Goal: Task Accomplishment & Management: Manage account settings

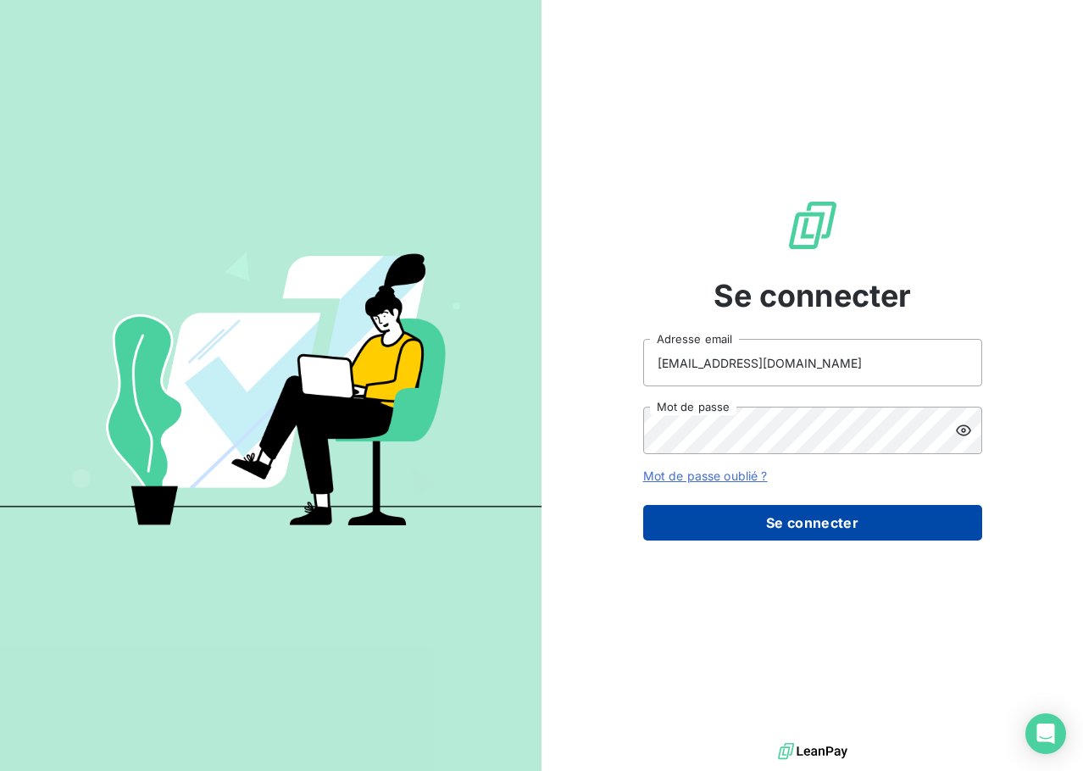
click at [785, 510] on button "Se connecter" at bounding box center [812, 523] width 339 height 36
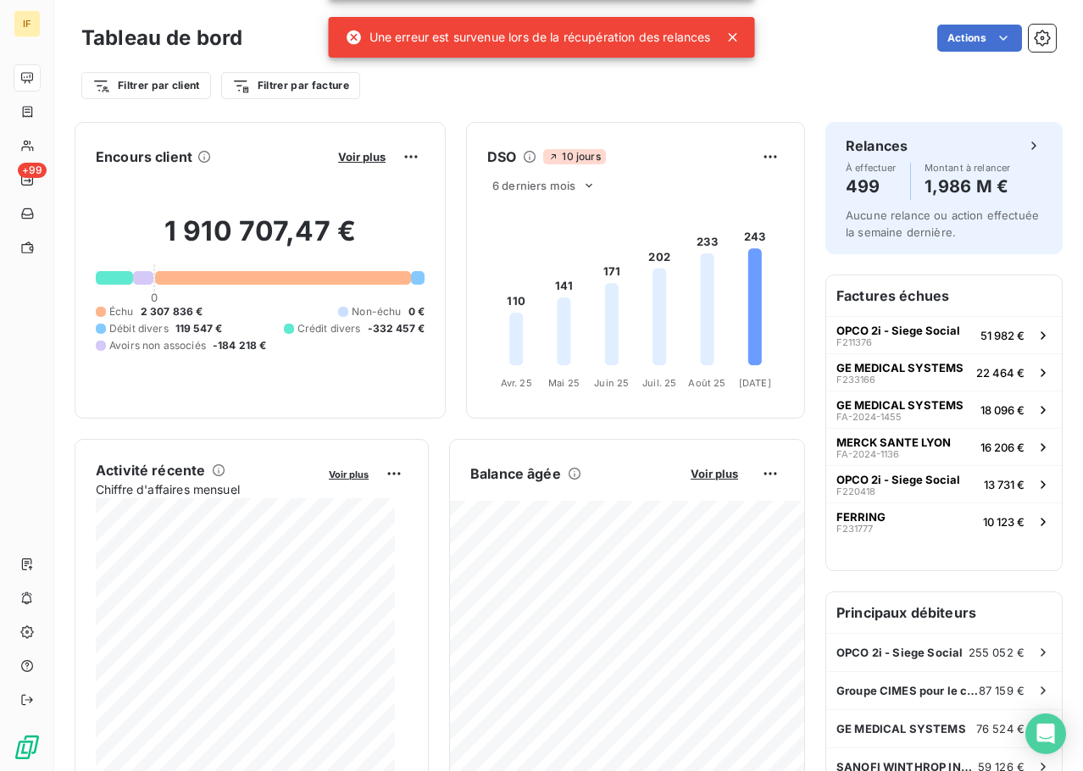
click at [738, 32] on icon at bounding box center [733, 37] width 17 height 17
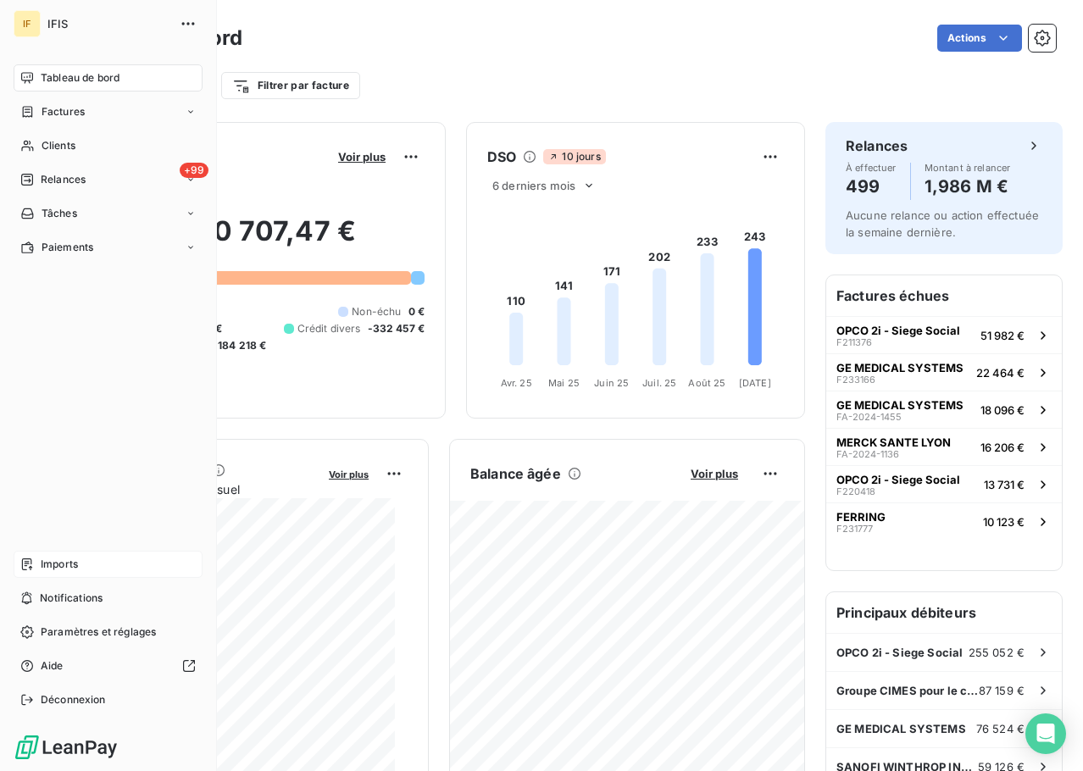
click at [67, 567] on span "Imports" at bounding box center [59, 564] width 37 height 15
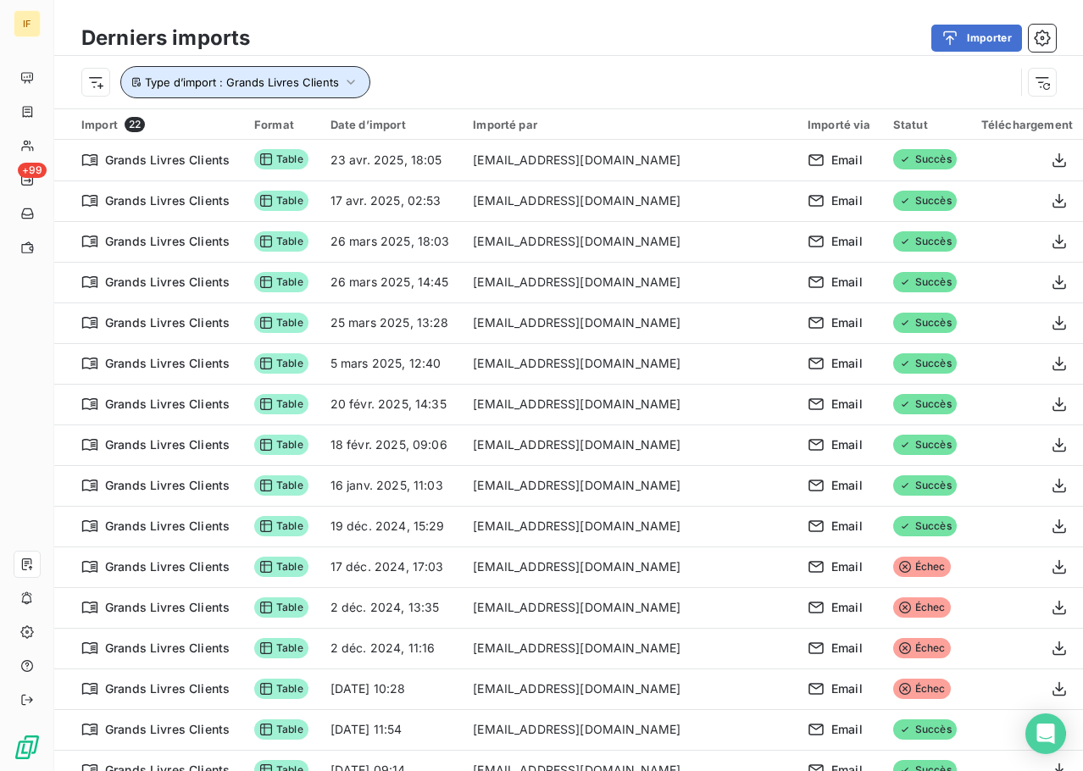
click at [301, 75] on span "Type d’import : Grands Livres Clients" at bounding box center [242, 82] width 194 height 14
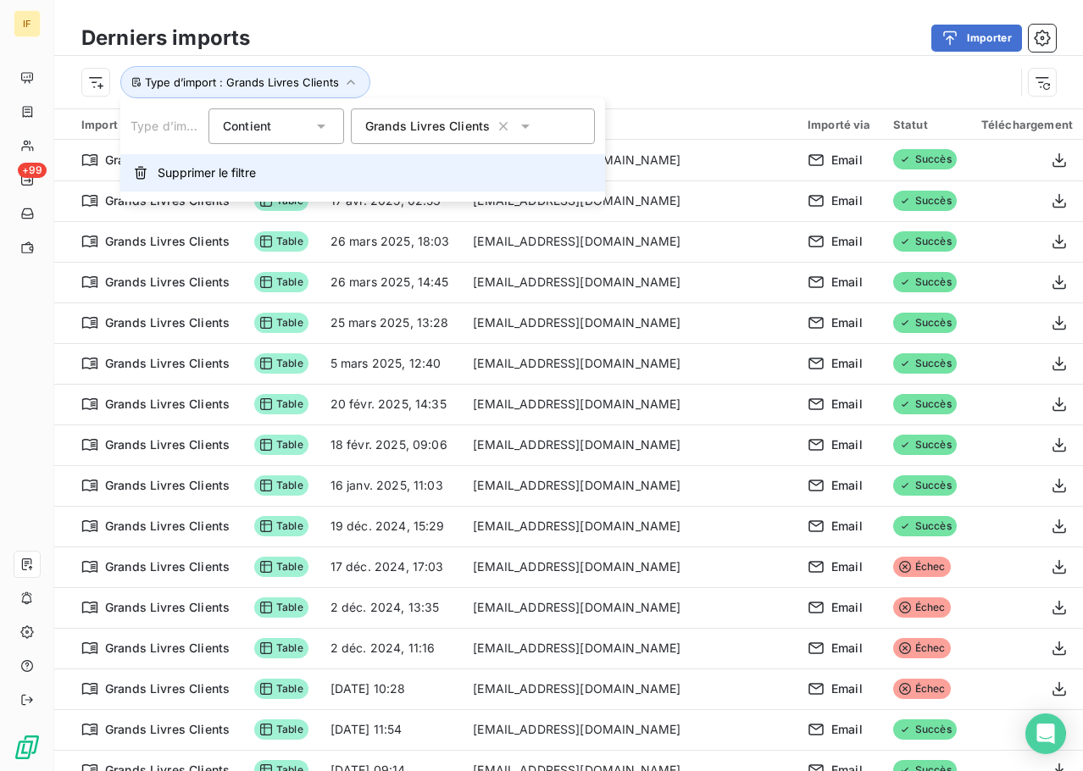
click at [243, 164] on span "Supprimer le filtre" at bounding box center [207, 172] width 98 height 17
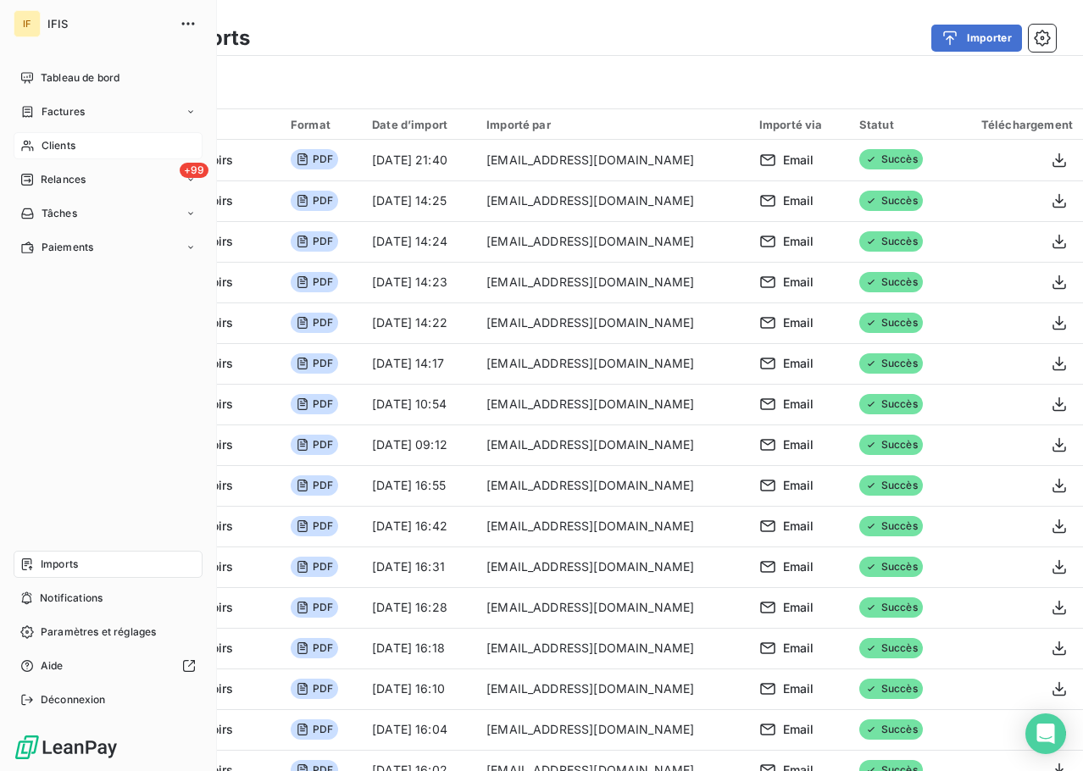
click at [74, 148] on span "Clients" at bounding box center [59, 145] width 34 height 15
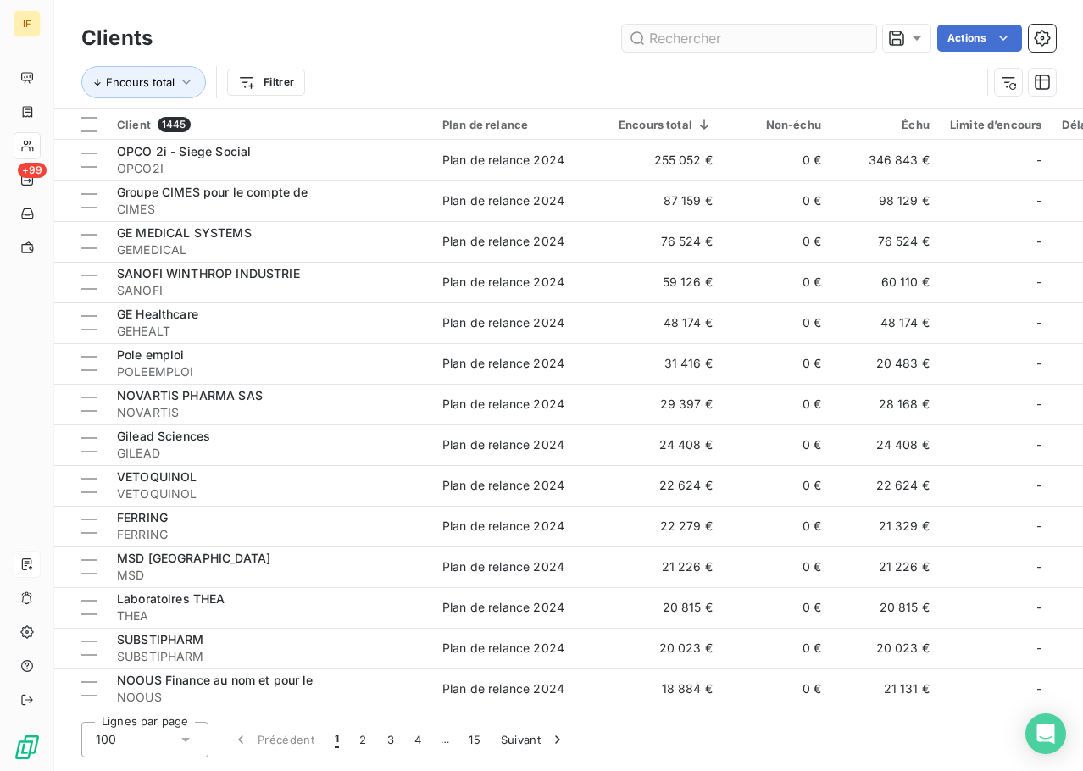
click at [743, 32] on input "text" at bounding box center [749, 38] width 254 height 27
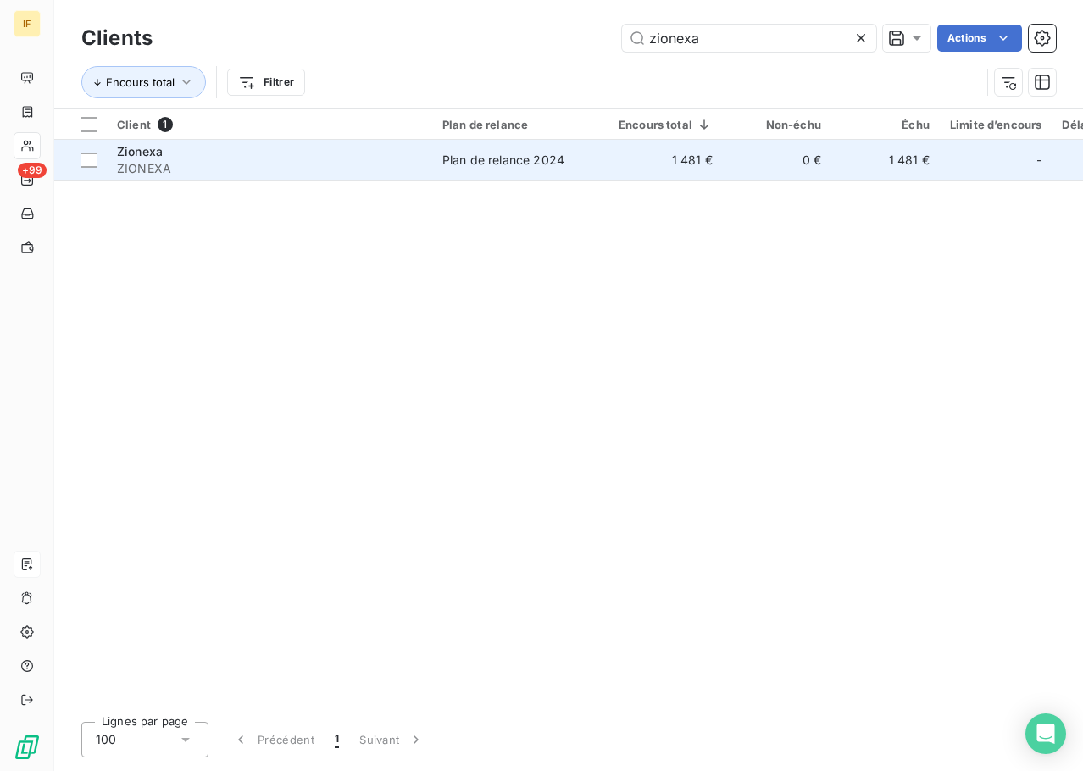
type input "zionexa"
click at [139, 152] on span "Zionexa" at bounding box center [140, 151] width 46 height 14
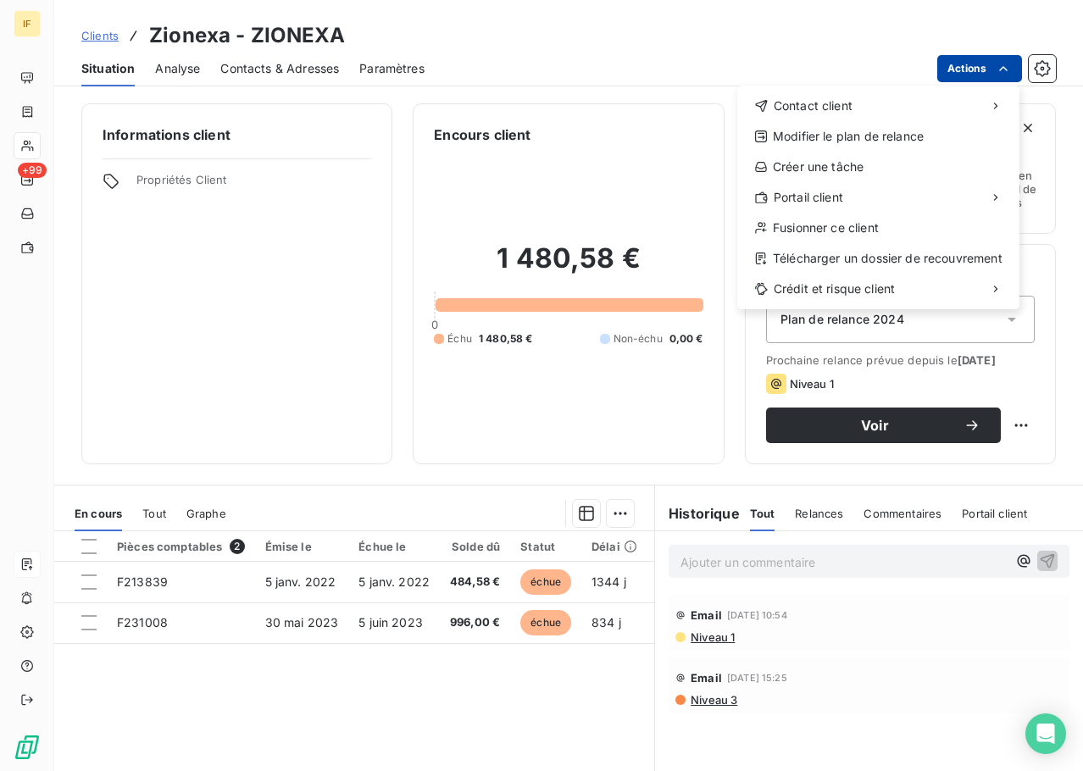
click at [987, 75] on html "IF +99 Clients Zionexa - ZIONEXA Situation Analyse Contacts & Adresses Paramètr…" at bounding box center [541, 385] width 1083 height 771
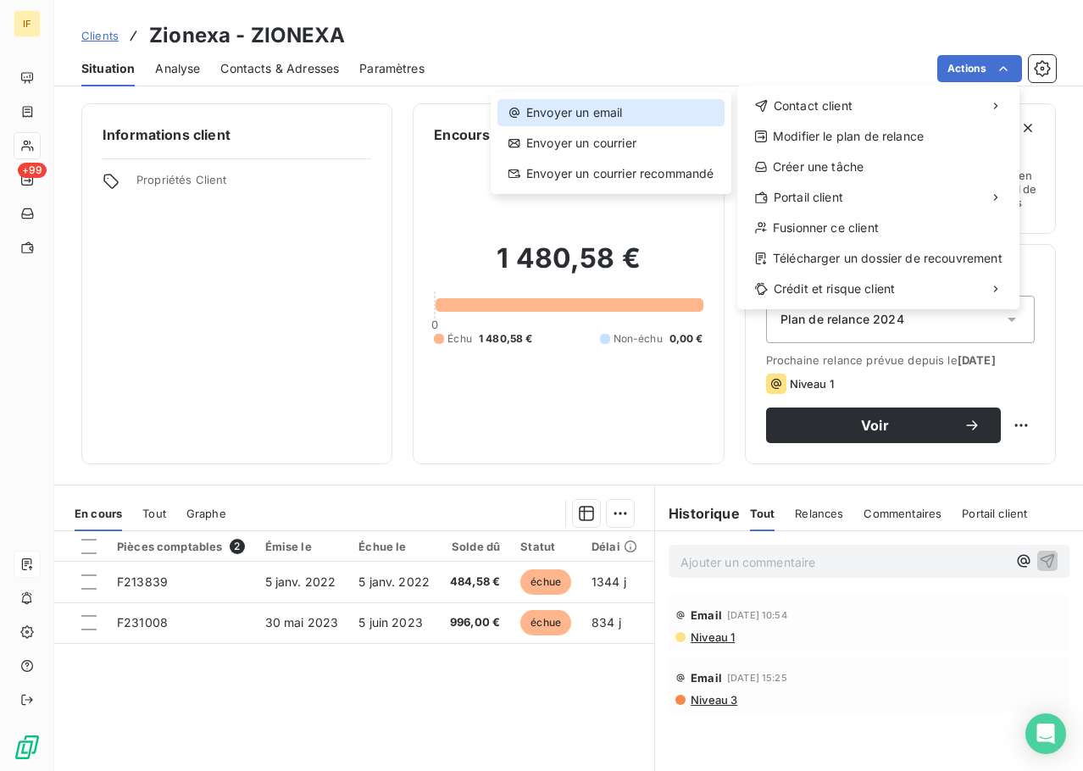
click at [579, 115] on div "Envoyer un email" at bounding box center [611, 112] width 227 height 27
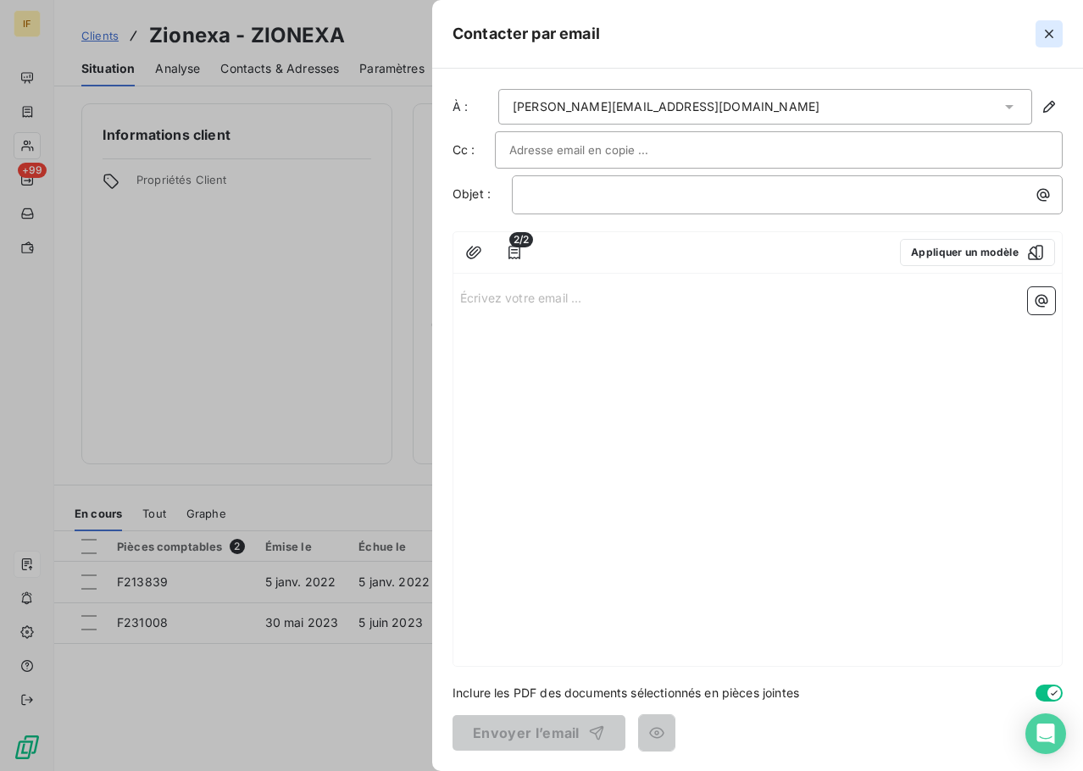
click at [1047, 37] on icon "button" at bounding box center [1049, 34] width 8 height 8
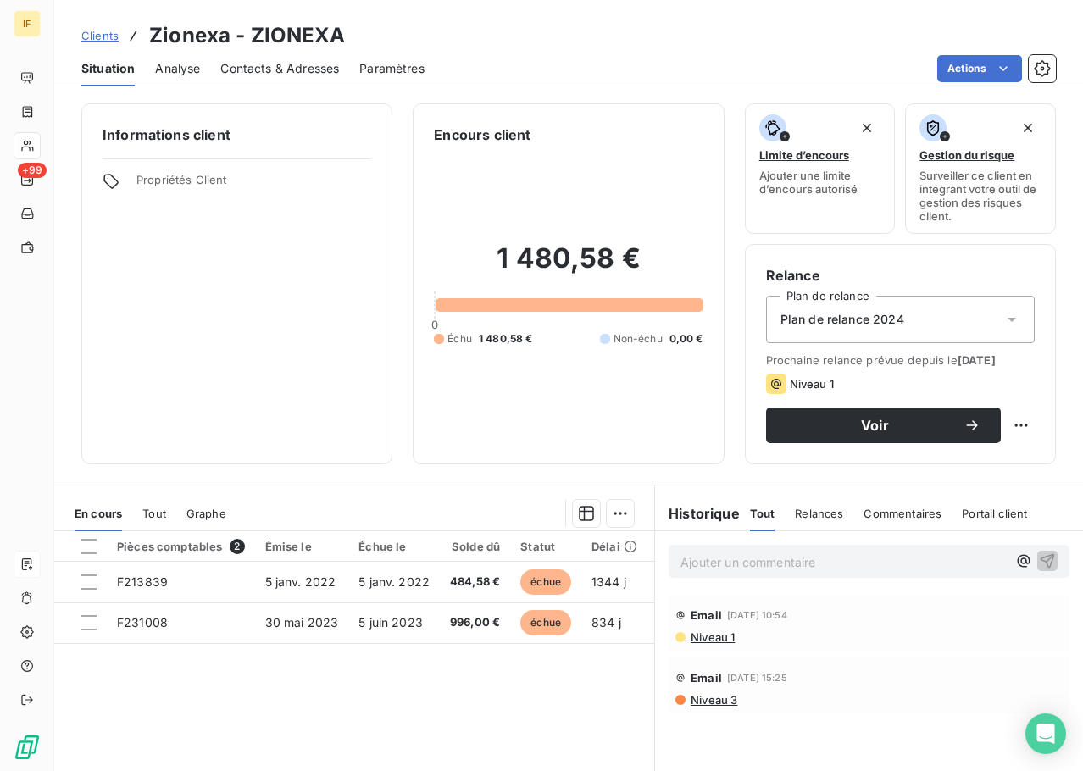
click at [726, 554] on p "Ajouter un commentaire ﻿" at bounding box center [844, 562] width 326 height 21
click at [804, 514] on span "Relances" at bounding box center [819, 514] width 48 height 14
click at [751, 516] on span "Tout" at bounding box center [762, 514] width 24 height 14
click at [760, 561] on p "Ajouter un commentaire ﻿" at bounding box center [844, 562] width 326 height 21
click at [980, 509] on span "Portail client" at bounding box center [994, 514] width 65 height 14
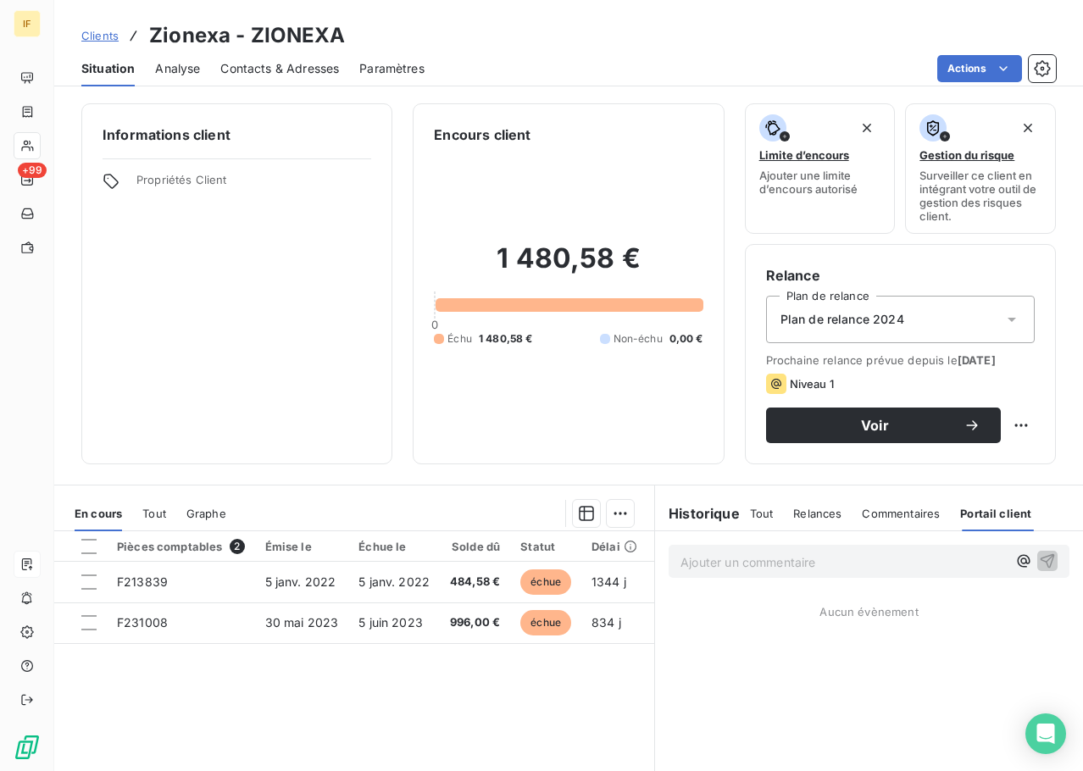
click at [884, 519] on span "Commentaires" at bounding box center [901, 514] width 78 height 14
click at [742, 565] on p "Ajouter un commentaire ﻿" at bounding box center [844, 562] width 326 height 21
click at [84, 548] on div at bounding box center [88, 546] width 15 height 15
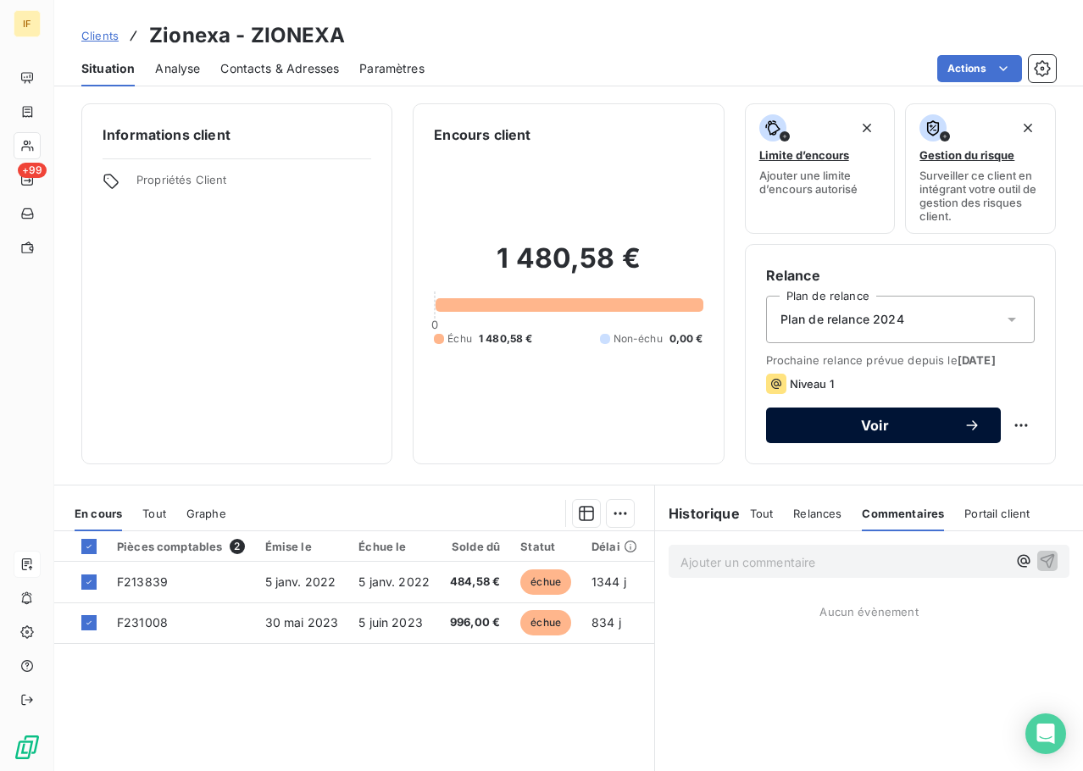
click at [915, 436] on button "Voir" at bounding box center [883, 426] width 235 height 36
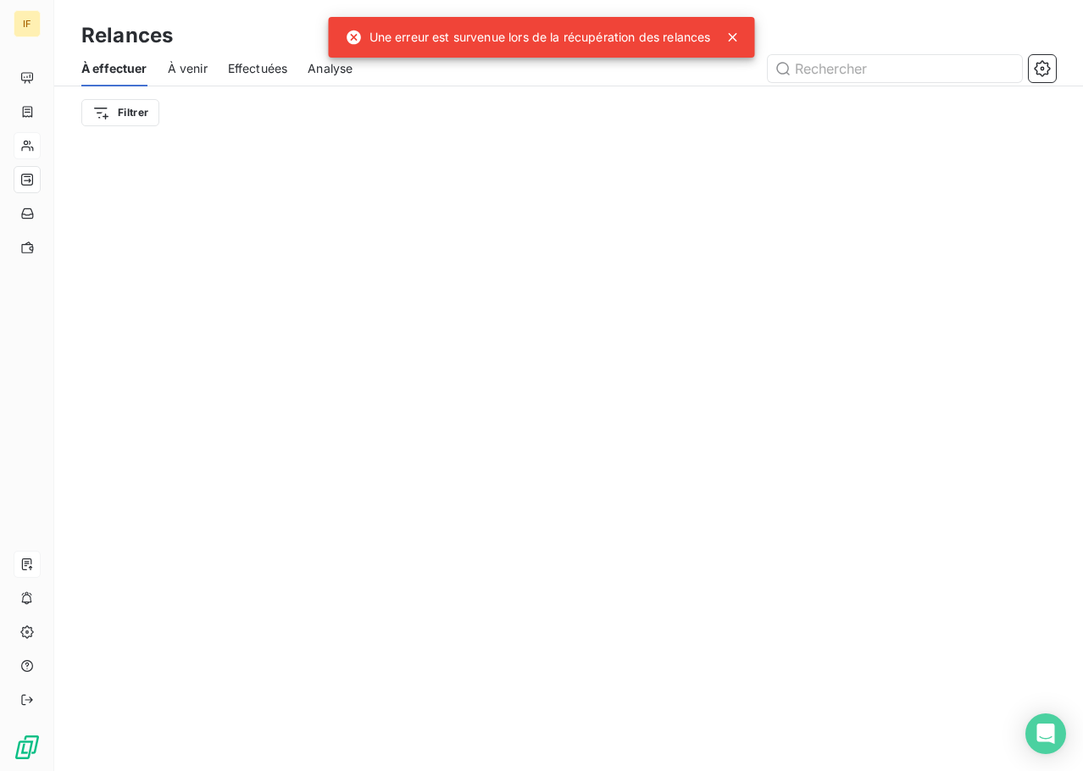
click at [737, 41] on icon at bounding box center [733, 37] width 17 height 17
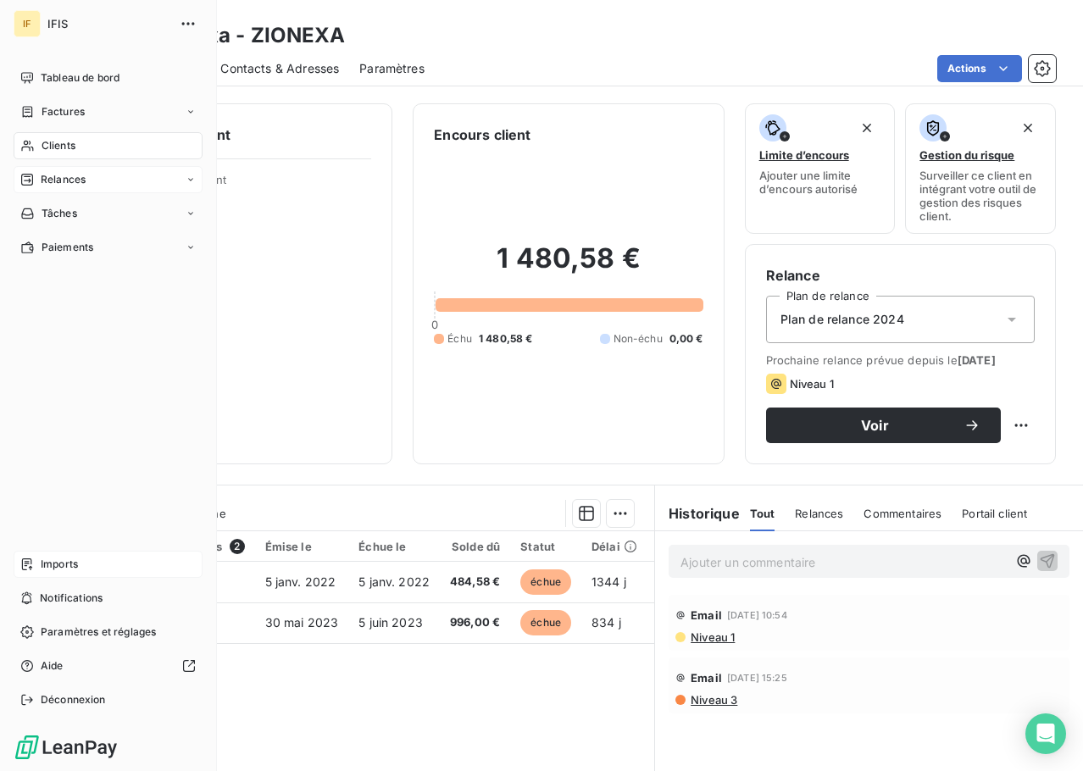
click at [97, 172] on div "Relances" at bounding box center [108, 179] width 189 height 27
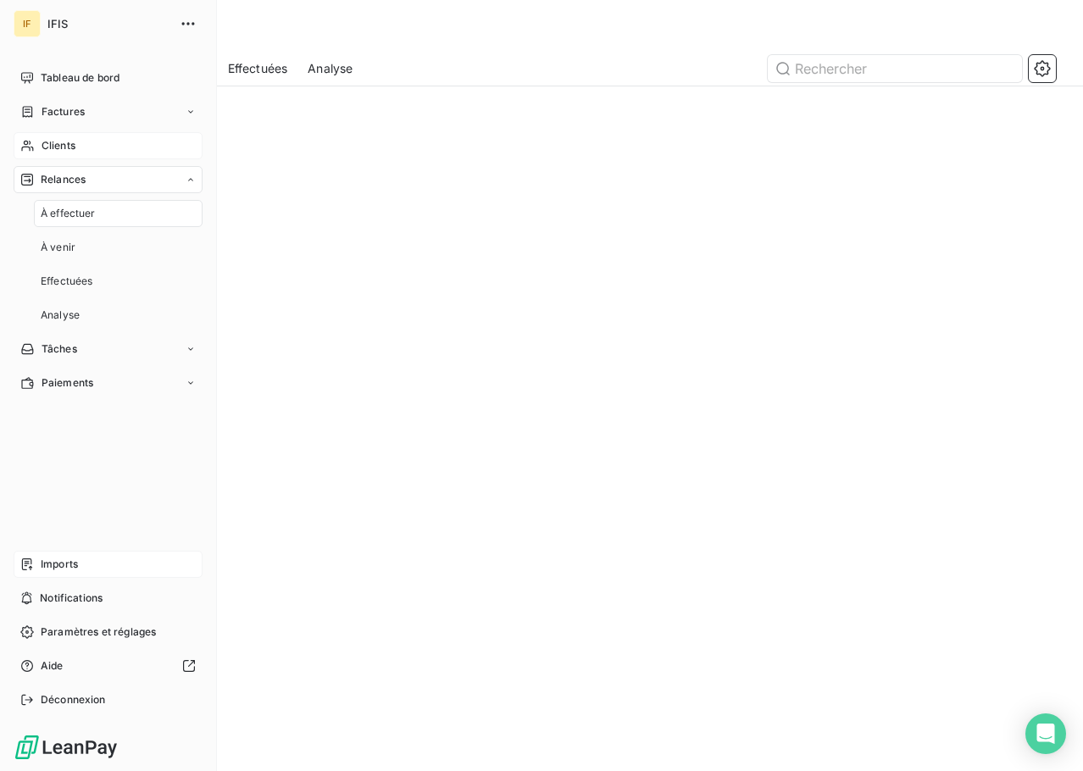
click at [79, 214] on span "À effectuer" at bounding box center [68, 213] width 55 height 15
click at [179, 182] on div "Relances" at bounding box center [108, 179] width 189 height 27
click at [94, 257] on div "À venir" at bounding box center [118, 247] width 169 height 27
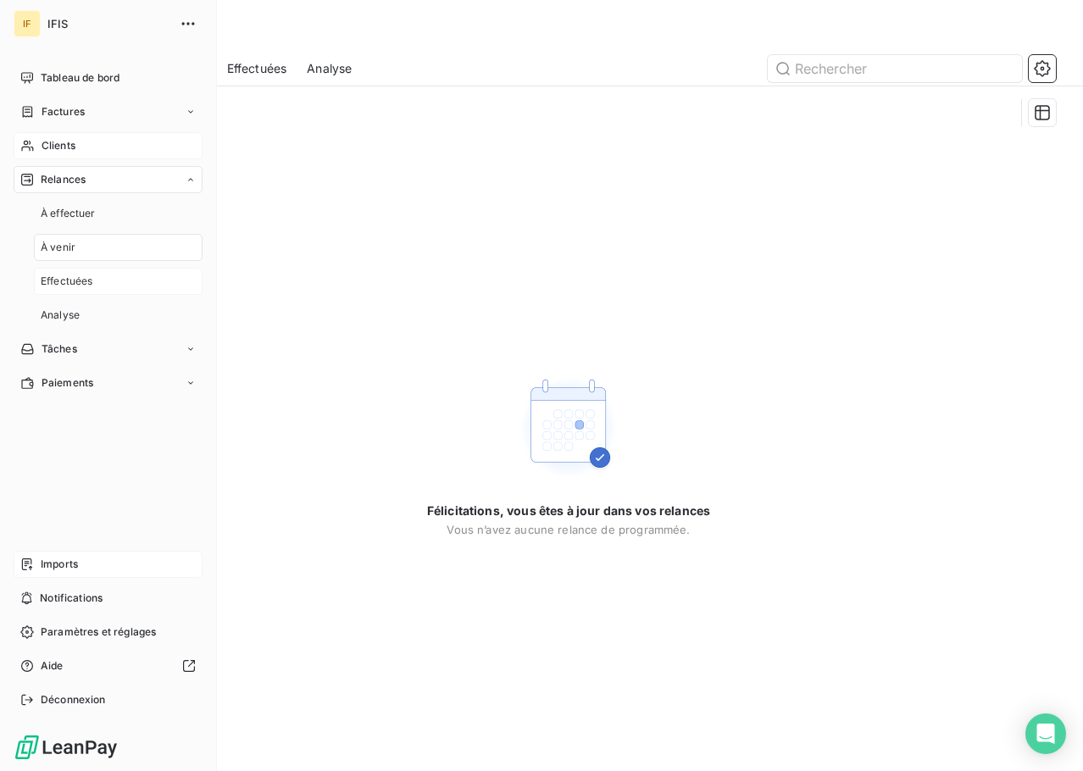
click at [91, 274] on span "Effectuées" at bounding box center [67, 281] width 53 height 15
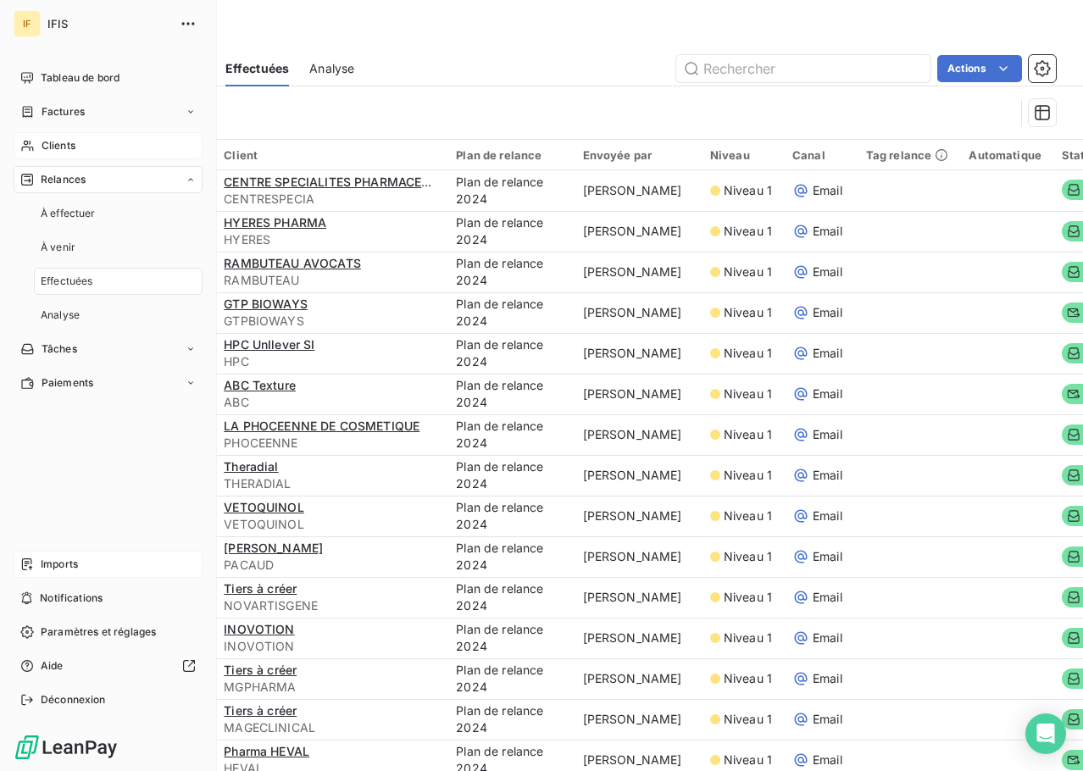
click at [75, 141] on span "Clients" at bounding box center [59, 145] width 34 height 15
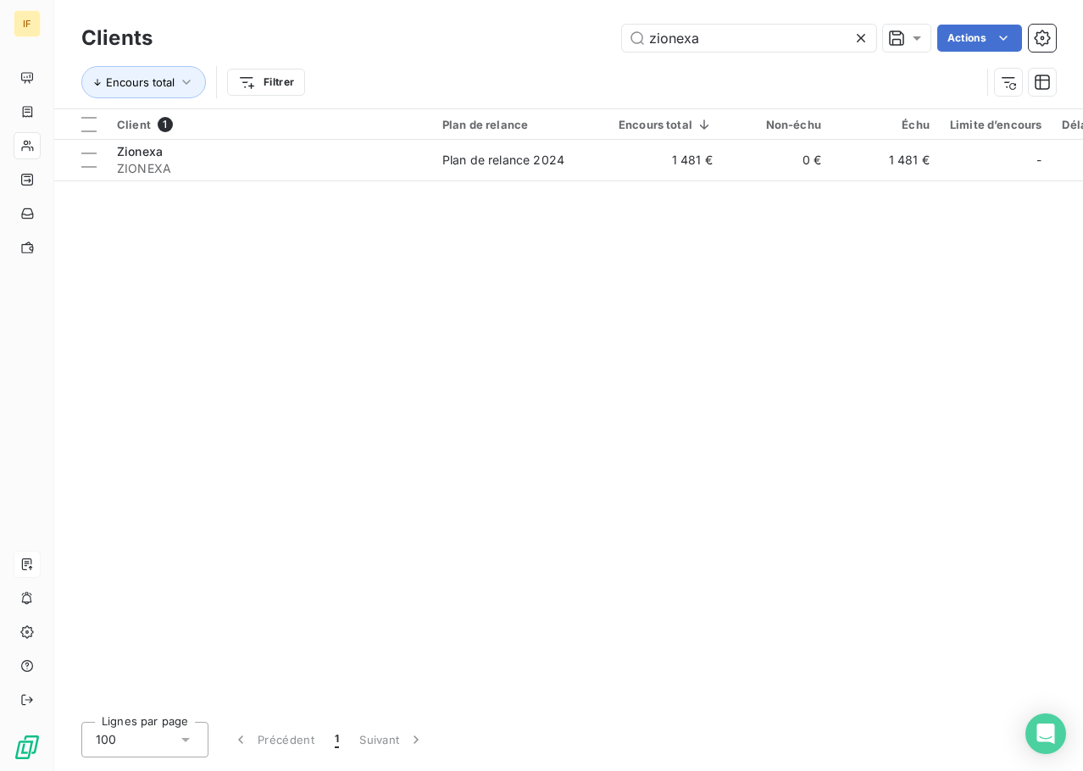
click at [740, 372] on div "Client 1 Plan de relance Encours total Non-échu Échu Limite d’encours Délai moy…" at bounding box center [568, 408] width 1029 height 599
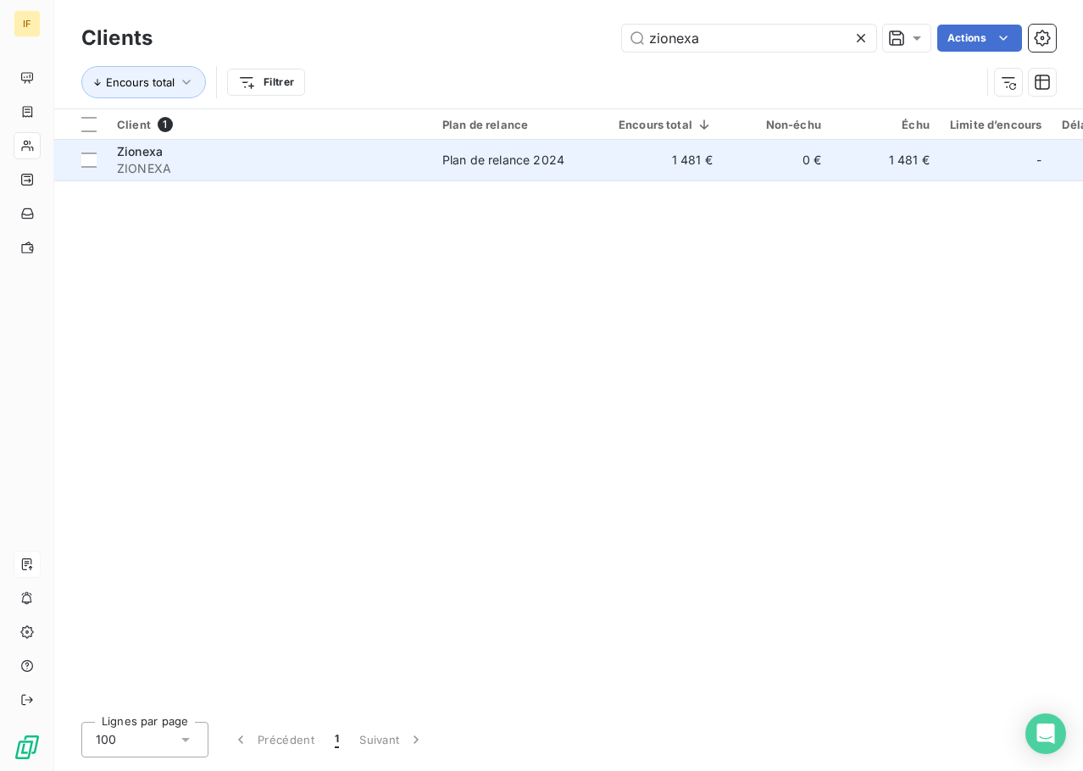
click at [167, 164] on span "ZIONEXA" at bounding box center [269, 168] width 305 height 17
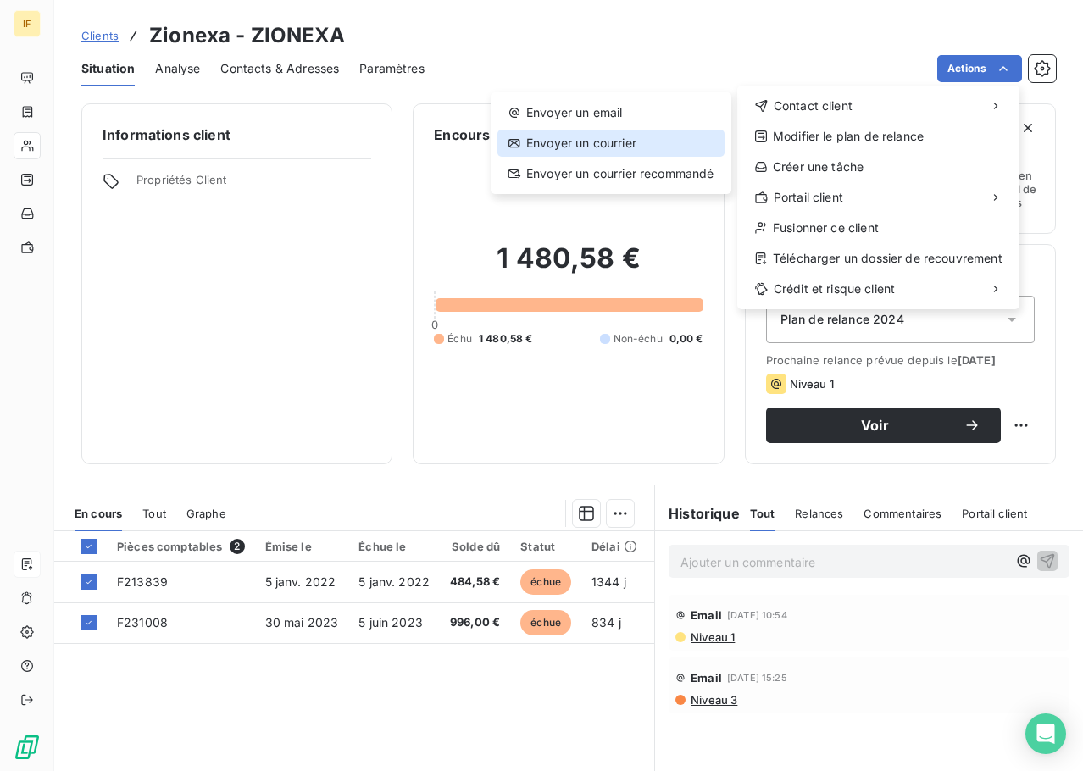
click at [598, 147] on div "Envoyer un courrier" at bounding box center [611, 143] width 227 height 27
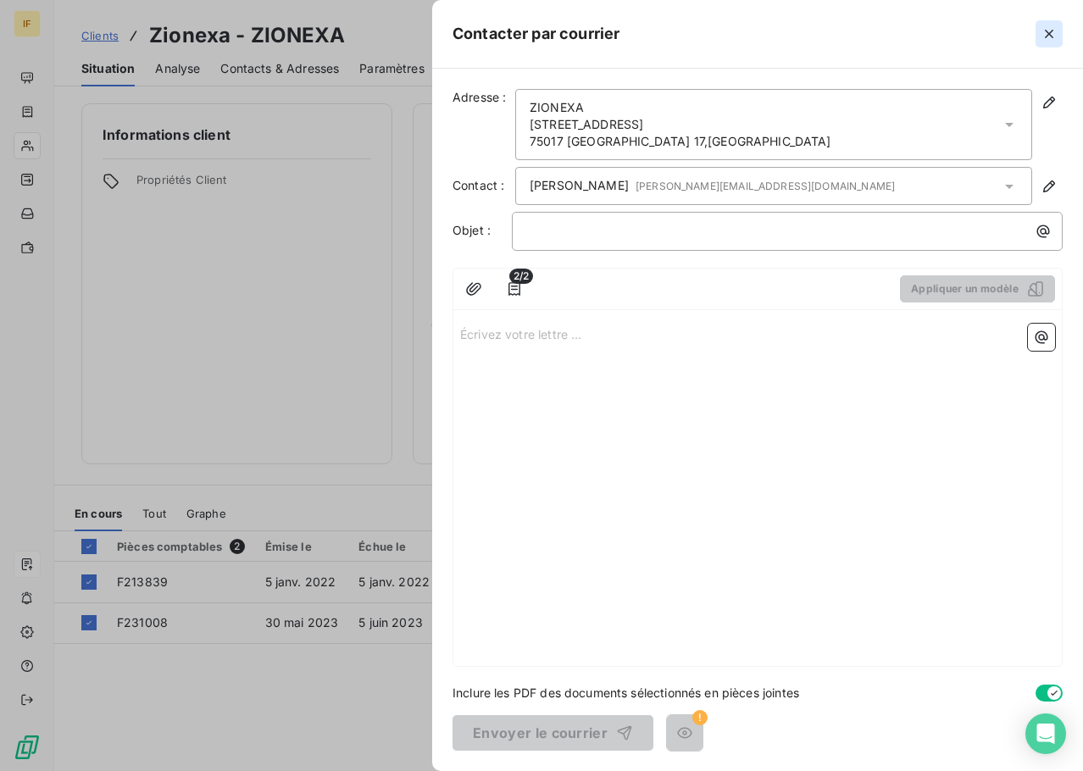
click at [1049, 30] on icon "button" at bounding box center [1049, 33] width 17 height 17
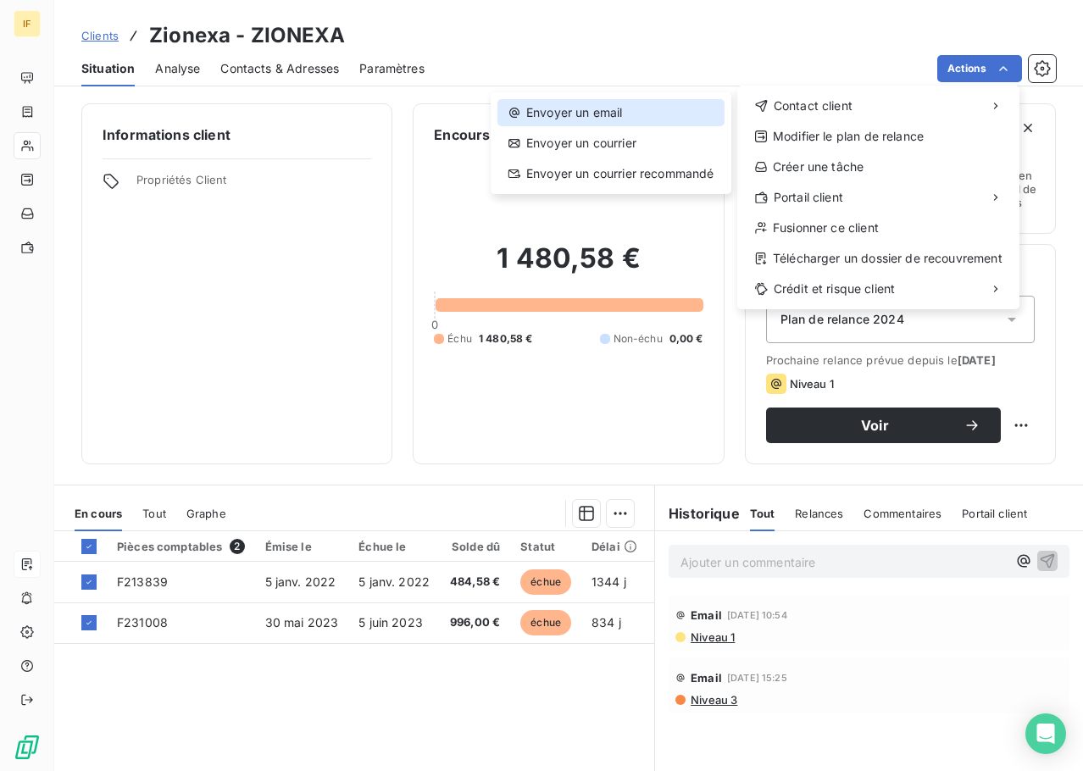
click at [626, 112] on div "Envoyer un email" at bounding box center [611, 112] width 227 height 27
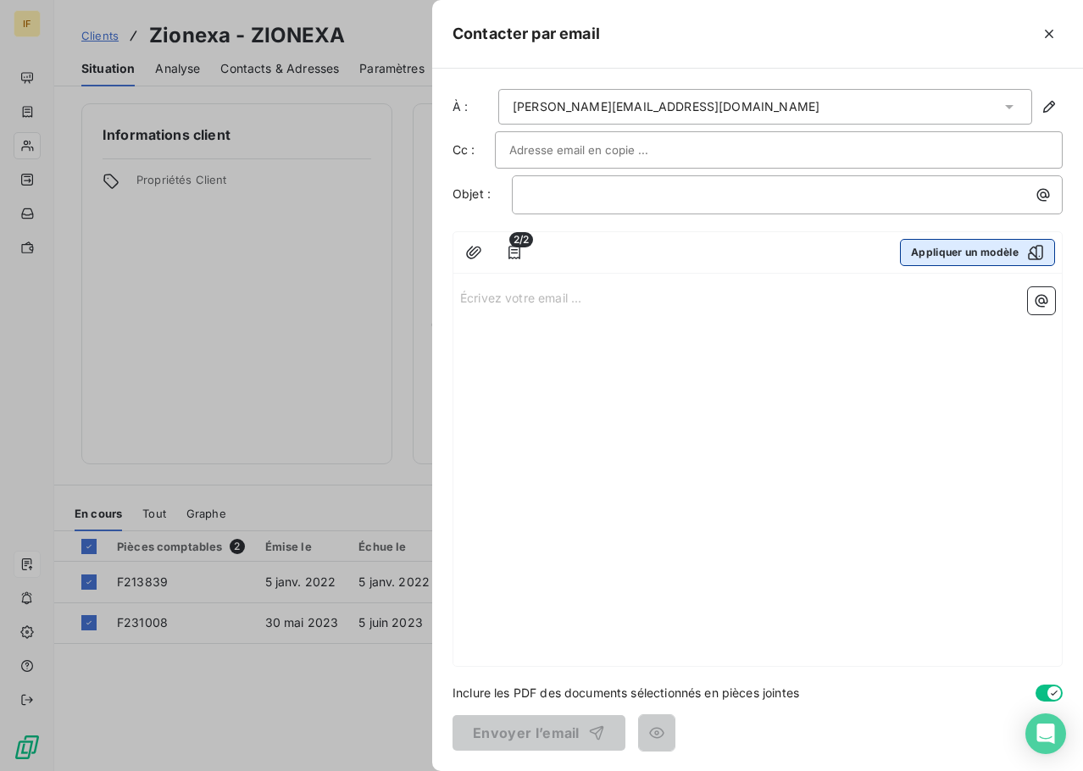
click at [938, 250] on button "Appliquer un modèle" at bounding box center [977, 252] width 155 height 27
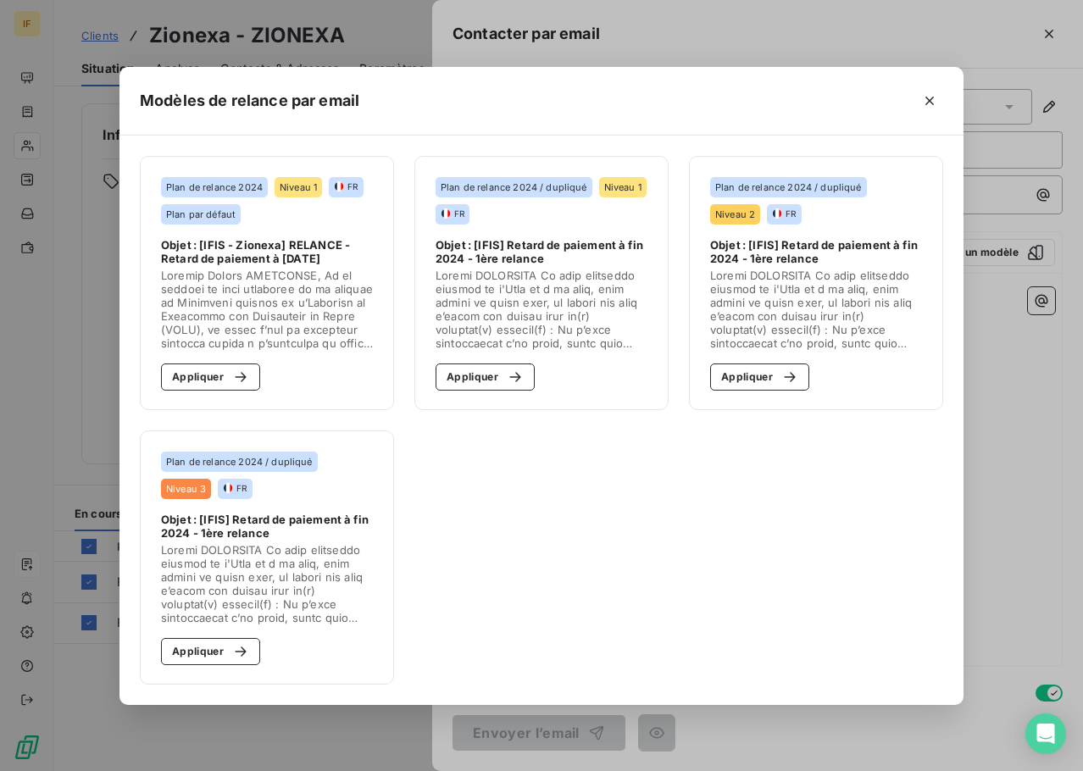
click at [295, 313] on span at bounding box center [267, 309] width 212 height 81
click at [235, 378] on icon "button" at bounding box center [240, 377] width 17 height 17
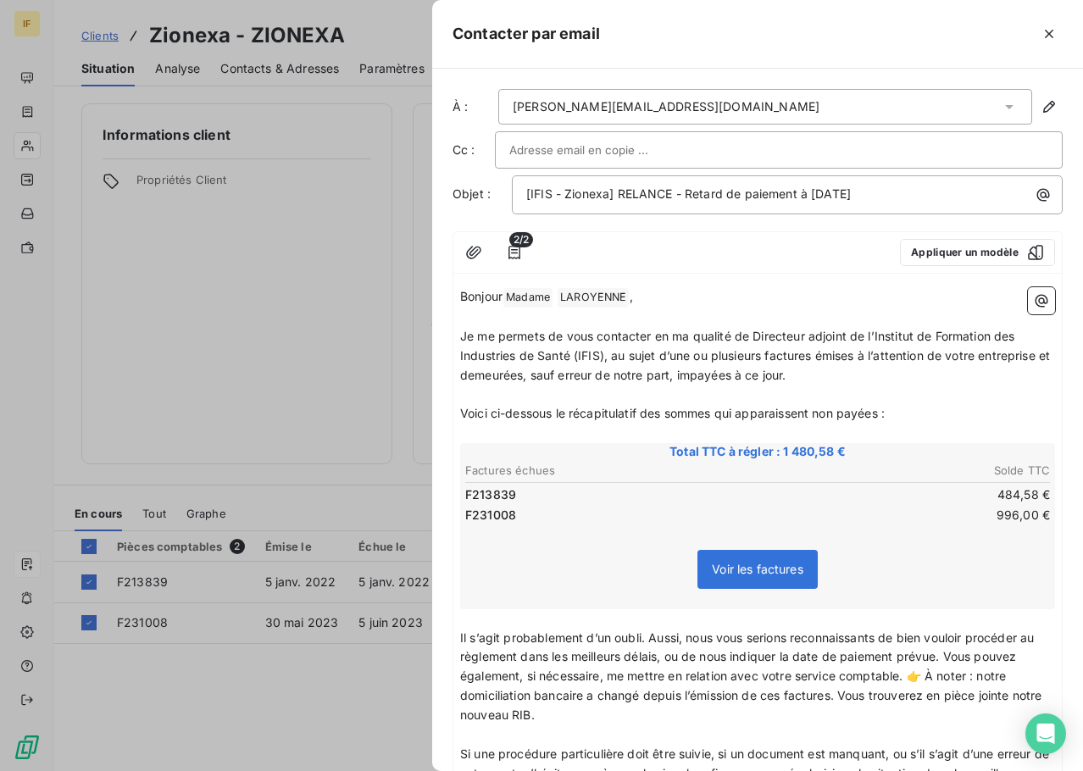
click at [971, 358] on span "Je me permets de vous contacter en ma qualité de Directeur adjoint de l’Institu…" at bounding box center [756, 355] width 593 height 53
drag, startPoint x: 949, startPoint y: 354, endPoint x: 1039, endPoint y: 353, distance: 89.9
click at [1039, 353] on span "Je me permets de vous contacter en ma qualité de Directeur adjoint de l’Institu…" at bounding box center [756, 355] width 593 height 53
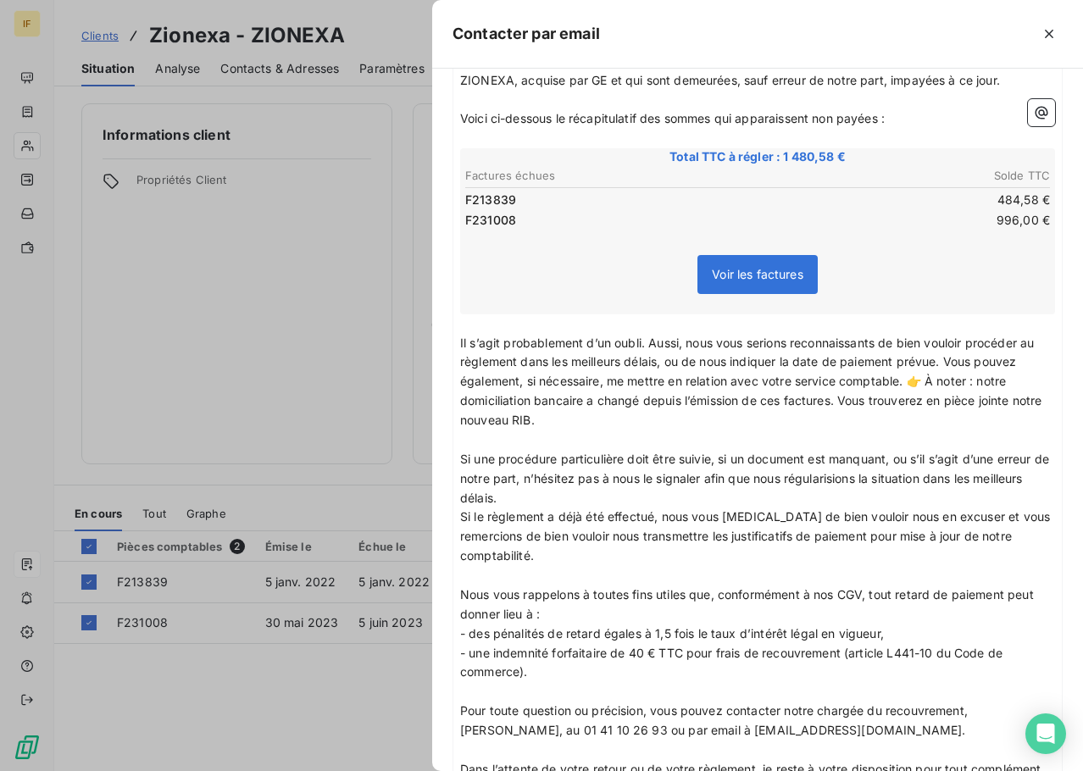
scroll to position [339, 0]
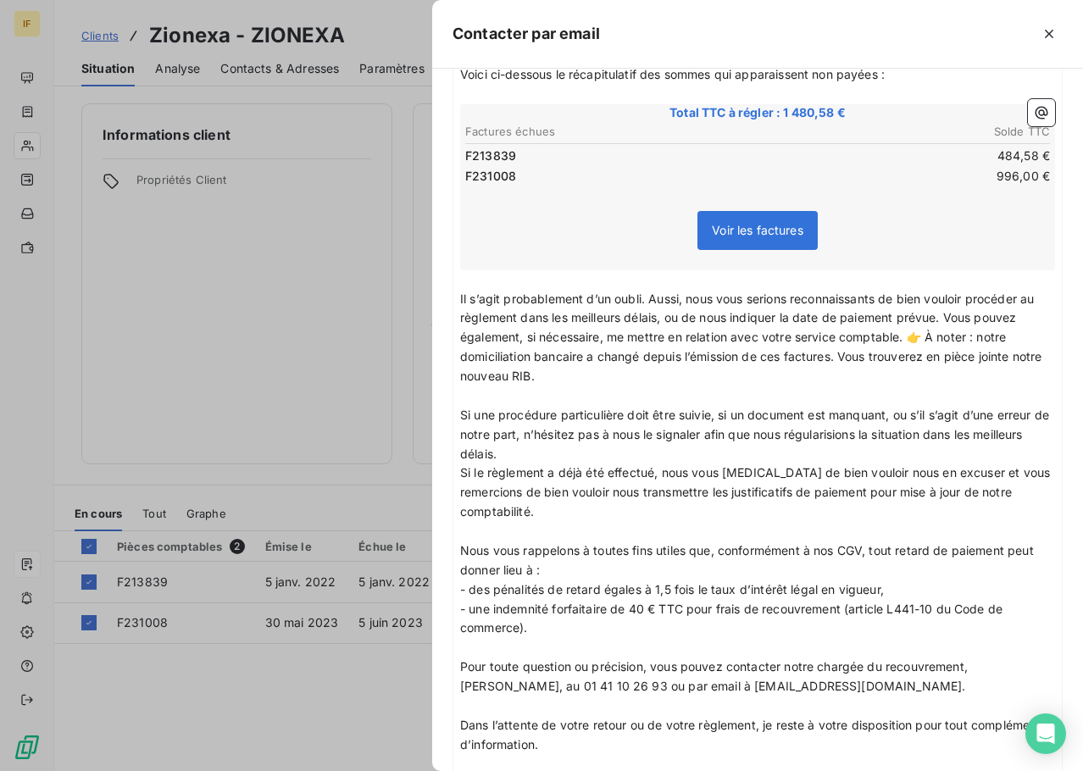
click at [570, 309] on p "Il s’agit probablement d’un oubli. Aussi, nous vous serions reconnaissants de b…" at bounding box center [757, 338] width 595 height 97
drag, startPoint x: 460, startPoint y: 297, endPoint x: 642, endPoint y: 296, distance: 181.4
click at [642, 296] on span "Il s’agit probablement d’un oubli. Aussi, nous vous serions reconnaissants de b…" at bounding box center [753, 338] width 586 height 92
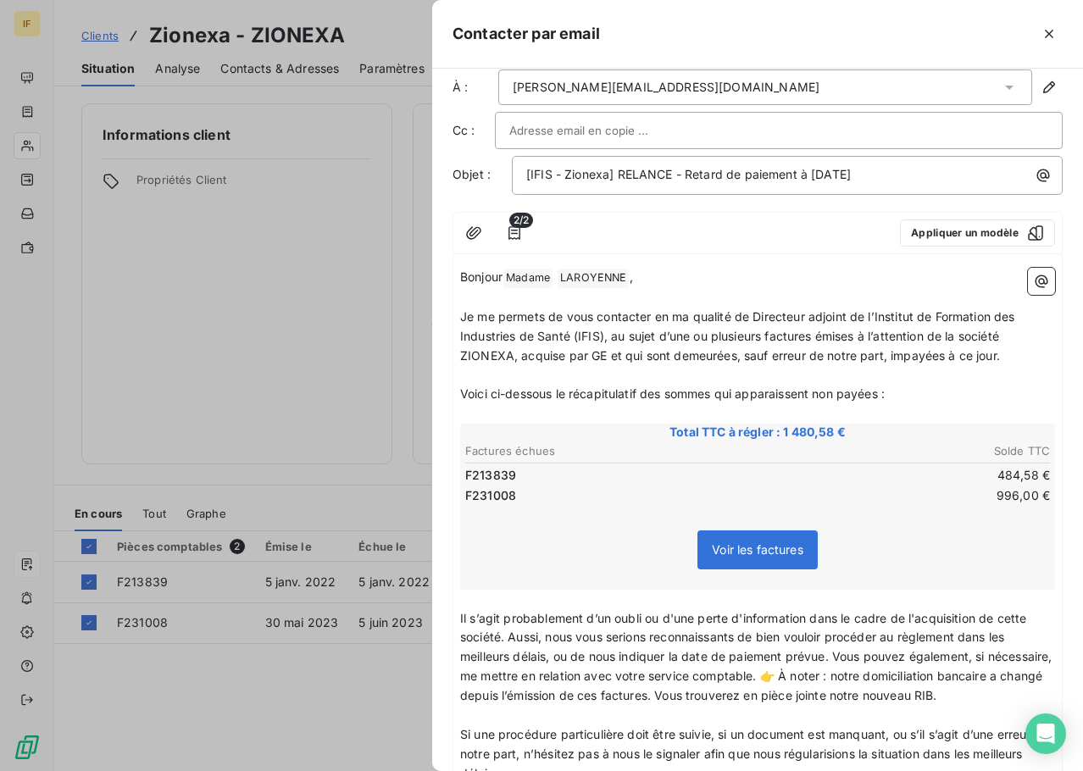
scroll to position [0, 0]
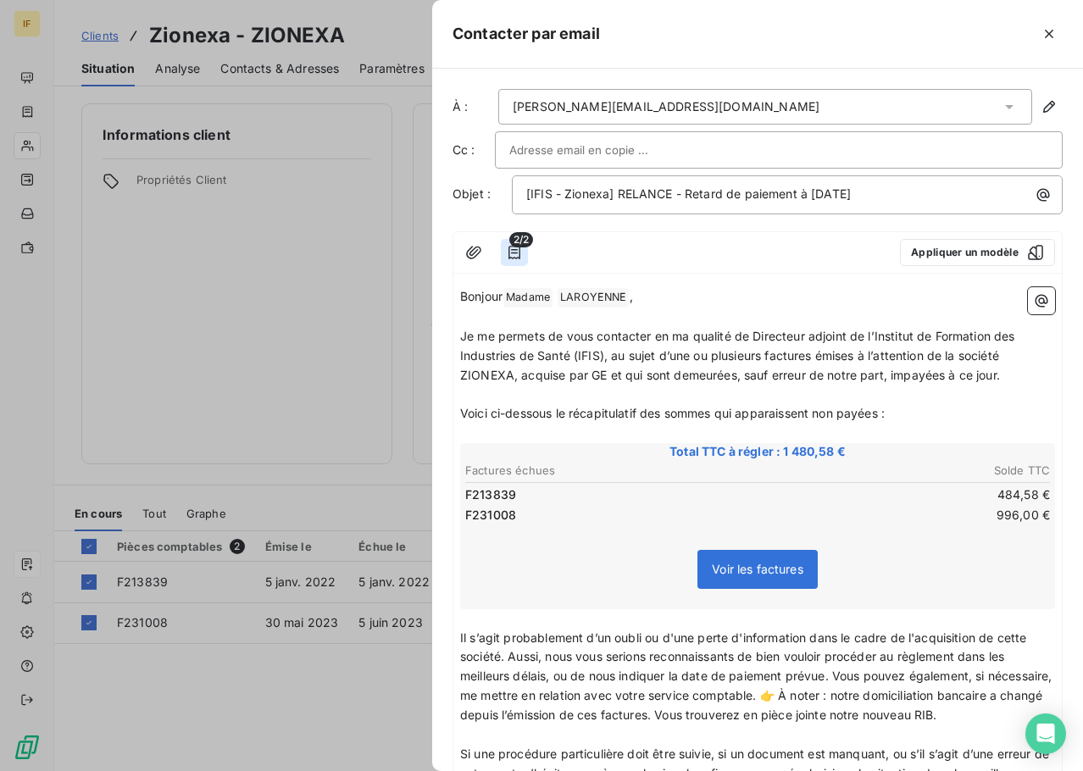
click at [515, 256] on icon "button" at bounding box center [514, 252] width 17 height 17
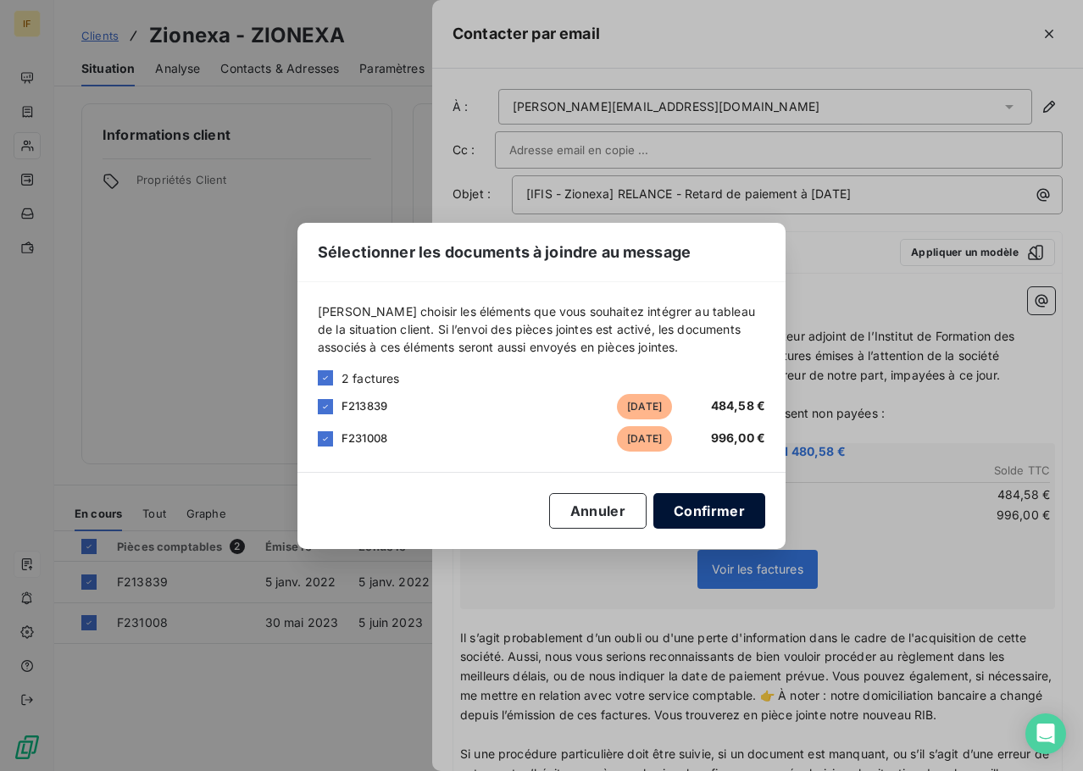
click at [683, 510] on button "Confirmer" at bounding box center [710, 511] width 112 height 36
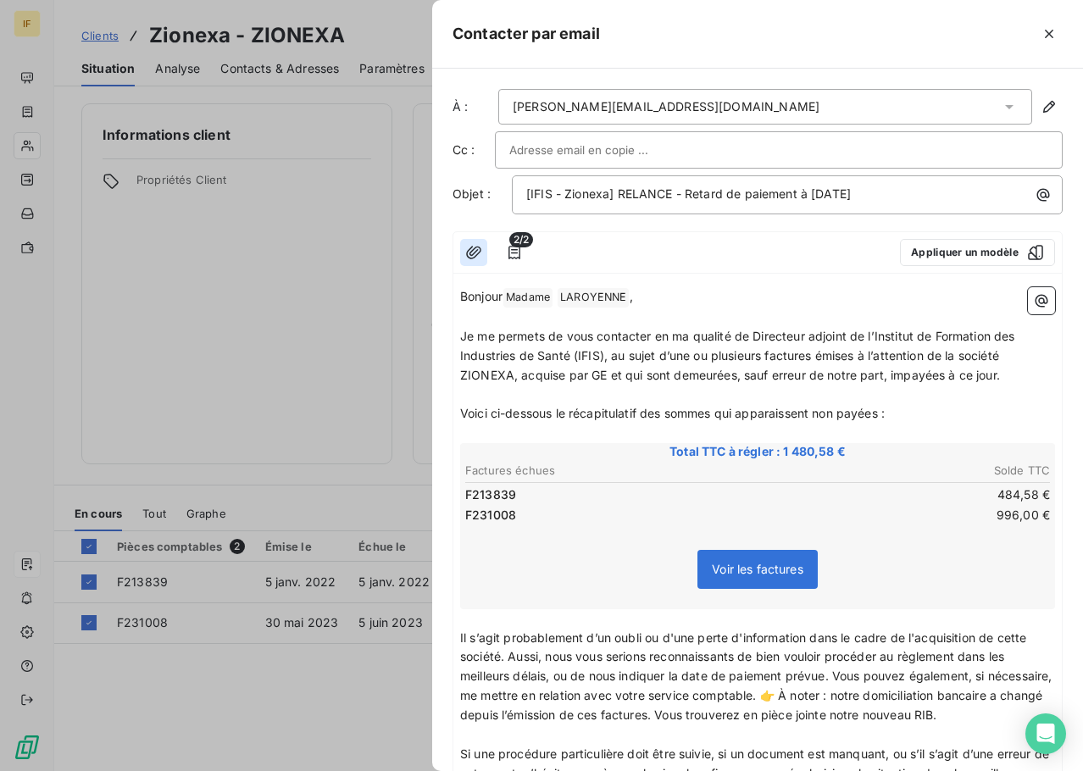
click at [476, 245] on icon "button" at bounding box center [473, 252] width 17 height 17
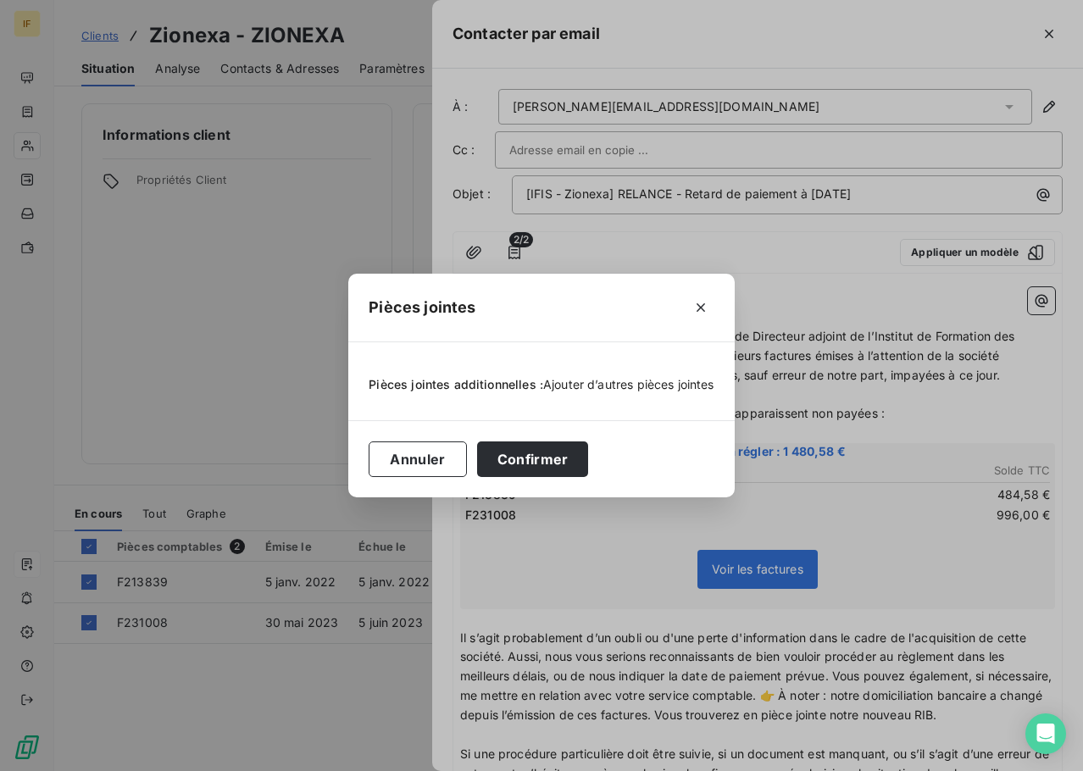
click at [584, 383] on span "Ajouter d’autres pièces jointes" at bounding box center [628, 384] width 171 height 14
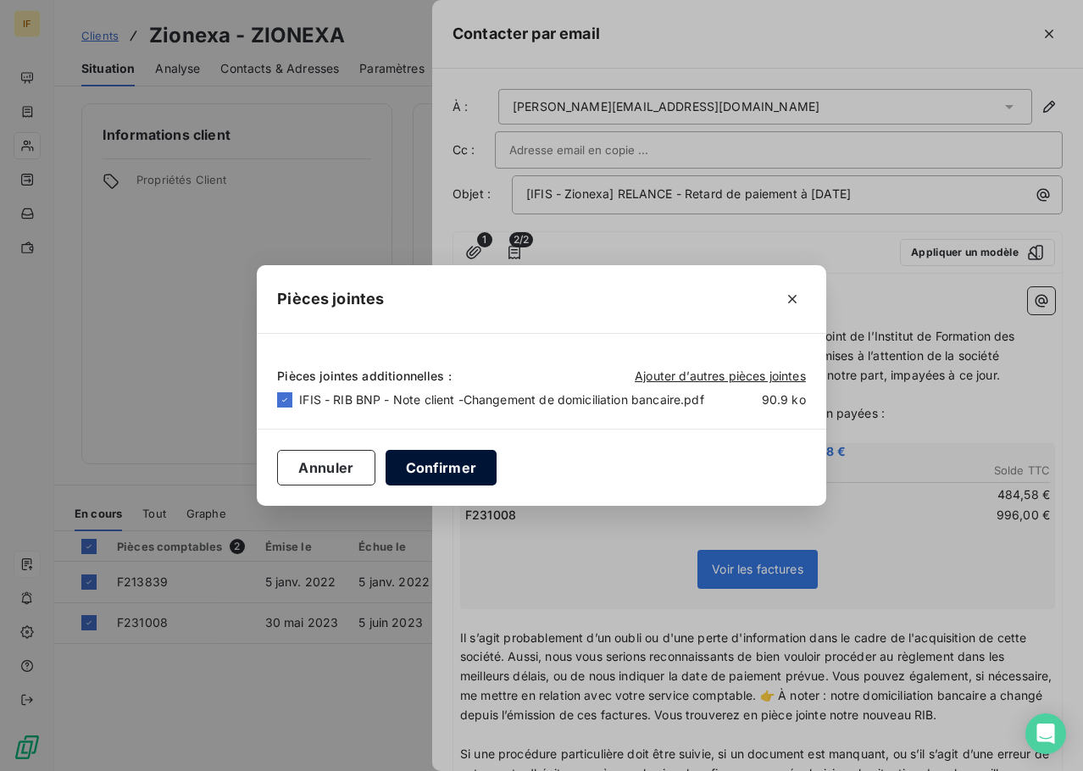
click at [436, 455] on button "Confirmer" at bounding box center [442, 468] width 112 height 36
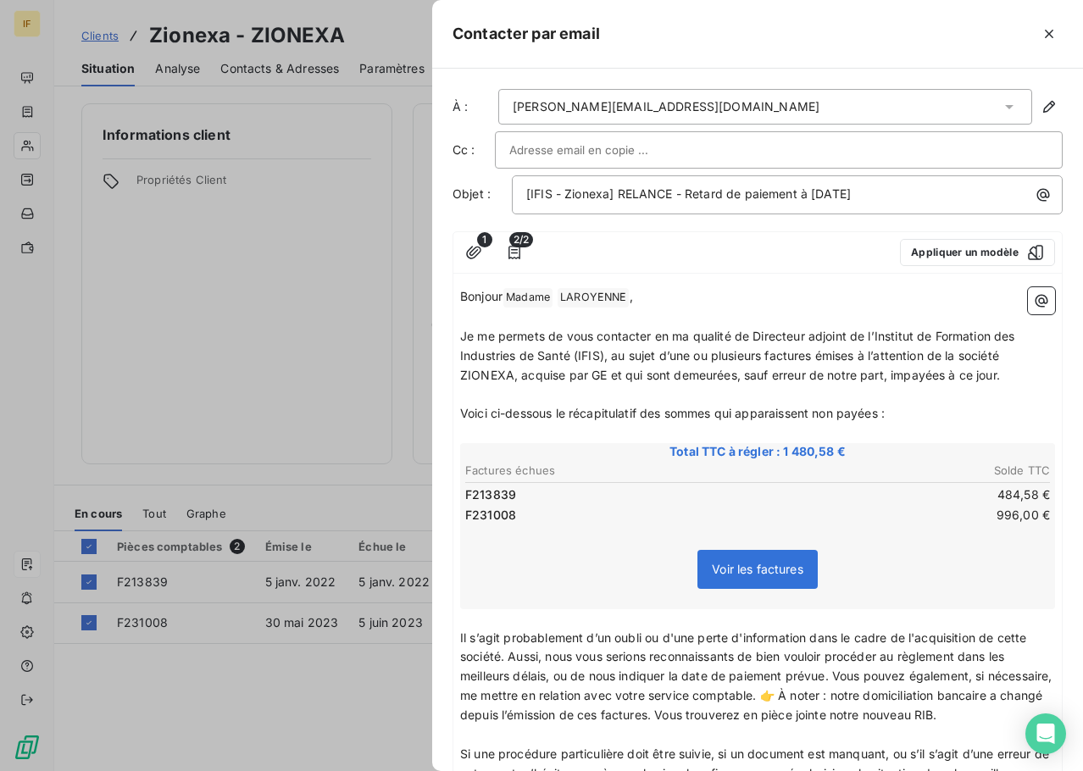
click at [660, 150] on div at bounding box center [778, 149] width 539 height 25
click at [799, 327] on p "Je me permets de vous contacter en ma qualité de Directeur adjoint de l’Institu…" at bounding box center [757, 356] width 595 height 58
click at [1012, 145] on div "v" at bounding box center [778, 149] width 539 height 25
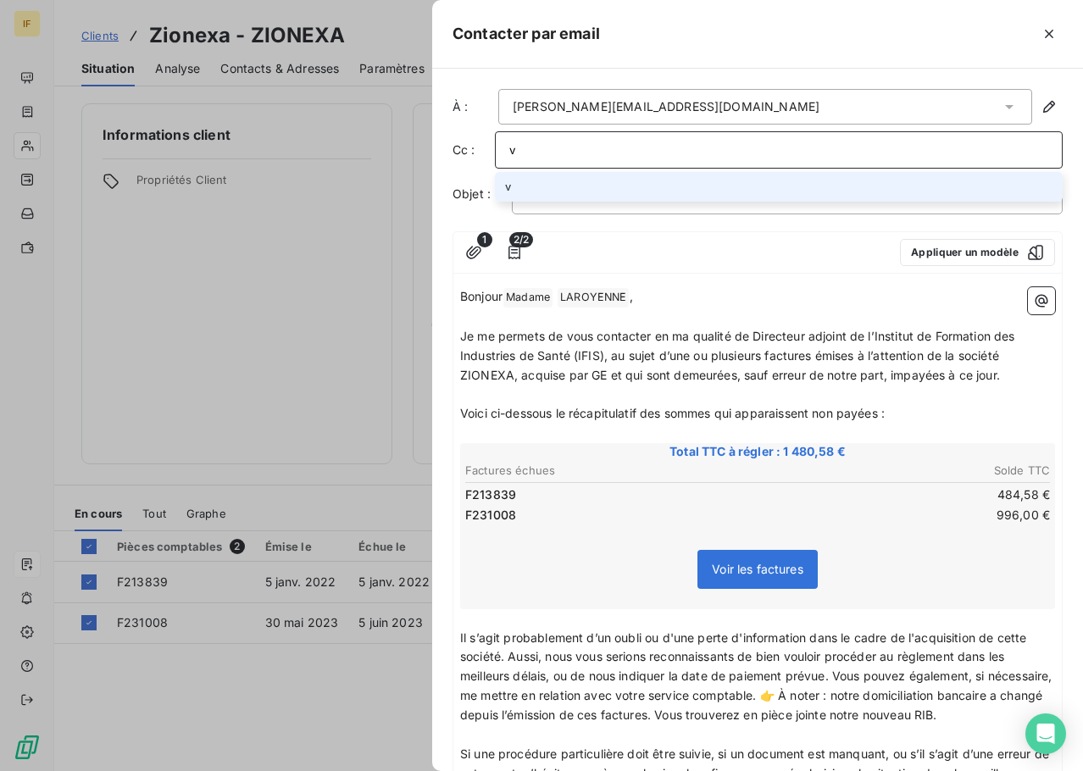
click at [943, 103] on div "[PERSON_NAME][EMAIL_ADDRESS][DOMAIN_NAME]" at bounding box center [765, 107] width 534 height 36
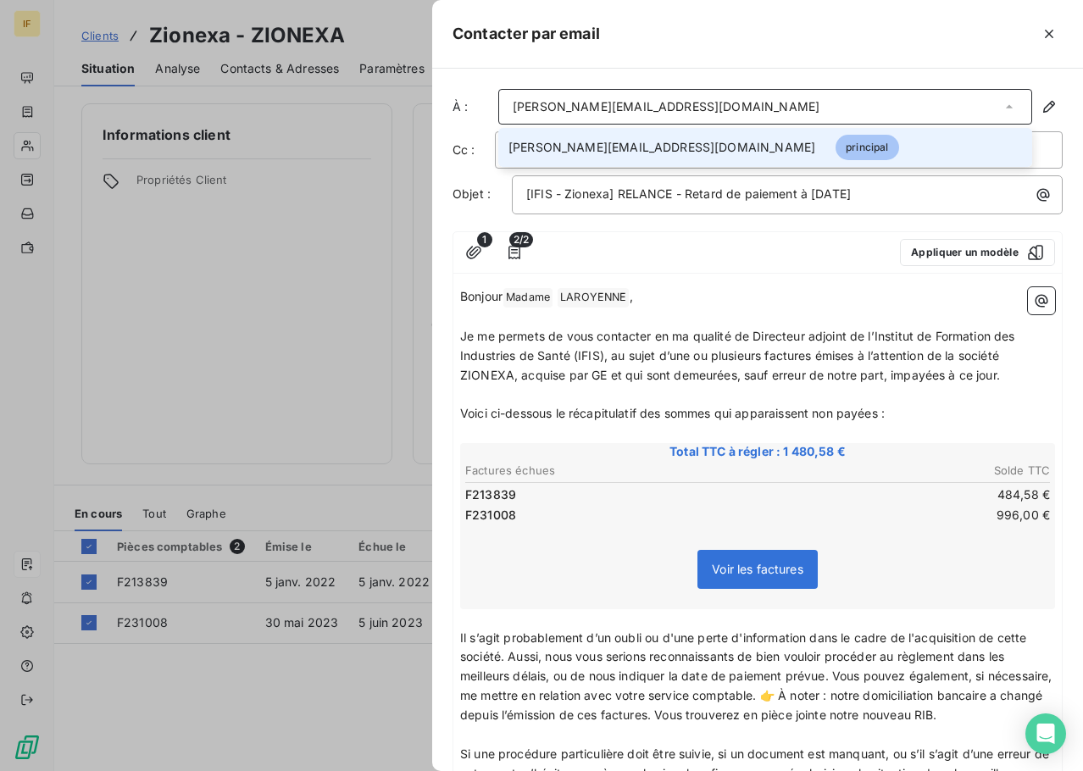
click at [760, 280] on div "1 2/2 Appliquer un modèle Bonjour Madame ﻿ [PERSON_NAME] ﻿ , ﻿ Je me permets de…" at bounding box center [758, 763] width 610 height 1065
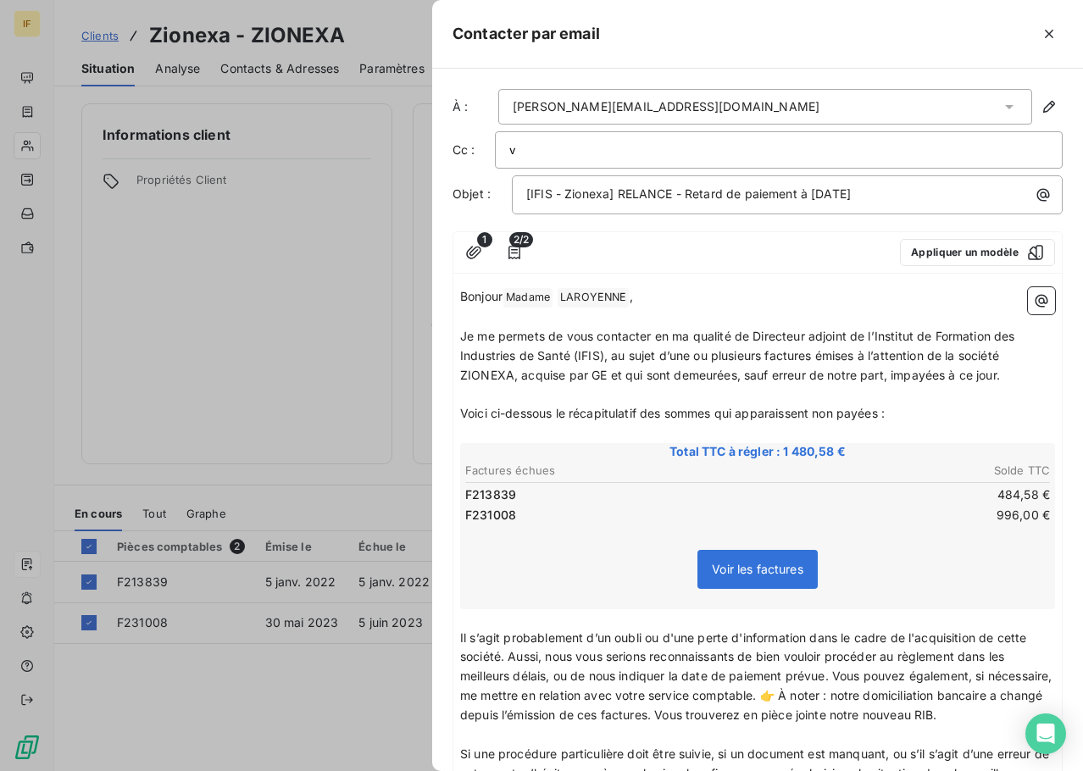
click at [712, 145] on div "v" at bounding box center [778, 149] width 539 height 25
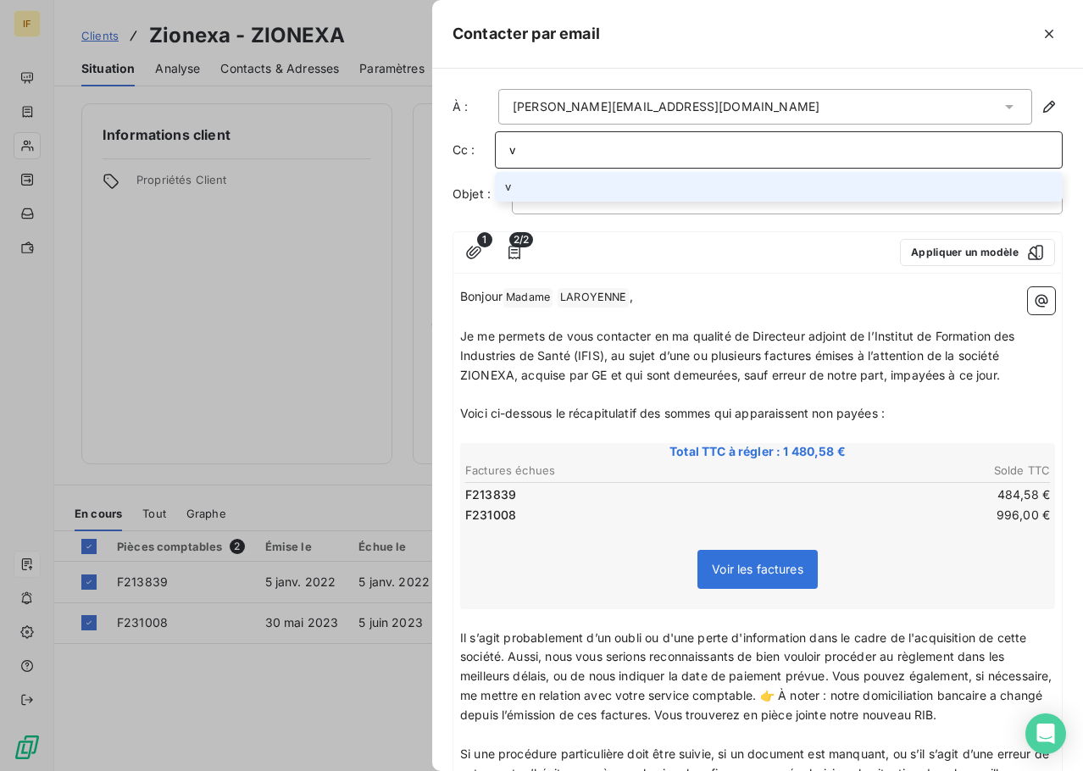
drag, startPoint x: 524, startPoint y: 148, endPoint x: 442, endPoint y: 142, distance: 82.4
click at [442, 142] on div "À : [PERSON_NAME][EMAIL_ADDRESS][DOMAIN_NAME] Cc : v v Objet : [IFIS - Zionexa]…" at bounding box center [757, 420] width 651 height 703
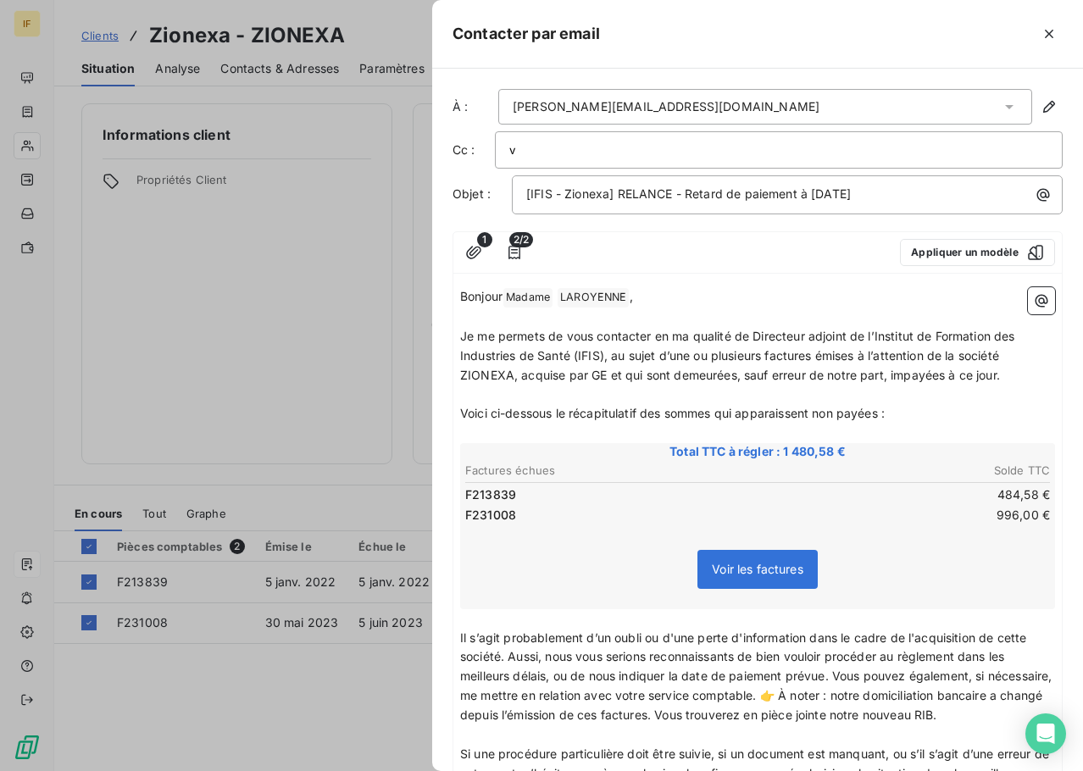
drag, startPoint x: 531, startPoint y: 159, endPoint x: 472, endPoint y: 155, distance: 58.6
click at [474, 156] on div "Cc : v" at bounding box center [758, 149] width 610 height 37
paste input ".[EMAIL_ADDRESS][DOMAIN_NAME]"
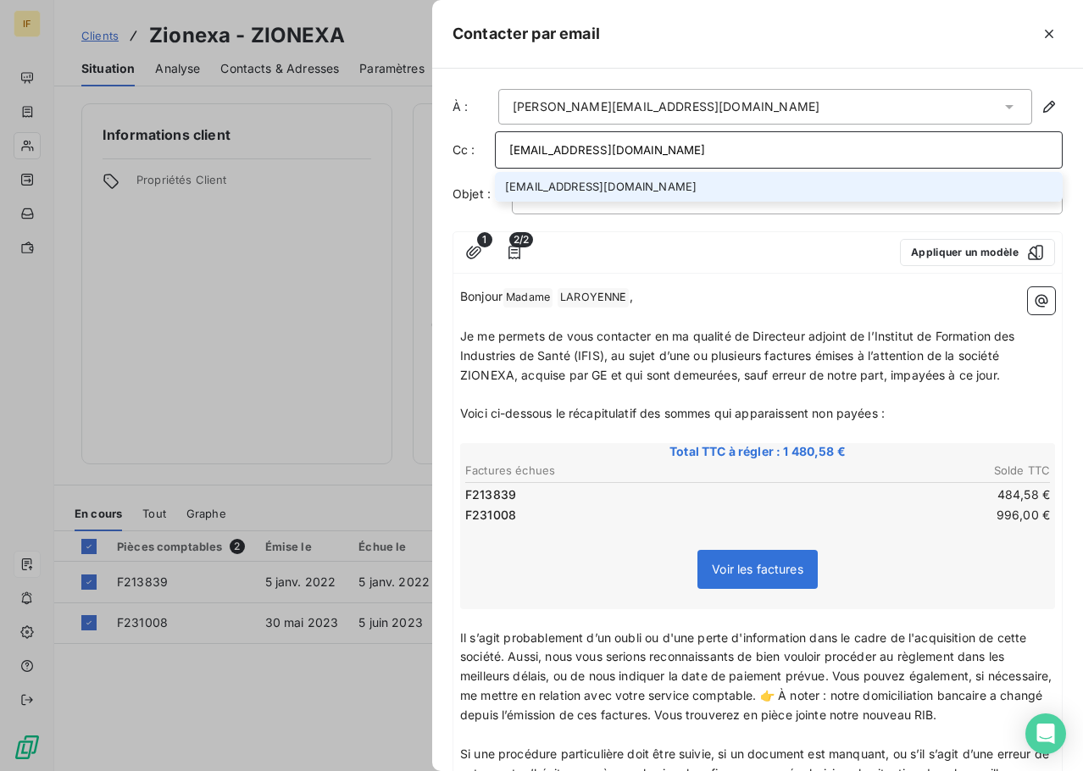
type input "[EMAIL_ADDRESS][DOMAIN_NAME]"
click at [548, 175] on li "[EMAIL_ADDRESS][DOMAIN_NAME]" at bounding box center [779, 187] width 568 height 30
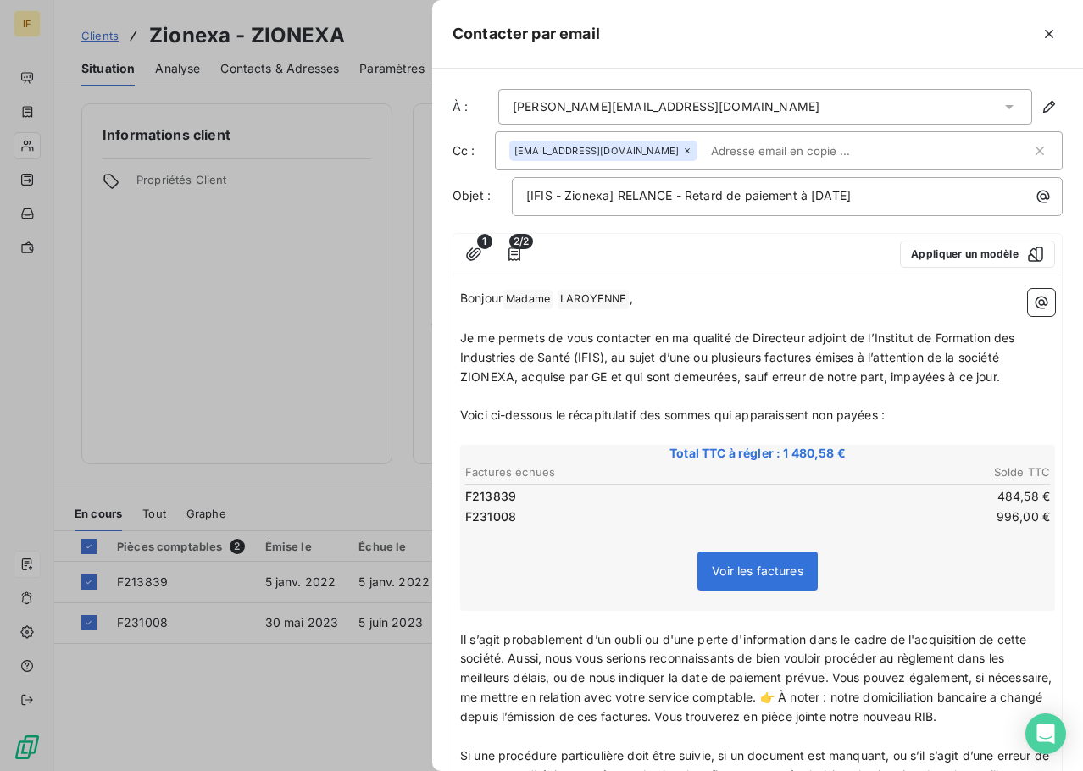
click at [704, 154] on input "text" at bounding box center [802, 150] width 196 height 25
paste input "[EMAIL_ADDRESS][DOMAIN_NAME]"
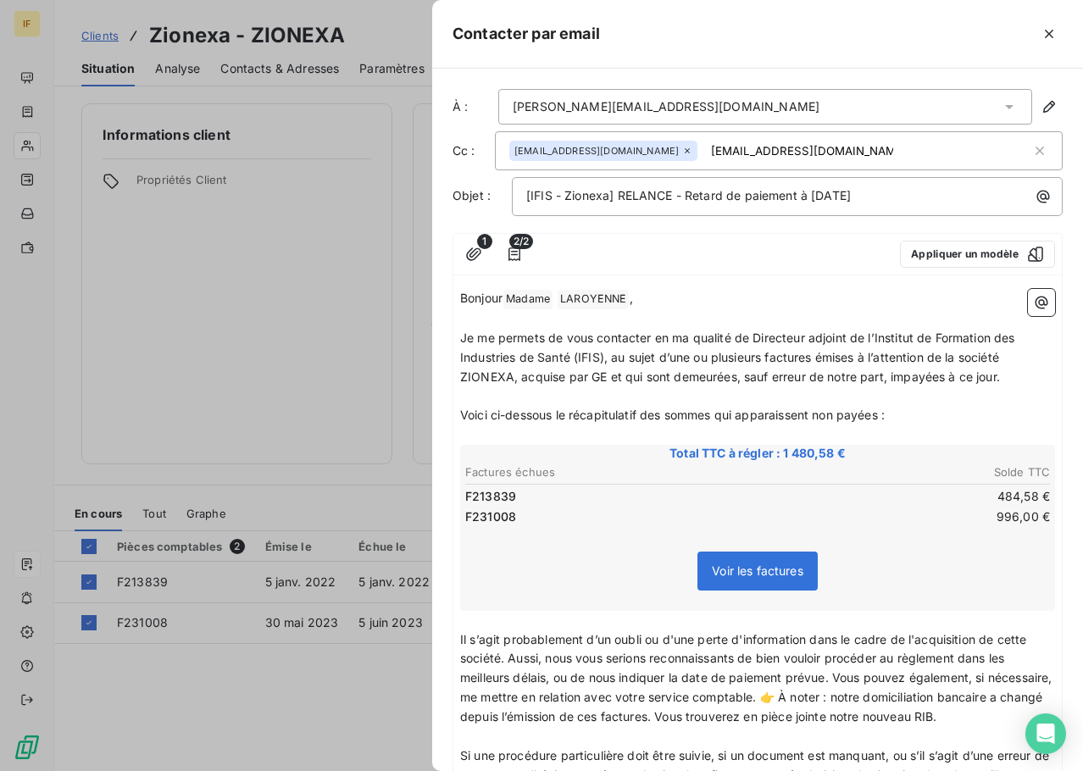
click at [747, 155] on input "[EMAIL_ADDRESS][DOMAIN_NAME]" at bounding box center [802, 150] width 196 height 25
type input "[EMAIL_ADDRESS][DOMAIN_NAME]"
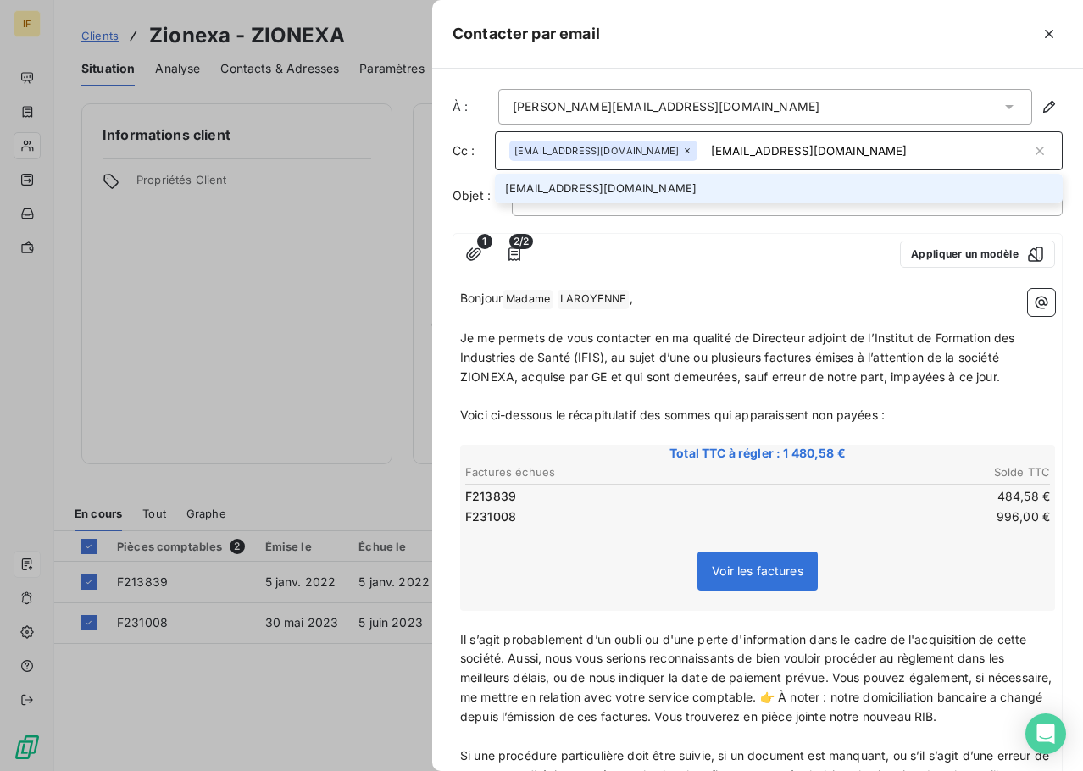
click at [586, 184] on li "[EMAIL_ADDRESS][DOMAIN_NAME]" at bounding box center [779, 189] width 568 height 30
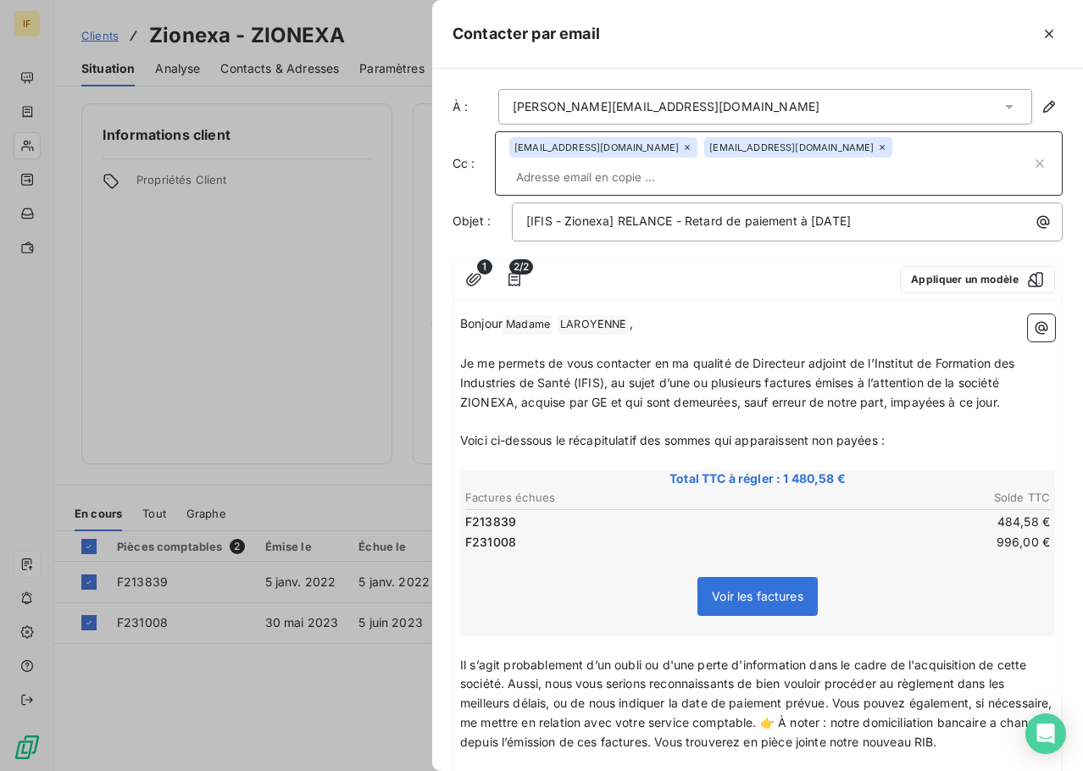
click at [786, 335] on p "﻿" at bounding box center [757, 344] width 595 height 19
click at [682, 209] on div "[IFIS - Zionexa] RELANCE - Retard de paiement à [DATE]" at bounding box center [787, 220] width 539 height 23
click at [563, 214] on span "[IFIS - Zionexa] RELANCE - Retard de paiement à [DATE]" at bounding box center [688, 221] width 325 height 14
click at [784, 214] on span "[IFIS - Zionexa] RELANCE - Retard de paiement à [DATE]" at bounding box center [688, 221] width 325 height 14
drag, startPoint x: 924, startPoint y: 193, endPoint x: 616, endPoint y: 188, distance: 307.7
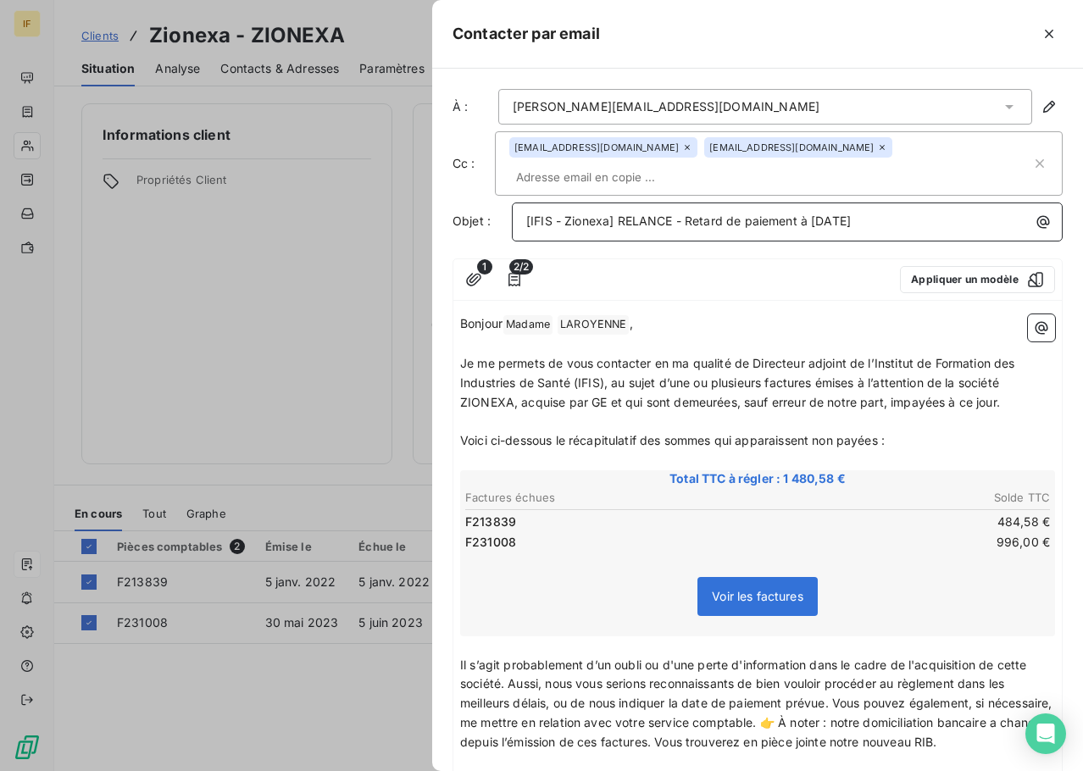
click at [616, 212] on p "[IFIS - Zionexa] RELANCE - Retard de paiement à [DATE]" at bounding box center [791, 221] width 531 height 19
click at [622, 214] on span "[IFIS - Zionexa] RELANCE - Retard de paiement à [DATE]" at bounding box center [688, 221] width 325 height 14
click at [737, 214] on span "[IFIS - Zionexa] RELANCE - Retard de paiement à [DATE]" at bounding box center [688, 221] width 325 height 14
drag, startPoint x: 876, startPoint y: 195, endPoint x: 800, endPoint y: 198, distance: 76.3
click at [800, 212] on p "[IFIS - Zionexa] RELANCE - Retard de paiement à [DATE]" at bounding box center [791, 221] width 531 height 19
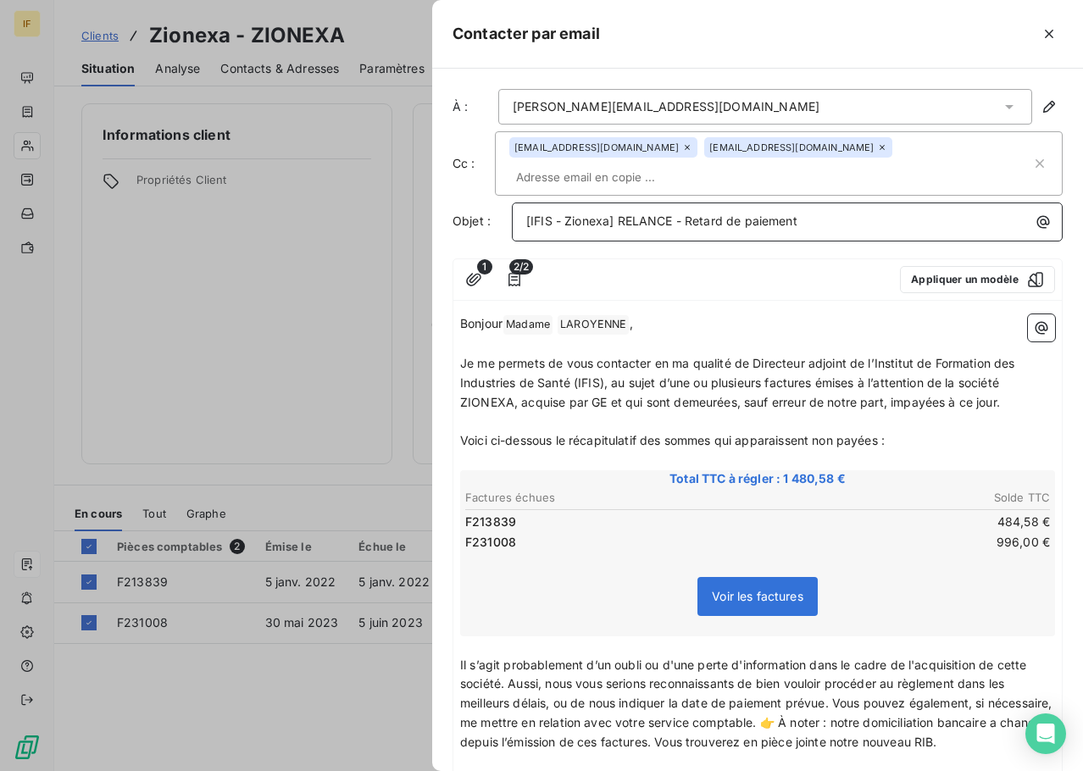
drag, startPoint x: 799, startPoint y: 198, endPoint x: 687, endPoint y: 195, distance: 111.9
click at [687, 214] on span "[IFIS - Zionexa] RELANCE - Retard de paiement" at bounding box center [661, 221] width 271 height 14
click at [609, 214] on span "[IFIS - Zionexa] RELANCE - 2 factures en difficulté" at bounding box center [669, 221] width 287 height 14
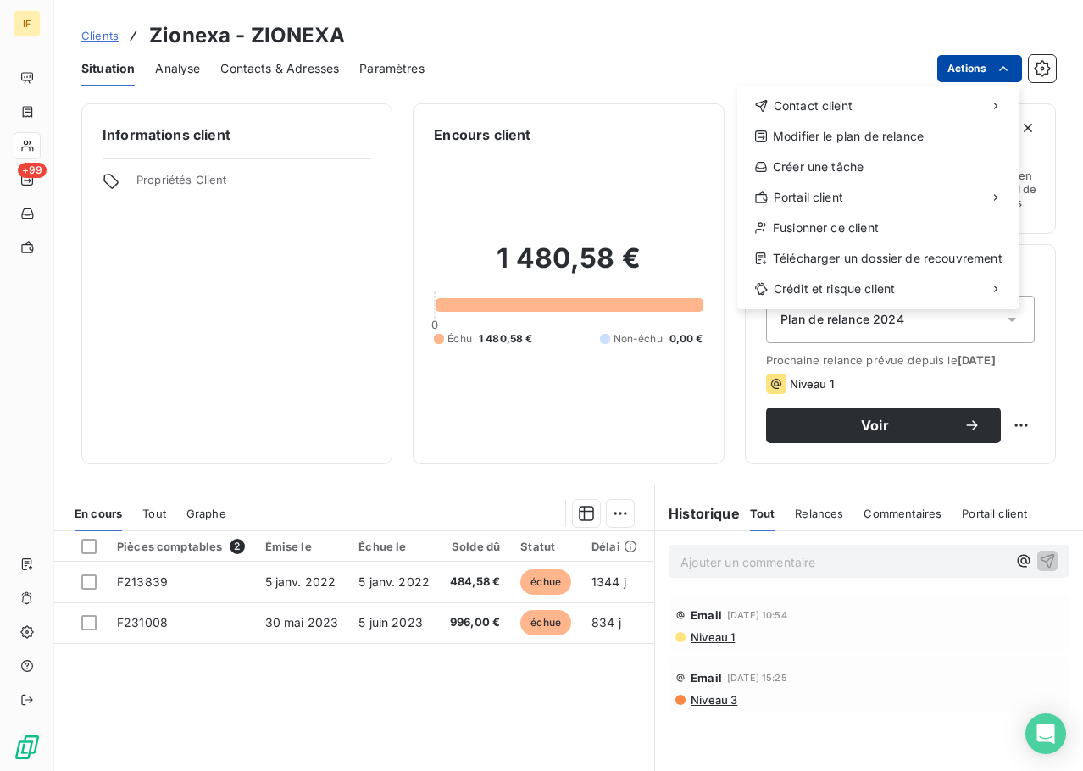
click at [961, 58] on html "IF +99 Clients Zionexa - ZIONEXA Situation Analyse Contacts & Adresses Paramètr…" at bounding box center [541, 385] width 1083 height 771
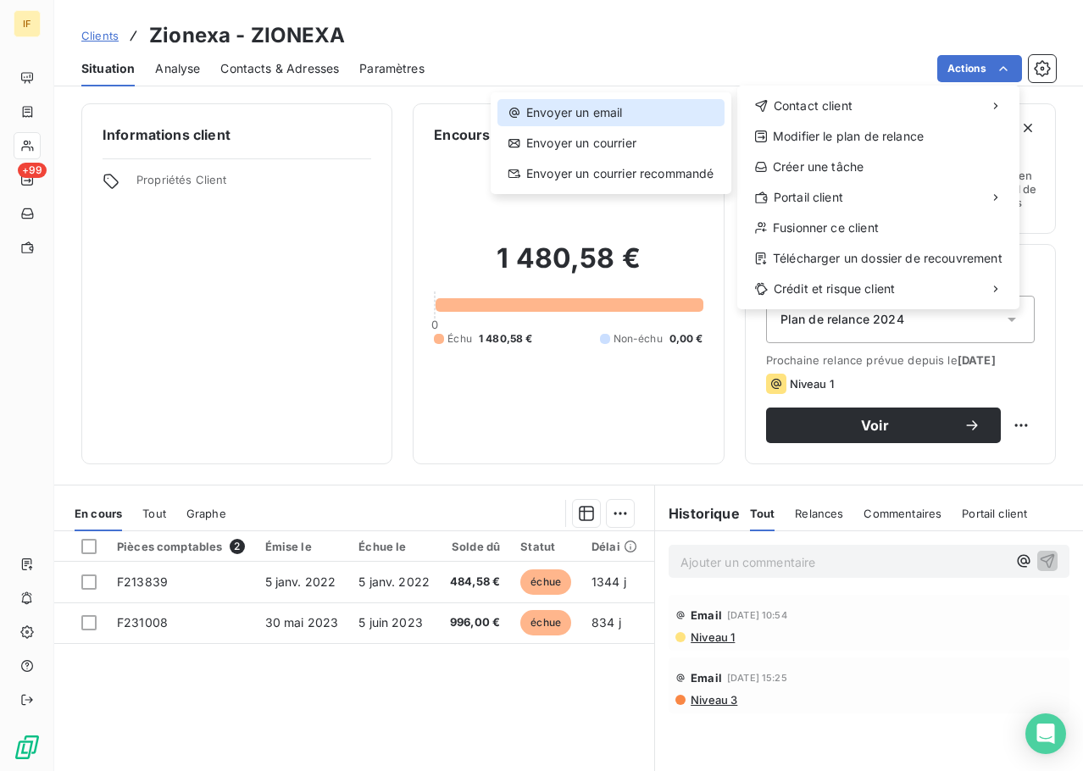
click at [628, 112] on div "Envoyer un email" at bounding box center [611, 112] width 227 height 27
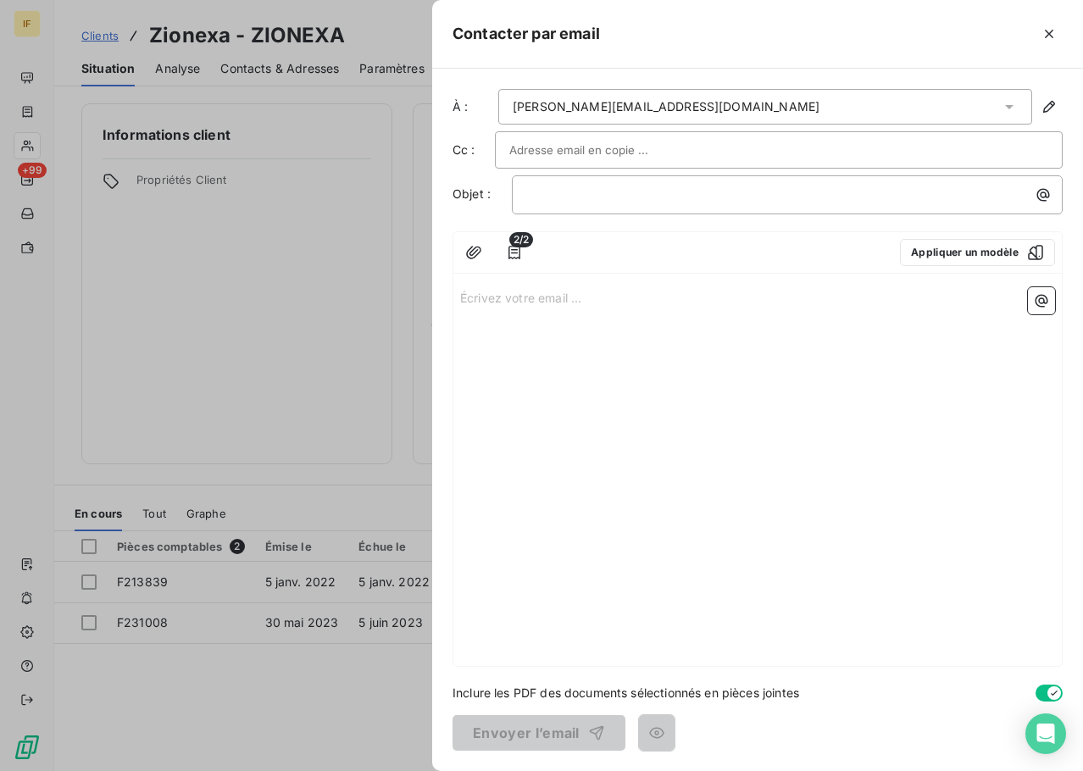
click at [706, 106] on div "[PERSON_NAME][EMAIL_ADDRESS][DOMAIN_NAME]" at bounding box center [765, 107] width 534 height 36
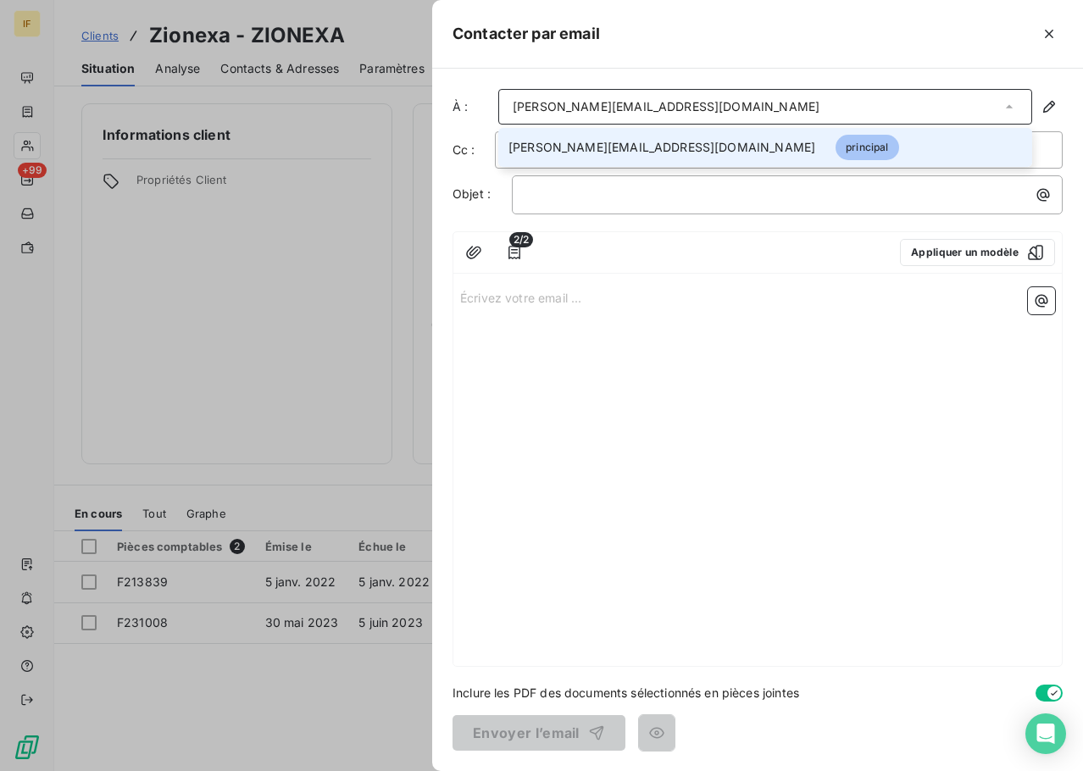
click at [632, 146] on span "[PERSON_NAME][EMAIL_ADDRESS][DOMAIN_NAME]" at bounding box center [662, 147] width 307 height 17
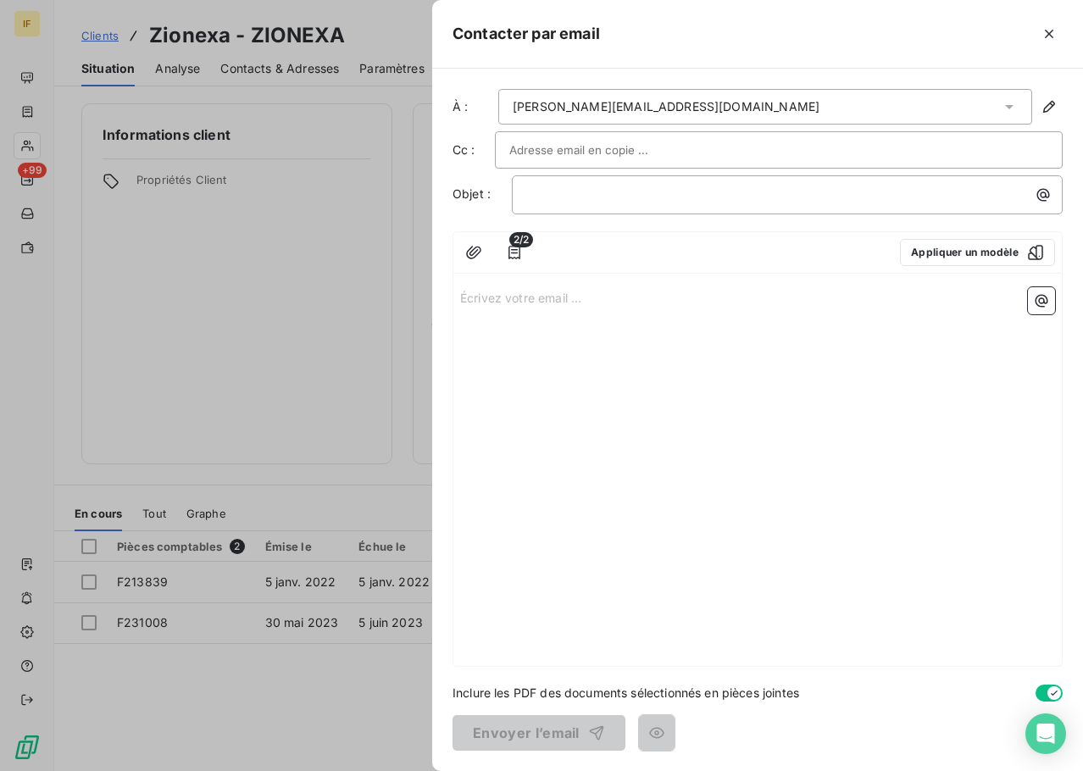
click at [628, 153] on input "text" at bounding box center [600, 149] width 182 height 25
click at [971, 181] on div "﻿" at bounding box center [787, 194] width 551 height 39
click at [1017, 248] on button "Appliquer un modèle" at bounding box center [977, 252] width 155 height 27
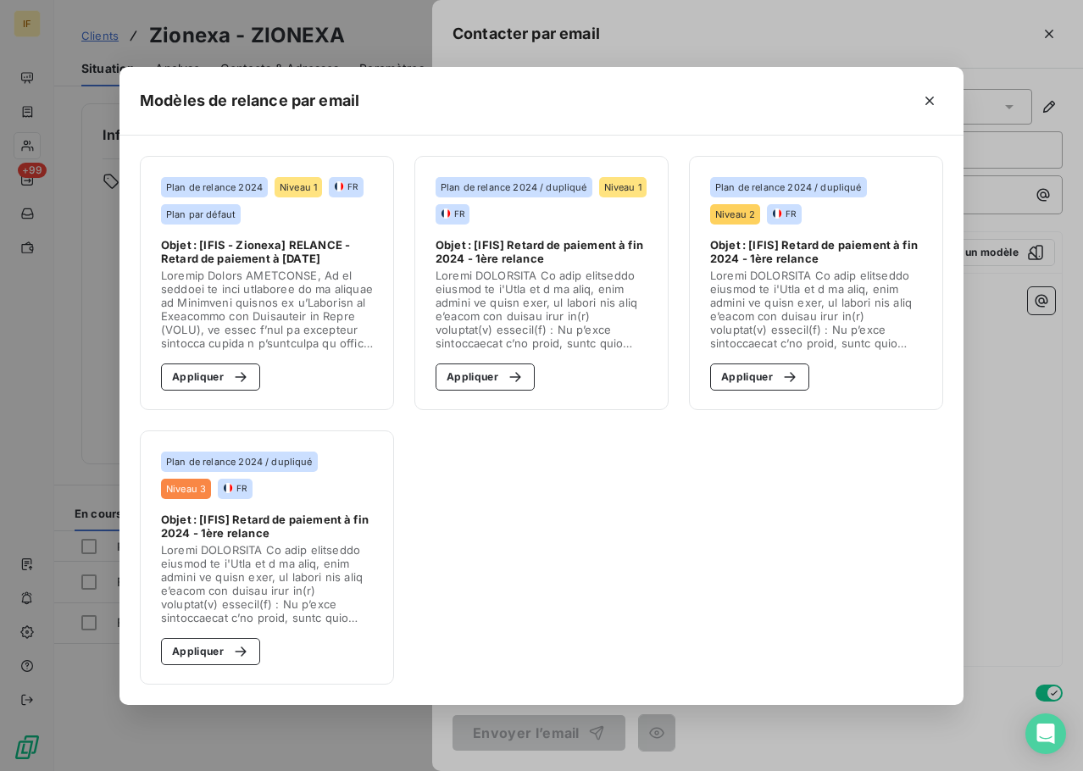
click at [291, 248] on span "Objet : [IFIS - Zionexa] RELANCE - Retard de paiement à mai 2025" at bounding box center [267, 251] width 212 height 27
click at [214, 375] on button "Appliquer" at bounding box center [210, 377] width 99 height 27
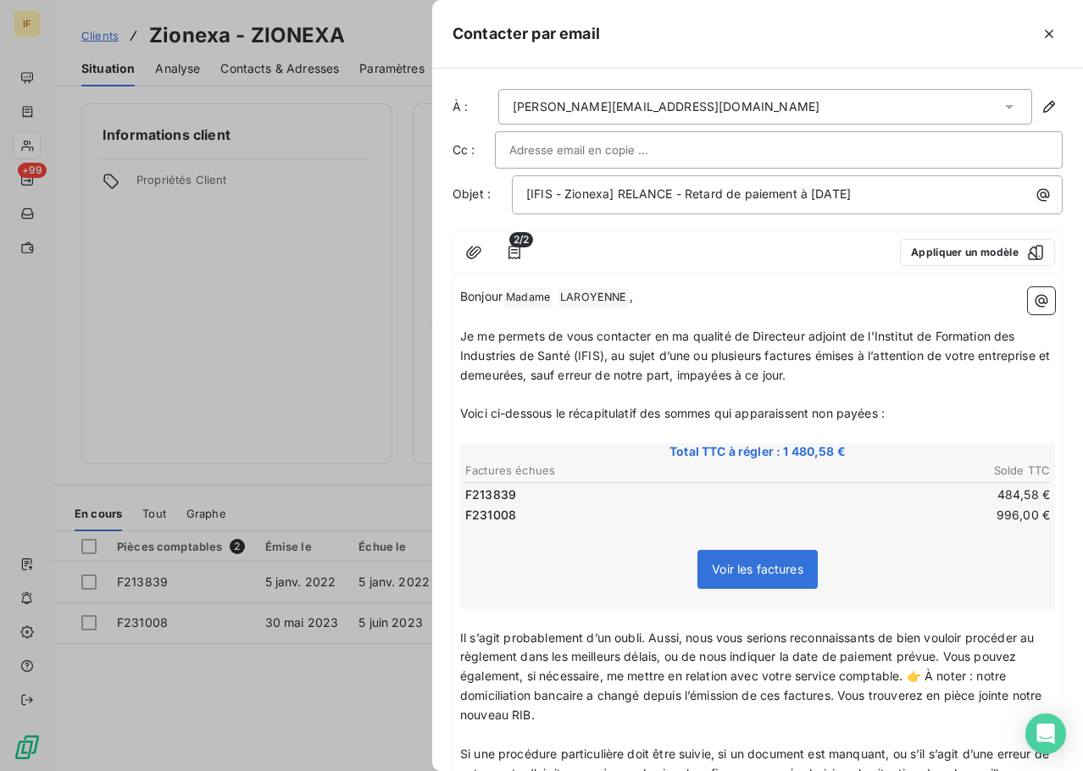
click at [648, 144] on input "text" at bounding box center [600, 149] width 182 height 25
paste input "[EMAIL_ADDRESS][DOMAIN_NAME]"
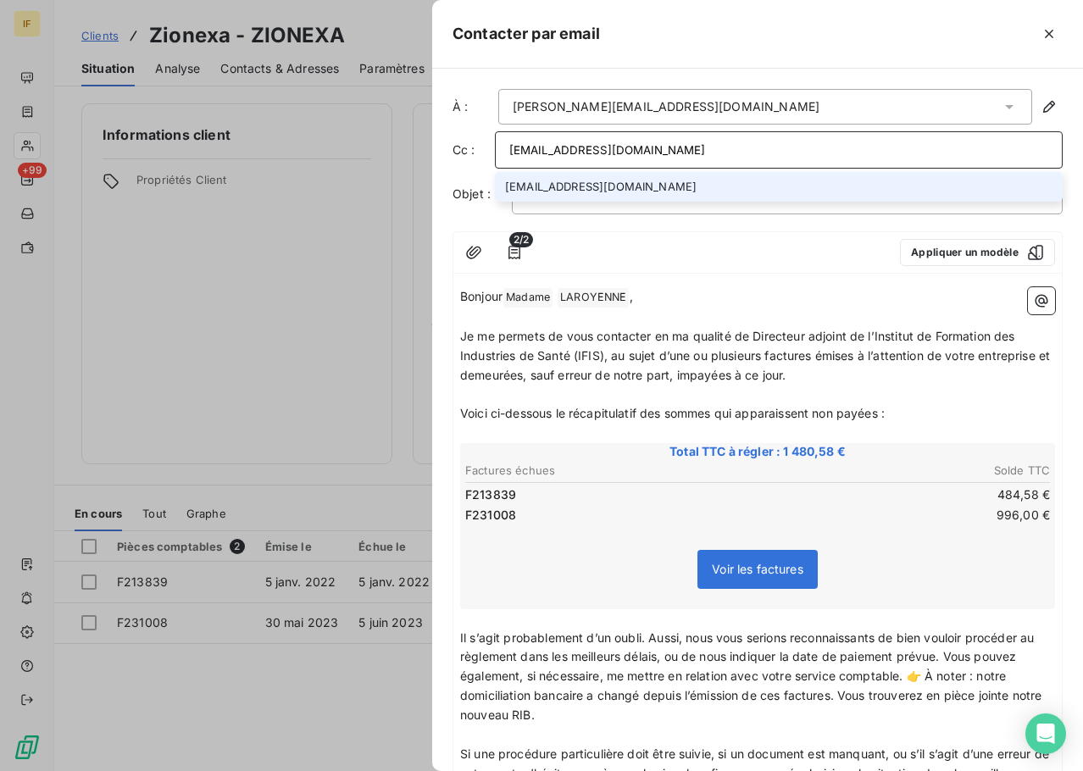
type input "[EMAIL_ADDRESS][DOMAIN_NAME]"
click at [606, 184] on li "[EMAIL_ADDRESS][DOMAIN_NAME]" at bounding box center [779, 187] width 568 height 30
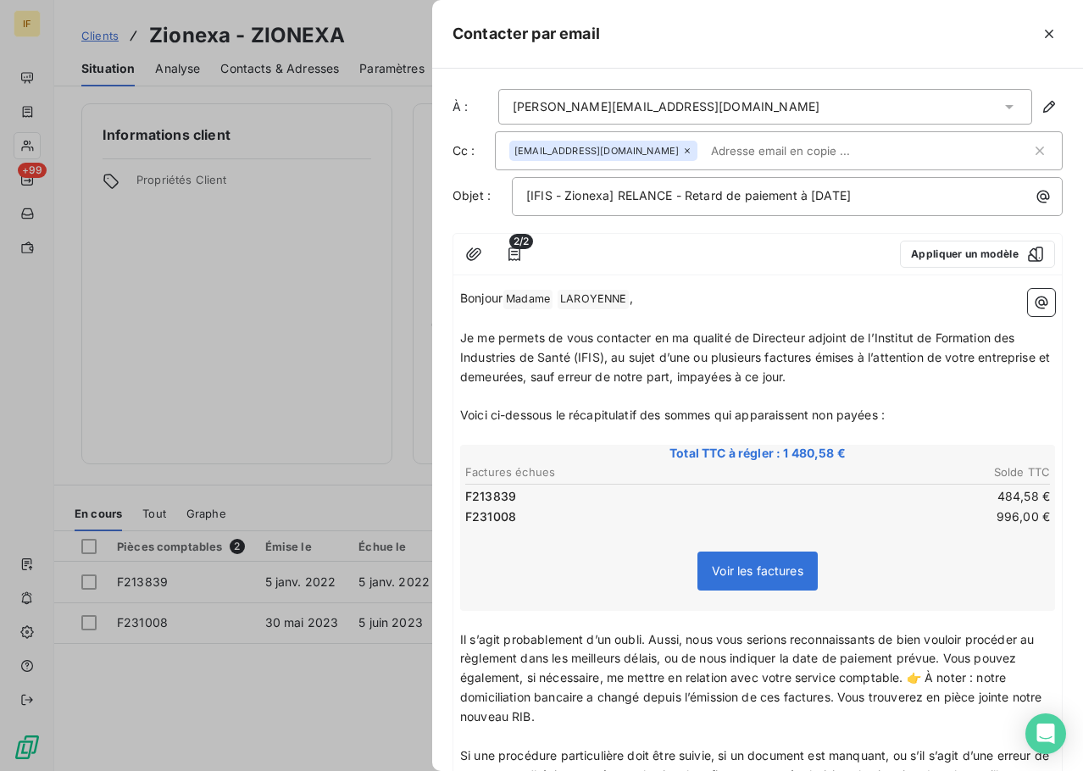
click at [704, 151] on input "text" at bounding box center [802, 150] width 196 height 25
paste input "[EMAIL_ADDRESS][DOMAIN_NAME]"
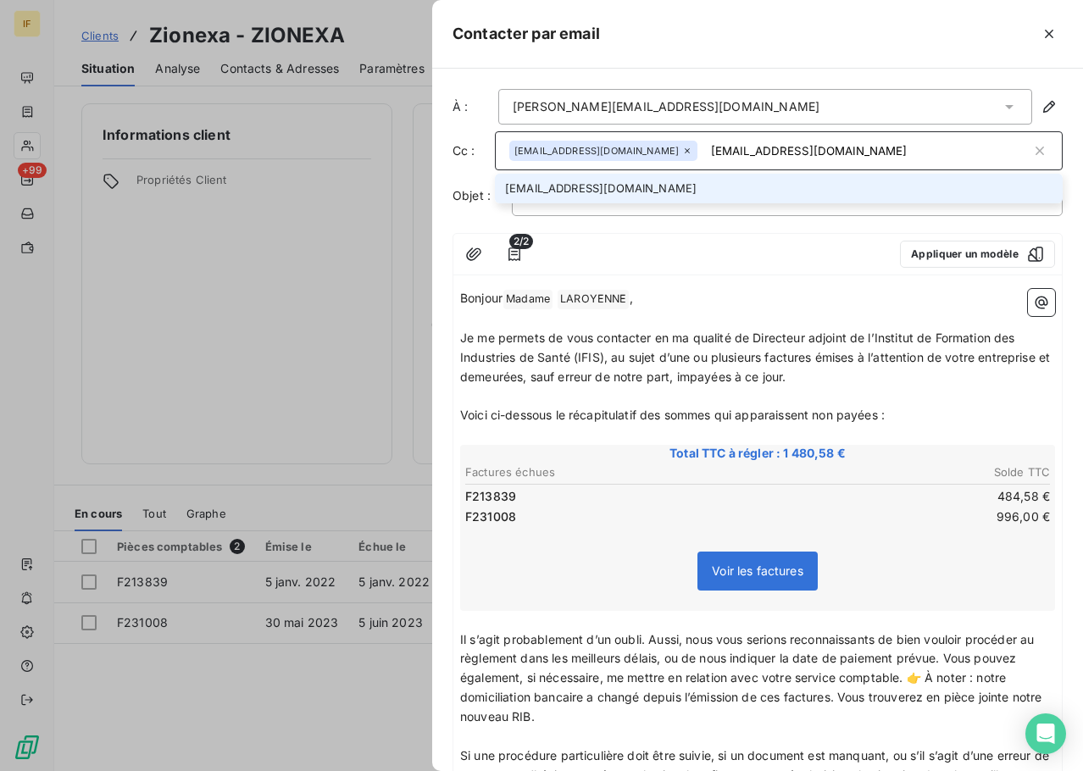
type input "[EMAIL_ADDRESS][DOMAIN_NAME]"
click at [666, 177] on li "[EMAIL_ADDRESS][DOMAIN_NAME]" at bounding box center [779, 189] width 568 height 30
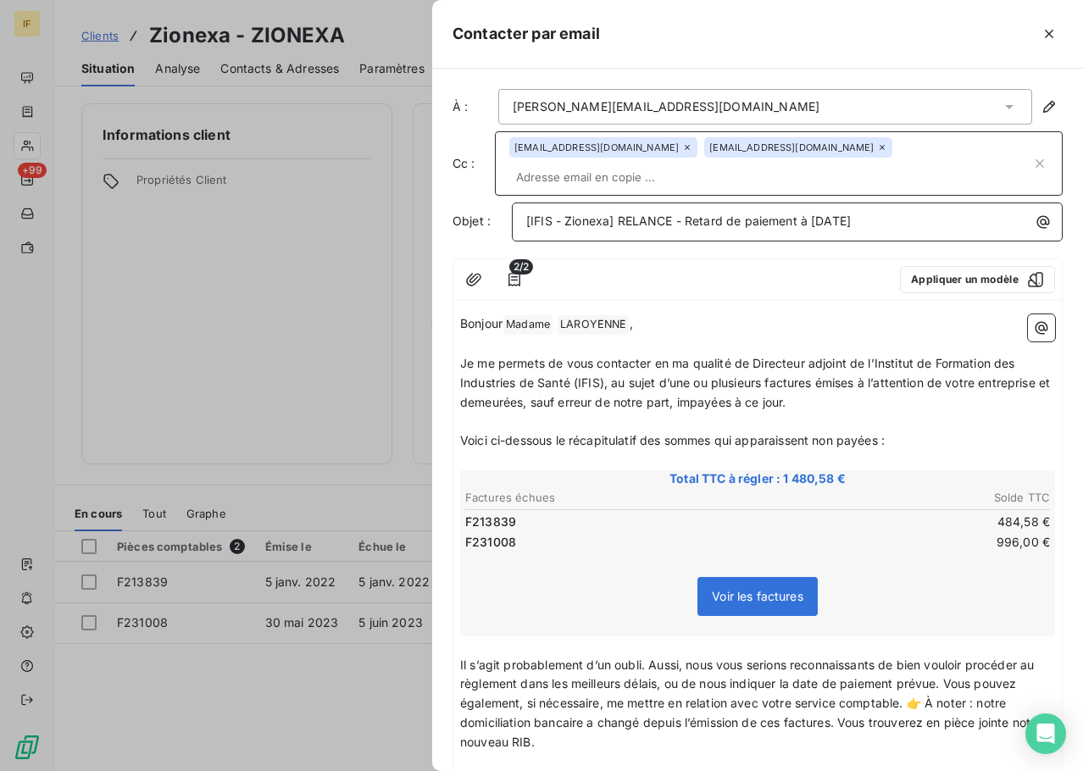
click at [799, 214] on span "[IFIS - Zionexa] RELANCE - Retard de paiement à [DATE]" at bounding box center [688, 221] width 325 height 14
click at [609, 214] on span "[IFIS - Zionexa] RELANCE - Retard de paiement à [DATE]" at bounding box center [688, 221] width 325 height 14
click at [664, 214] on span "[IFIS - Zionexa/GE] RELANCE - Retard de paiement à mai 2025" at bounding box center [698, 221] width 345 height 14
click at [721, 214] on span "[IFIS - Zionexa/GE] RELANCE - Retard de paiement à mai 2025" at bounding box center [698, 221] width 345 height 14
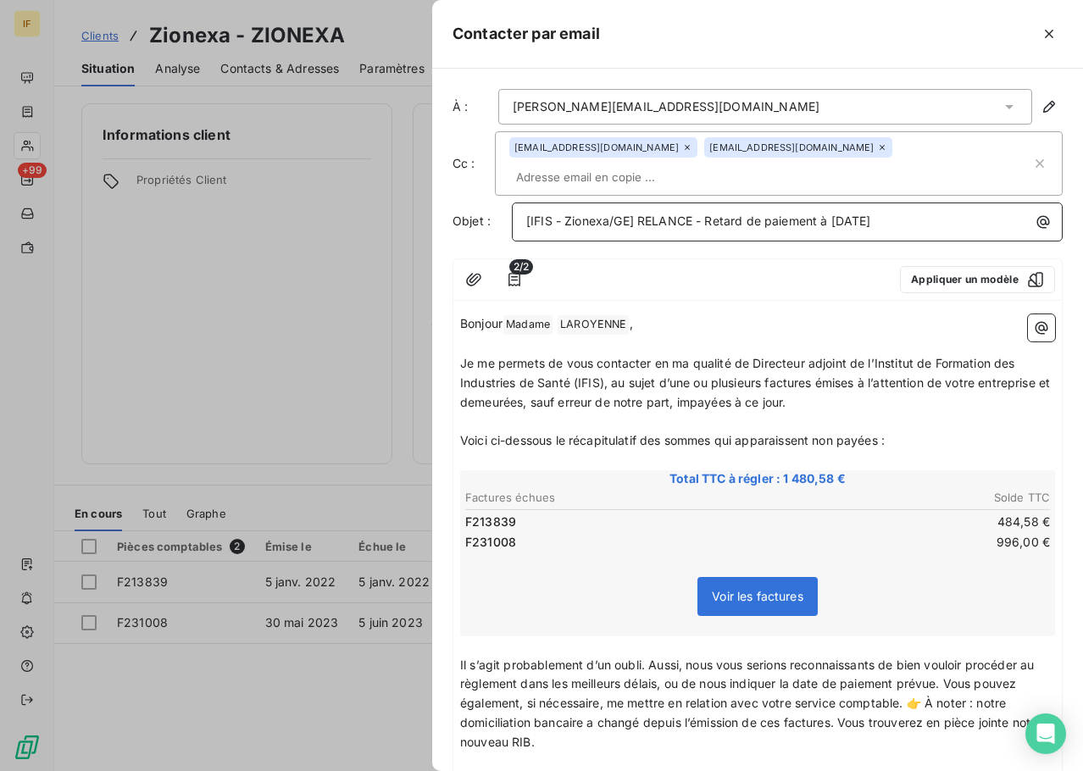
drag, startPoint x: 708, startPoint y: 195, endPoint x: 1058, endPoint y: 208, distance: 350.3
click at [1058, 208] on div "À : pauline.laroyenne@ge.com Cc : fournisseurs@ifis.fr v.clessienne@ifis.fr Obj…" at bounding box center [757, 420] width 651 height 703
click at [481, 271] on icon "button" at bounding box center [473, 279] width 17 height 17
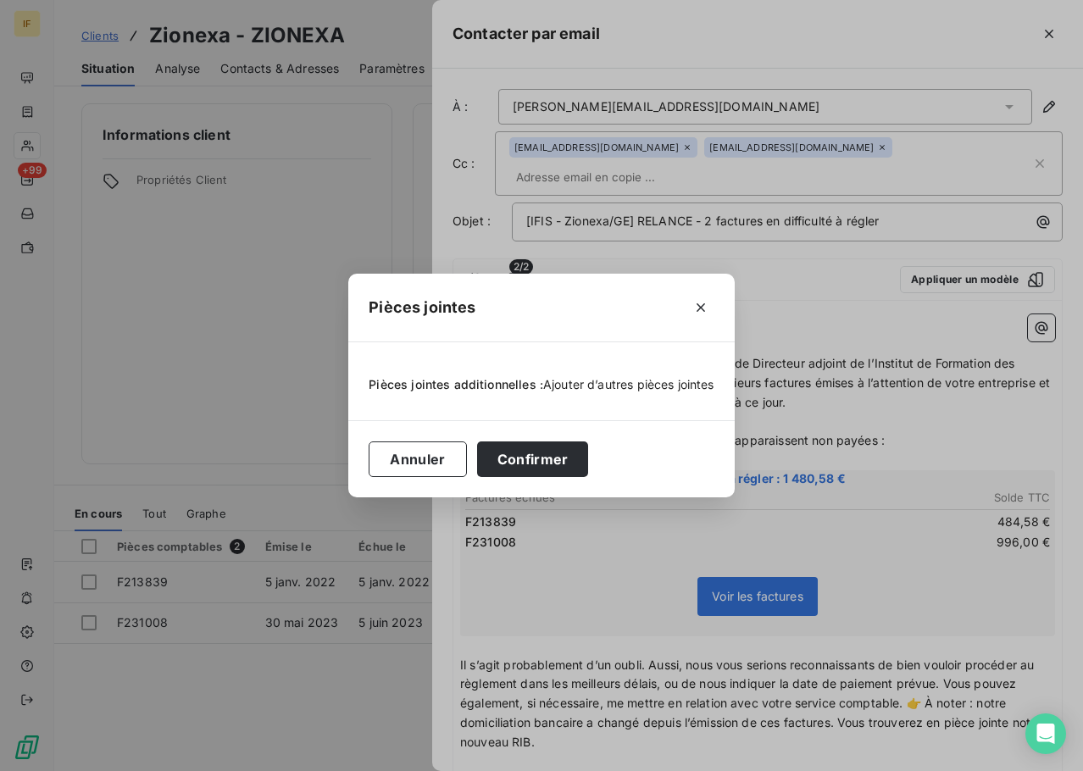
click at [604, 379] on span "Ajouter d’autres pièces jointes" at bounding box center [628, 384] width 171 height 14
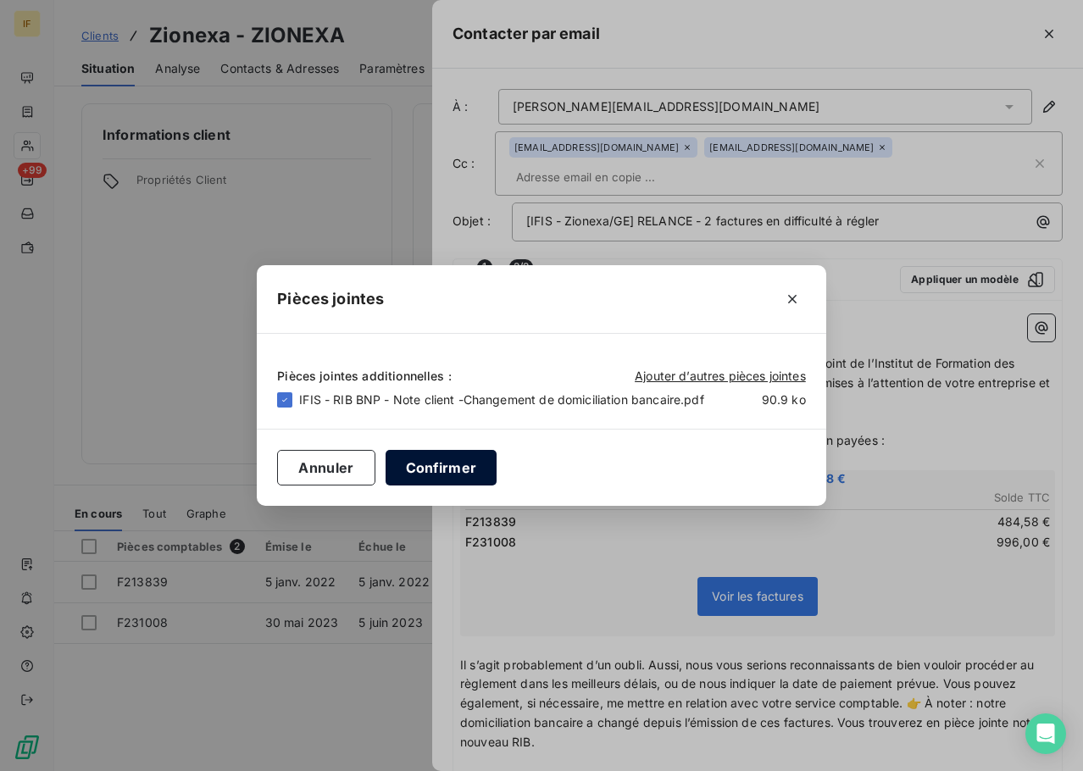
click at [440, 476] on button "Confirmer" at bounding box center [442, 468] width 112 height 36
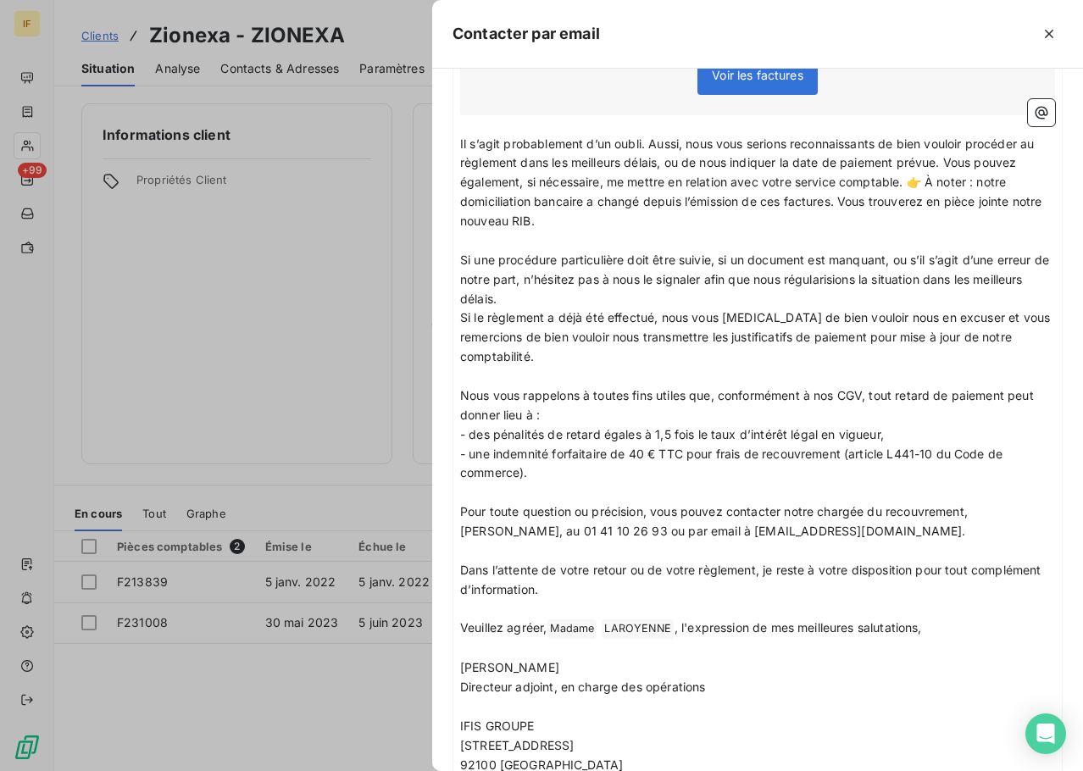
scroll to position [631, 0]
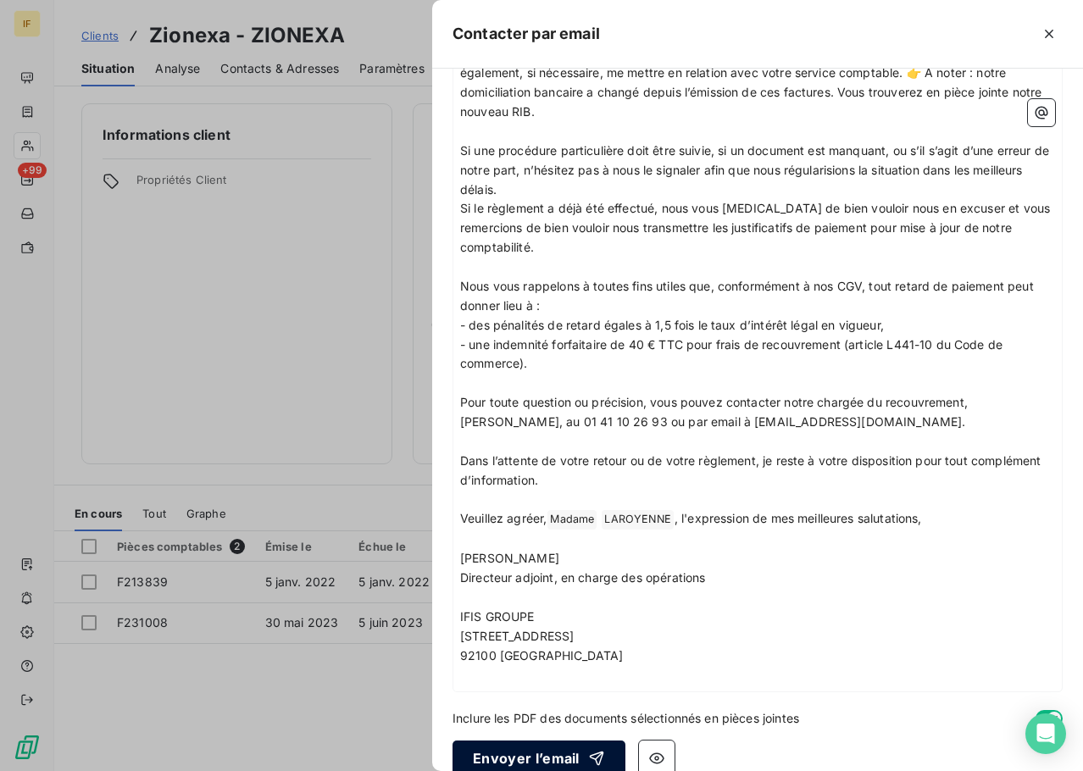
click at [552, 741] on button "Envoyer l’email" at bounding box center [539, 759] width 173 height 36
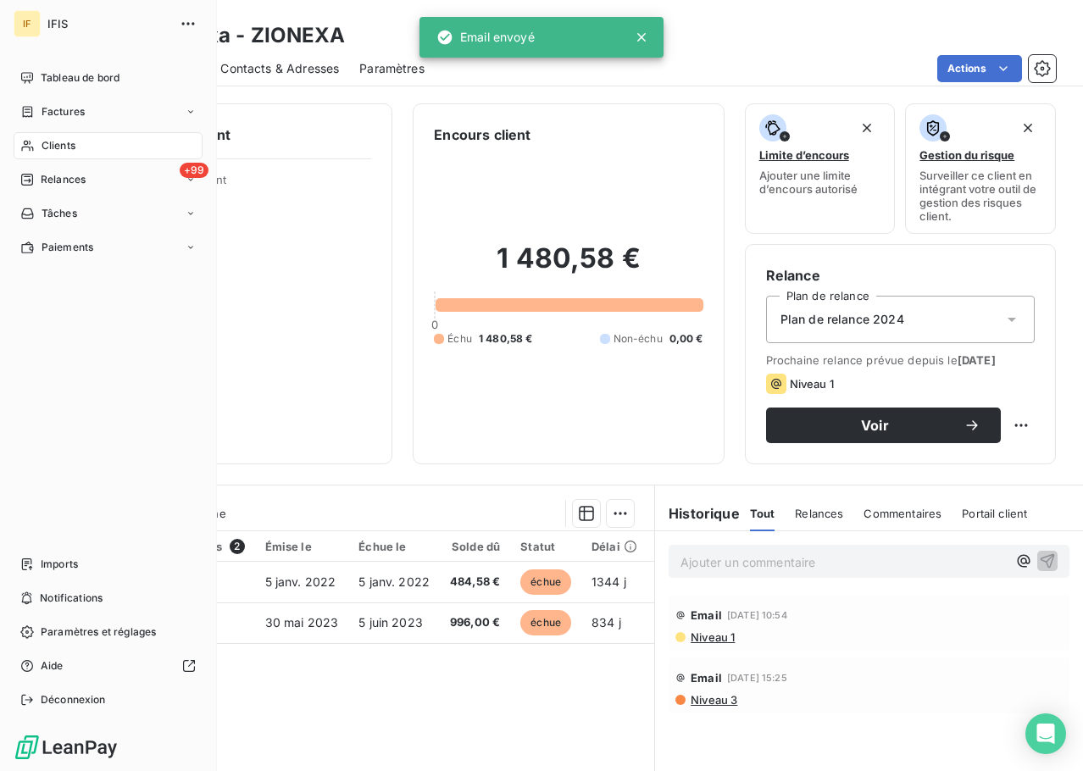
click at [44, 142] on span "Clients" at bounding box center [59, 145] width 34 height 15
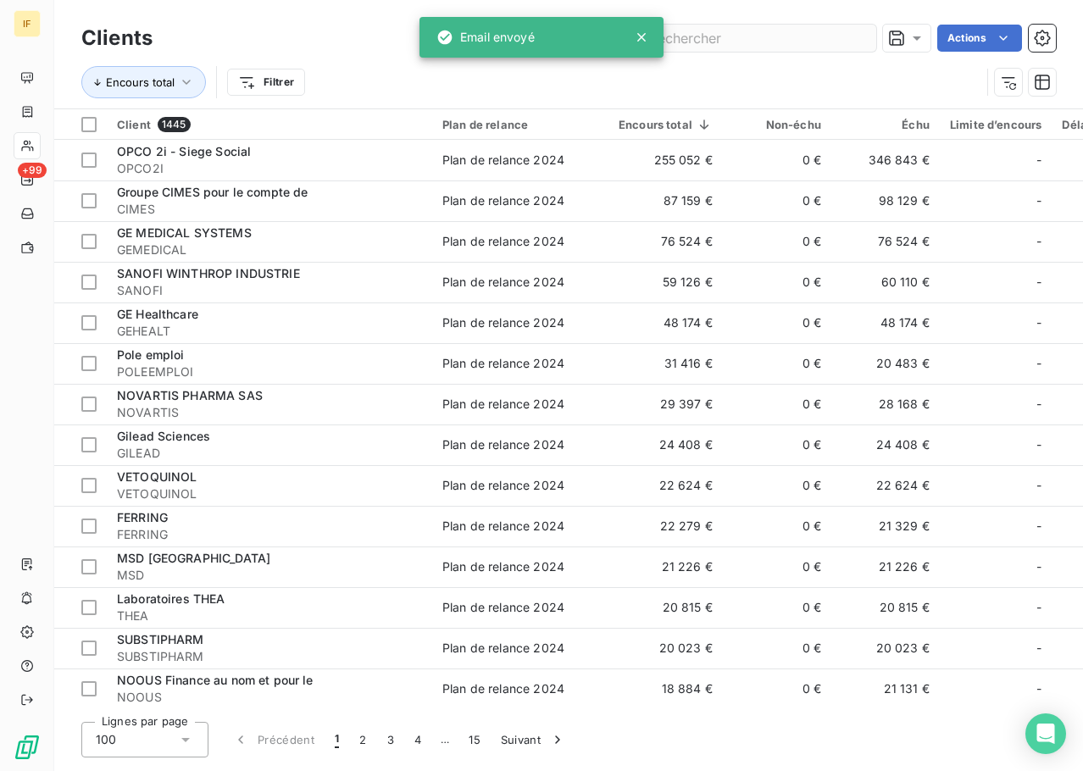
click at [704, 39] on input "text" at bounding box center [749, 38] width 254 height 27
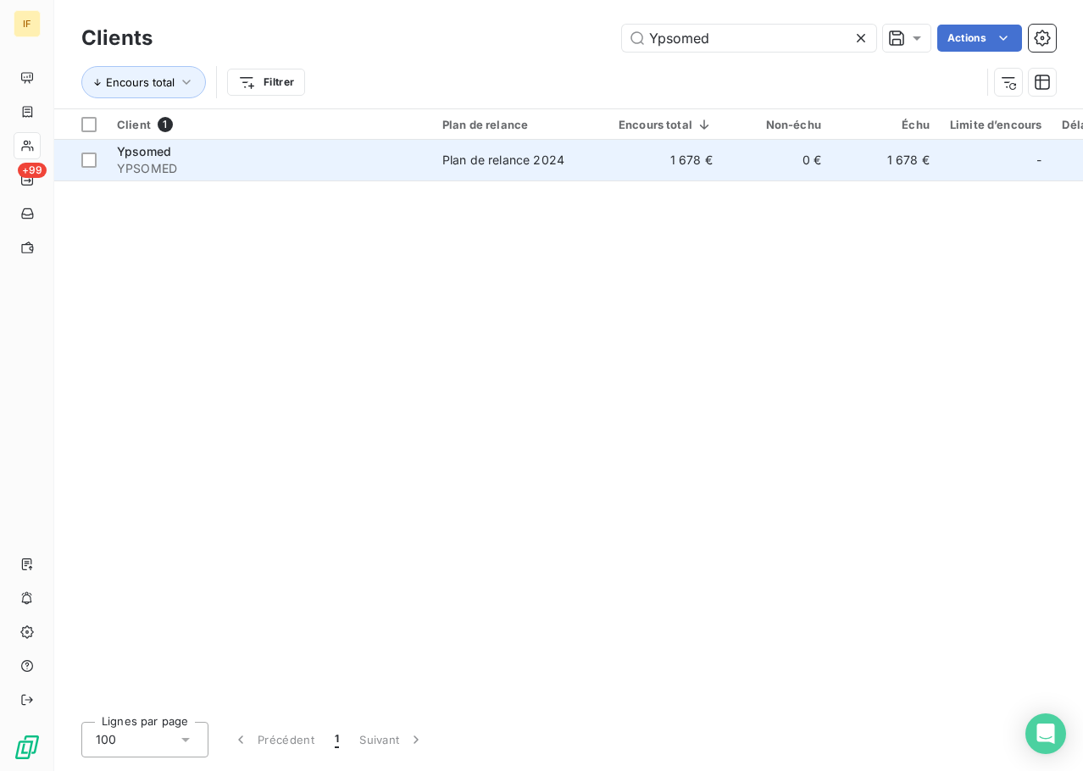
type input "Ypsomed"
click at [160, 164] on span "YPSOMED" at bounding box center [269, 168] width 305 height 17
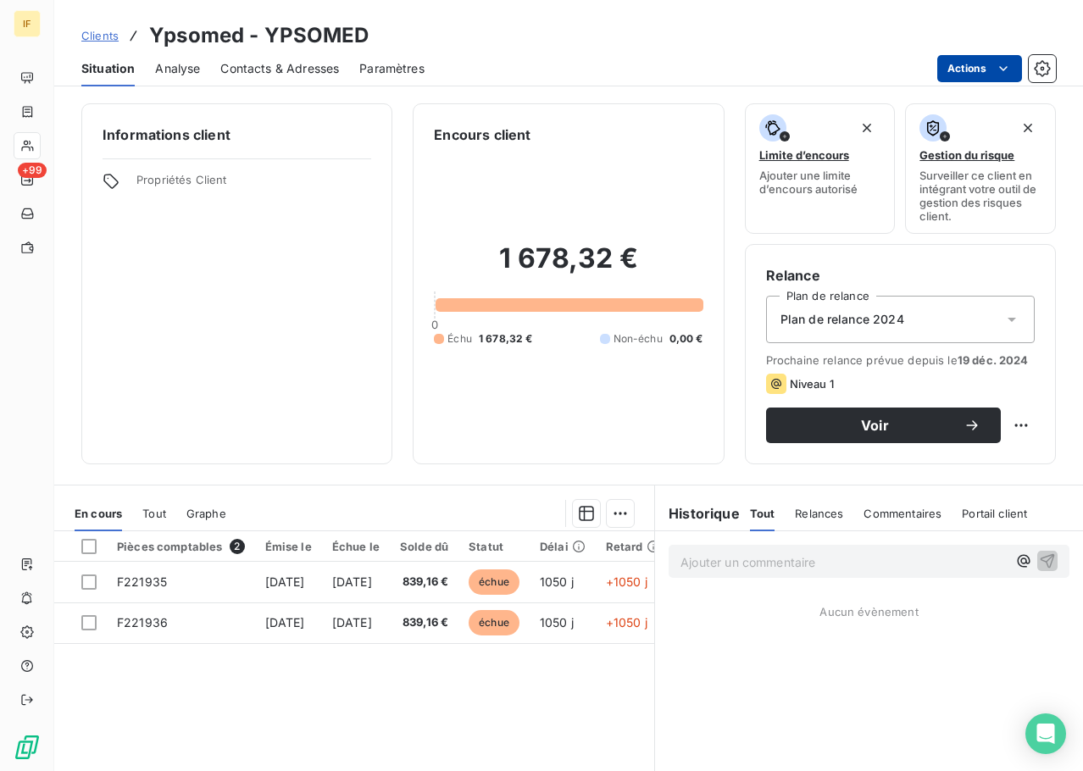
click at [988, 64] on html "IF +99 Clients Ypsomed - YPSOMED Situation Analyse Contacts & Adresses Paramètr…" at bounding box center [541, 385] width 1083 height 771
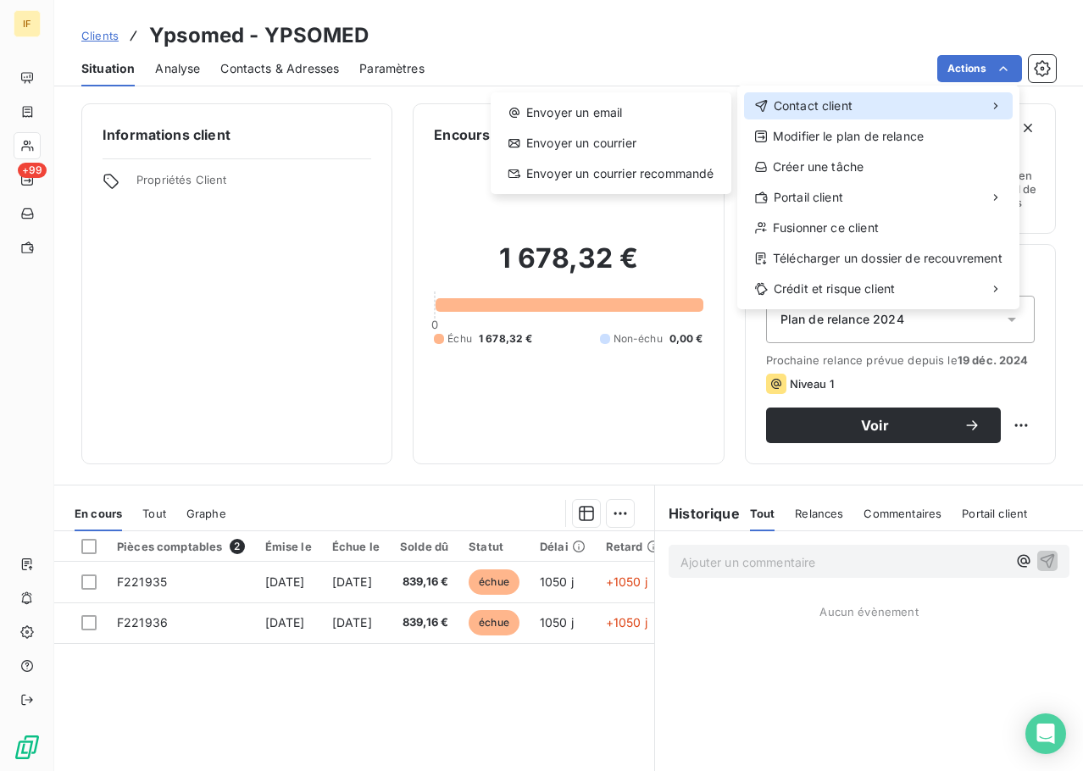
click at [909, 104] on div "Contact client" at bounding box center [878, 105] width 269 height 27
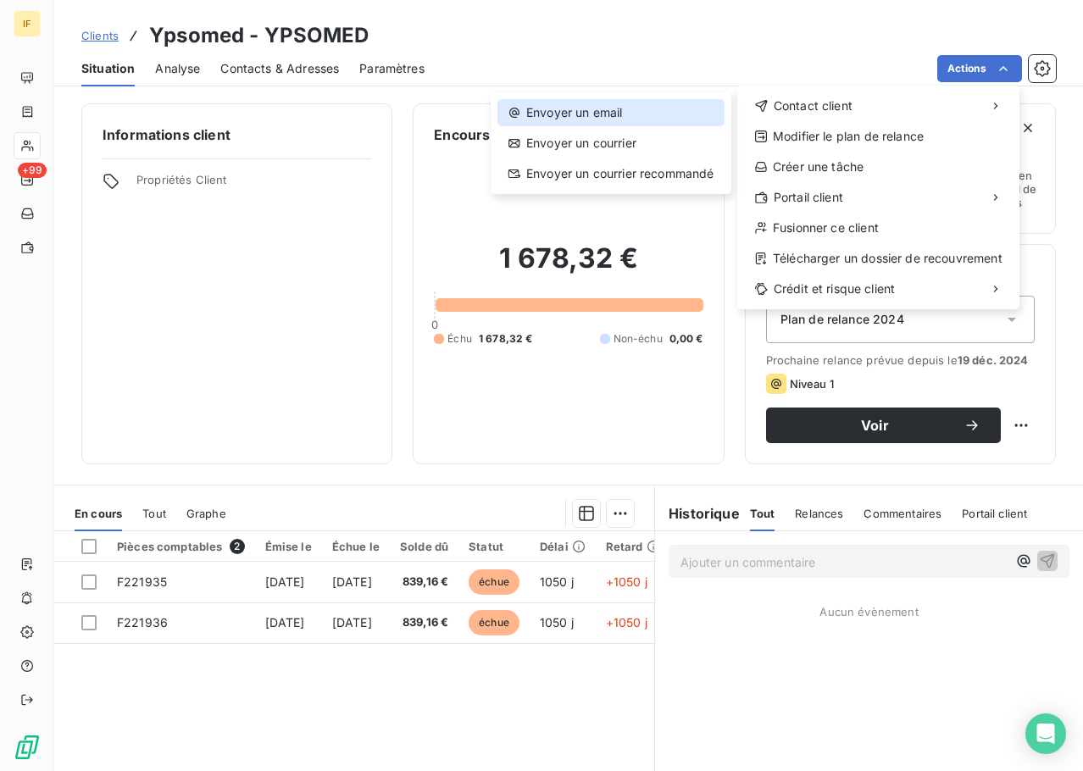
click at [604, 107] on div "Envoyer un email" at bounding box center [611, 112] width 227 height 27
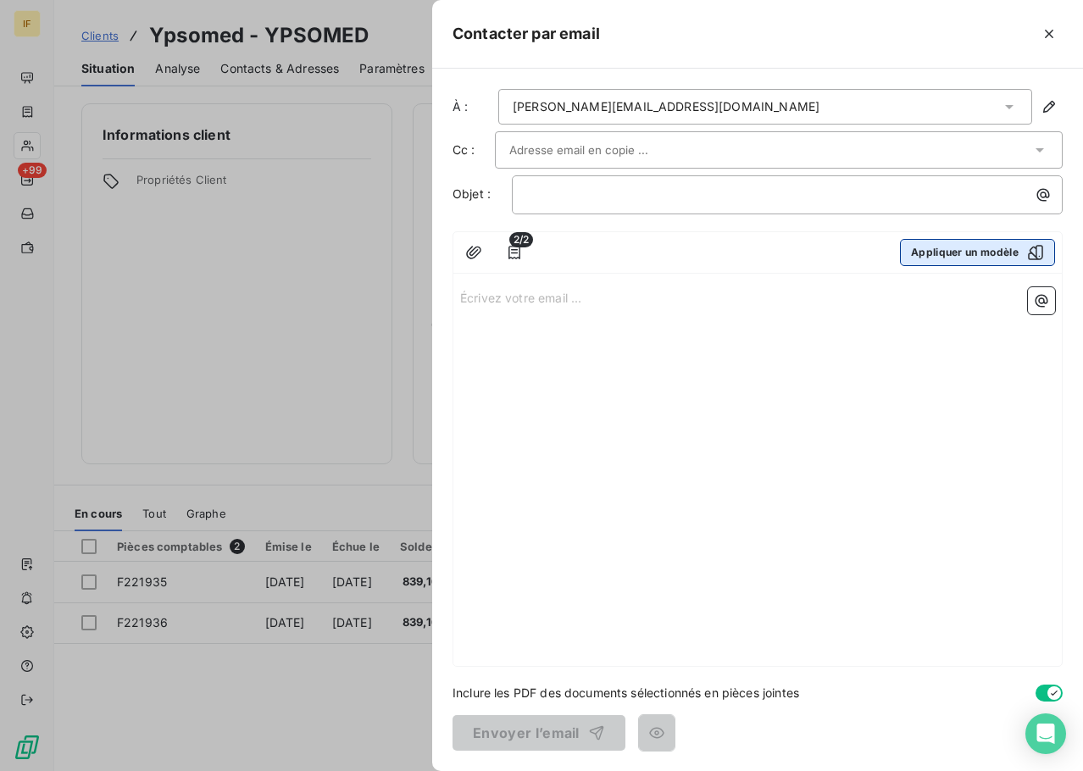
click at [1017, 251] on button "Appliquer un modèle" at bounding box center [977, 252] width 155 height 27
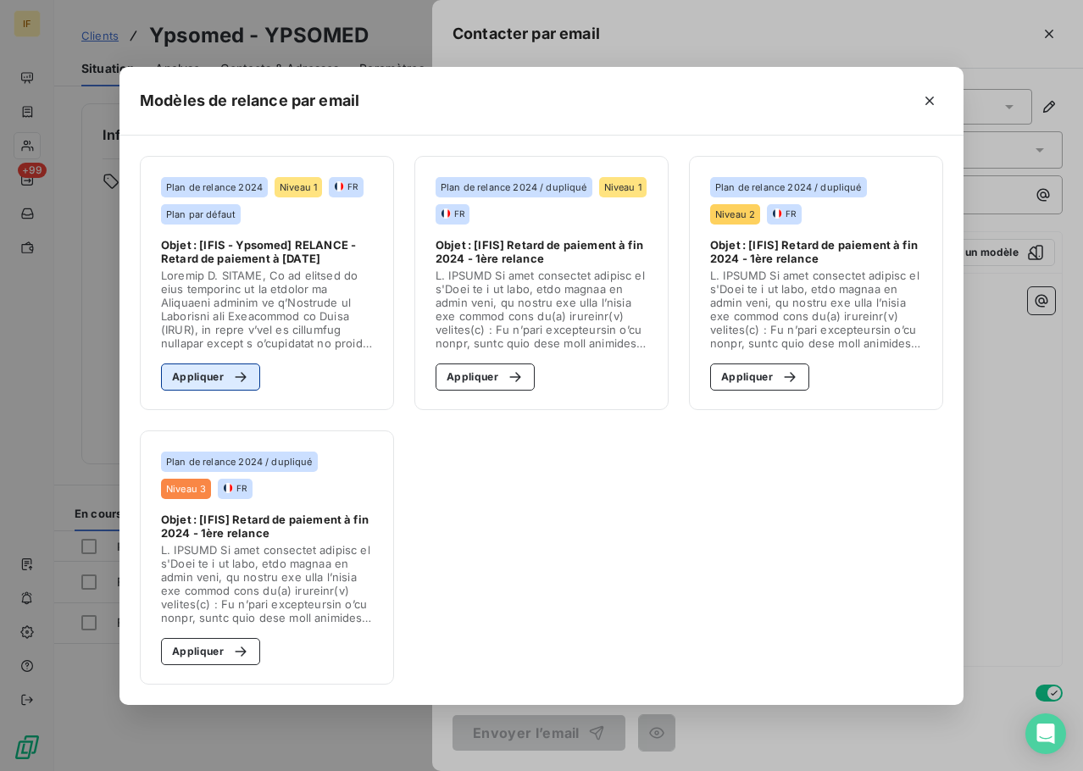
click at [192, 376] on button "Appliquer" at bounding box center [210, 377] width 99 height 27
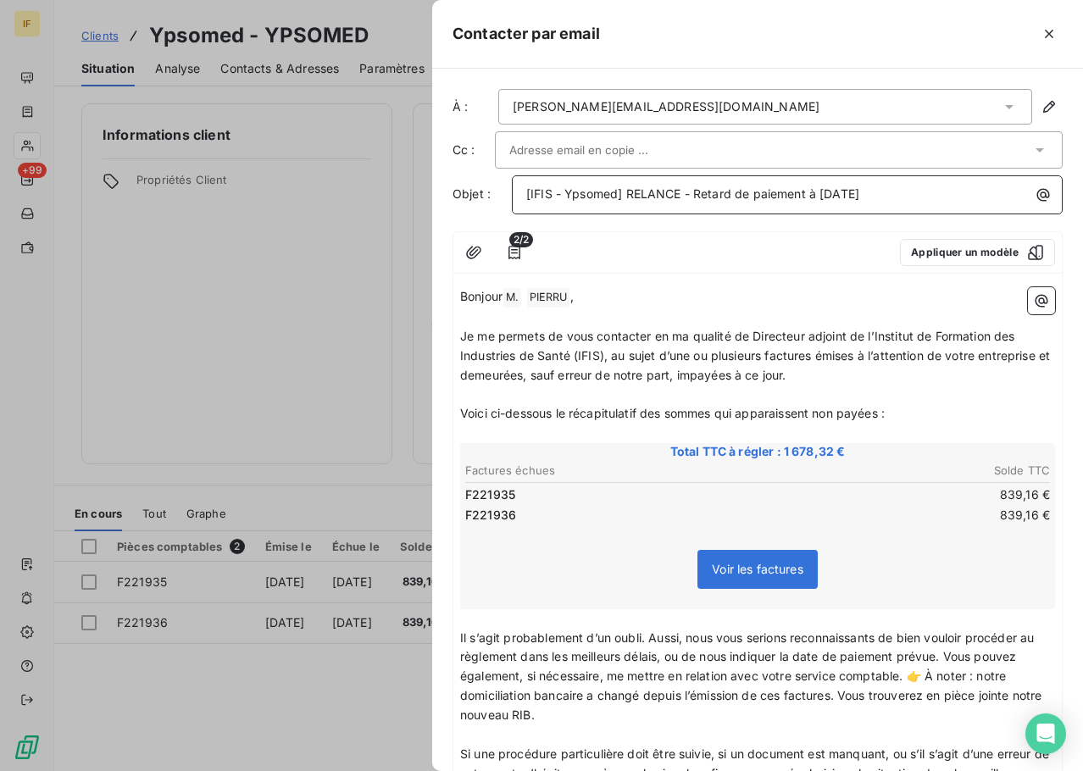
click at [743, 191] on span "[IFIS - Ypsomed] RELANCE - Retard de paiement à mai 2025" at bounding box center [692, 193] width 333 height 14
drag, startPoint x: 893, startPoint y: 193, endPoint x: 628, endPoint y: 187, distance: 265.4
click at [627, 187] on p "[IFIS - Ypsomed] RELANCE - Retard de paiement à mai 2025" at bounding box center [791, 194] width 531 height 19
click at [726, 199] on span "[IFIS - Ypsomed] RELANCE - Retard de paiement à mai 2025" at bounding box center [692, 193] width 333 height 14
drag, startPoint x: 694, startPoint y: 193, endPoint x: 997, endPoint y: 197, distance: 302.6
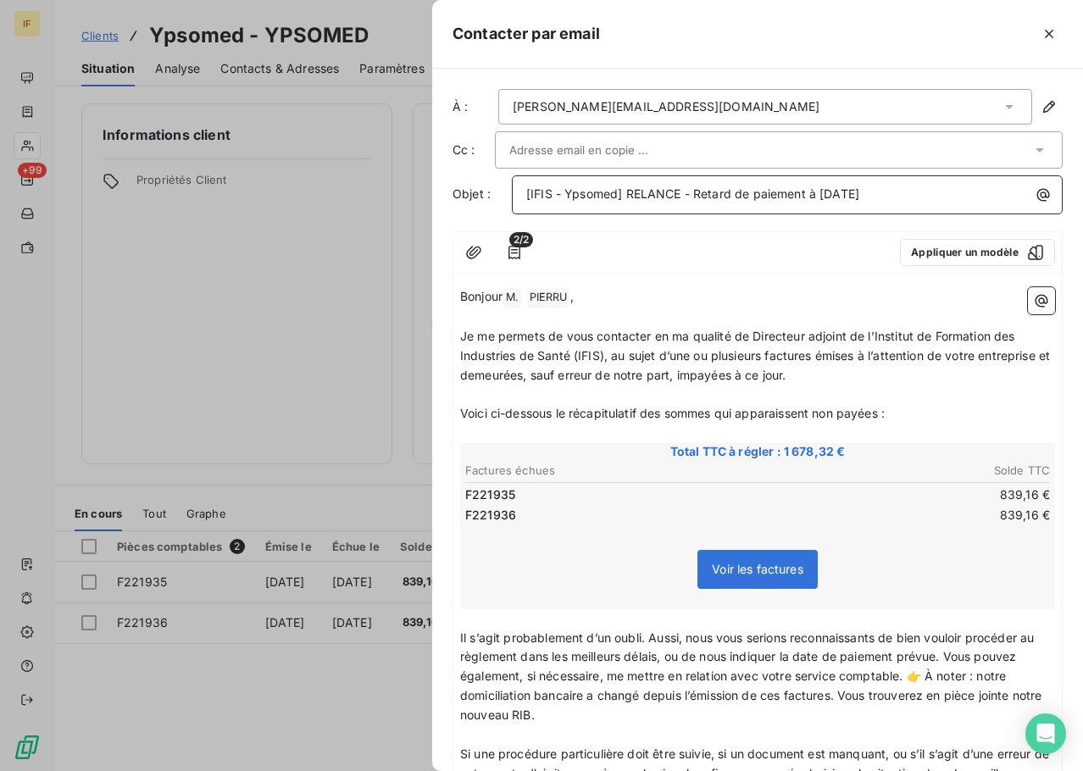
click at [997, 197] on p "[IFIS - Ypsomed] RELANCE - Retard de paiement à mai 2025" at bounding box center [791, 194] width 531 height 19
drag, startPoint x: 742, startPoint y: 197, endPoint x: 774, endPoint y: 204, distance: 33.1
click at [742, 196] on span "[IFIS - Ypsomed] RELANCE - 2 facture en difficulté" at bounding box center [670, 193] width 289 height 14
click at [744, 192] on span "[IFIS - Ypsomed] RELANCE - 2 facture en difficulté" at bounding box center [670, 193] width 289 height 14
click at [687, 112] on div "xavier.pierru@ypsomed.com" at bounding box center [765, 107] width 534 height 36
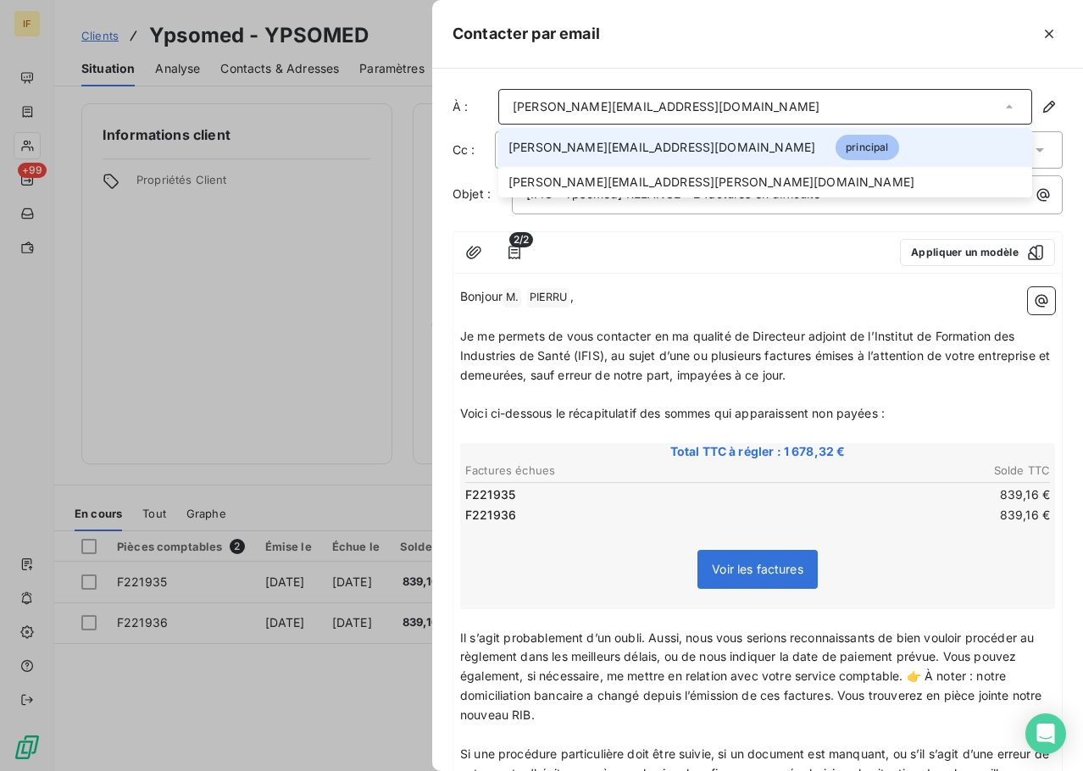
click at [719, 105] on div "xavier.pierru@ypsomed.com" at bounding box center [765, 107] width 534 height 36
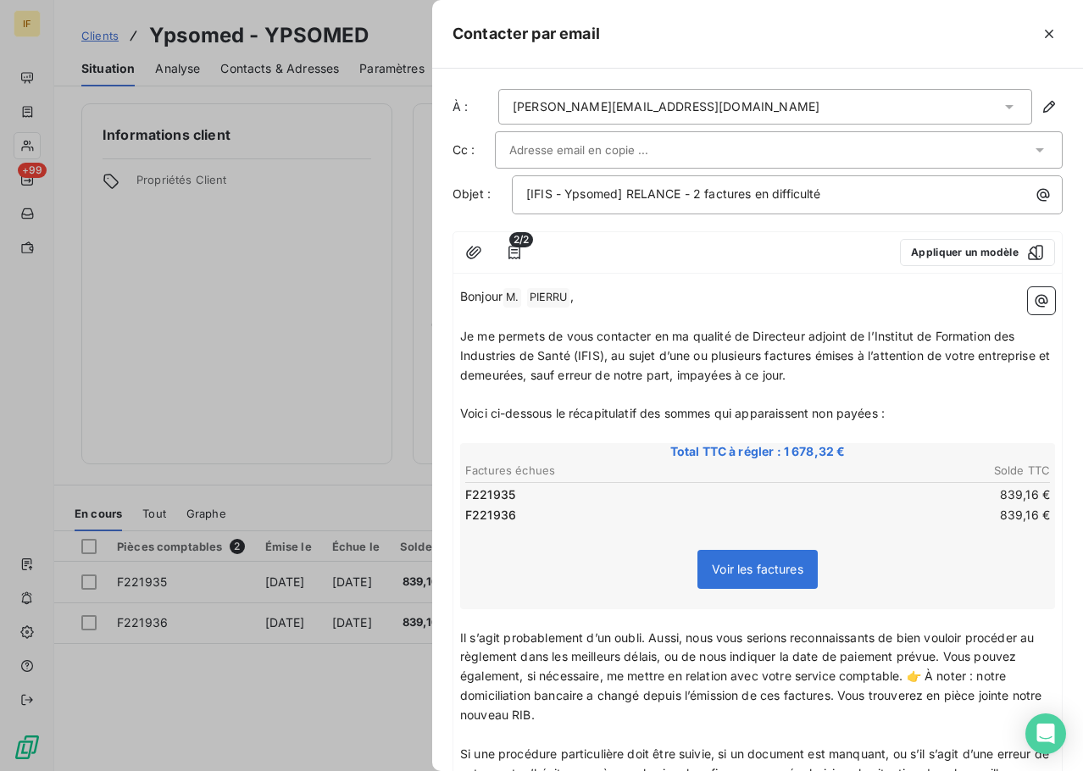
click at [720, 104] on div "xavier.pierru@ypsomed.com" at bounding box center [765, 107] width 534 height 36
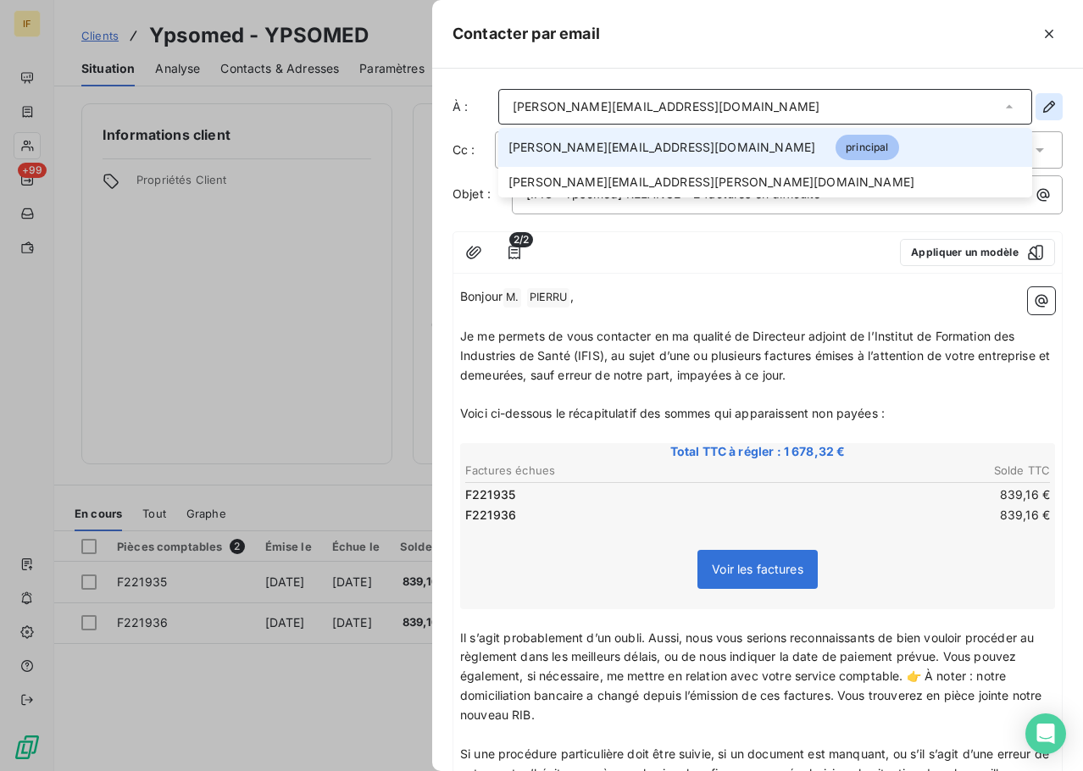
click at [1044, 109] on icon "button" at bounding box center [1049, 106] width 17 height 17
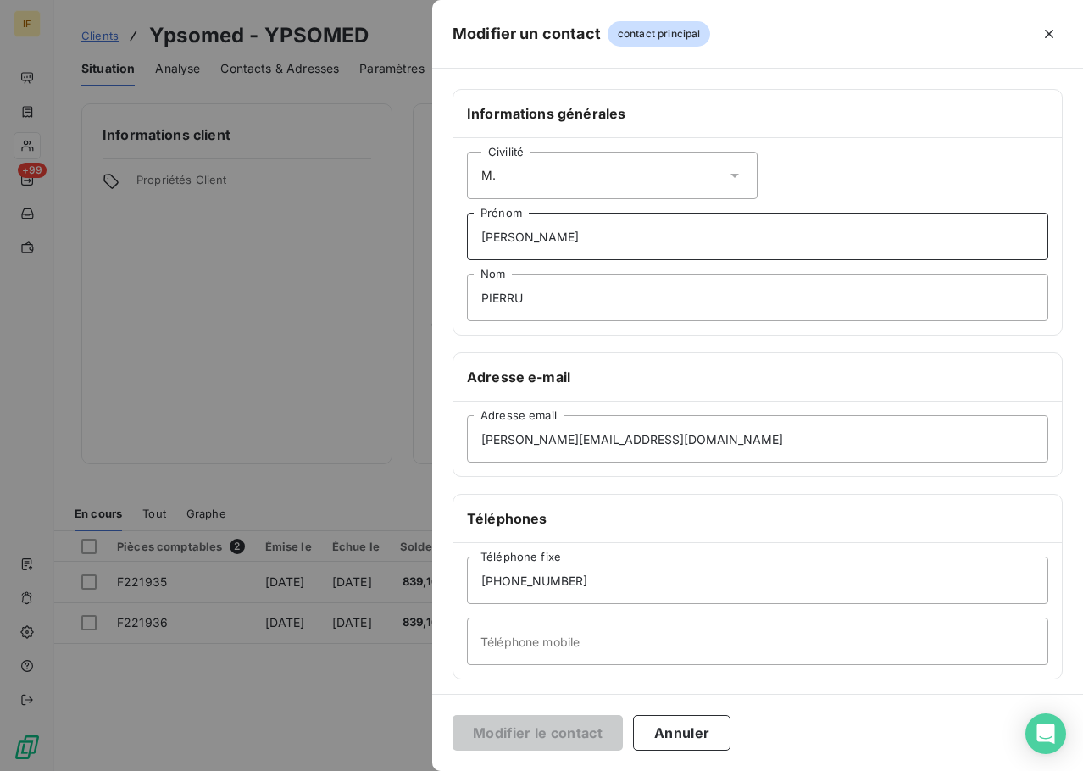
drag, startPoint x: 543, startPoint y: 237, endPoint x: 420, endPoint y: 236, distance: 122.9
click at [420, 771] on div "Modifier un contact contact principal Informations générales Civilité M. Xavier…" at bounding box center [541, 771] width 1083 height 0
type input "Sophie"
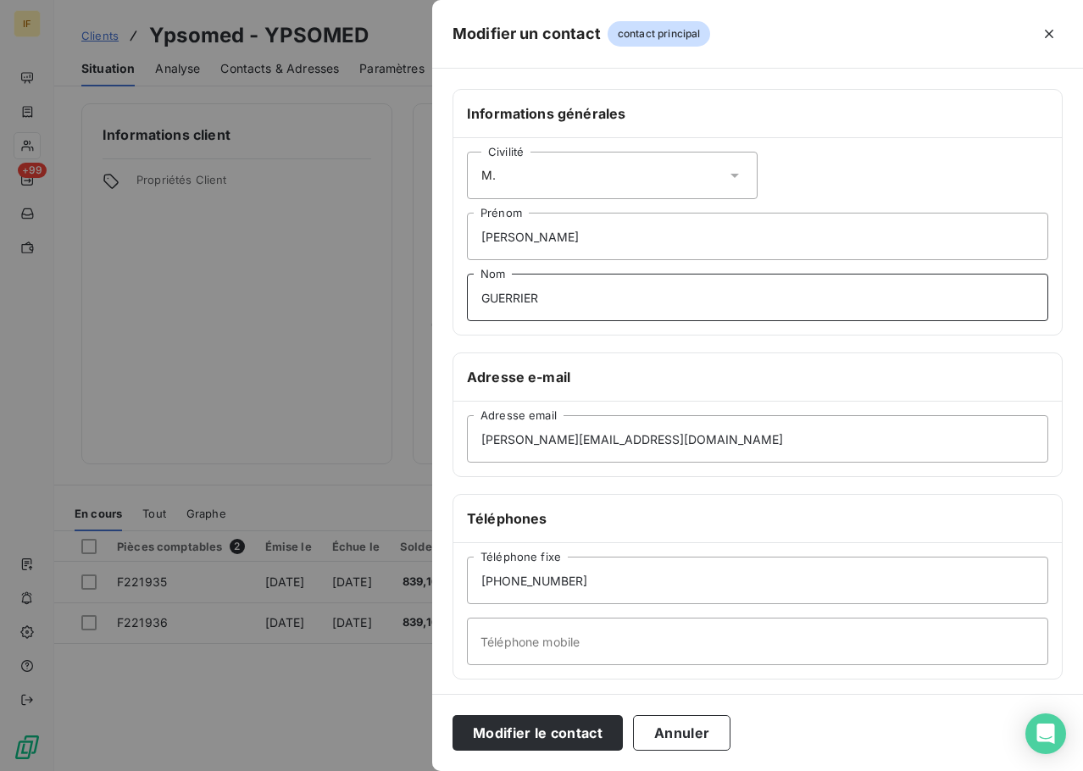
type input "GUERRIER"
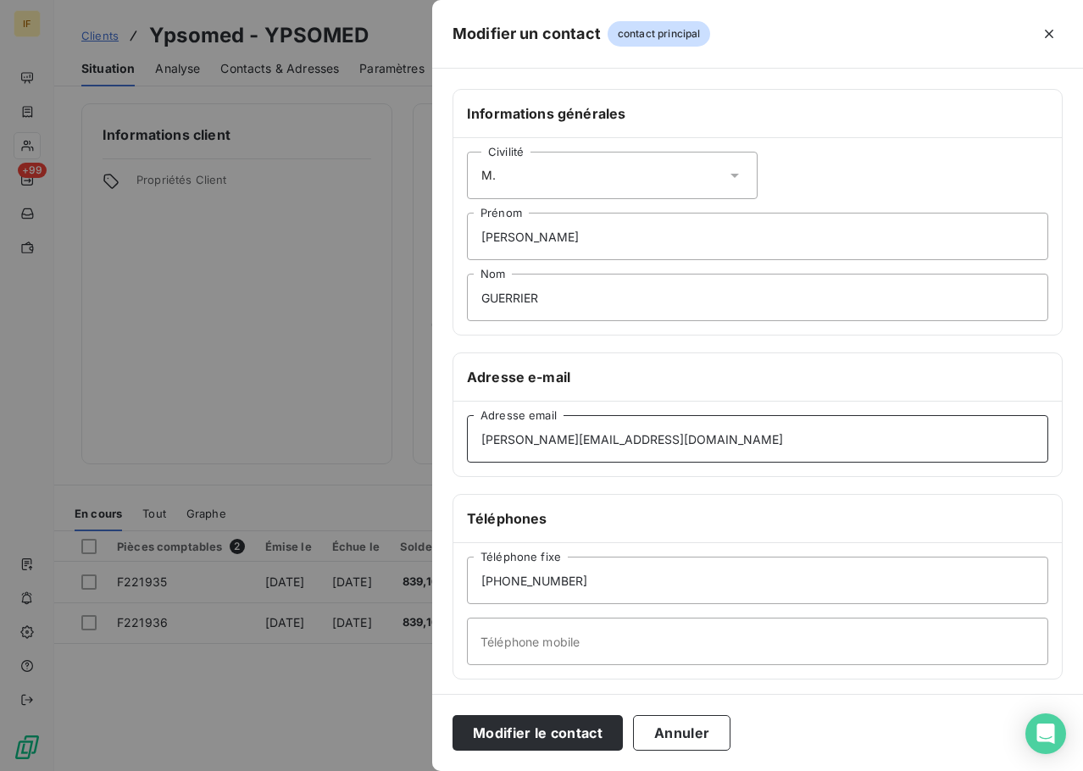
drag, startPoint x: 723, startPoint y: 450, endPoint x: 697, endPoint y: 448, distance: 26.4
click at [697, 448] on input "xavier.pierru@ypsomed.com" at bounding box center [758, 438] width 582 height 47
drag, startPoint x: 553, startPoint y: 440, endPoint x: 382, endPoint y: 439, distance: 170.4
click at [382, 771] on div "Modifier un contact contact principal Informations générales Civilité M. Sophie…" at bounding box center [541, 771] width 1083 height 0
type input "sophie.guerrier@ypsomed.com"
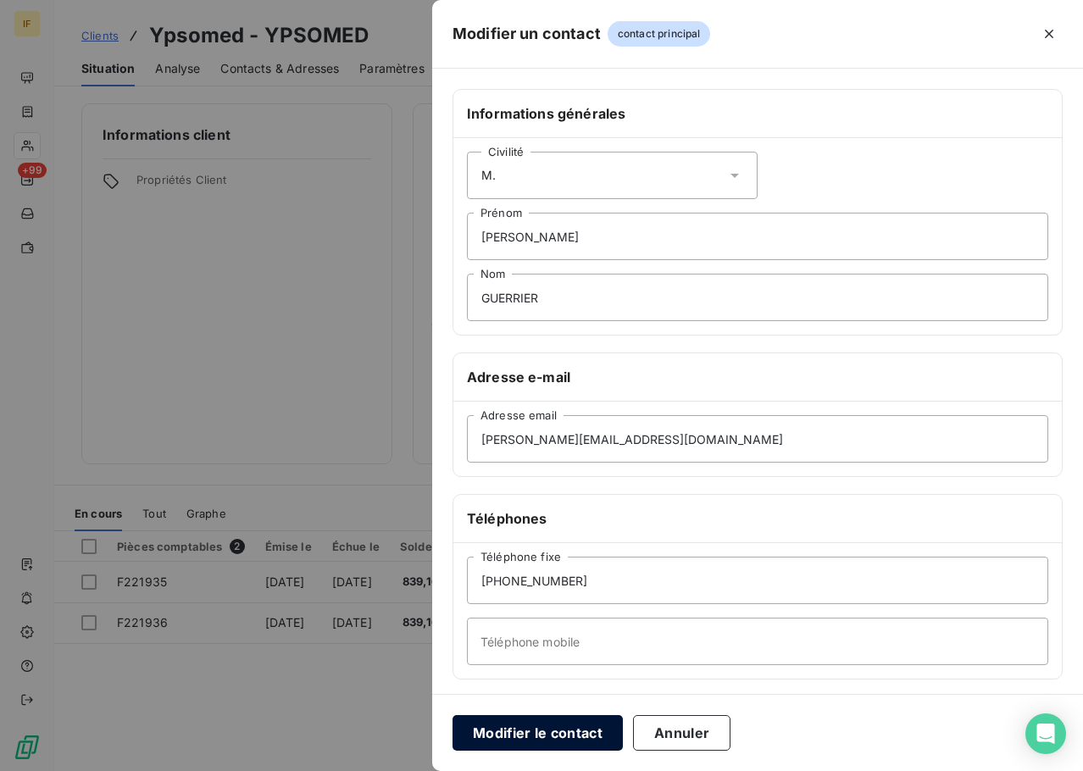
drag, startPoint x: 537, startPoint y: 730, endPoint x: 552, endPoint y: 721, distance: 16.7
click at [537, 731] on button "Modifier le contact" at bounding box center [538, 733] width 170 height 36
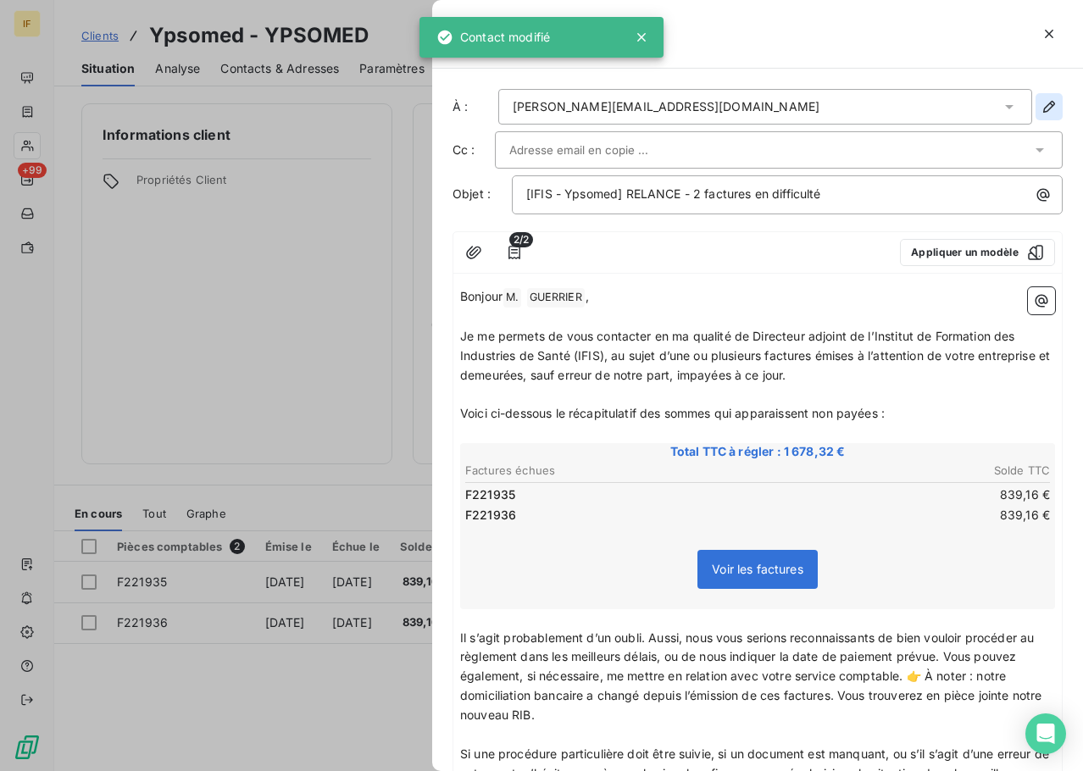
click at [1041, 101] on icon "button" at bounding box center [1049, 106] width 17 height 17
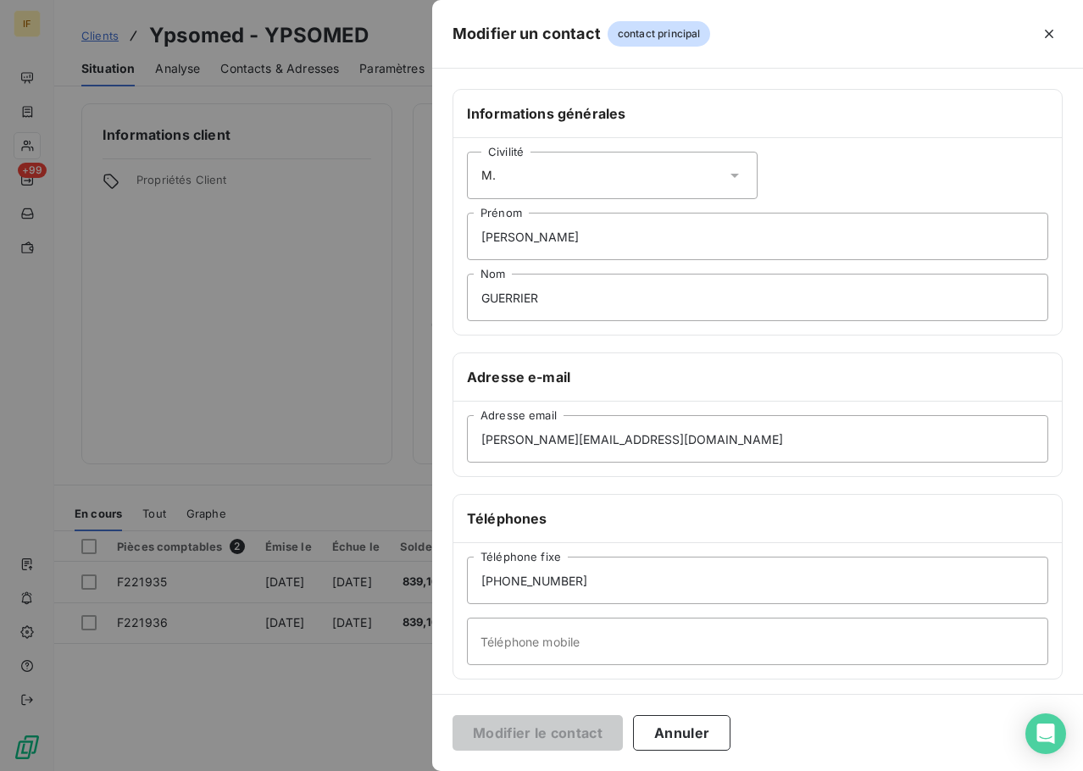
click at [536, 179] on div "Civilité M." at bounding box center [612, 175] width 291 height 47
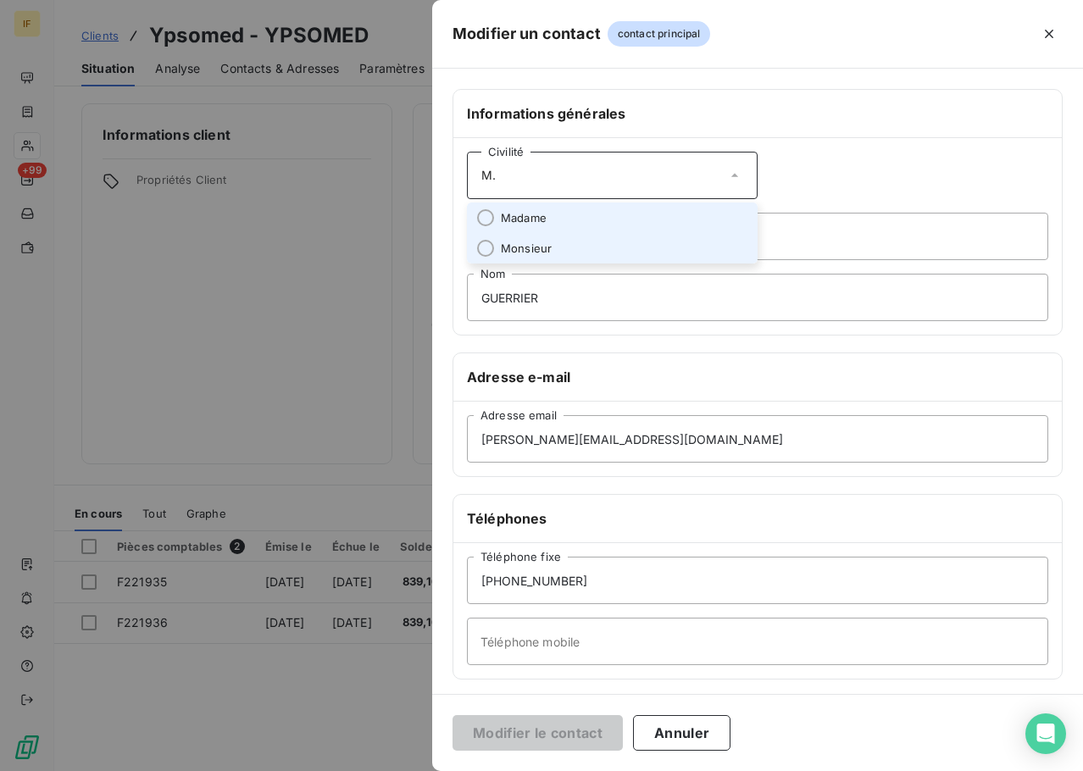
click at [531, 216] on span "Madame" at bounding box center [524, 218] width 46 height 16
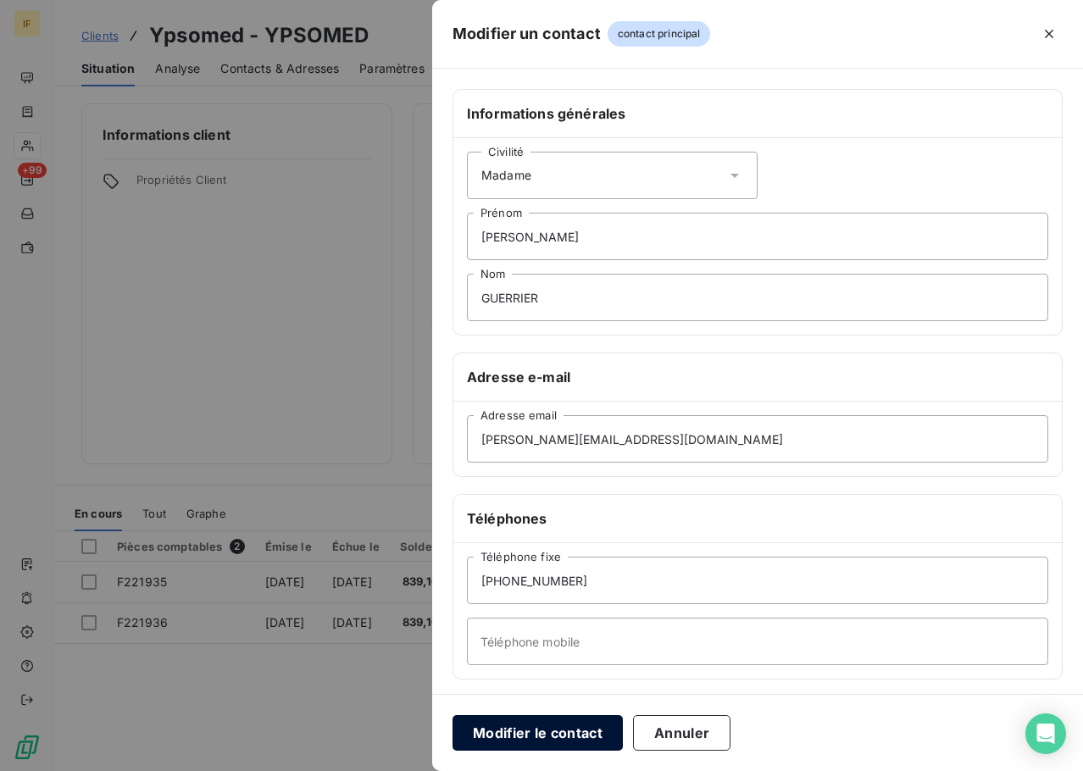
click at [541, 730] on button "Modifier le contact" at bounding box center [538, 733] width 170 height 36
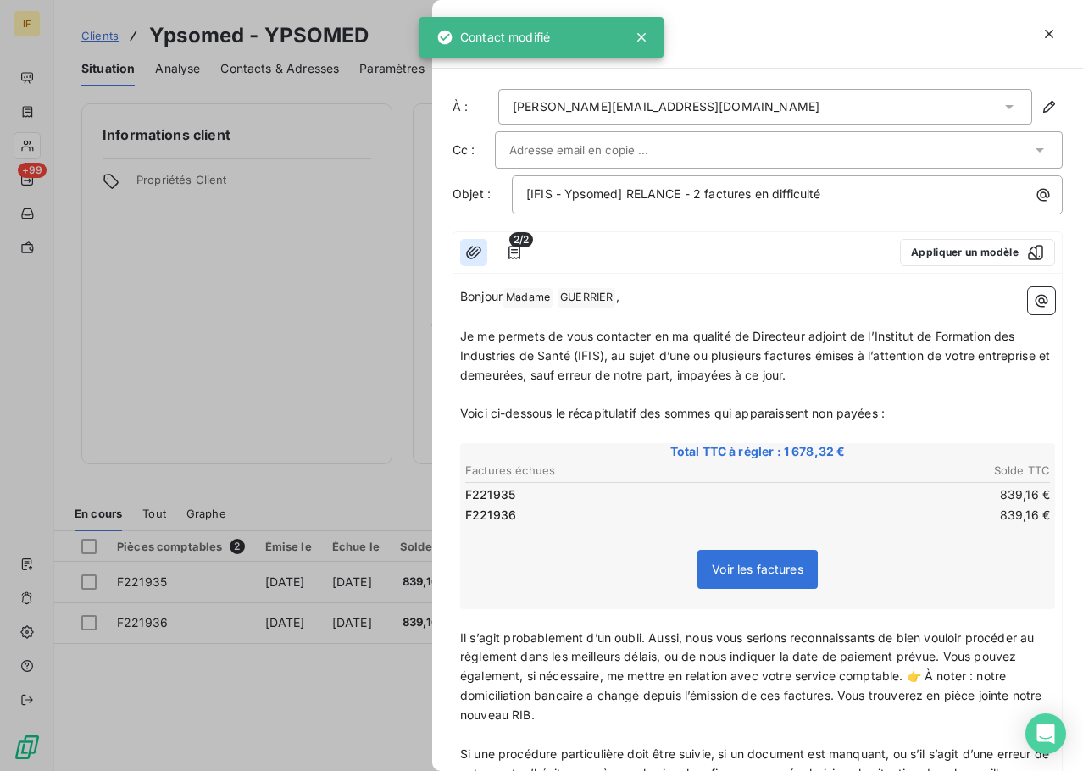
click at [460, 251] on button "button" at bounding box center [473, 252] width 27 height 27
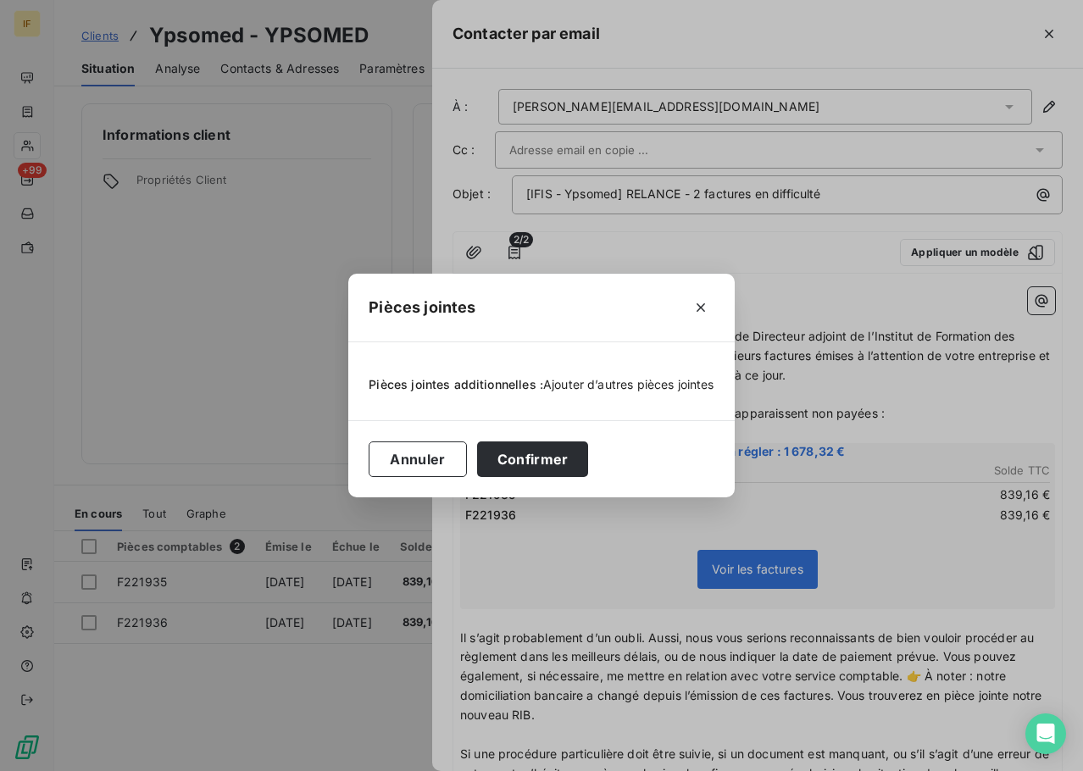
click at [587, 383] on span "Ajouter d’autres pièces jointes" at bounding box center [628, 384] width 171 height 14
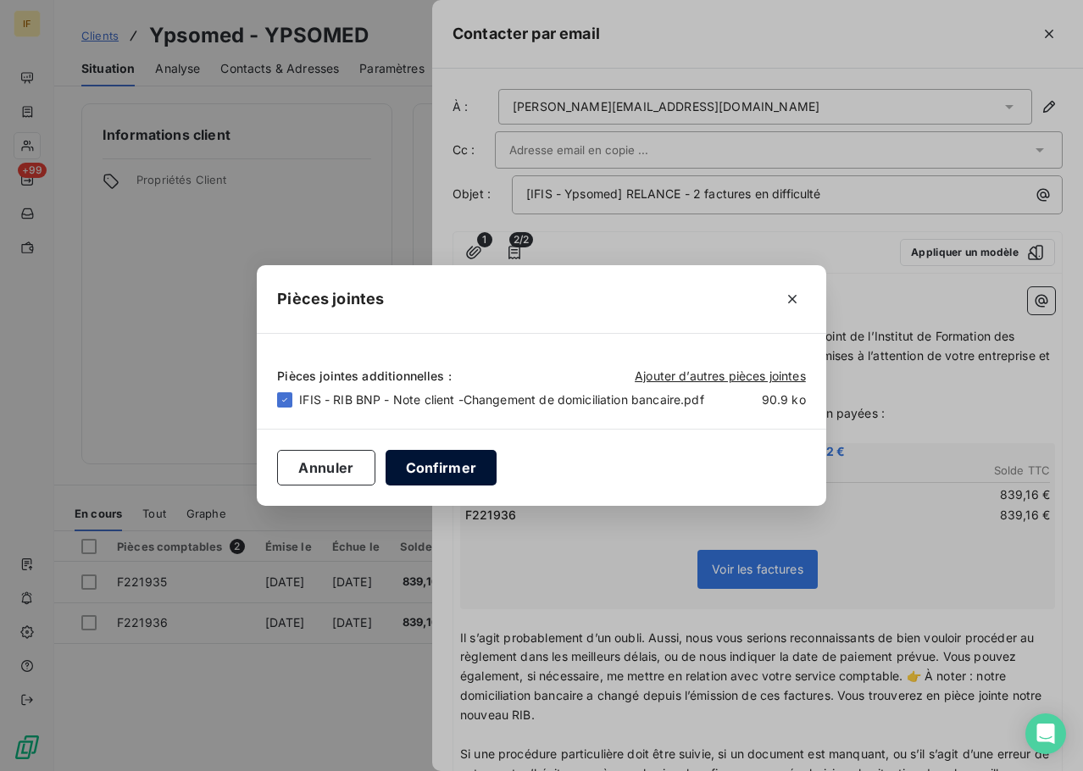
click at [416, 470] on button "Confirmer" at bounding box center [442, 468] width 112 height 36
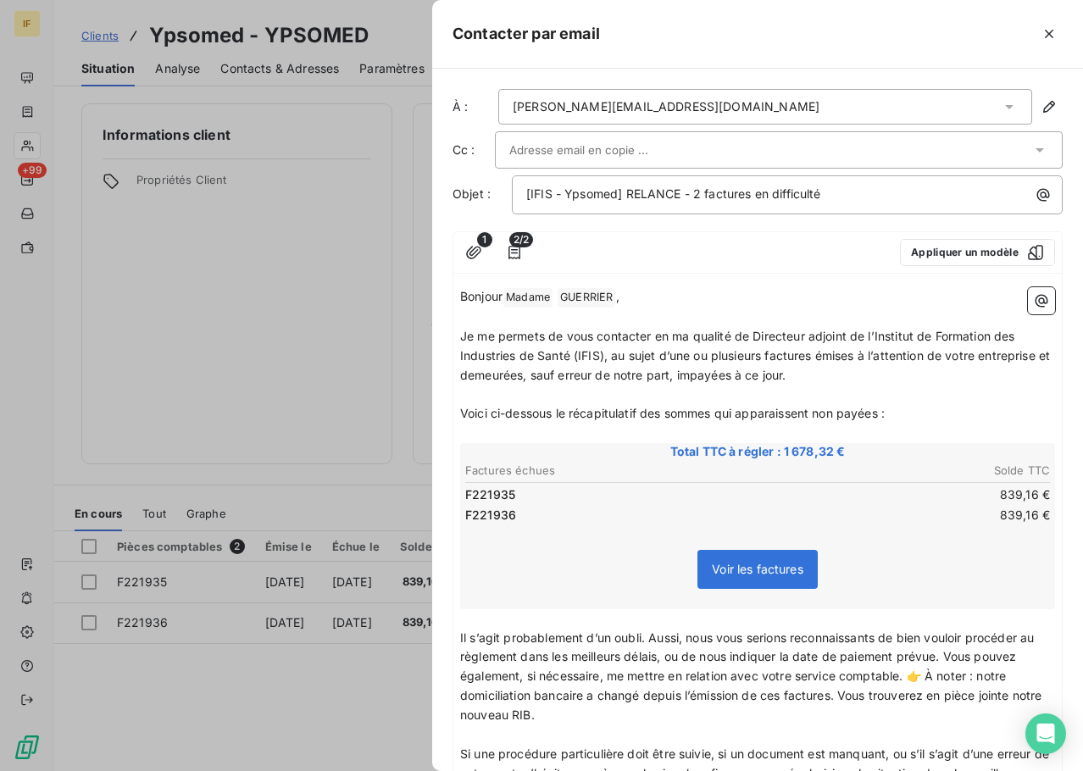
click at [634, 159] on input "text" at bounding box center [600, 149] width 182 height 25
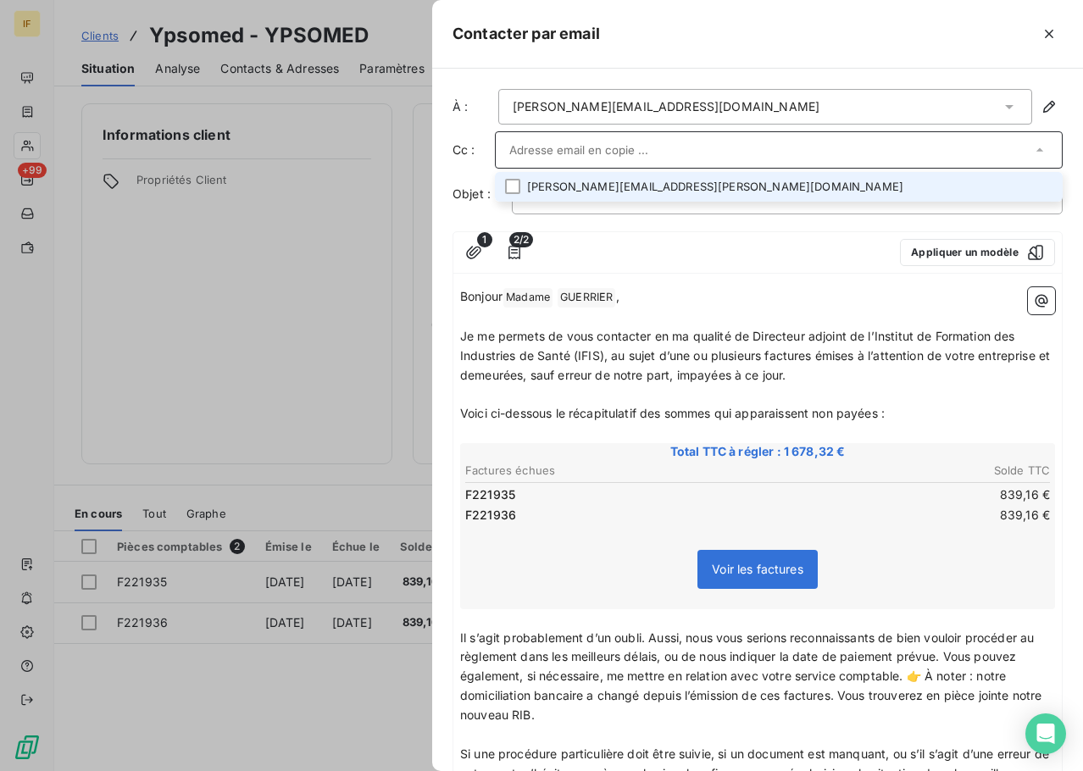
click at [634, 153] on input "text" at bounding box center [770, 149] width 522 height 25
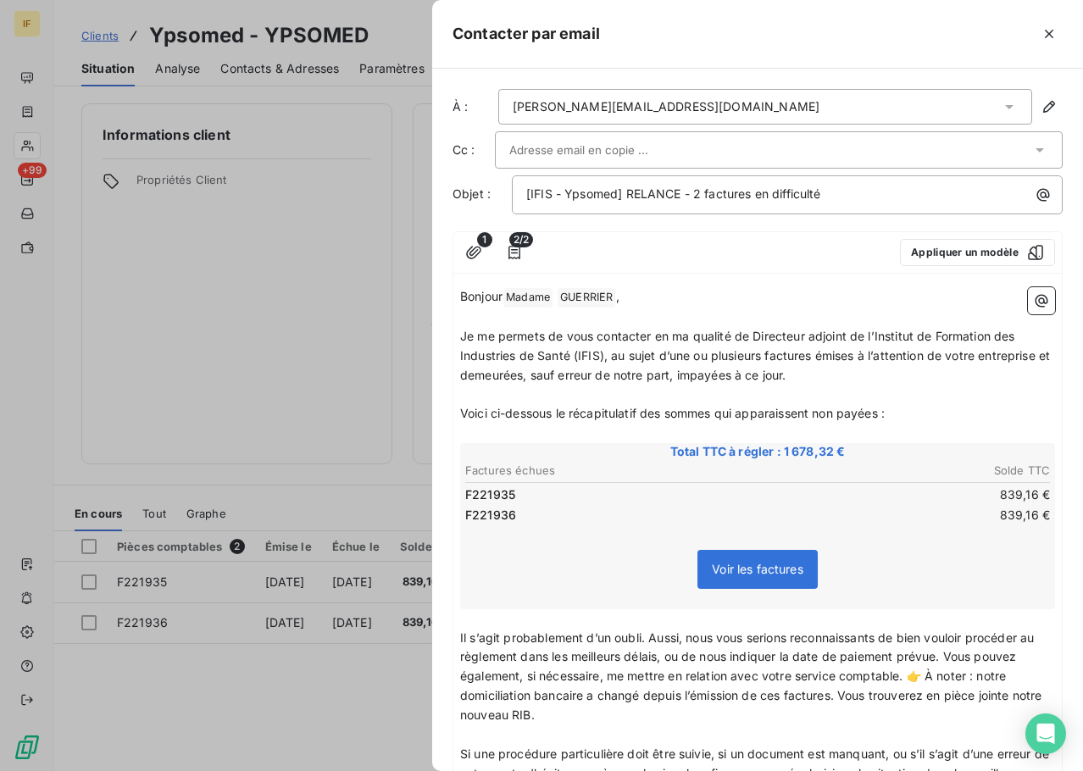
click at [561, 141] on input "text" at bounding box center [600, 149] width 182 height 25
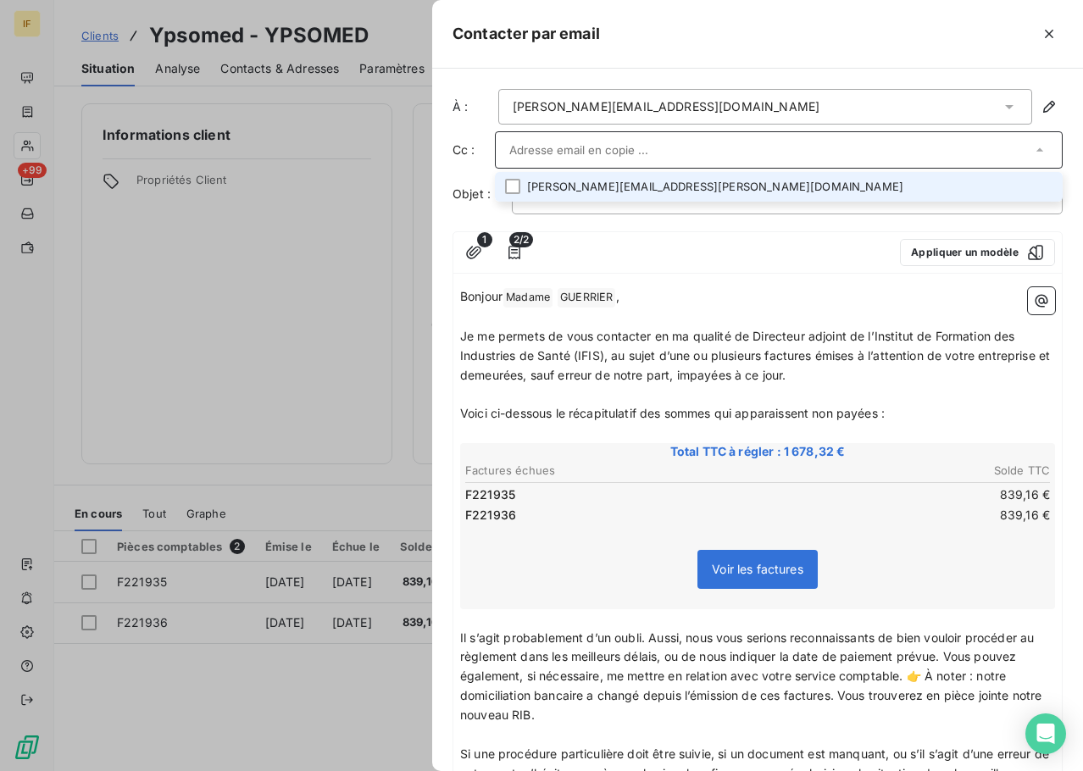
click at [561, 141] on input "text" at bounding box center [770, 149] width 522 height 25
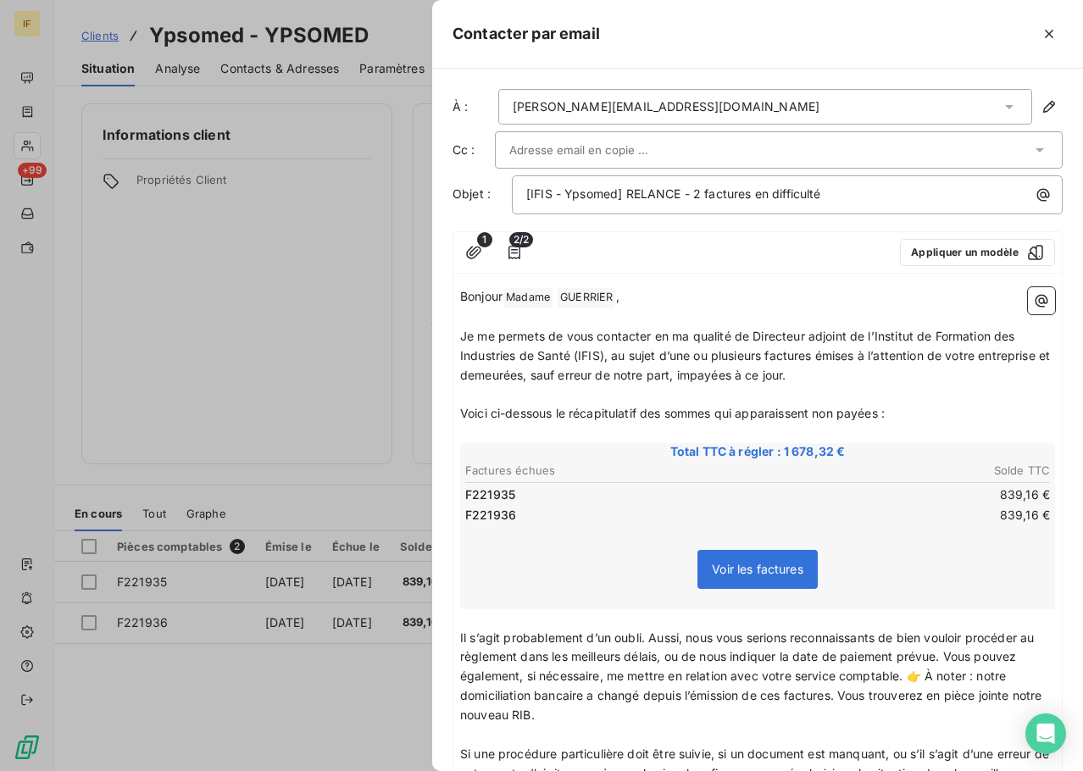
click at [557, 147] on input "text" at bounding box center [600, 149] width 182 height 25
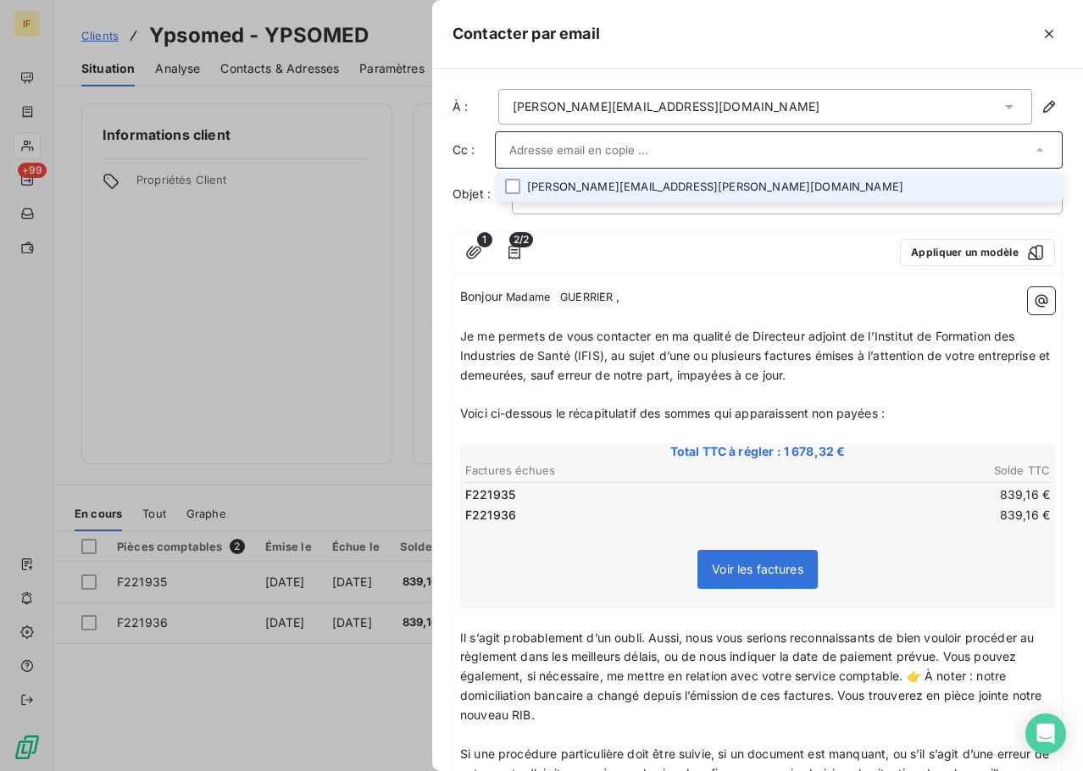
click at [531, 147] on input "text" at bounding box center [770, 149] width 522 height 25
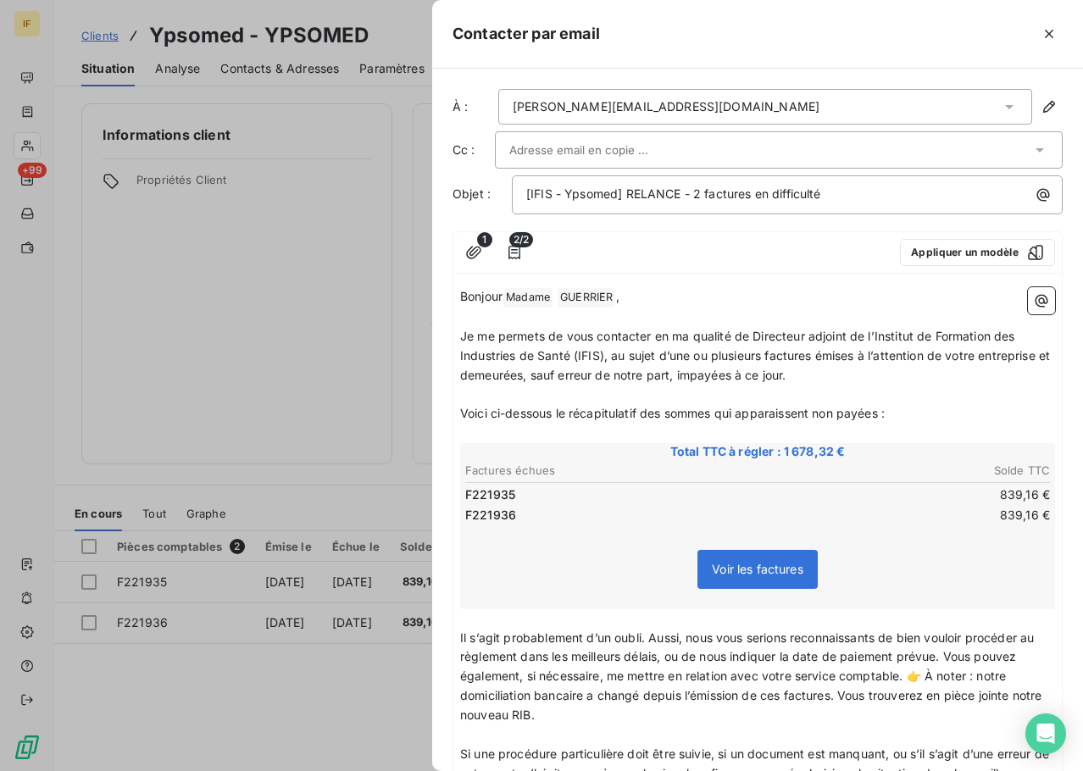
click at [632, 158] on input "text" at bounding box center [600, 149] width 182 height 25
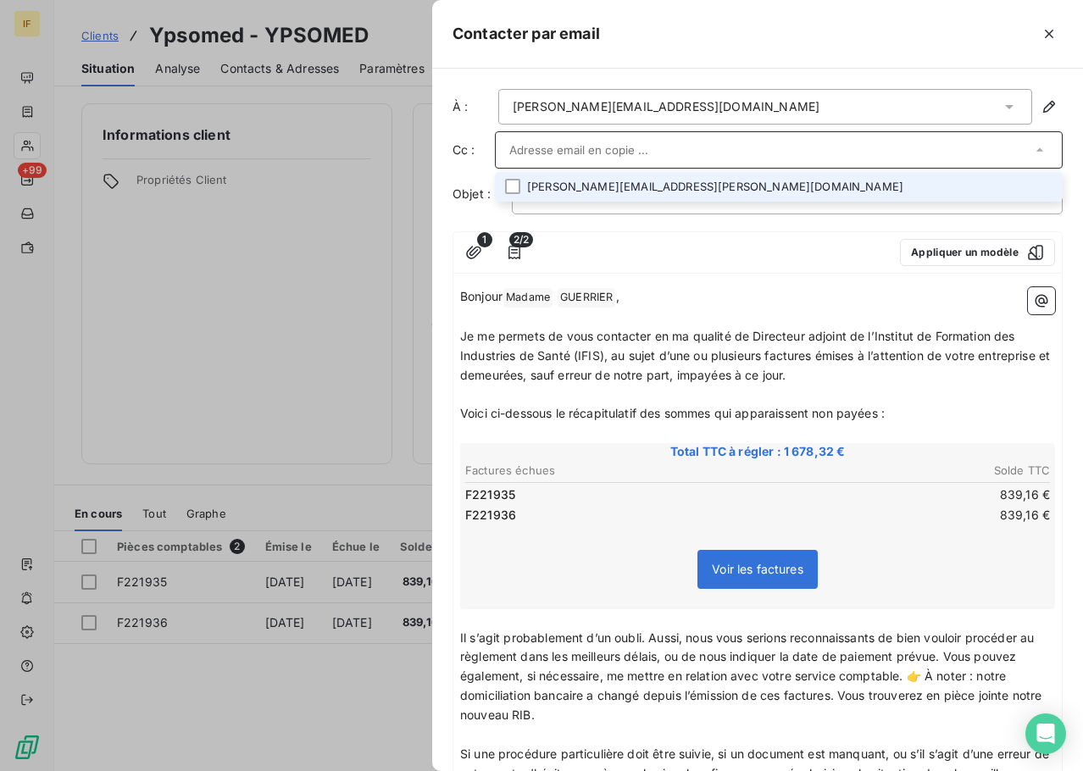
paste input "[EMAIL_ADDRESS][DOMAIN_NAME]"
click at [697, 142] on input "[EMAIL_ADDRESS][DOMAIN_NAME]" at bounding box center [770, 149] width 522 height 25
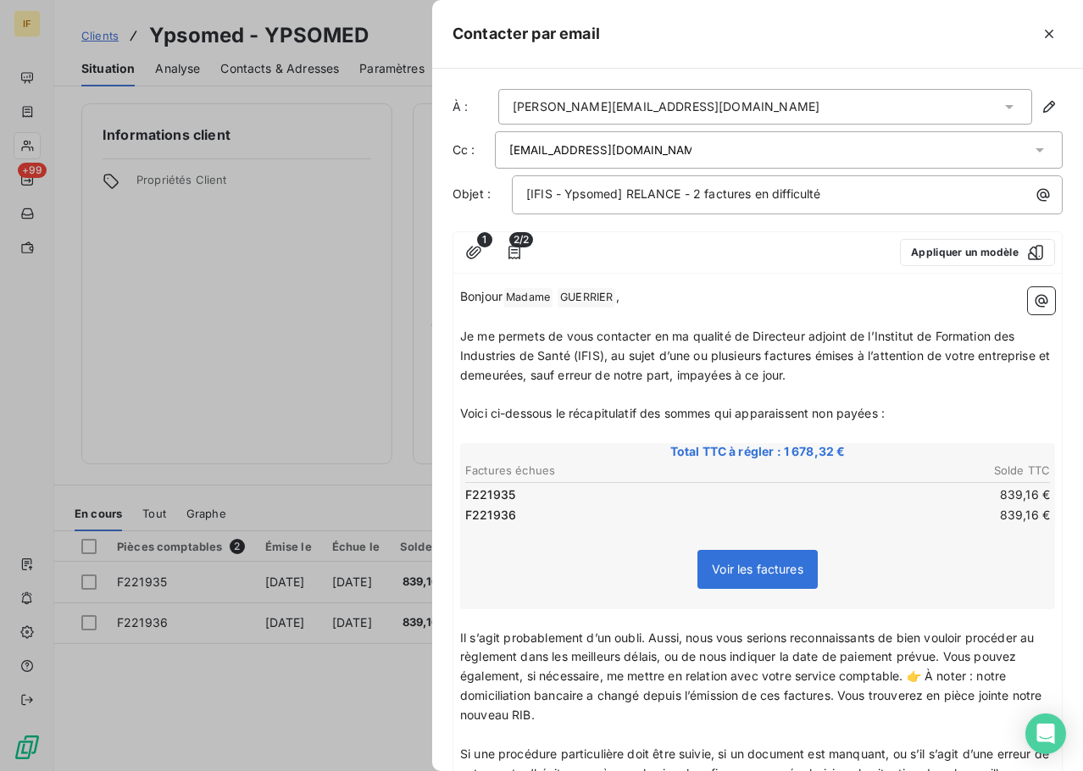
click at [679, 153] on div "[EMAIL_ADDRESS][DOMAIN_NAME]" at bounding box center [770, 149] width 522 height 25
type input "[EMAIL_ADDRESS][DOMAIN_NAME]"
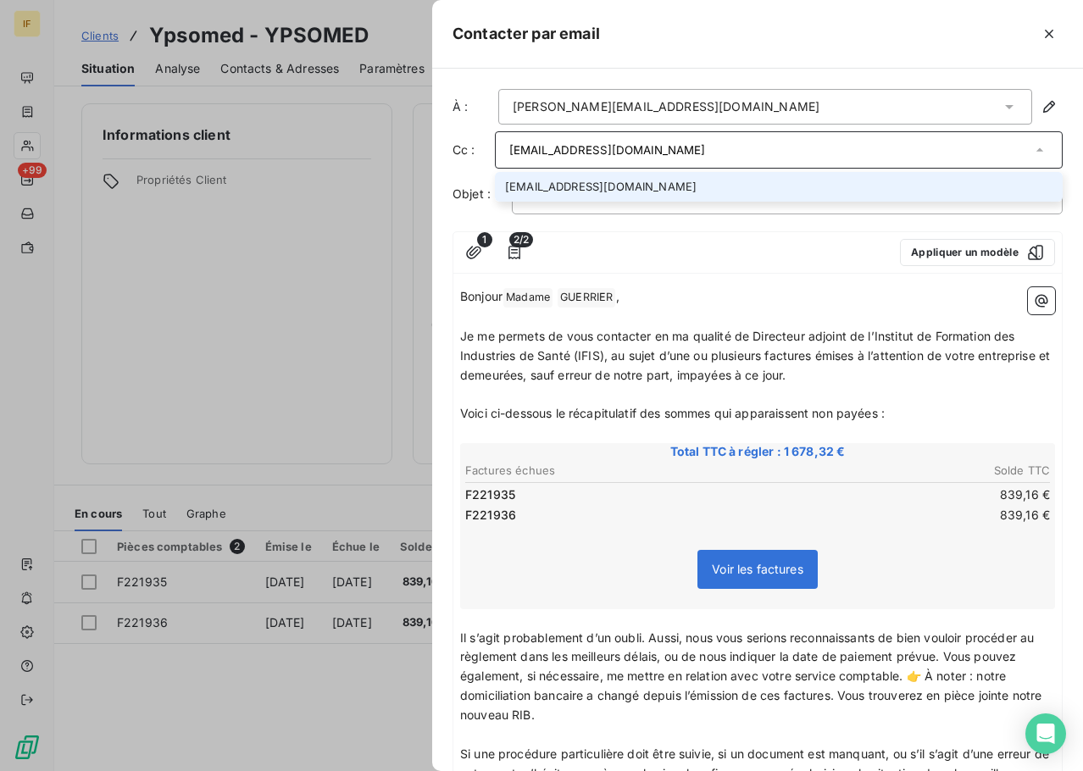
click at [576, 186] on li "[EMAIL_ADDRESS][DOMAIN_NAME]" at bounding box center [779, 187] width 568 height 30
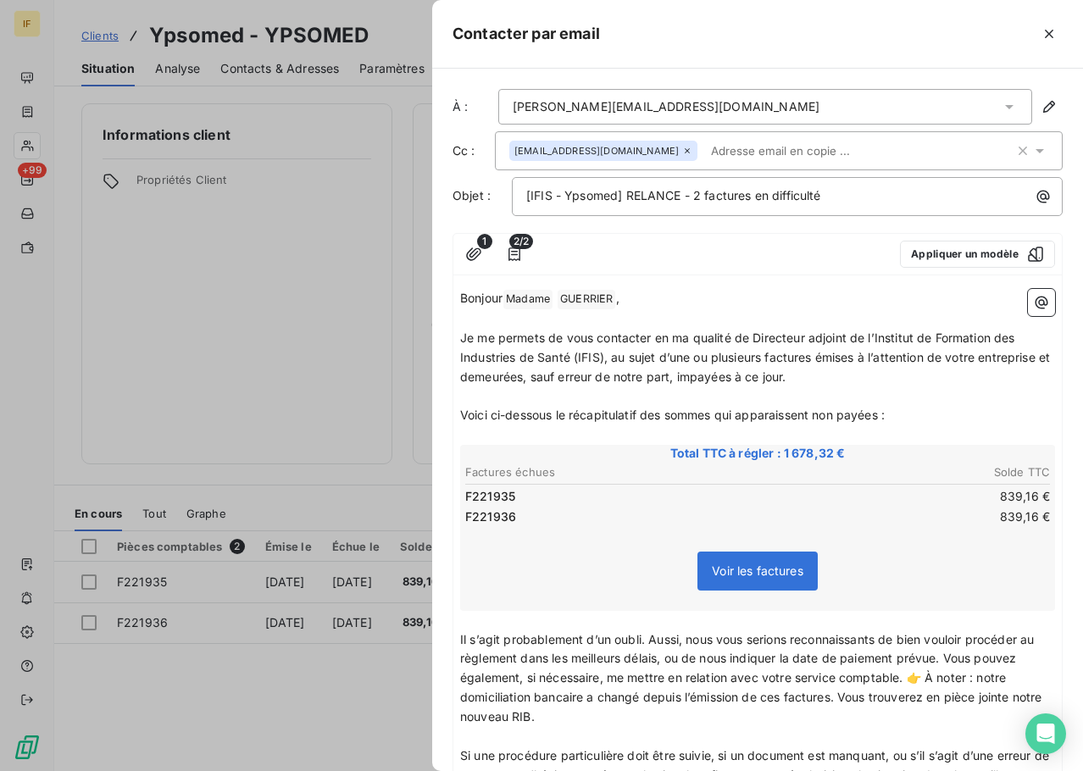
paste input "[EMAIL_ADDRESS][DOMAIN_NAME]"
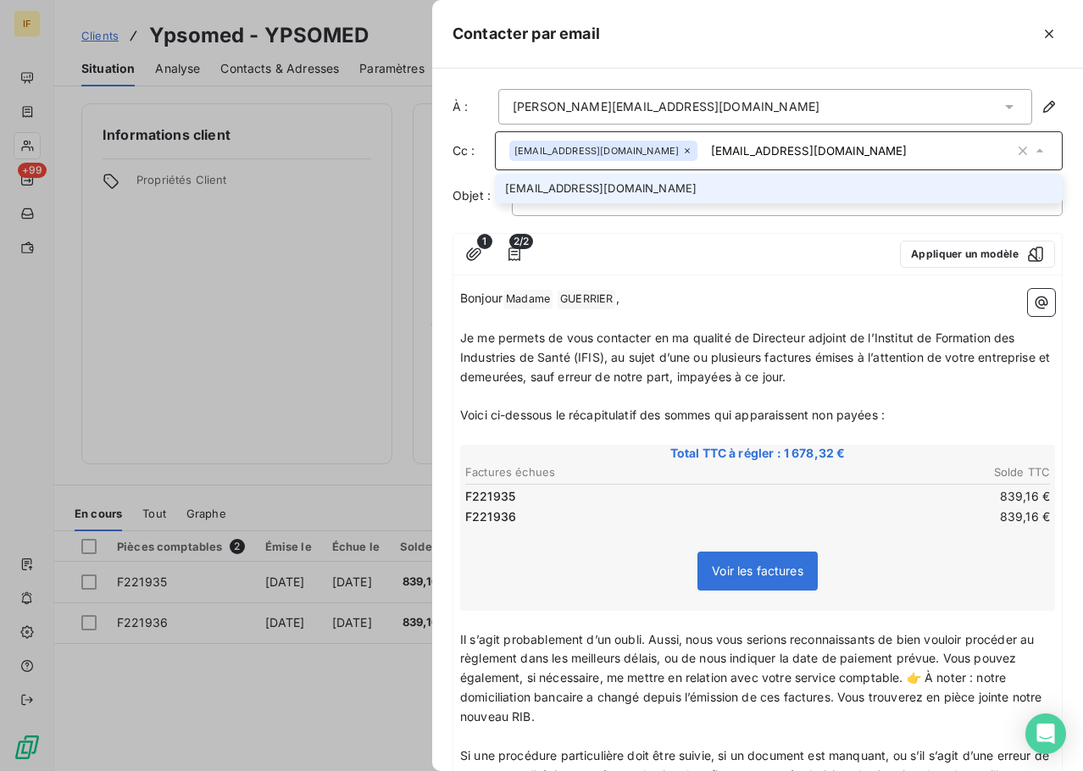
type input "[EMAIL_ADDRESS][DOMAIN_NAME]"
click at [666, 190] on li "[EMAIL_ADDRESS][DOMAIN_NAME]" at bounding box center [779, 189] width 568 height 30
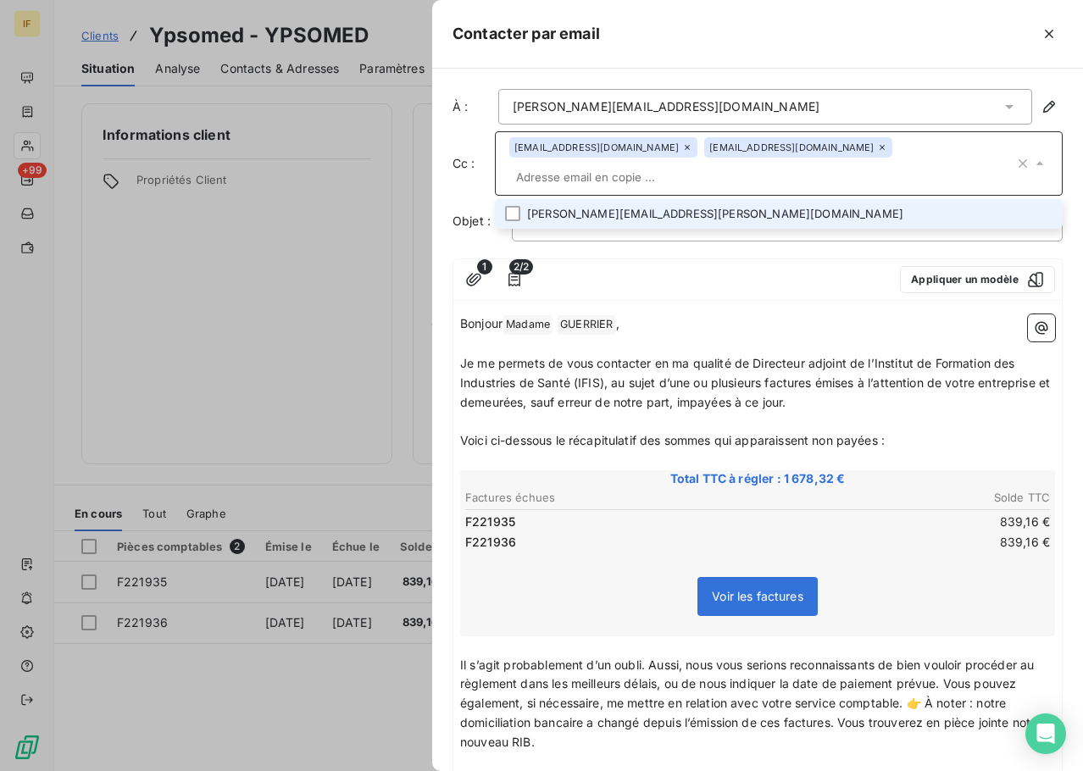
click at [661, 266] on div at bounding box center [714, 279] width 345 height 27
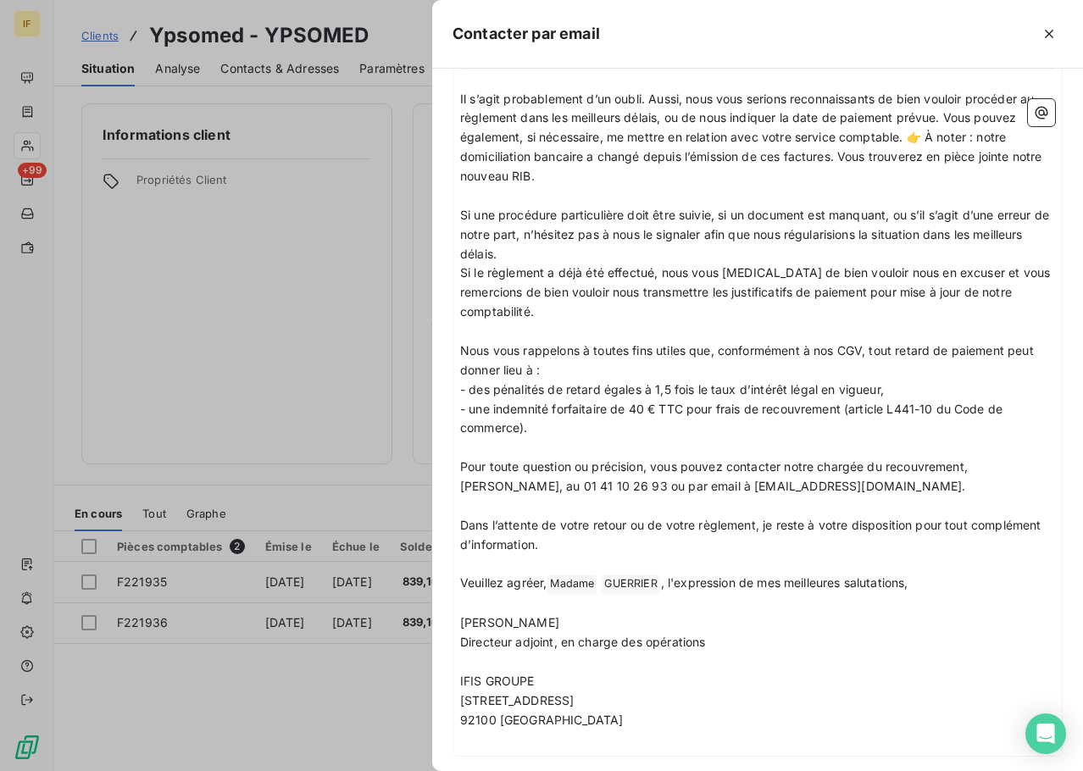
scroll to position [631, 0]
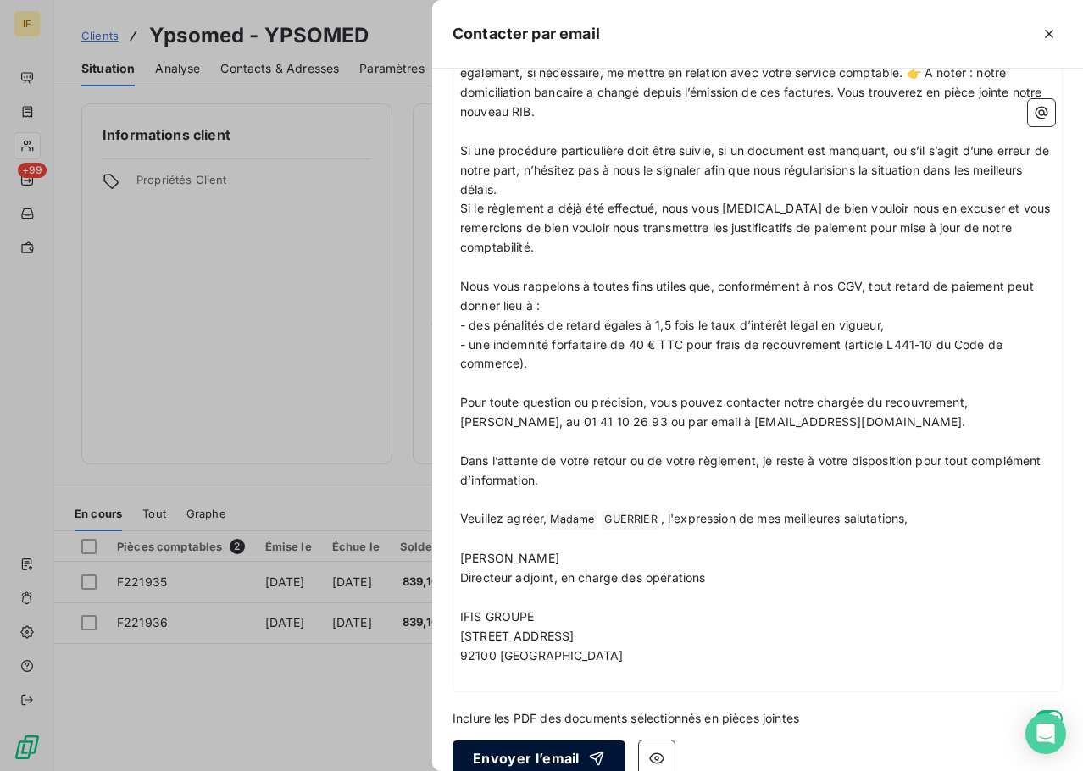
click at [542, 741] on button "Envoyer l’email" at bounding box center [539, 759] width 173 height 36
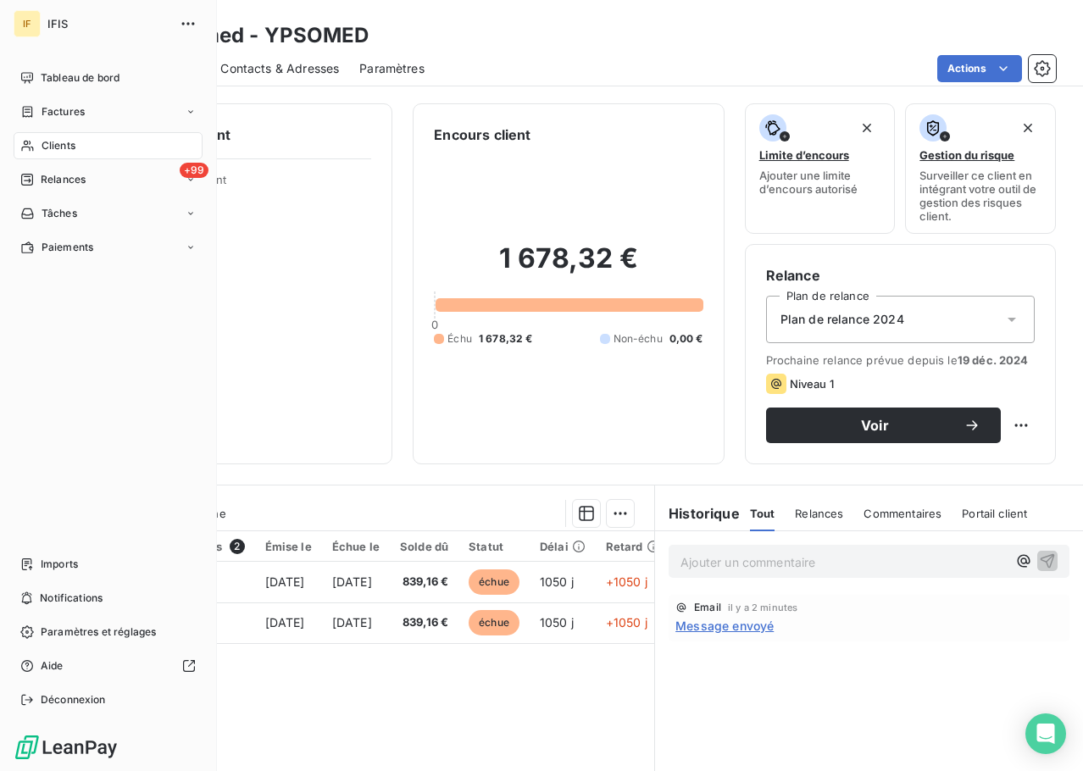
click at [73, 148] on span "Clients" at bounding box center [59, 145] width 34 height 15
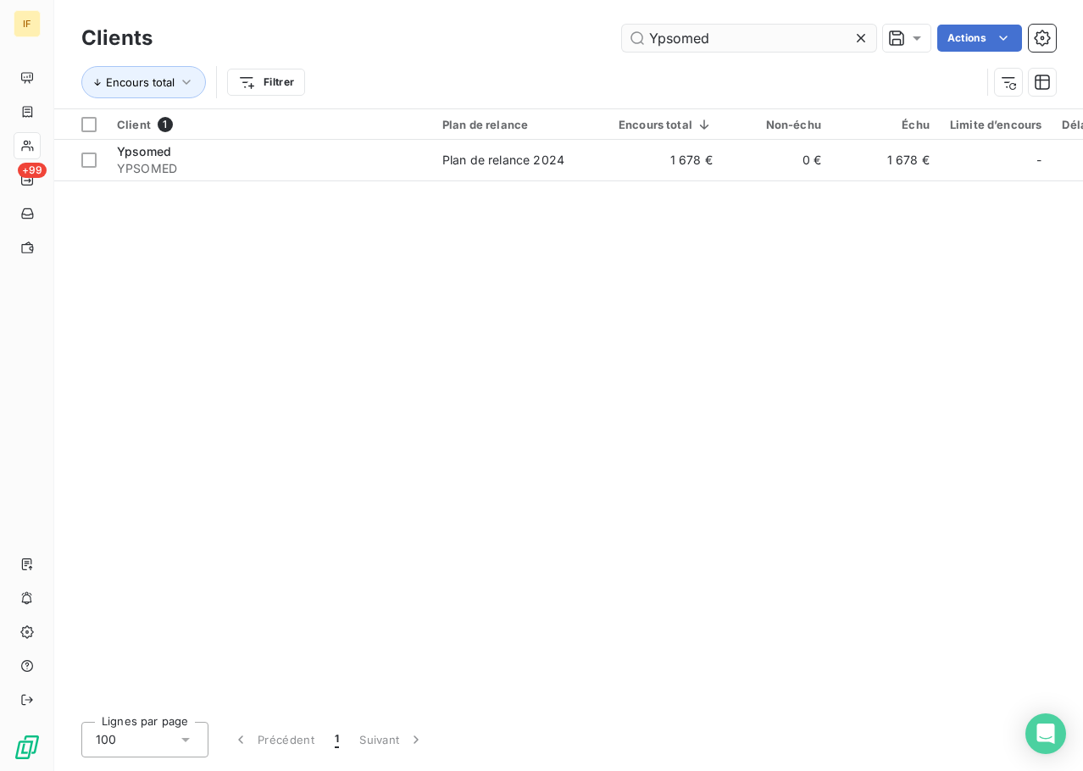
click at [671, 39] on input "Ypsomed" at bounding box center [749, 38] width 254 height 27
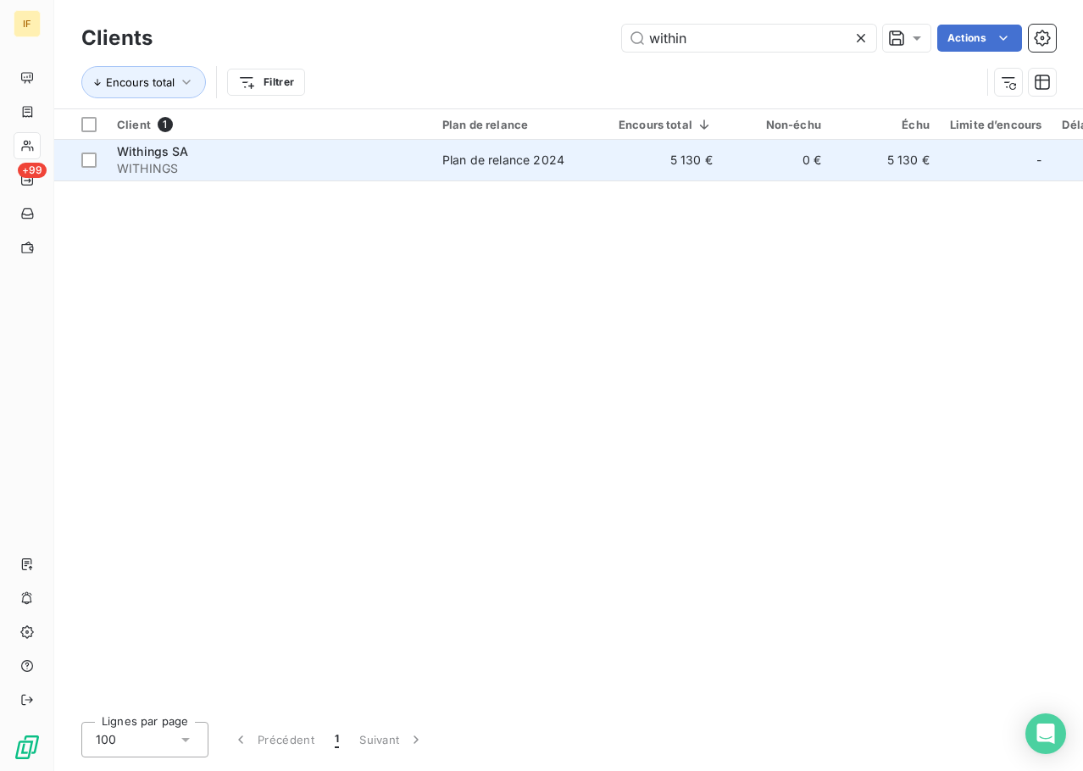
type input "within"
click at [189, 160] on span "WITHINGS" at bounding box center [269, 168] width 305 height 17
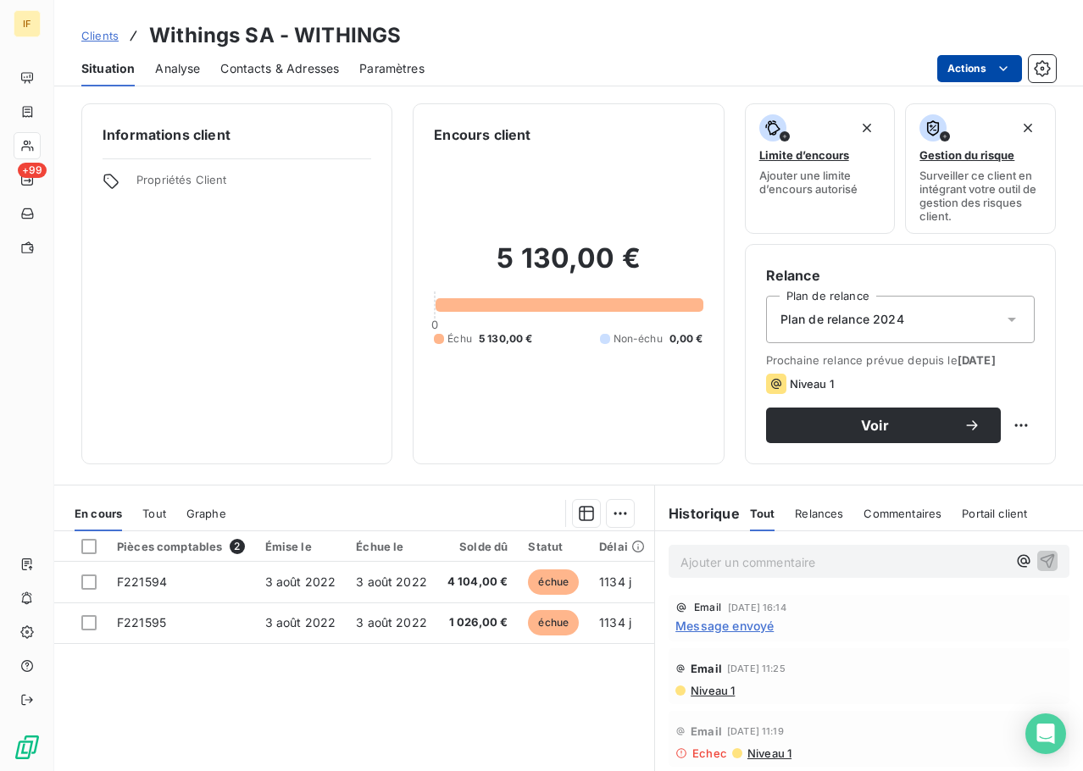
click at [988, 69] on html "IF +99 Clients Withings SA - WITHINGS Situation Analyse Contacts & Adresses Par…" at bounding box center [541, 385] width 1083 height 771
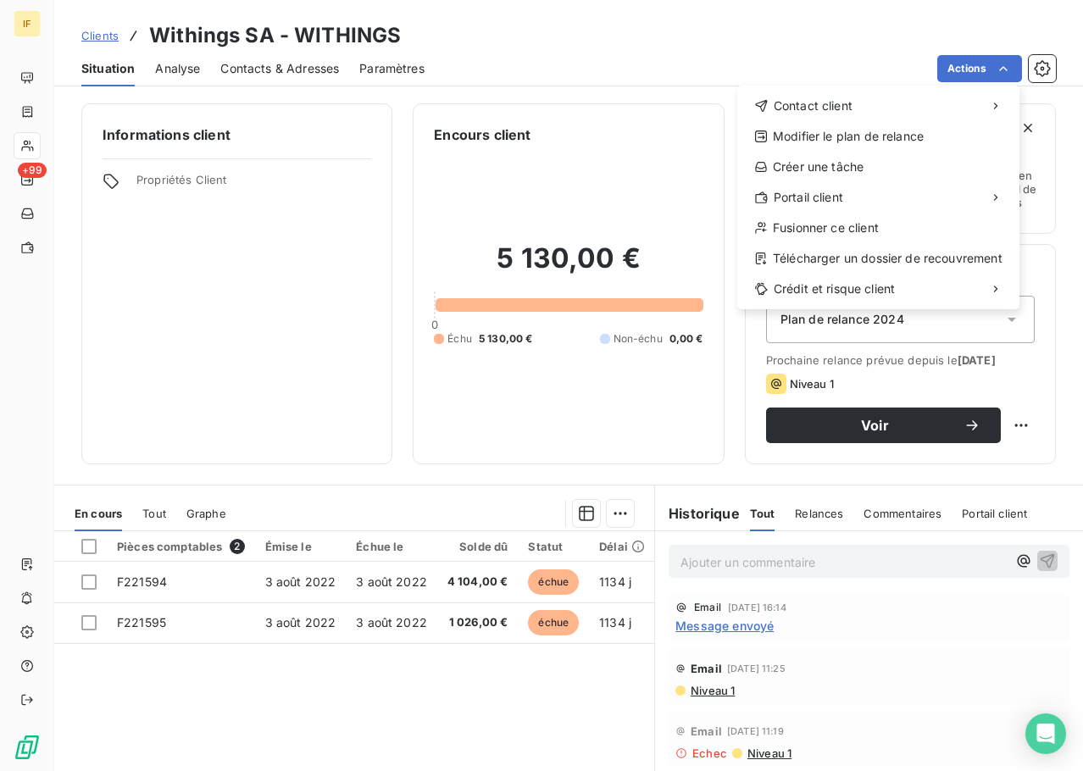
click at [915, 92] on div "Contact client Modifier le plan de relance Créer une tâche Portail client Fusio…" at bounding box center [878, 198] width 282 height 224
click at [914, 101] on div "Contact client" at bounding box center [878, 105] width 269 height 27
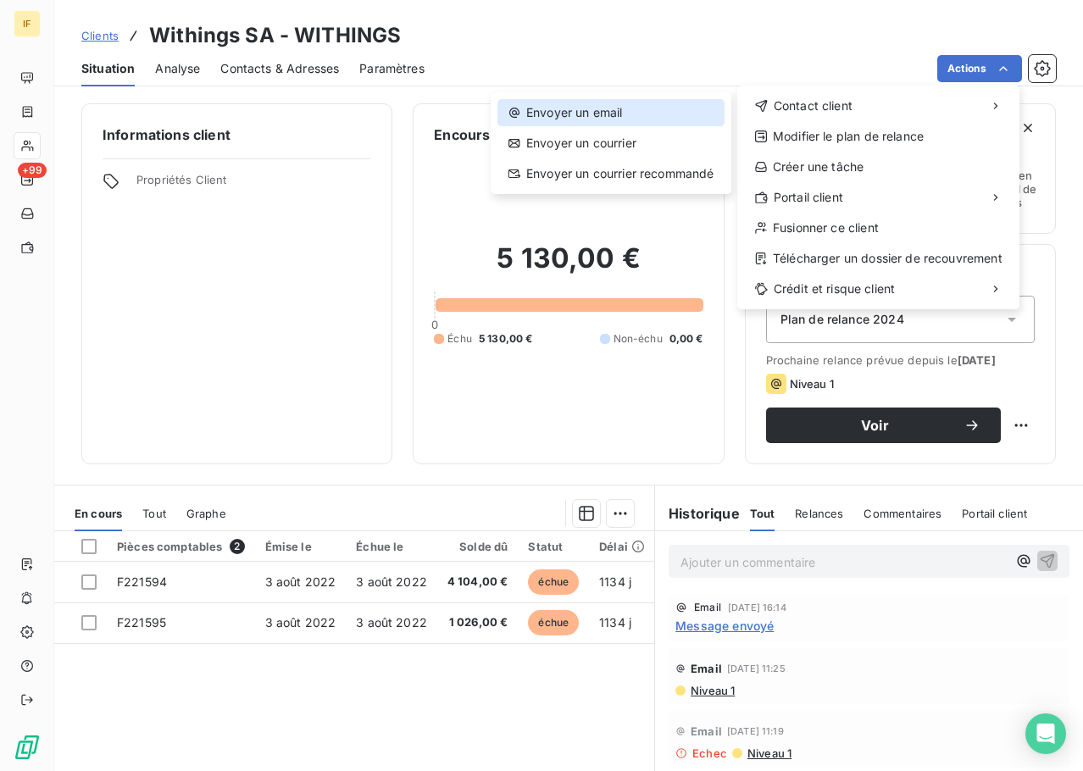
click at [582, 106] on div "Envoyer un email" at bounding box center [611, 112] width 227 height 27
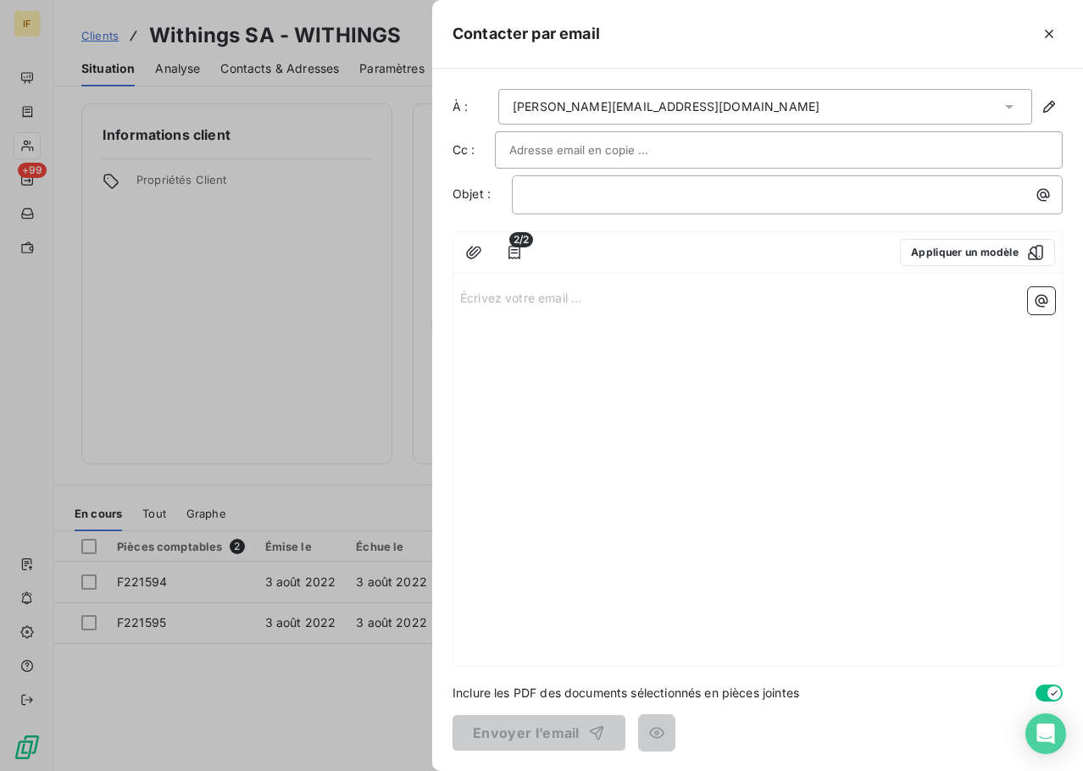
click at [1016, 97] on div "francois.regnier@withings.com" at bounding box center [765, 107] width 534 height 36
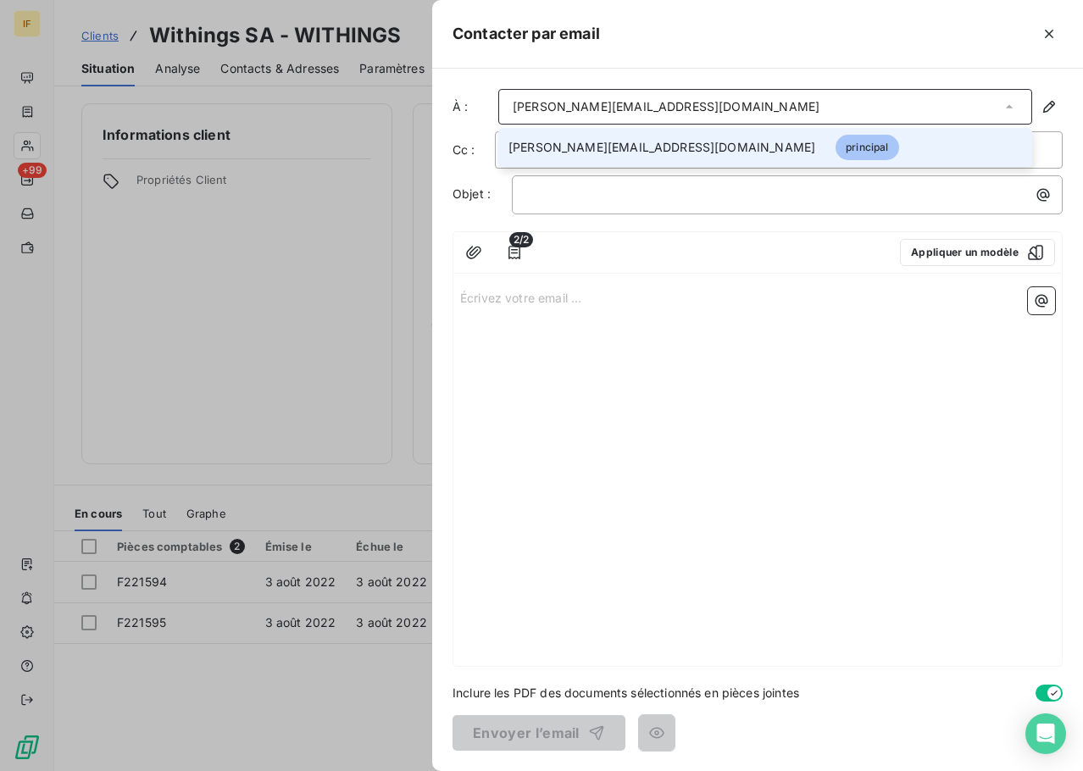
click at [1012, 98] on icon at bounding box center [1009, 106] width 17 height 17
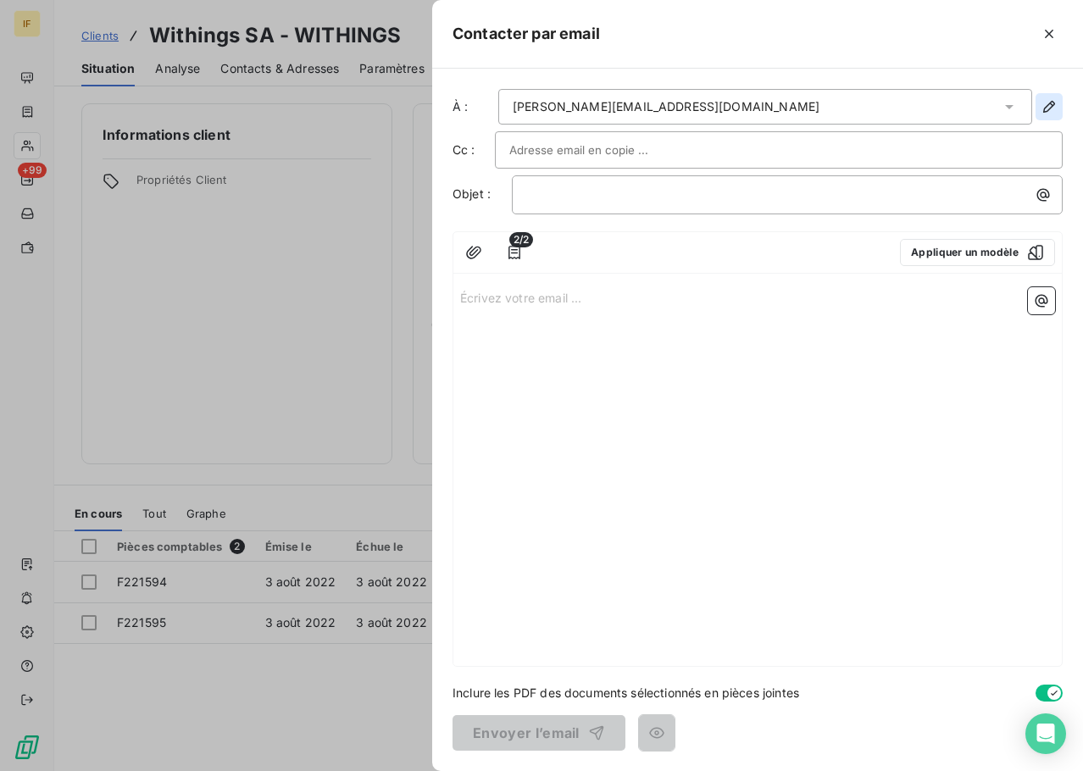
click at [1050, 104] on icon "button" at bounding box center [1049, 106] width 17 height 17
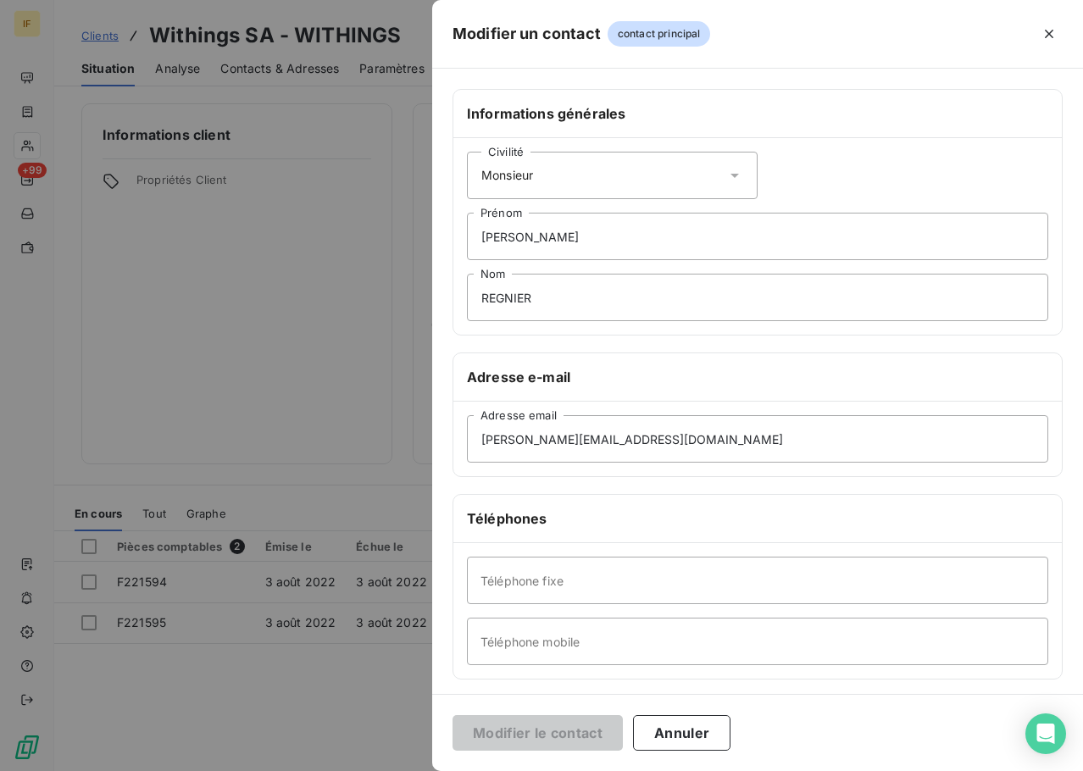
click at [575, 177] on div "Civilité Monsieur" at bounding box center [612, 175] width 291 height 47
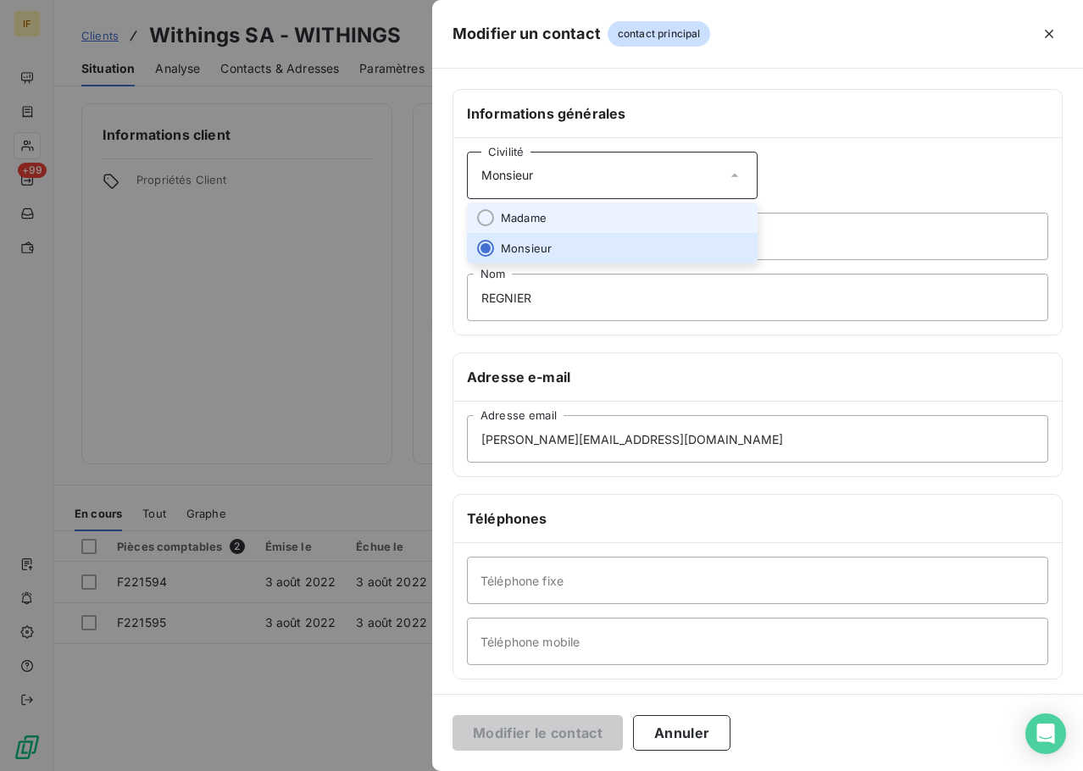
click at [520, 213] on span "Madame" at bounding box center [524, 218] width 46 height 16
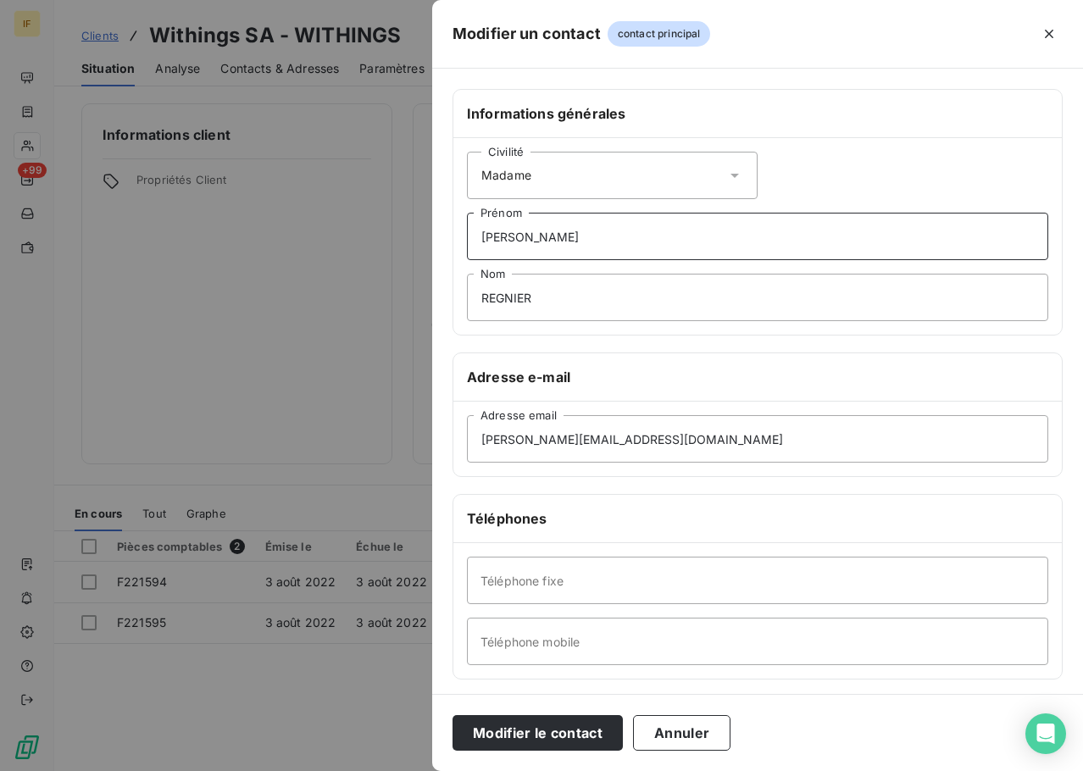
click at [547, 247] on input "François" at bounding box center [758, 236] width 582 height 47
drag, startPoint x: 557, startPoint y: 239, endPoint x: 389, endPoint y: 239, distance: 167.8
click at [389, 771] on div "Modifier un contact contact principal Informations générales Civilité Madame Fr…" at bounding box center [541, 771] width 1083 height 0
type input "Magali"
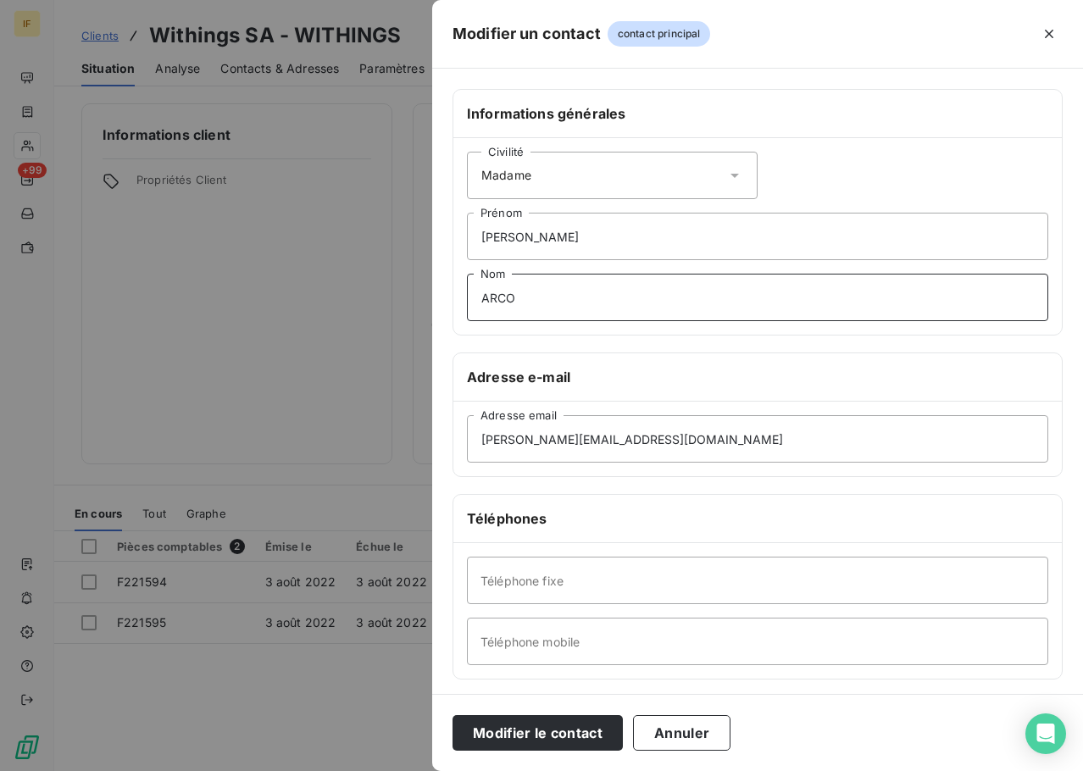
type input "ARCO"
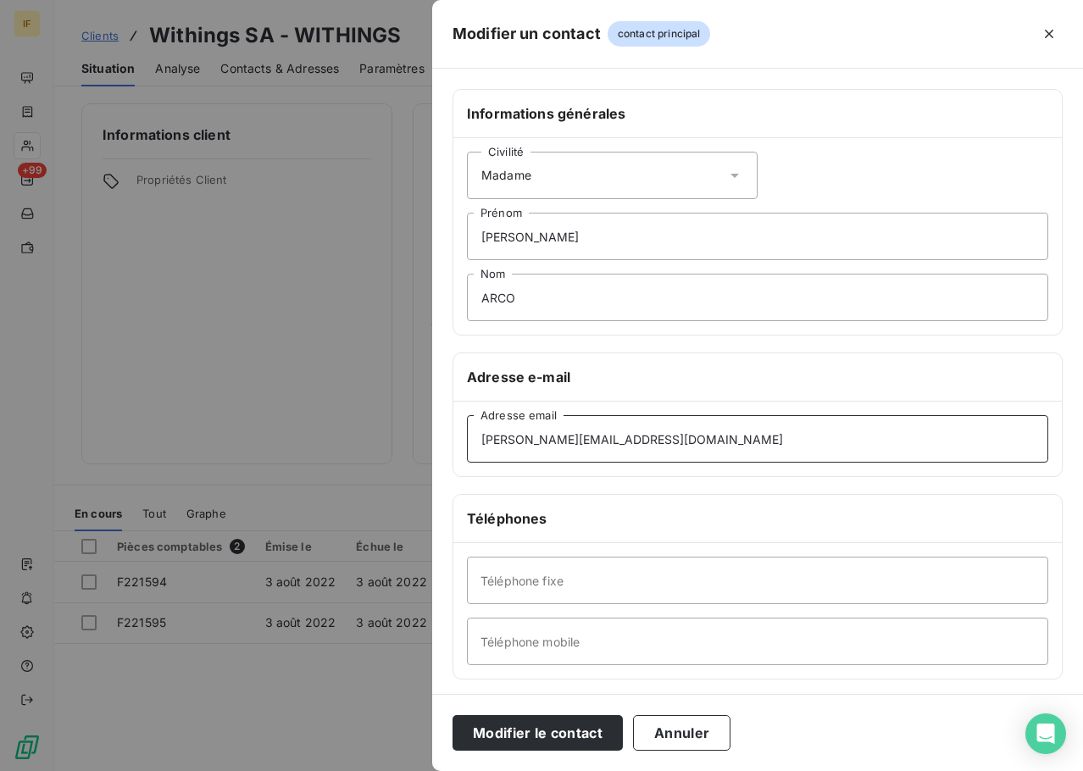
drag, startPoint x: 709, startPoint y: 440, endPoint x: 384, endPoint y: 440, distance: 324.7
click at [384, 771] on div "Modifier un contact contact principal Informations générales Civilité Madame Ma…" at bounding box center [541, 771] width 1083 height 0
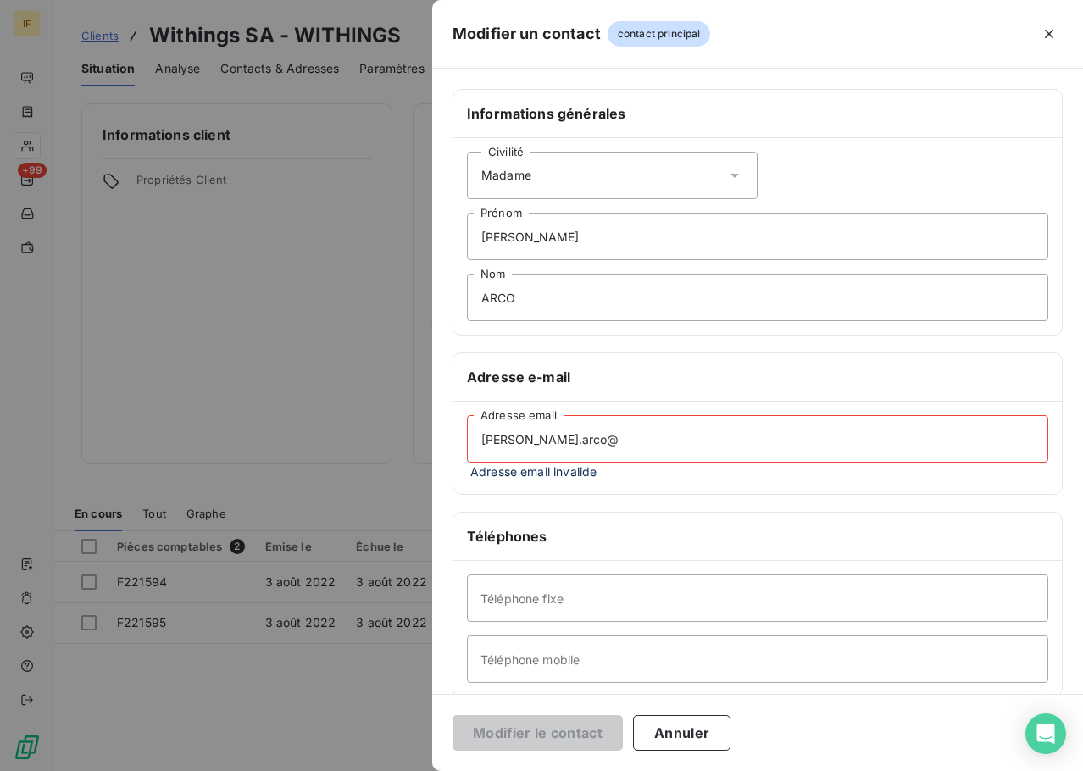
click at [606, 437] on input "magali.arco@" at bounding box center [758, 438] width 582 height 47
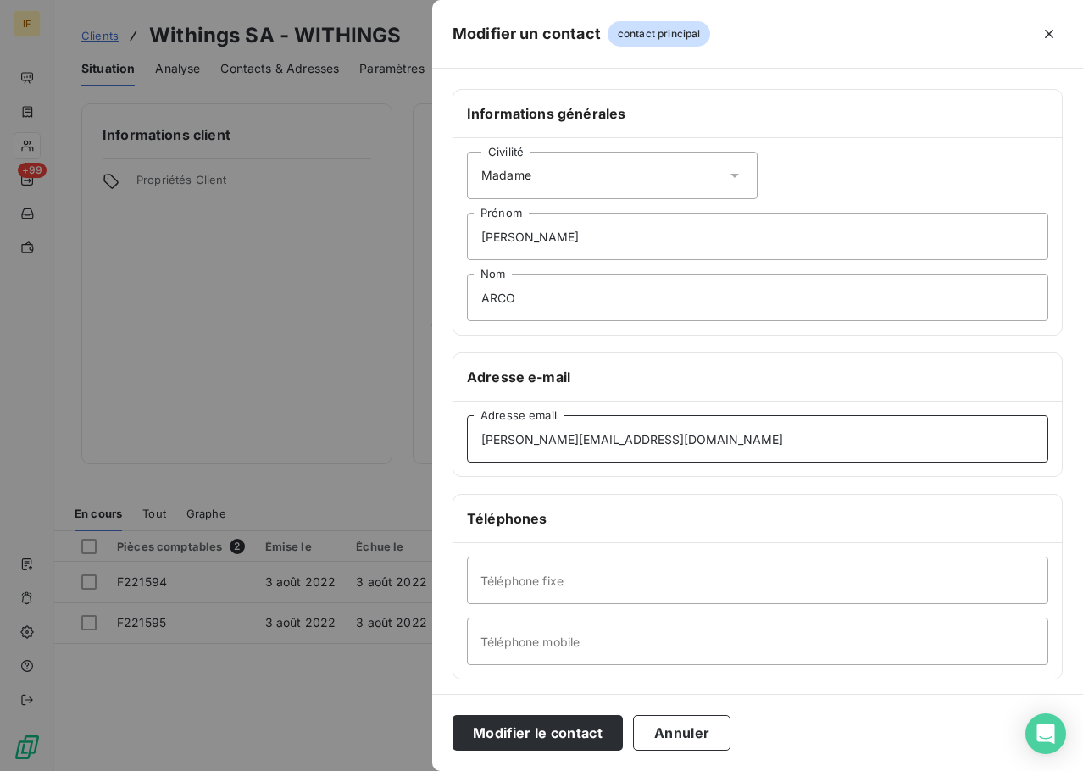
type input "magali.arco@withings.com"
click at [710, 498] on div "Téléphones" at bounding box center [758, 519] width 609 height 48
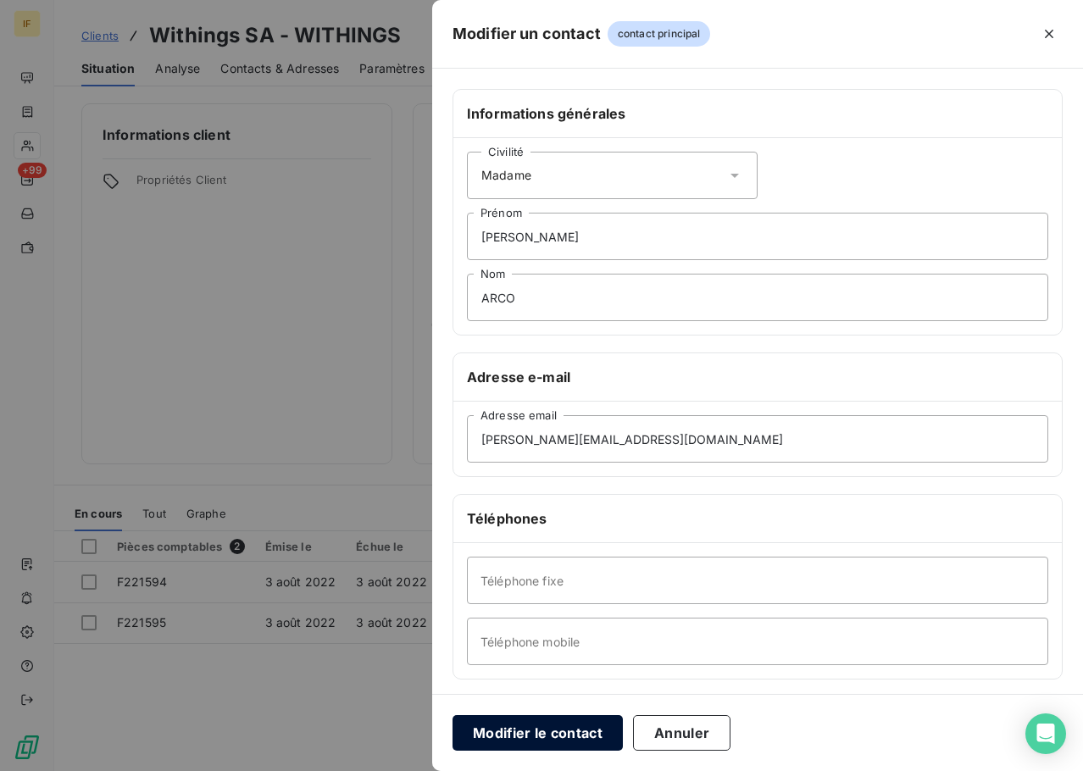
click at [502, 737] on button "Modifier le contact" at bounding box center [538, 733] width 170 height 36
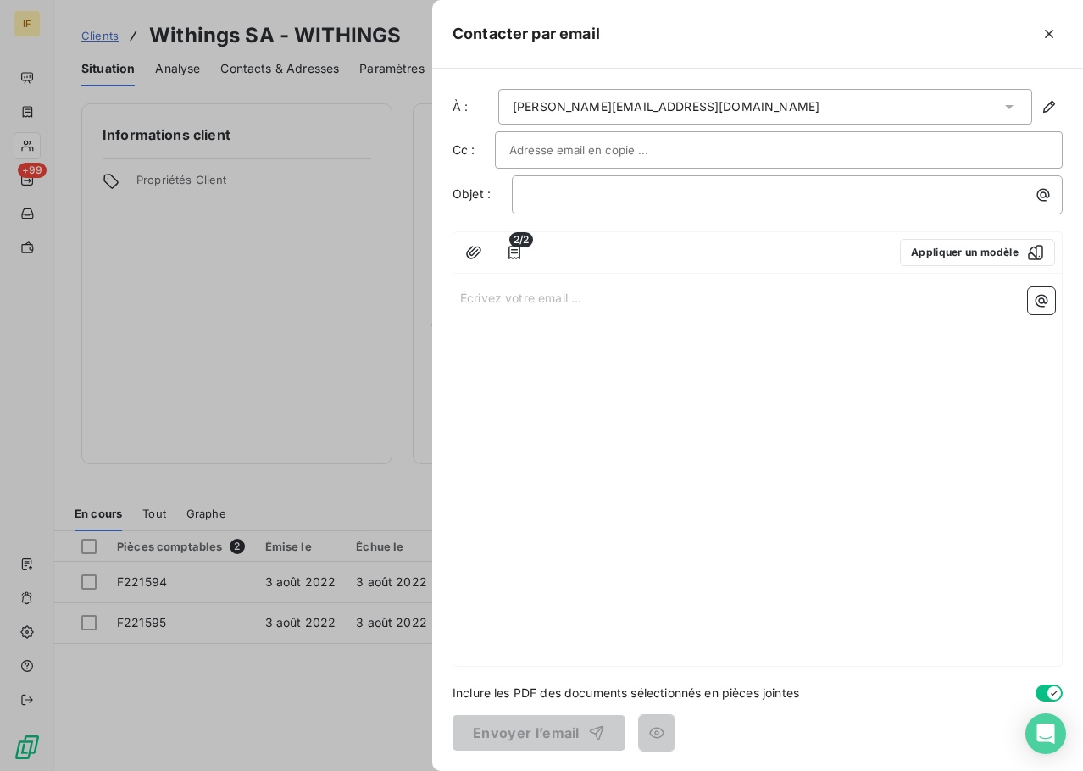
click at [572, 150] on input "text" at bounding box center [600, 149] width 182 height 25
click at [632, 151] on input "text" at bounding box center [778, 149] width 539 height 25
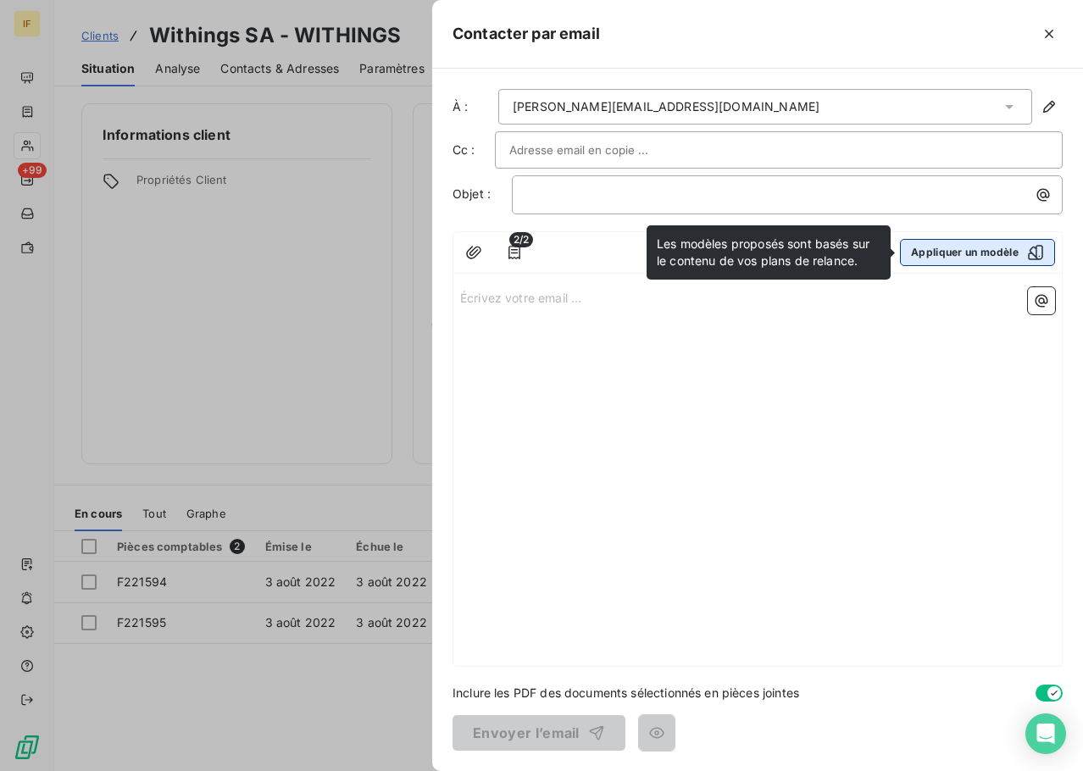
click at [1015, 252] on button "Appliquer un modèle" at bounding box center [977, 252] width 155 height 27
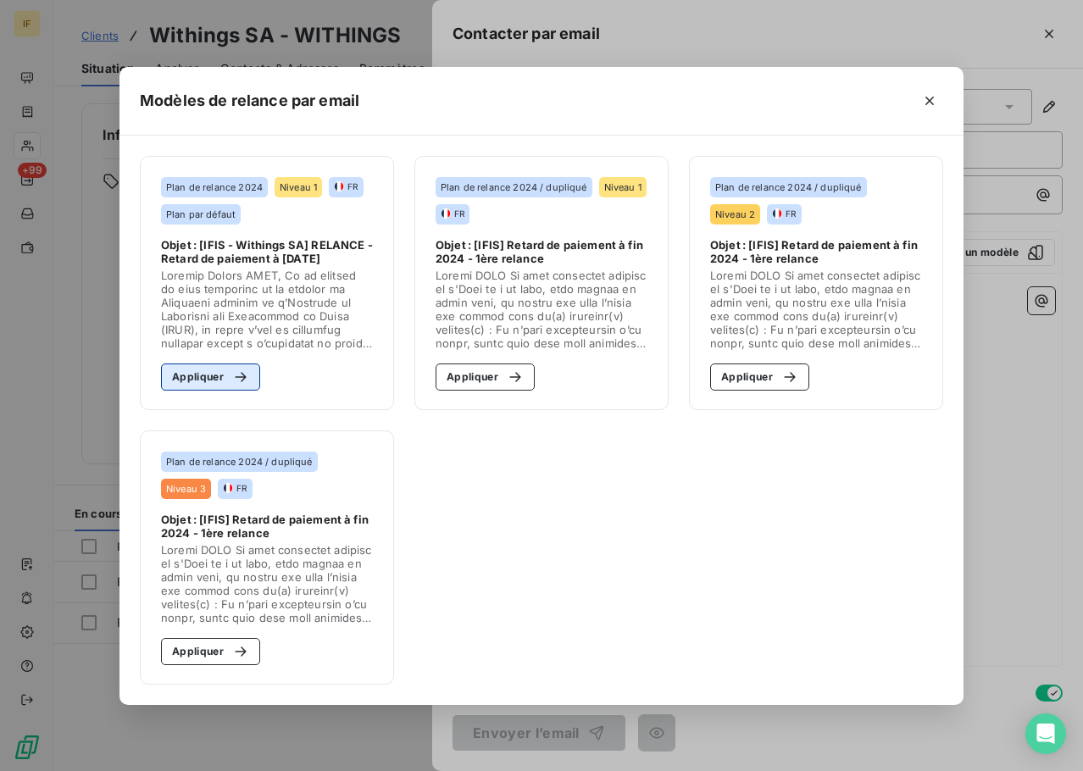
click at [220, 379] on button "Appliquer" at bounding box center [210, 377] width 99 height 27
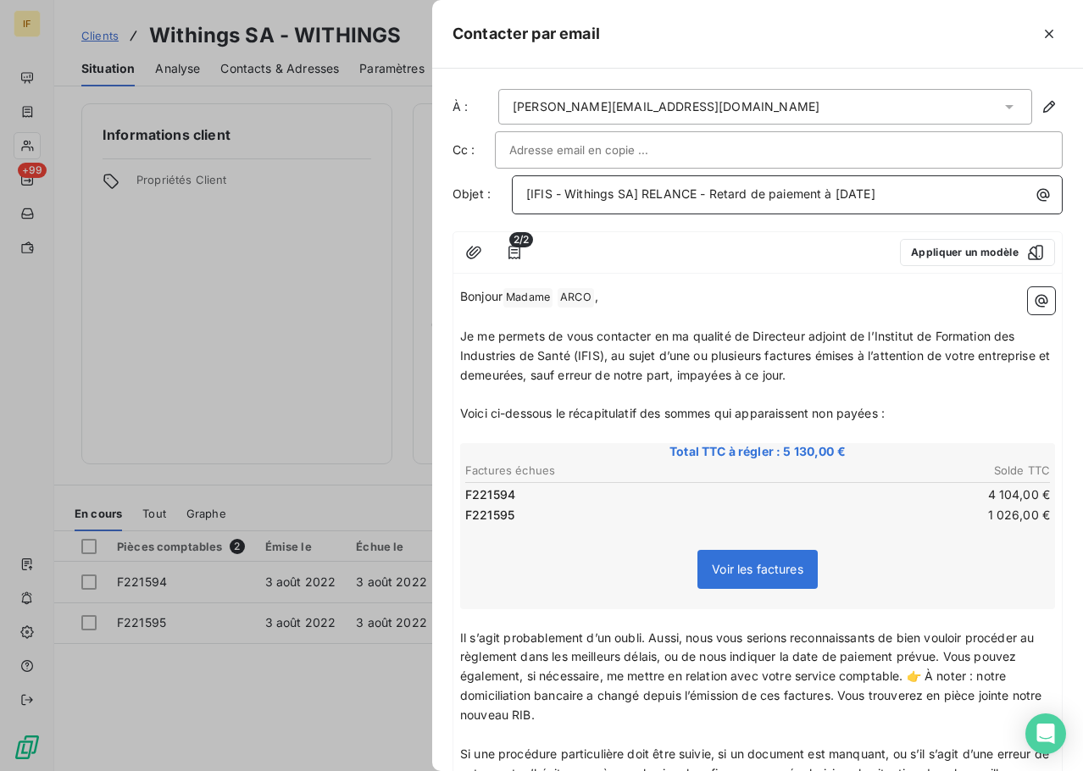
click at [643, 194] on span "[IFIS - Withings SA] RELANCE - Retard de paiement à mai 2025" at bounding box center [700, 193] width 349 height 14
click at [714, 192] on span "[IFIS - Withings SA] RELANCE - Retard de paiement à mai 2025" at bounding box center [700, 193] width 349 height 14
drag, startPoint x: 714, startPoint y: 192, endPoint x: 1139, endPoint y: 198, distance: 425.6
click at [1083, 198] on html "IF +99 Clients Withings SA - WITHINGS Situation Analyse Contacts & Adresses Par…" at bounding box center [541, 385] width 1083 height 771
click at [649, 145] on input "text" at bounding box center [600, 149] width 182 height 25
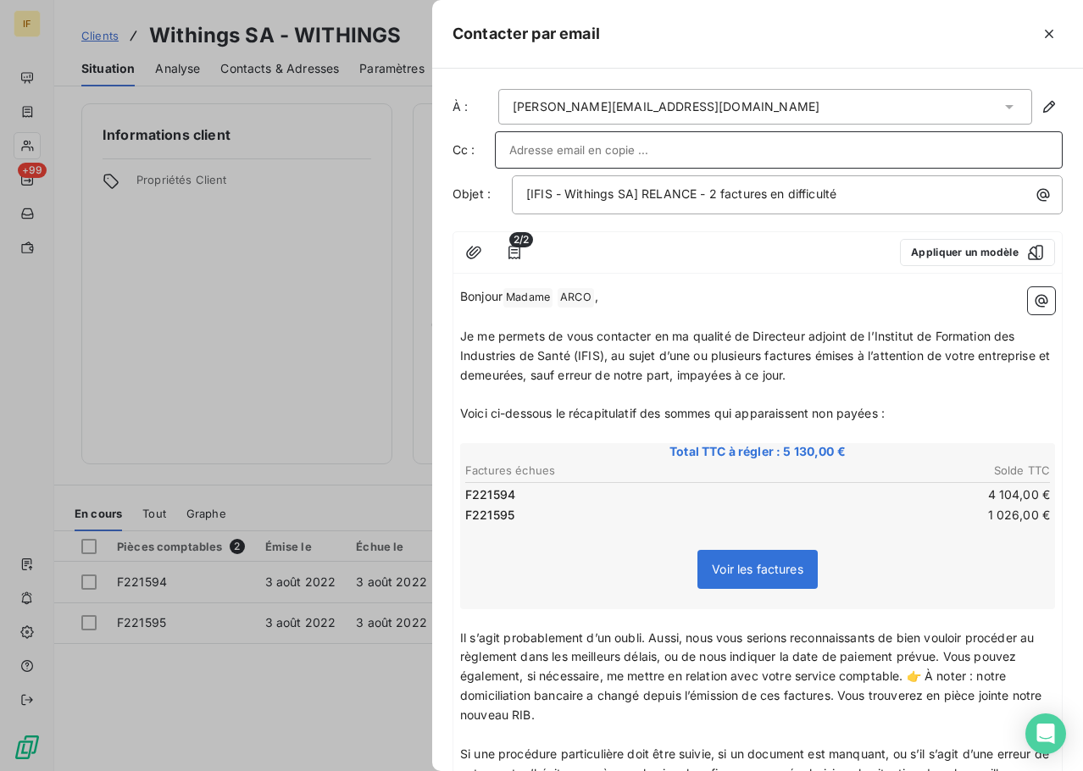
paste input "[EMAIL_ADDRESS][DOMAIN_NAME]"
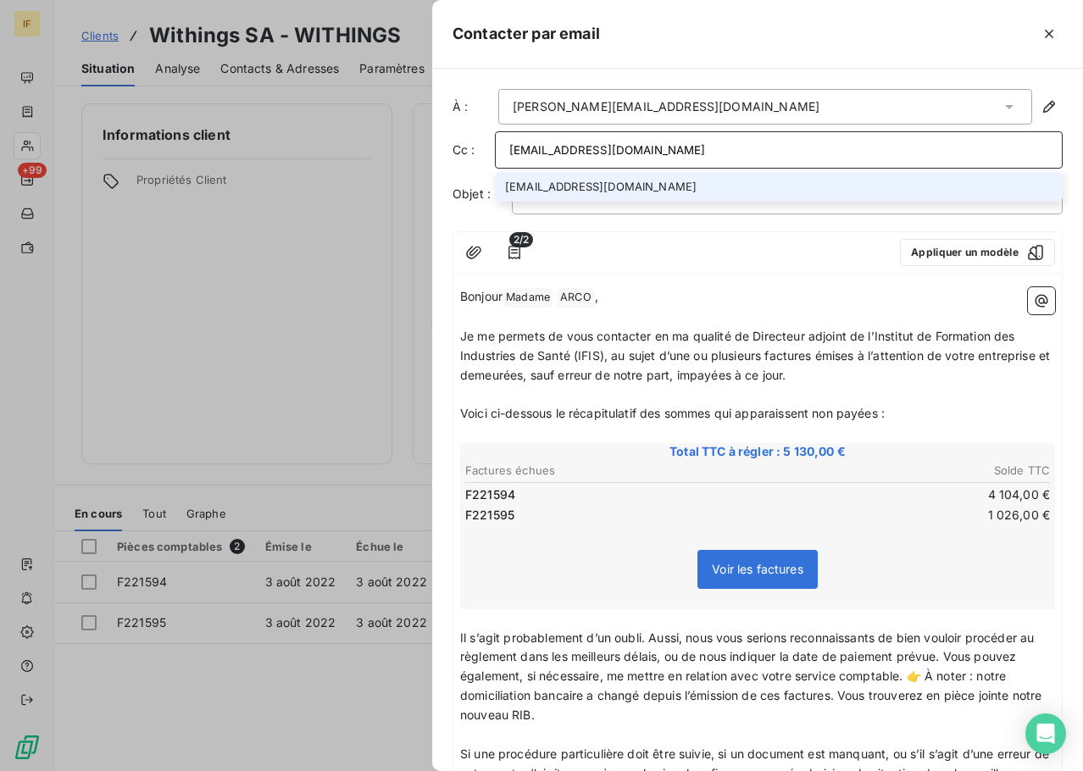
type input "[EMAIL_ADDRESS][DOMAIN_NAME]"
click at [606, 178] on li "[EMAIL_ADDRESS][DOMAIN_NAME]" at bounding box center [779, 187] width 568 height 30
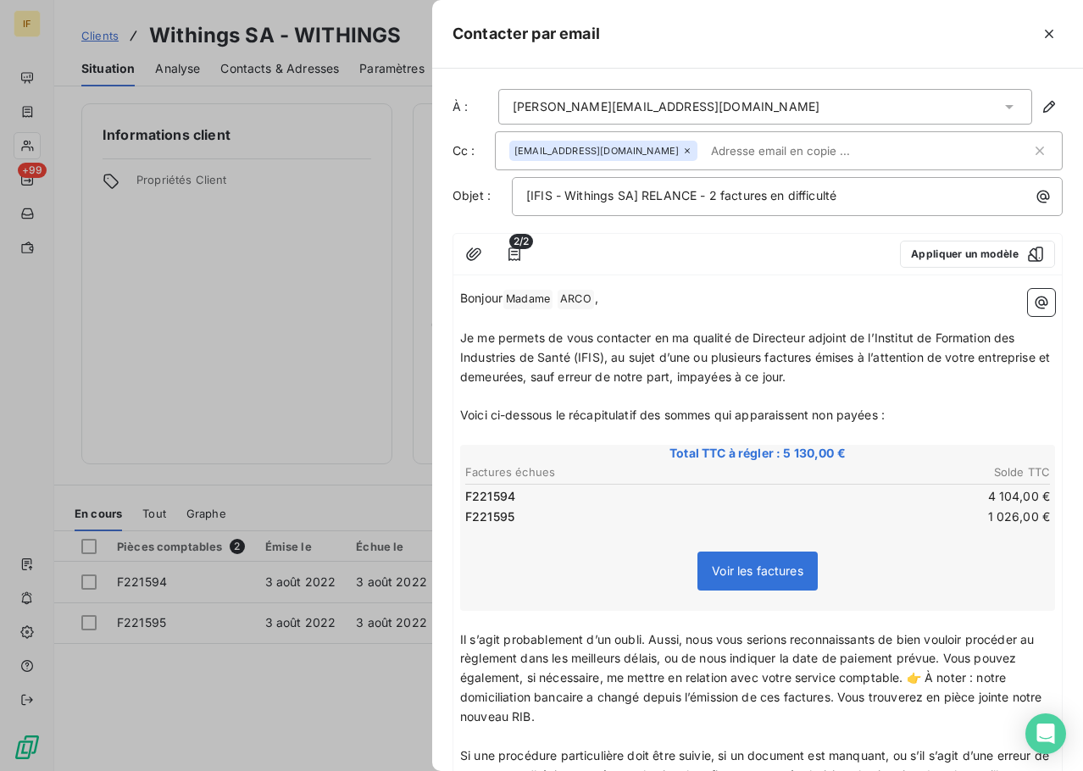
paste input "[EMAIL_ADDRESS][DOMAIN_NAME]"
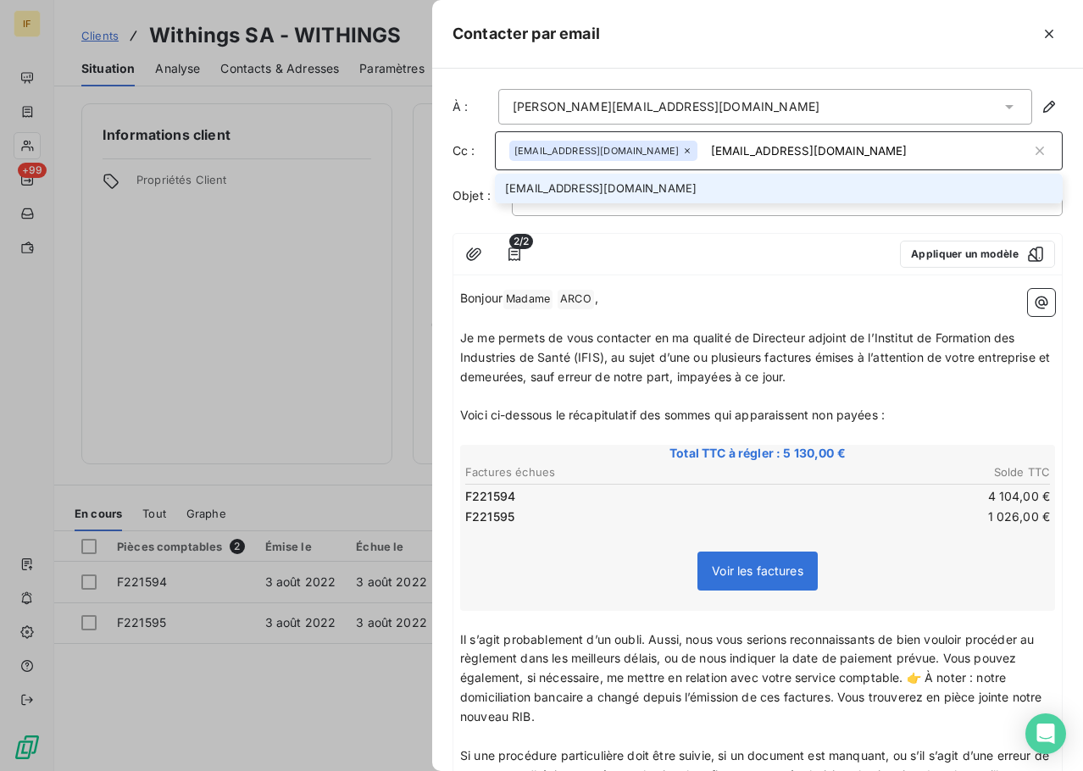
type input "[EMAIL_ADDRESS][DOMAIN_NAME]"
click at [632, 185] on li "[EMAIL_ADDRESS][DOMAIN_NAME]" at bounding box center [779, 189] width 568 height 30
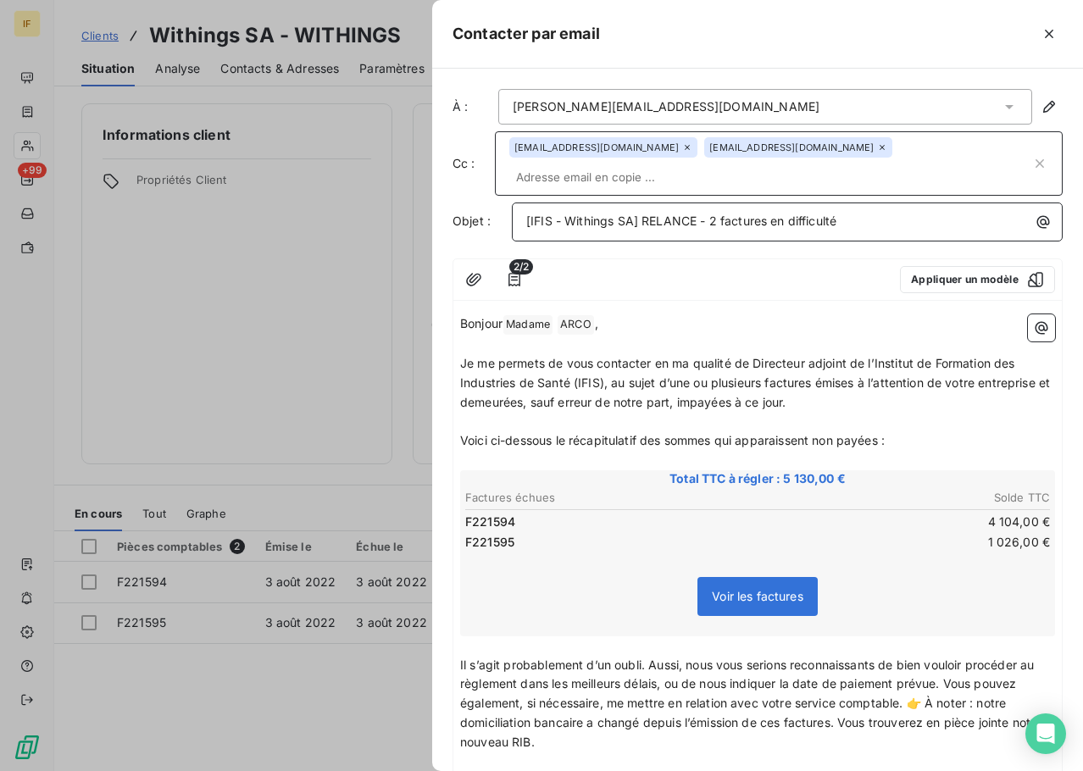
click at [661, 214] on span "[IFIS - Withings SA] RELANCE - 2 factures en difficulté" at bounding box center [681, 221] width 310 height 14
click at [713, 214] on span "[IFIS - Withings SA] RELANCE - 2 factures en difficulté" at bounding box center [681, 221] width 310 height 14
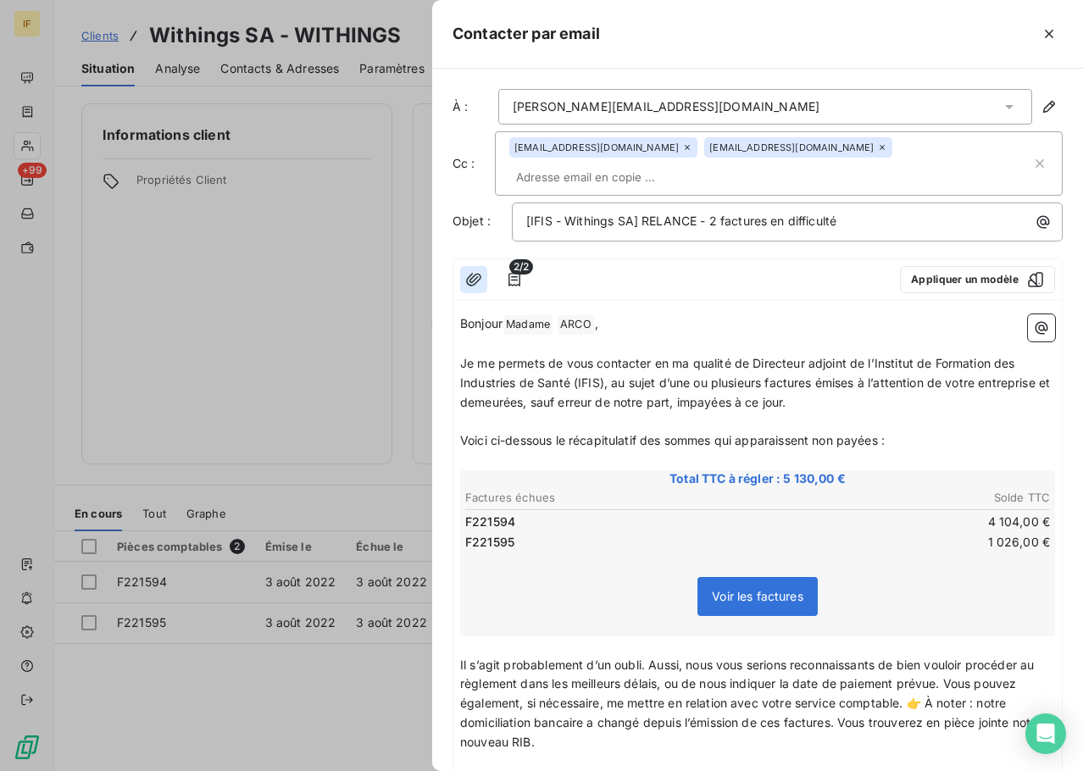
click at [480, 271] on icon "button" at bounding box center [473, 279] width 17 height 17
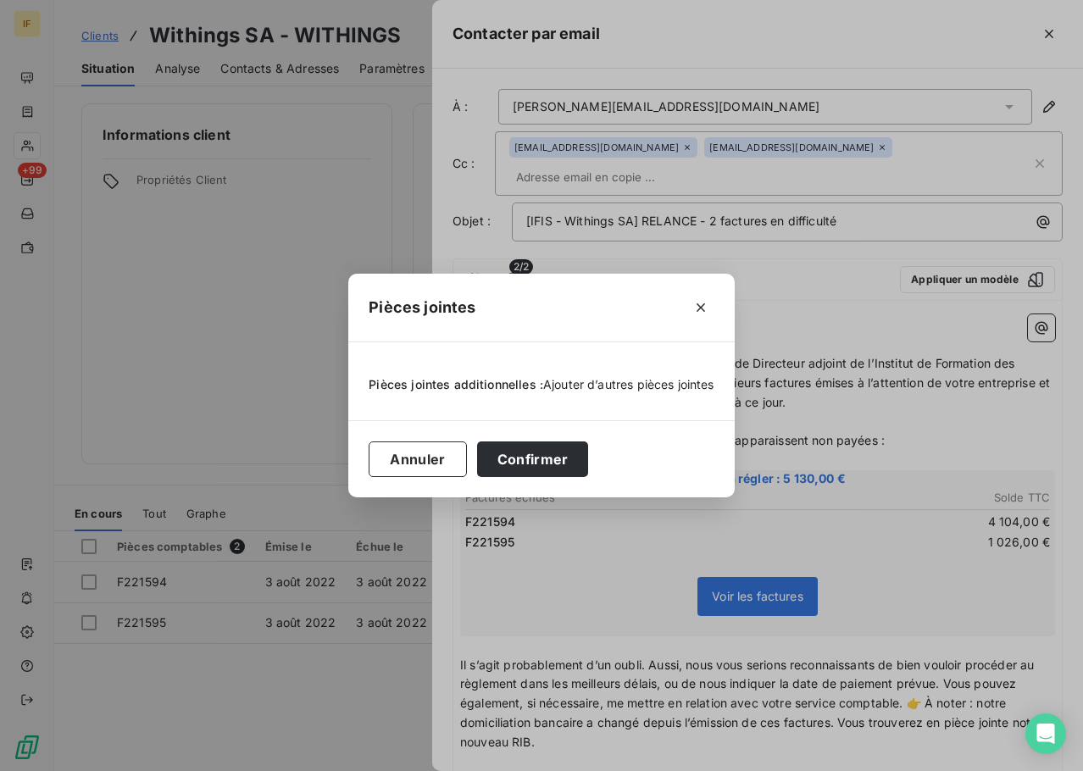
click at [653, 382] on span "Ajouter d’autres pièces jointes" at bounding box center [628, 384] width 171 height 14
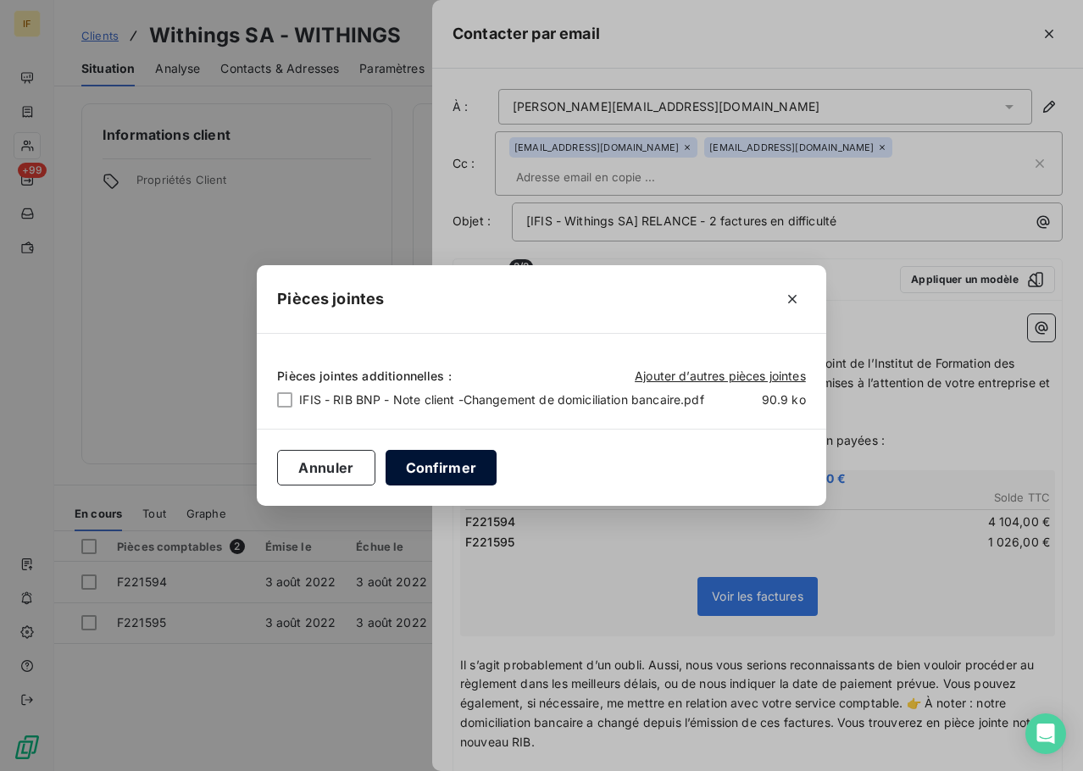
click at [448, 470] on button "Confirmer" at bounding box center [442, 468] width 112 height 36
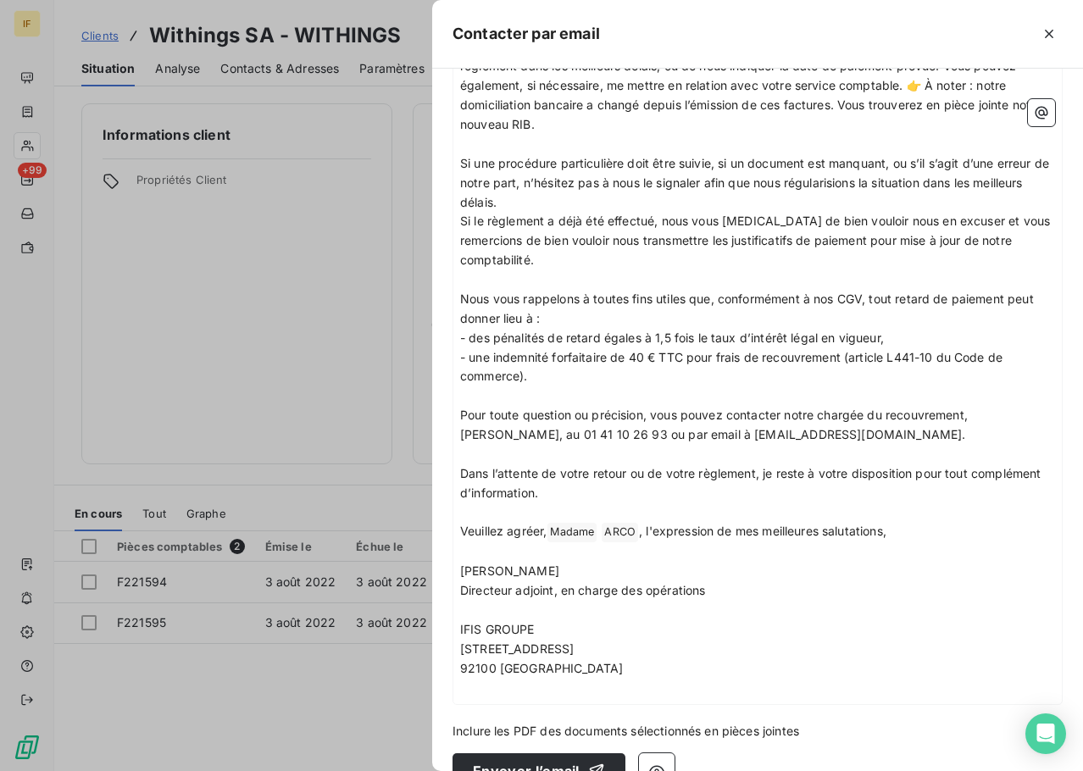
scroll to position [631, 0]
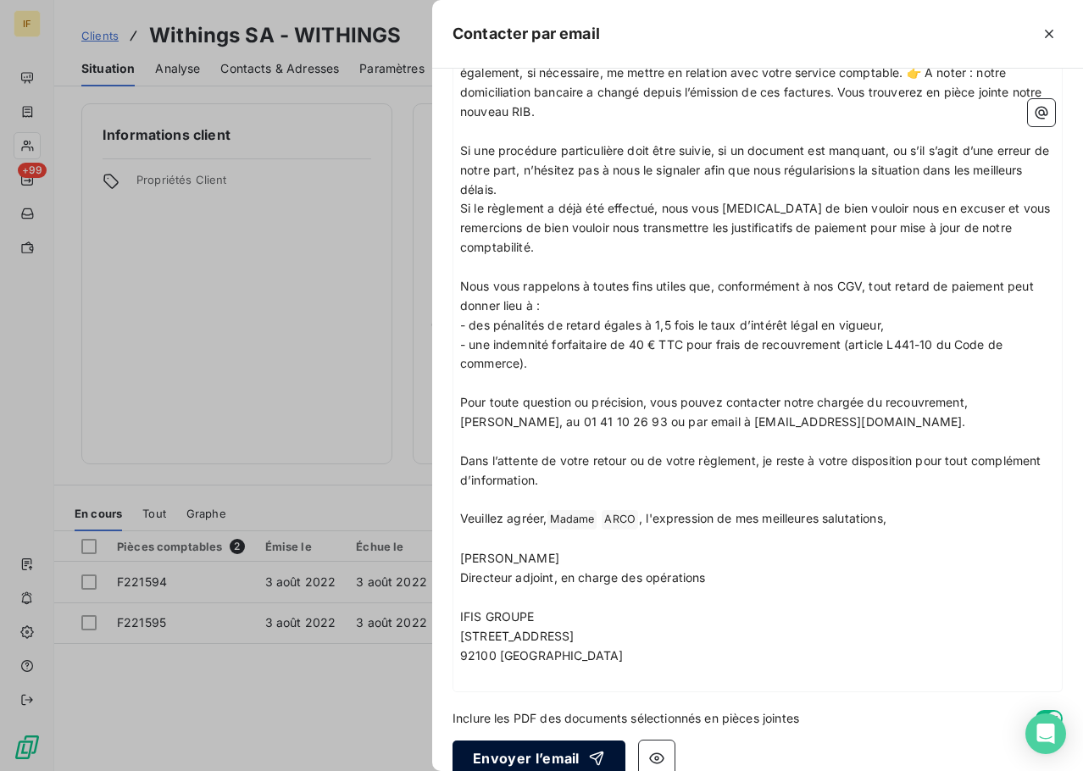
click at [537, 741] on button "Envoyer l’email" at bounding box center [539, 759] width 173 height 36
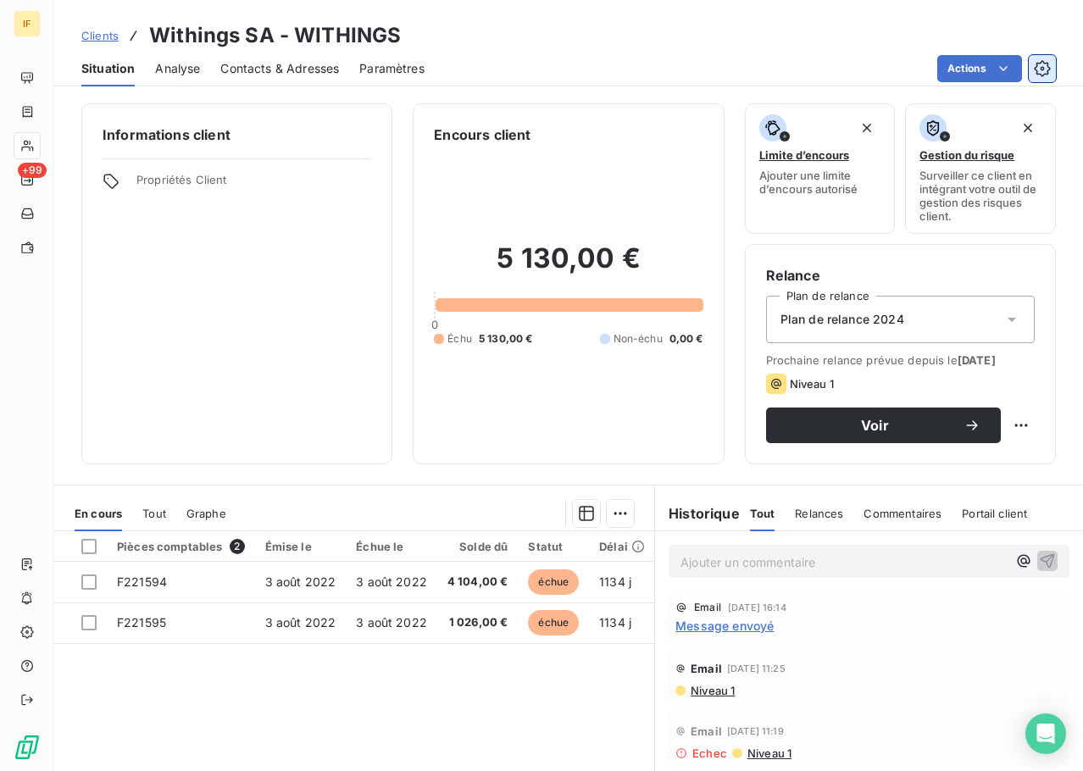
click at [1055, 59] on button "button" at bounding box center [1042, 68] width 27 height 27
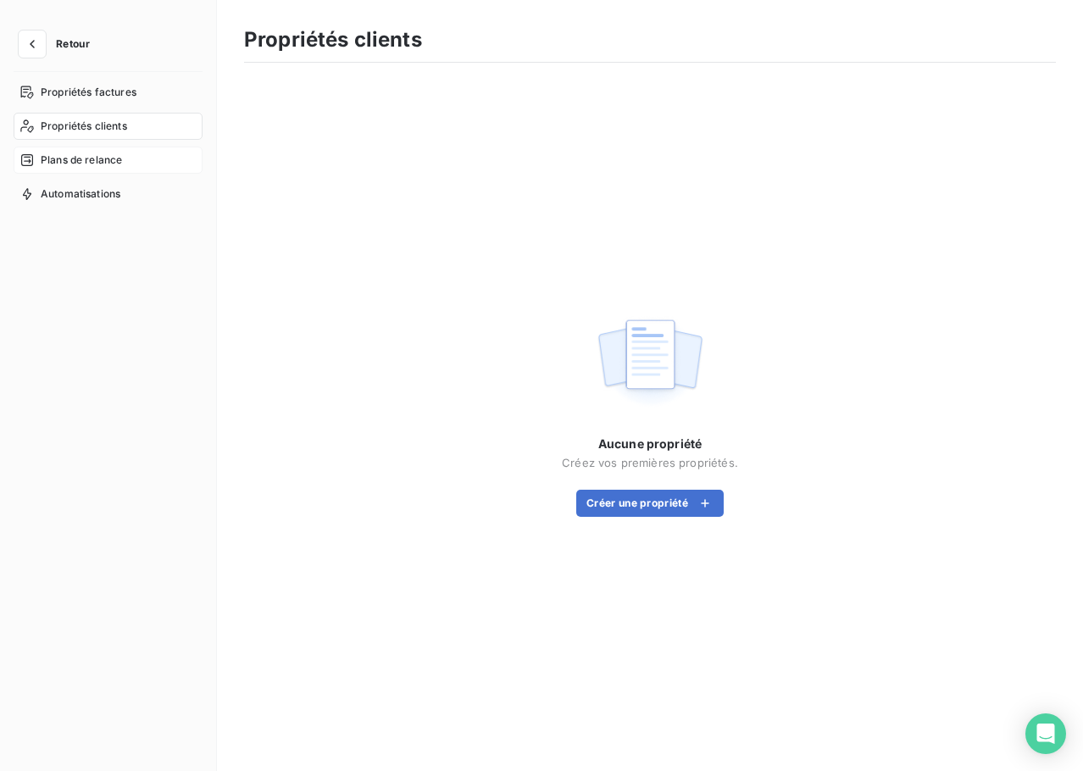
click at [71, 165] on span "Plans de relance" at bounding box center [81, 160] width 81 height 15
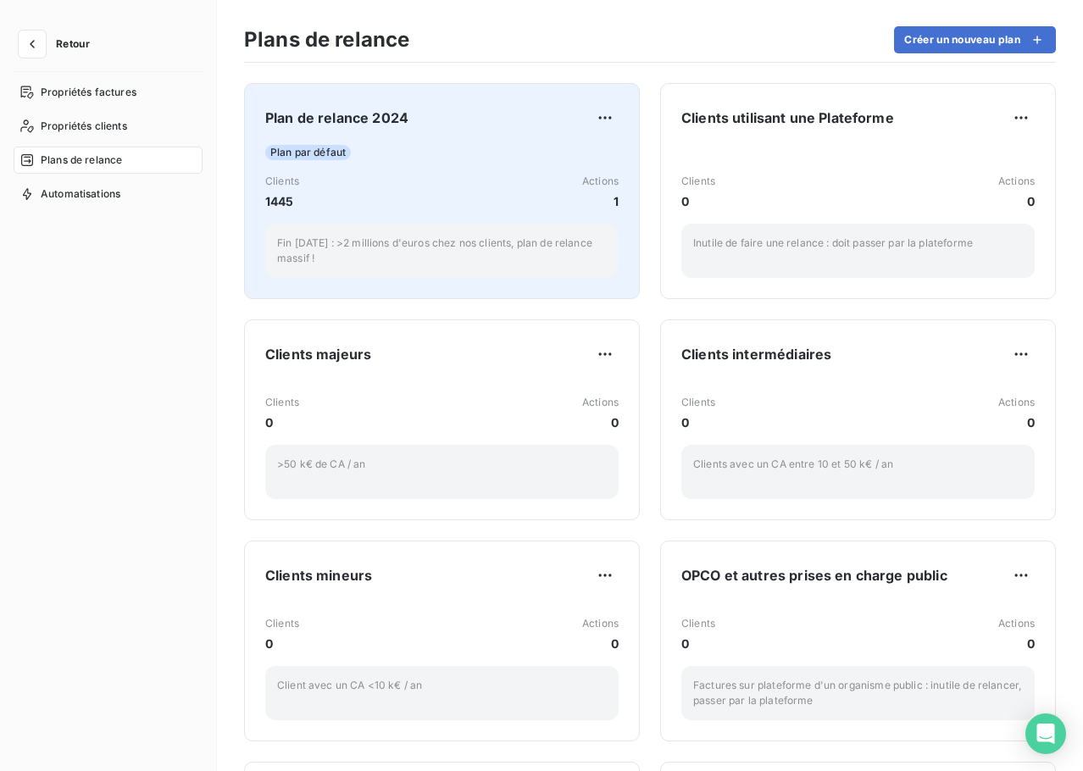
click at [448, 164] on div "Plan par défaut Clients 1445 Actions 1 Fin juin 2024 : >2 millions d'euros chez…" at bounding box center [441, 211] width 353 height 133
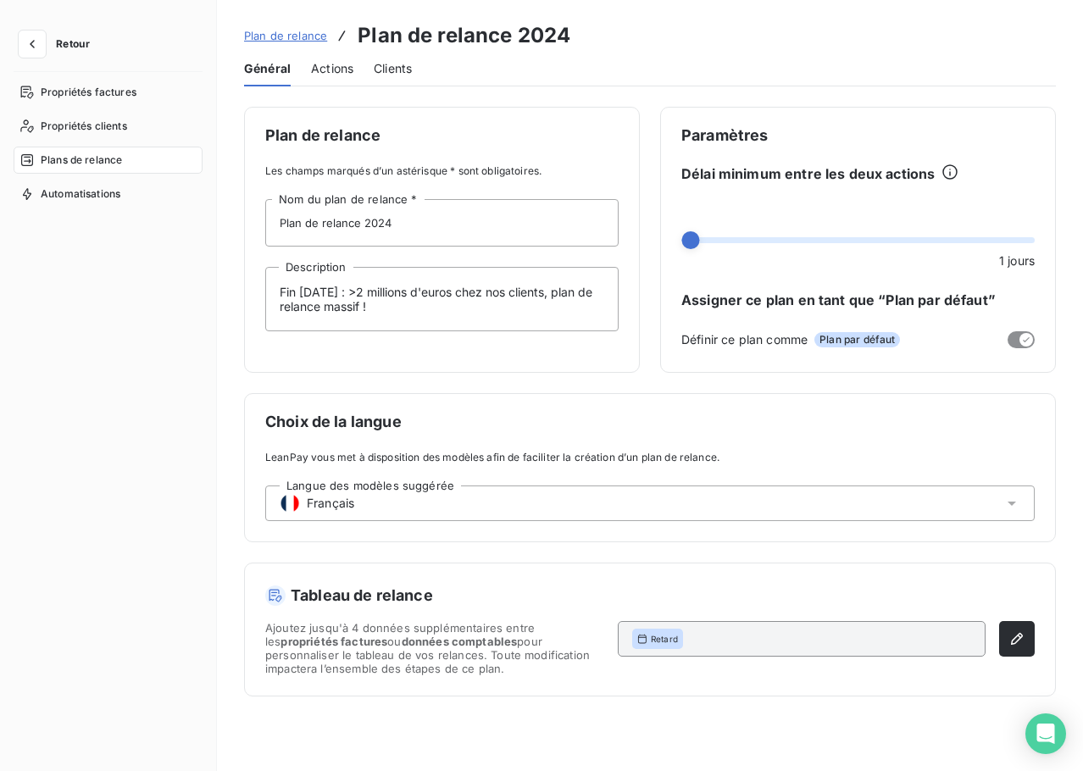
click at [391, 70] on span "Clients" at bounding box center [393, 68] width 38 height 17
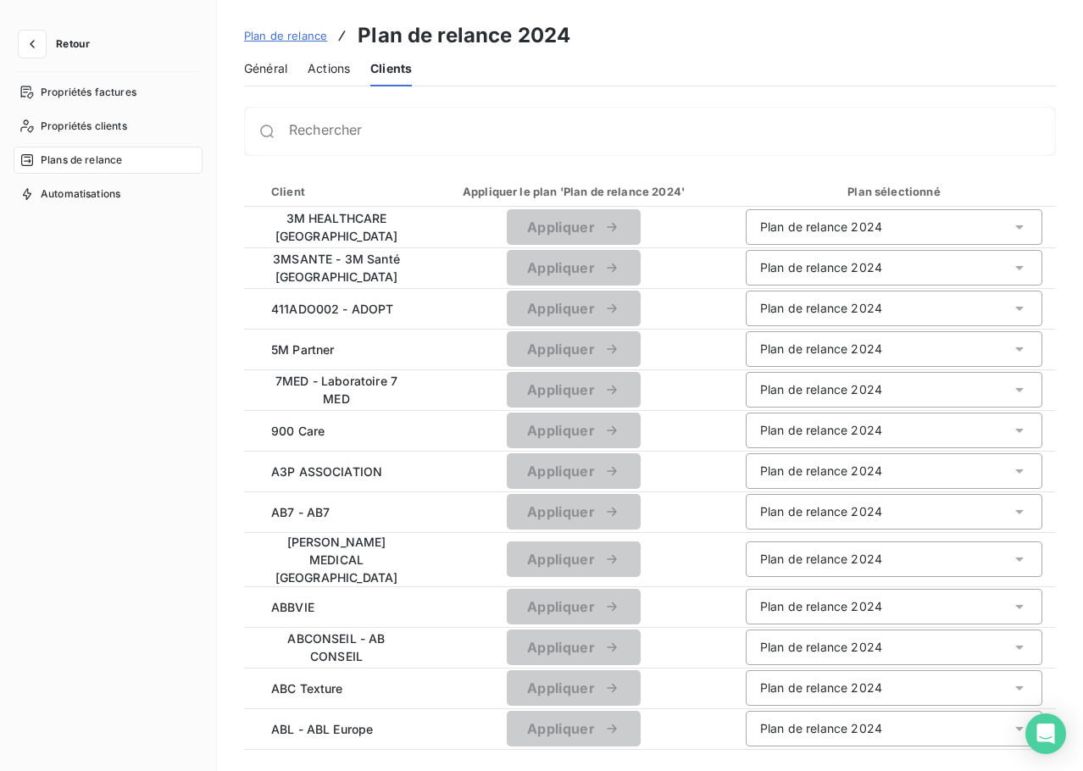
click at [311, 70] on span "Actions" at bounding box center [329, 68] width 42 height 17
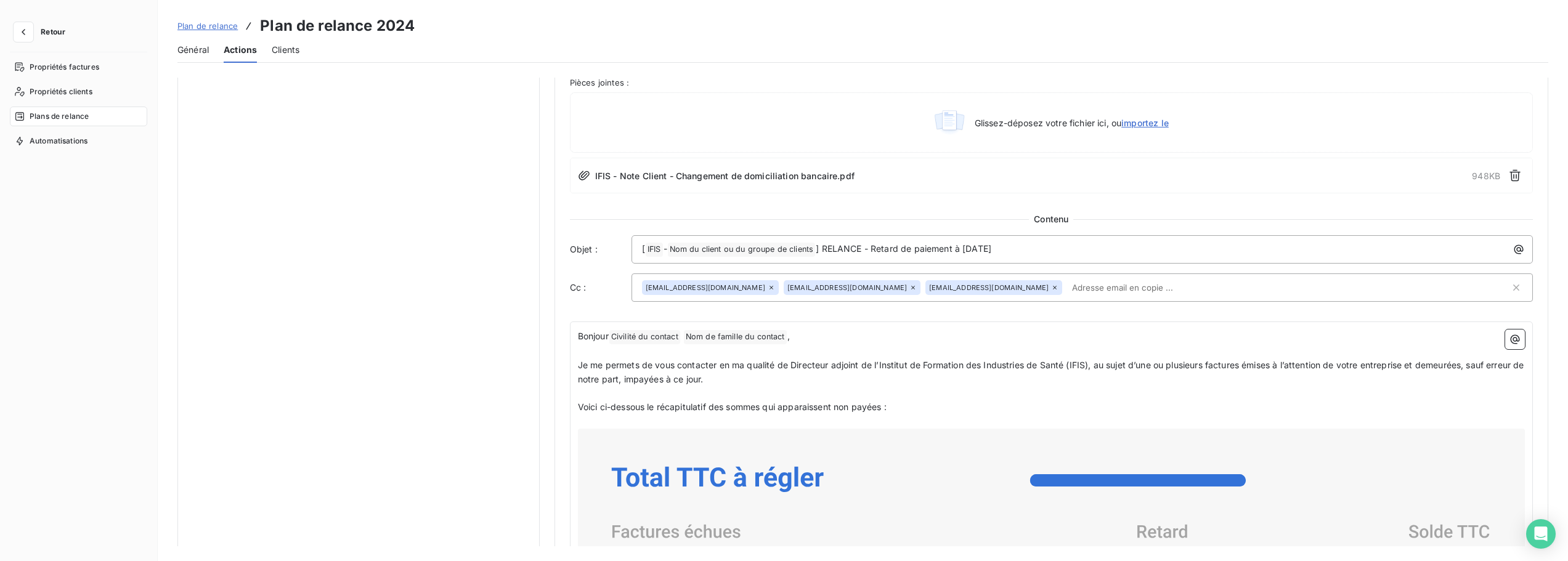
scroll to position [616, 0]
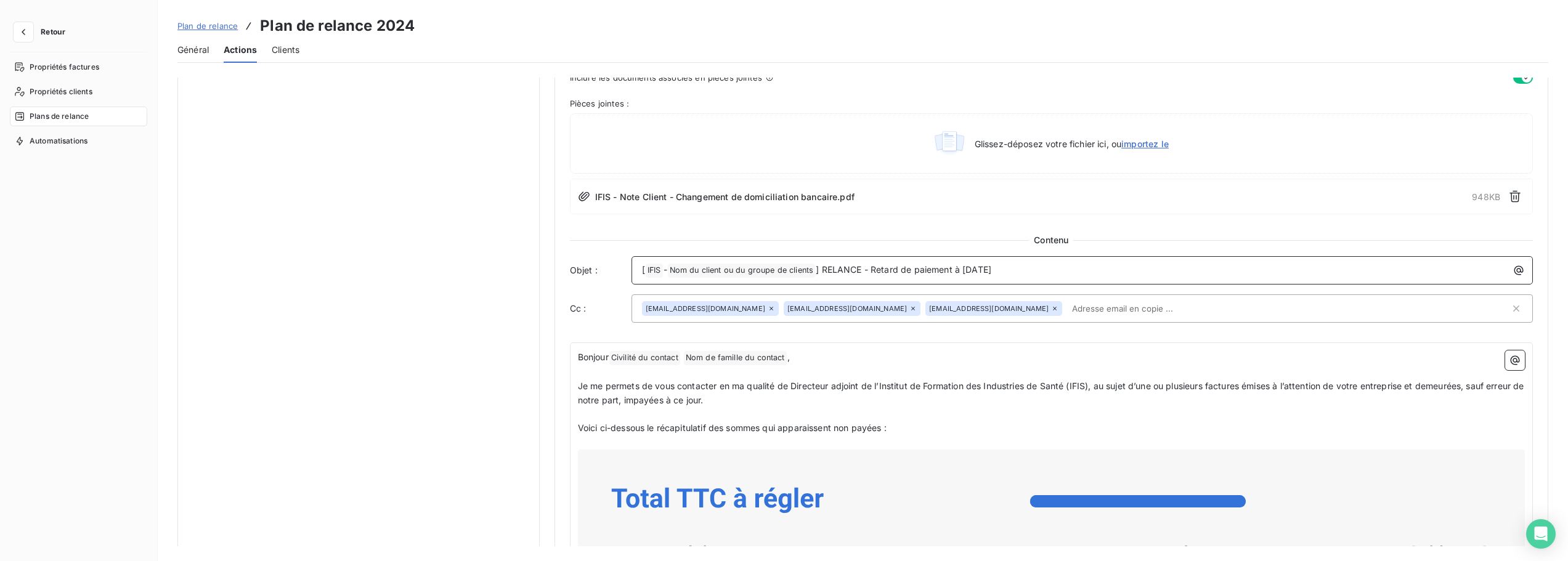
click at [956, 272] on span "] RELANCE - Retard de paiement à mai 2025" at bounding box center [904, 270] width 176 height 10
click at [851, 268] on span "] RELANCE - Retard de paiement à mai 2025" at bounding box center [904, 270] width 176 height 10
drag, startPoint x: 875, startPoint y: 269, endPoint x: 1066, endPoint y: 275, distance: 191.1
click at [1066, 275] on p "[ IFIS ﻿ - Nom du client ou du groupe de clients ﻿ ] RELANCE - Retard de paieme…" at bounding box center [1085, 270] width 887 height 15
click at [920, 273] on span "] RELANCE - [...] facture en difficulté" at bounding box center [891, 270] width 152 height 10
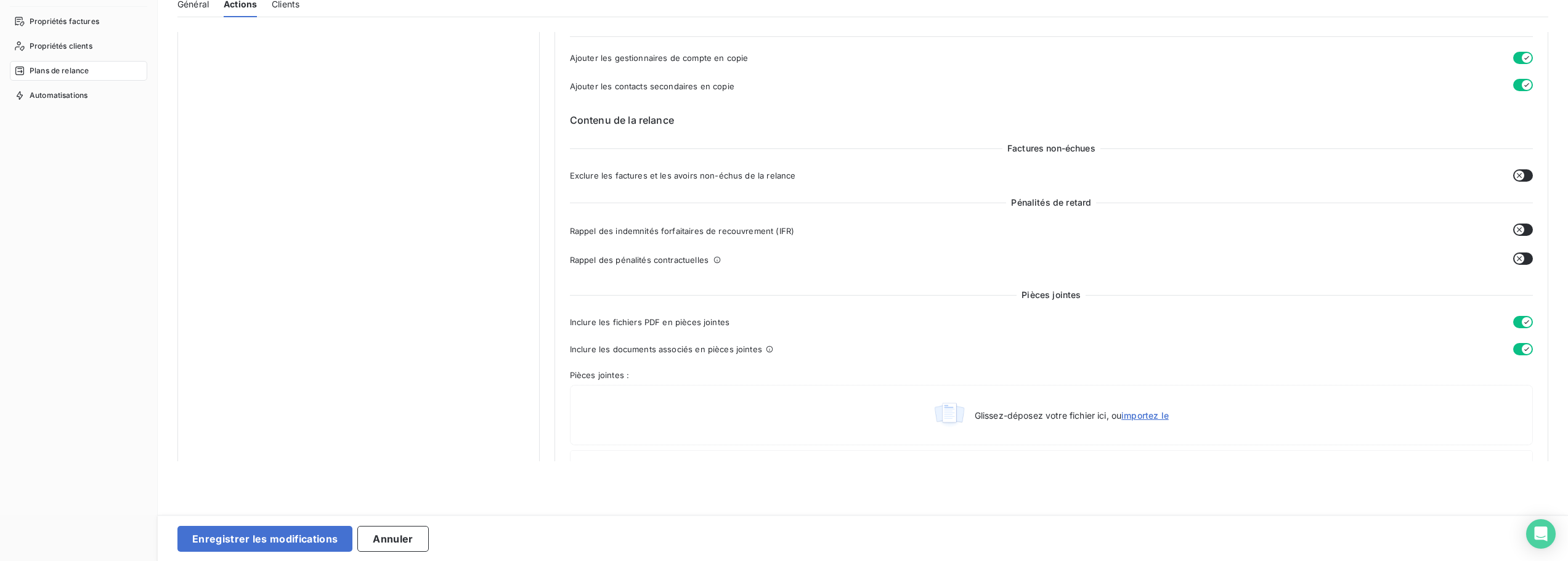
scroll to position [308, 0]
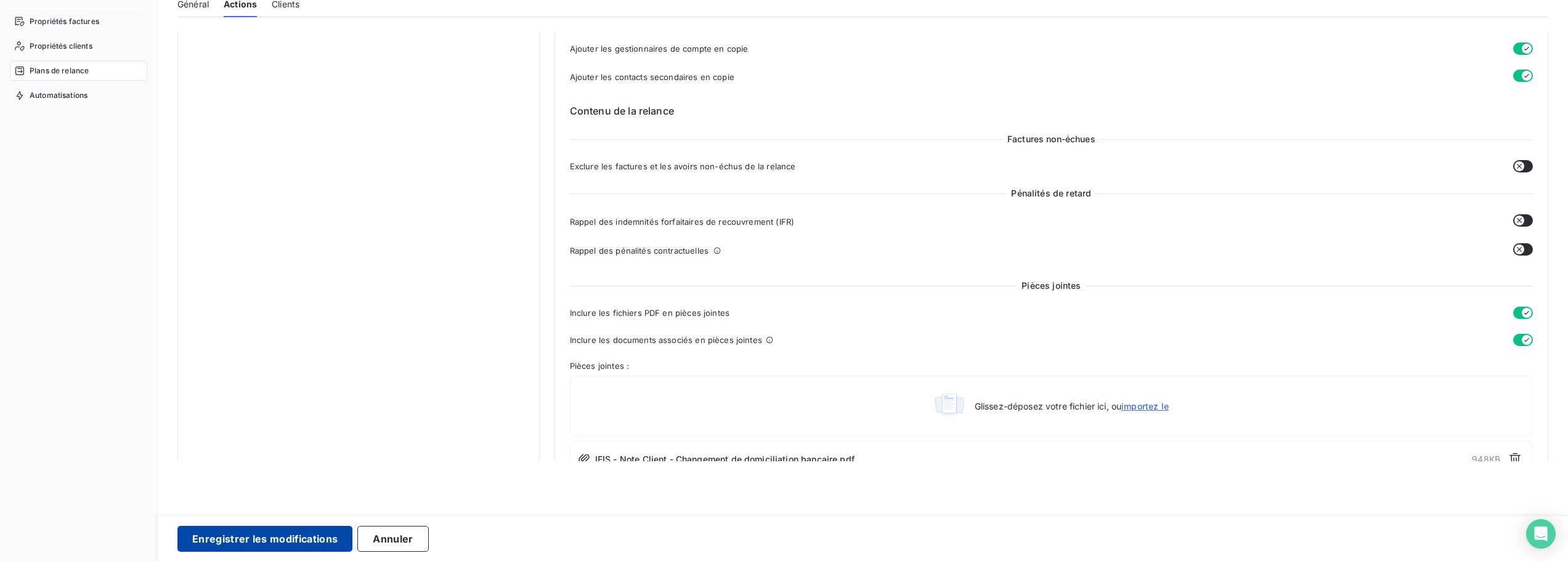
click at [341, 533] on button "Enregistrer les modifications" at bounding box center [265, 539] width 175 height 26
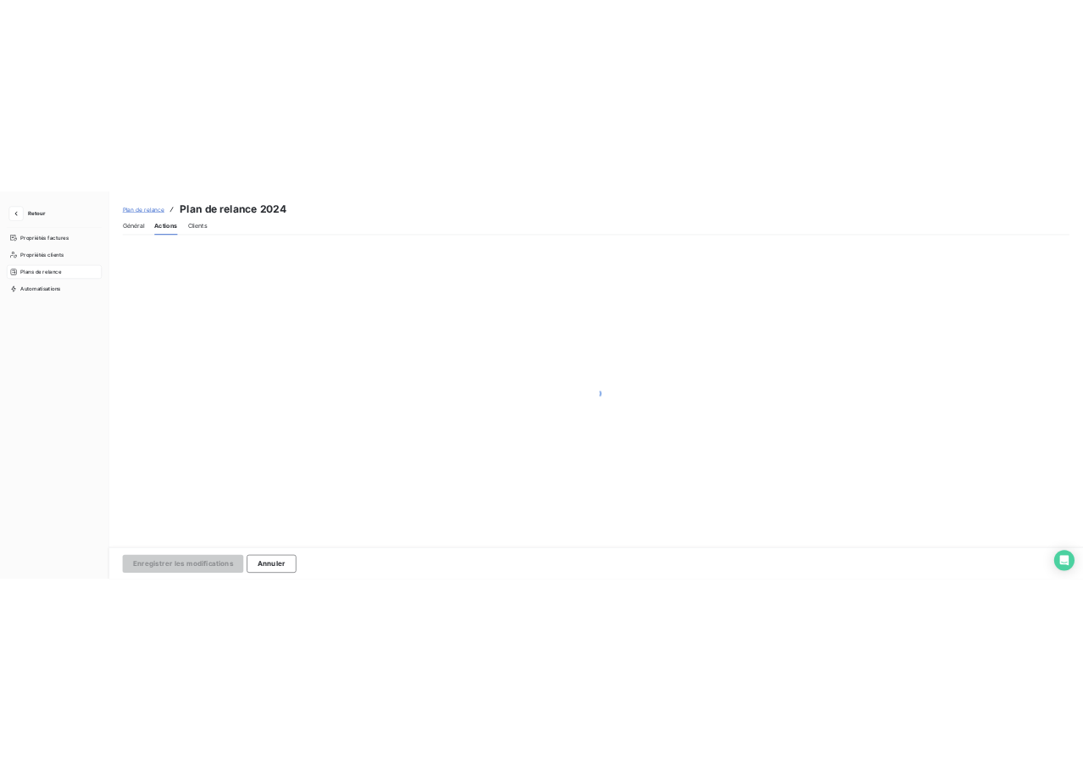
scroll to position [0, 0]
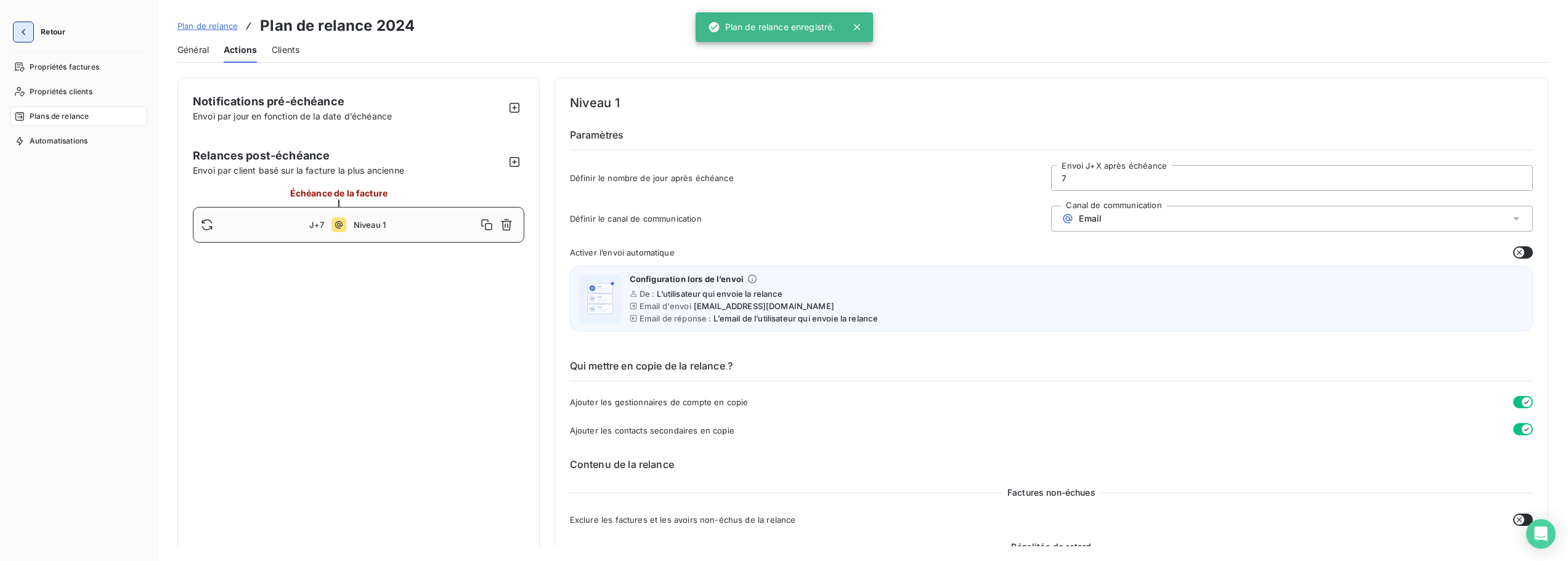
click at [31, 36] on button "button" at bounding box center [23, 32] width 20 height 20
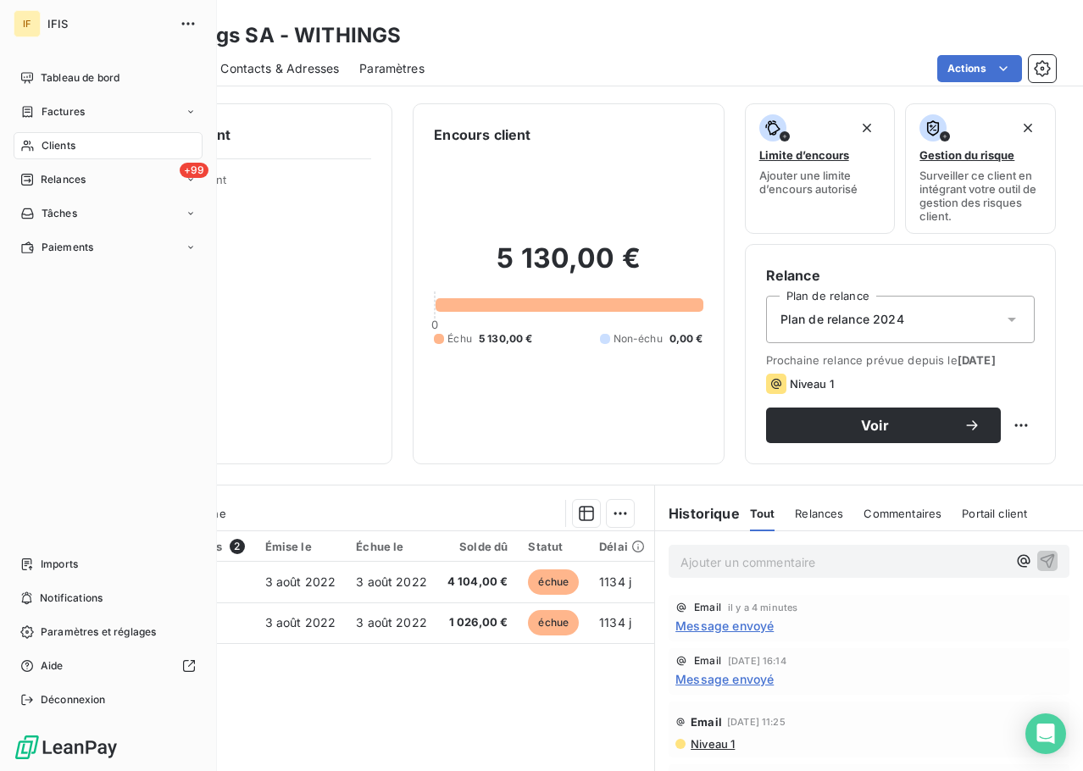
click at [72, 144] on span "Clients" at bounding box center [59, 145] width 34 height 15
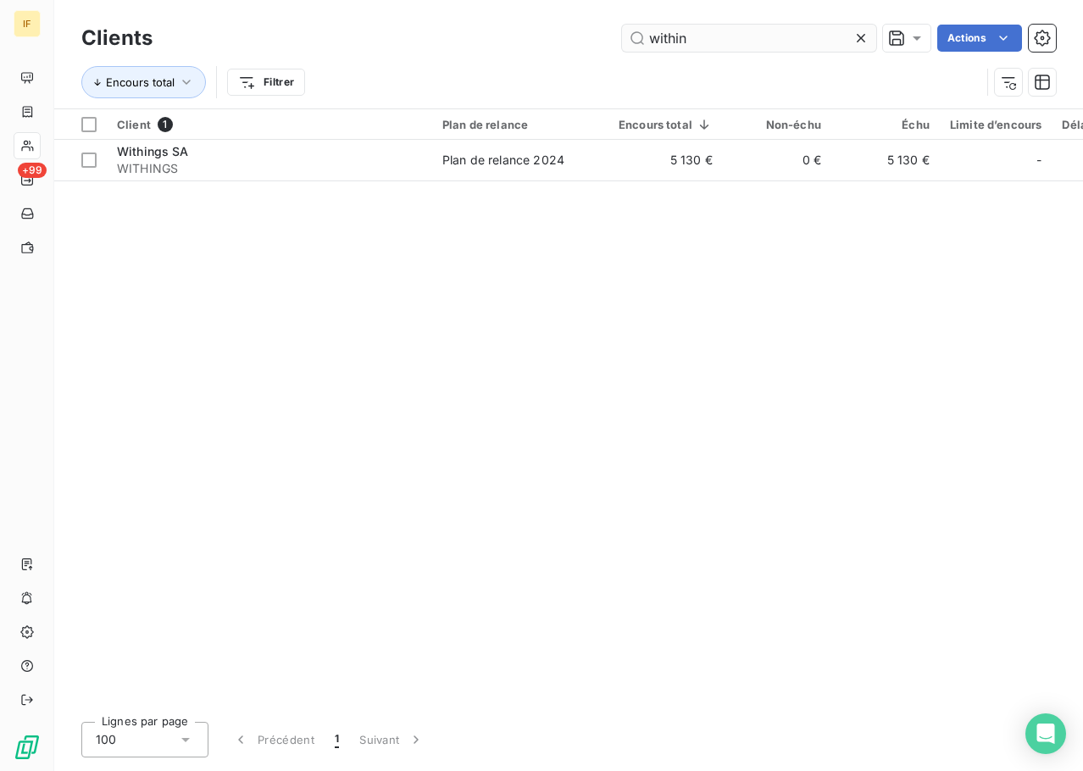
click at [706, 31] on input "within" at bounding box center [749, 38] width 254 height 27
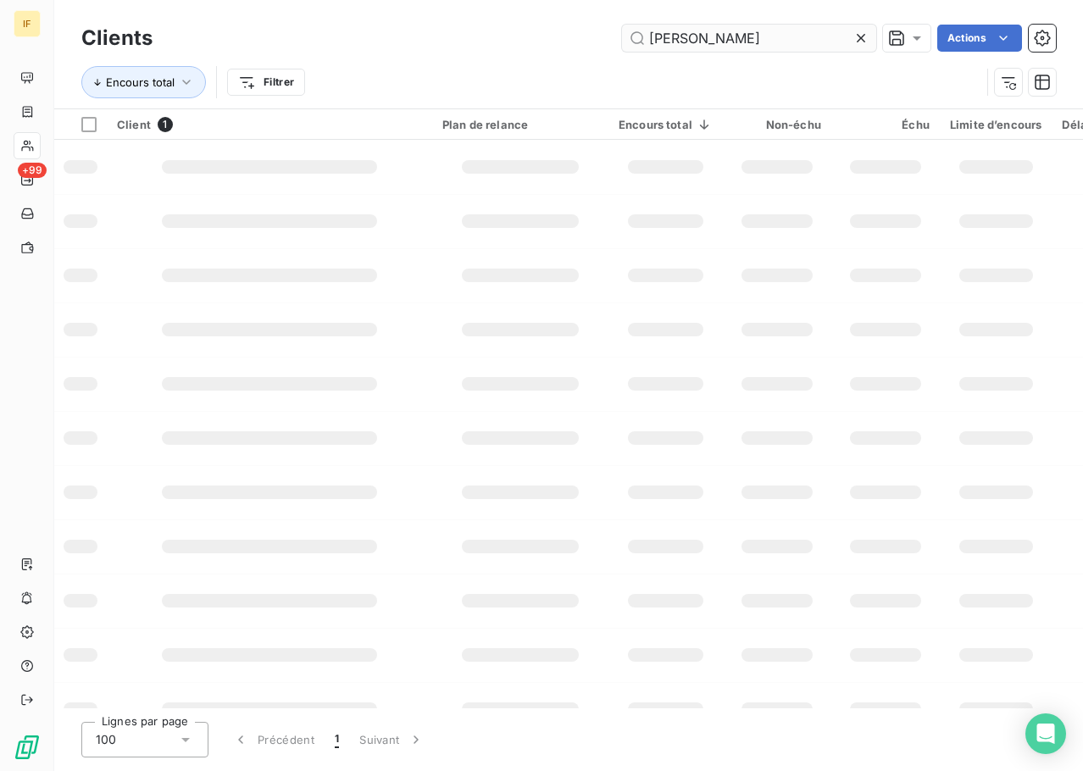
type input "walden"
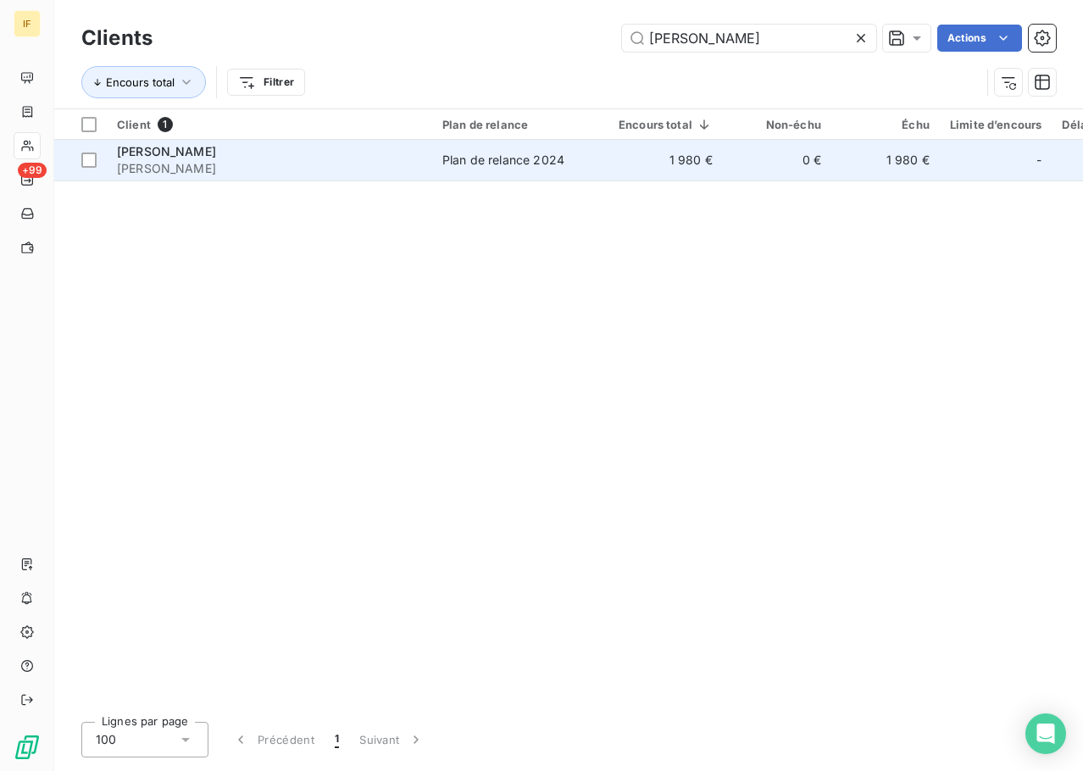
click at [197, 162] on span "WALDEN" at bounding box center [269, 168] width 305 height 17
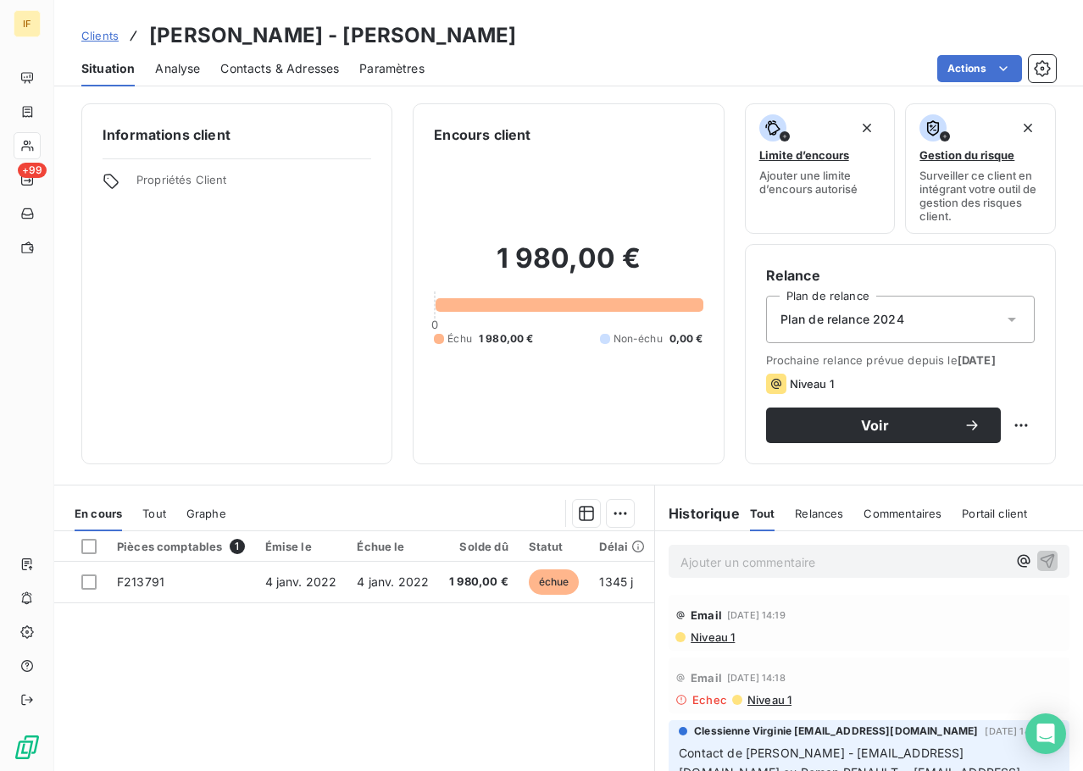
scroll to position [137, 0]
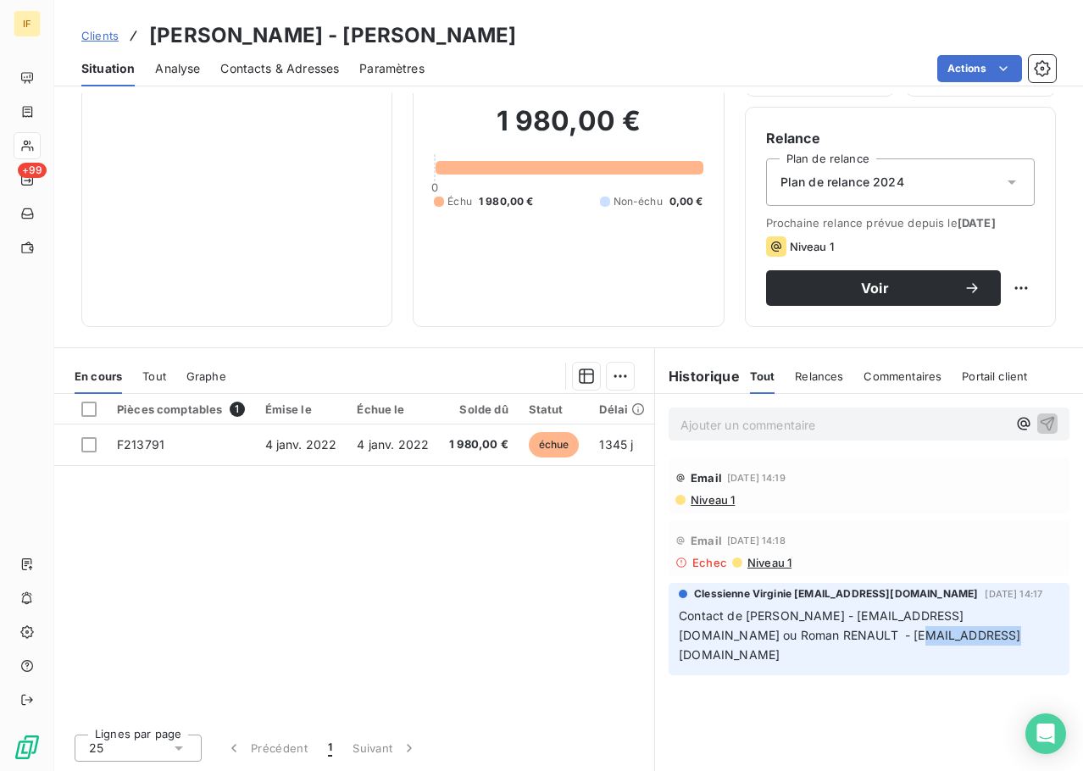
drag, startPoint x: 787, startPoint y: 634, endPoint x: 866, endPoint y: 640, distance: 79.9
click at [866, 640] on span "Contact de Lisa Mme Jennifer TAYSSE - jtaysse@csp-epl.com ou Roman RENAULT - ro…" at bounding box center [850, 635] width 342 height 53
copy span "roman.renault"
drag, startPoint x: 800, startPoint y: 616, endPoint x: 860, endPoint y: 618, distance: 59.4
click at [860, 618] on span "Contact de Lisa Mme Jennifer TAYSSE - jtaysse@csp-epl.com ou Roman RENAULT - ro…" at bounding box center [850, 635] width 342 height 53
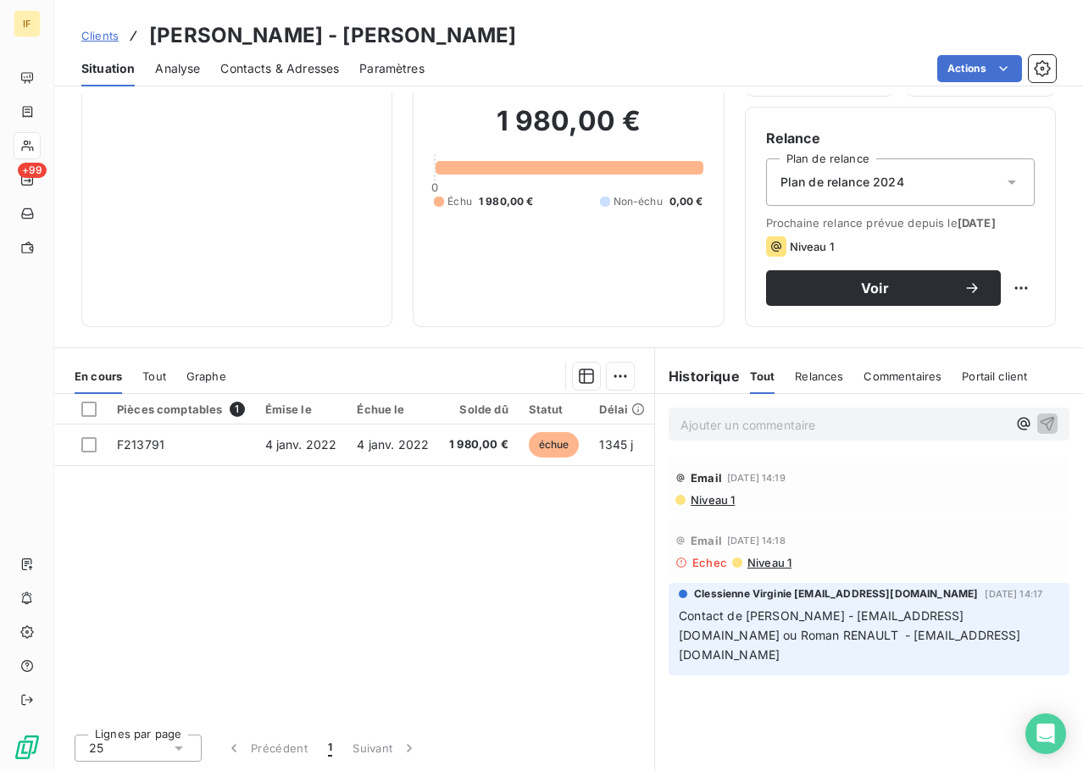
click at [799, 618] on span "Contact de Lisa Mme Jennifer TAYSSE - jtaysse@csp-epl.com ou Roman RENAULT - ro…" at bounding box center [850, 635] width 342 height 53
drag, startPoint x: 796, startPoint y: 615, endPoint x: 890, endPoint y: 615, distance: 94.1
click at [890, 615] on span "Contact de Lisa Mme Jennifer TAYSSE - jtaysse@csp-epl.com ou Roman RENAULT - ro…" at bounding box center [850, 635] width 342 height 53
copy span "Jennifer TAYSSE"
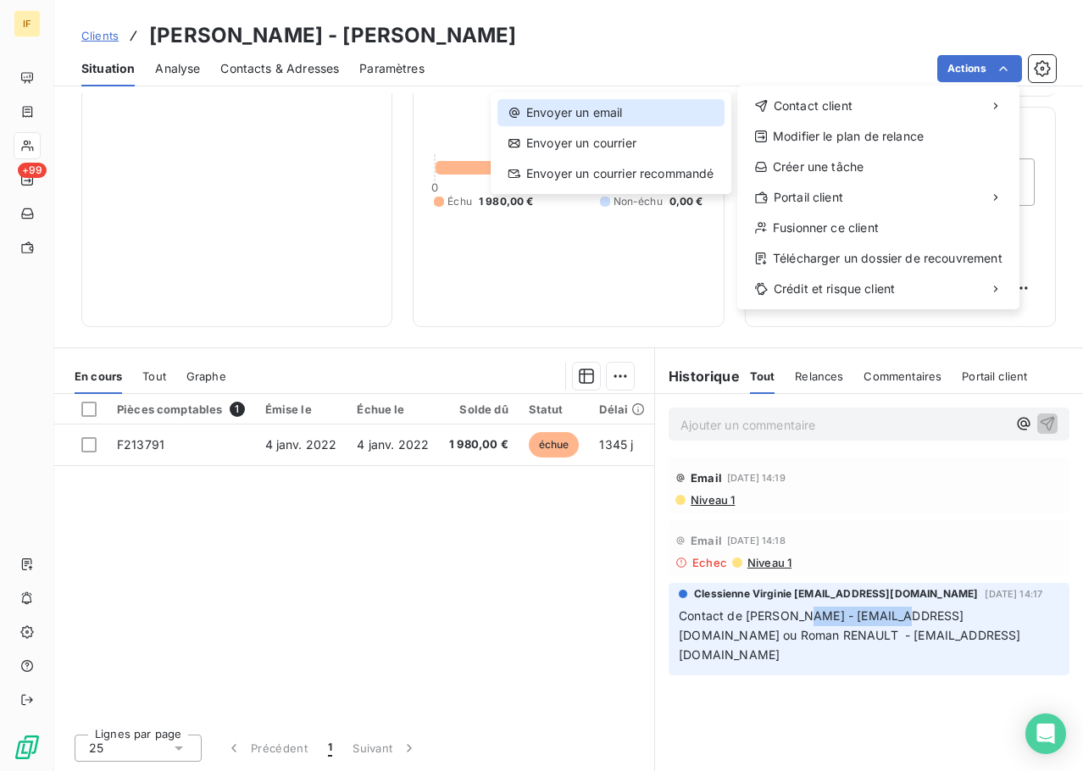
click at [593, 108] on div "Envoyer un email" at bounding box center [611, 112] width 227 height 27
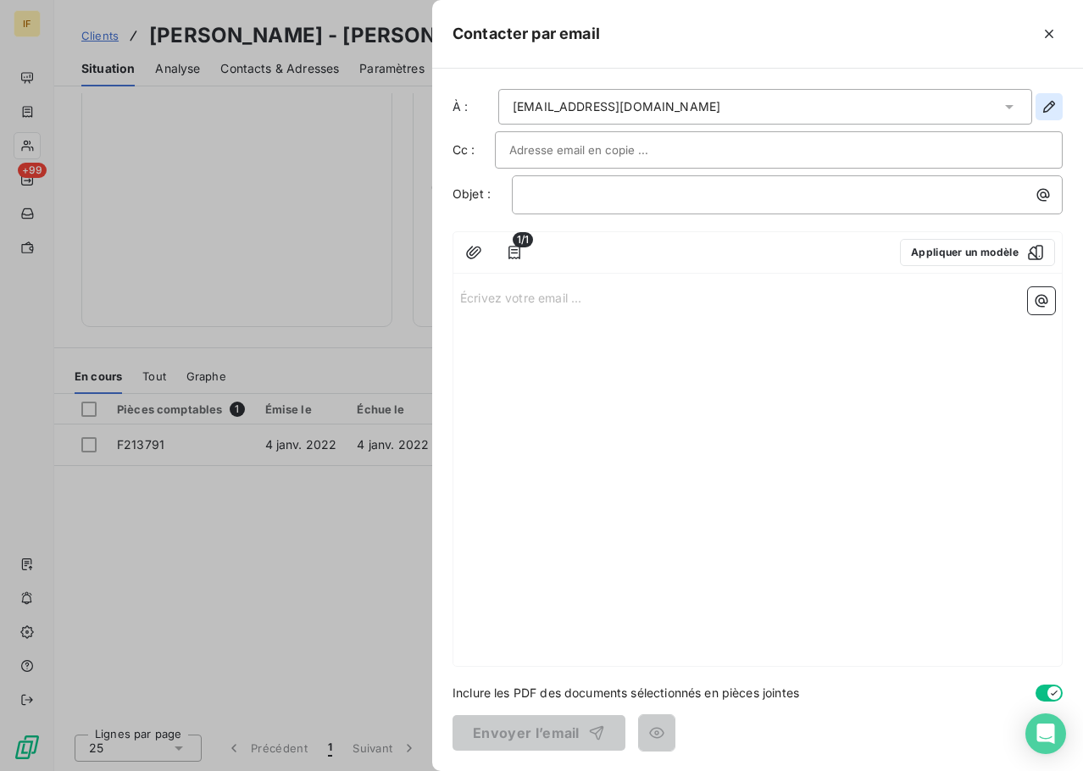
click at [1043, 104] on icon "button" at bounding box center [1049, 106] width 17 height 17
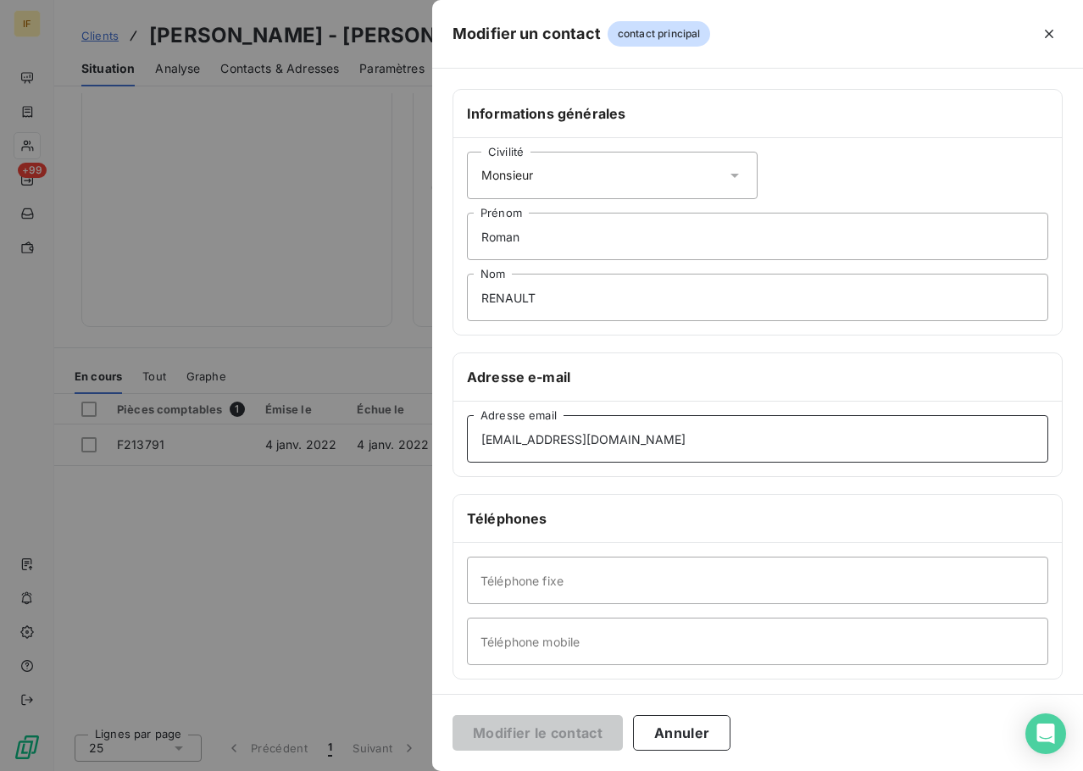
drag, startPoint x: 704, startPoint y: 452, endPoint x: 337, endPoint y: 437, distance: 368.2
click at [337, 771] on div "Modifier un contact contact principal Informations générales Civilité Monsieur …" at bounding box center [541, 771] width 1083 height 0
paste input "jatlani@csp-epl"
type input "jatlani@csp-epl.com"
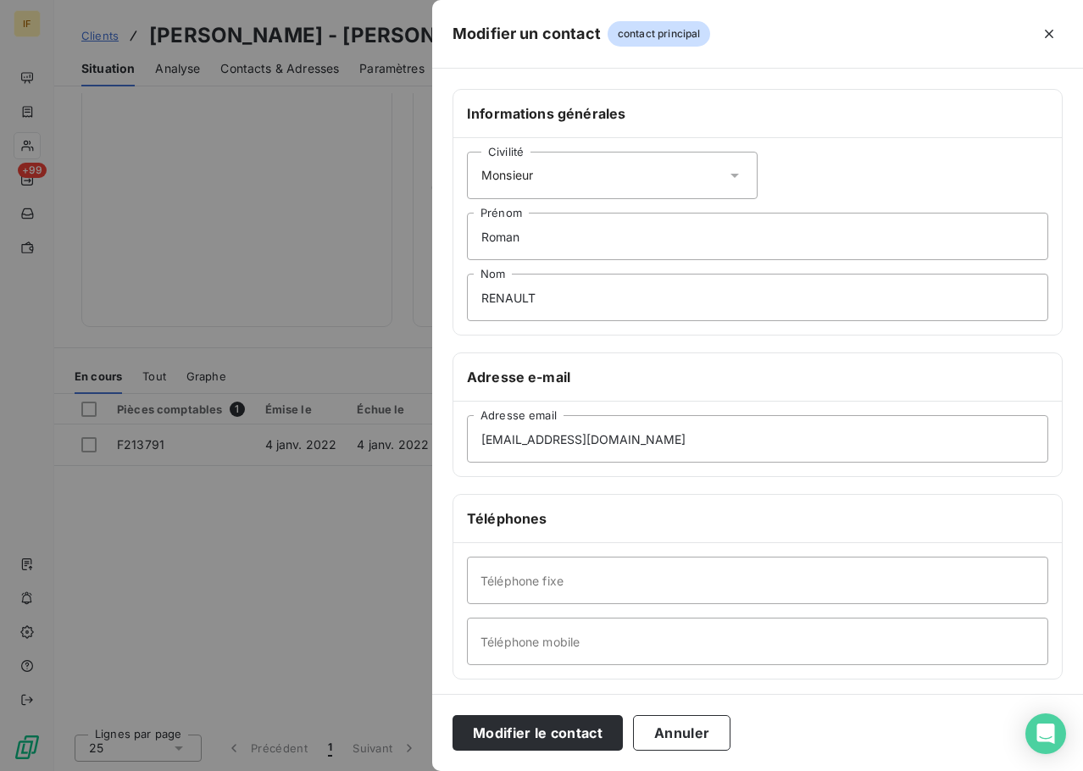
click at [554, 175] on div "Civilité Monsieur" at bounding box center [612, 175] width 291 height 47
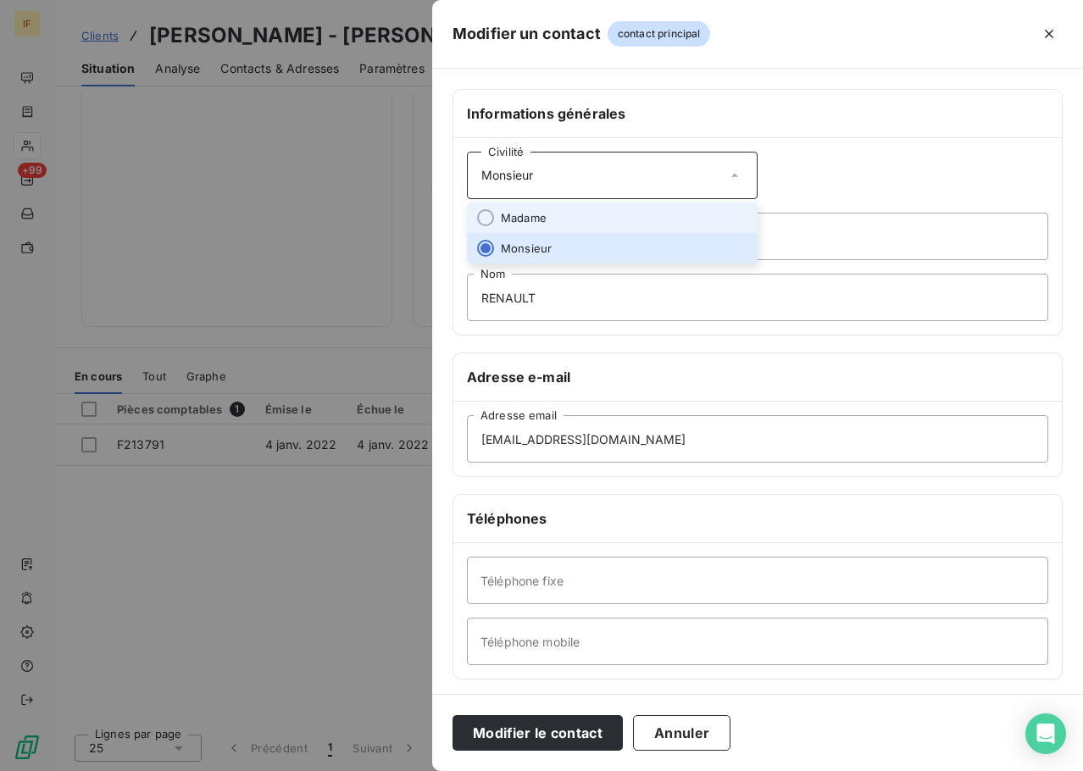
click at [538, 217] on span "Madame" at bounding box center [524, 218] width 46 height 16
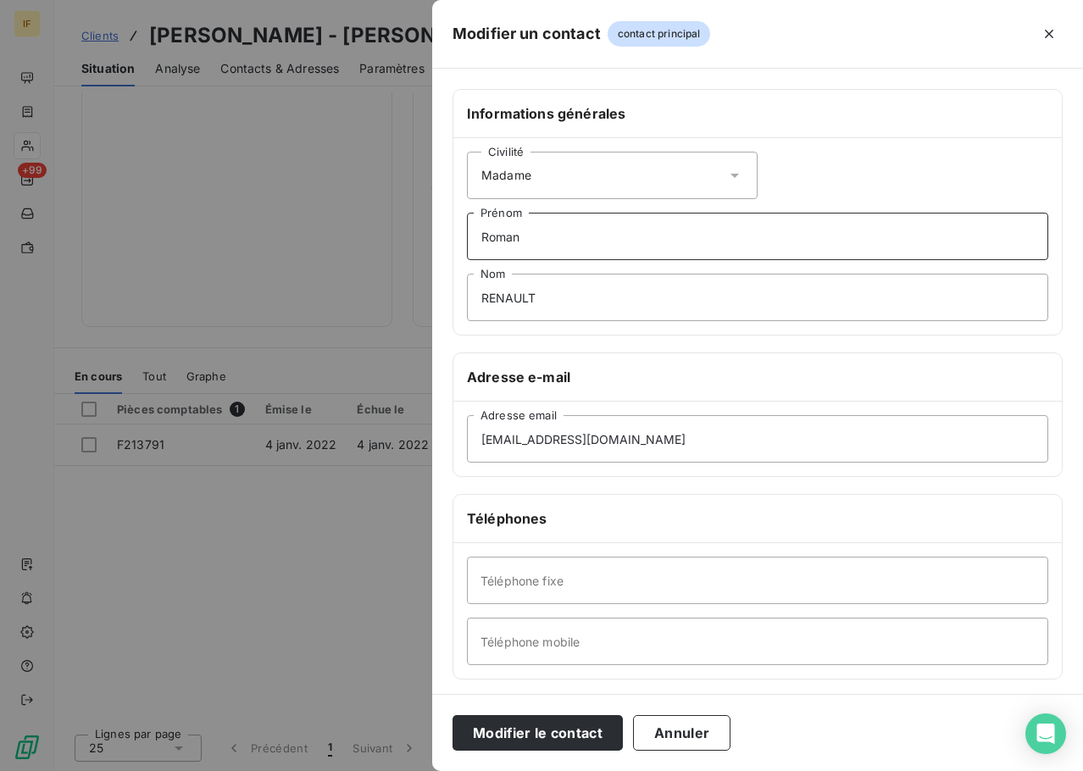
drag, startPoint x: 546, startPoint y: 232, endPoint x: 425, endPoint y: 234, distance: 121.2
click at [425, 771] on div "Modifier un contact contact principal Informations générales Civilité Madame Ro…" at bounding box center [541, 771] width 1083 height 0
type input "Johanna"
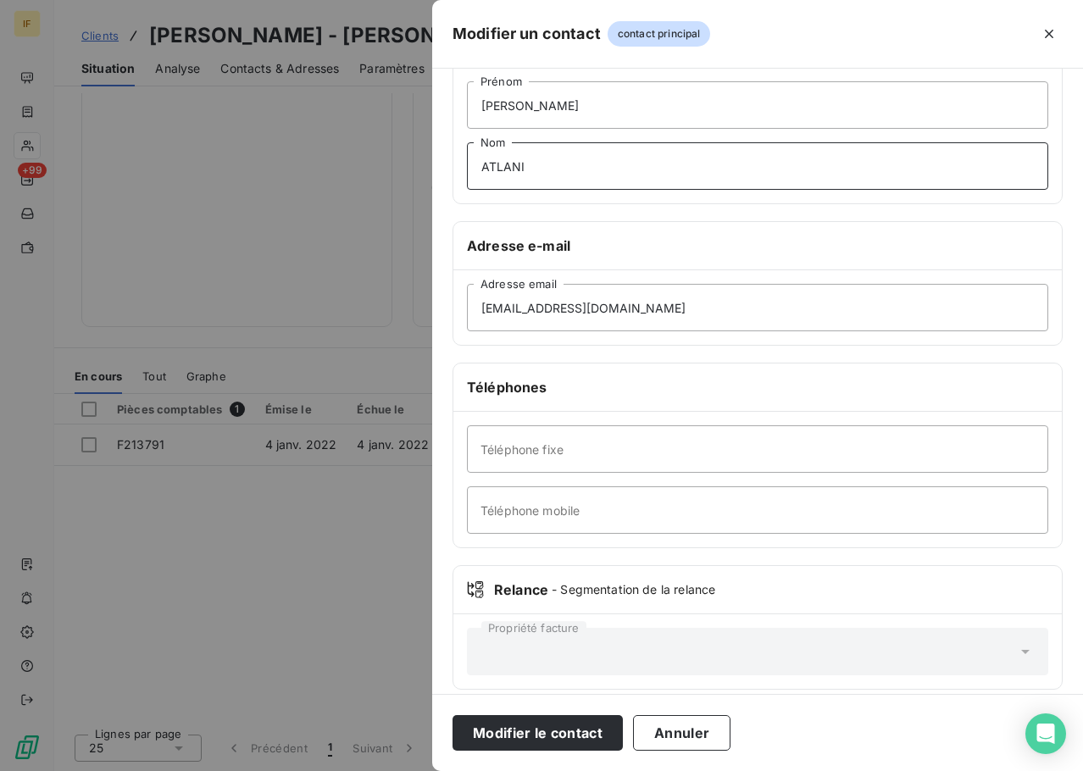
scroll to position [147, 0]
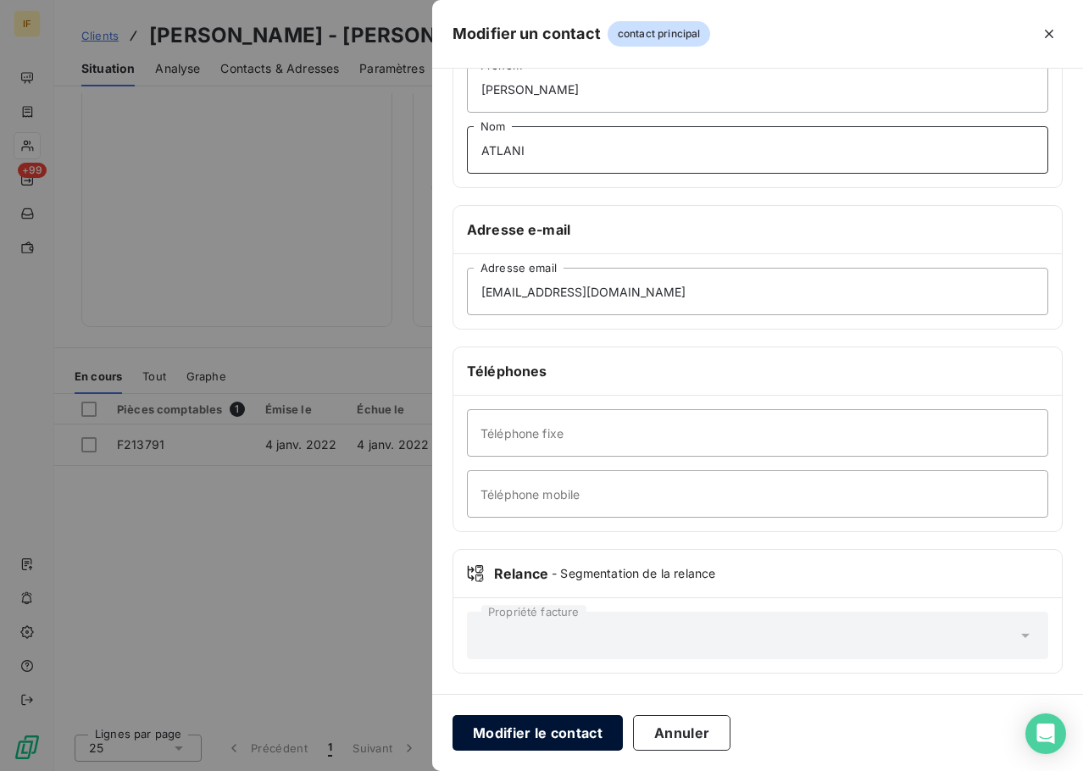
type input "ATLANI"
click at [559, 736] on button "Modifier le contact" at bounding box center [538, 733] width 170 height 36
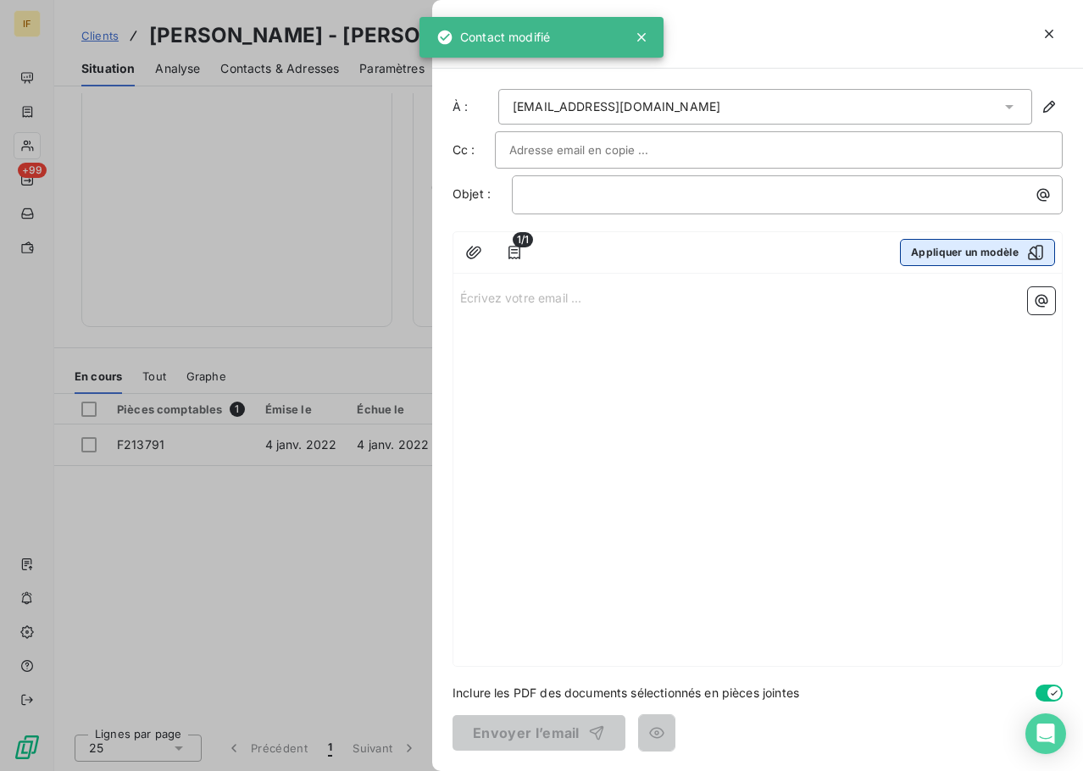
click at [1032, 253] on icon "button" at bounding box center [1035, 252] width 15 height 15
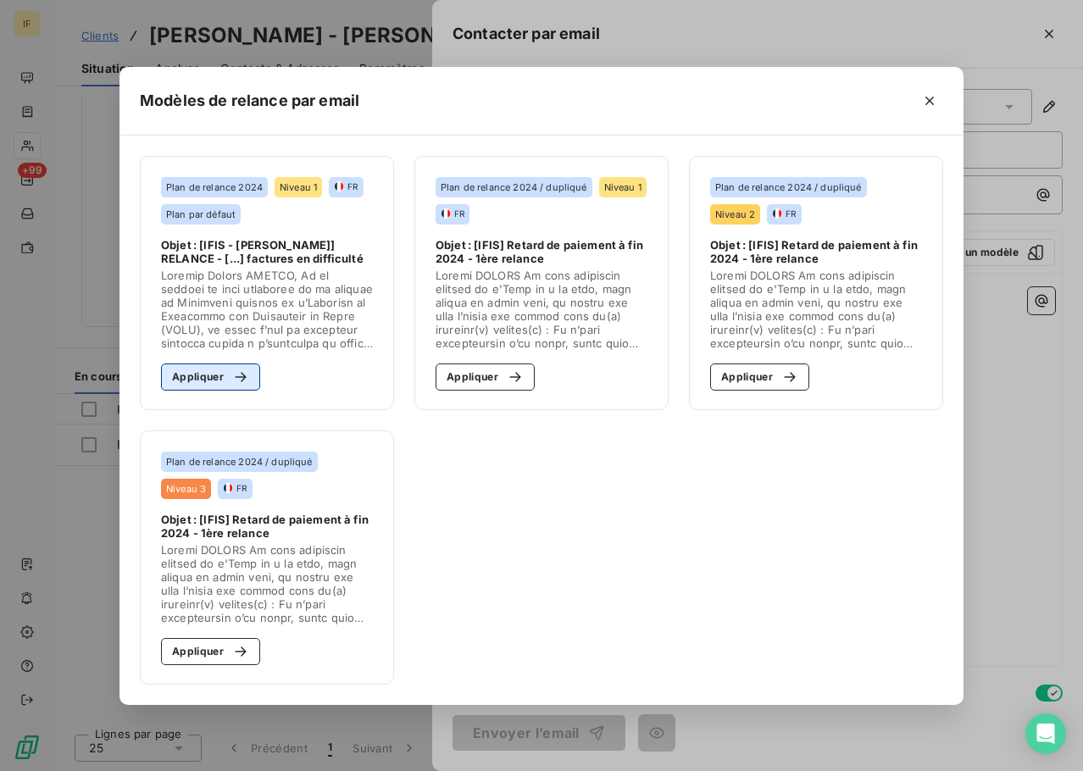
click at [192, 373] on button "Appliquer" at bounding box center [210, 377] width 99 height 27
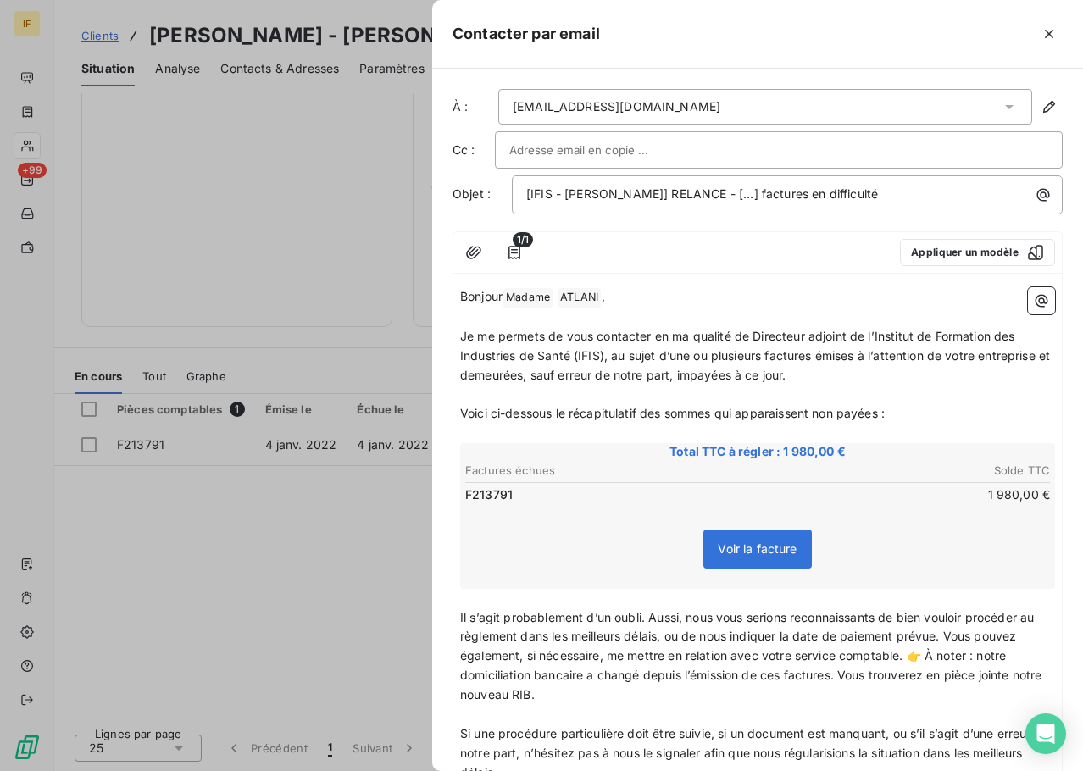
click at [620, 147] on input "text" at bounding box center [600, 149] width 182 height 25
click at [776, 153] on input "text" at bounding box center [778, 149] width 539 height 25
click at [872, 145] on div at bounding box center [778, 149] width 539 height 25
click at [1033, 299] on icon "button" at bounding box center [1041, 300] width 17 height 17
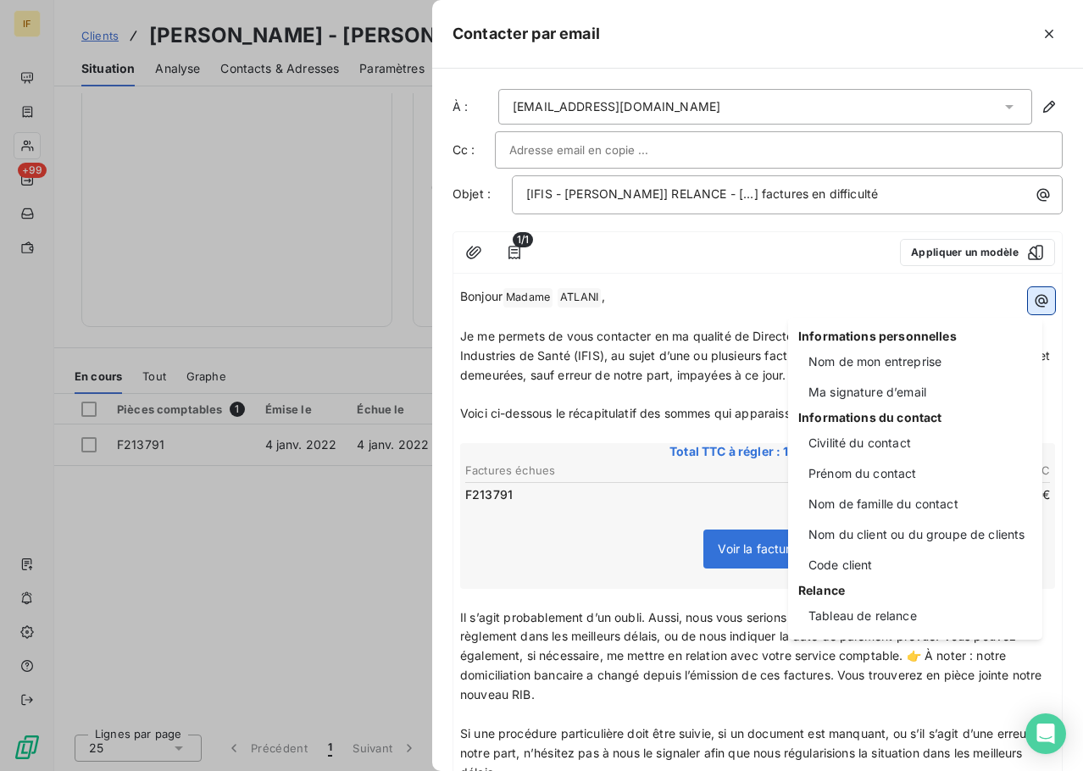
click at [1030, 299] on html "IF +99 Clients WALDEN - WALDEN Situation Analyse Contacts & Adresses Paramètres…" at bounding box center [541, 385] width 1083 height 771
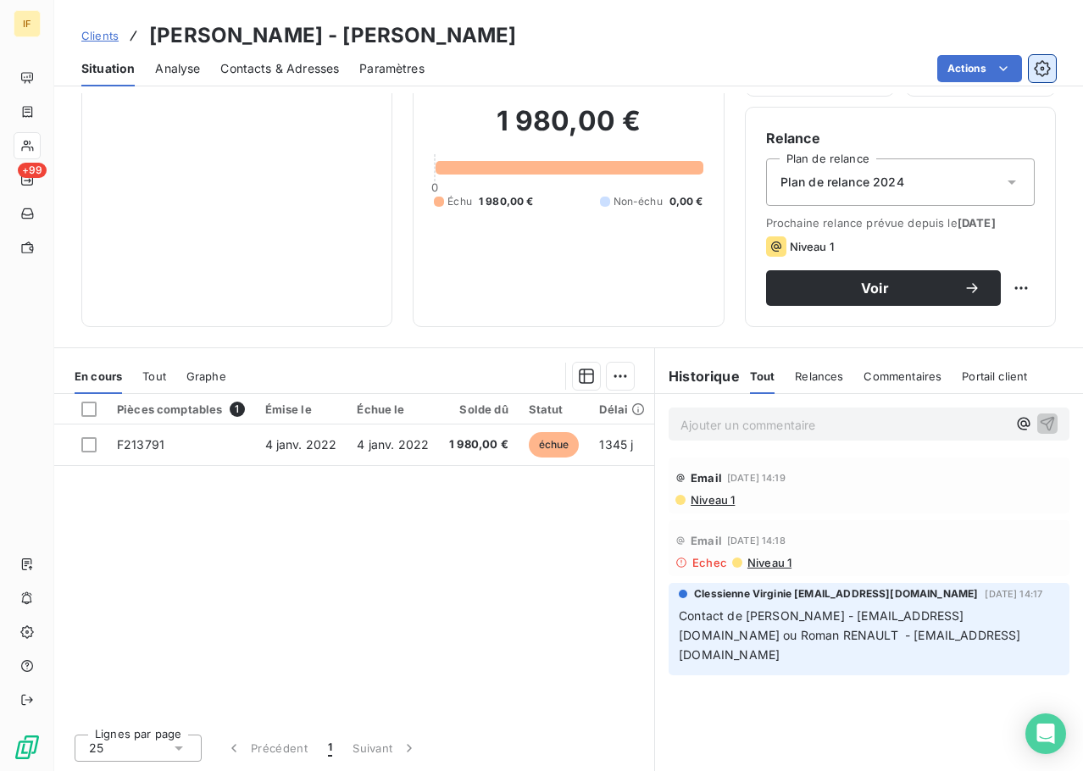
click at [1041, 64] on icon "button" at bounding box center [1042, 68] width 17 height 17
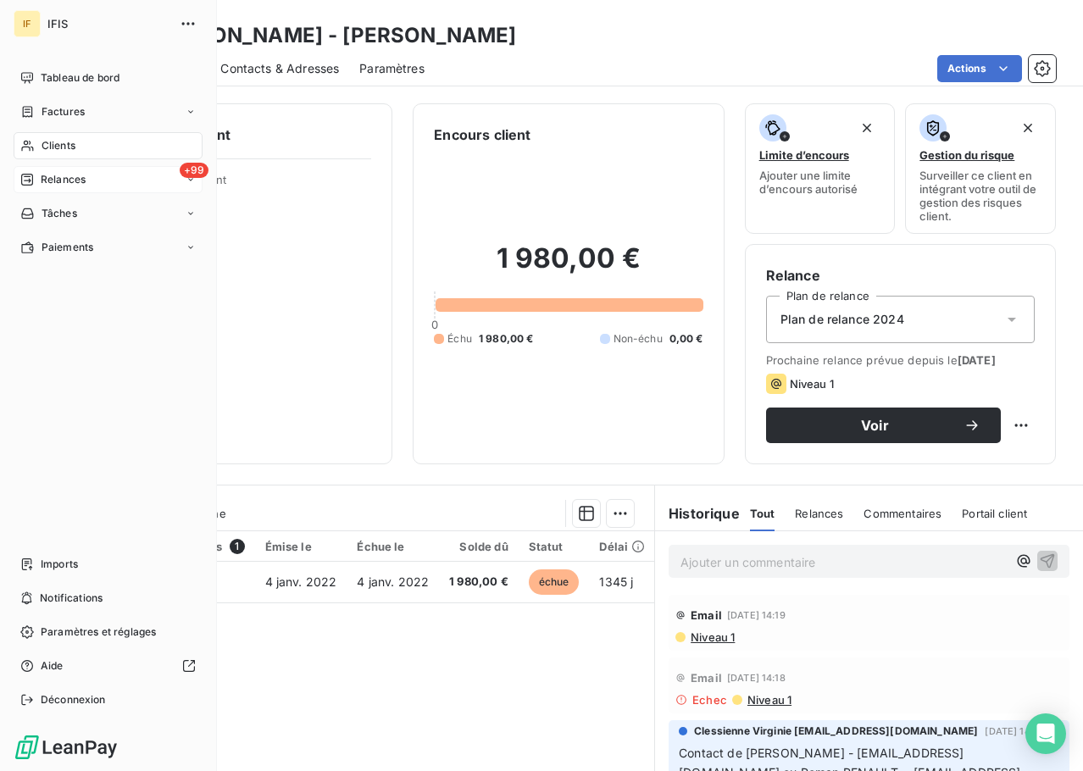
click at [87, 183] on div "+99 Relances" at bounding box center [108, 179] width 189 height 27
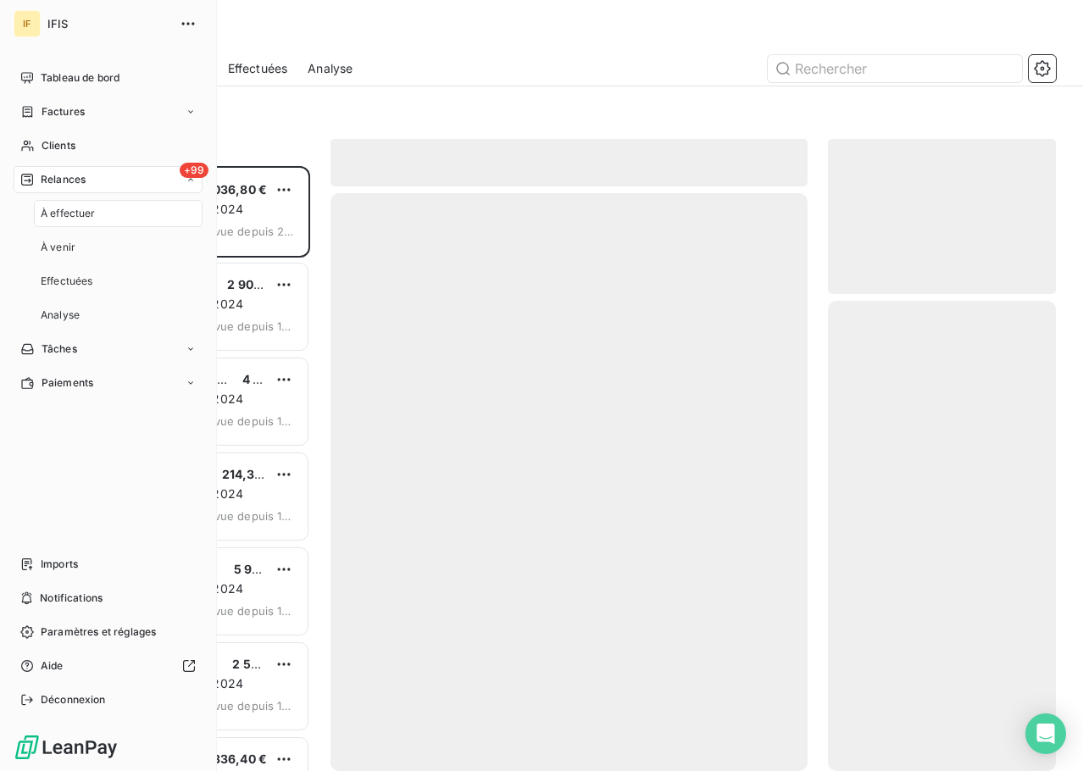
scroll to position [593, 215]
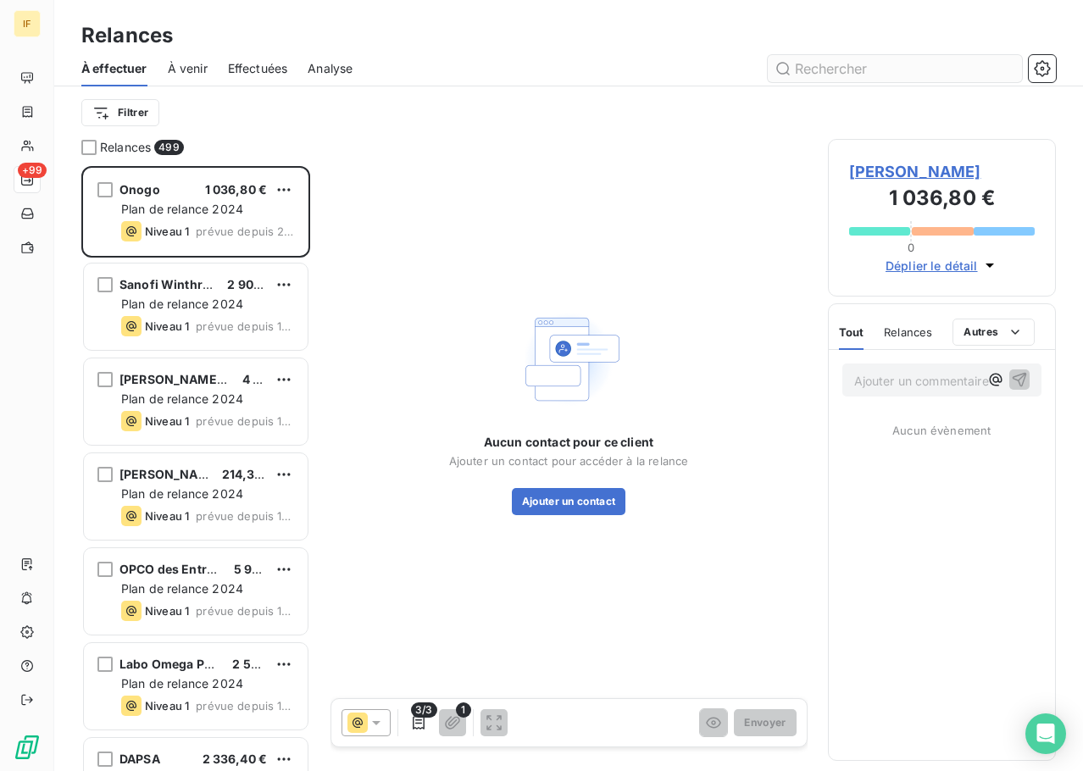
click at [870, 65] on input "text" at bounding box center [895, 68] width 254 height 27
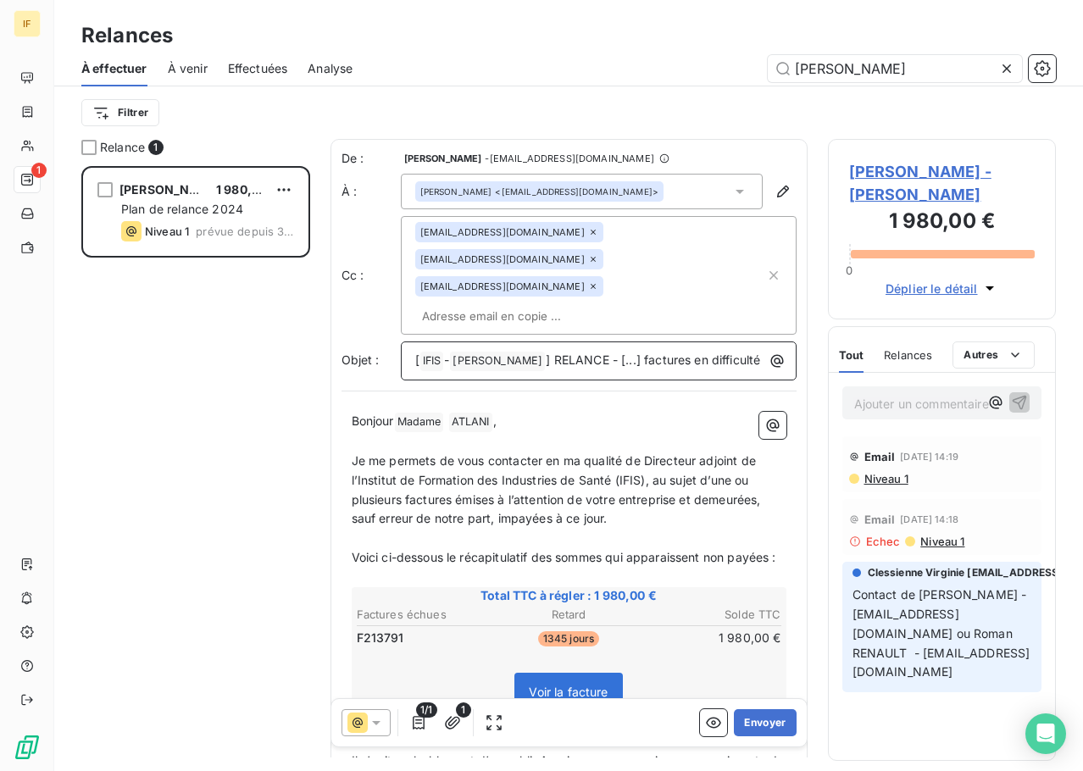
click at [620, 353] on span "] RELANCE - [...] factures en difficulté" at bounding box center [653, 360] width 214 height 14
drag, startPoint x: 602, startPoint y: 306, endPoint x: 587, endPoint y: 304, distance: 15.4
click at [587, 353] on span "] RELANCE - [...] factures en difficulté" at bounding box center [653, 360] width 214 height 14
click at [546, 353] on span "] RELANCE - 1 facture en difficulté" at bounding box center [643, 360] width 194 height 14
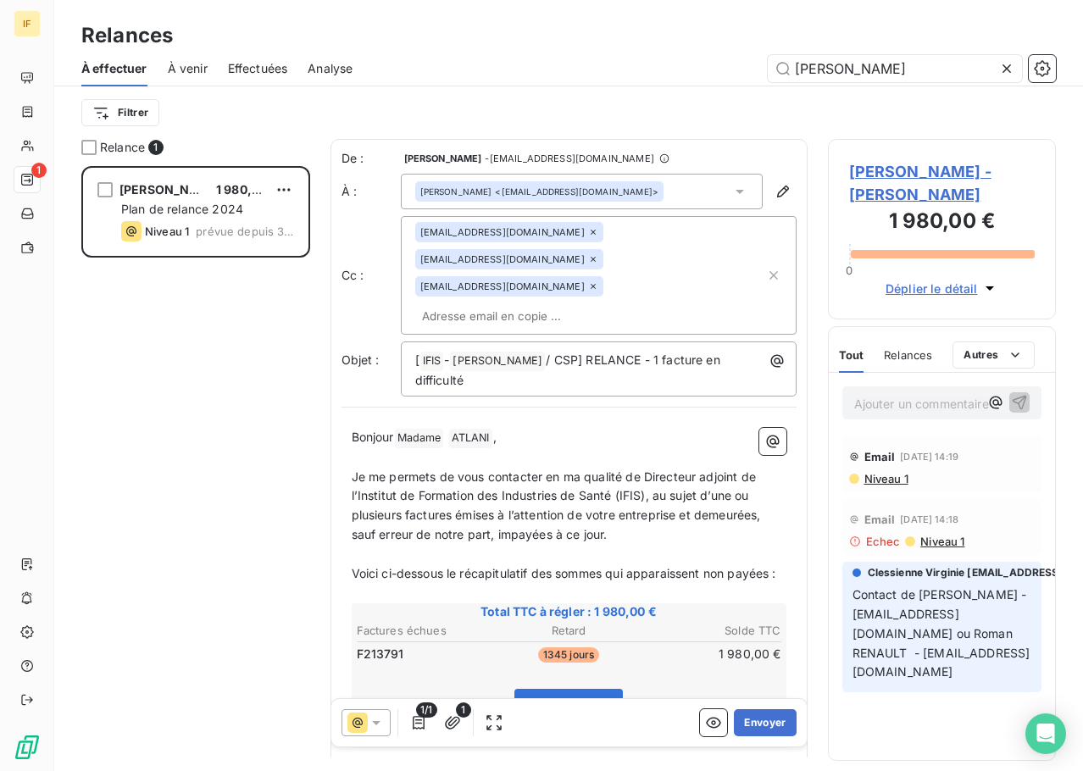
click at [598, 281] on icon at bounding box center [593, 286] width 10 height 10
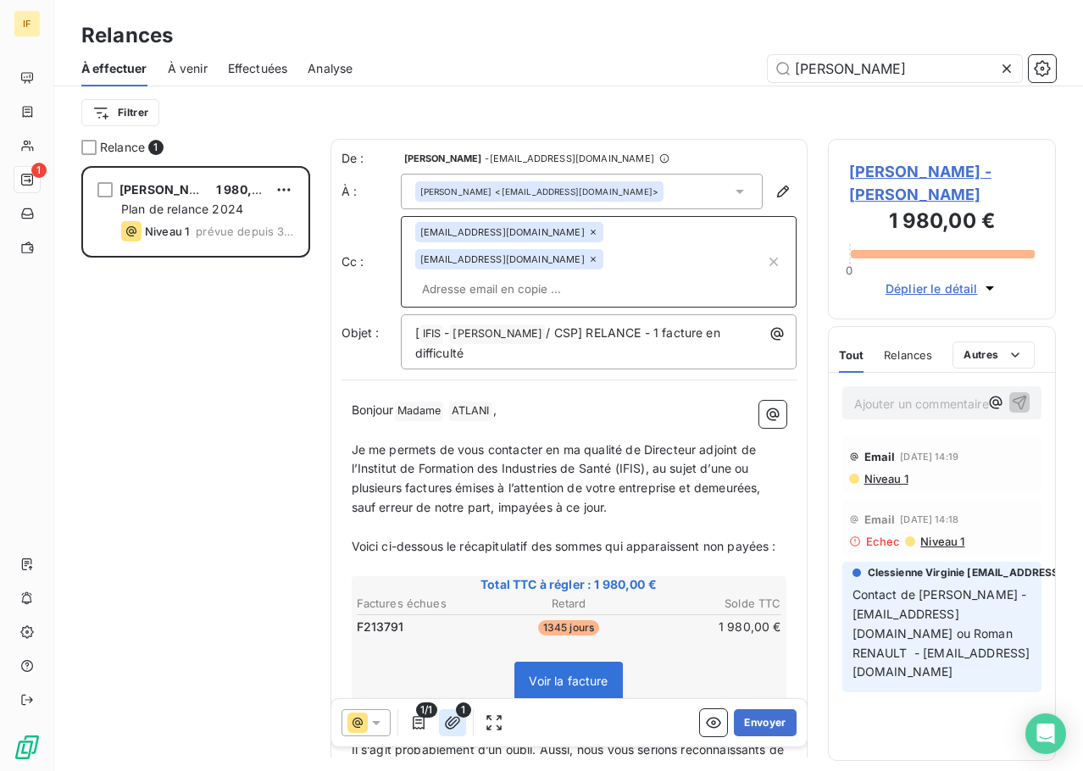
click at [451, 724] on icon "button" at bounding box center [452, 723] width 17 height 17
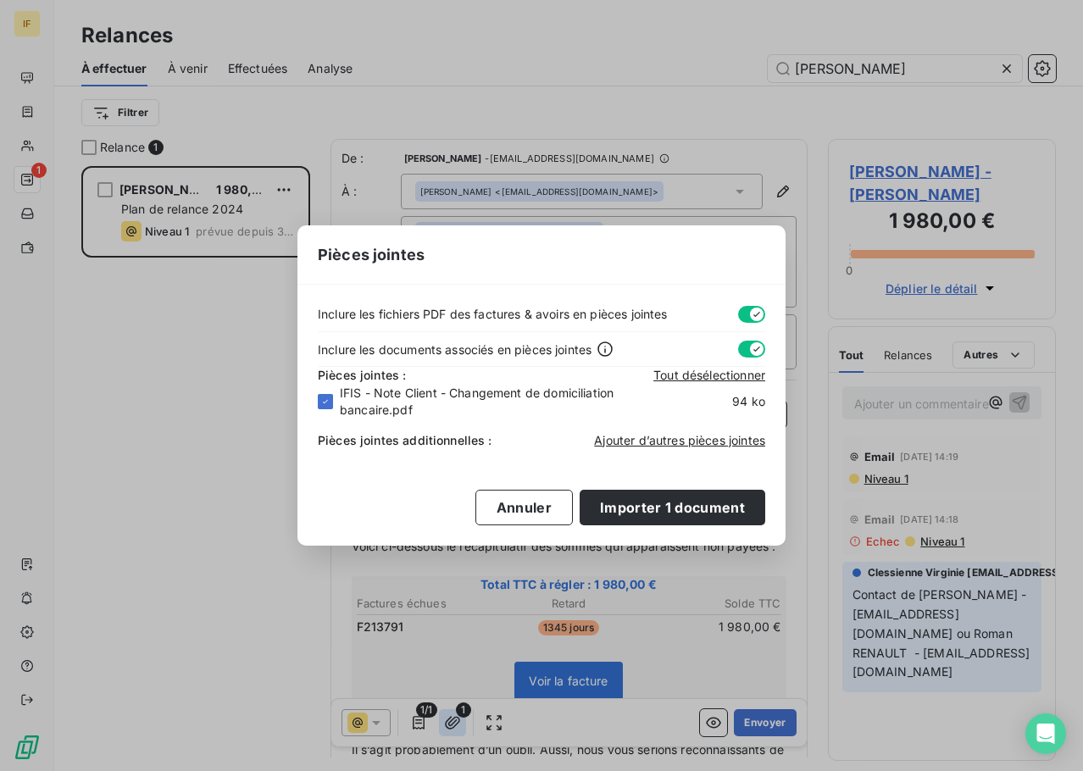
click at [451, 724] on div "Pièces jointes Inclure les fichiers PDF des factures & avoirs en pièces jointes…" at bounding box center [541, 385] width 1083 height 771
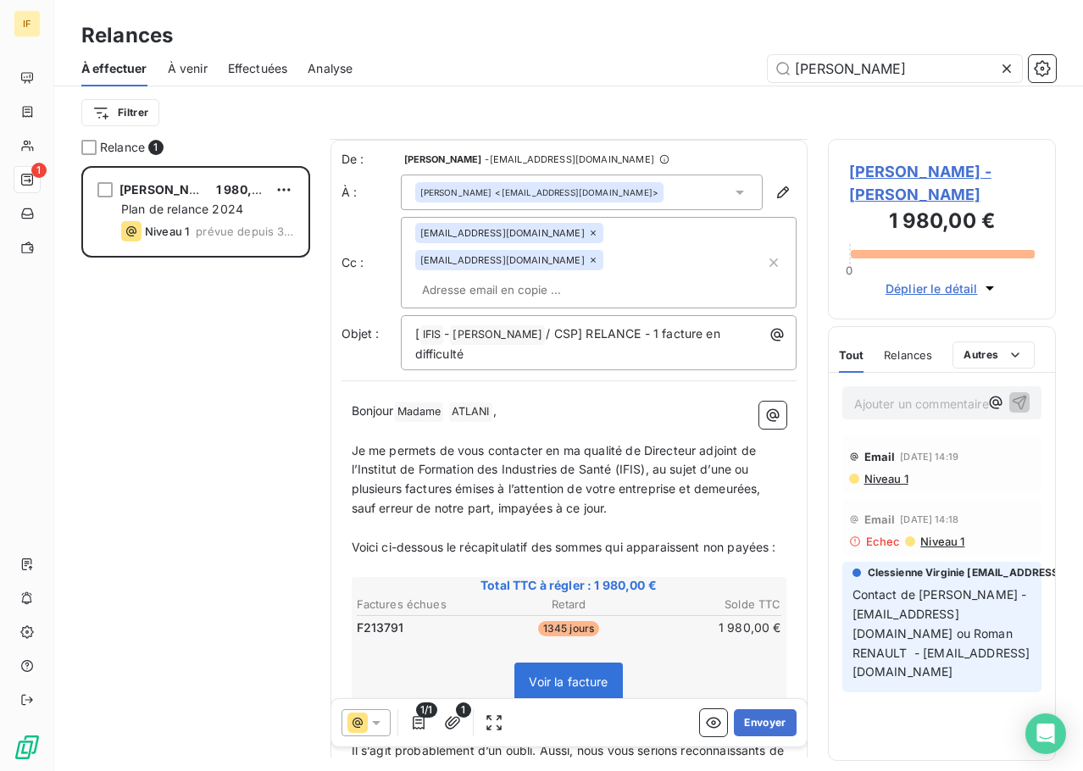
scroll to position [4, 0]
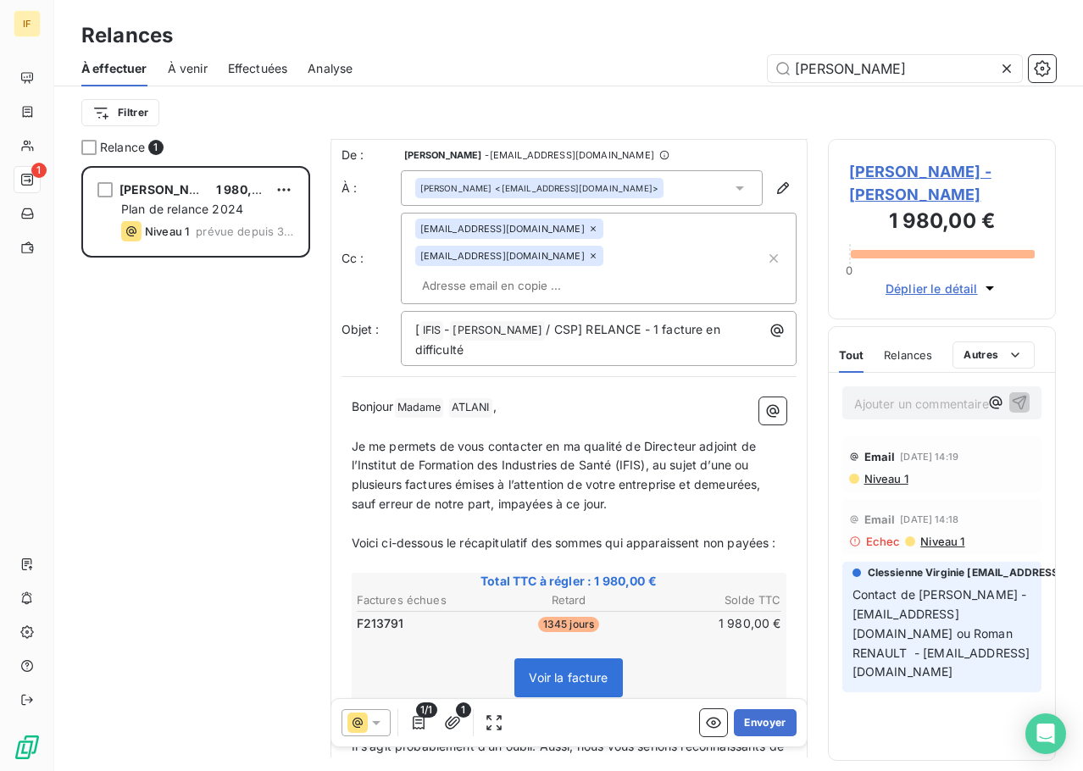
click at [701, 439] on span "Je me permets de vous contacter en ma qualité de Directeur adjoint de l’Institu…" at bounding box center [558, 475] width 413 height 73
click at [678, 442] on span "Je me permets de vous contacter en ma qualité de Directeur adjoint de l’Institu…" at bounding box center [558, 475] width 413 height 73
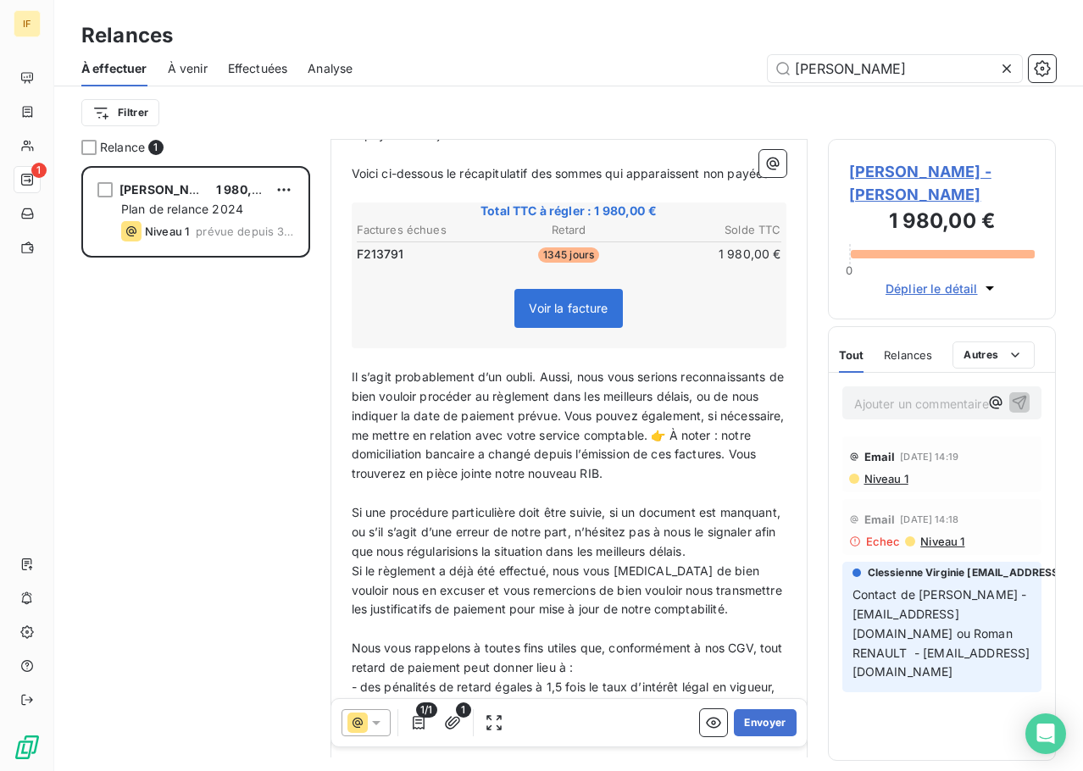
scroll to position [428, 0]
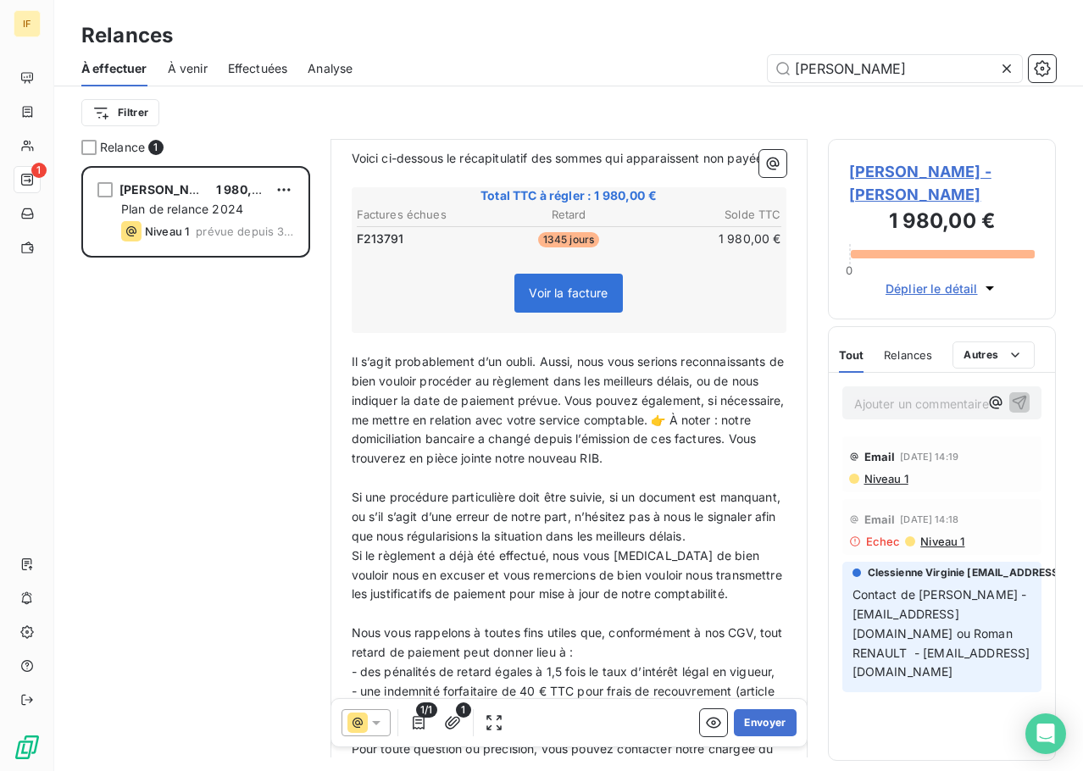
click at [533, 354] on span "Il s’agit probablement d’un oubli. Aussi, nous vous serions reconnaissants de b…" at bounding box center [570, 409] width 437 height 111
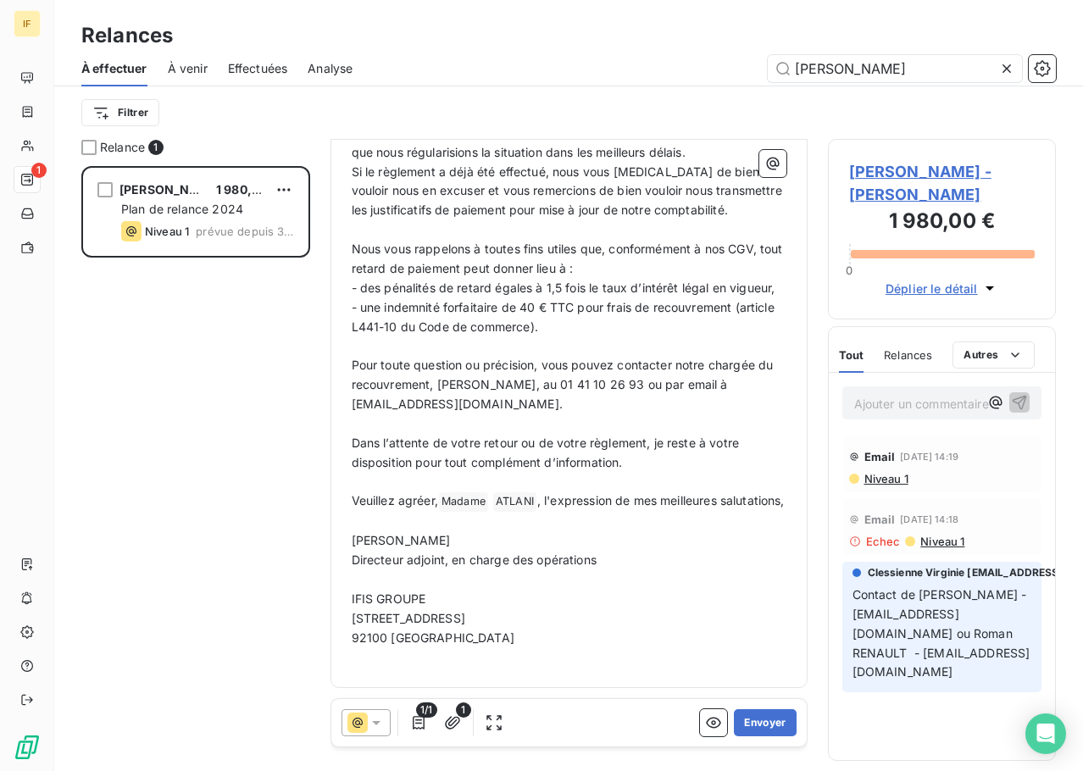
scroll to position [847, 0]
click at [754, 725] on button "Envoyer" at bounding box center [765, 723] width 62 height 27
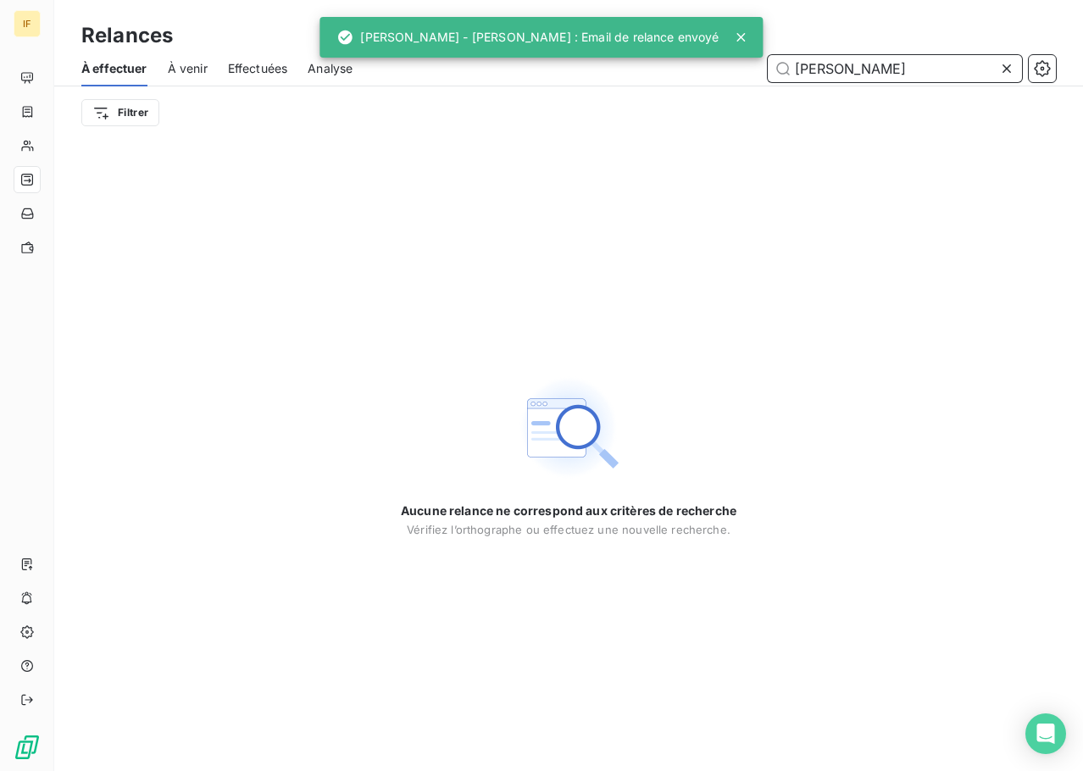
click at [830, 62] on input "walden" at bounding box center [895, 68] width 254 height 27
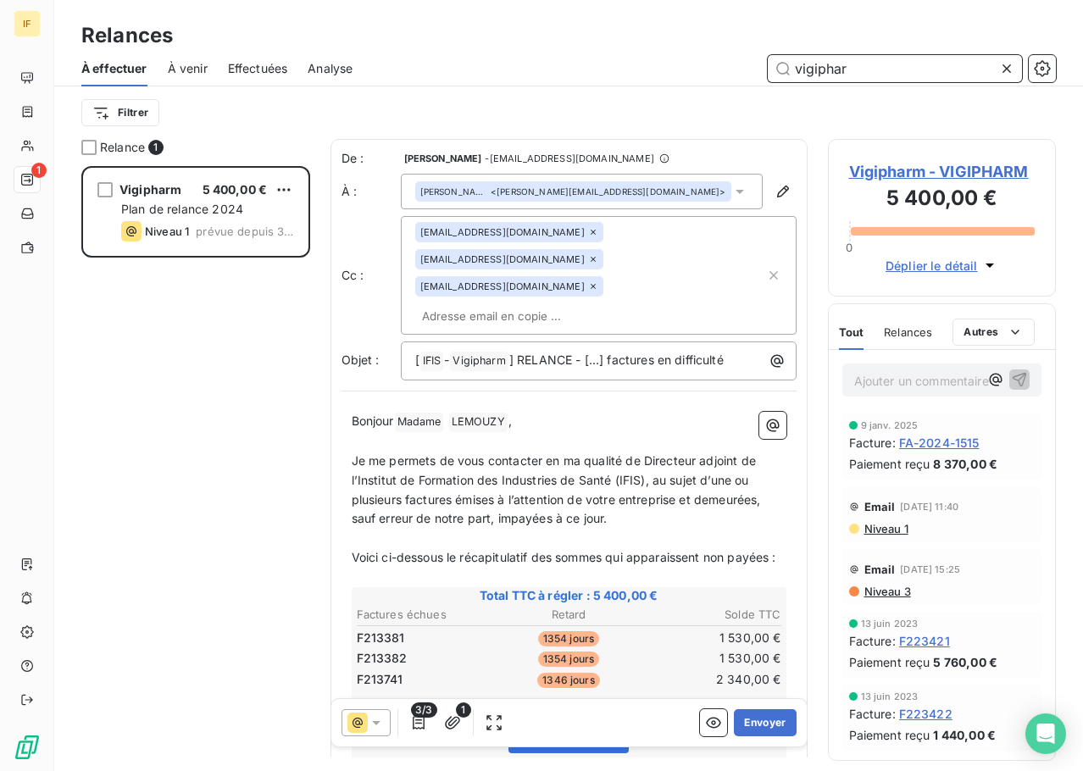
scroll to position [593, 215]
type input "vigiphar"
click at [561, 303] on input "text" at bounding box center [513, 315] width 196 height 25
paste input "contact@vigipharm.fr"
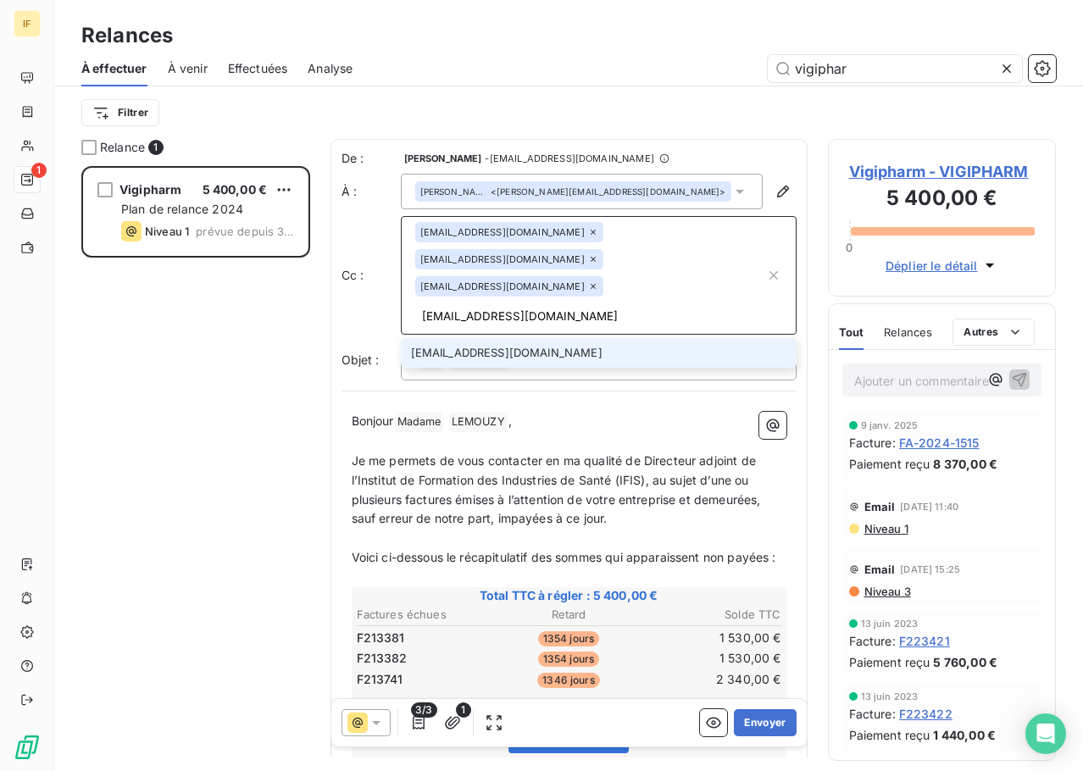
type input "contact@vigipharm.fr"
click at [468, 338] on li "contact@vigipharm.fr" at bounding box center [599, 353] width 396 height 30
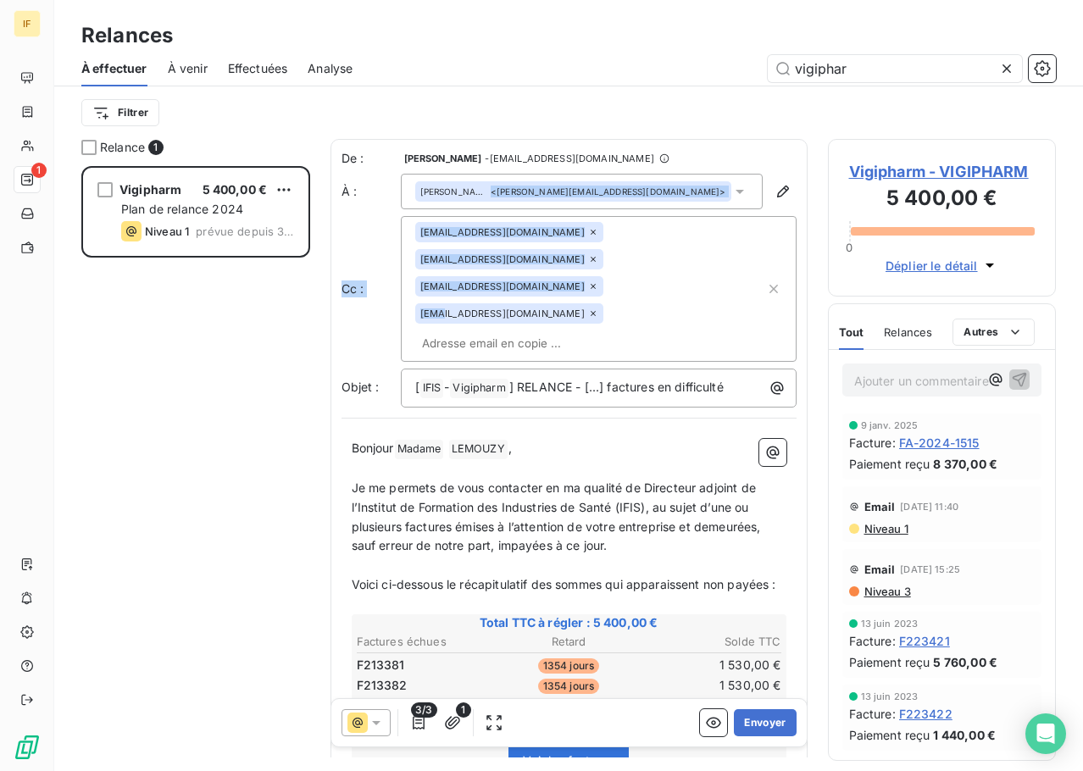
drag, startPoint x: 439, startPoint y: 262, endPoint x: 642, endPoint y: 204, distance: 210.6
click at [657, 190] on div "De : Pierre LE COZ - rappels@leanpay.io À : Lucie LEMOUZY <l.lemouzy@vigipharm.…" at bounding box center [569, 279] width 455 height 258
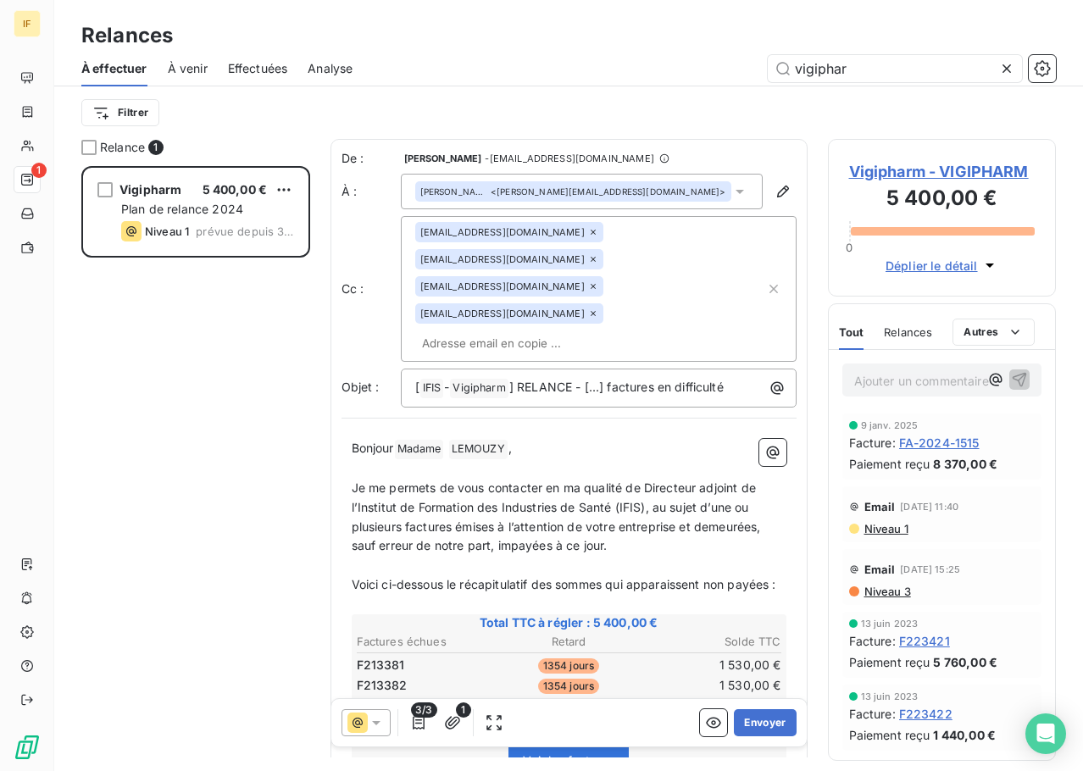
click at [511, 303] on div "contact@vigipharm.fr" at bounding box center [509, 313] width 188 height 20
drag, startPoint x: 488, startPoint y: 261, endPoint x: 570, endPoint y: 245, distance: 83.0
click at [574, 242] on div "clients@ifis.fr v.clessienne@ifis.fr p.le-coz@ifis.fr contact@vigipharm.fr" at bounding box center [590, 289] width 350 height 134
click at [552, 331] on input "text" at bounding box center [513, 343] width 196 height 25
click at [567, 479] on p "Je me permets de vous contacter en ma qualité de Directeur adjoint de l’Institu…" at bounding box center [569, 518] width 435 height 78
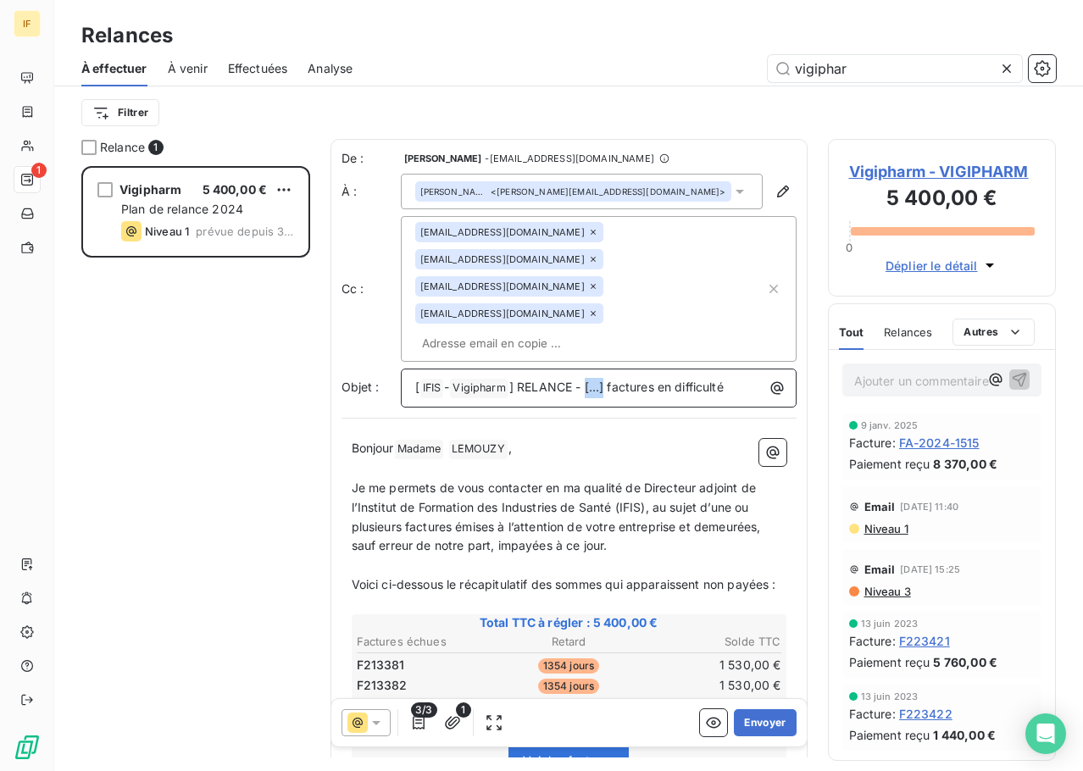
drag, startPoint x: 592, startPoint y: 306, endPoint x: 612, endPoint y: 303, distance: 20.5
click at [612, 380] on span "] RELANCE - [...] factures en difficulté" at bounding box center [616, 387] width 214 height 14
click at [535, 439] on p "Bonjour Madame ﻿ LEMOUZY ﻿ ," at bounding box center [569, 449] width 435 height 20
click at [508, 440] on span "LEMOUZY ﻿" at bounding box center [478, 449] width 58 height 19
click at [518, 439] on p "Bonjour Madame ﻿ LEMOUZY ﻿ ," at bounding box center [569, 449] width 435 height 20
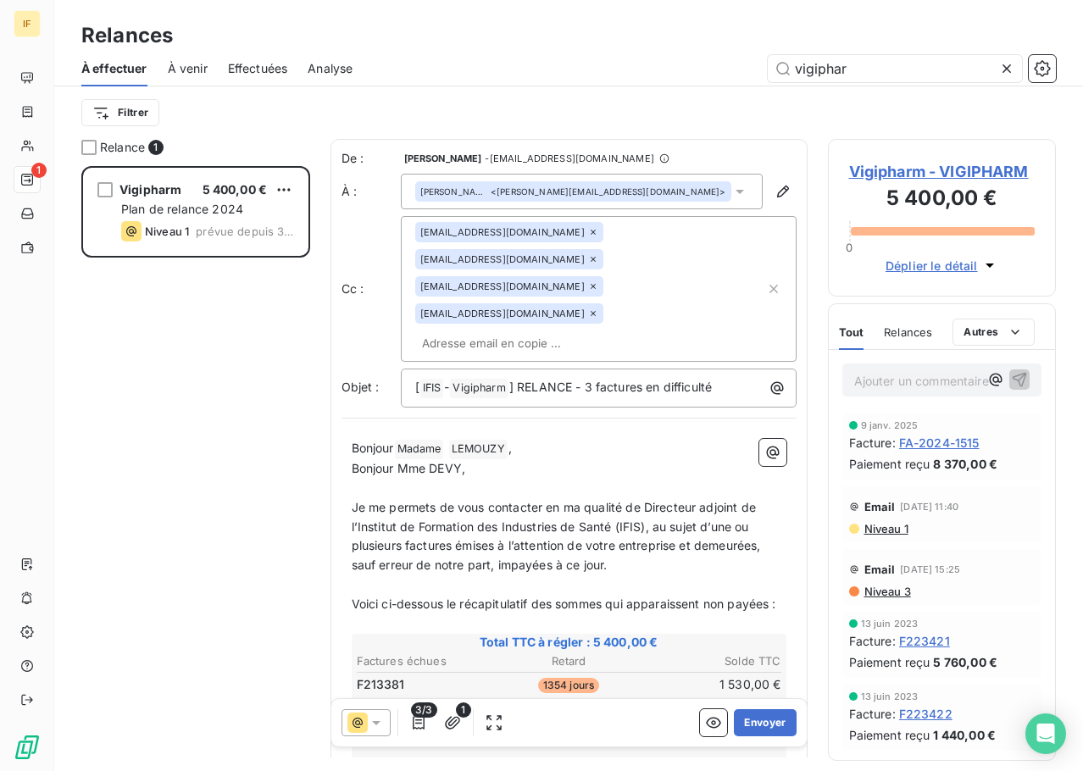
click at [701, 500] on span "Je me permets de vous contacter en ma qualité de Directeur adjoint de l’Institu…" at bounding box center [558, 536] width 413 height 73
drag, startPoint x: 704, startPoint y: 447, endPoint x: 784, endPoint y: 444, distance: 80.6
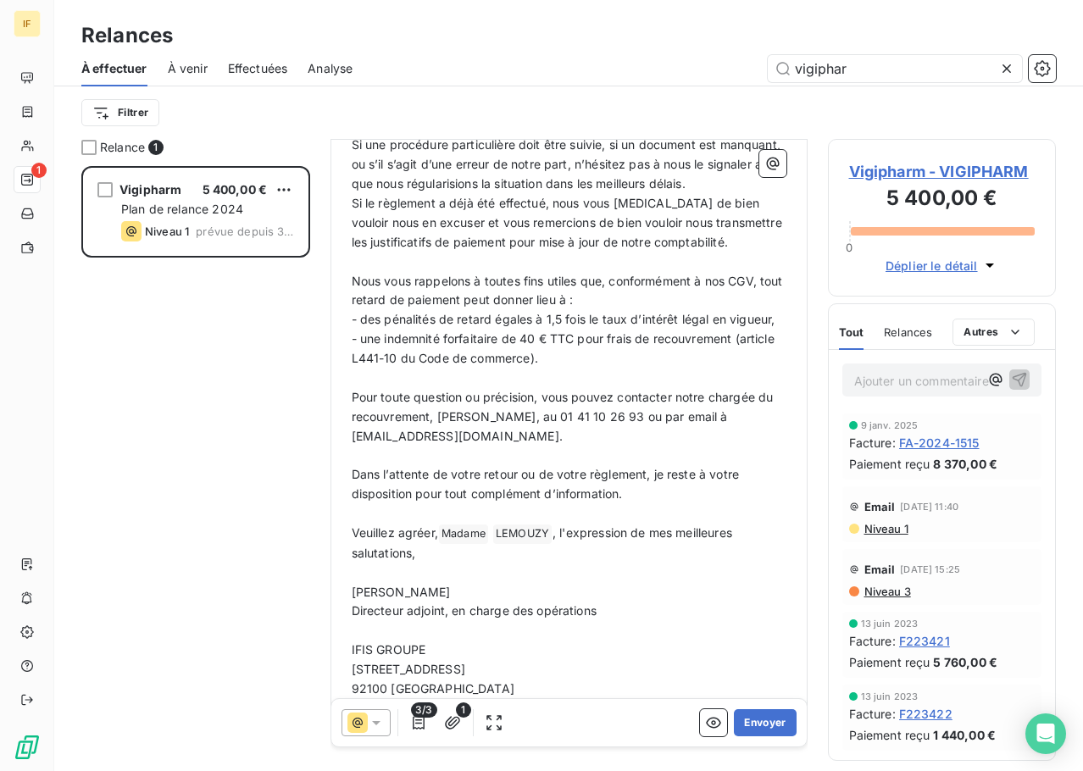
scroll to position [843, 0]
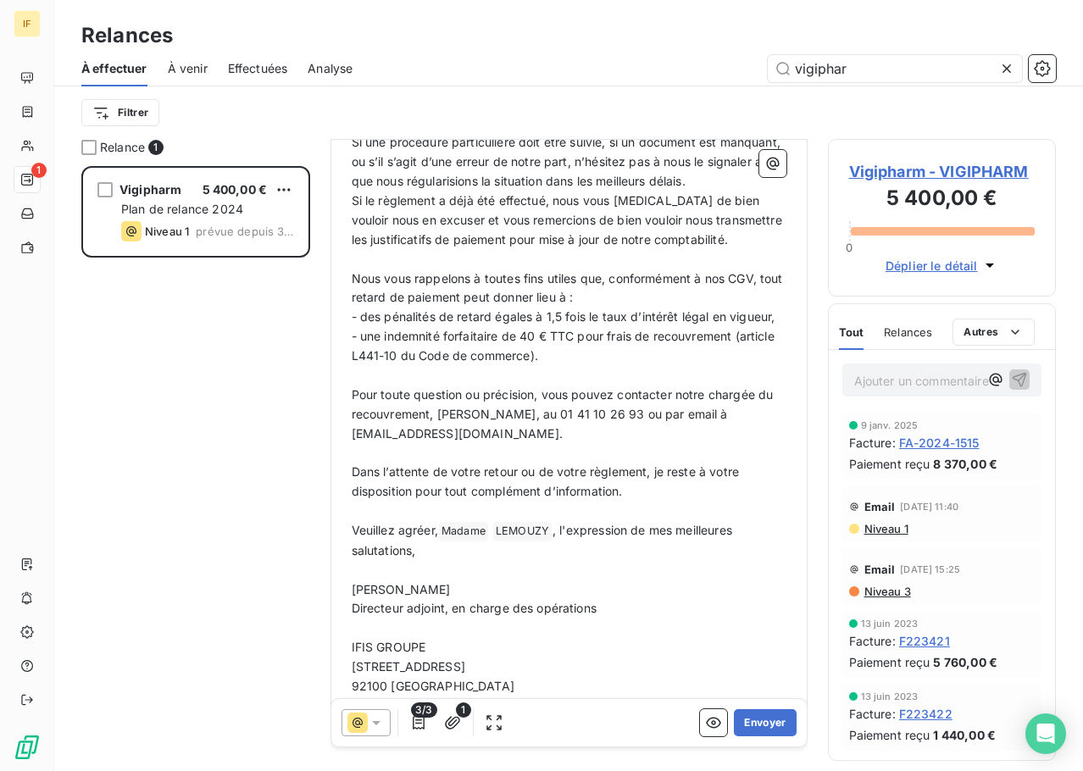
click at [558, 523] on span ", l'expression de mes meilleures salutations," at bounding box center [544, 540] width 385 height 35
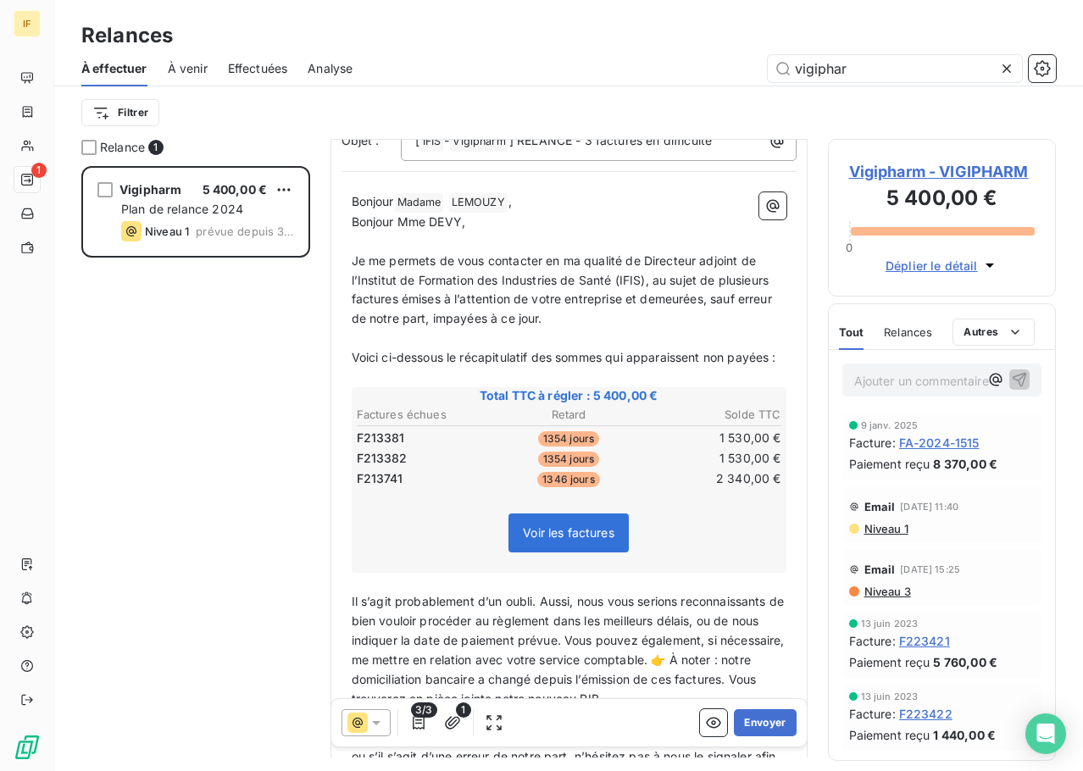
scroll to position [0, 0]
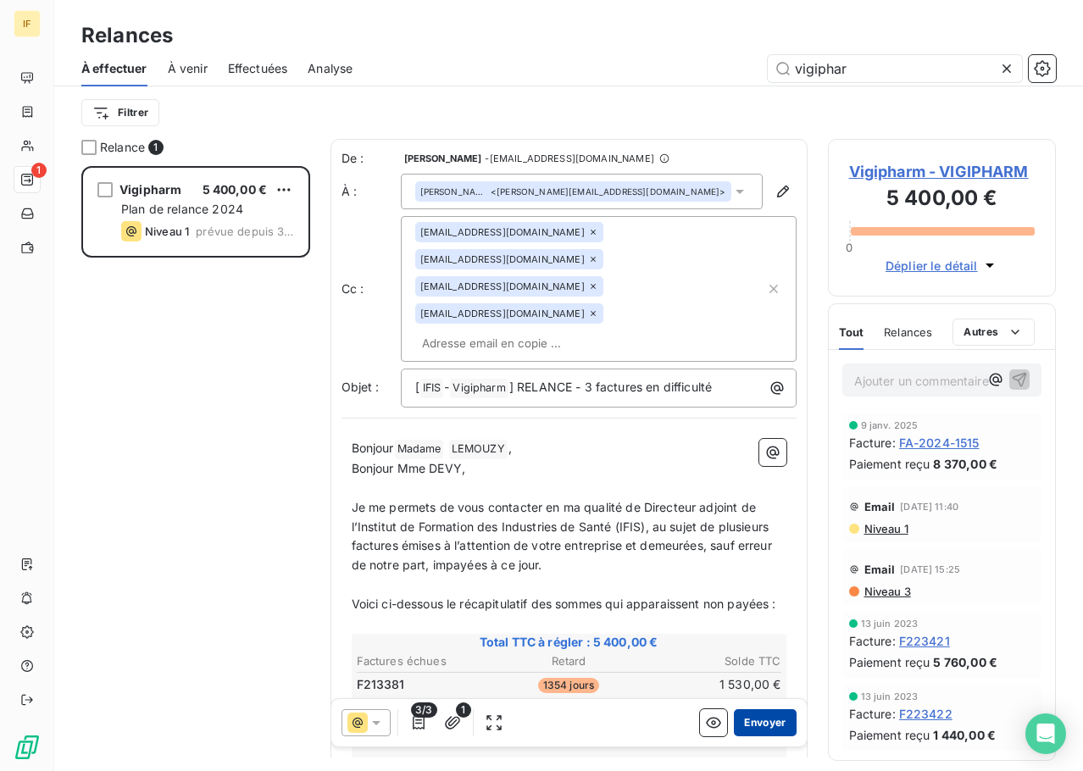
click at [753, 721] on button "Envoyer" at bounding box center [765, 723] width 62 height 27
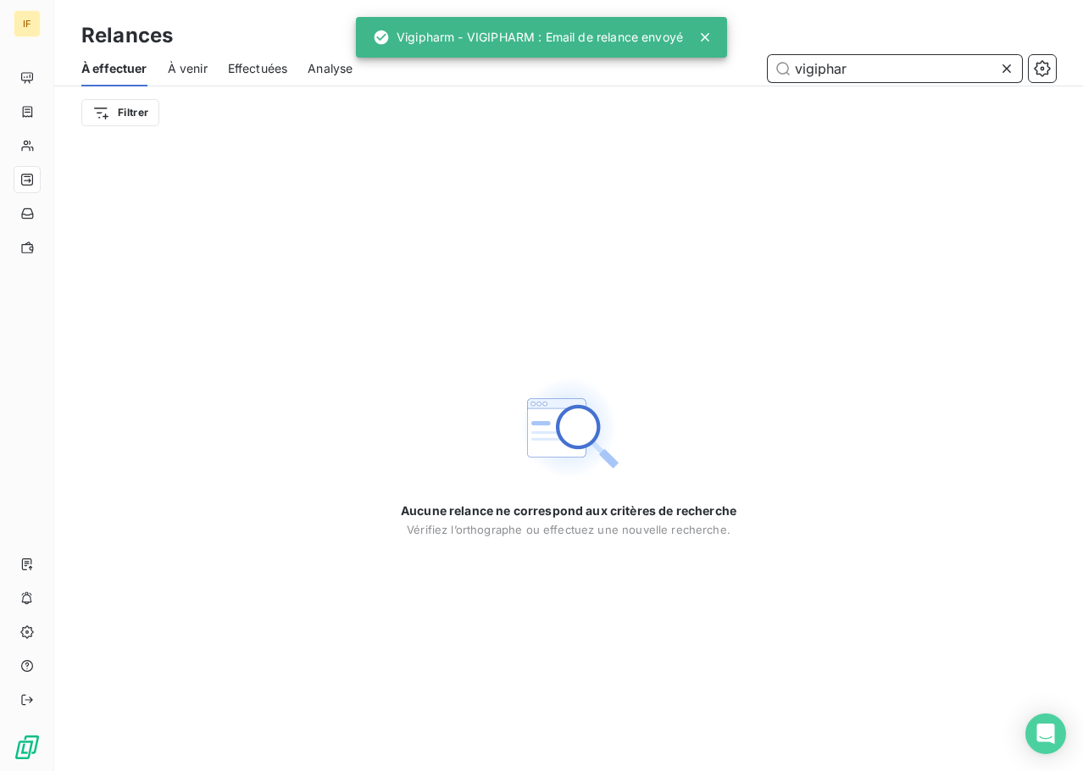
click at [835, 77] on input "vigiphar" at bounding box center [895, 68] width 254 height 27
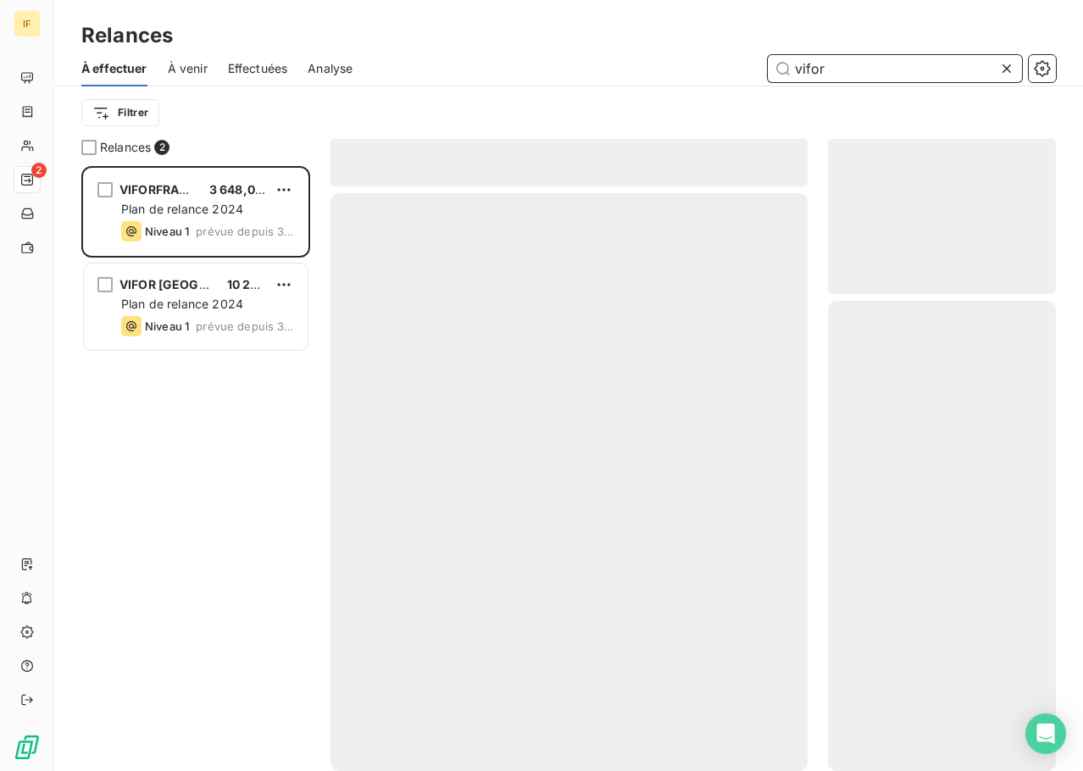
scroll to position [593, 215]
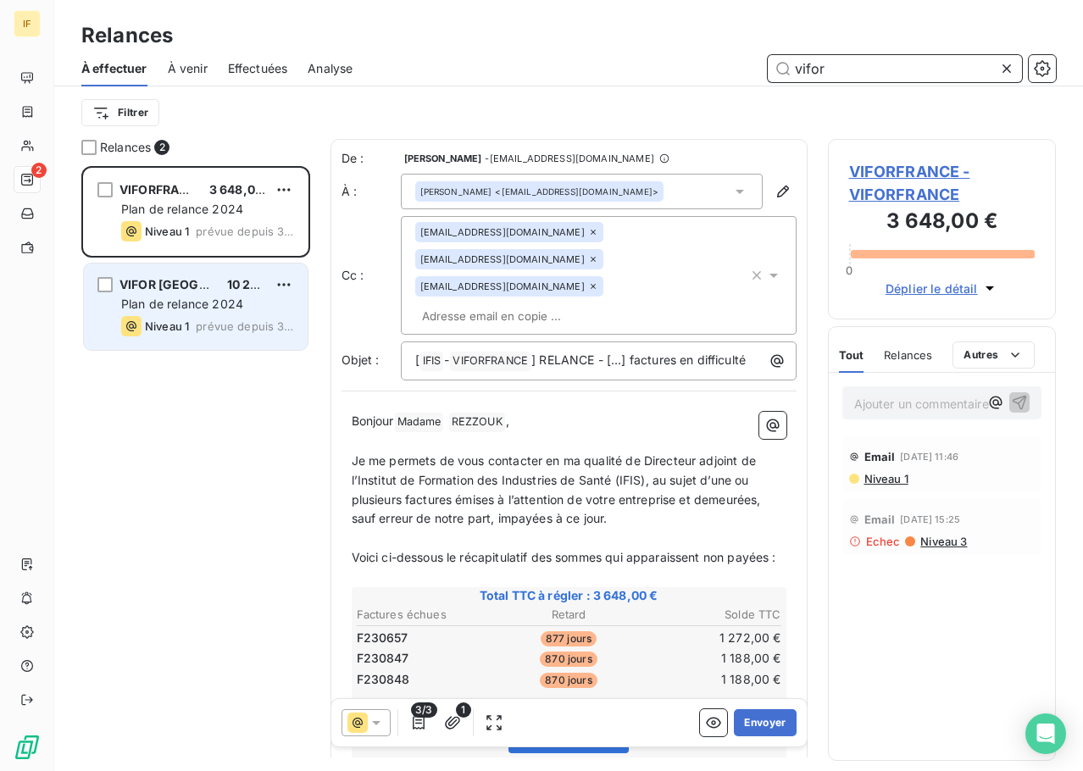
type input "vifor"
click at [206, 299] on span "Plan de relance 2024" at bounding box center [182, 304] width 122 height 14
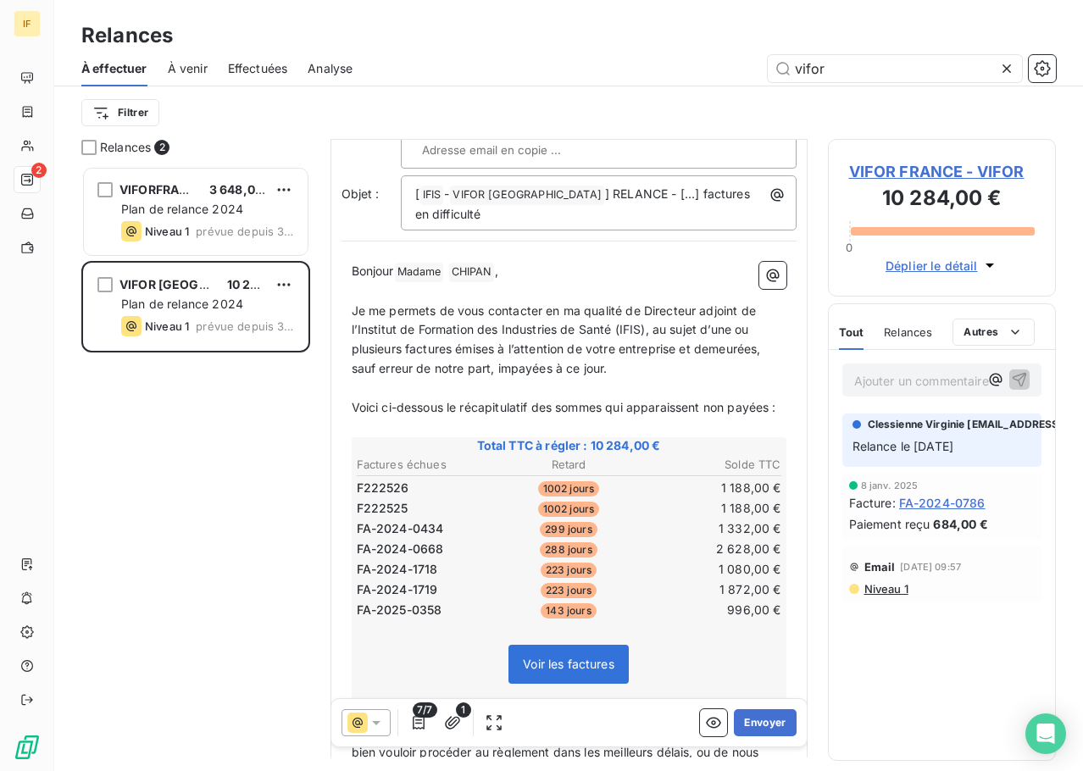
scroll to position [170, 0]
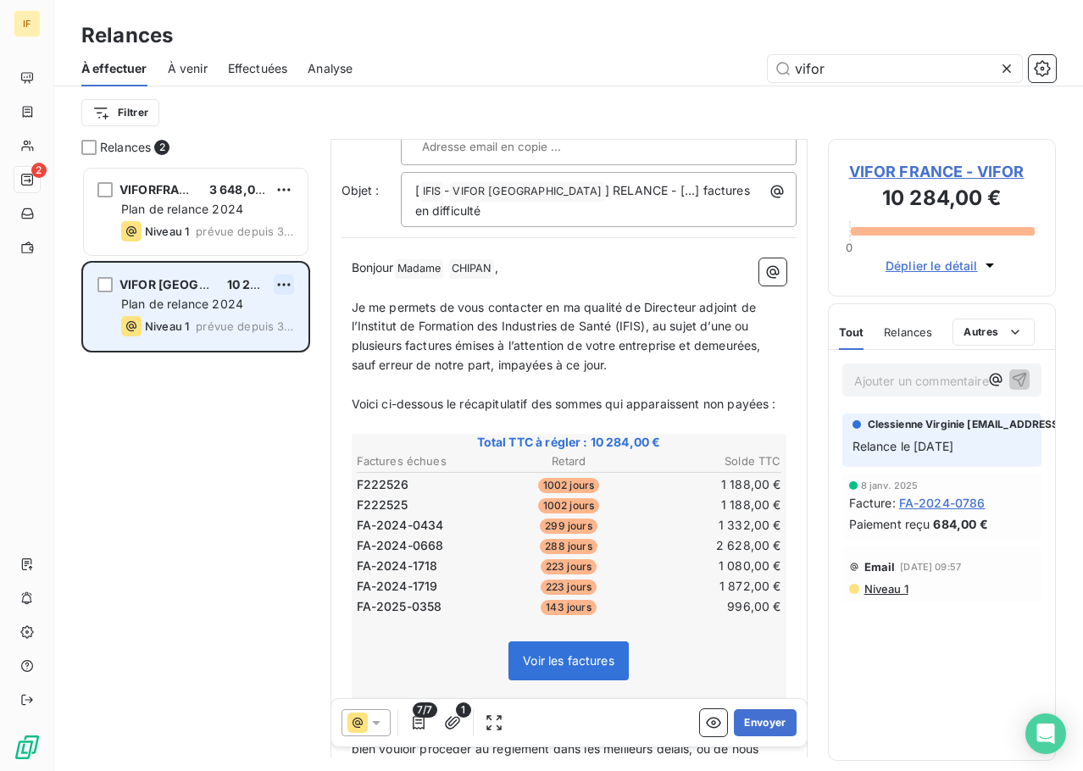
click at [283, 277] on html "IF 2 Relances À effectuer À venir Effectuées Analyse vifor Filtrer Relances 2 V…" at bounding box center [541, 385] width 1083 height 771
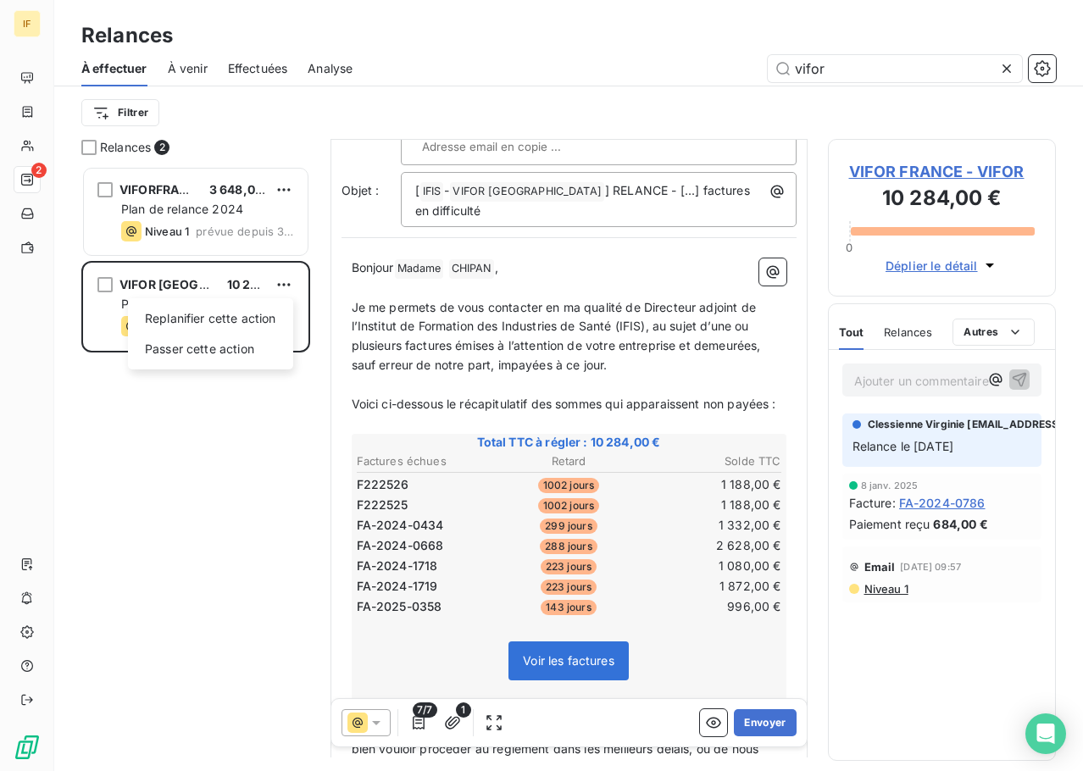
click at [198, 431] on html "IF 2 Relances À effectuer À venir Effectuées Analyse vifor Filtrer Relances 2 V…" at bounding box center [541, 385] width 1083 height 771
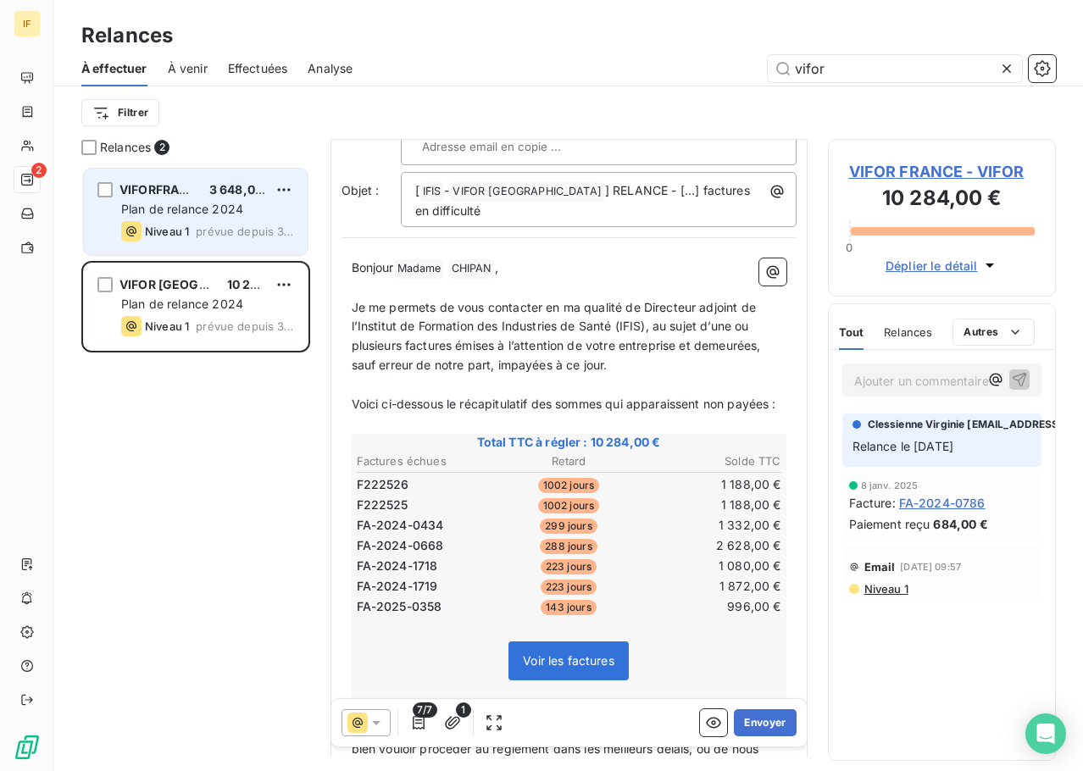
click at [170, 225] on span "Niveau 1" at bounding box center [167, 232] width 44 height 14
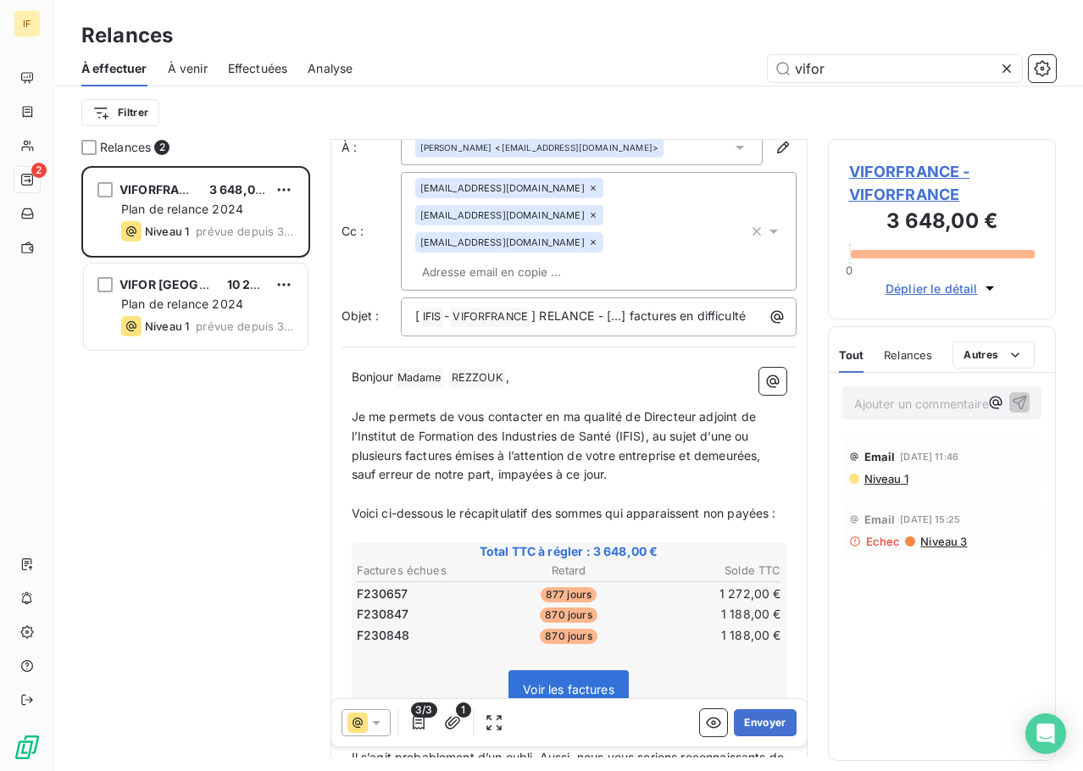
scroll to position [86, 0]
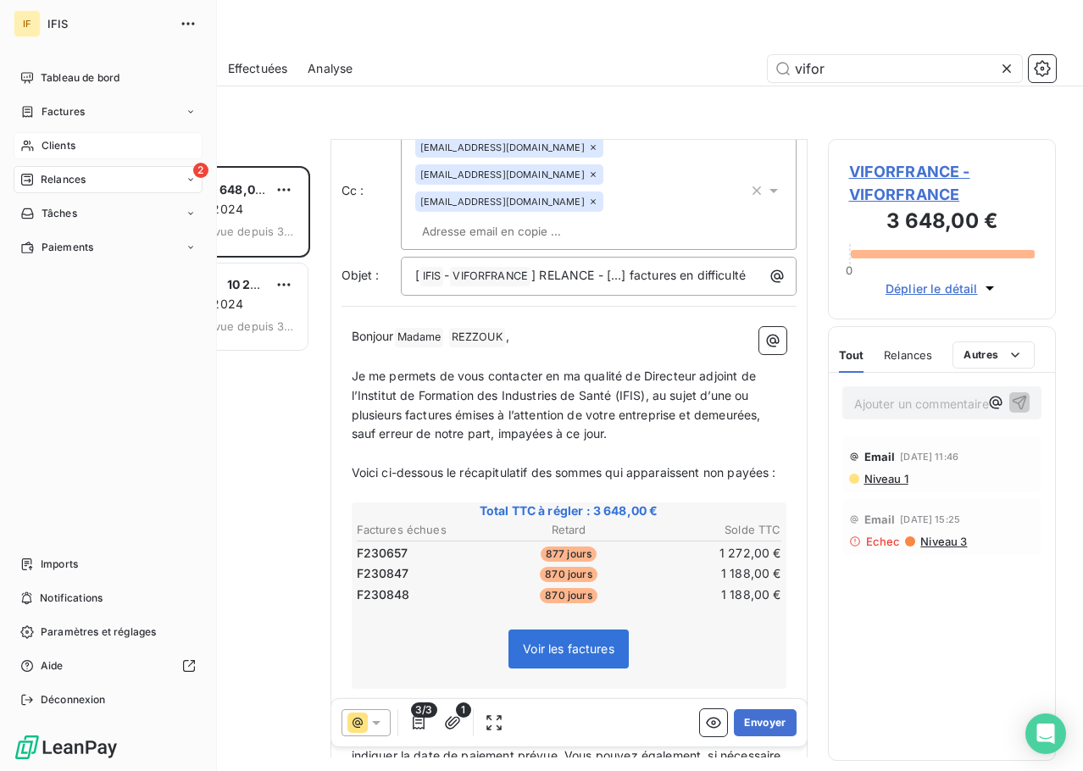
click at [117, 147] on div "Clients" at bounding box center [108, 145] width 189 height 27
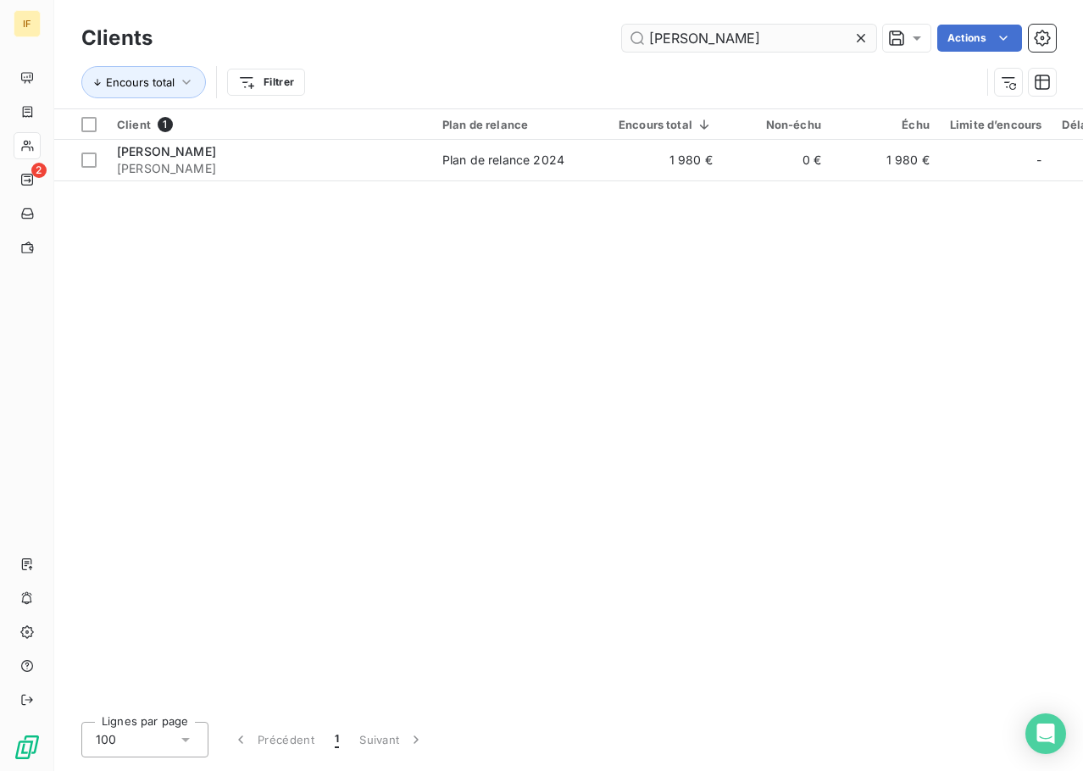
click at [687, 37] on input "walden" at bounding box center [749, 38] width 254 height 27
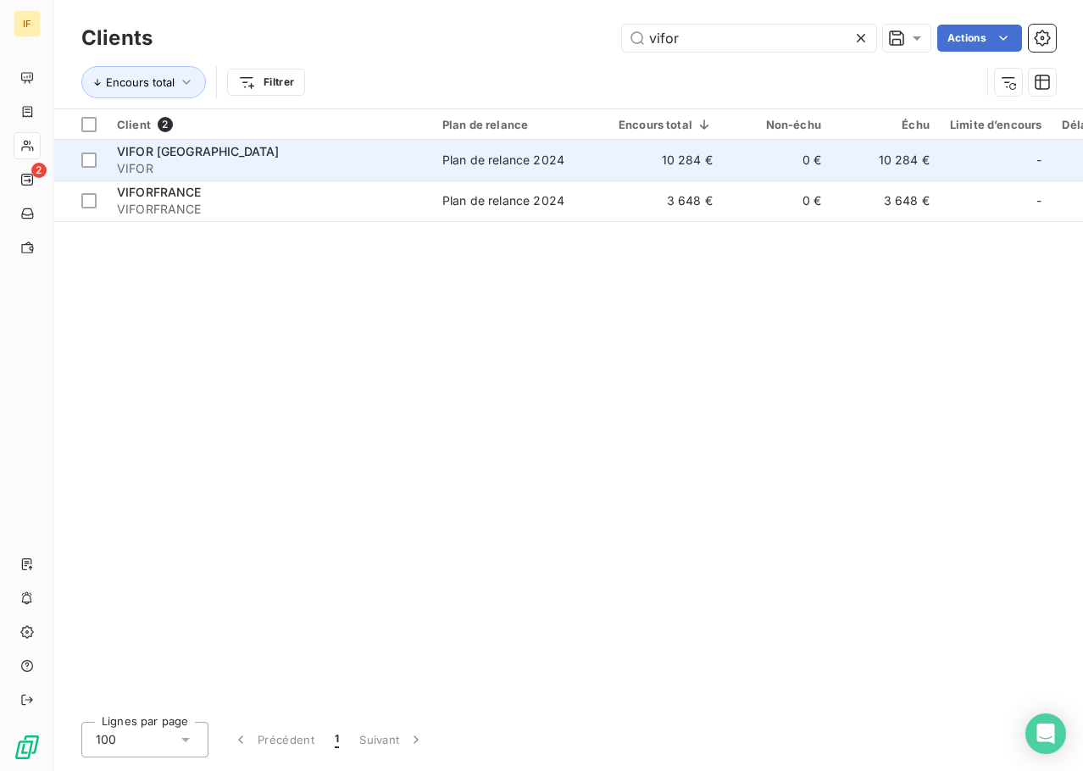
type input "vifor"
click at [220, 154] on div "VIFOR [GEOGRAPHIC_DATA]" at bounding box center [269, 151] width 305 height 17
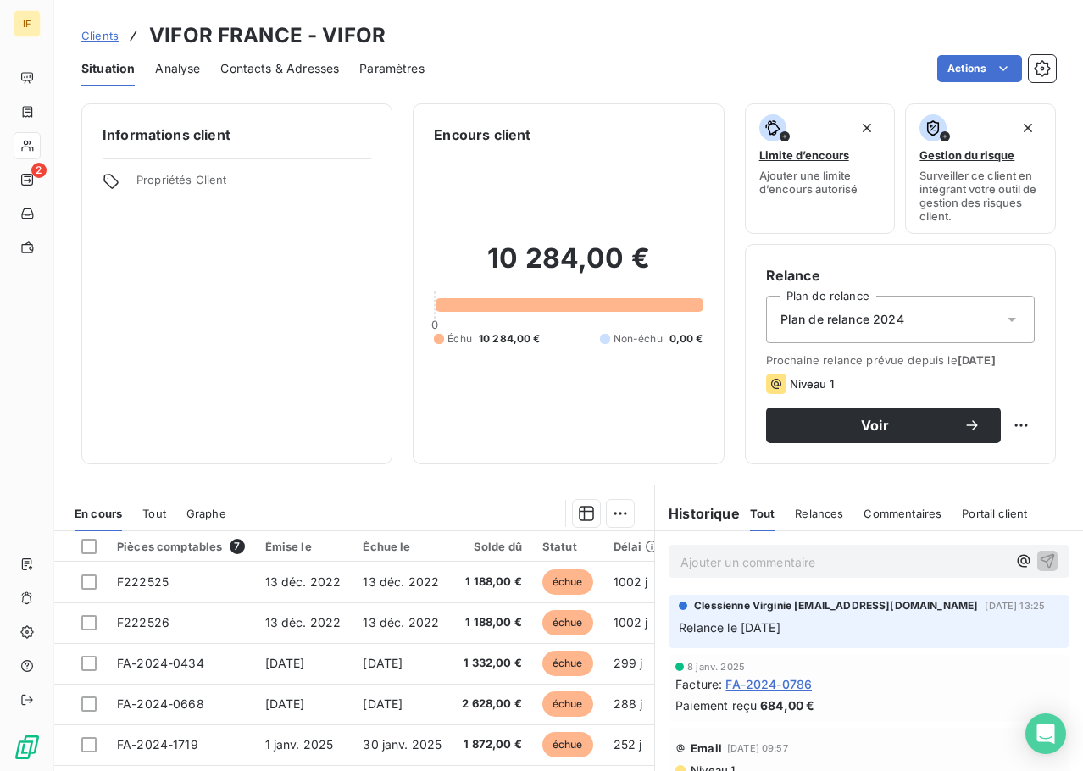
click at [188, 67] on span "Analyse" at bounding box center [177, 68] width 45 height 17
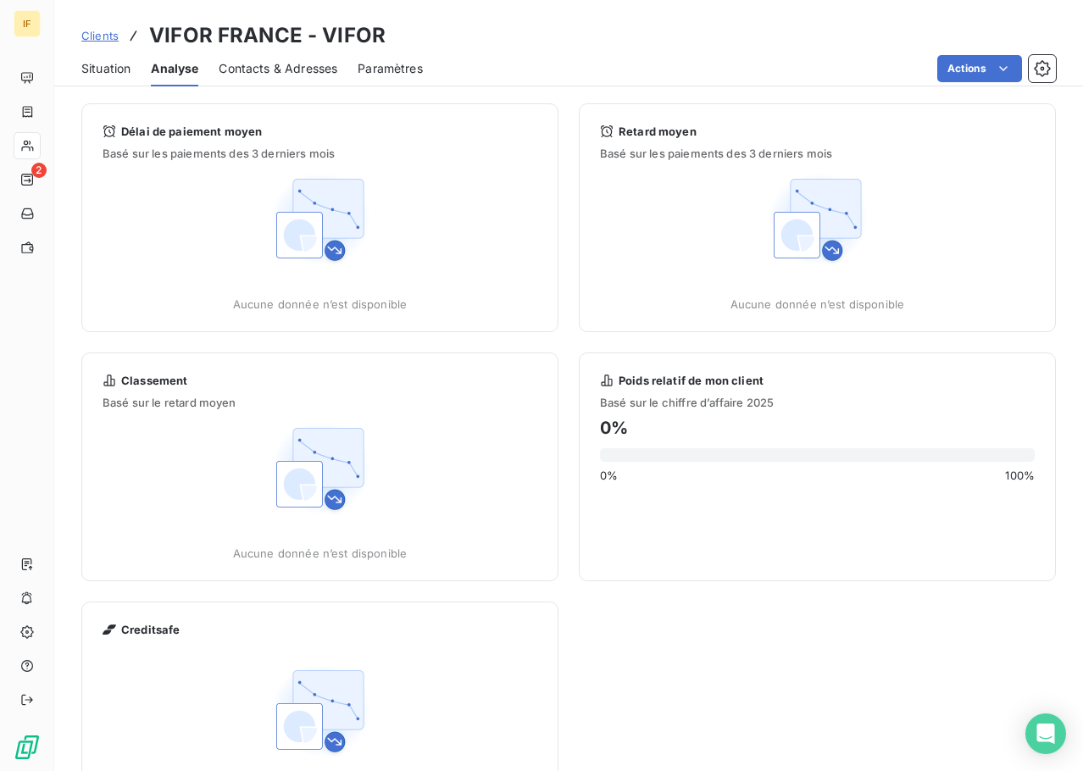
click at [418, 68] on span "Paramètres" at bounding box center [390, 68] width 65 height 17
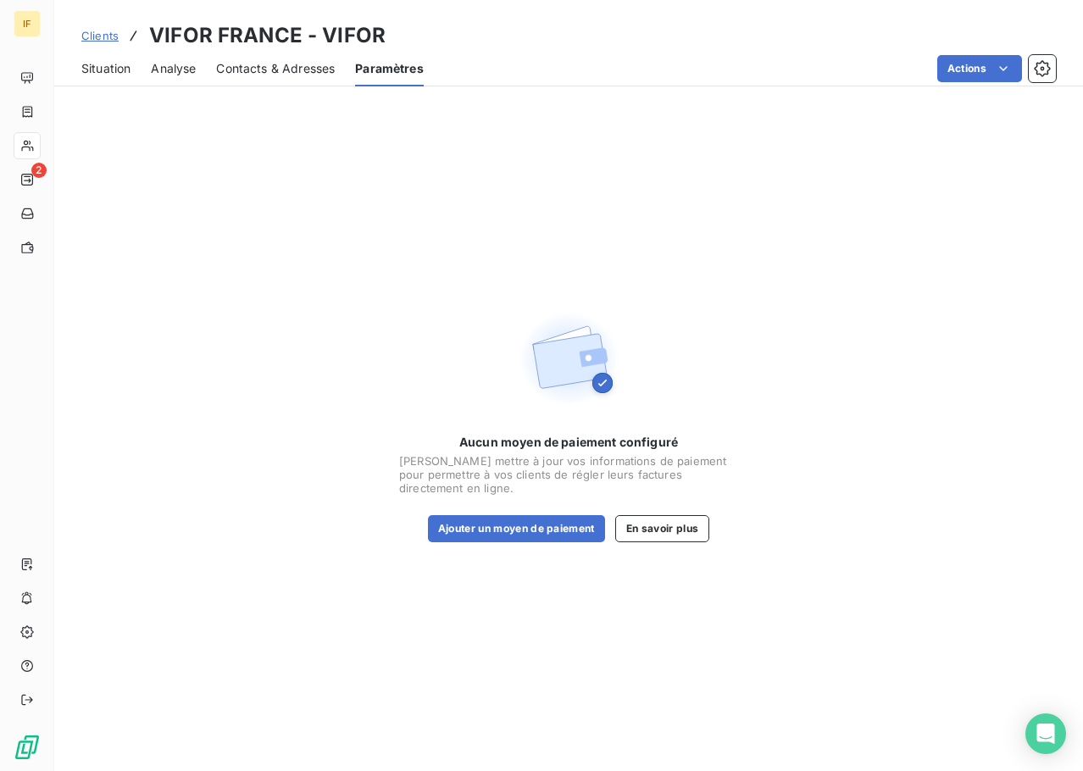
click at [119, 69] on span "Situation" at bounding box center [105, 68] width 49 height 17
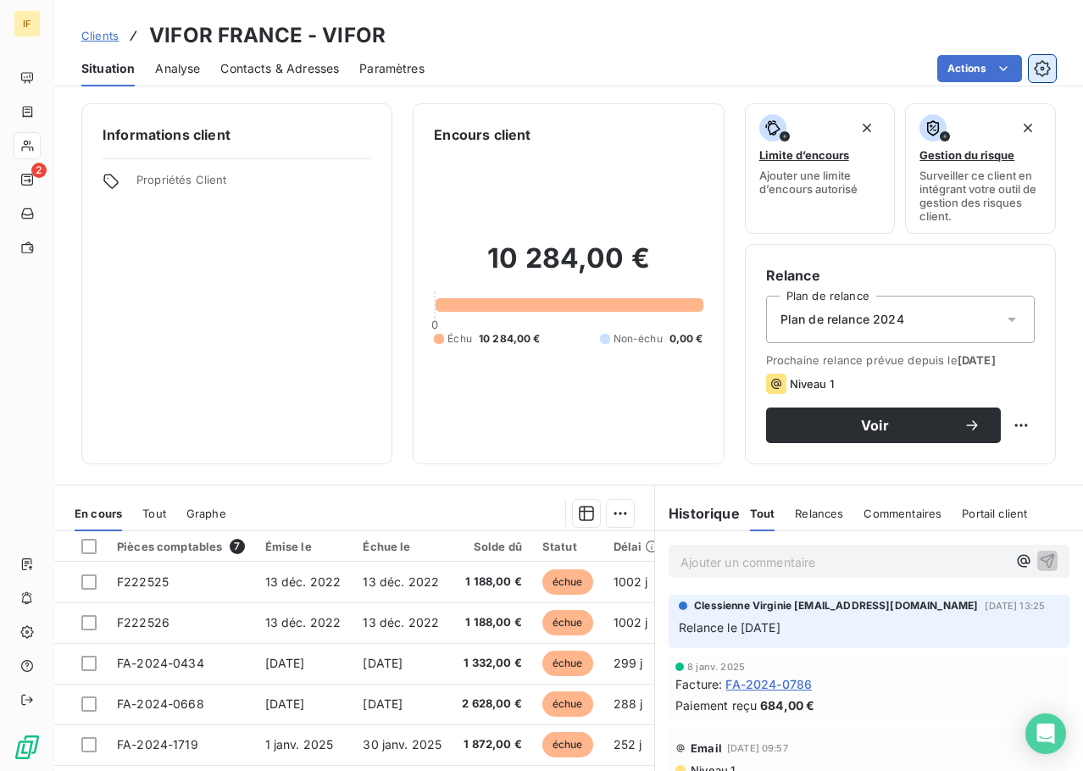
click at [1053, 74] on button "button" at bounding box center [1042, 68] width 27 height 27
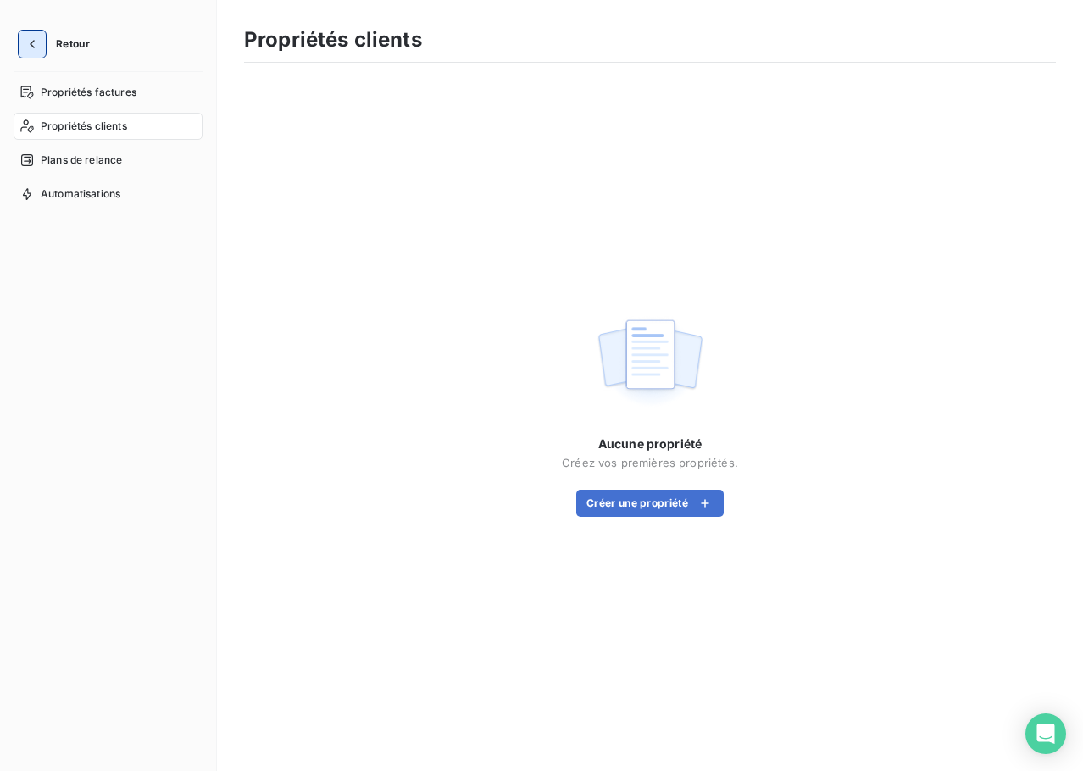
click at [25, 39] on button "button" at bounding box center [32, 44] width 27 height 27
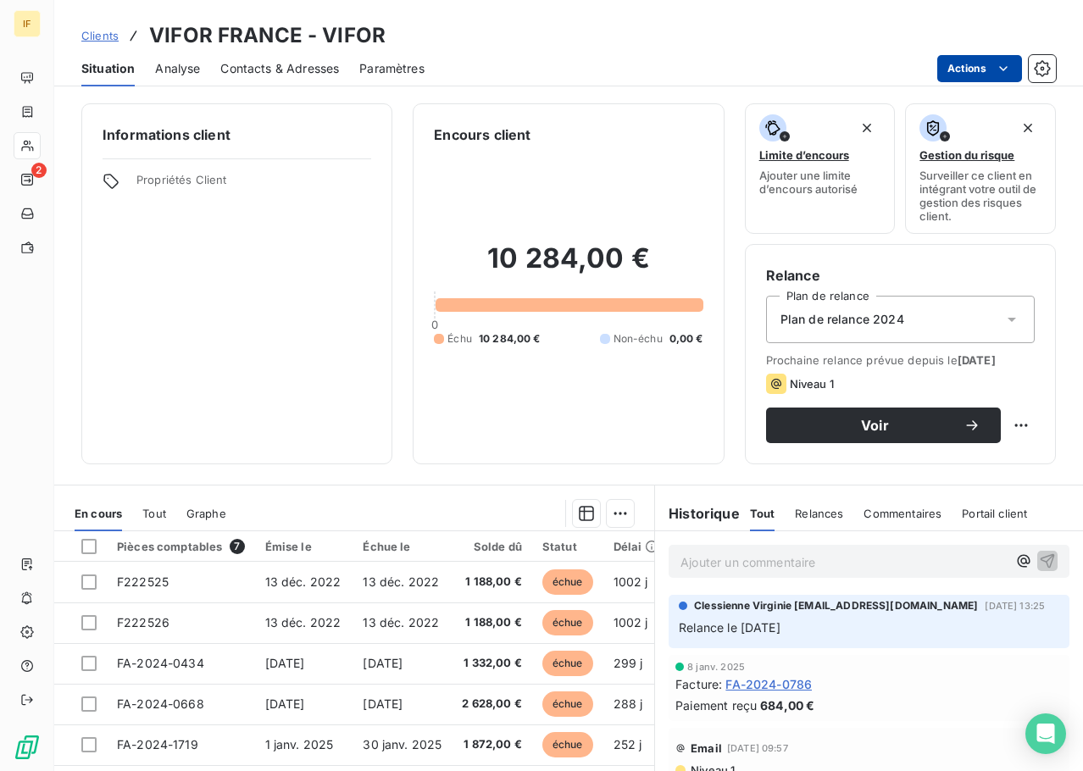
click at [973, 59] on html "IF 2 Clients VIFOR FRANCE - VIFOR Situation Analyse Contacts & Adresses Paramèt…" at bounding box center [541, 385] width 1083 height 771
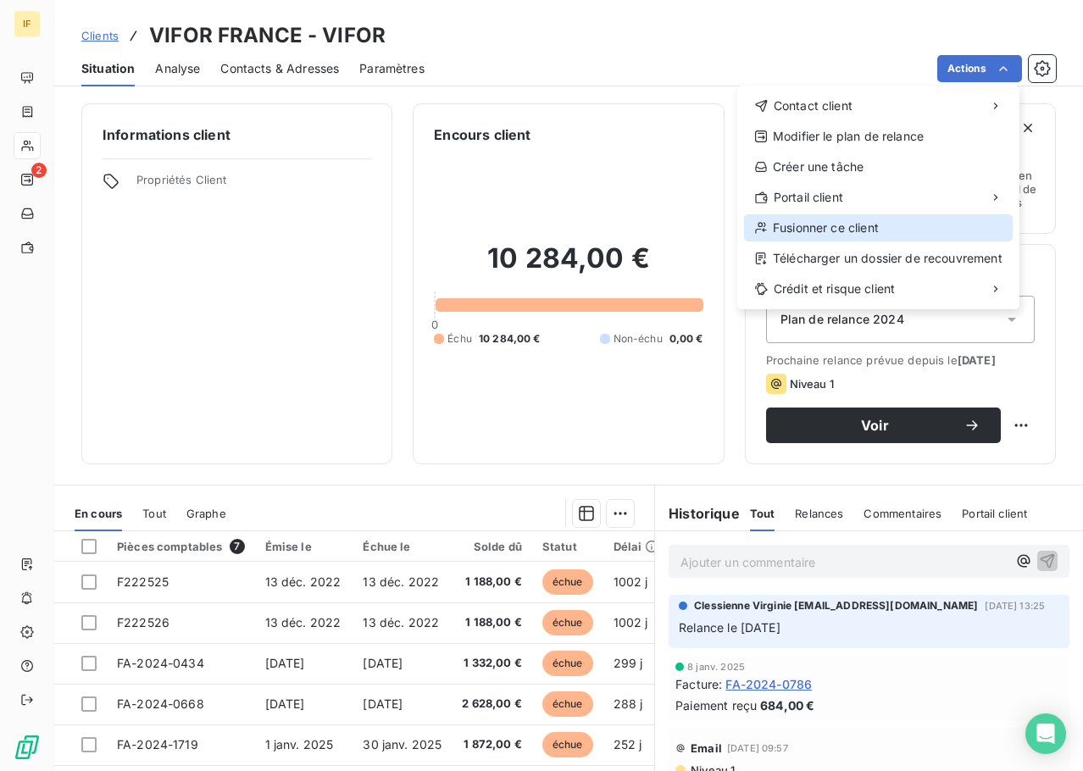
click at [870, 226] on div "Fusionner ce client" at bounding box center [878, 227] width 269 height 27
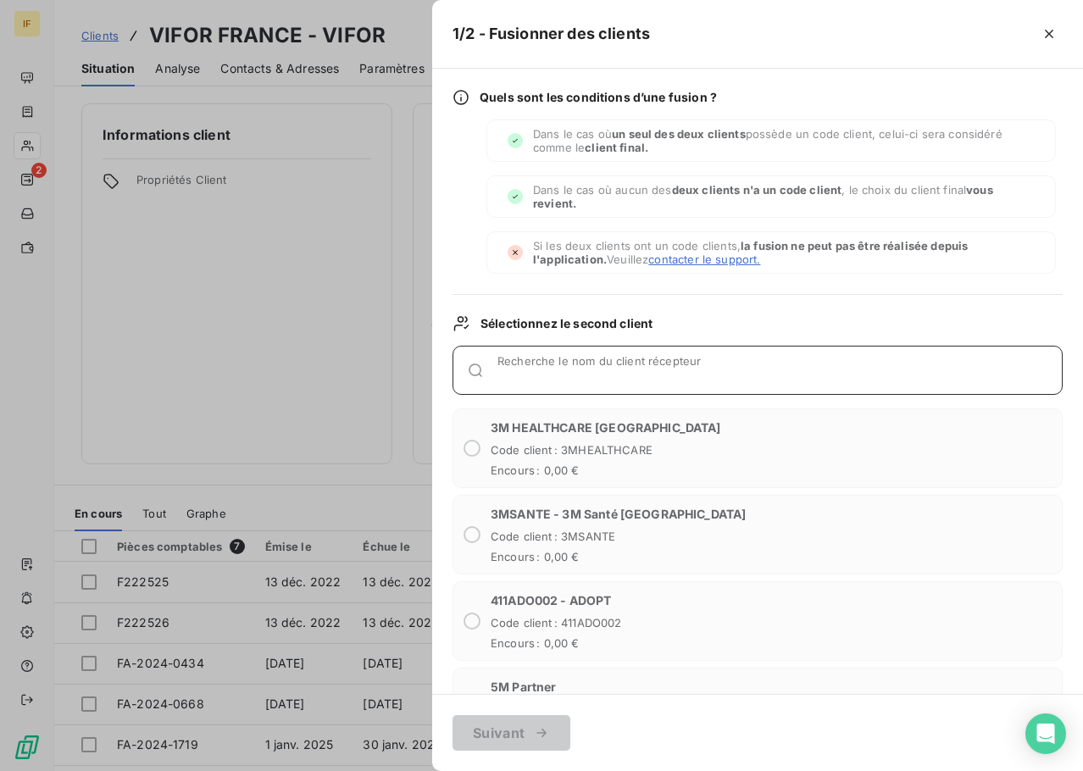
click at [613, 371] on input "Recherche le nom du client récepteur" at bounding box center [780, 377] width 565 height 17
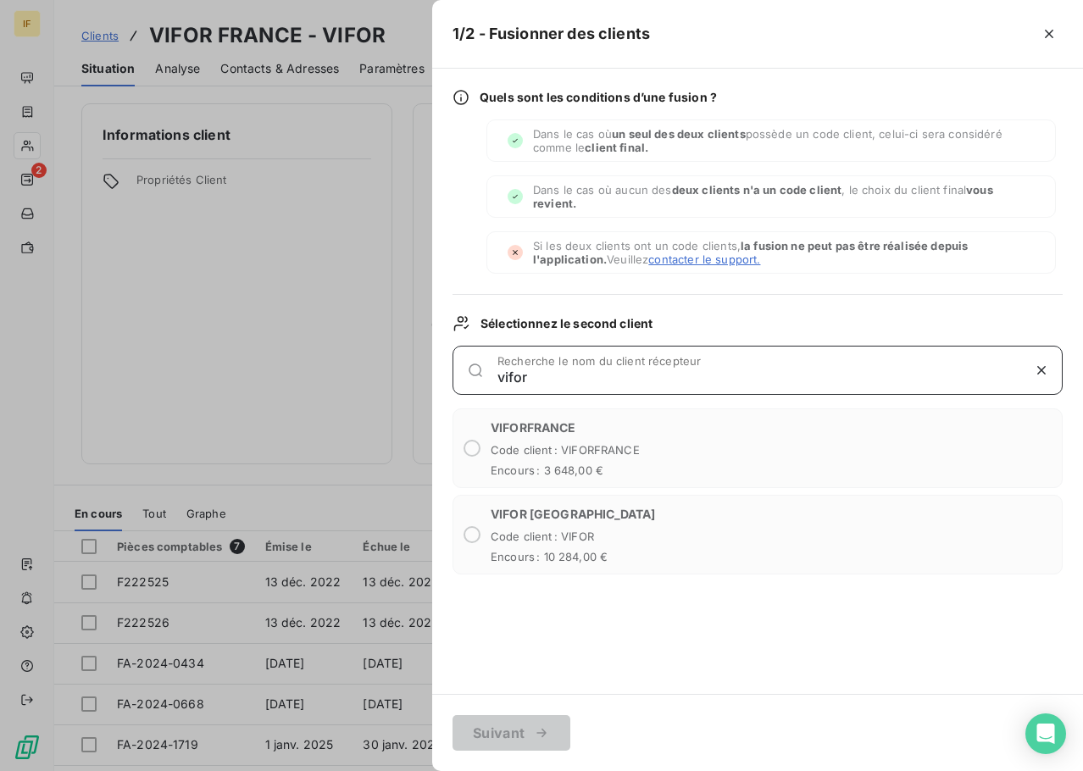
type input "vifor"
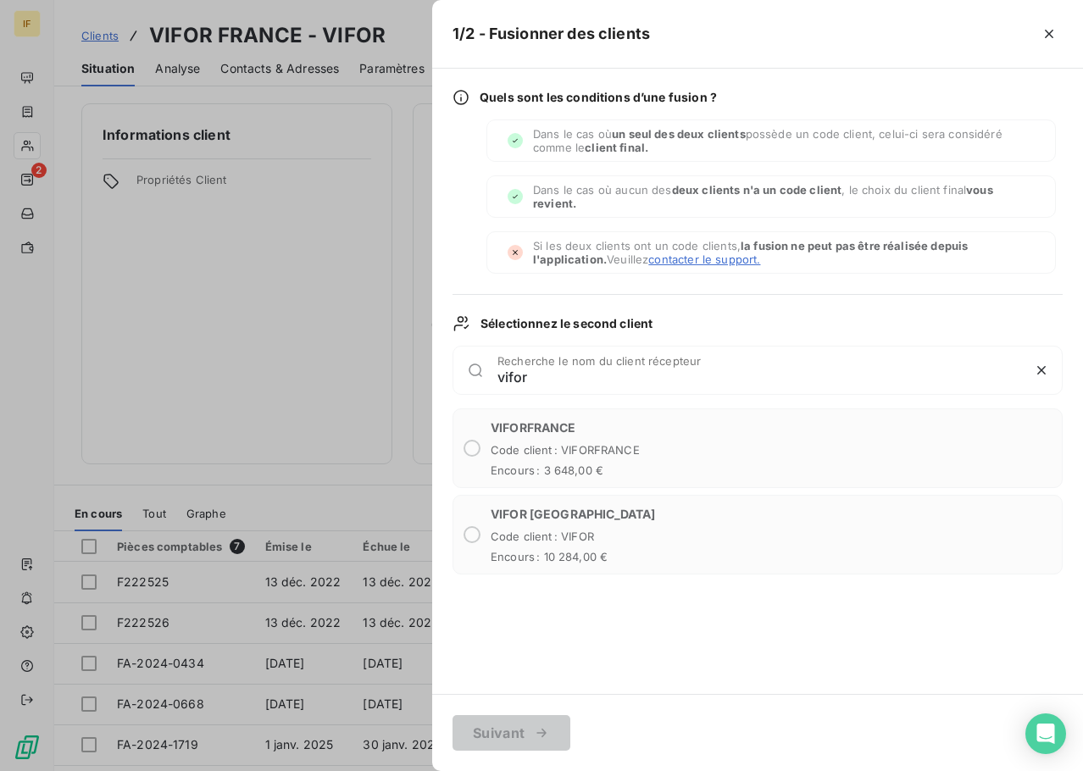
click at [482, 542] on div "VIFOR FRANCE Code client : VIFOR Encours : 10 284,00 €" at bounding box center [758, 535] width 610 height 80
click at [476, 372] on icon at bounding box center [475, 370] width 17 height 17
click at [473, 370] on icon at bounding box center [475, 370] width 17 height 17
click at [503, 455] on span "Code client : VIFORFRANCE" at bounding box center [565, 450] width 149 height 14
click at [492, 538] on span "Code client : VIFOR" at bounding box center [573, 537] width 164 height 14
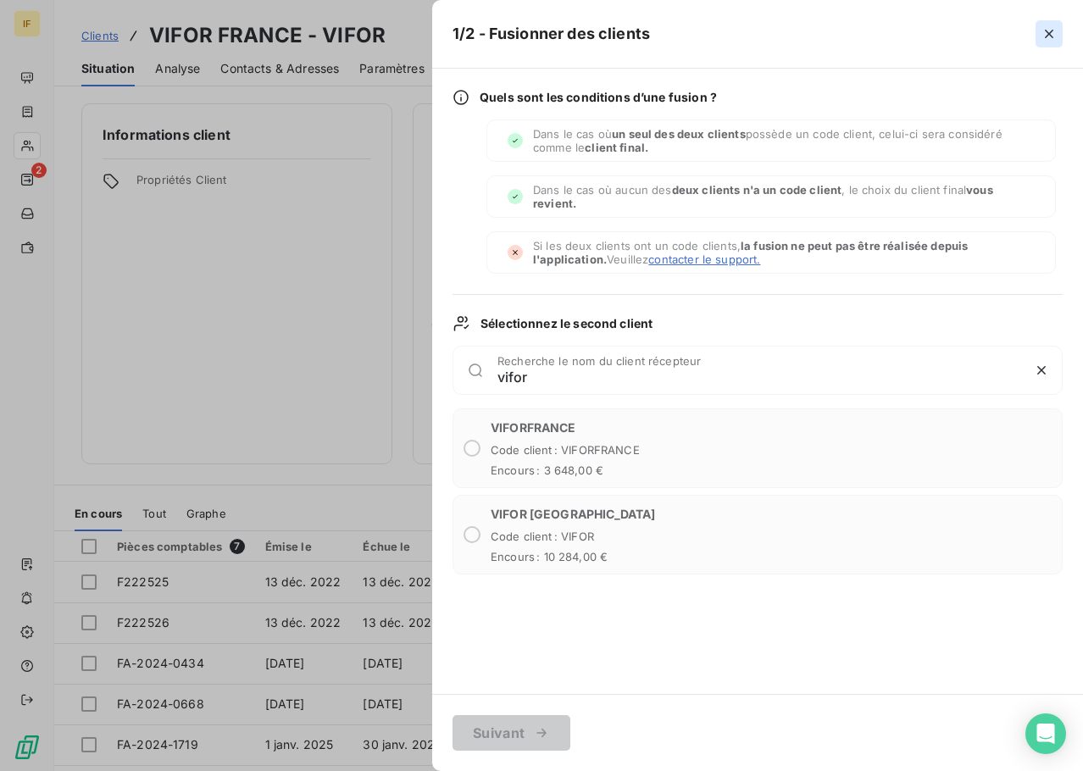
click at [1048, 39] on icon "button" at bounding box center [1049, 33] width 17 height 17
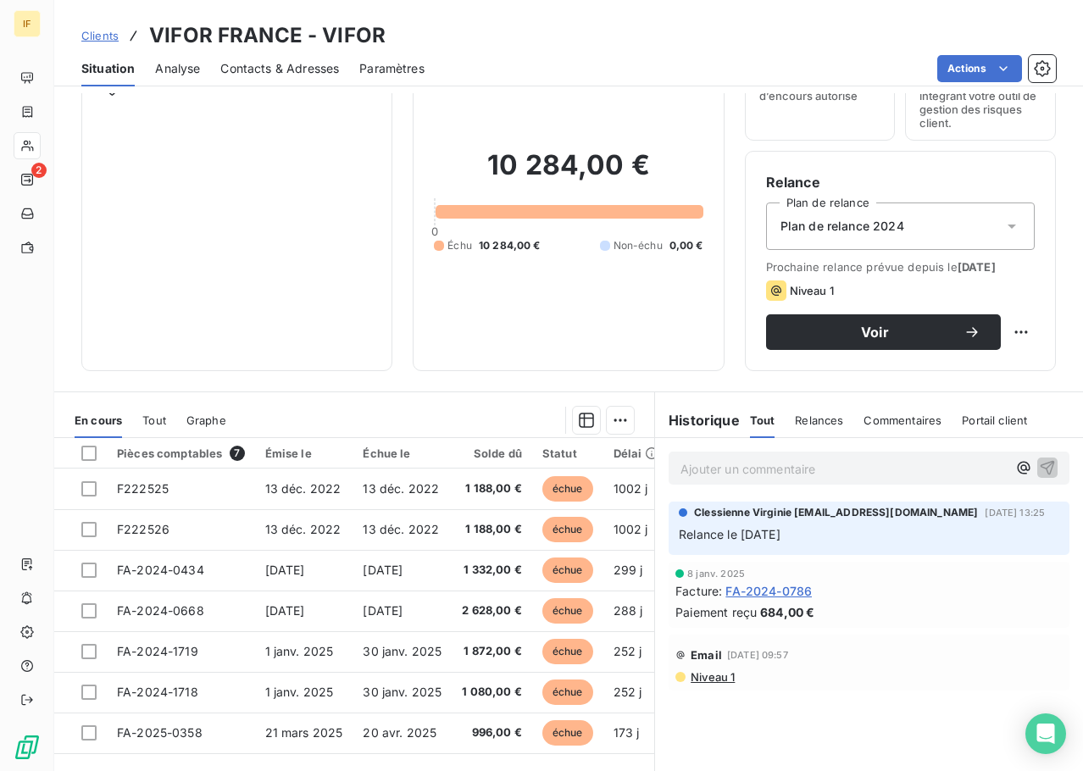
scroll to position [53, 0]
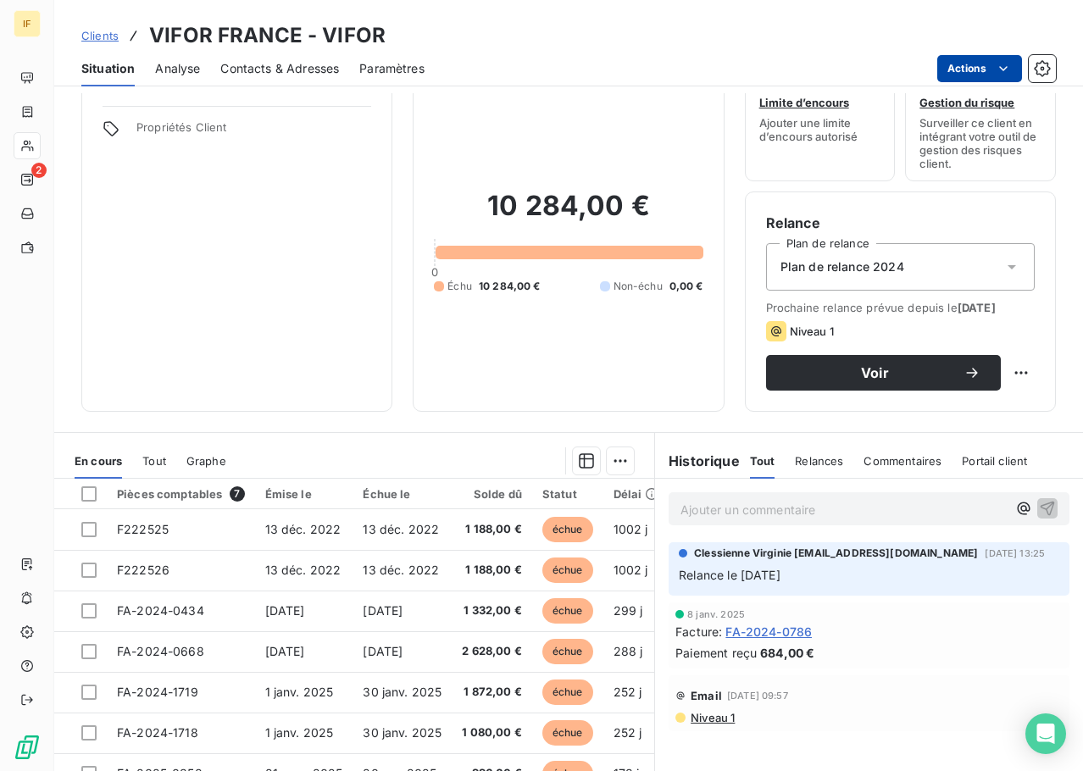
click at [988, 75] on html "IF 2 Clients VIFOR FRANCE - VIFOR Situation Analyse Contacts & Adresses Paramèt…" at bounding box center [541, 385] width 1083 height 771
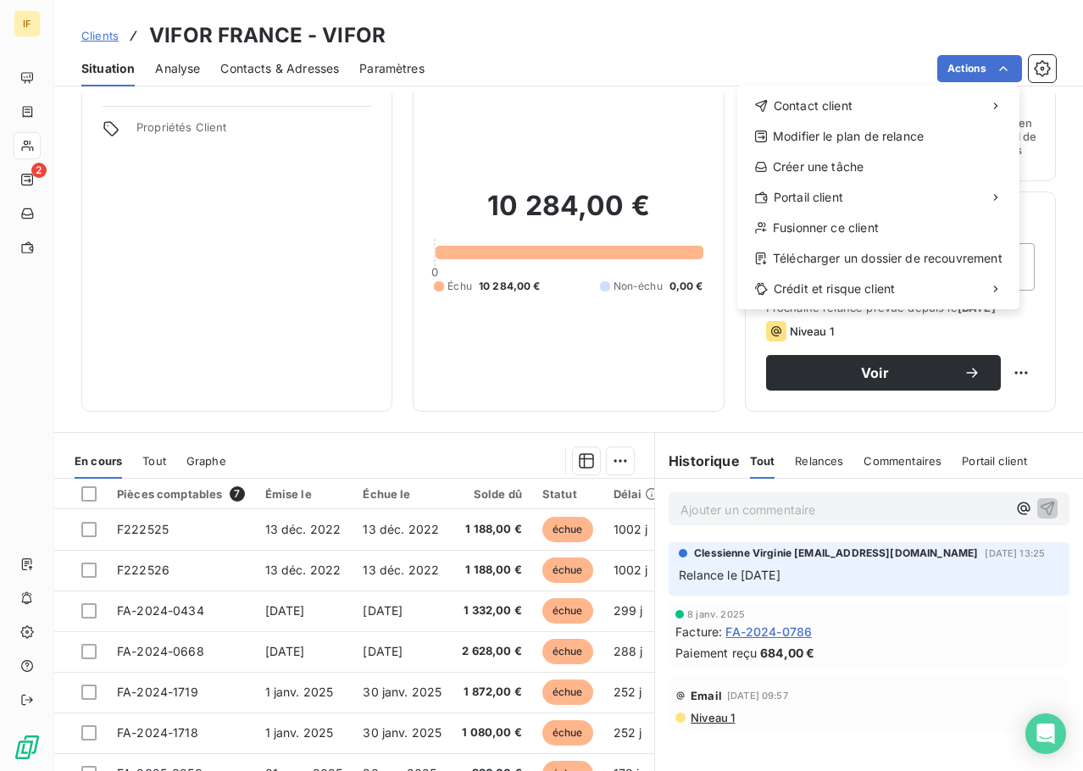
click at [779, 26] on html "IF 2 Clients VIFOR FRANCE - VIFOR Situation Analyse Contacts & Adresses Paramèt…" at bounding box center [541, 385] width 1083 height 771
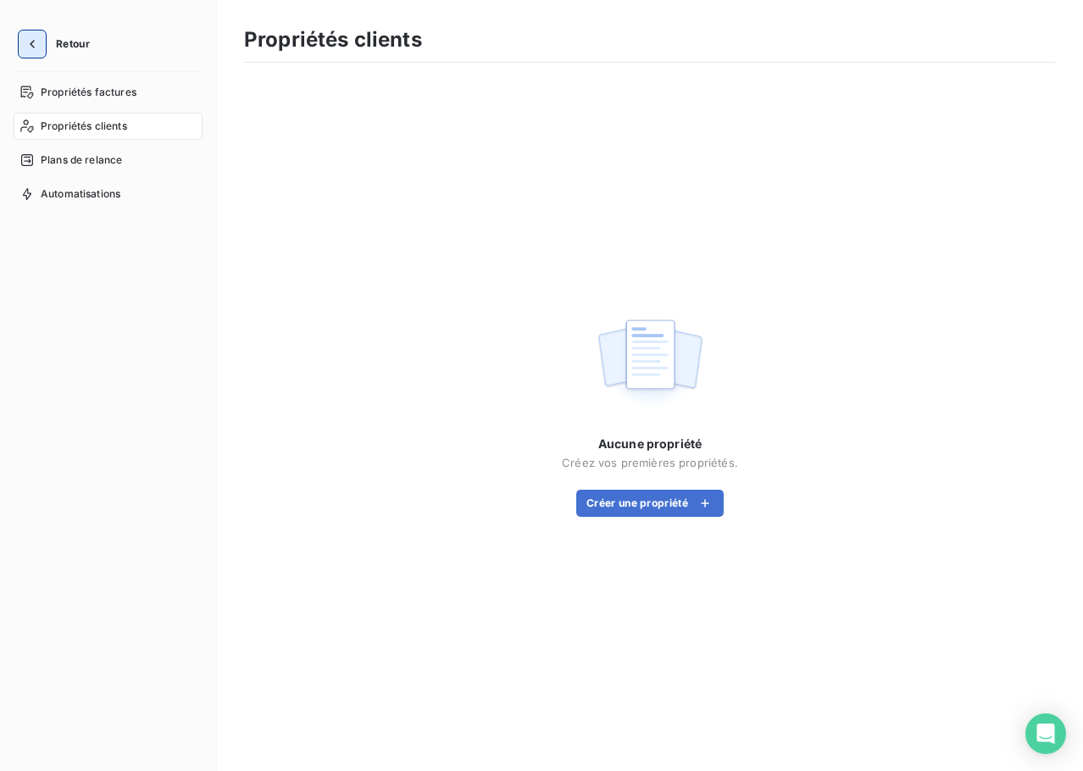
click at [40, 50] on icon "button" at bounding box center [32, 44] width 17 height 17
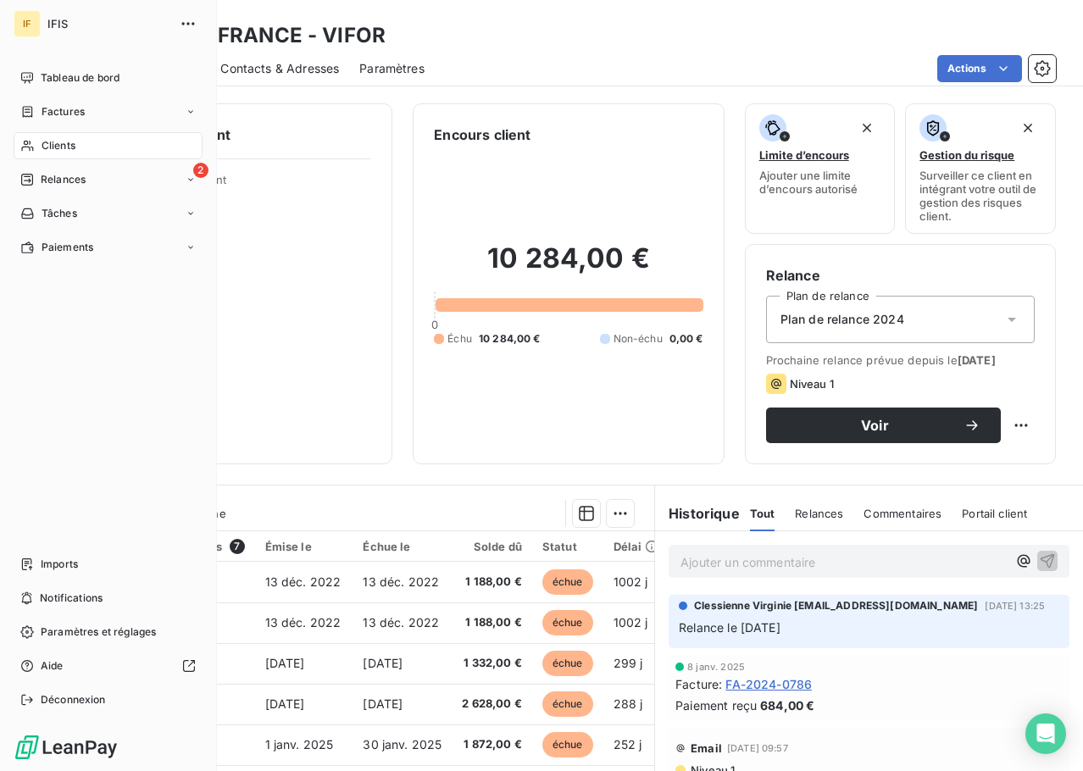
click at [143, 147] on div "Clients" at bounding box center [108, 145] width 189 height 27
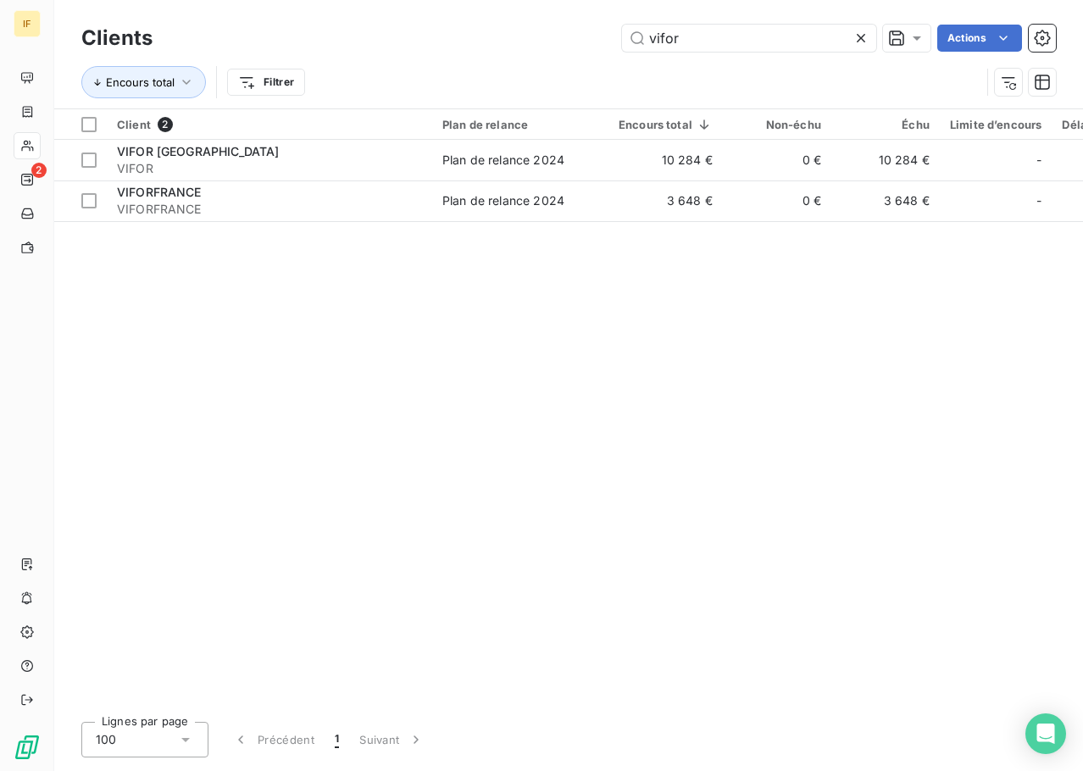
click at [673, 348] on div "Client 2 Plan de relance Encours total Non-échu Échu Limite d’encours Délai moy…" at bounding box center [568, 408] width 1029 height 599
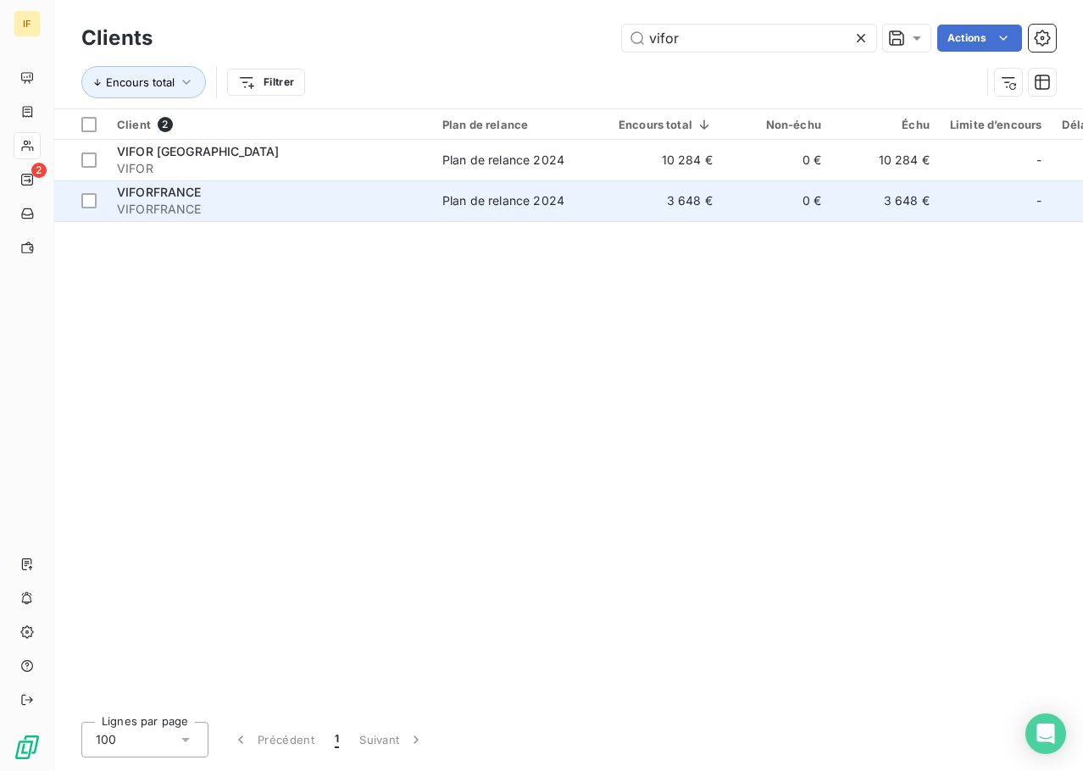
click at [174, 201] on span "VIFORFRANCE" at bounding box center [269, 209] width 305 height 17
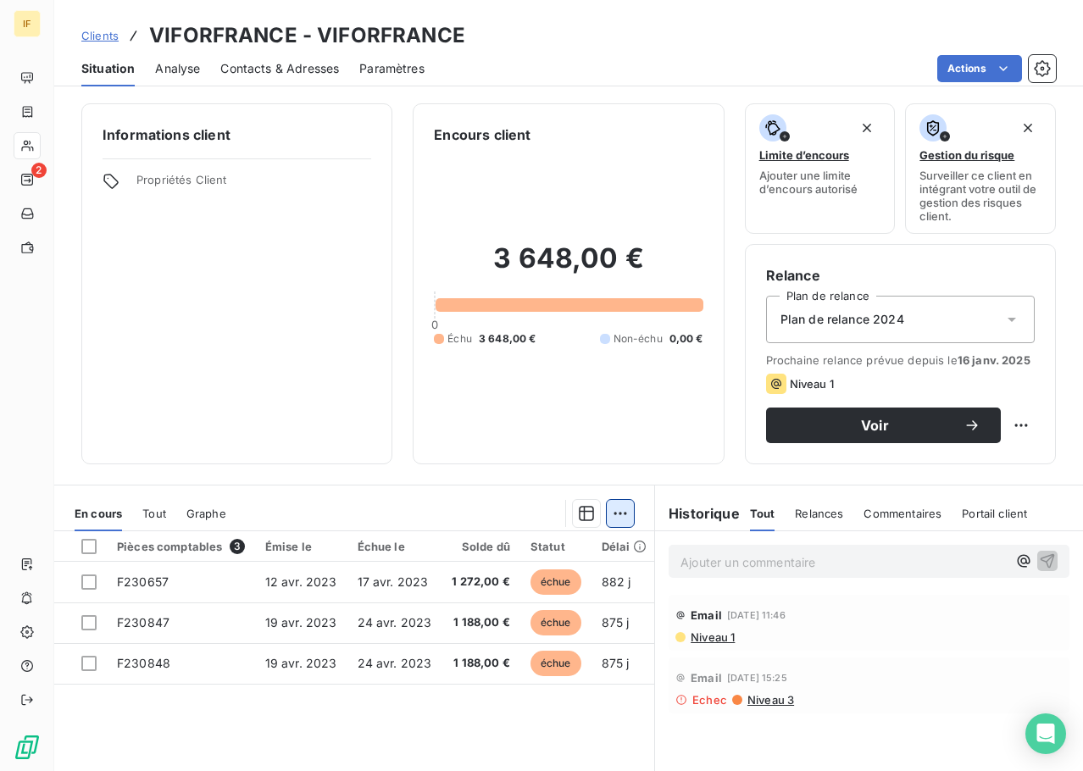
click at [610, 512] on html "IF 2 Clients VIFORFRANCE - VIFORFRANCE Situation Analyse Contacts & Adresses Pa…" at bounding box center [541, 385] width 1083 height 771
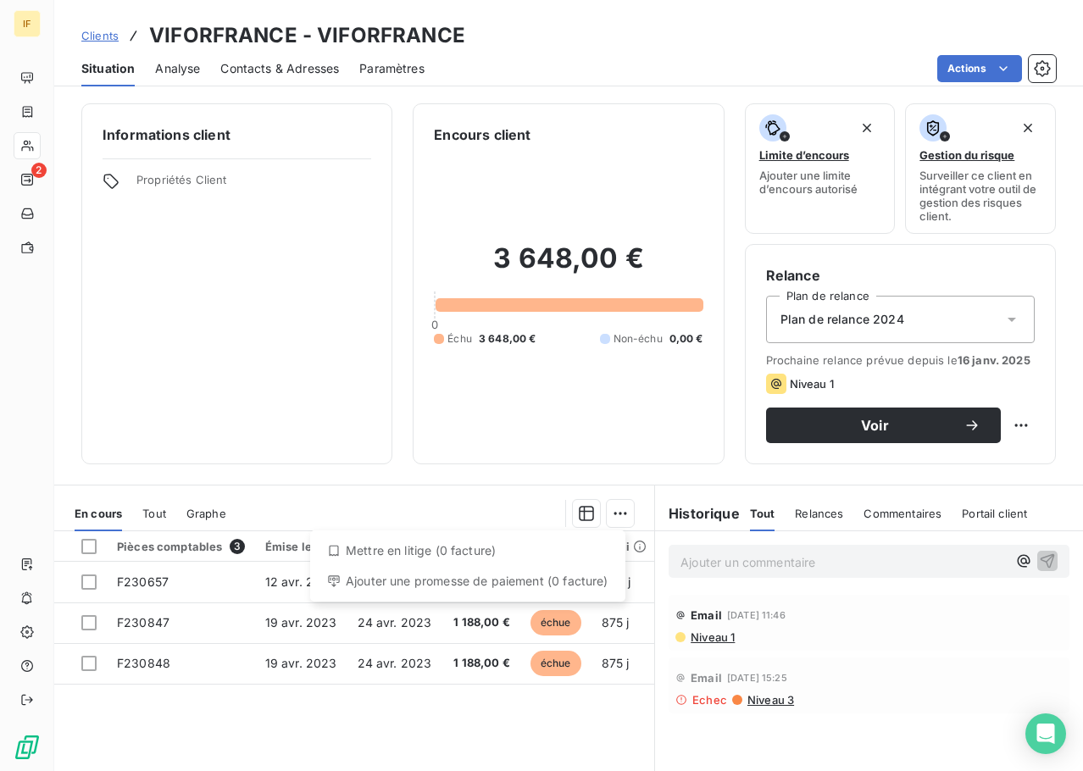
click at [609, 515] on html "IF 2 Clients VIFORFRANCE - VIFORFRANCE Situation Analyse Contacts & Adresses Pa…" at bounding box center [541, 385] width 1083 height 771
click at [174, 517] on div "En cours Tout Graphe" at bounding box center [354, 514] width 600 height 36
click at [162, 513] on span "Tout" at bounding box center [154, 514] width 24 height 14
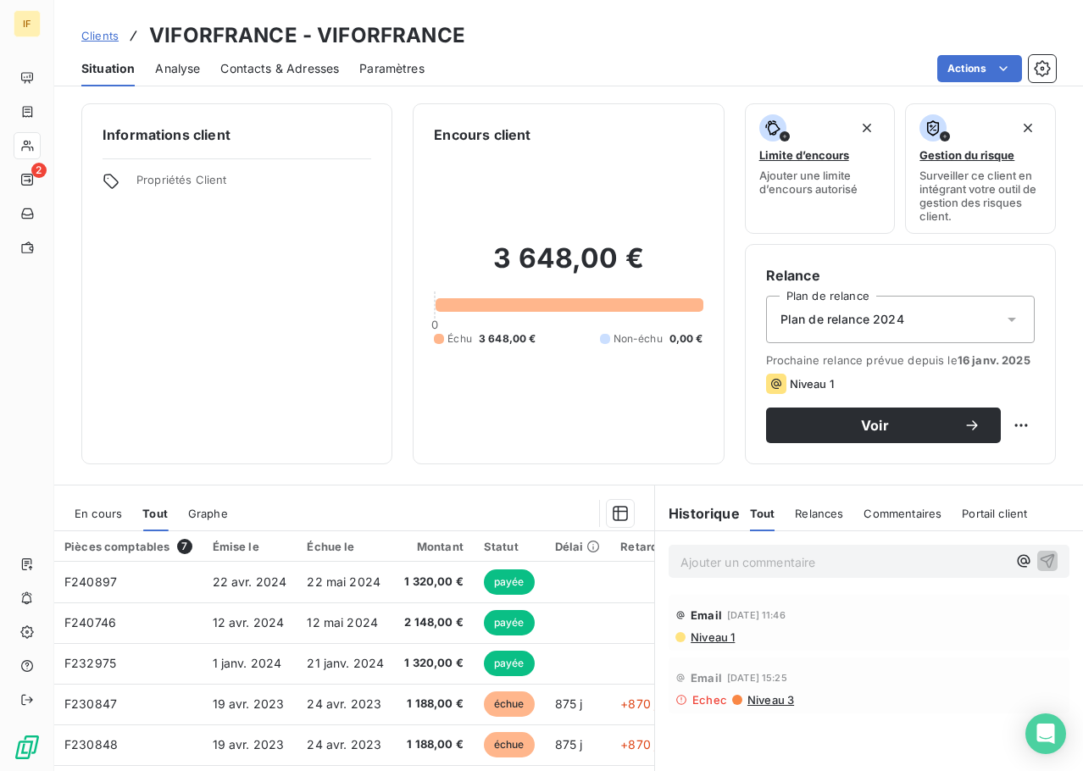
click at [198, 512] on span "Graphe" at bounding box center [208, 514] width 40 height 14
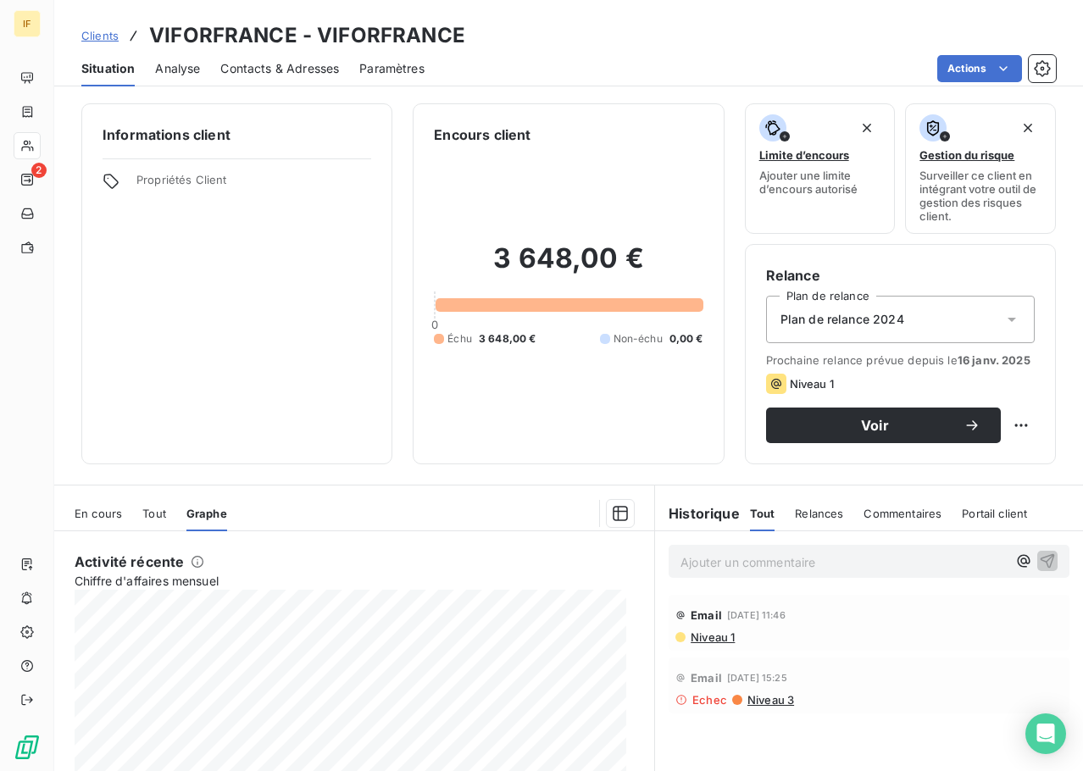
click at [102, 511] on span "En cours" at bounding box center [98, 514] width 47 height 14
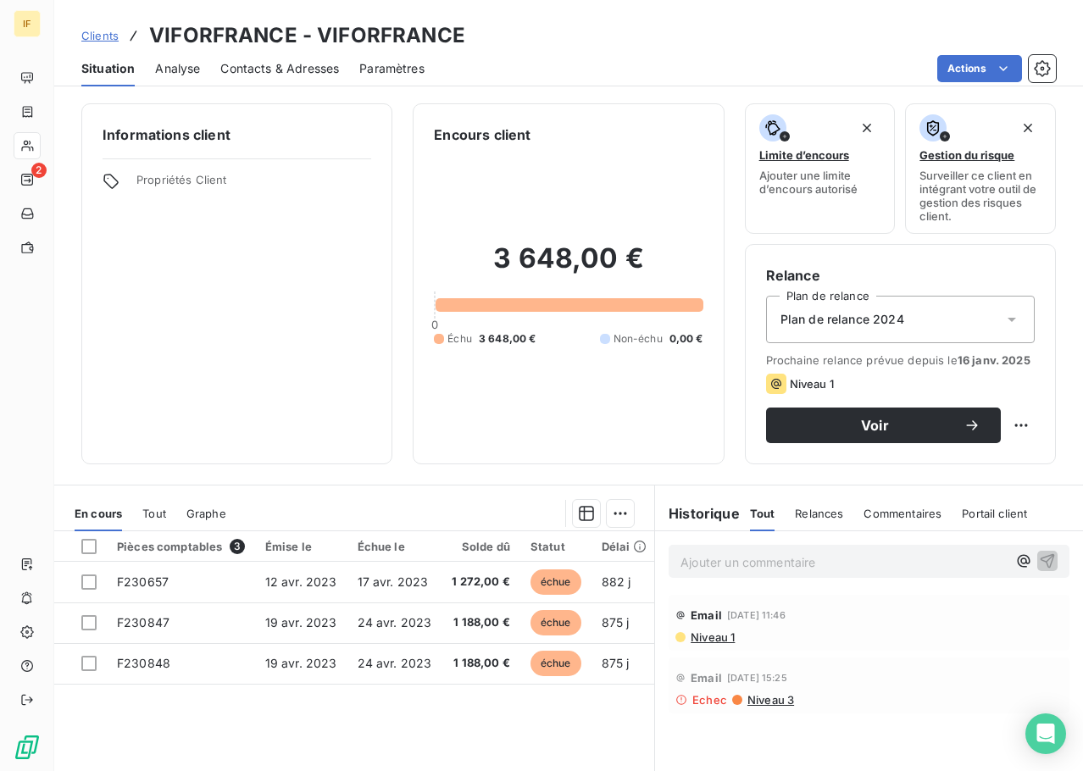
click at [282, 69] on span "Contacts & Adresses" at bounding box center [279, 68] width 119 height 17
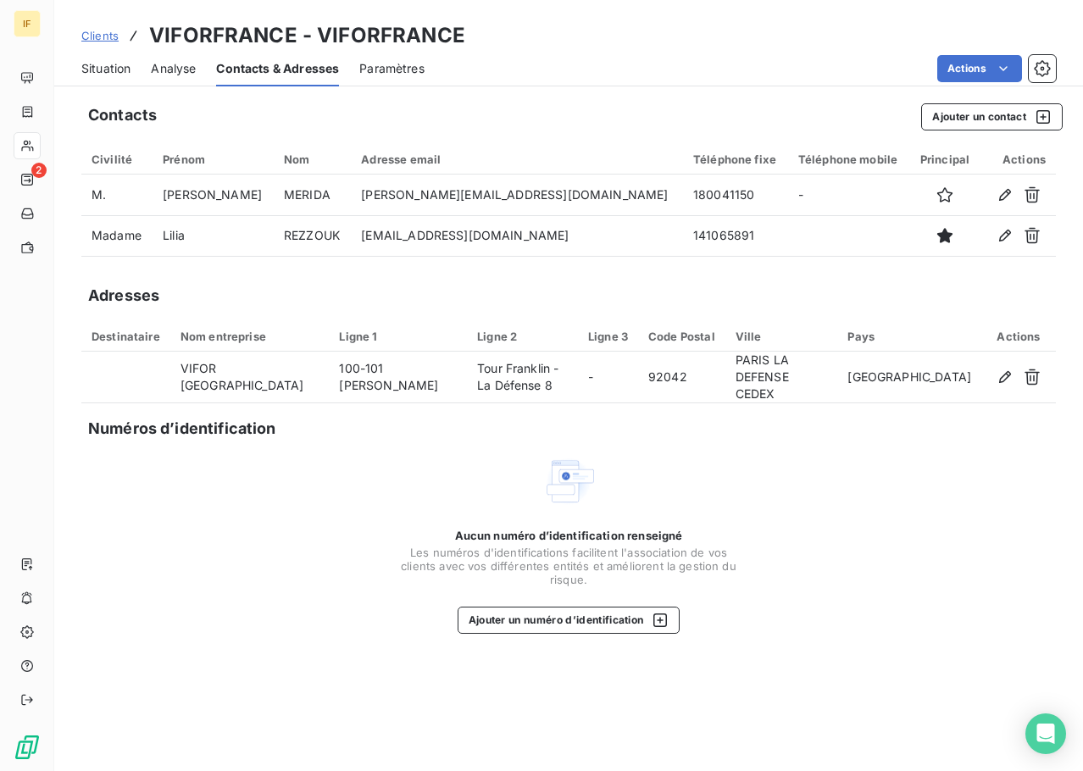
click at [408, 66] on span "Paramètres" at bounding box center [391, 68] width 65 height 17
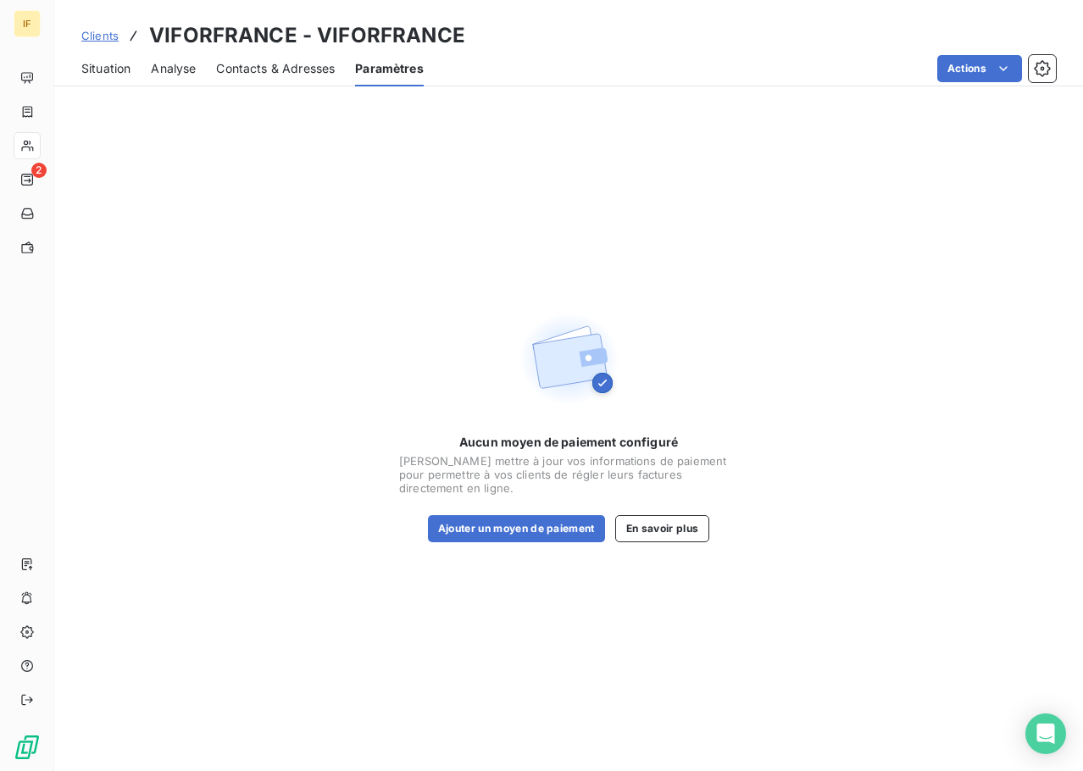
click at [180, 64] on span "Analyse" at bounding box center [173, 68] width 45 height 17
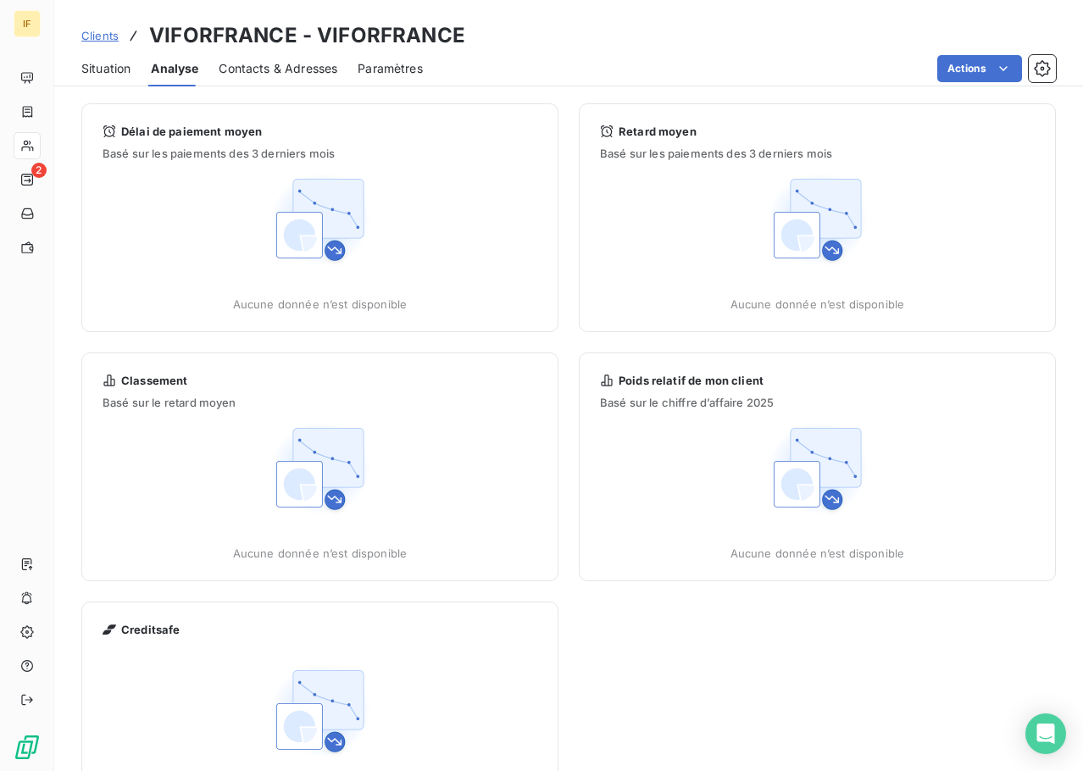
click at [259, 71] on span "Contacts & Adresses" at bounding box center [278, 68] width 119 height 17
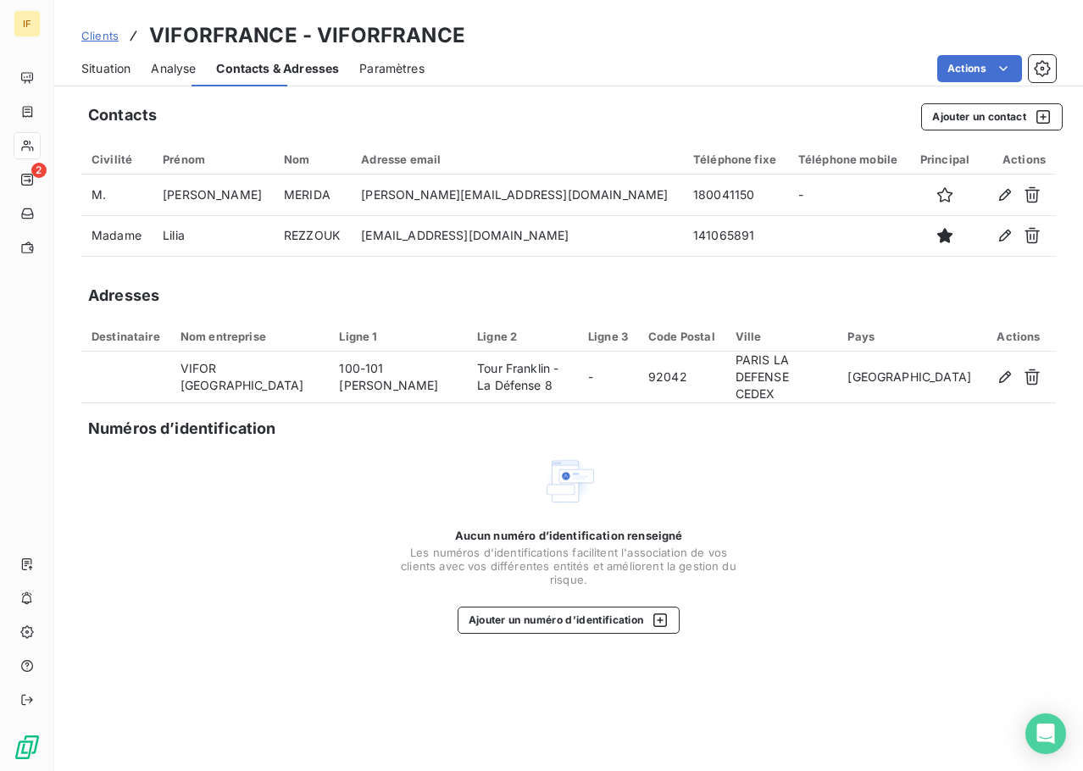
click at [369, 68] on span "Paramètres" at bounding box center [391, 68] width 65 height 17
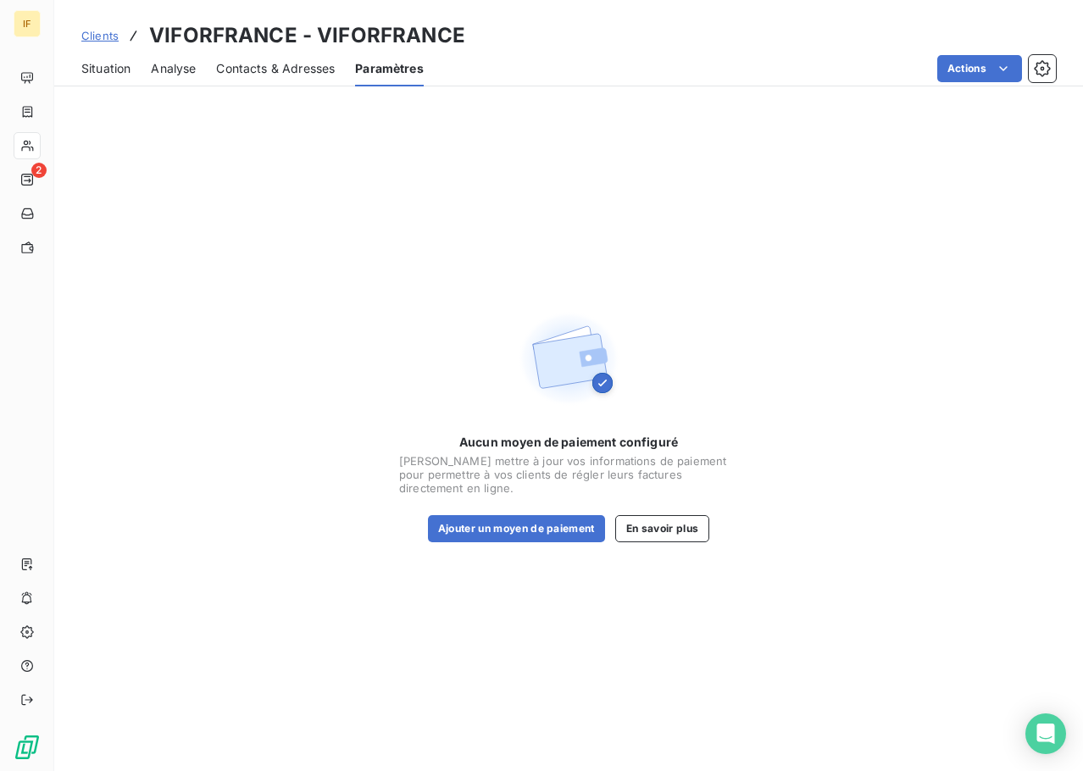
click at [112, 75] on span "Situation" at bounding box center [105, 68] width 49 height 17
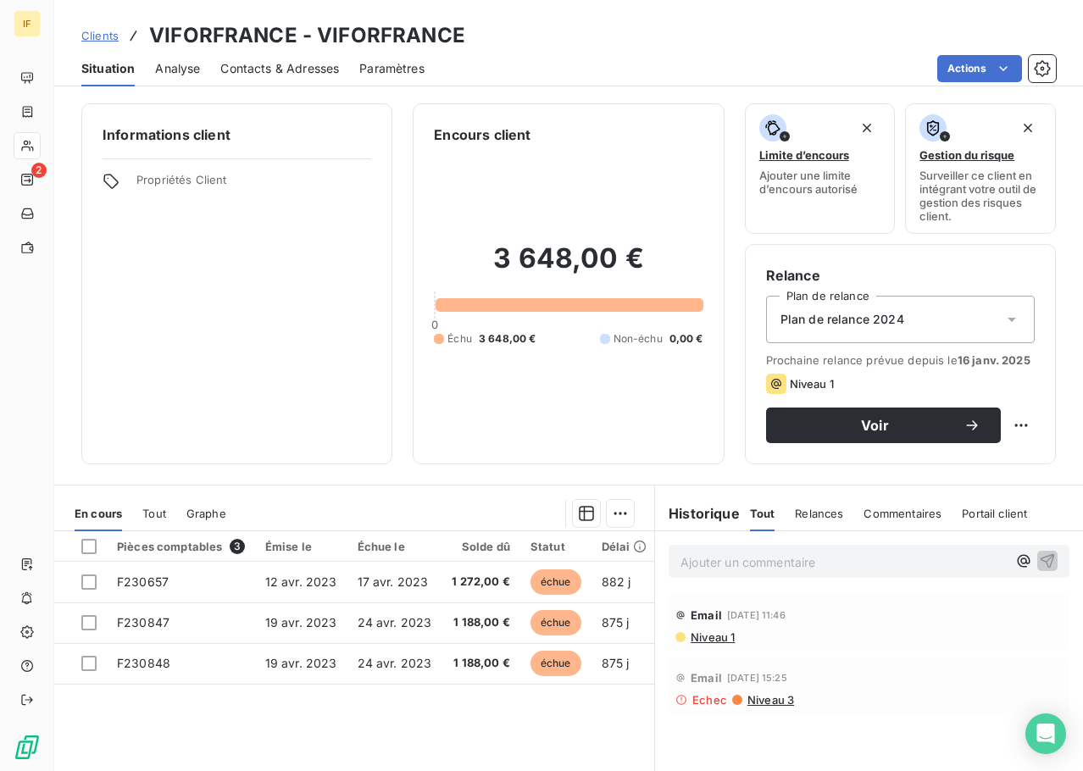
click at [284, 77] on div "Contacts & Adresses" at bounding box center [279, 69] width 119 height 36
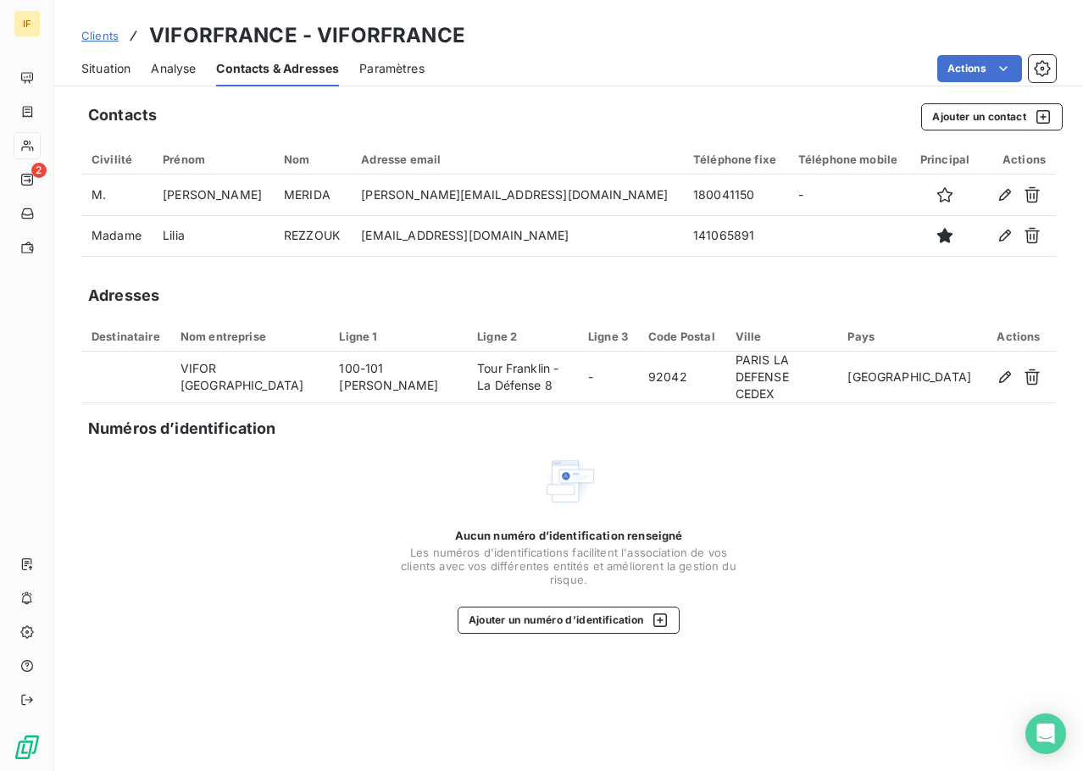
click at [102, 60] on span "Situation" at bounding box center [105, 68] width 49 height 17
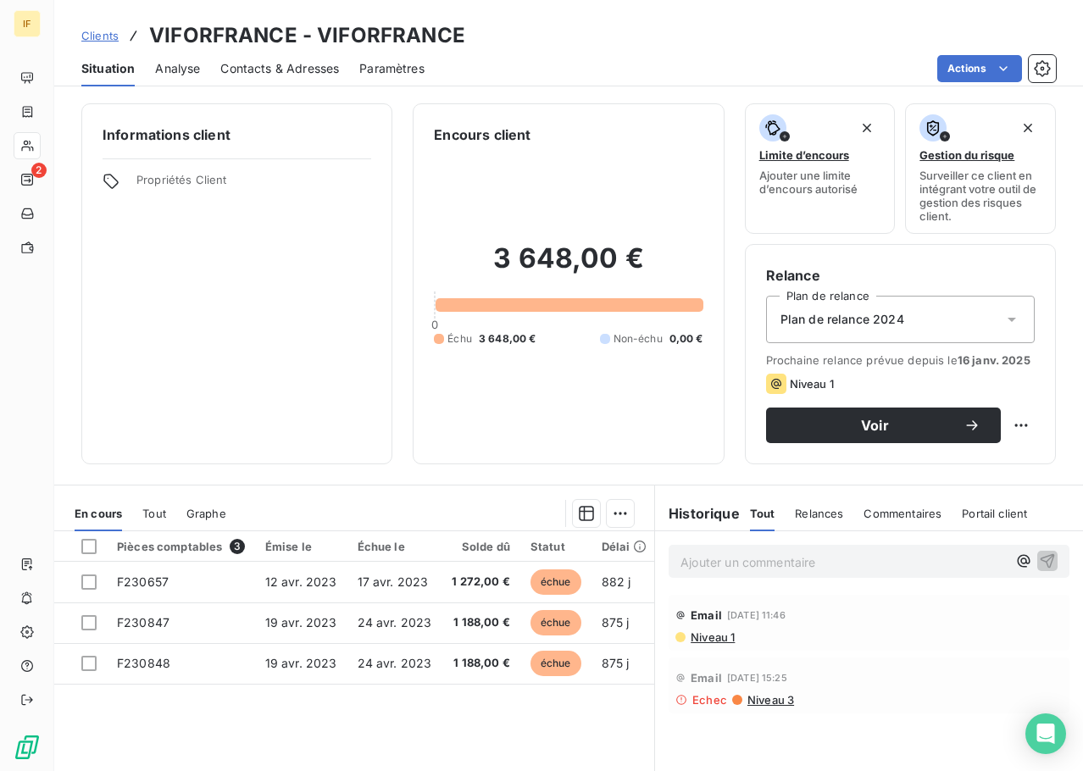
click at [995, 530] on div "Portail client" at bounding box center [994, 514] width 65 height 36
click at [884, 513] on span "Commentaires" at bounding box center [901, 514] width 78 height 14
click at [801, 524] on div "Relances" at bounding box center [817, 514] width 48 height 36
click at [698, 514] on h6 "Historique" at bounding box center [697, 514] width 85 height 20
click at [732, 514] on h6 "Historique" at bounding box center [697, 514] width 85 height 20
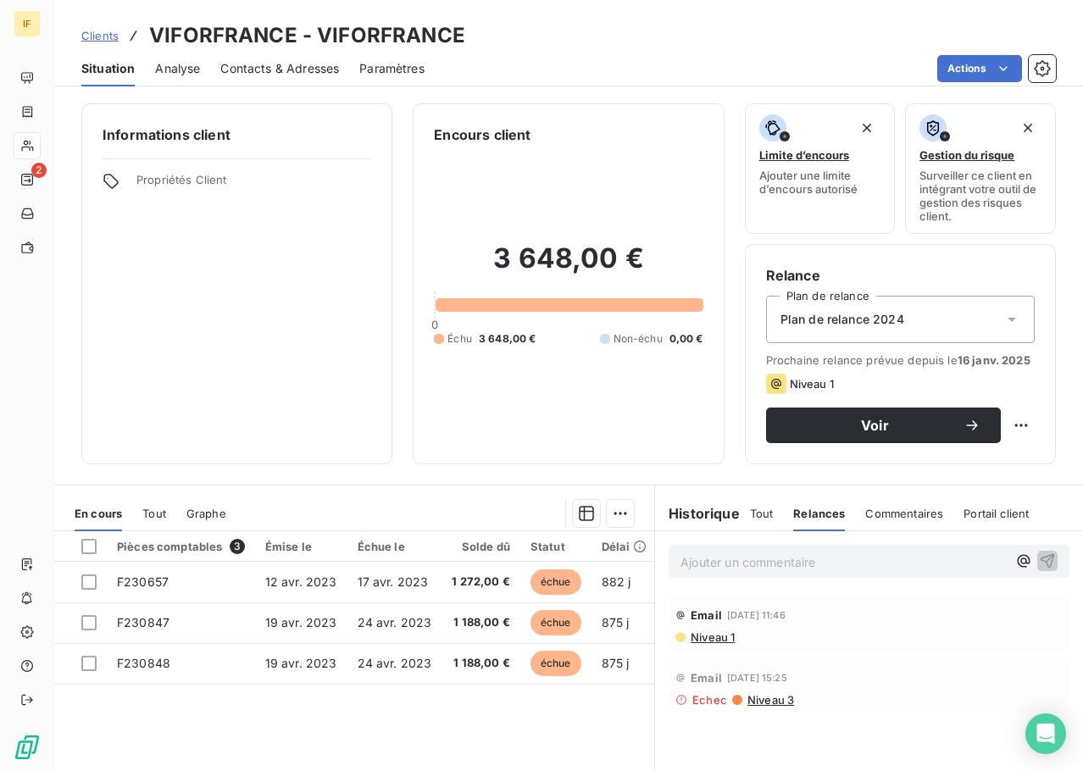
click at [739, 514] on div "Historique" at bounding box center [702, 514] width 95 height 20
click at [750, 514] on span "Tout" at bounding box center [762, 514] width 24 height 14
click at [1016, 69] on html "IF 2 Clients VIFORFRANCE - VIFORFRANCE Situation Analyse Contacts & Adresses Pa…" at bounding box center [541, 385] width 1083 height 771
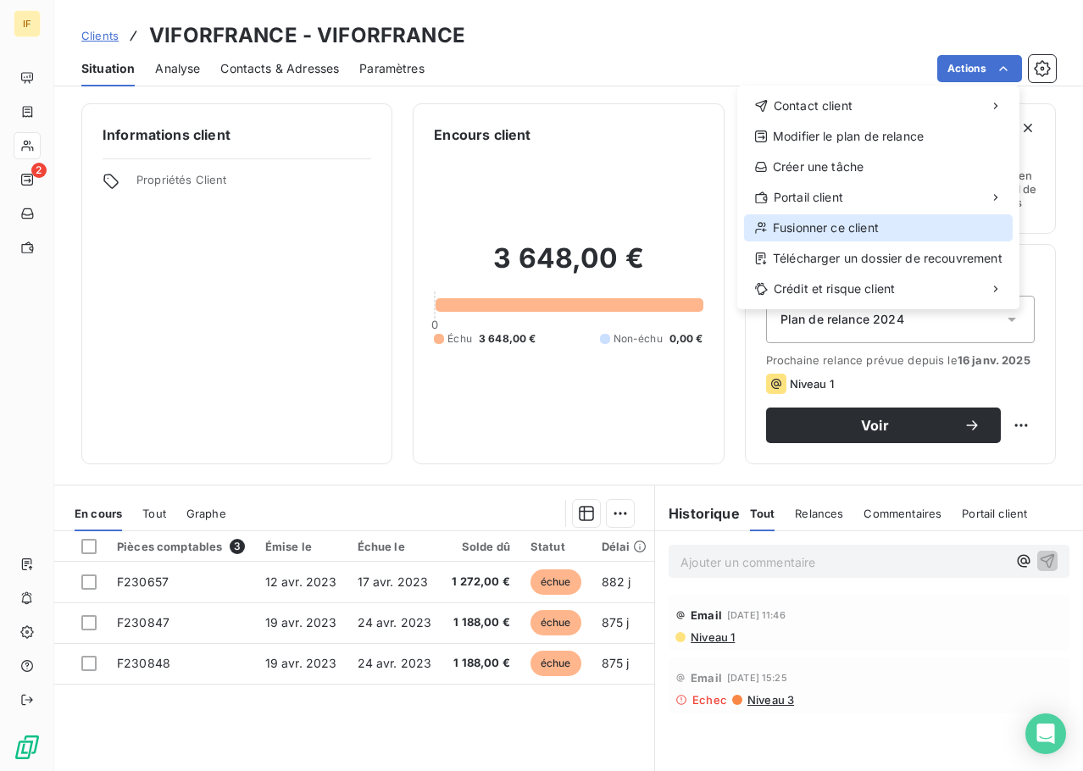
click at [877, 222] on div "Fusionner ce client" at bounding box center [878, 227] width 269 height 27
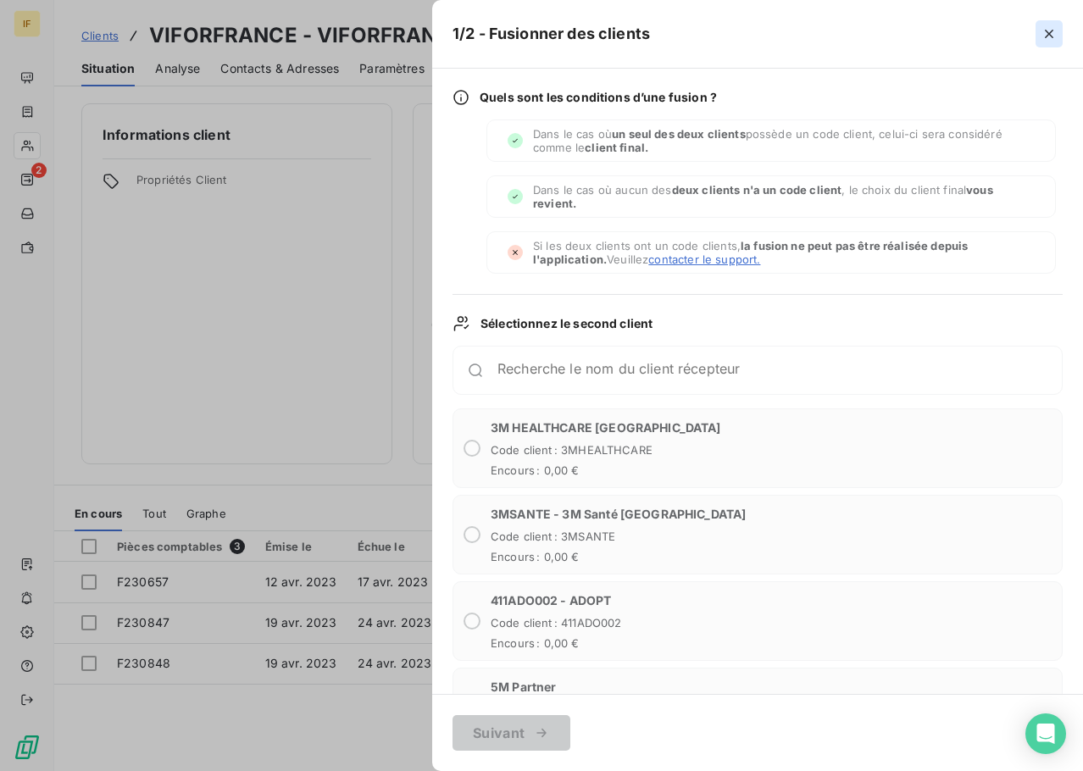
click at [1049, 31] on icon "button" at bounding box center [1049, 33] width 17 height 17
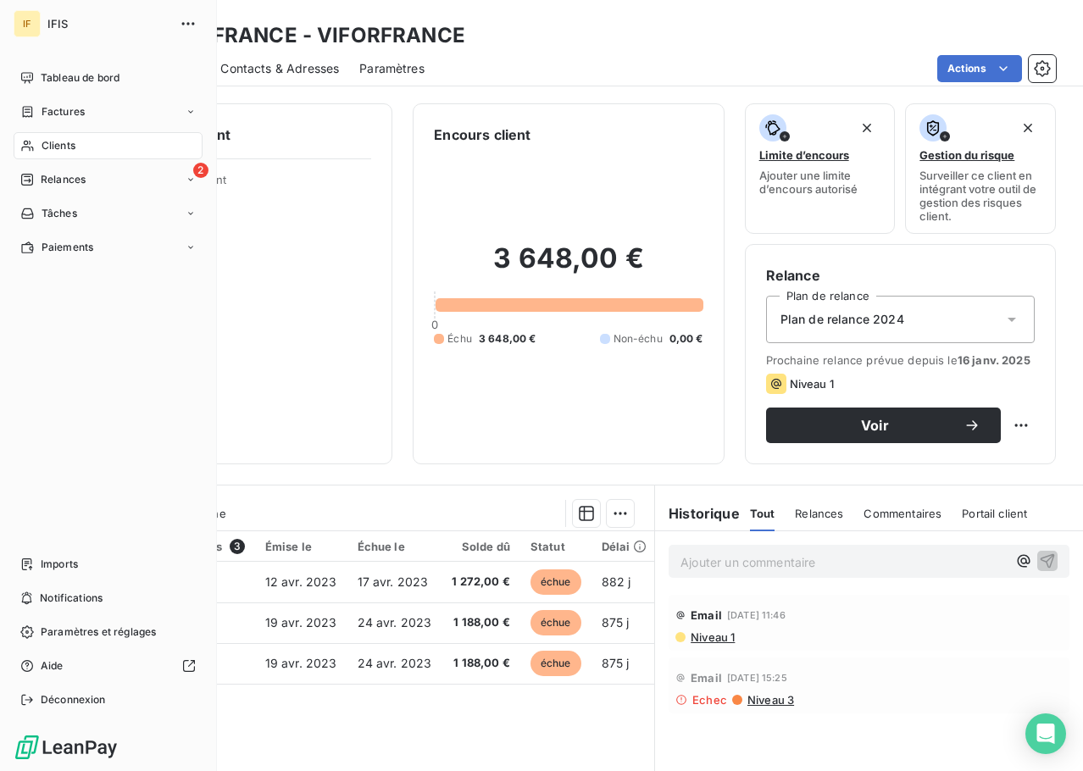
click at [154, 143] on div "Clients" at bounding box center [108, 145] width 189 height 27
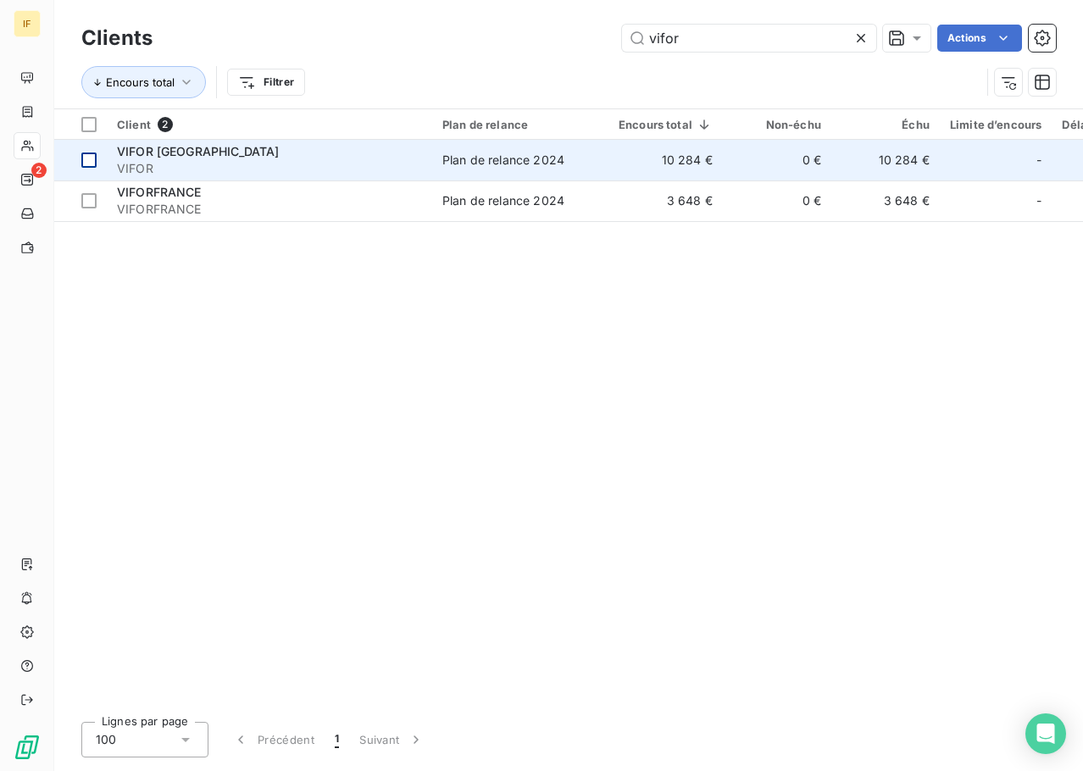
click at [89, 159] on div at bounding box center [88, 160] width 15 height 15
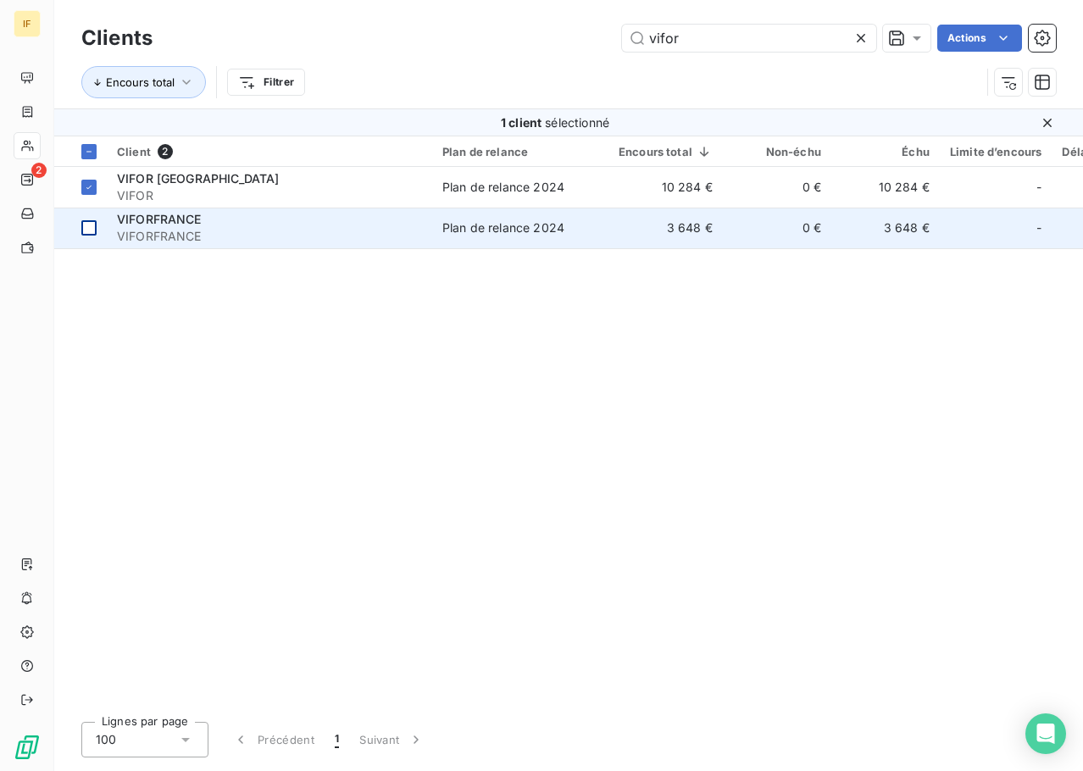
click at [92, 226] on div at bounding box center [88, 227] width 15 height 15
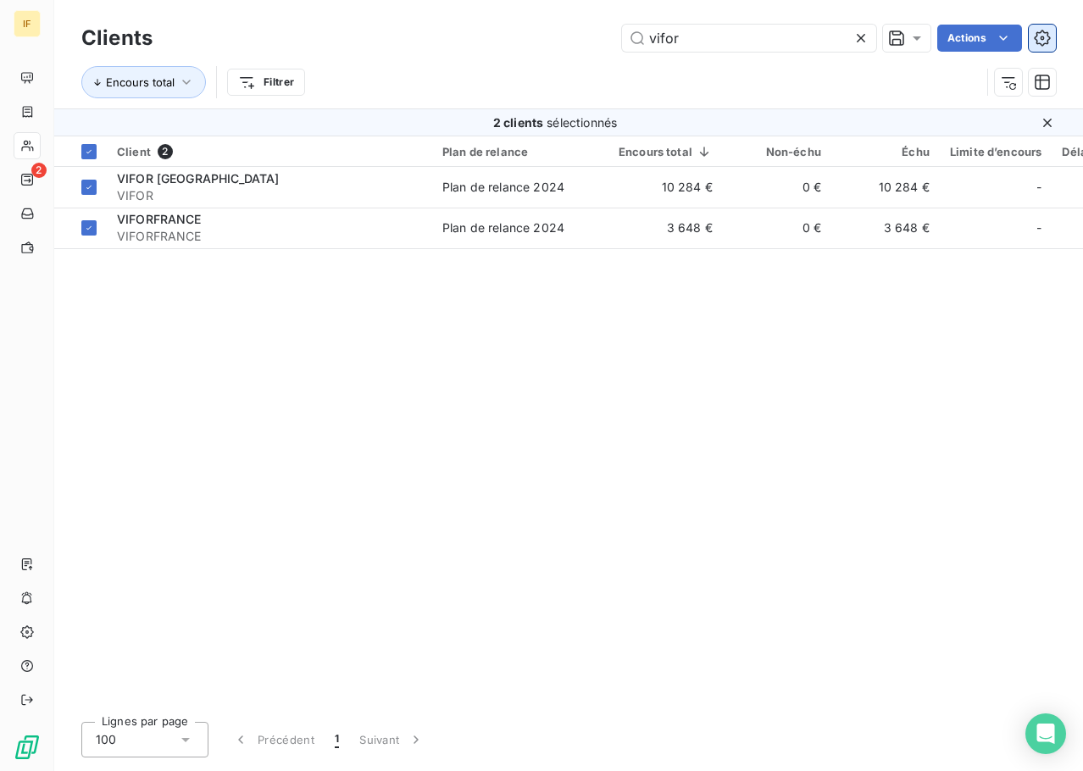
click at [1042, 42] on icon "button" at bounding box center [1042, 38] width 17 height 17
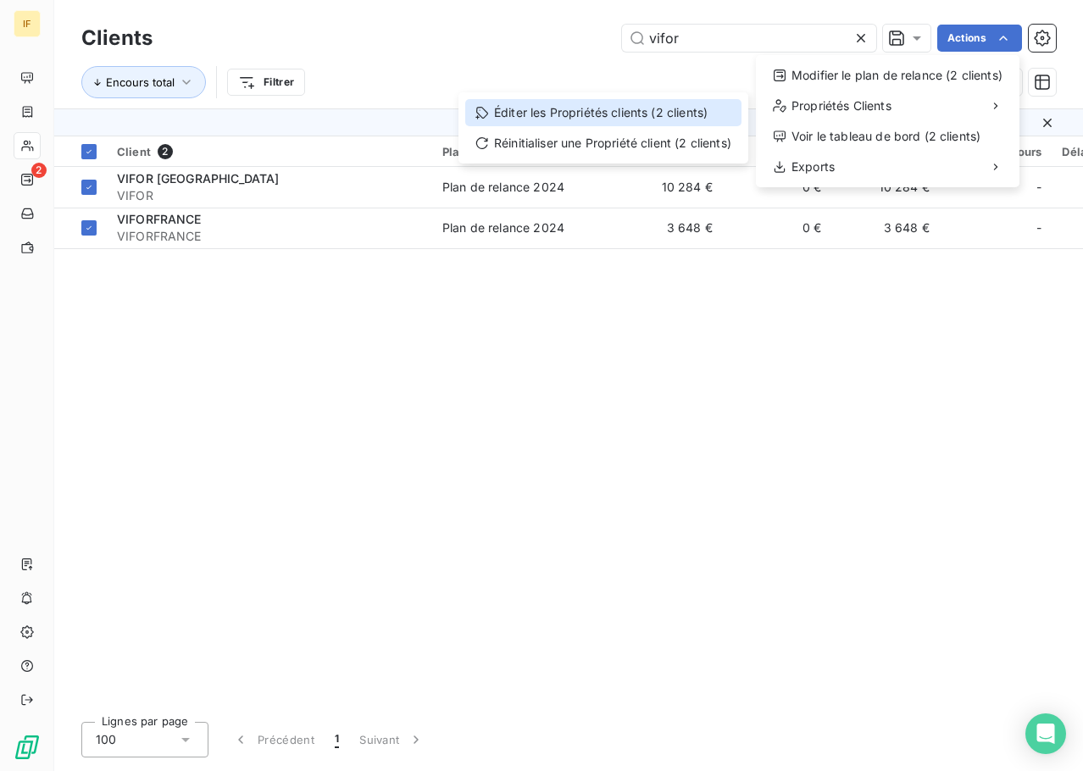
click at [563, 117] on div "Éditer les Propriétés clients (2 clients)" at bounding box center [603, 112] width 276 height 27
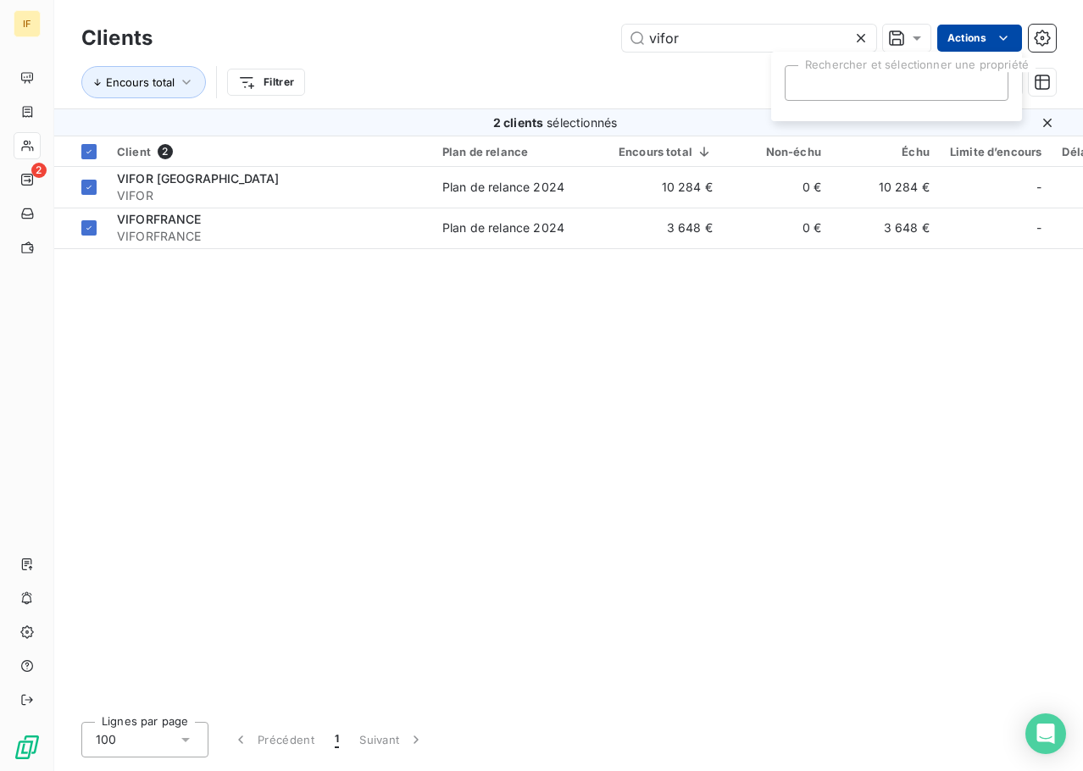
click at [1007, 25] on html "IF 2 Clients vifor Actions Encours total Filtrer 2 clients sélectionnés Client …" at bounding box center [541, 385] width 1083 height 771
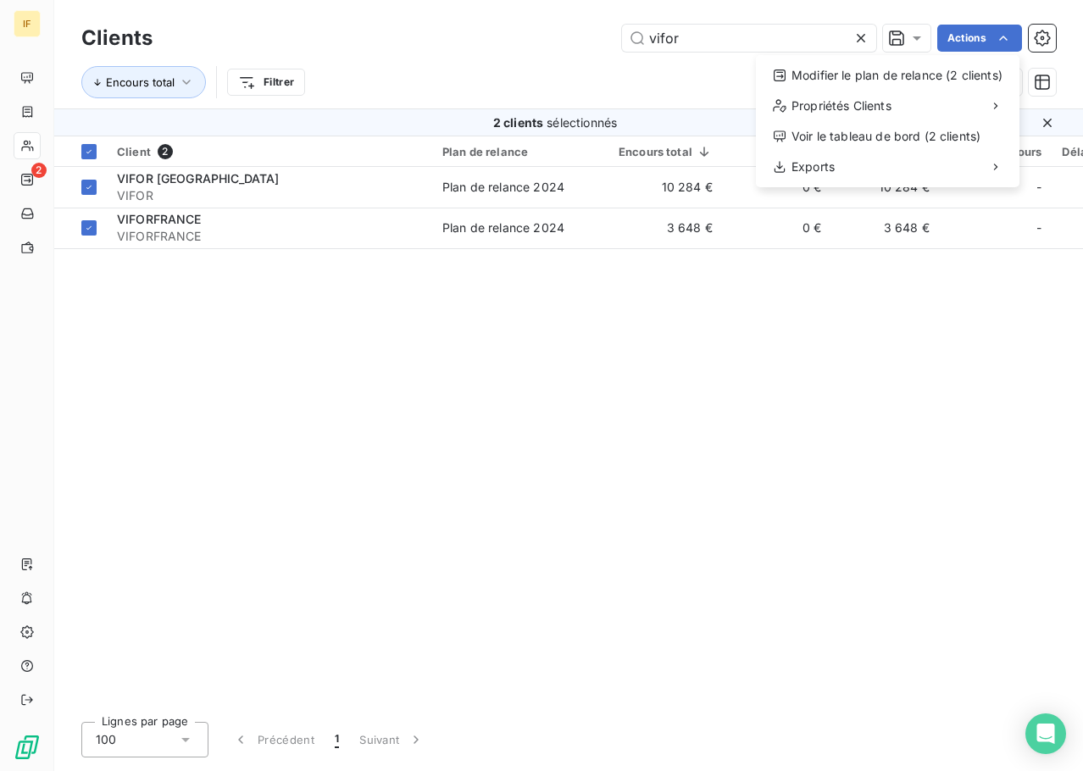
click at [458, 312] on html "IF 2 Clients vifor Actions Modifier le plan de relance (2 clients) Propriétés C…" at bounding box center [541, 385] width 1083 height 771
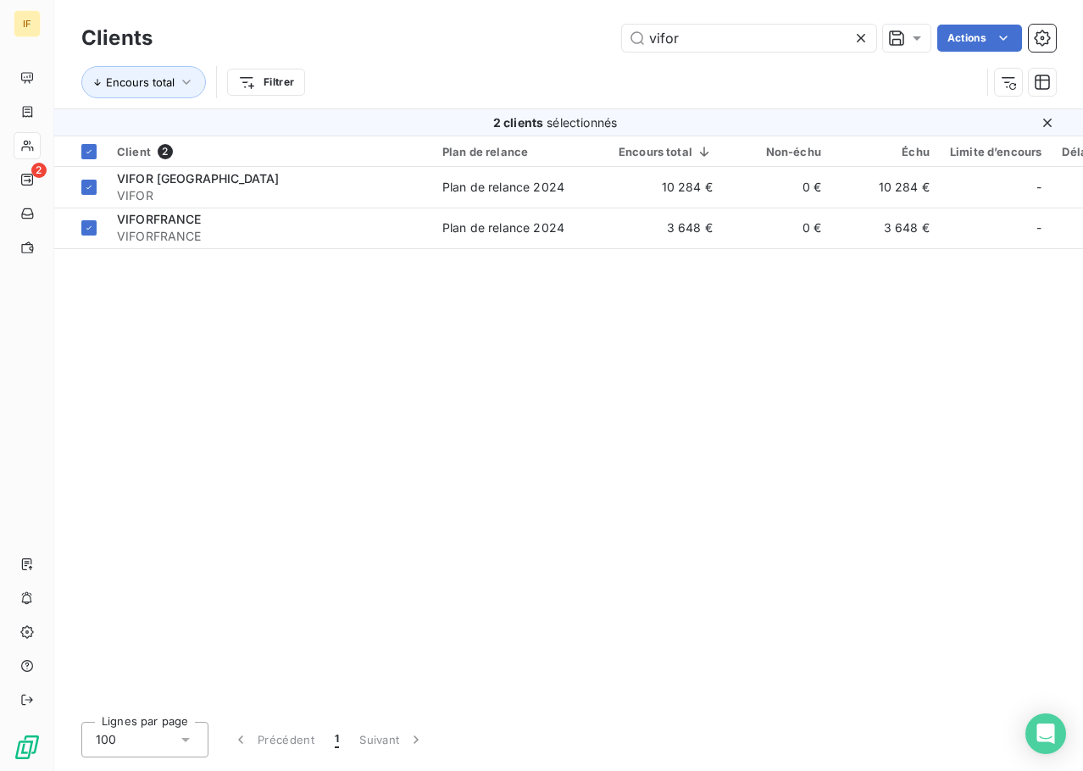
click at [142, 292] on div "Client 2 Plan de relance Encours total Non-échu Échu Limite d’encours Délai moy…" at bounding box center [568, 422] width 1029 height 572
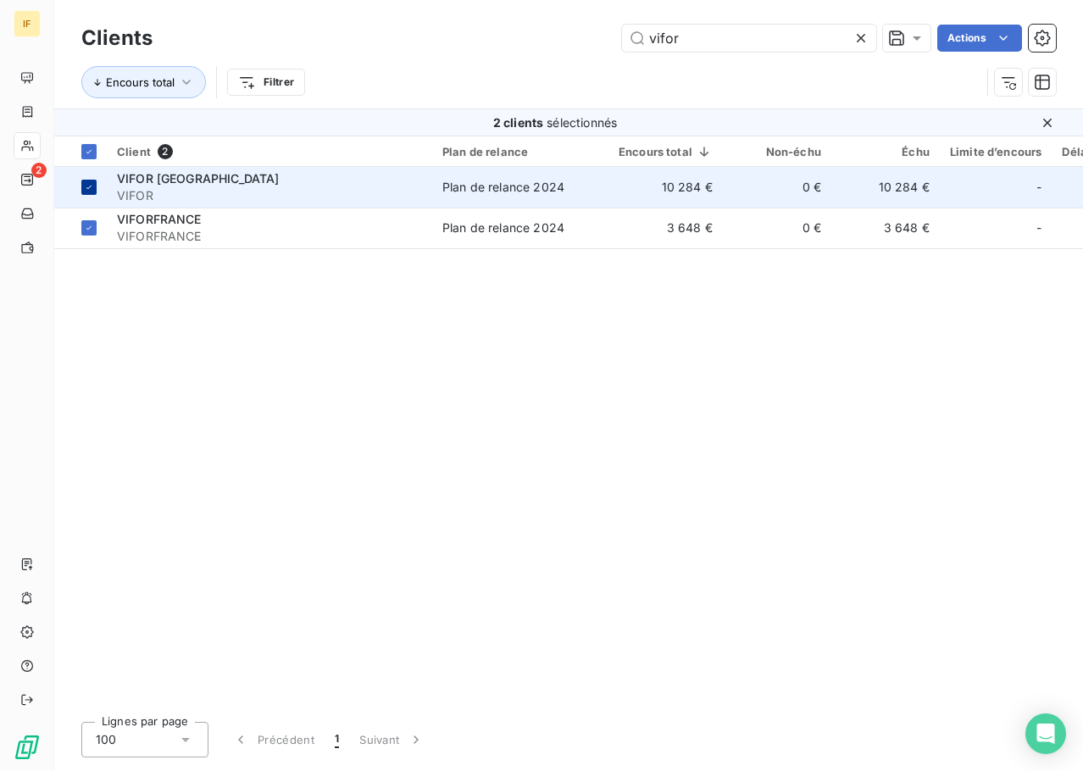
click at [83, 192] on div at bounding box center [88, 187] width 15 height 15
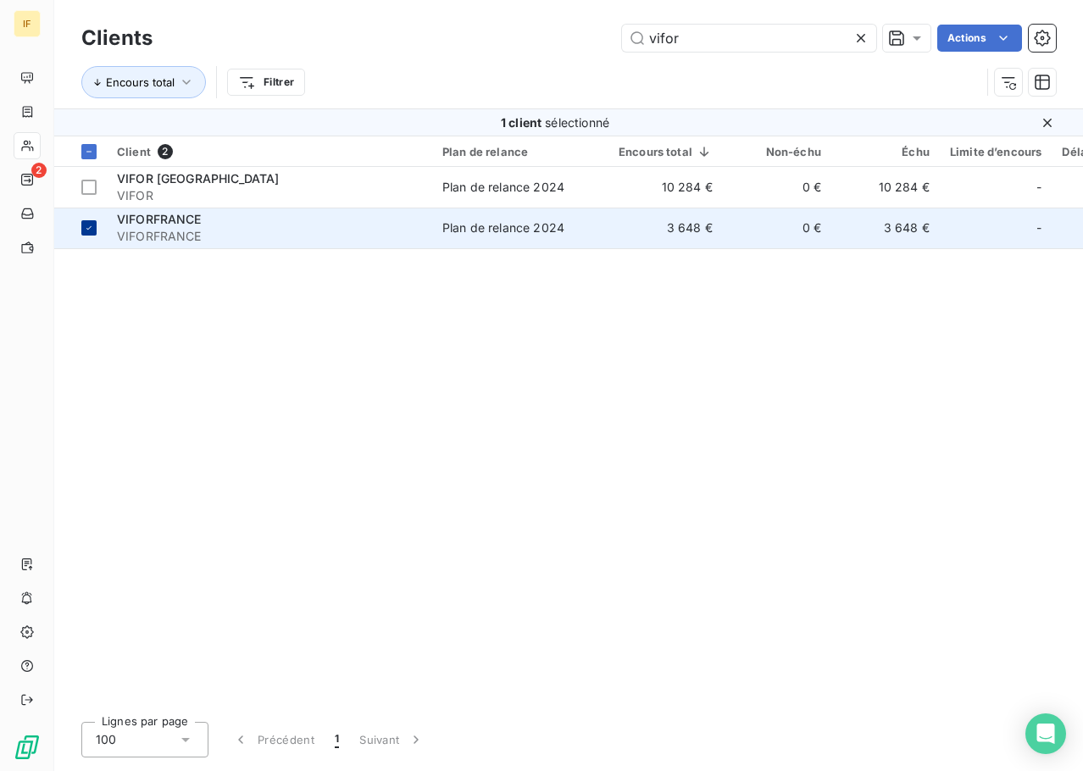
click at [86, 220] on div at bounding box center [88, 227] width 15 height 15
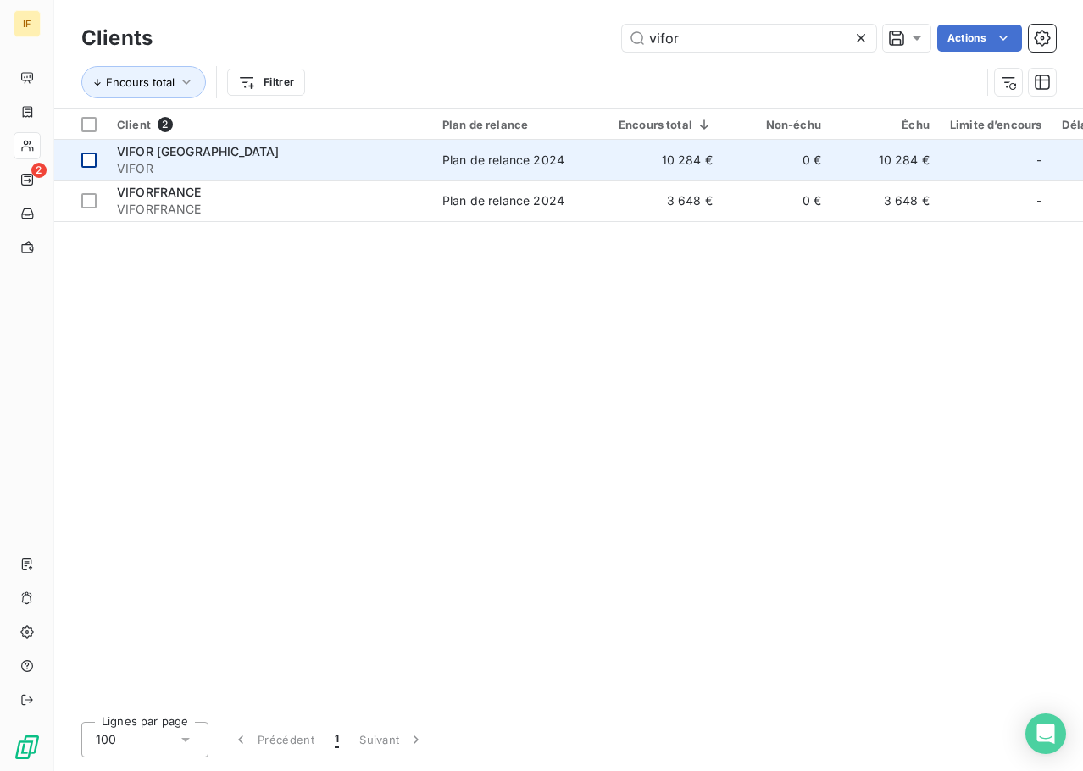
click at [97, 162] on td at bounding box center [80, 160] width 53 height 41
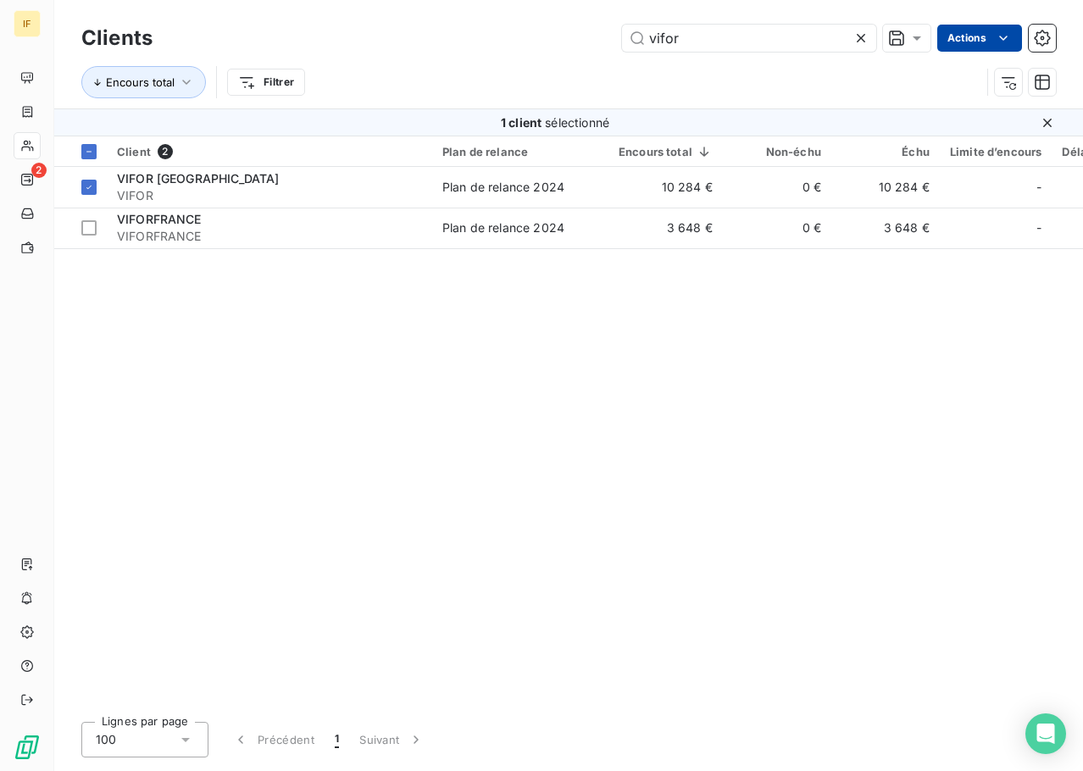
click at [967, 35] on html "IF 2 Clients vifor Actions Encours total Filtrer 1 client sélectionné Client 2 …" at bounding box center [541, 385] width 1083 height 771
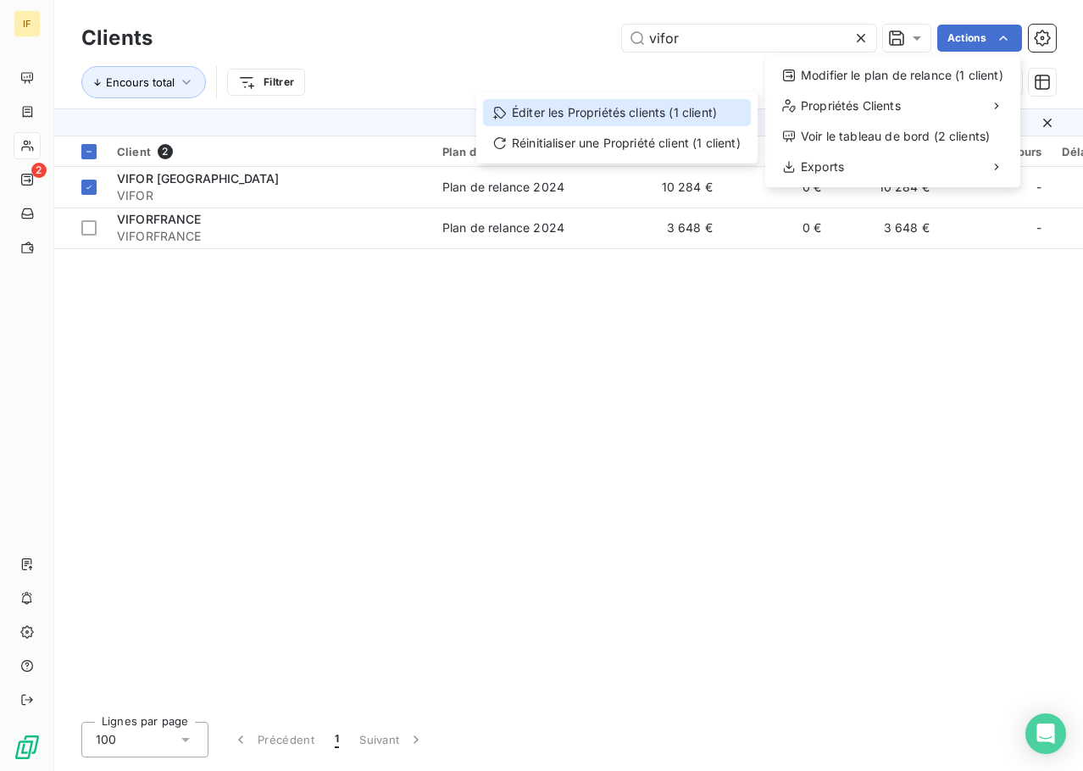
click at [657, 109] on div "Éditer les Propriétés clients (1 client)" at bounding box center [617, 112] width 268 height 27
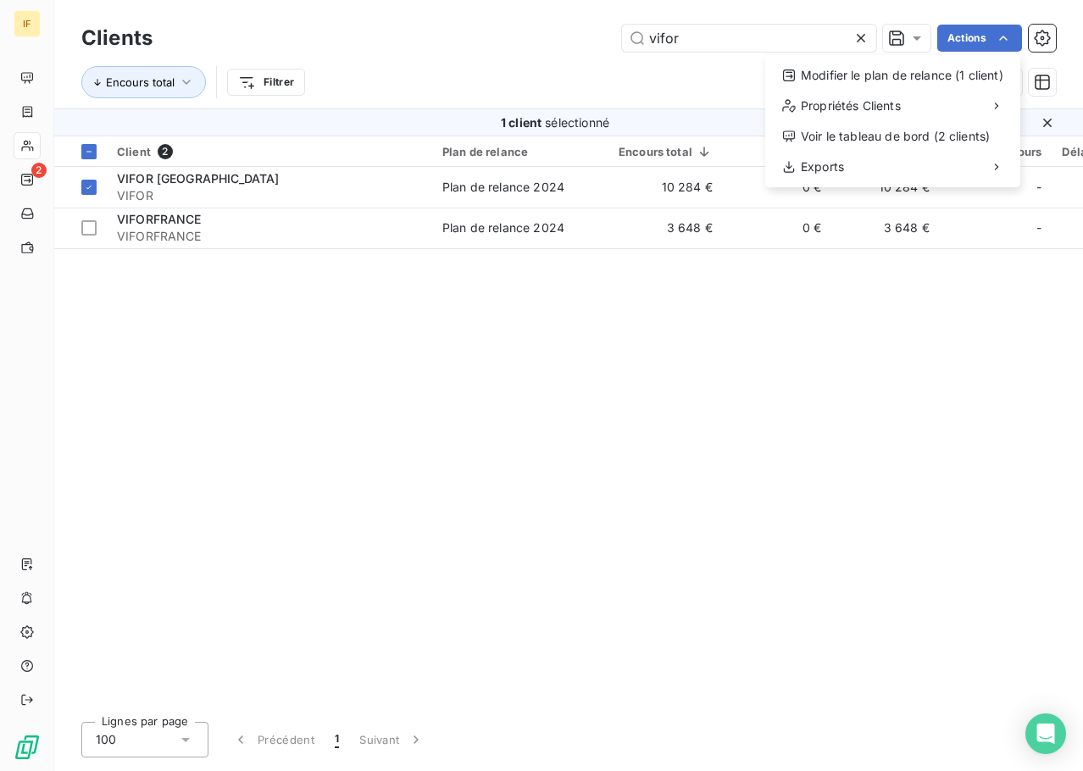
click at [803, 279] on html "IF 2 Clients vifor Actions Modifier le plan de relance (1 client) Propriétés Cl…" at bounding box center [541, 385] width 1083 height 771
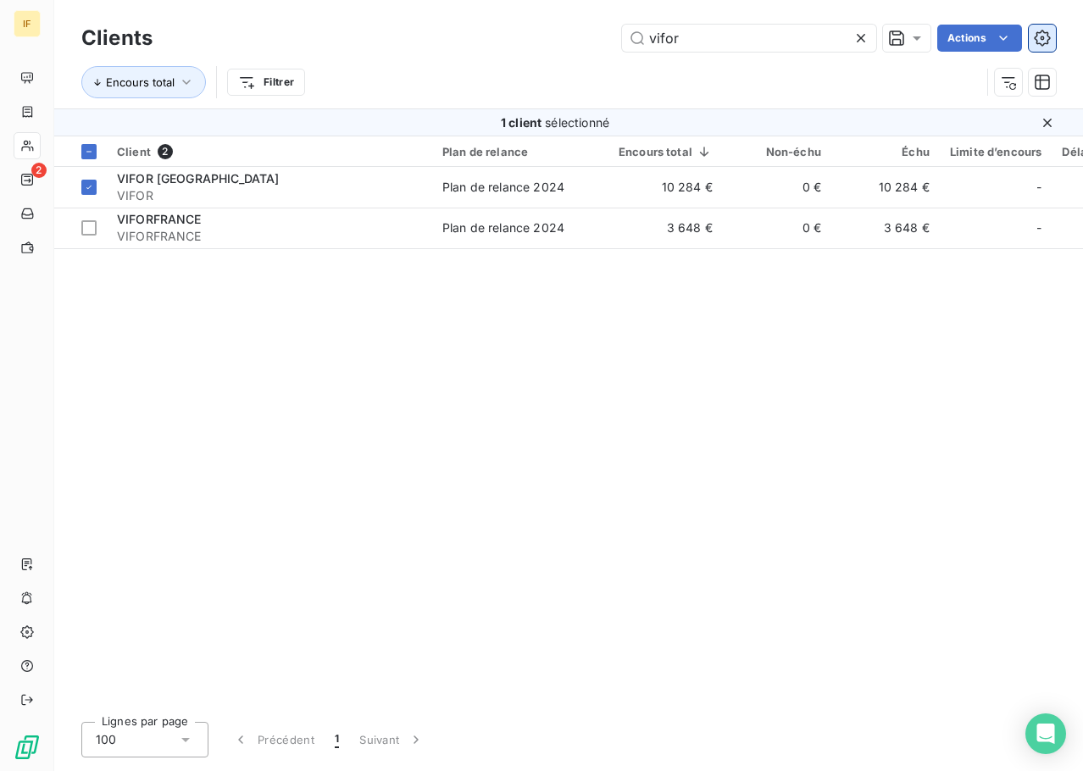
click at [1038, 33] on icon "button" at bounding box center [1042, 38] width 17 height 17
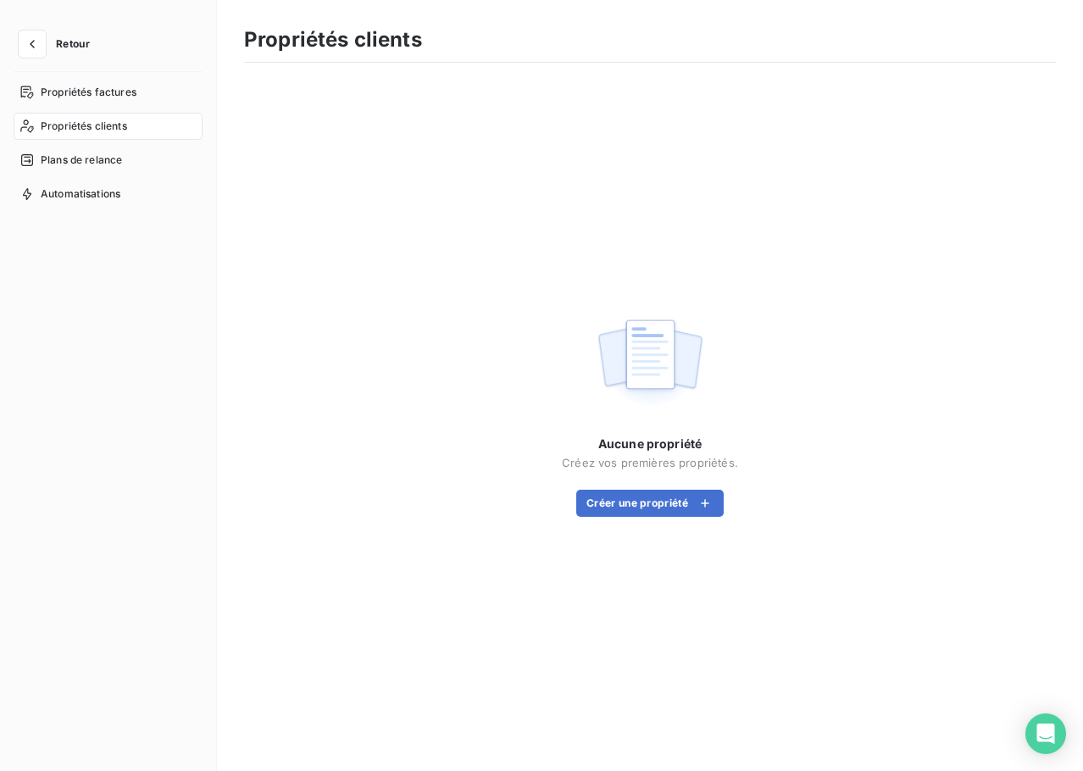
click at [100, 116] on div "Propriétés clients" at bounding box center [108, 126] width 189 height 27
click at [86, 83] on div "Propriétés factures" at bounding box center [108, 92] width 189 height 27
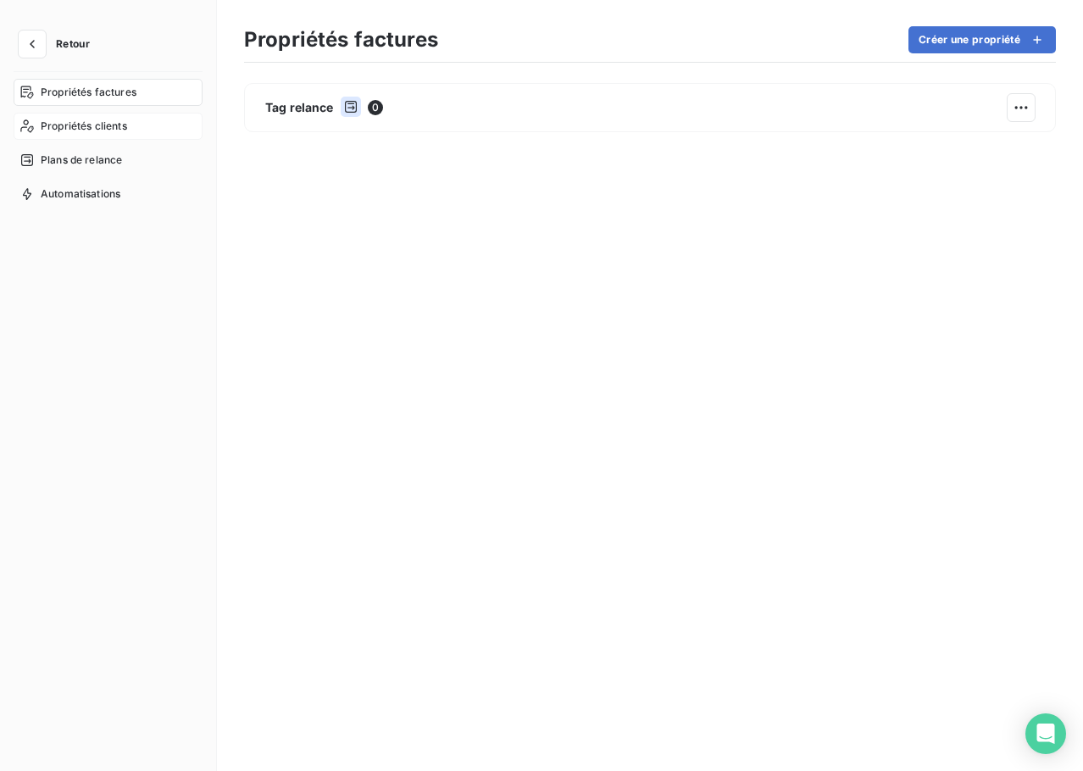
click at [87, 139] on div "Propriétés clients" at bounding box center [108, 126] width 189 height 27
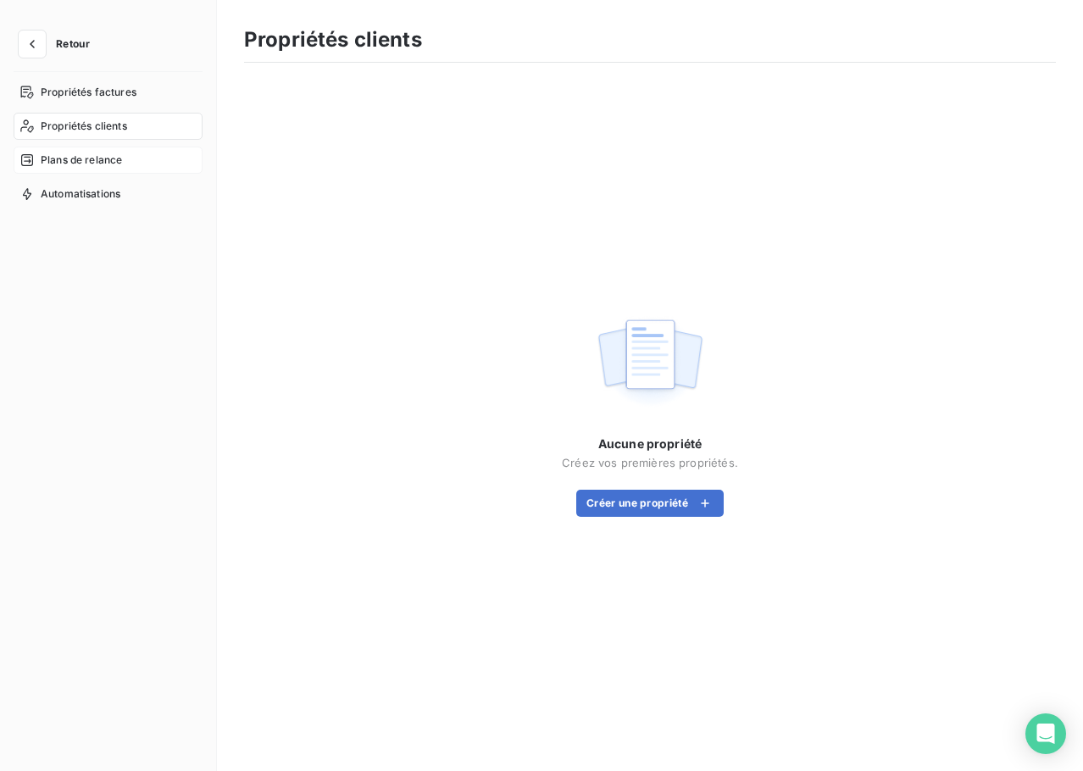
click at [93, 166] on span "Plans de relance" at bounding box center [81, 160] width 81 height 15
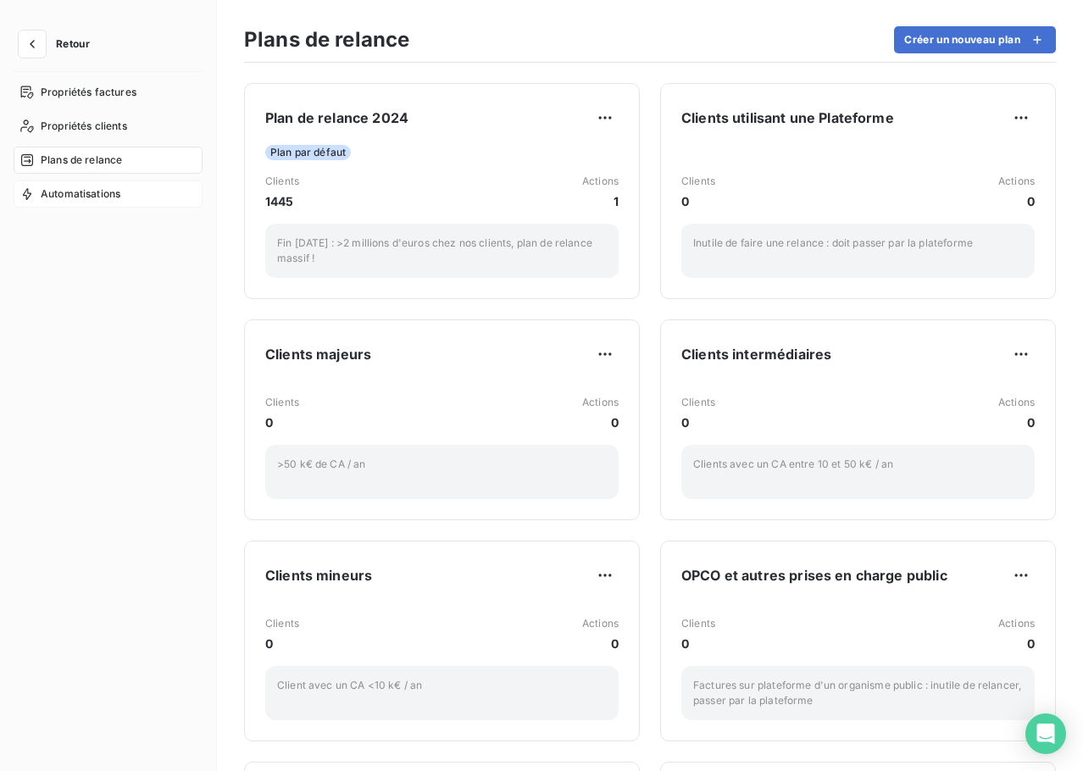
click at [78, 197] on span "Automatisations" at bounding box center [81, 193] width 80 height 15
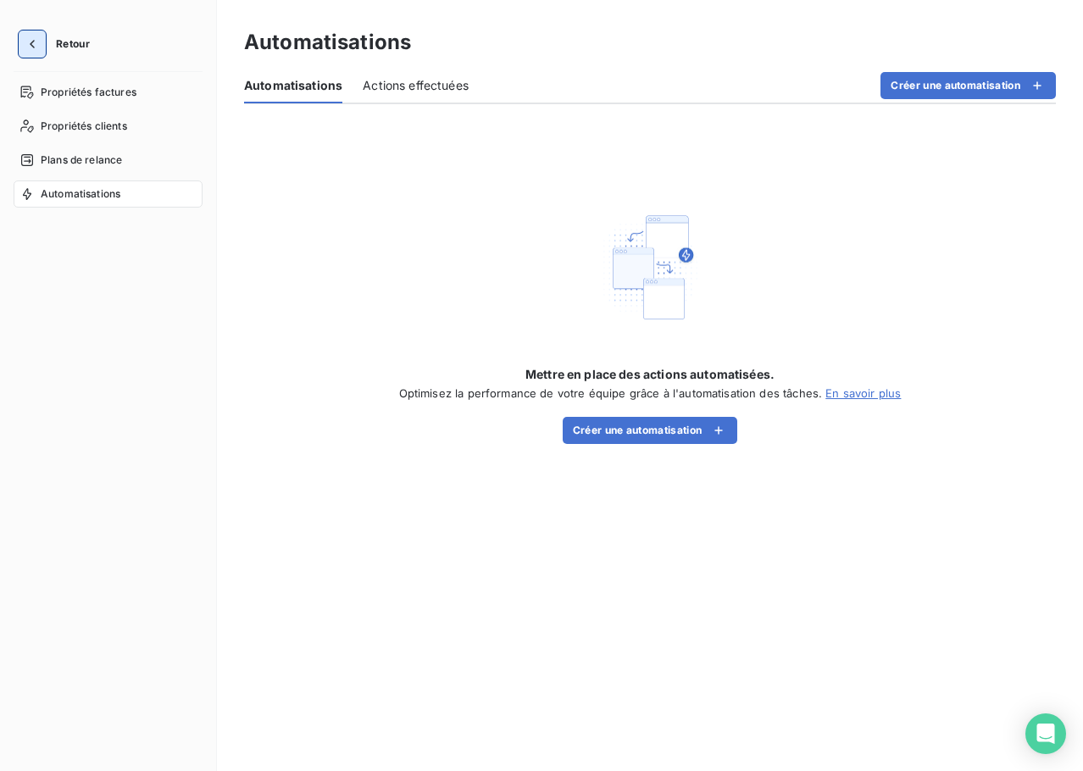
click at [37, 42] on icon "button" at bounding box center [32, 44] width 17 height 17
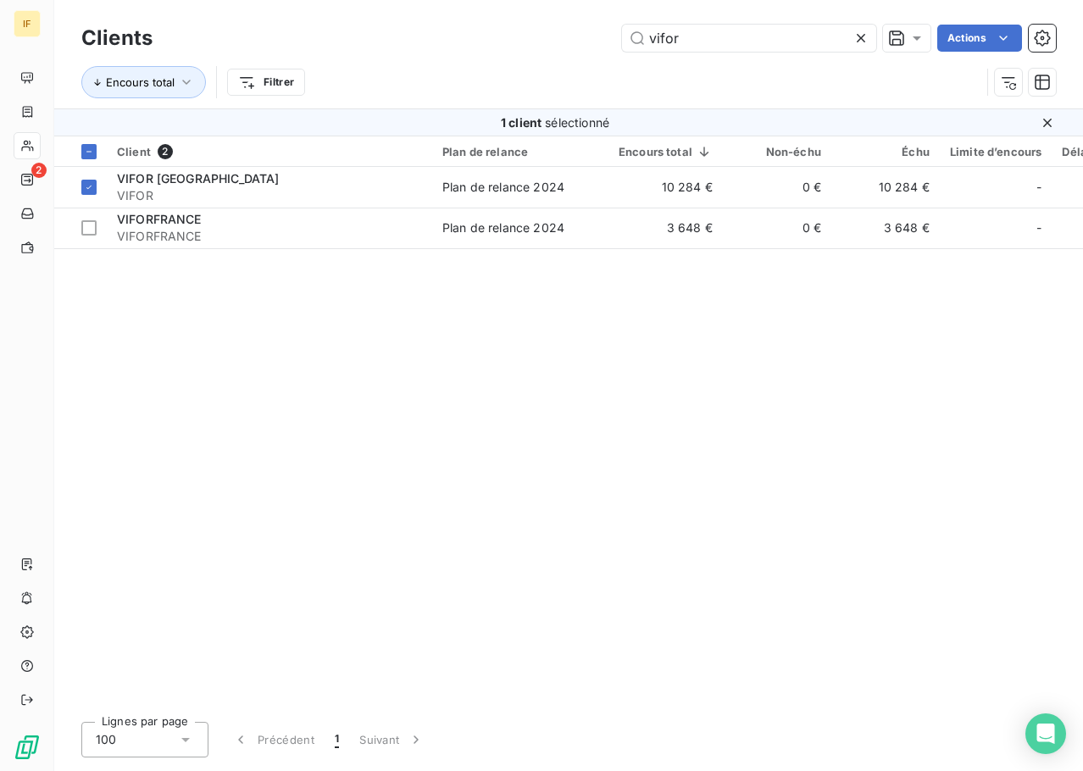
click at [473, 372] on div "Client 2 Plan de relance Encours total Non-échu Échu Limite d’encours Délai moy…" at bounding box center [568, 422] width 1029 height 572
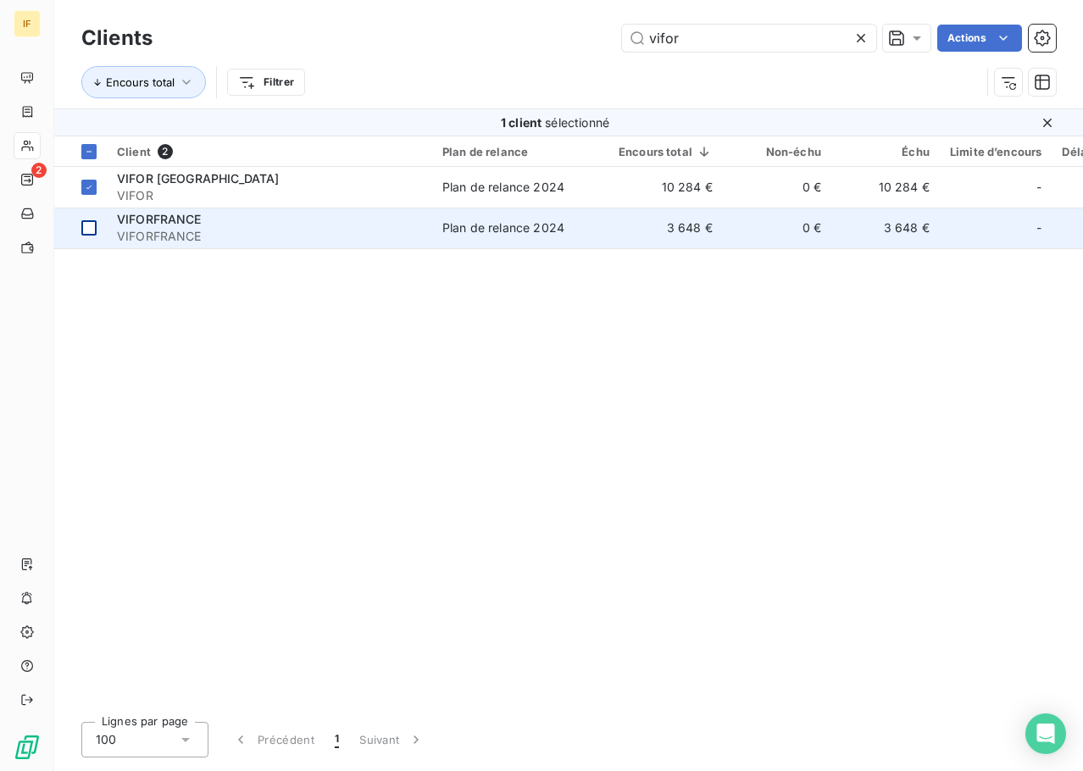
click at [86, 231] on div at bounding box center [88, 227] width 15 height 15
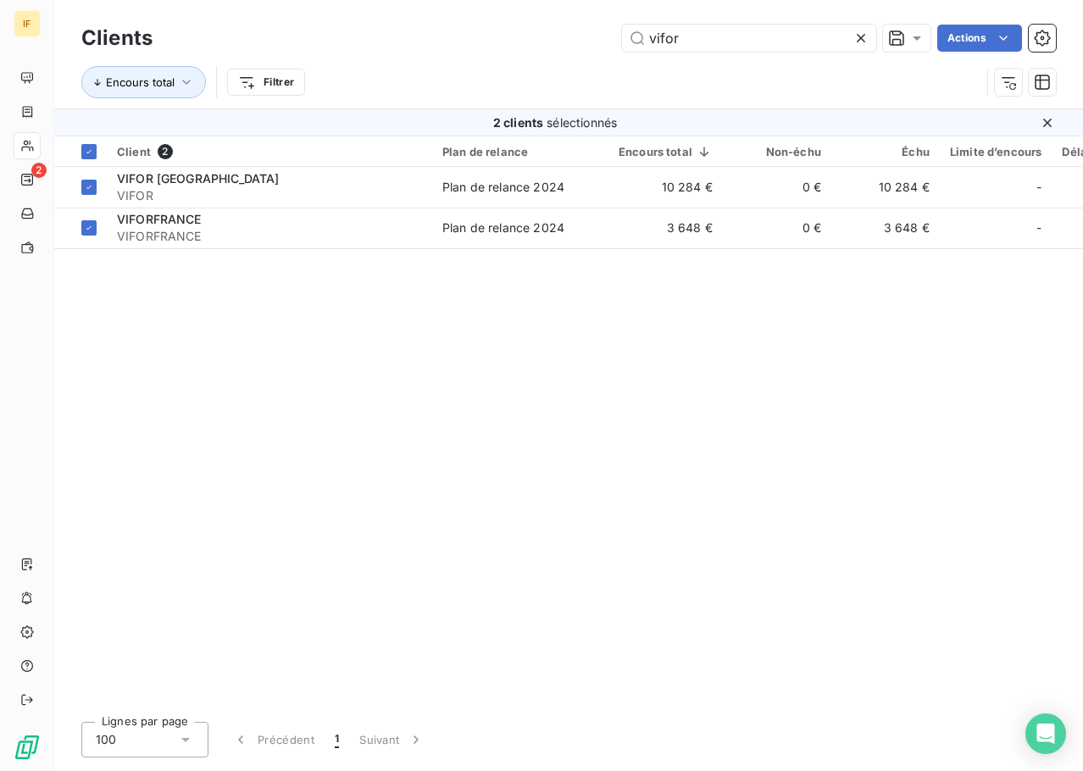
click at [307, 347] on div "Client 2 Plan de relance Encours total Non-échu Échu Limite d’encours Délai moy…" at bounding box center [568, 422] width 1029 height 572
click at [154, 316] on div "Client 2 Plan de relance Encours total Non-échu Échu Limite d’encours Délai moy…" at bounding box center [568, 422] width 1029 height 572
click at [400, 353] on div "Client 2 Plan de relance Encours total Non-échu Échu Limite d’encours Délai moy…" at bounding box center [568, 422] width 1029 height 572
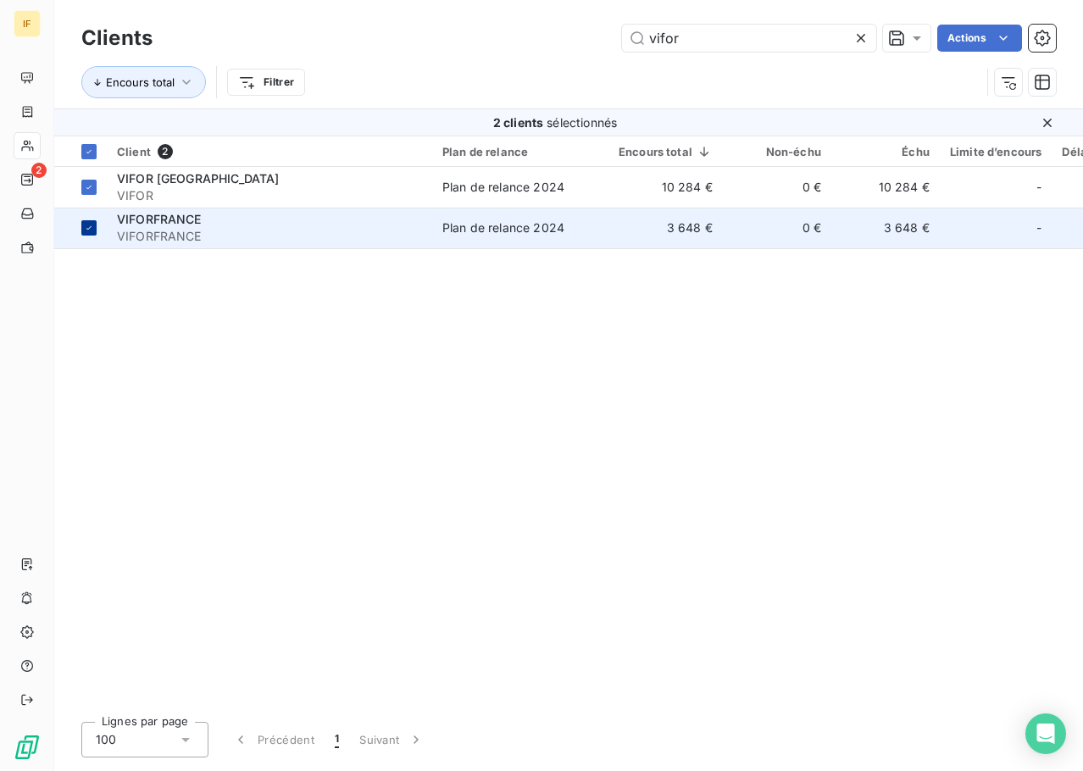
click at [93, 229] on icon at bounding box center [89, 228] width 10 height 10
click at [88, 186] on icon at bounding box center [89, 187] width 10 height 10
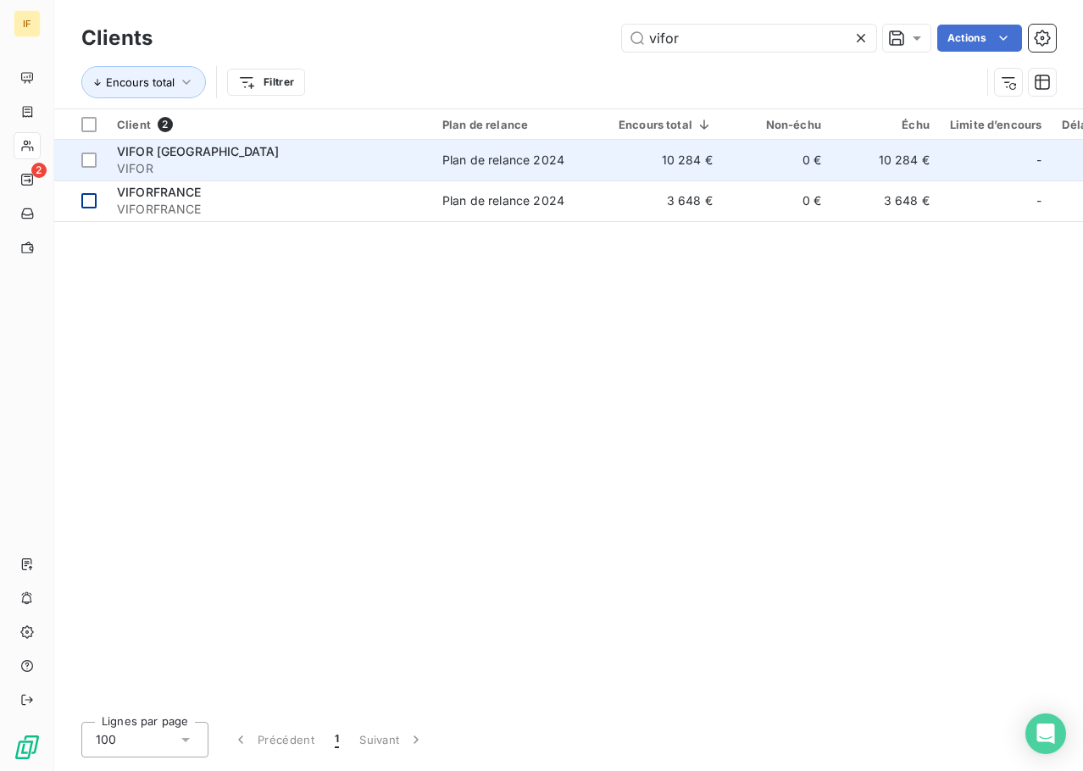
click at [166, 162] on span "VIFOR" at bounding box center [269, 168] width 305 height 17
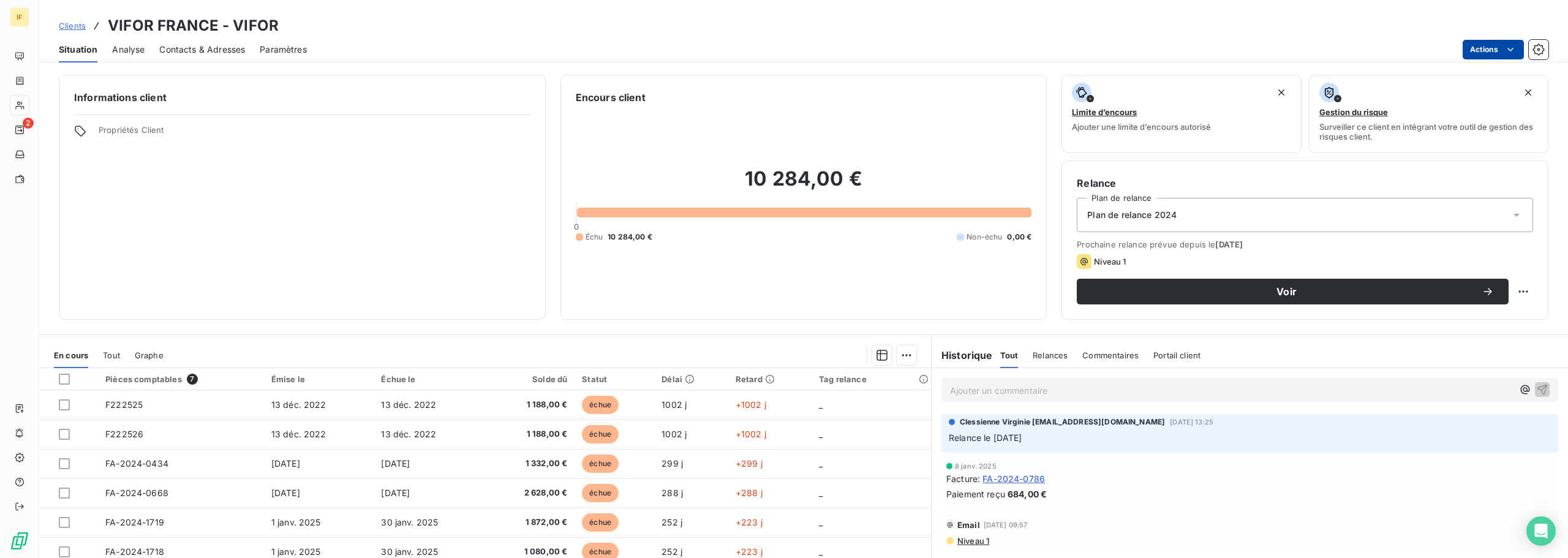
click at [1516, 56] on html "IF 2 Clients VIFOR FRANCE - VIFOR Situation Analyse Contacts & Adresses Paramèt…" at bounding box center [784, 279] width 1568 height 558
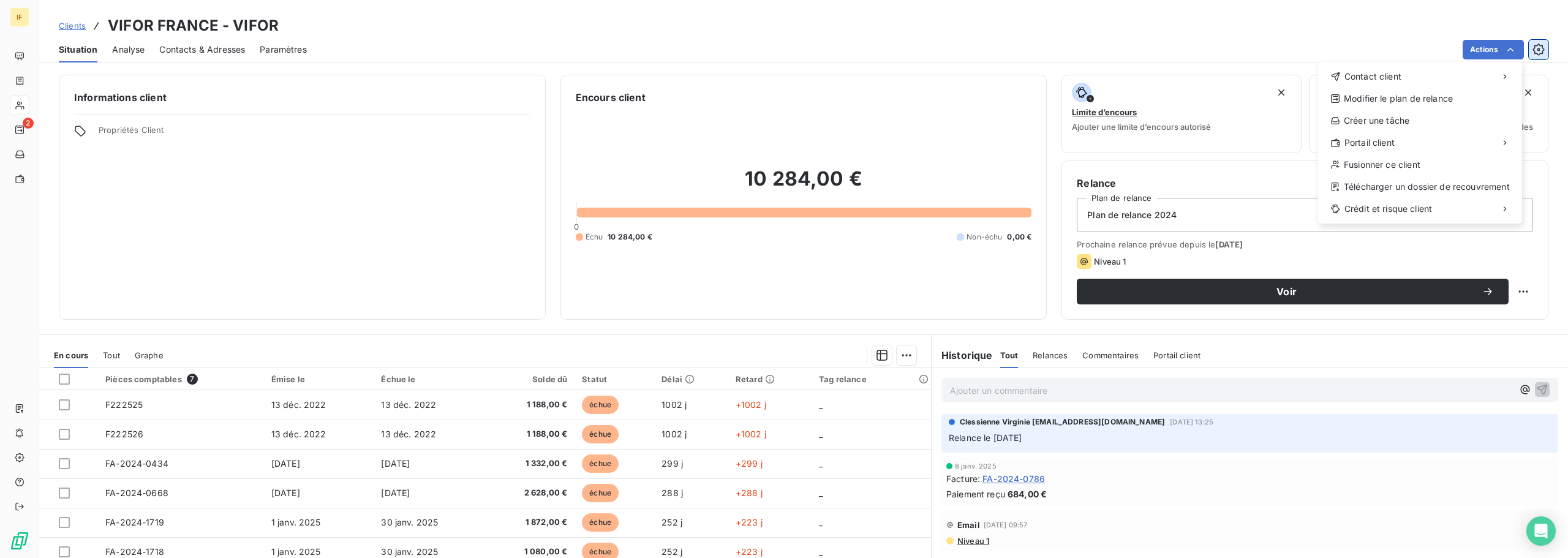
click at [1534, 49] on html "IF 2 Clients VIFOR FRANCE - VIFOR Situation Analyse Contacts & Adresses Paramèt…" at bounding box center [784, 279] width 1568 height 558
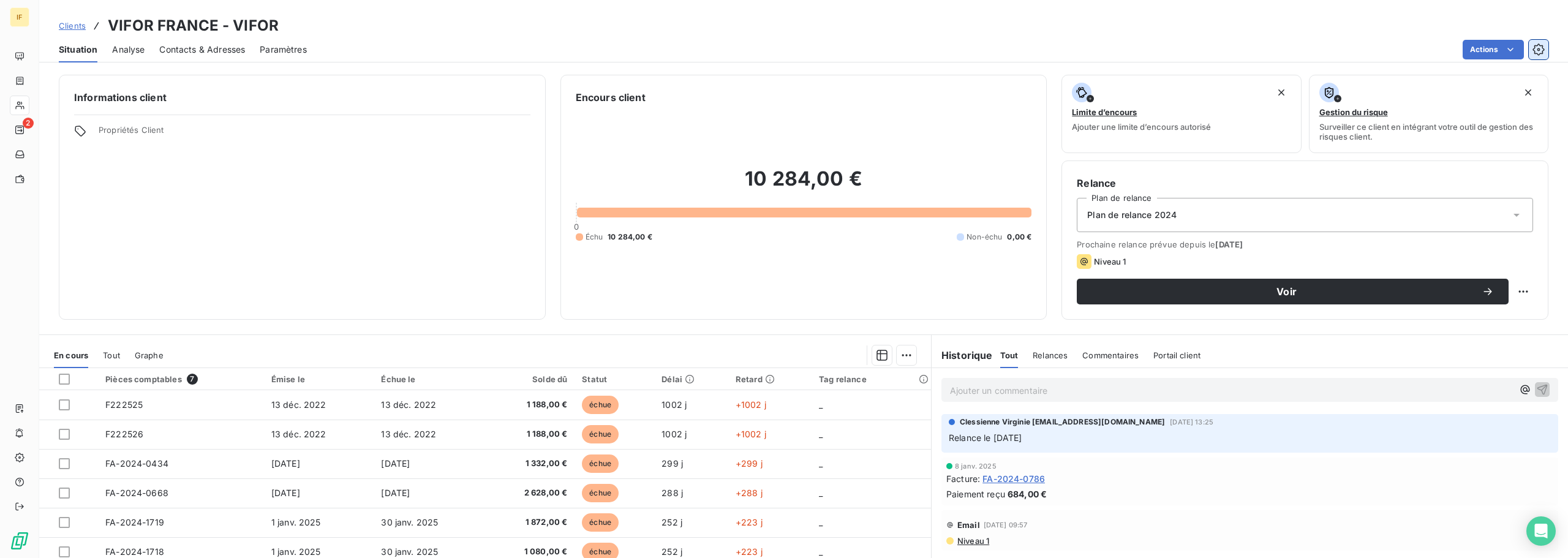
click at [1535, 51] on icon "button" at bounding box center [1538, 49] width 12 height 12
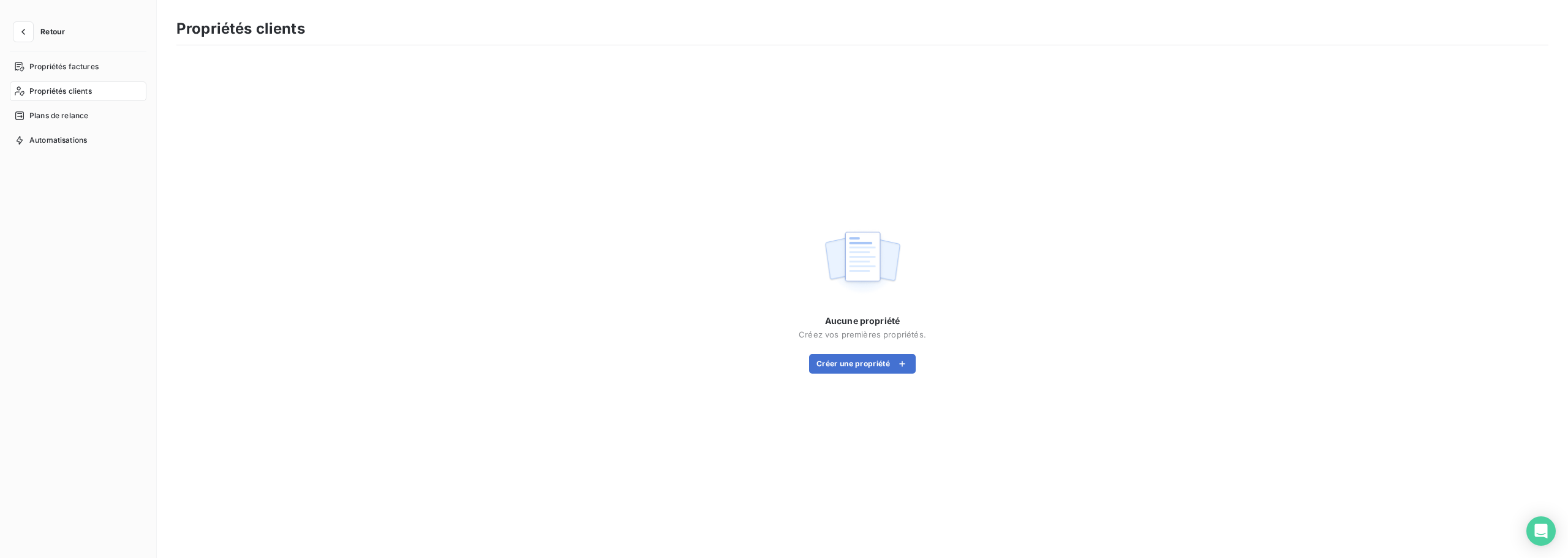
click at [38, 33] on button "Retour" at bounding box center [43, 32] width 65 height 20
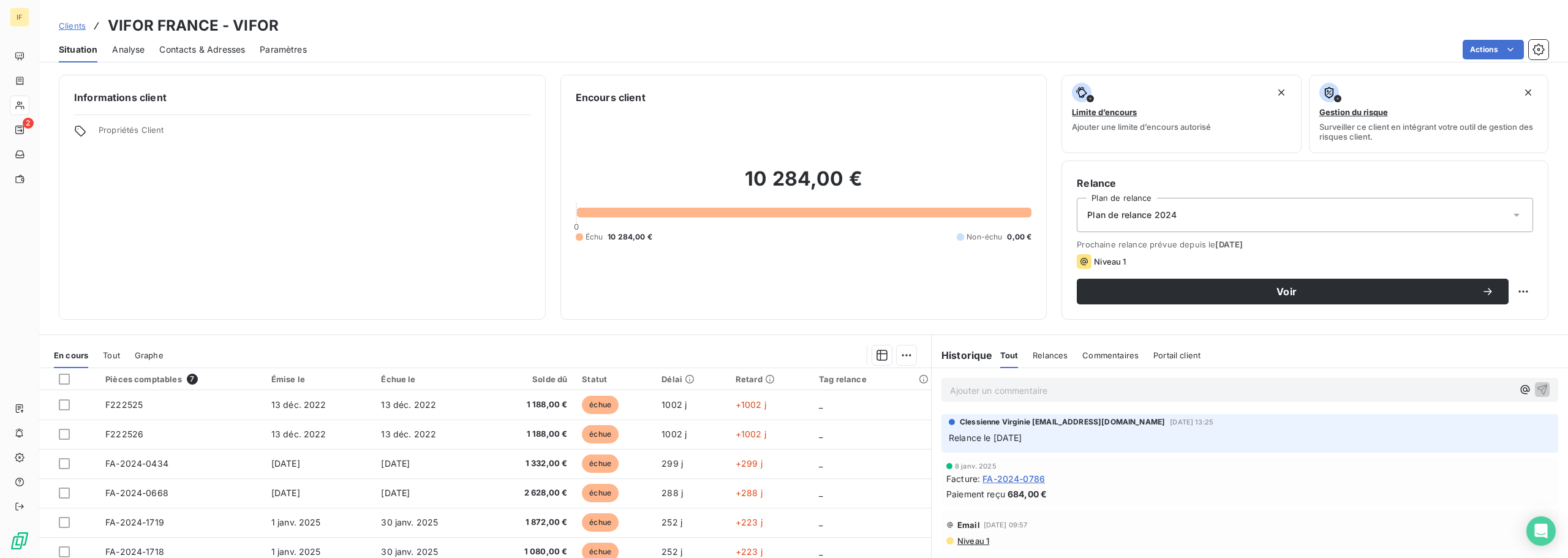
click at [134, 51] on span "Analyse" at bounding box center [128, 49] width 33 height 12
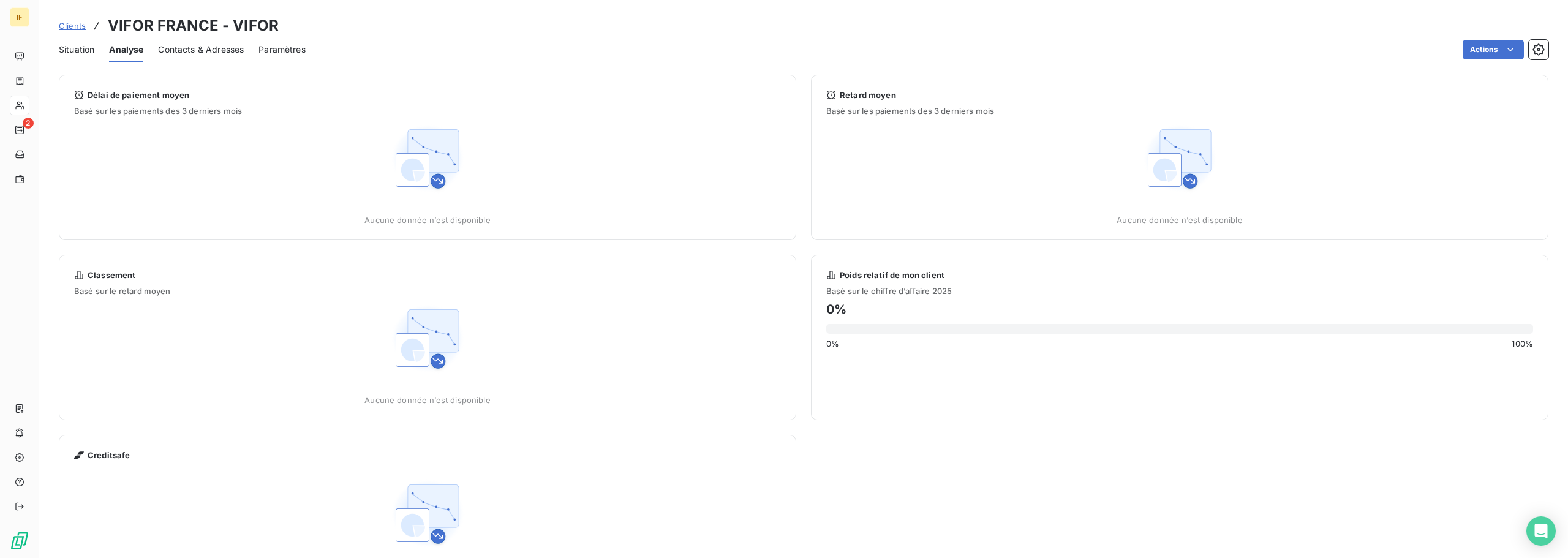
click at [217, 49] on span "Contacts & Adresses" at bounding box center [201, 49] width 86 height 12
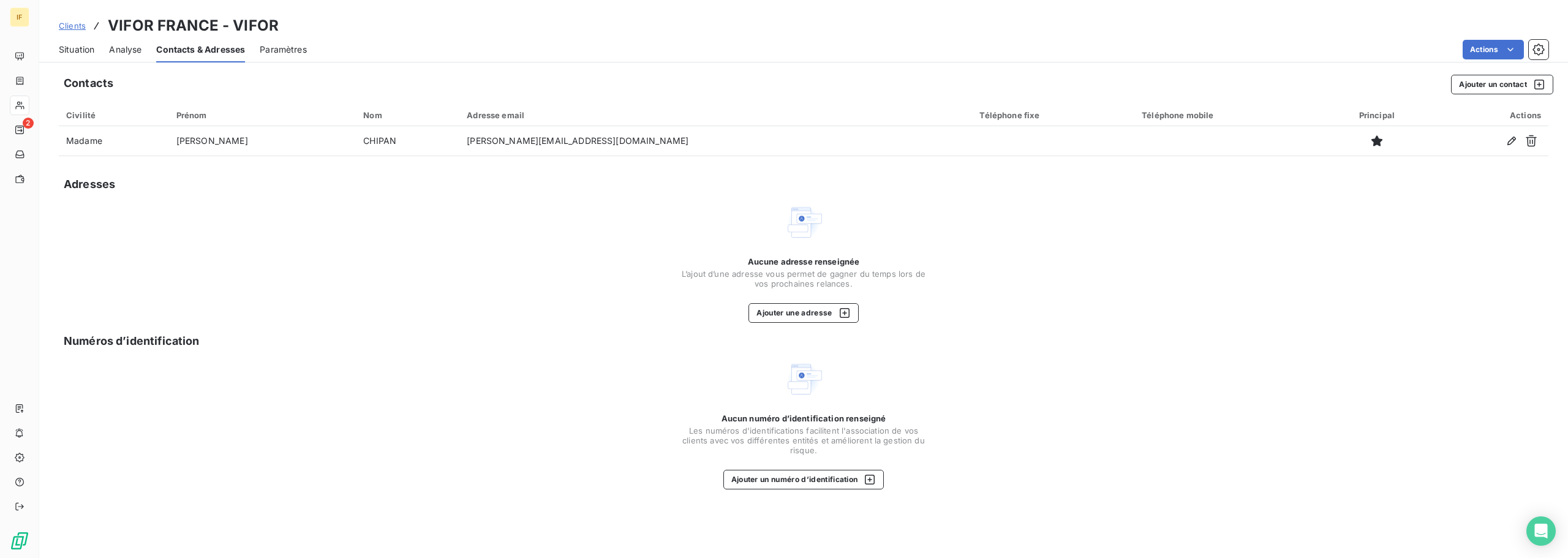
click at [297, 48] on span "Paramètres" at bounding box center [283, 49] width 47 height 12
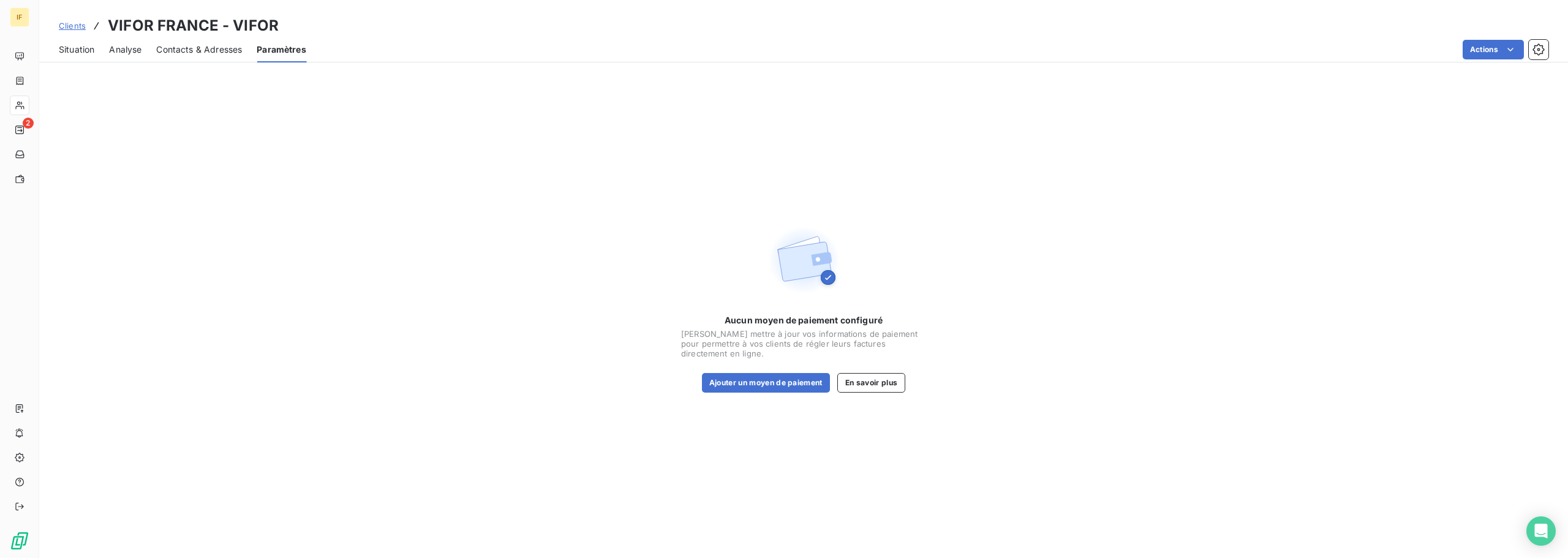
click at [76, 48] on span "Situation" at bounding box center [76, 49] width 35 height 12
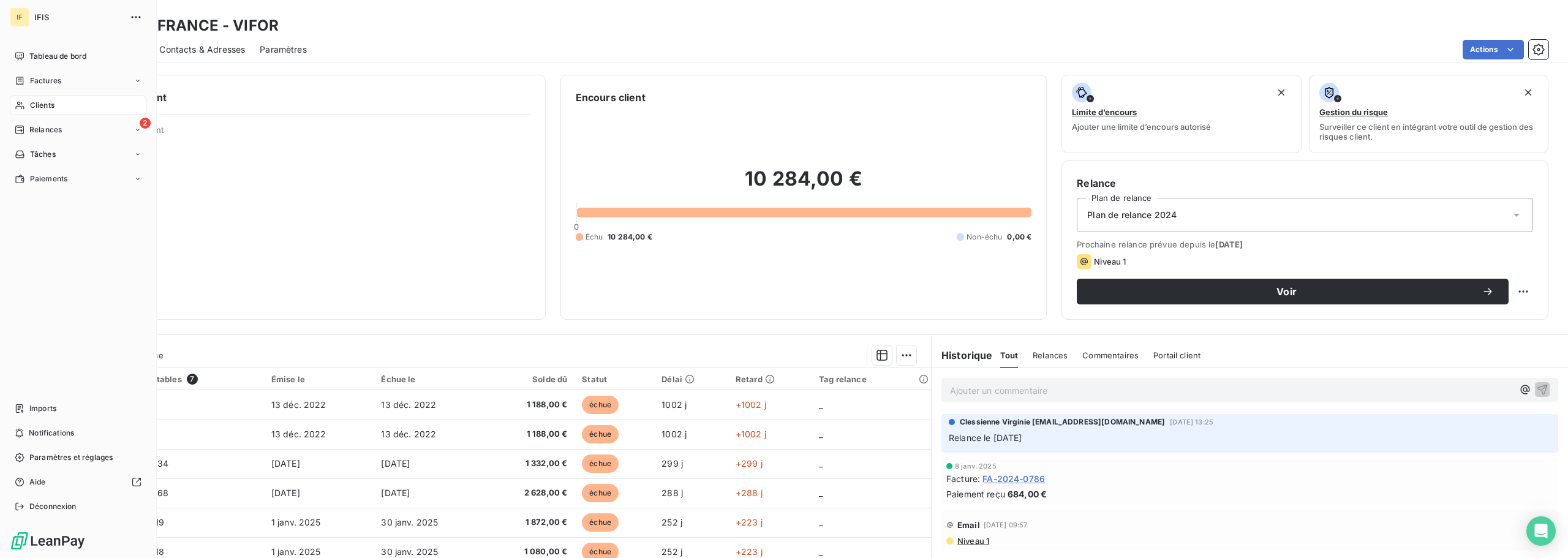
click at [62, 103] on div "Clients" at bounding box center [78, 105] width 137 height 20
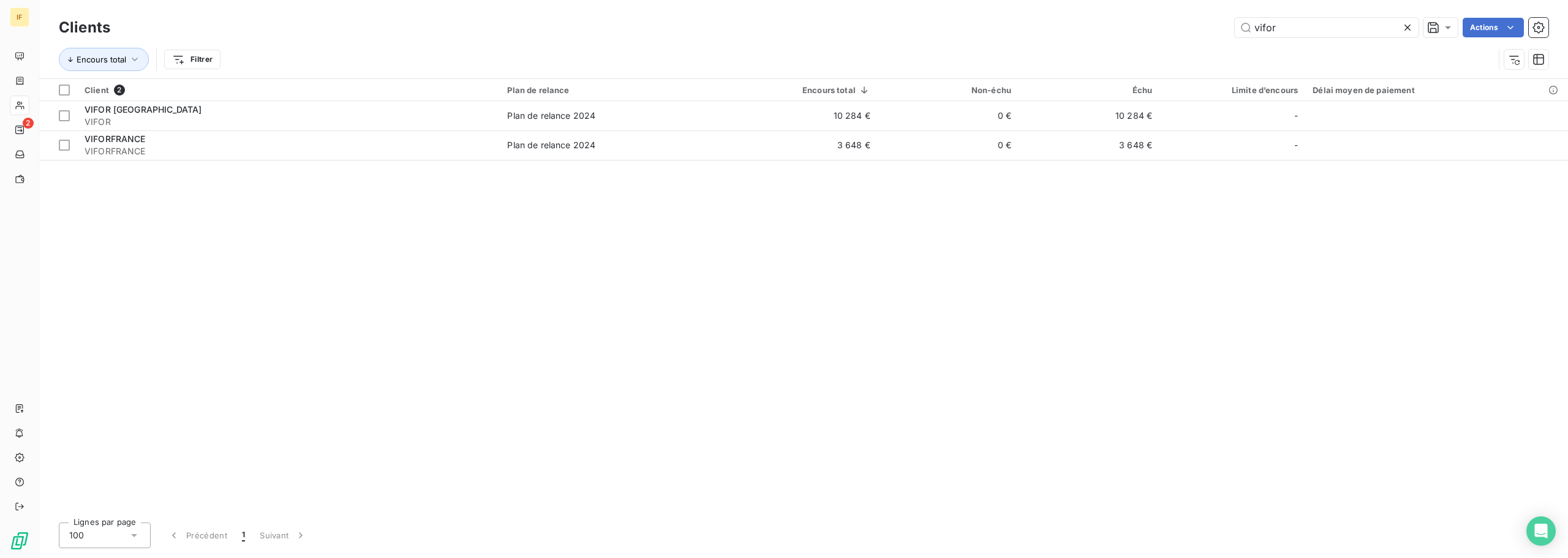
click at [281, 236] on div "Client 2 Plan de relance Encours total Non-échu Échu Limite d’encours Délai moy…" at bounding box center [804, 296] width 1529 height 434
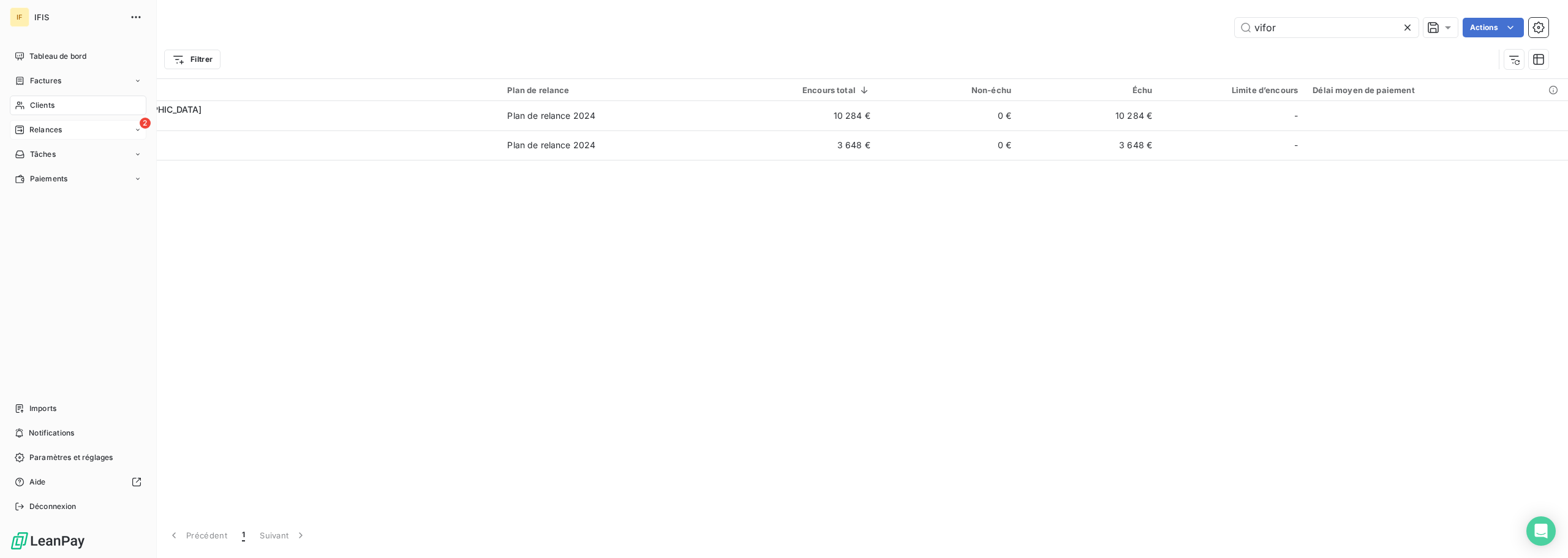
click at [63, 131] on div "2 Relances" at bounding box center [78, 129] width 137 height 20
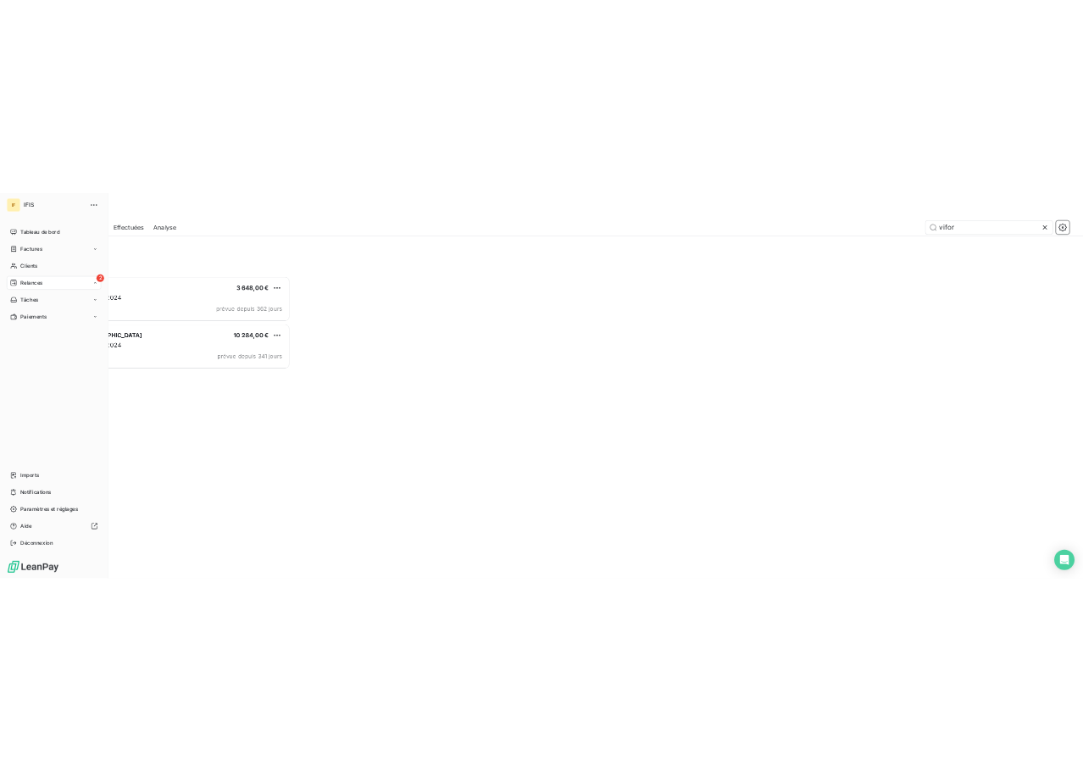
scroll to position [593, 487]
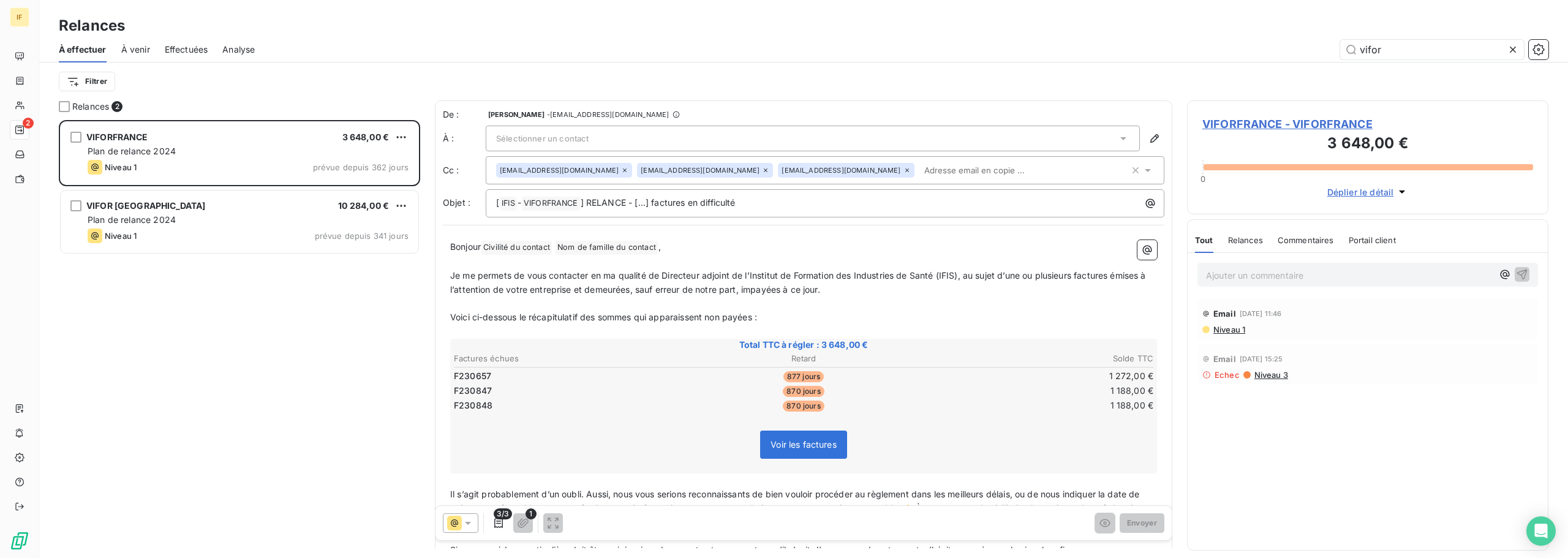
click at [903, 171] on icon at bounding box center [907, 171] width 7 height 7
click at [727, 301] on p "﻿" at bounding box center [804, 304] width 707 height 14
click at [657, 205] on span "] RELANCE - [...] factures en difficulté" at bounding box center [658, 202] width 155 height 10
click at [653, 200] on span "] RELANCE - [...] factures en difficulté" at bounding box center [658, 202] width 155 height 10
click at [577, 200] on span "VIFORFRANCE ﻿" at bounding box center [551, 203] width 59 height 14
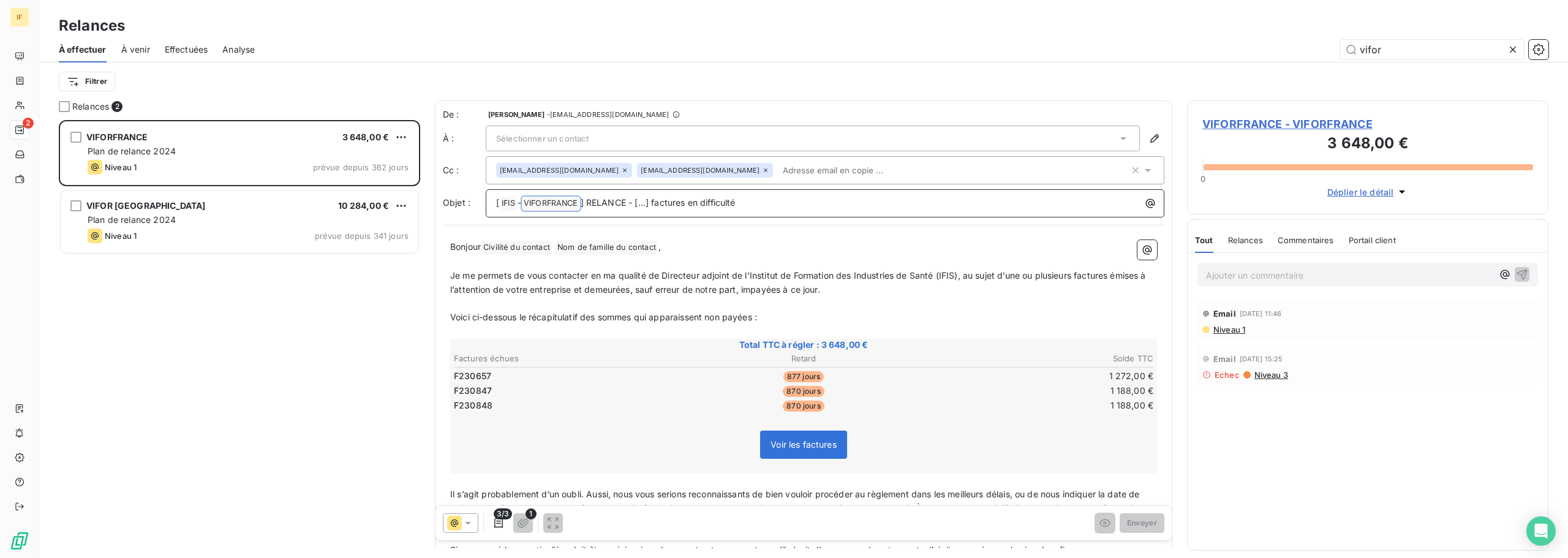
click at [602, 201] on span "] RELANCE - [...] factures en difficulté" at bounding box center [658, 202] width 155 height 10
drag, startPoint x: 657, startPoint y: 203, endPoint x: 642, endPoint y: 205, distance: 15.1
click at [642, 205] on span "] RELANCE - [...] factures en difficulté" at bounding box center [658, 202] width 155 height 10
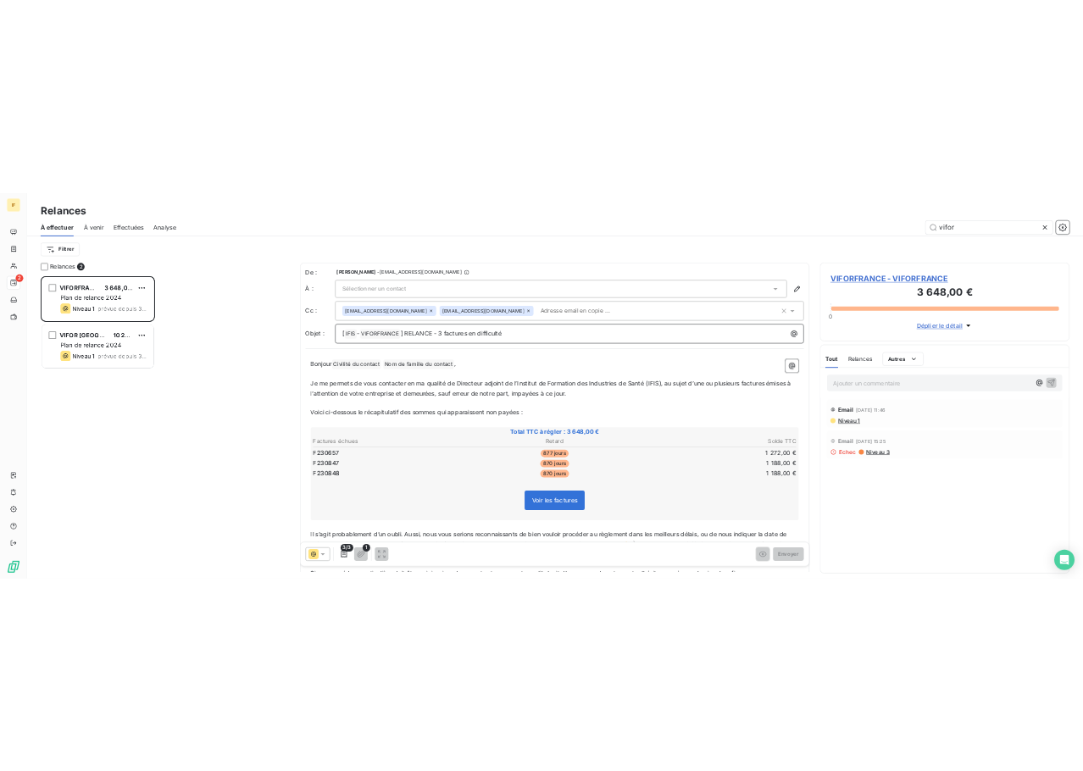
scroll to position [593, 215]
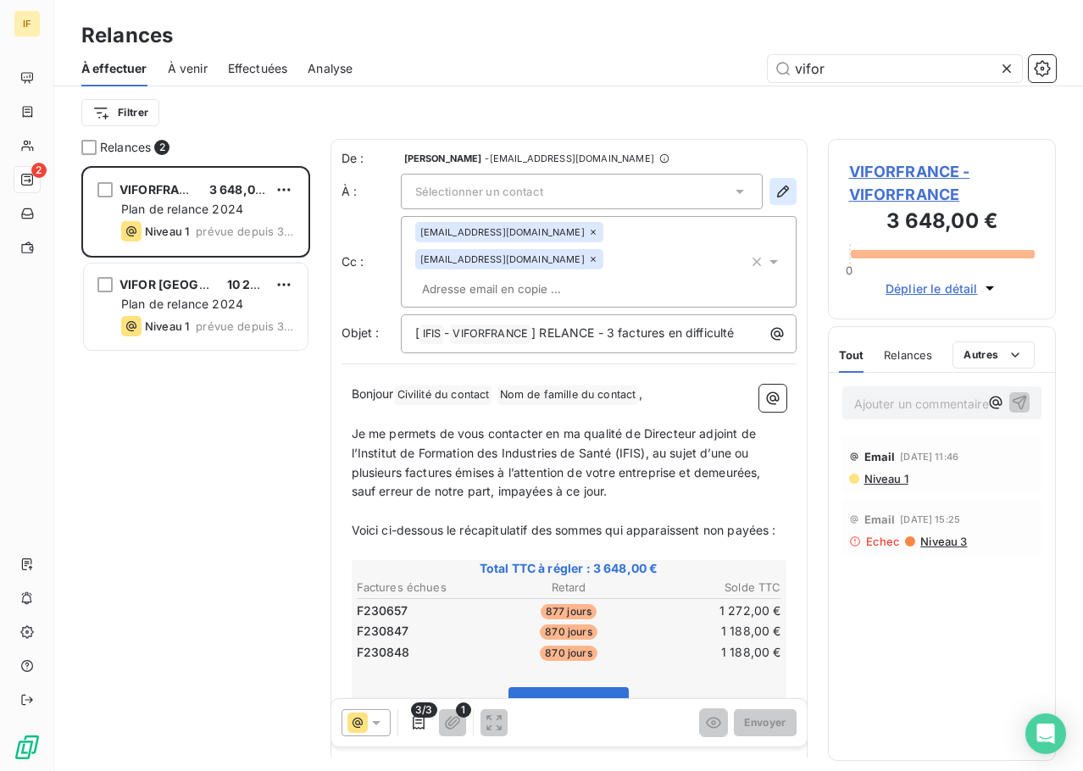
click at [775, 191] on icon "button" at bounding box center [783, 191] width 17 height 17
click at [708, 194] on div "Sélectionner un contact" at bounding box center [582, 192] width 362 height 36
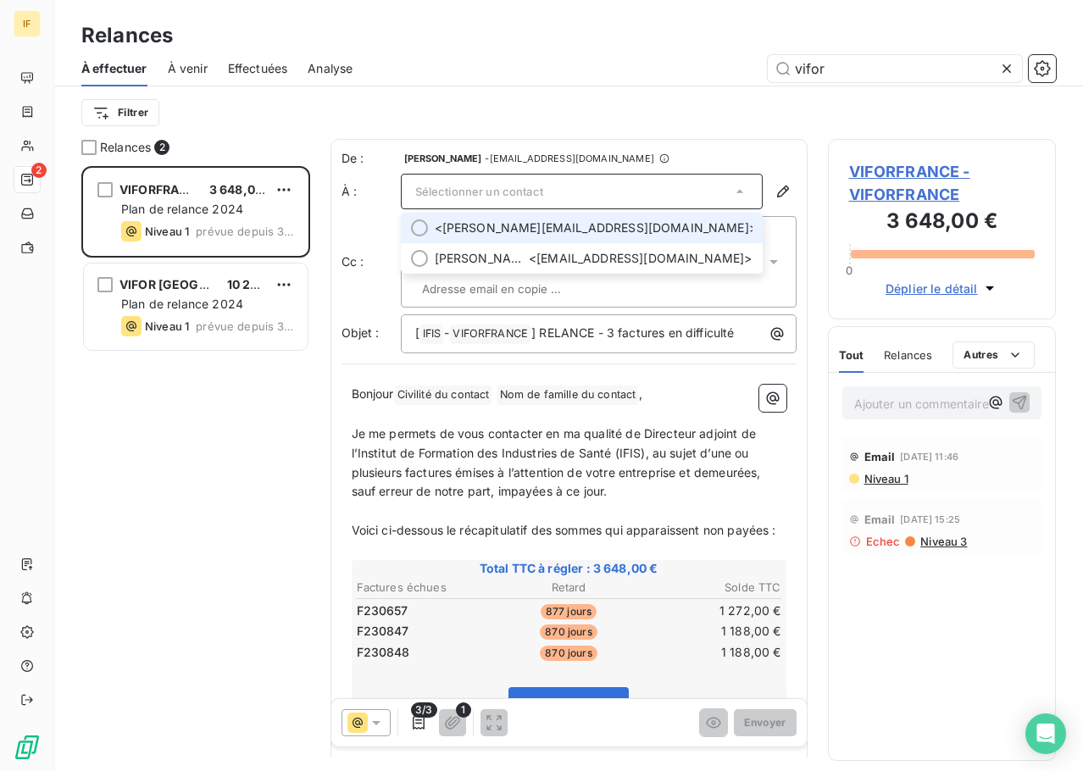
click at [742, 186] on div "Sélectionner un contact" at bounding box center [582, 192] width 362 height 36
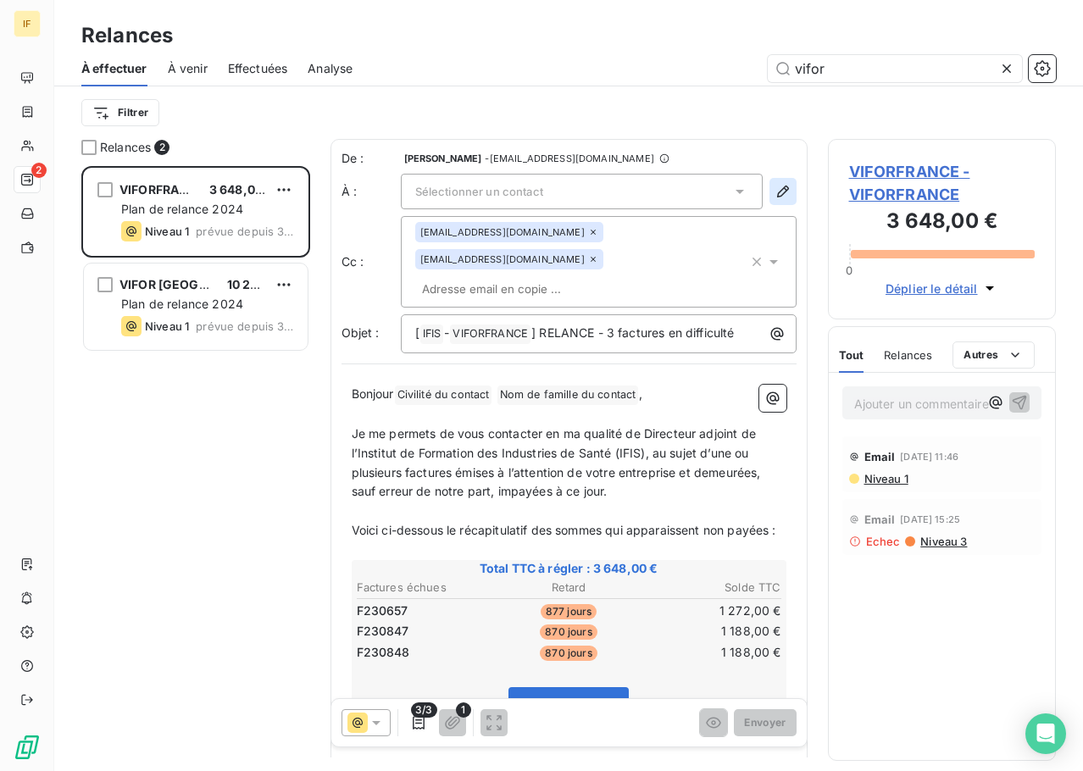
click at [775, 187] on icon "button" at bounding box center [783, 191] width 17 height 17
click at [775, 195] on icon "button" at bounding box center [783, 191] width 17 height 17
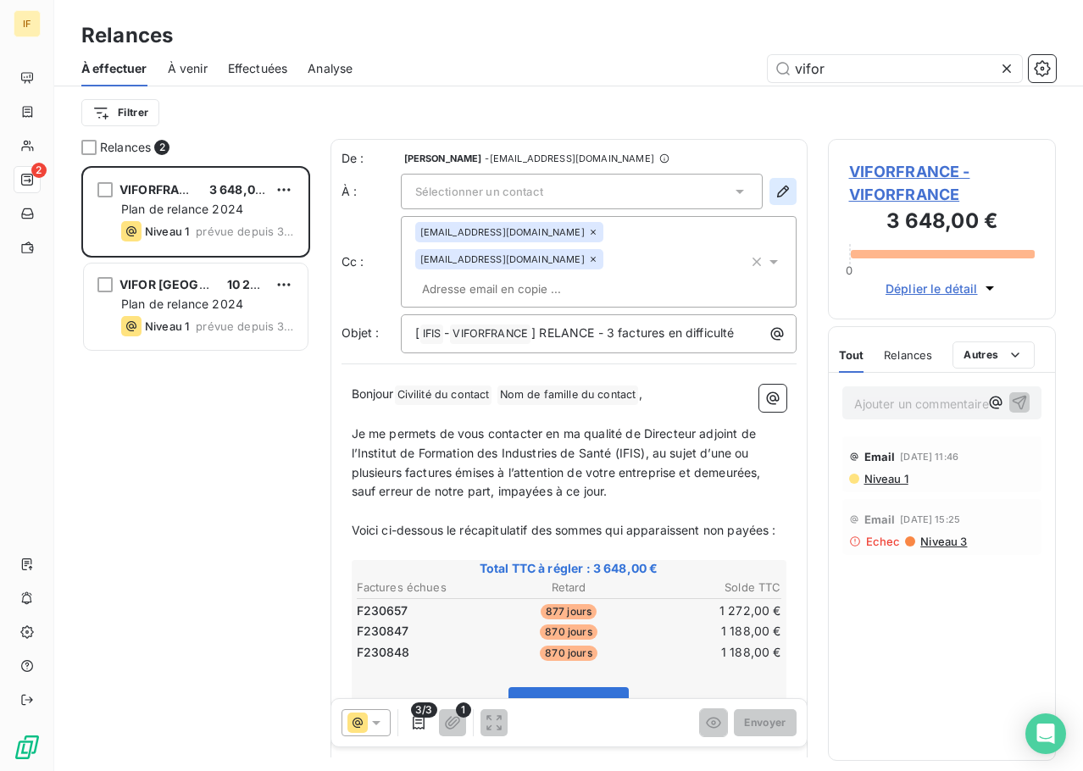
click at [775, 195] on icon "button" at bounding box center [783, 191] width 17 height 17
click at [771, 201] on button "button" at bounding box center [783, 191] width 27 height 27
click at [97, 476] on div "VIFORFRANCE 3 648,00 € Plan de relance 2024 Niveau 1 prévue depuis 362 jours VI…" at bounding box center [195, 468] width 229 height 605
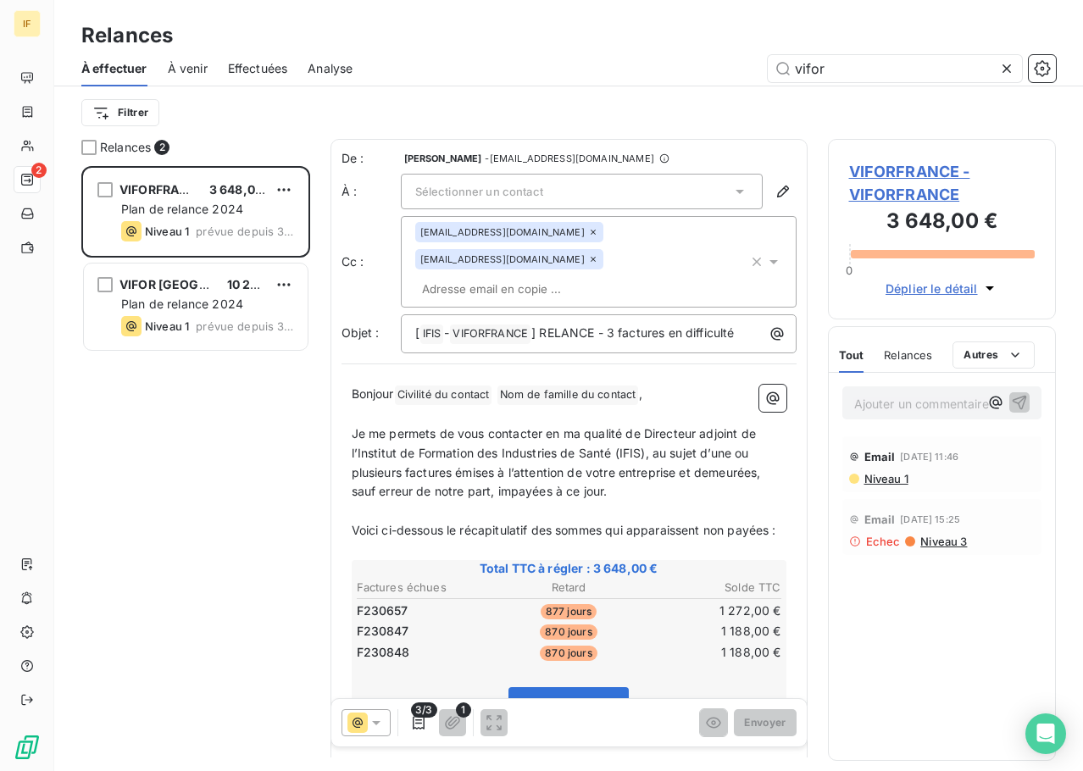
click at [452, 185] on span "Sélectionner un contact" at bounding box center [479, 192] width 128 height 14
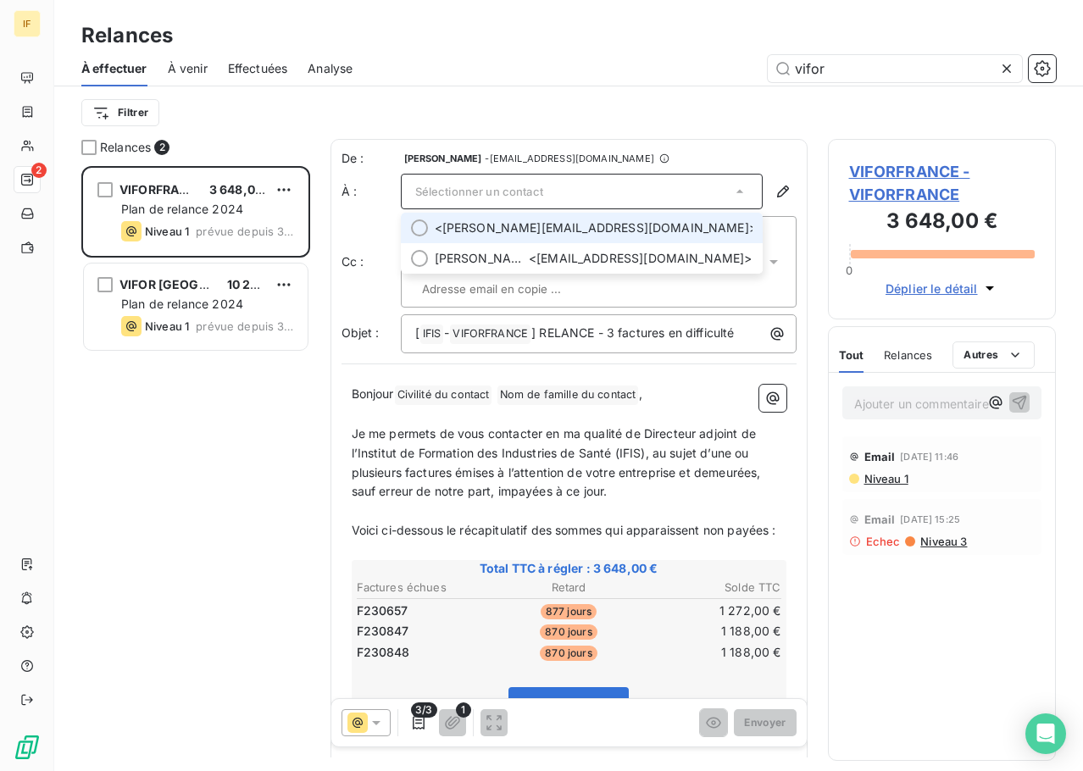
click at [452, 184] on div "Sélectionner un contact" at bounding box center [582, 192] width 362 height 36
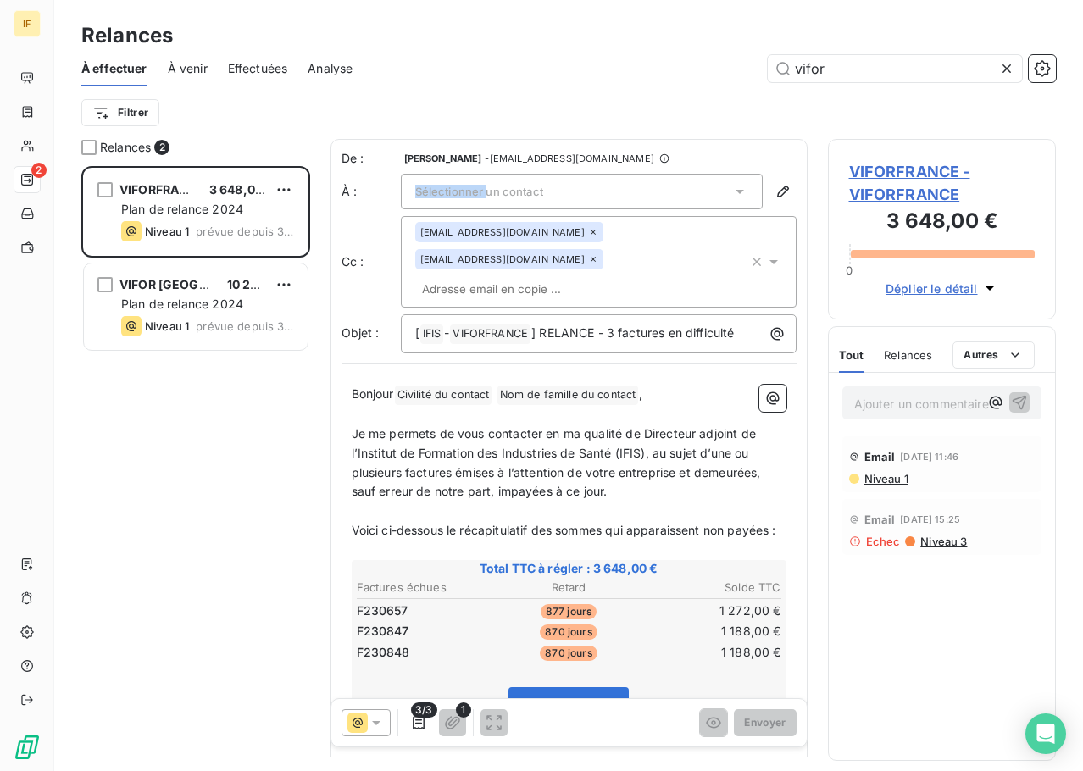
click at [453, 182] on div "Sélectionner un contact" at bounding box center [582, 192] width 362 height 36
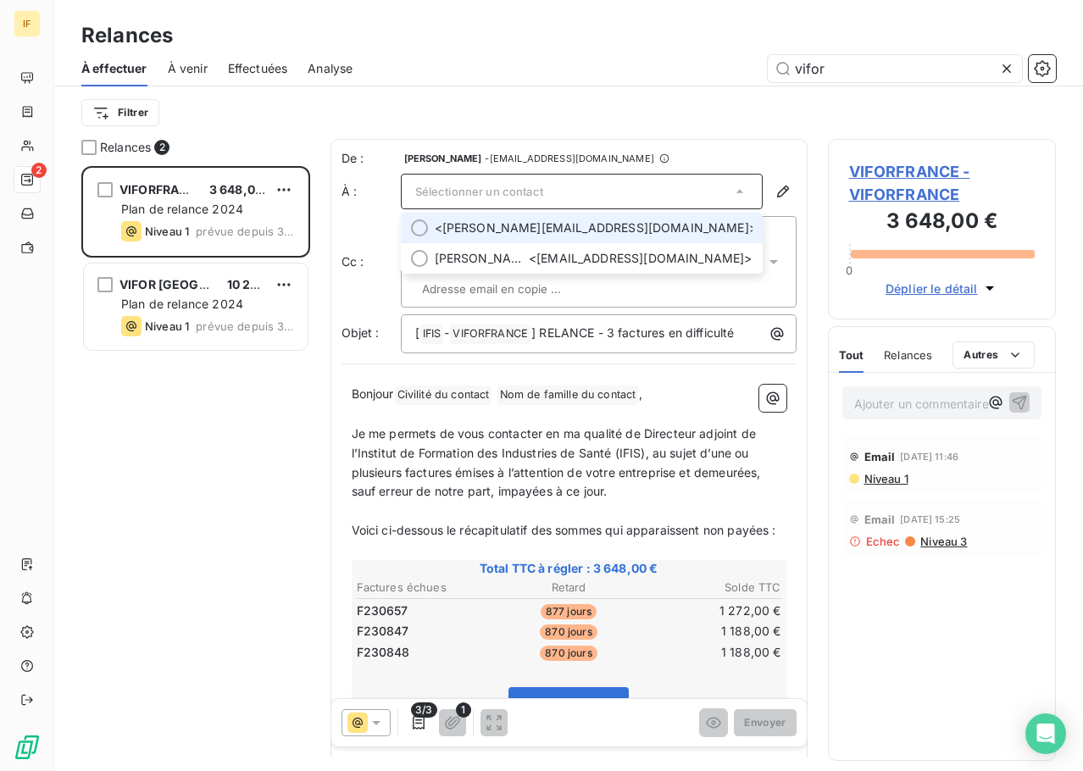
click at [435, 226] on span "Mikaël MERIDA" at bounding box center [435, 228] width 0 height 17
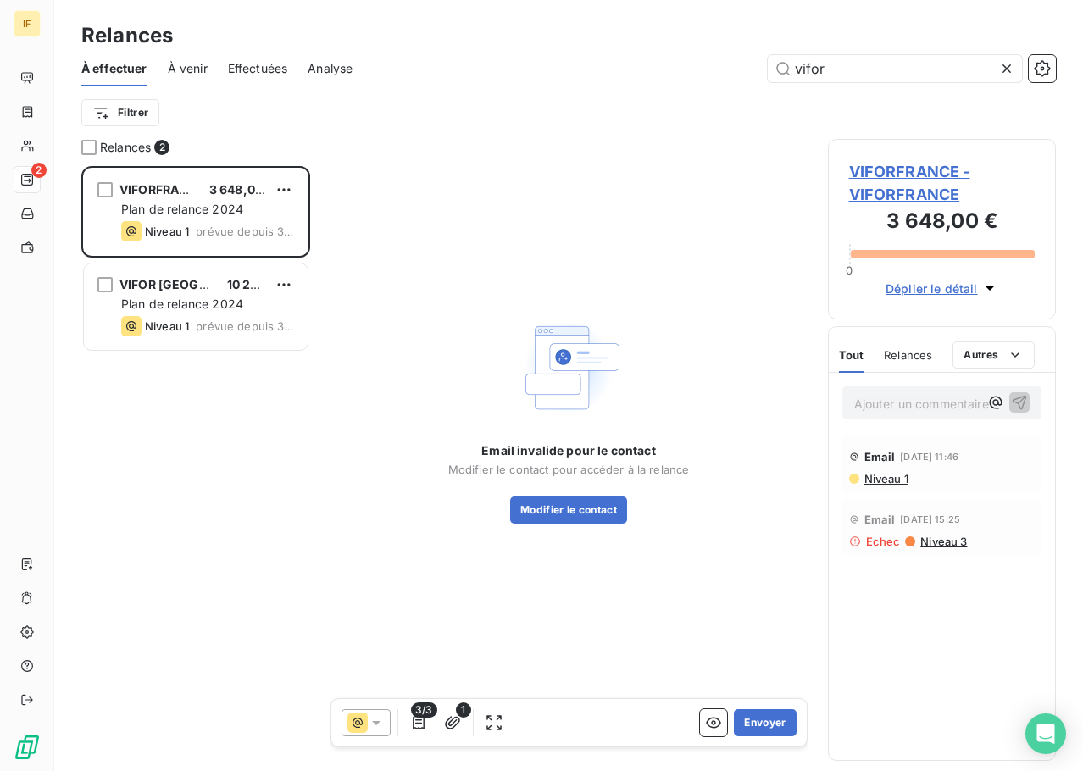
click at [198, 455] on div "VIFORFRANCE 3 648,00 € Plan de relance 2024 Niveau 1 prévue depuis 362 jours VI…" at bounding box center [195, 468] width 229 height 605
click at [583, 513] on button "Modifier le contact" at bounding box center [568, 510] width 117 height 27
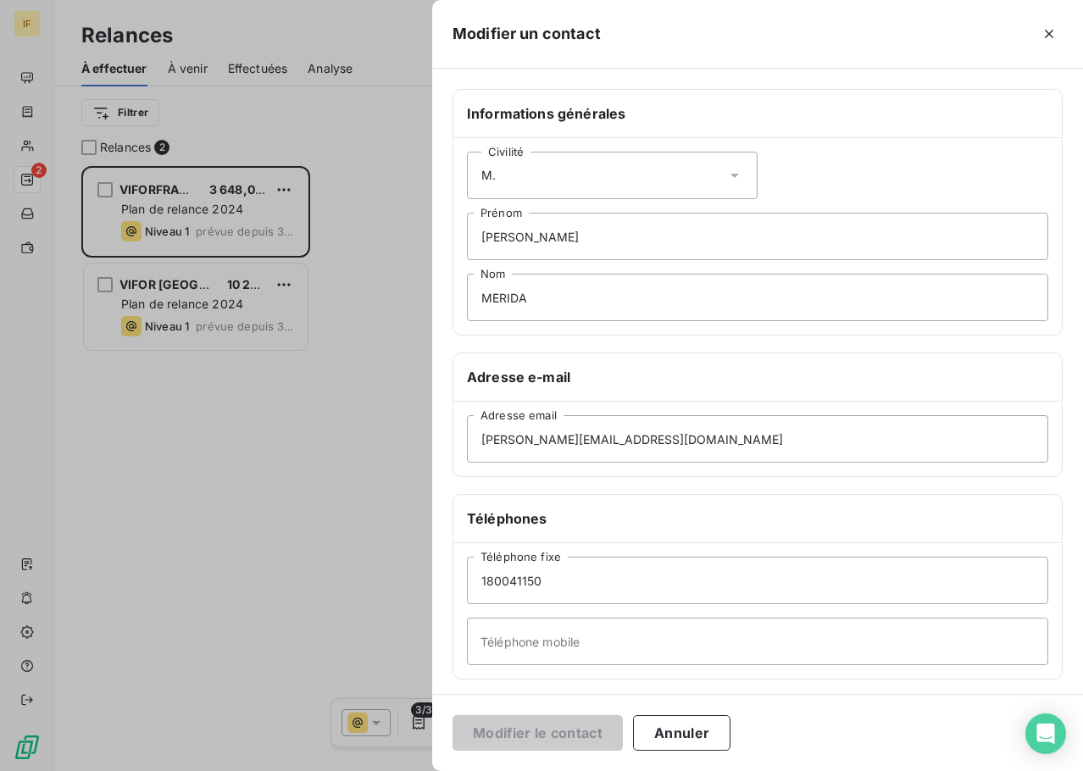
click at [557, 162] on div "Civilité M." at bounding box center [612, 175] width 291 height 47
click at [954, 251] on input "Mikaël" at bounding box center [758, 236] width 582 height 47
drag, startPoint x: 550, startPoint y: 233, endPoint x: 450, endPoint y: 237, distance: 100.1
click at [450, 237] on div "Informations générales Civilité M. Mikaël Prénom MERIDA Nom Adresse e-mail mika…" at bounding box center [757, 465] width 651 height 753
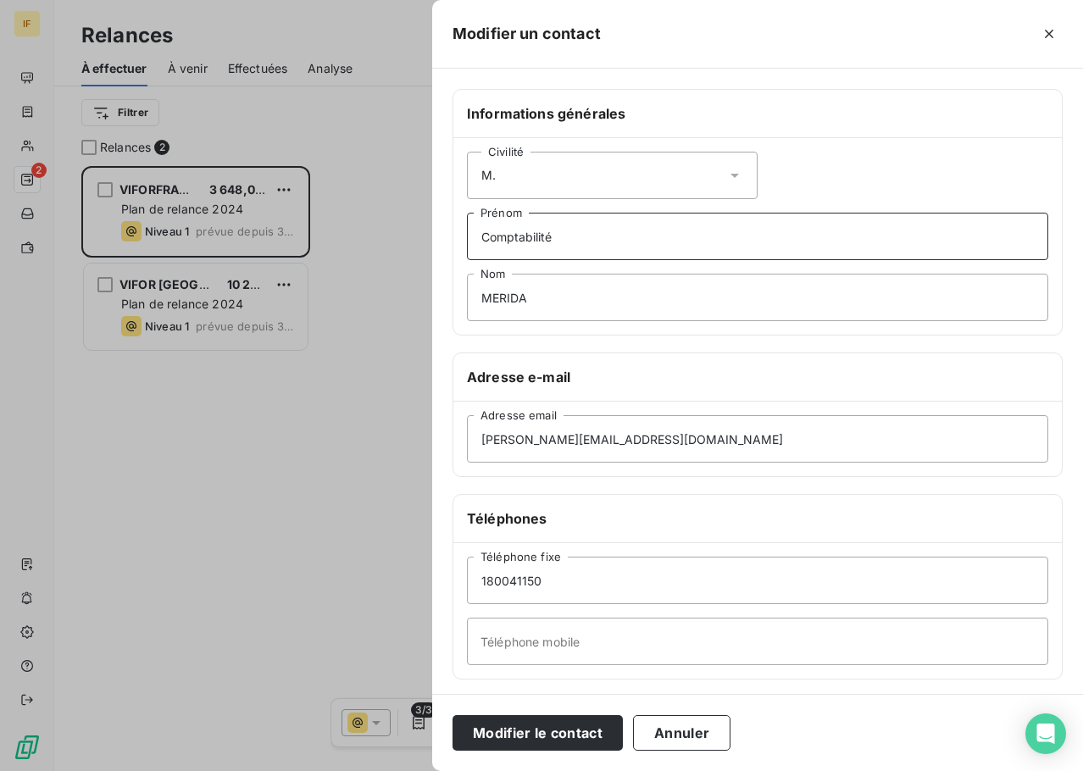
type input "Comptabilité"
drag, startPoint x: 550, startPoint y: 291, endPoint x: 423, endPoint y: 298, distance: 127.4
click at [424, 771] on div "Modifier un contact Informations générales Civilité M. Comptabilité Prénom MERI…" at bounding box center [541, 771] width 1083 height 0
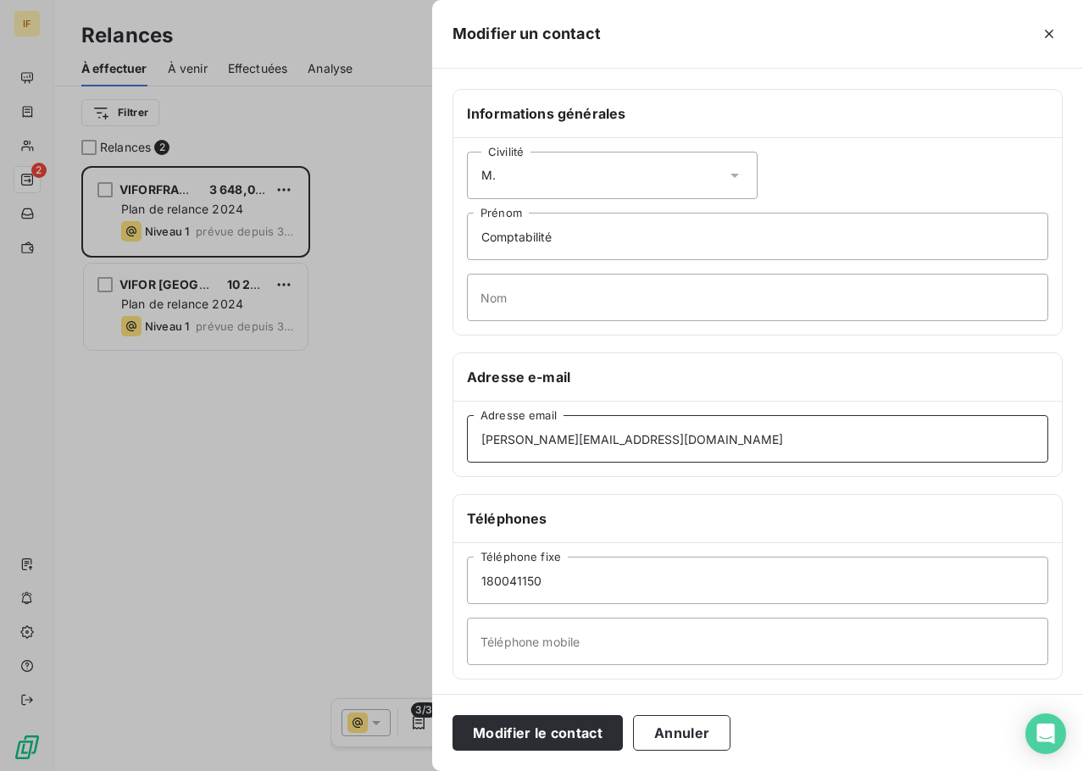
drag, startPoint x: 710, startPoint y: 442, endPoint x: 437, endPoint y: 451, distance: 273.9
click at [436, 455] on div "Informations générales Civilité M. Comptabilité Prénom Nom Adresse e-mail mikae…" at bounding box center [757, 465] width 651 height 753
click at [677, 432] on input "mikael.merida@viforpharma.com" at bounding box center [758, 438] width 582 height 47
drag, startPoint x: 682, startPoint y: 433, endPoint x: 417, endPoint y: 437, distance: 265.3
click at [417, 771] on div "Modifier un contact Informations générales Civilité M. Comptabilité Prénom Nom …" at bounding box center [541, 771] width 1083 height 0
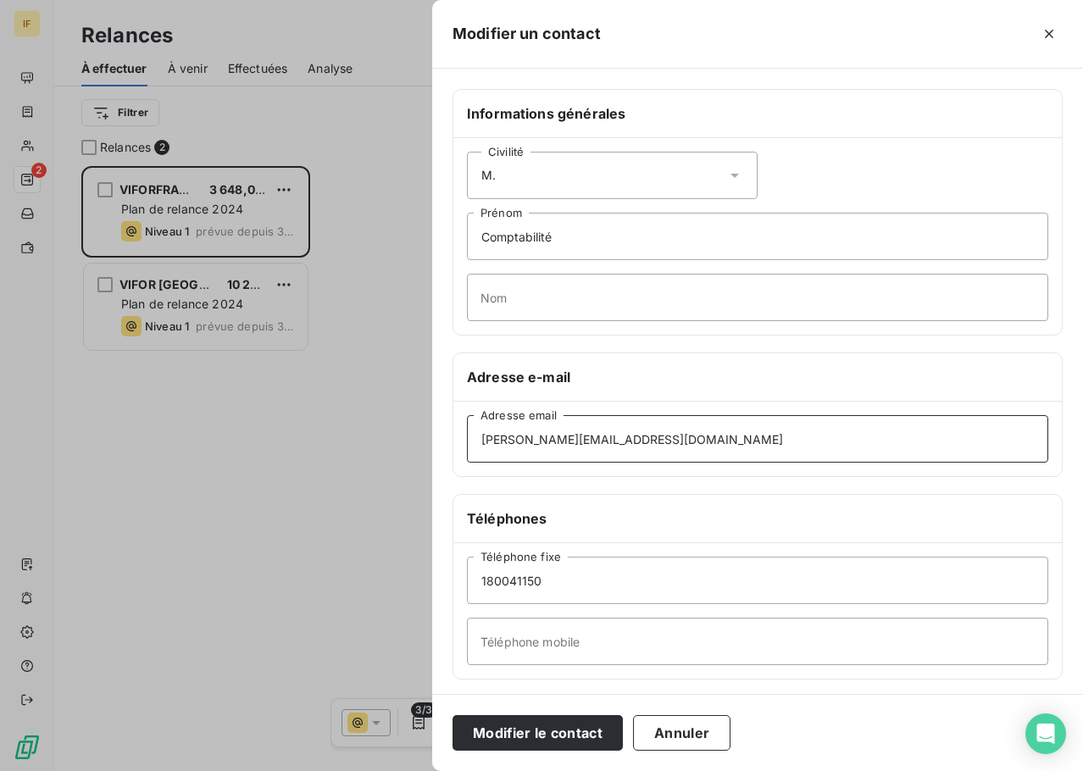
paste input "factures.vpfr"
type input "factures.vpfr@viforpharma.com"
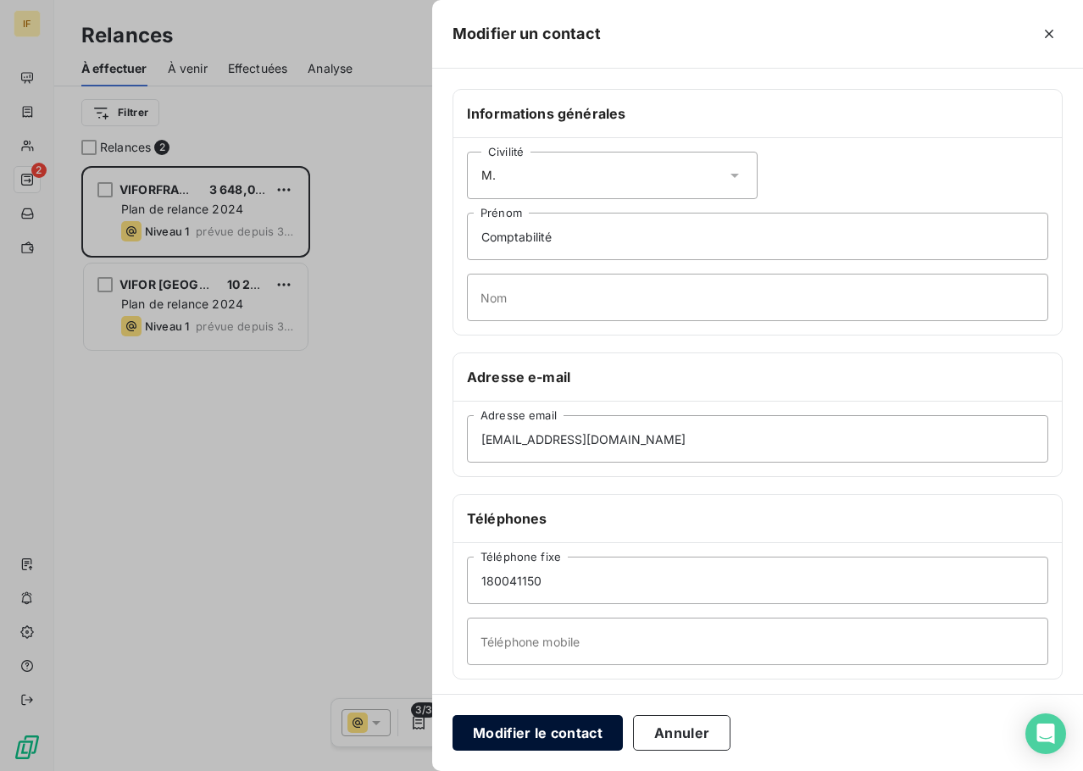
click at [549, 730] on button "Modifier le contact" at bounding box center [538, 733] width 170 height 36
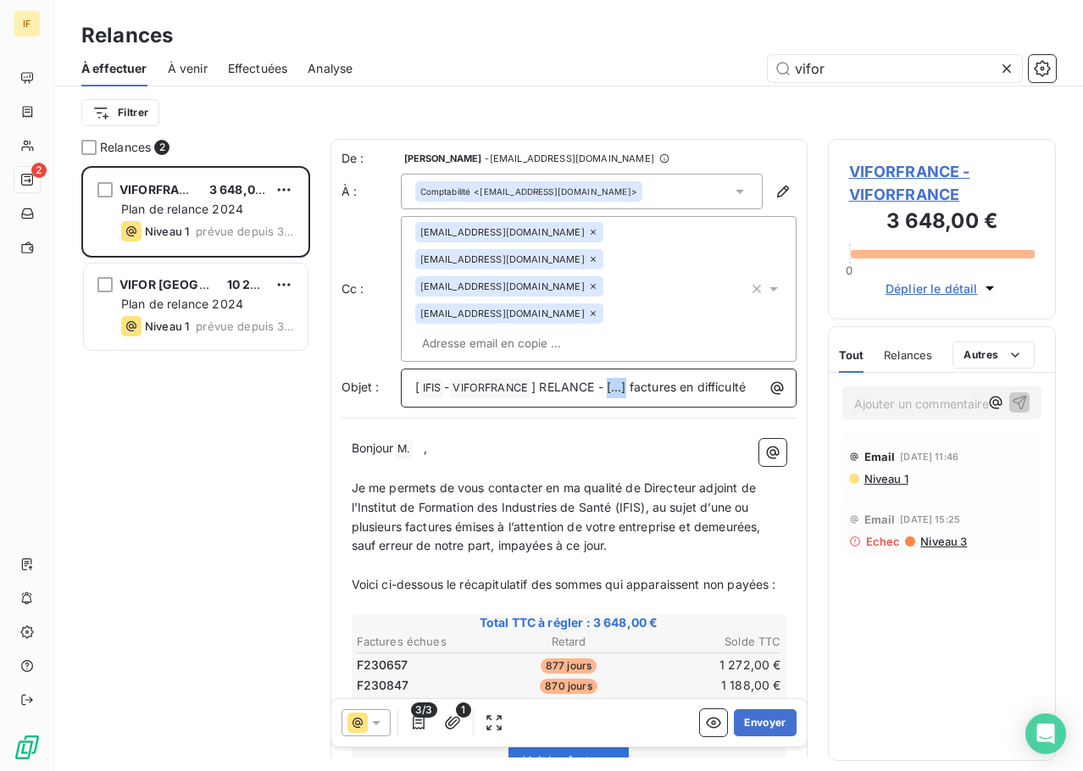
drag, startPoint x: 637, startPoint y: 333, endPoint x: 616, endPoint y: 334, distance: 21.2
click at [616, 380] on span "] RELANCE - [...] factures en difficulté" at bounding box center [638, 387] width 214 height 14
drag, startPoint x: 436, startPoint y: 393, endPoint x: 352, endPoint y: 392, distance: 83.9
click at [352, 439] on p "Bonjour M. ﻿ ﻿ ," at bounding box center [569, 449] width 435 height 20
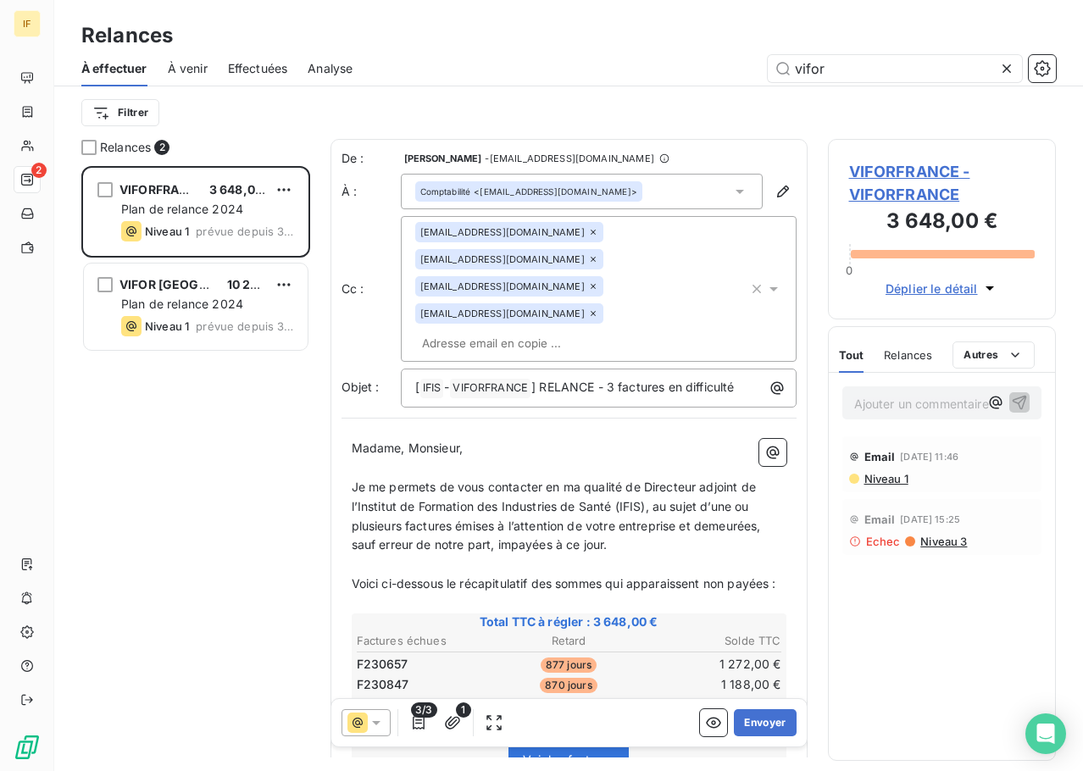
click at [598, 281] on icon at bounding box center [593, 286] width 10 height 10
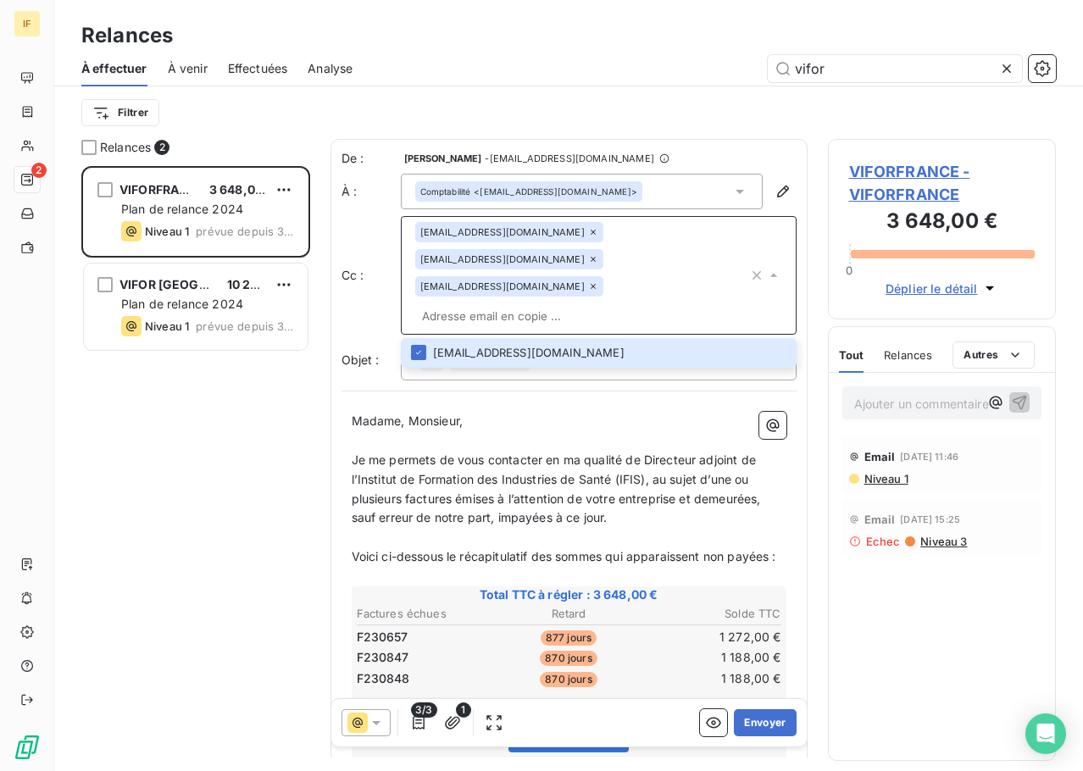
click at [588, 281] on icon at bounding box center [593, 286] width 10 height 10
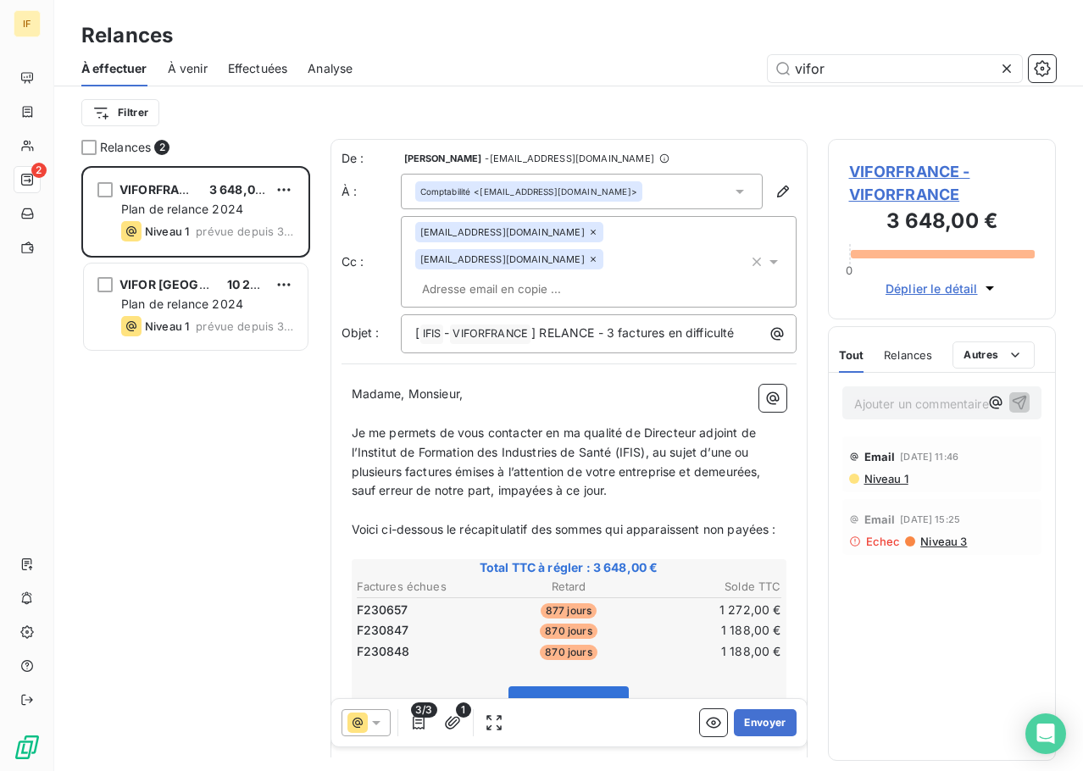
click at [559, 385] on p "Madame, Monsieur," at bounding box center [569, 394] width 435 height 19
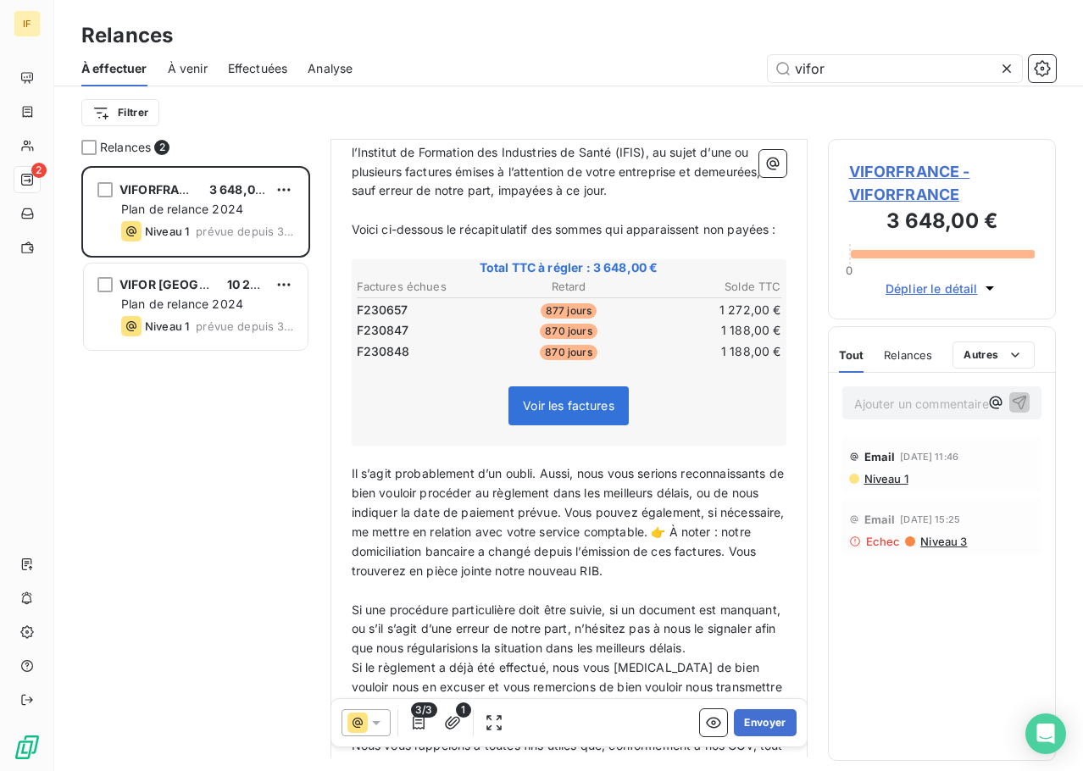
scroll to position [131, 0]
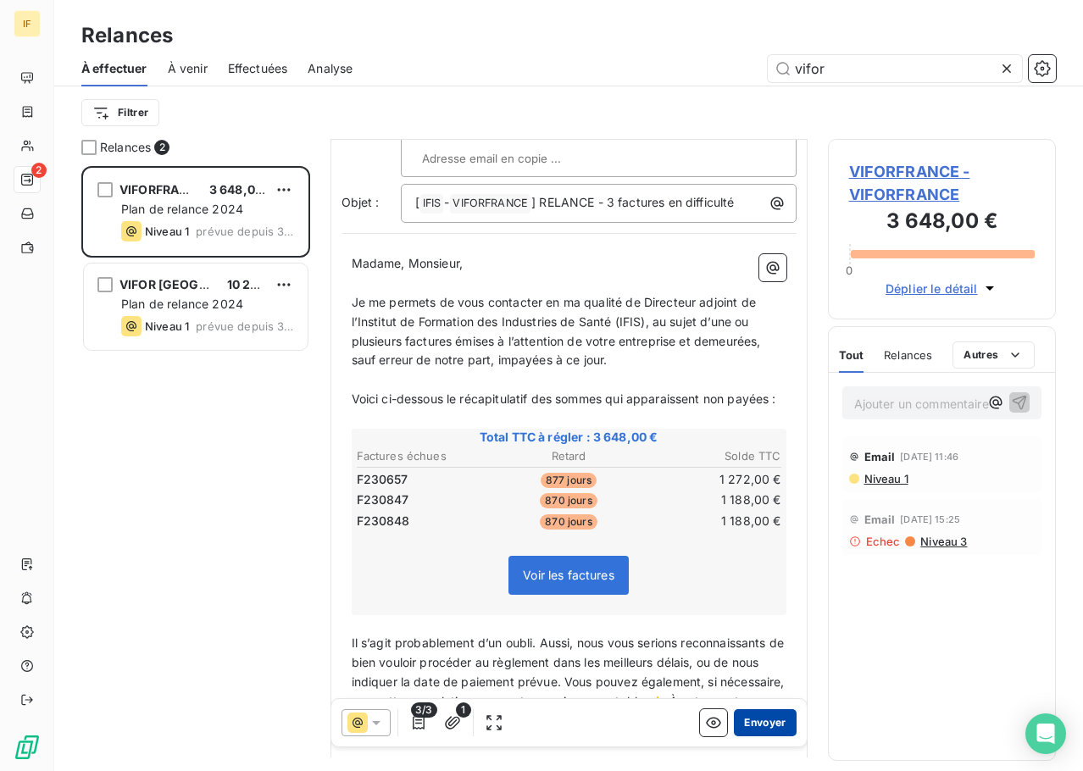
click at [756, 721] on button "Envoyer" at bounding box center [765, 723] width 62 height 27
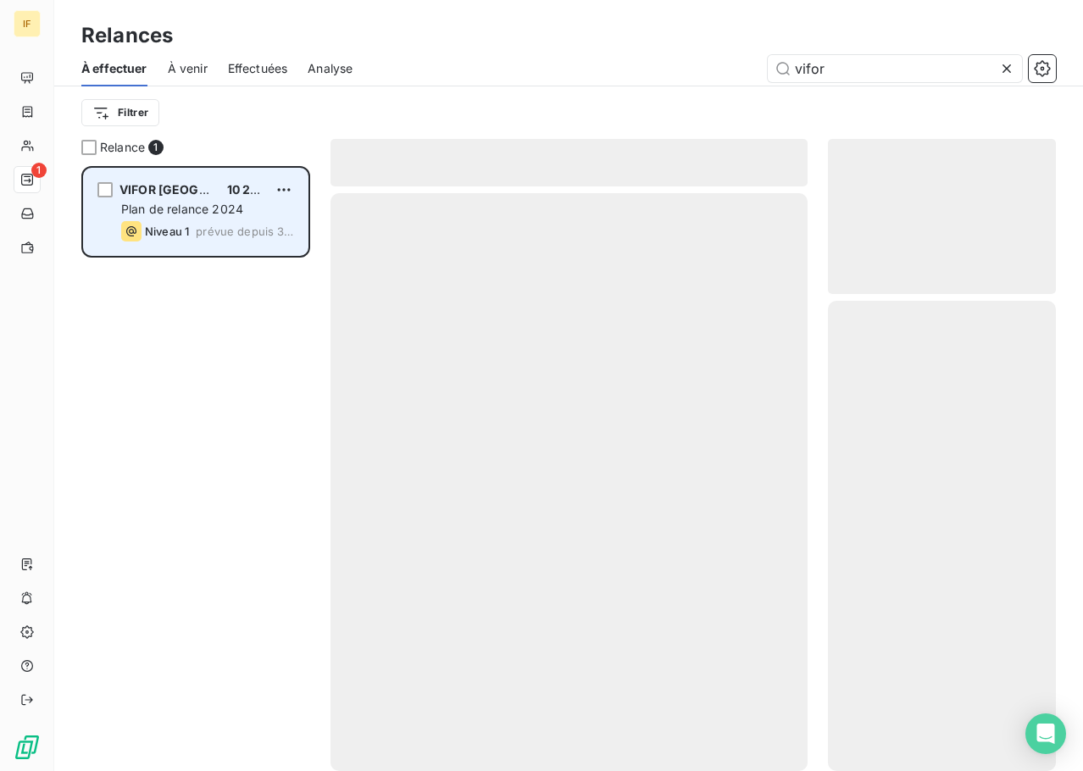
click at [184, 194] on span "VIFOR [GEOGRAPHIC_DATA]" at bounding box center [202, 189] width 164 height 14
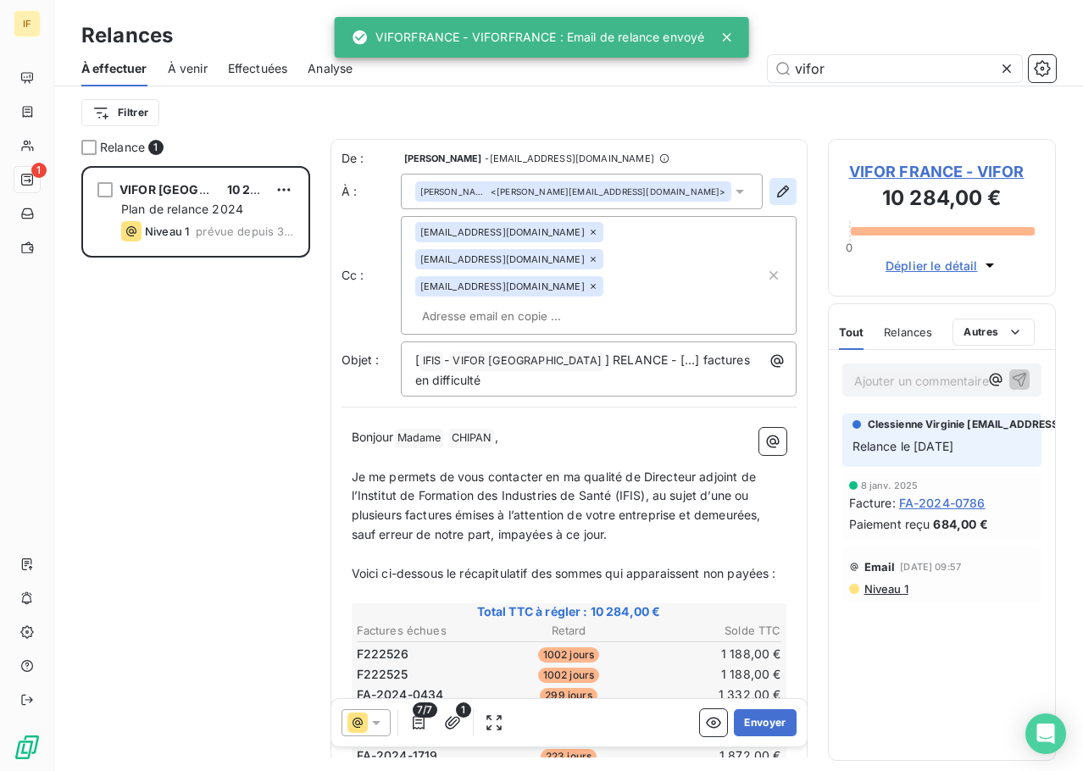
click at [775, 186] on icon "button" at bounding box center [783, 191] width 17 height 17
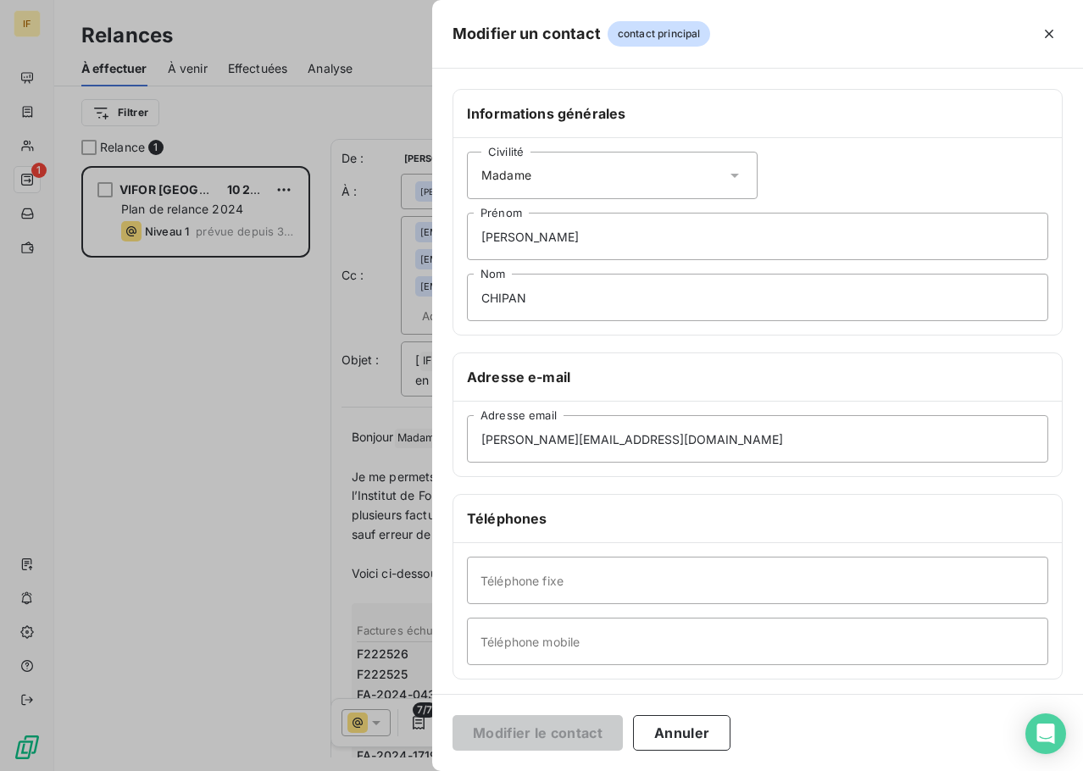
click at [558, 181] on div "Civilité Madame" at bounding box center [612, 175] width 291 height 47
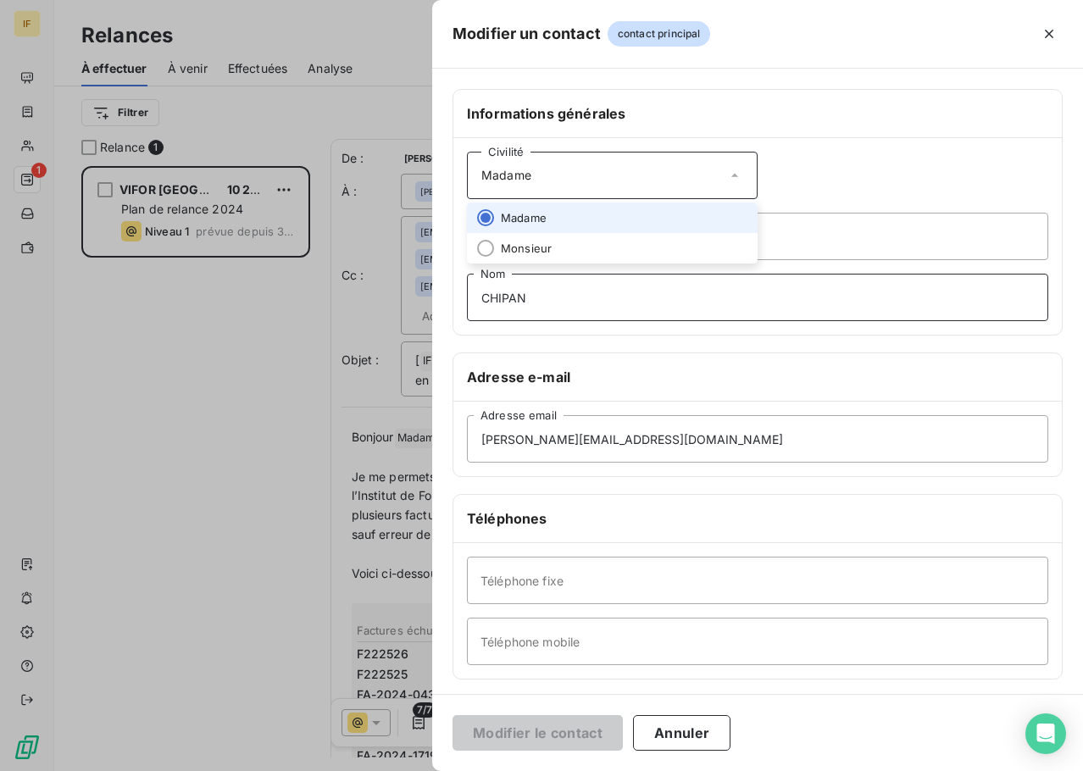
click at [769, 301] on input "CHIPAN" at bounding box center [758, 297] width 582 height 47
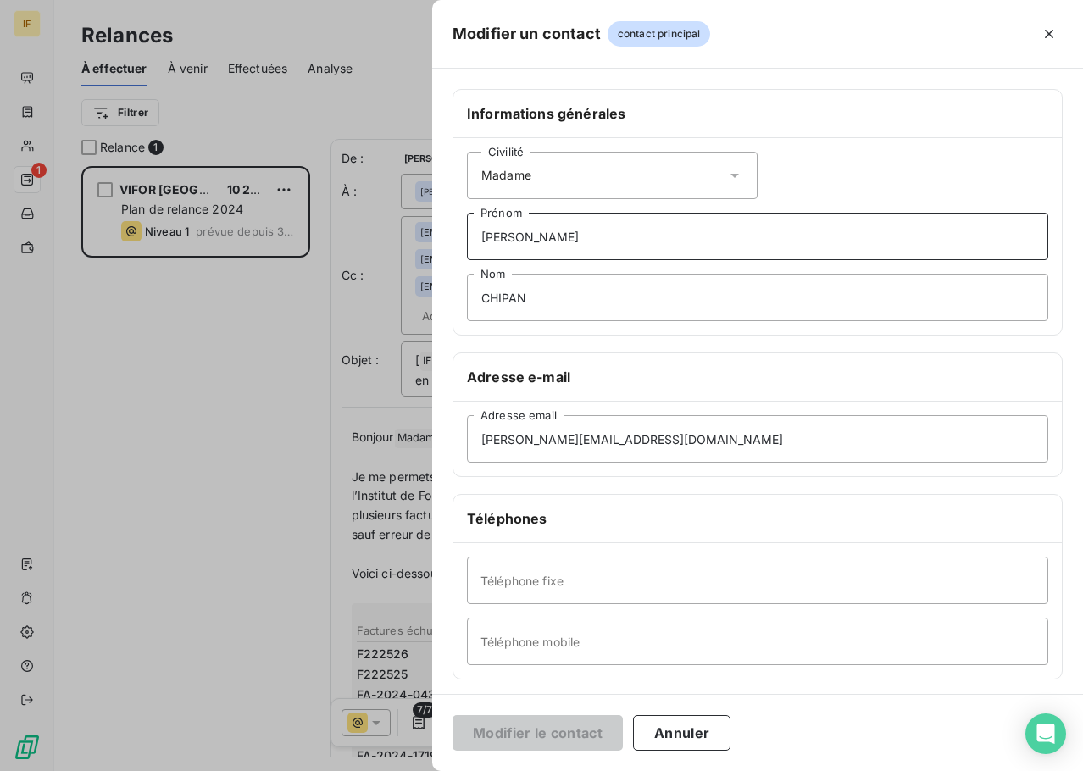
drag, startPoint x: 571, startPoint y: 231, endPoint x: 381, endPoint y: 242, distance: 190.2
click at [392, 771] on div "Modifier un contact contact principal Informations générales Civilité Madame Cl…" at bounding box center [541, 771] width 1083 height 0
type input "Comptabilité"
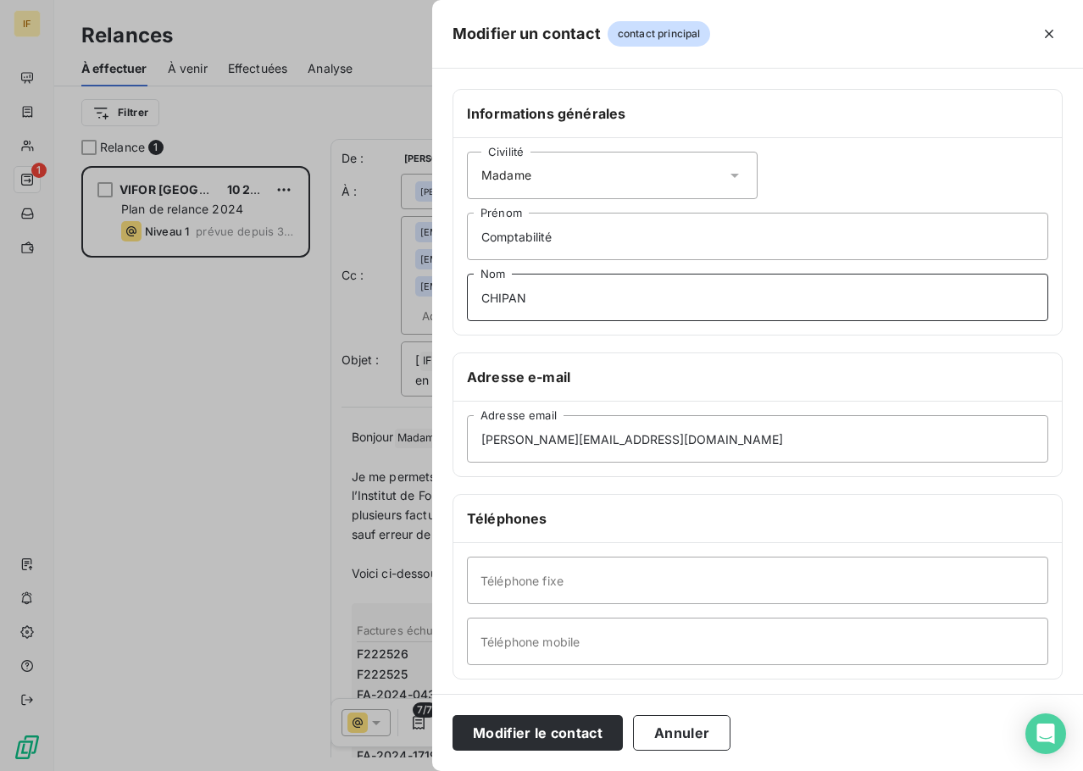
drag, startPoint x: 574, startPoint y: 292, endPoint x: 420, endPoint y: 289, distance: 153.5
click at [422, 771] on div "Modifier un contact contact principal Informations générales Civilité Madame Co…" at bounding box center [541, 771] width 1083 height 0
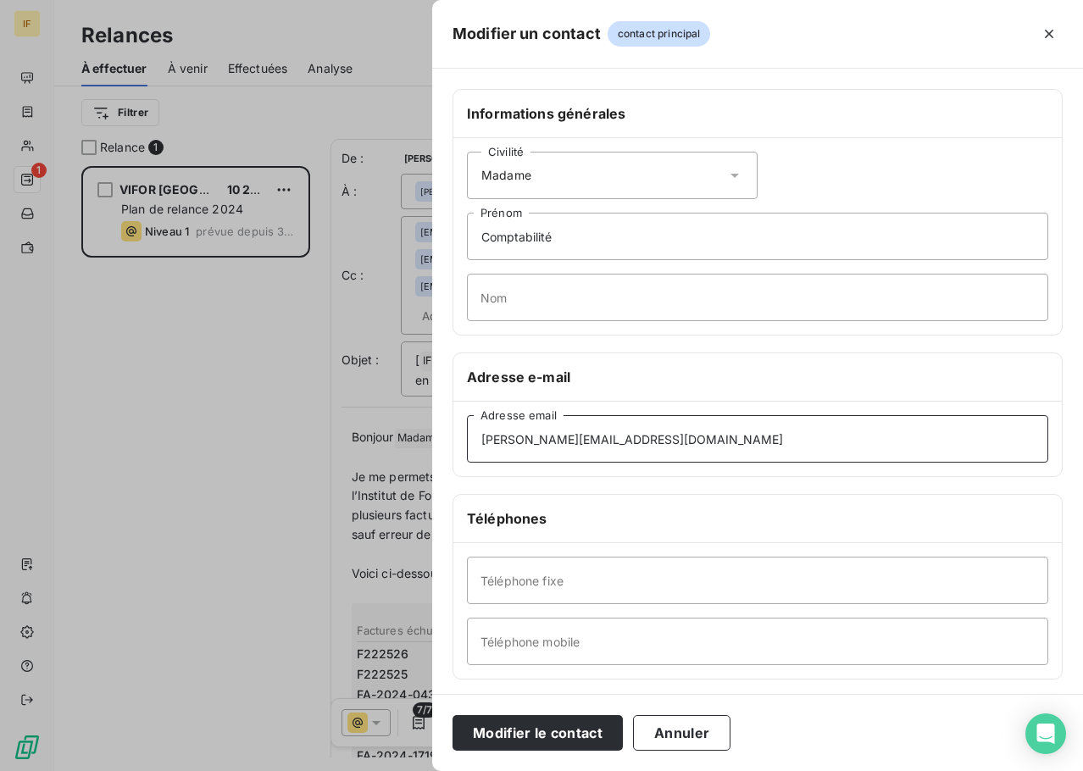
drag, startPoint x: 533, startPoint y: 442, endPoint x: 297, endPoint y: 460, distance: 237.2
click at [297, 771] on div "Modifier un contact contact principal Informations générales Civilité Madame Co…" at bounding box center [541, 771] width 1083 height 0
paste input "factures.vpfr"
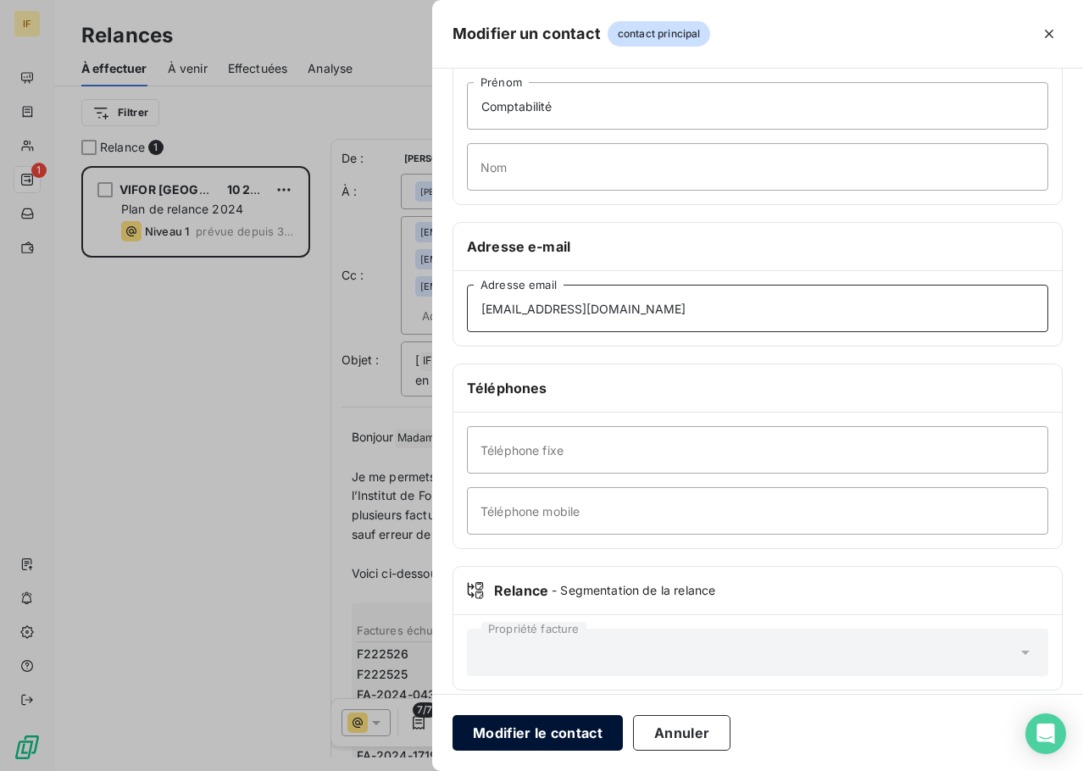
scroll to position [147, 0]
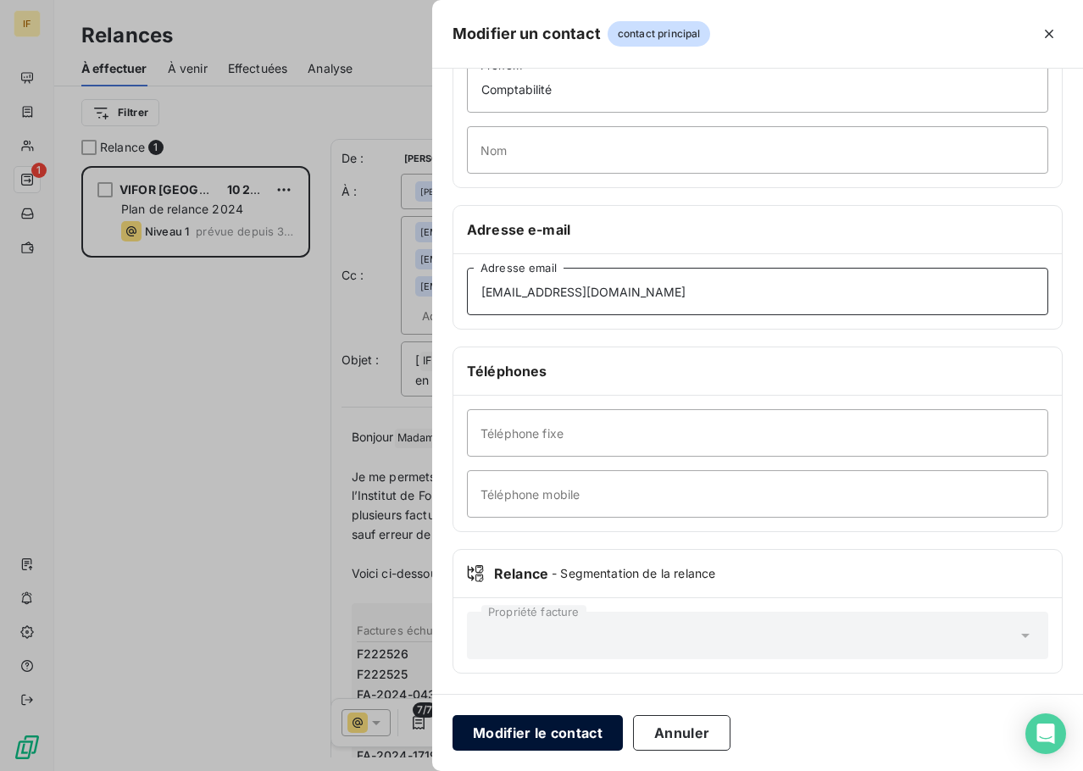
type input "factures.vpfr@viforpharma.com"
click at [560, 723] on button "Modifier le contact" at bounding box center [538, 733] width 170 height 36
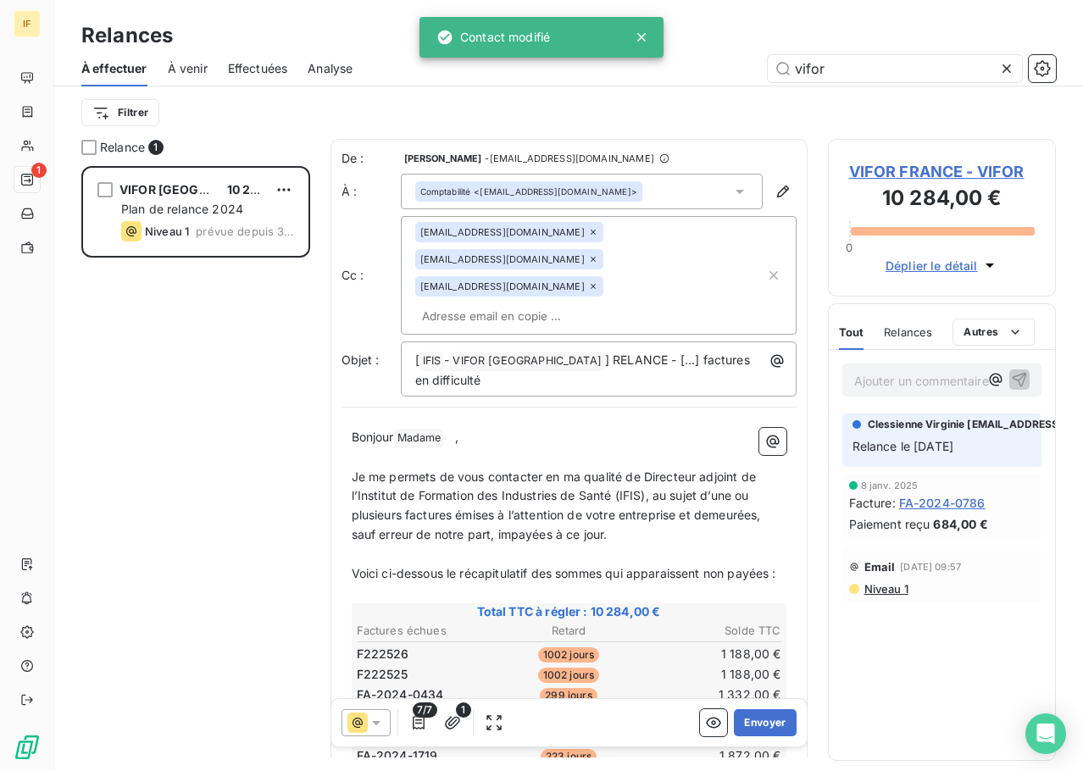
click at [598, 281] on icon at bounding box center [593, 286] width 10 height 10
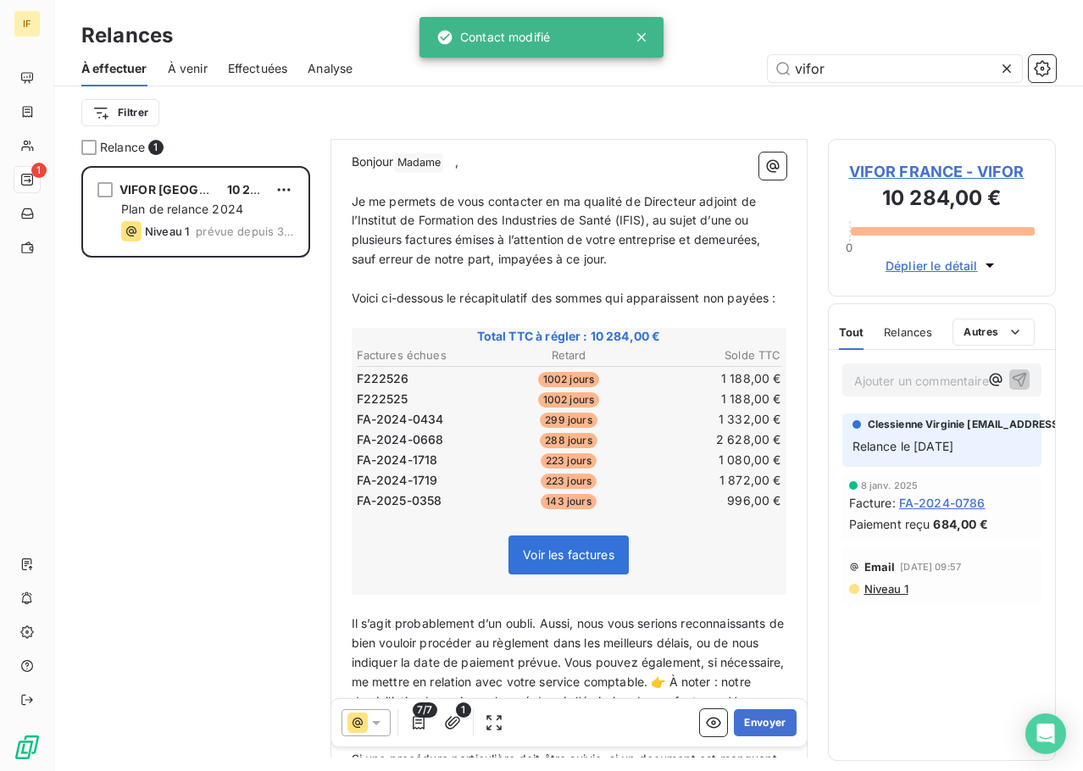
scroll to position [255, 0]
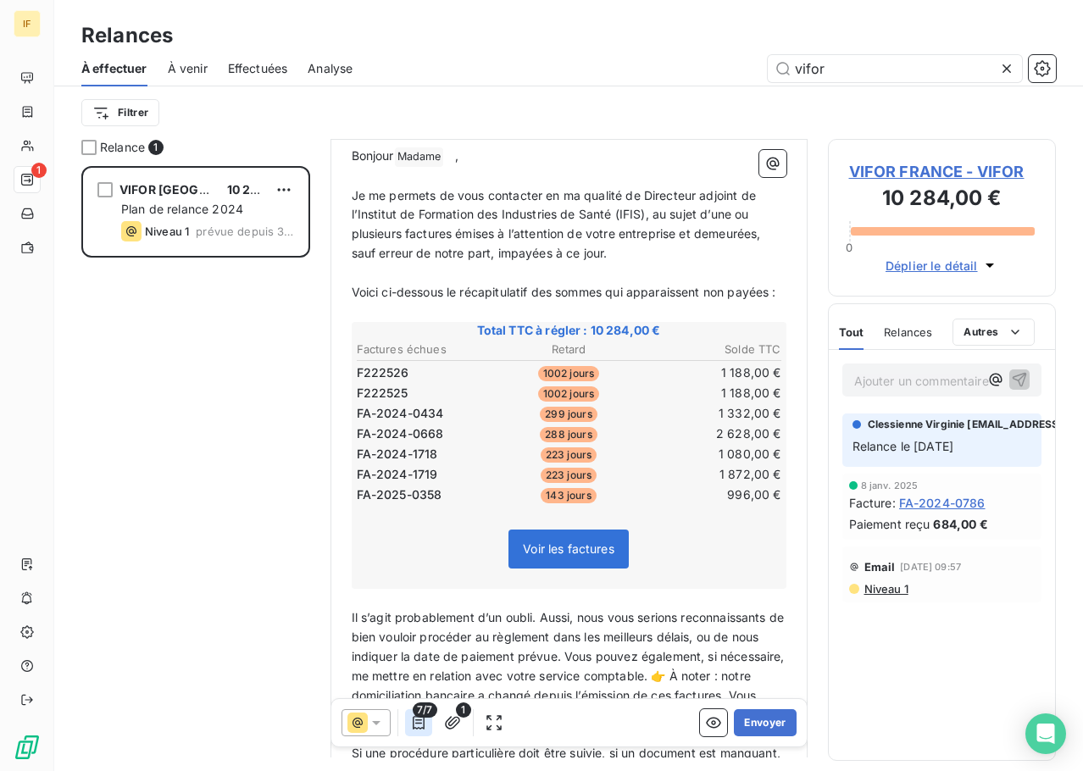
click at [419, 721] on icon "button" at bounding box center [418, 723] width 17 height 17
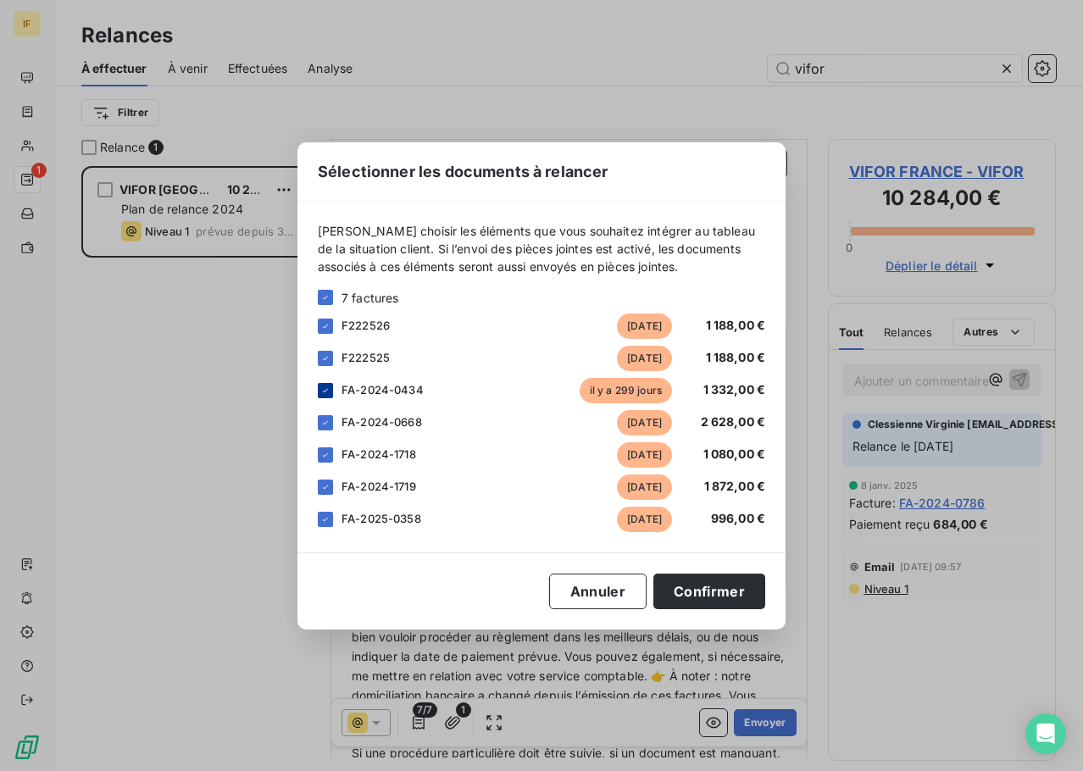
click at [325, 390] on icon at bounding box center [325, 391] width 10 height 10
click at [324, 423] on icon at bounding box center [325, 421] width 5 height 3
drag, startPoint x: 323, startPoint y: 453, endPoint x: 323, endPoint y: 465, distance: 12.7
click at [323, 454] on icon at bounding box center [325, 455] width 10 height 10
click at [323, 473] on div "4 factures F222526 il y a 1002 jours 1 188,00 € F222525 il y a 1002 jours 1 188…" at bounding box center [542, 410] width 448 height 243
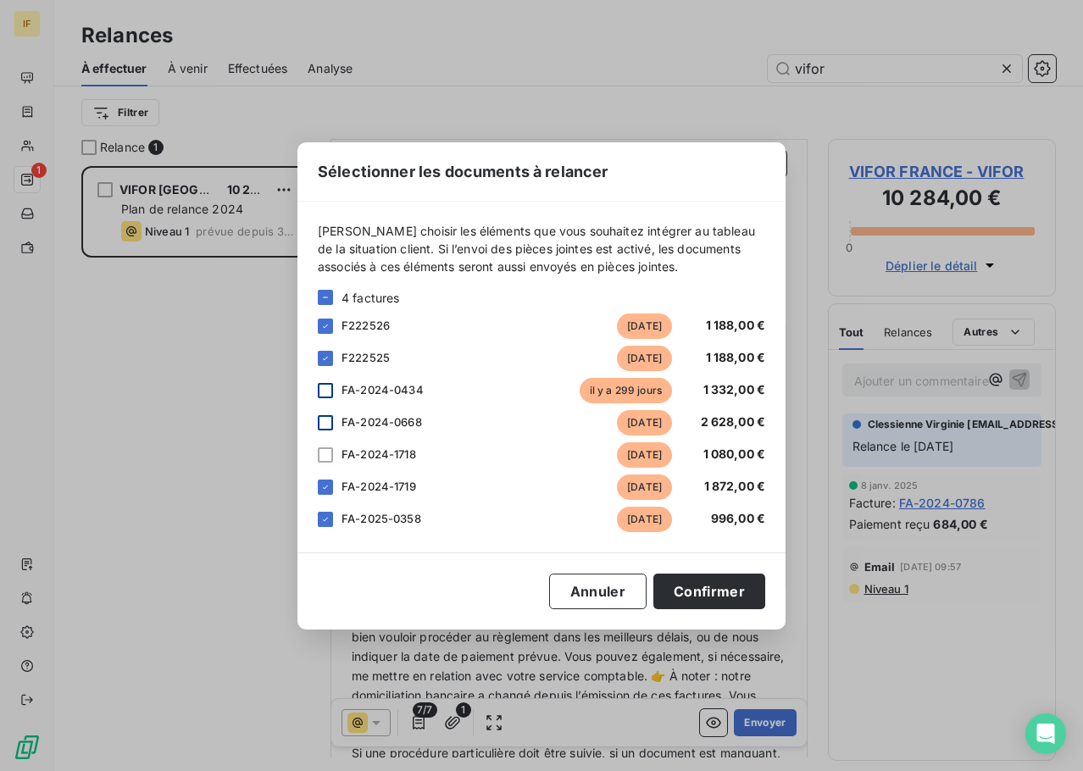
drag, startPoint x: 321, startPoint y: 487, endPoint x: 321, endPoint y: 504, distance: 17.0
click at [321, 488] on icon at bounding box center [325, 487] width 10 height 10
click at [326, 526] on div at bounding box center [325, 519] width 15 height 15
click at [716, 593] on button "Confirmer" at bounding box center [710, 592] width 112 height 36
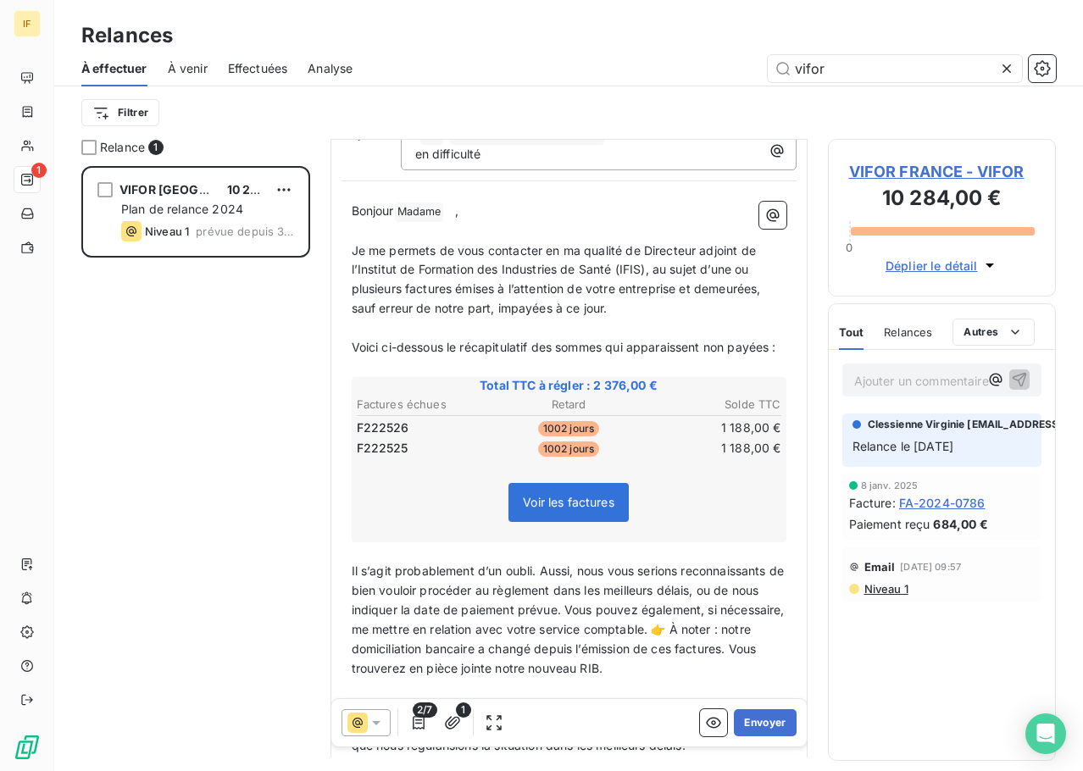
scroll to position [0, 0]
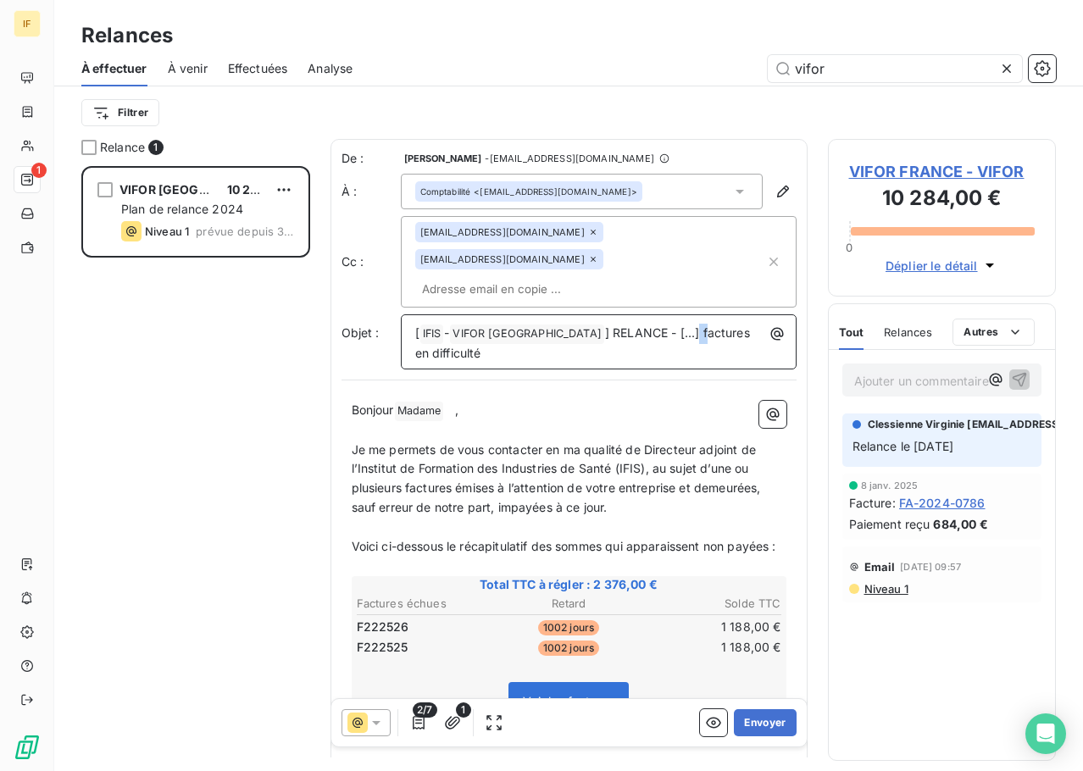
click at [639, 326] on span "] RELANCE - [...] factures en difficulté" at bounding box center [584, 343] width 338 height 35
click at [638, 326] on span "] RELANCE - [...] factures en difficulté" at bounding box center [584, 343] width 338 height 35
drag, startPoint x: 641, startPoint y: 303, endPoint x: 619, endPoint y: 304, distance: 22.1
click at [619, 326] on span "] RELANCE - [...] factures en difficulté" at bounding box center [584, 343] width 338 height 35
click at [596, 442] on span "Je me permets de vous contacter en ma qualité de Directeur adjoint de l’Institu…" at bounding box center [558, 478] width 413 height 73
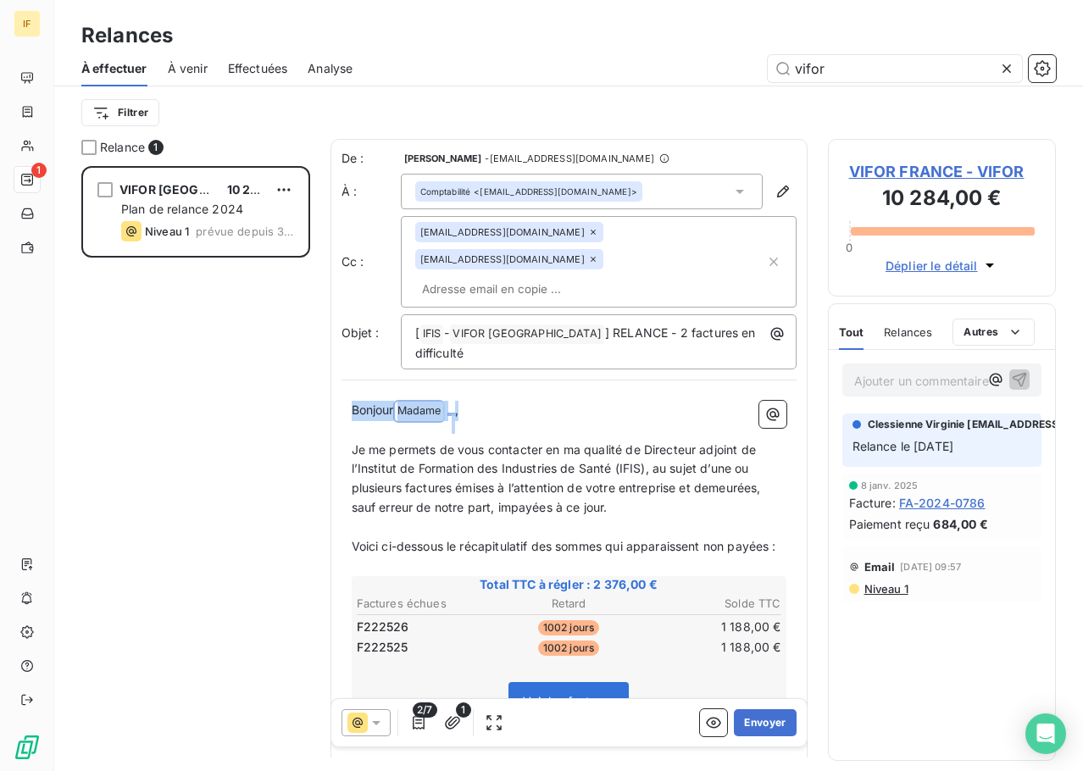
drag, startPoint x: 469, startPoint y: 368, endPoint x: 332, endPoint y: 368, distance: 136.5
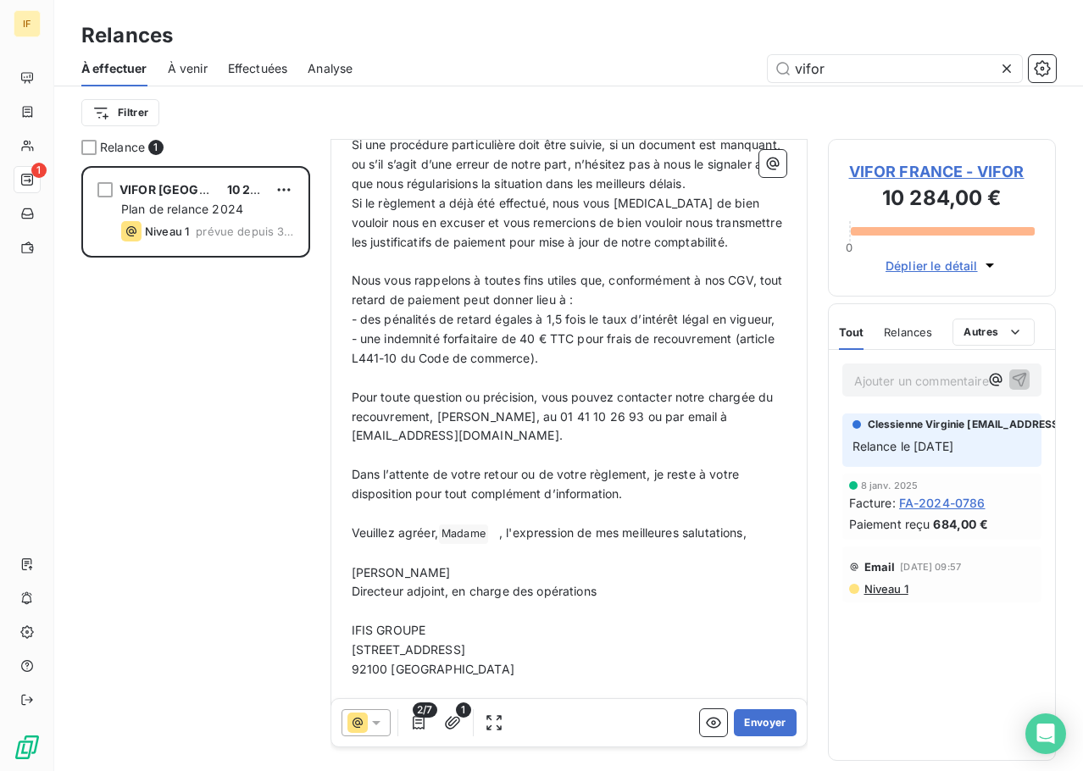
scroll to position [765, 0]
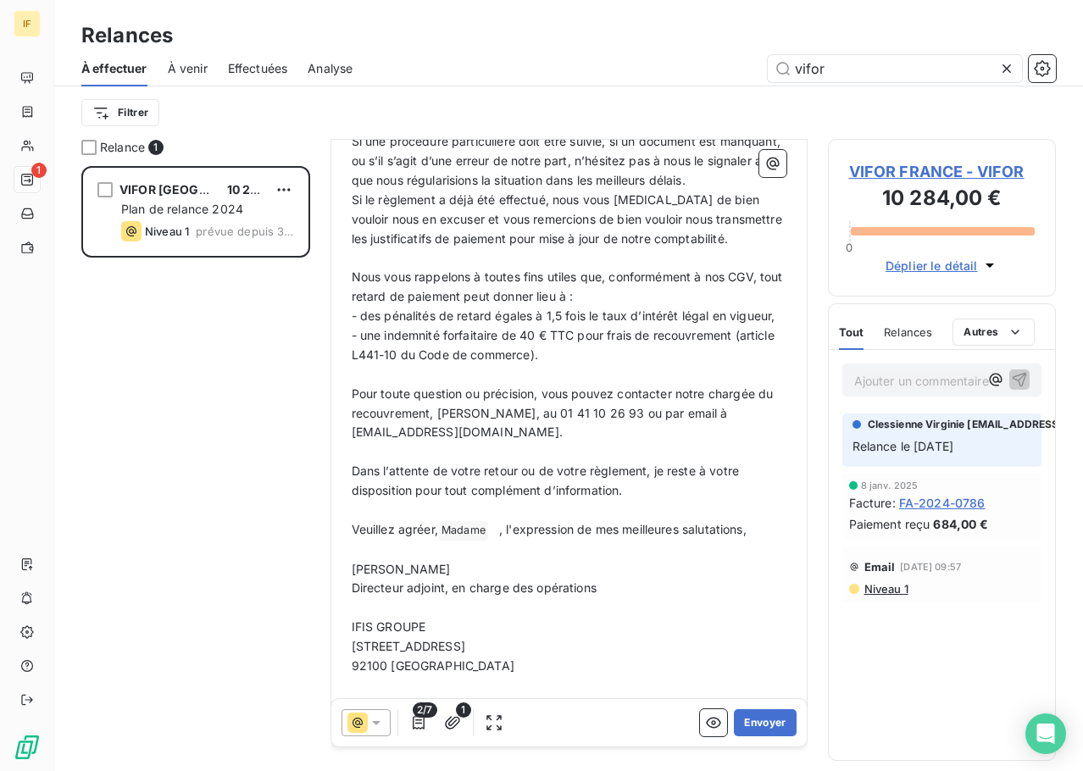
click at [478, 526] on span "Madame ﻿" at bounding box center [463, 530] width 49 height 19
drag, startPoint x: 502, startPoint y: 528, endPoint x: 442, endPoint y: 526, distance: 59.4
click at [442, 526] on p "Veuillez agréer, Madame ﻿ ﻿ , l'expression de mes meilleures salutations," at bounding box center [569, 530] width 435 height 20
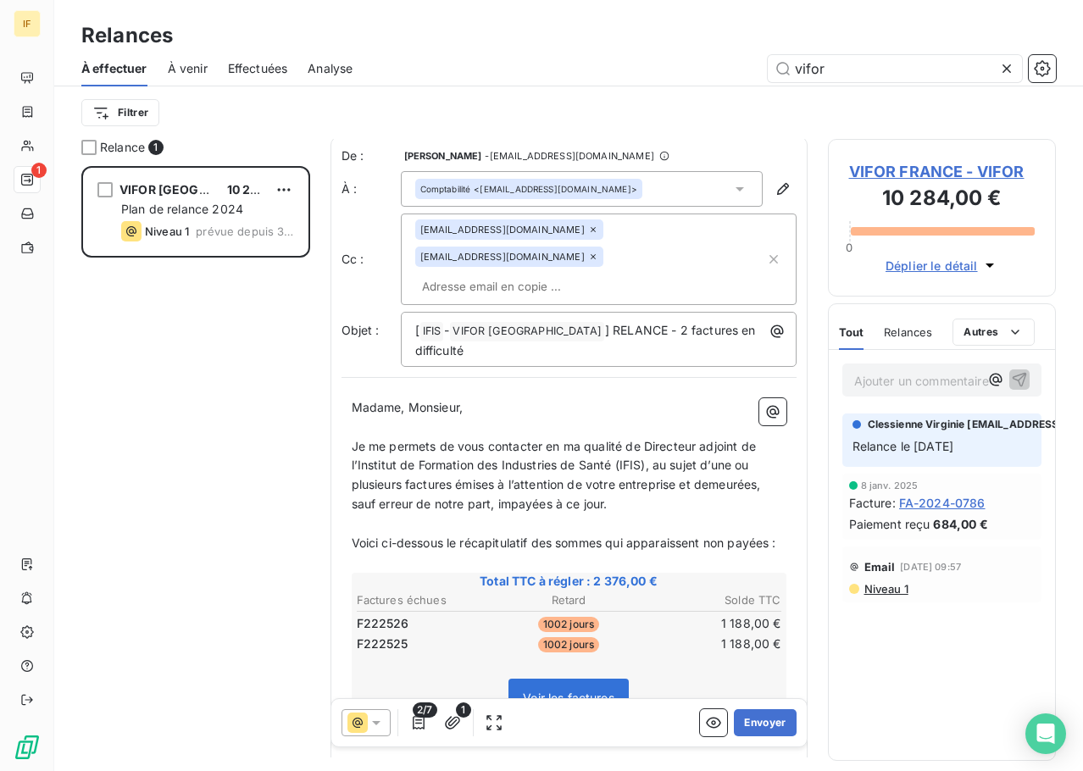
scroll to position [0, 0]
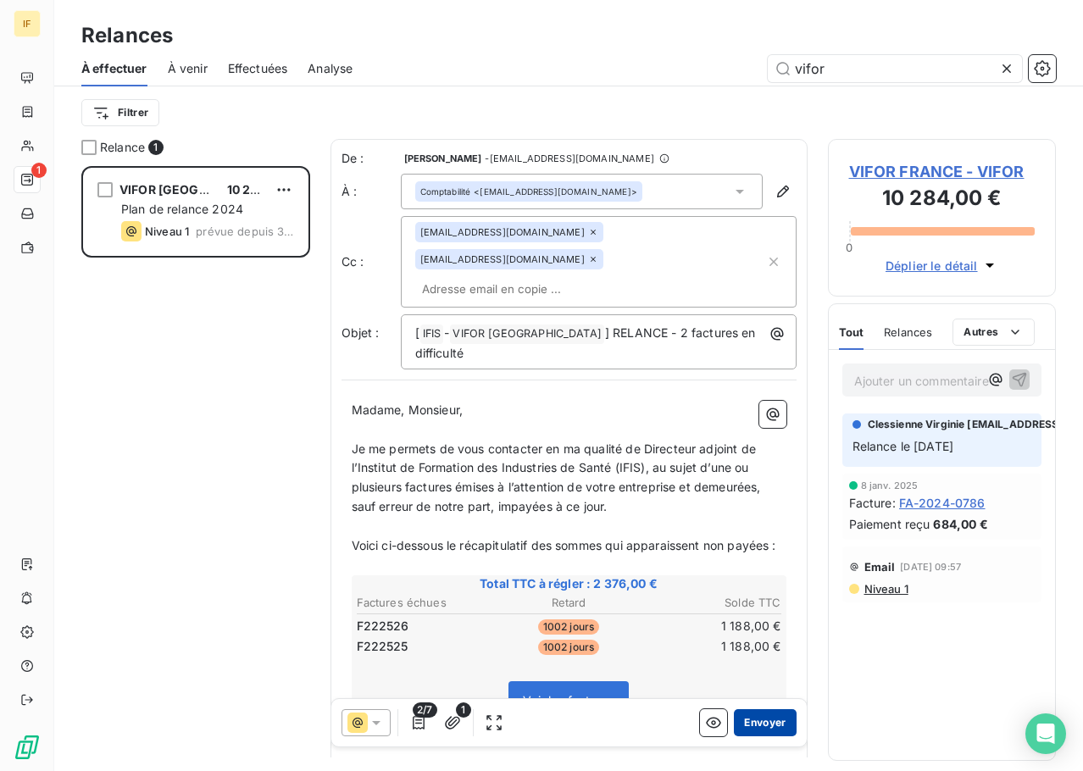
click at [756, 726] on button "Envoyer" at bounding box center [765, 723] width 62 height 27
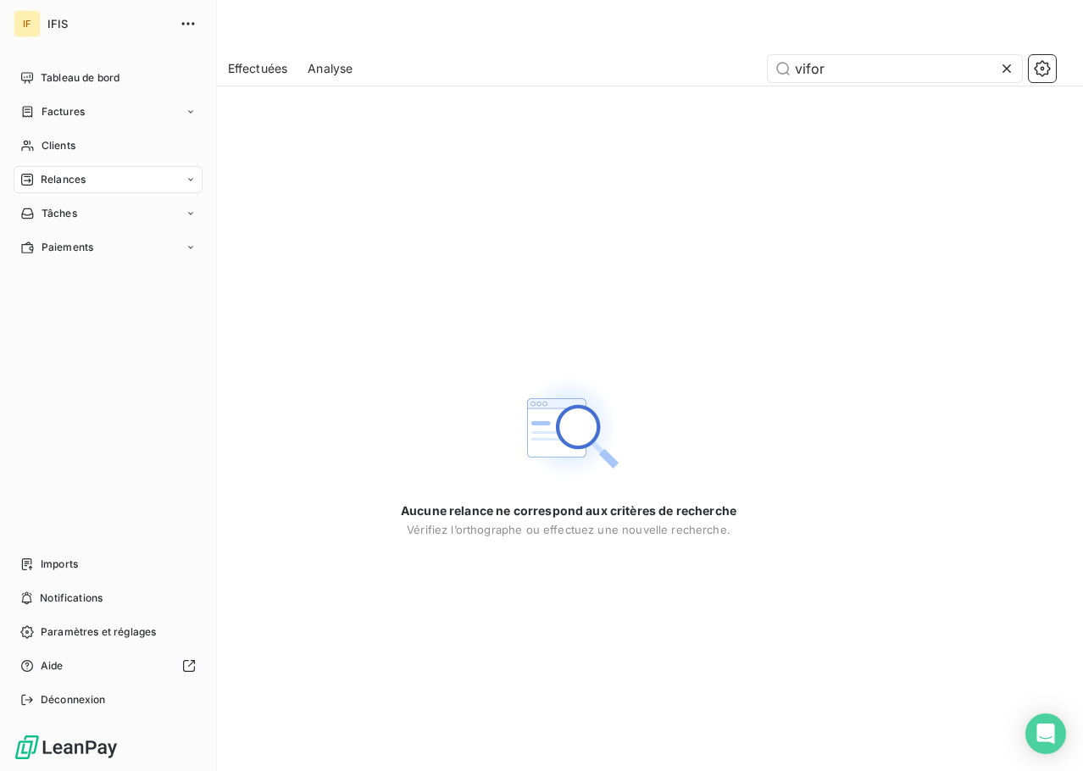
click at [192, 176] on icon at bounding box center [191, 180] width 10 height 10
click at [86, 286] on span "Effectuées" at bounding box center [67, 281] width 53 height 15
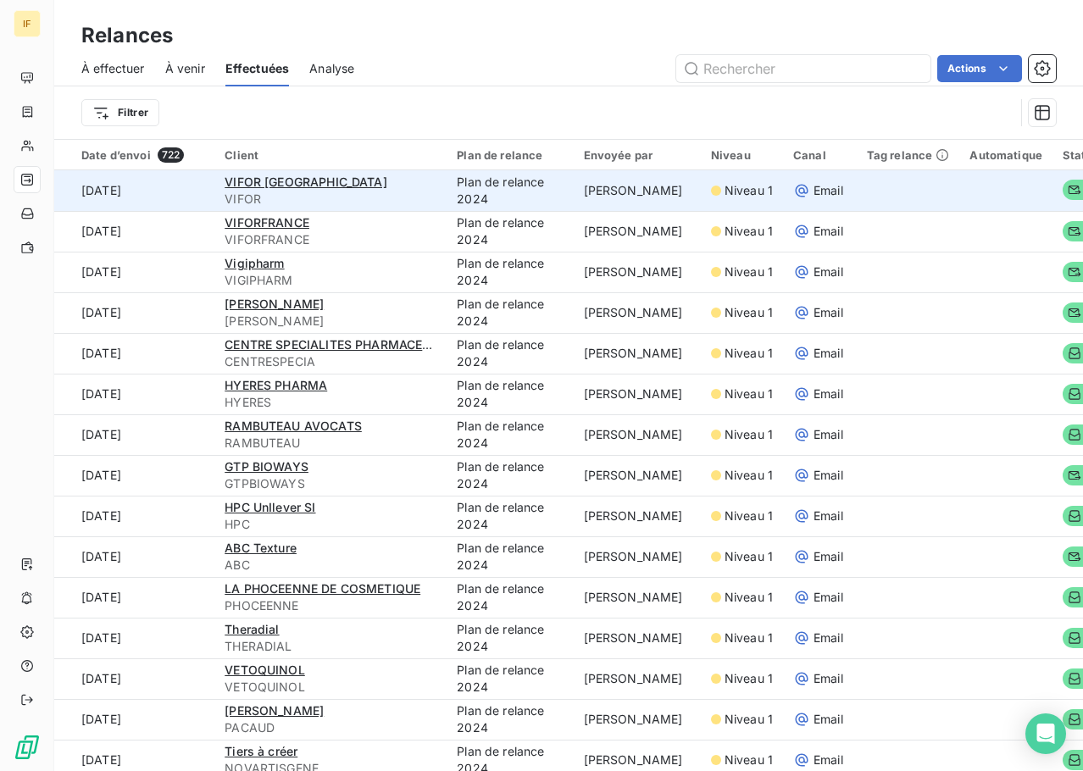
click at [132, 190] on td "10 sept. 2025" at bounding box center [134, 190] width 160 height 41
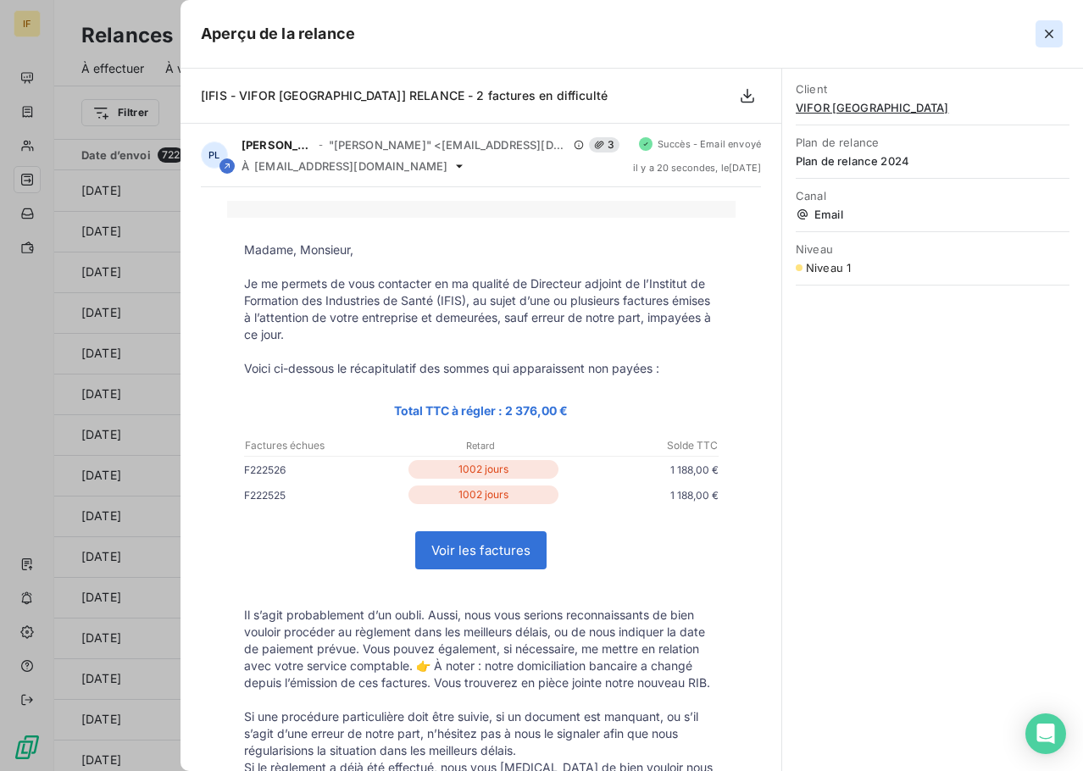
click at [1049, 34] on icon "button" at bounding box center [1049, 34] width 8 height 8
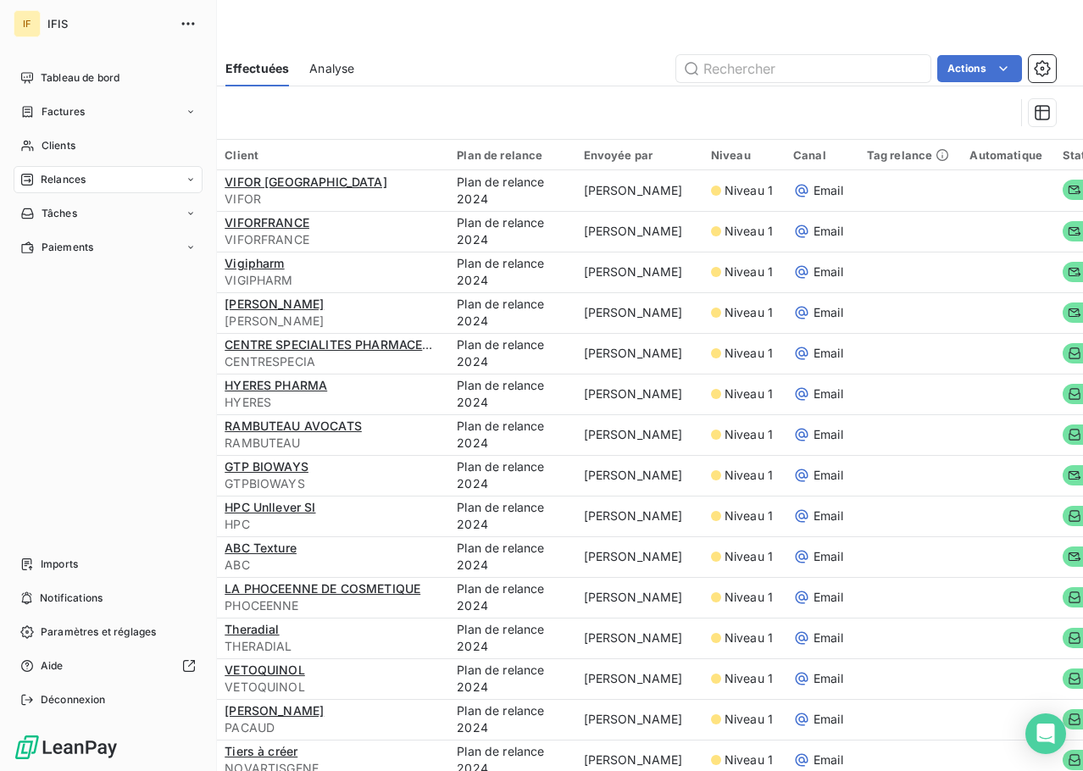
click at [70, 176] on span "Relances" at bounding box center [63, 179] width 45 height 15
click at [86, 211] on span "À effectuer" at bounding box center [68, 213] width 55 height 15
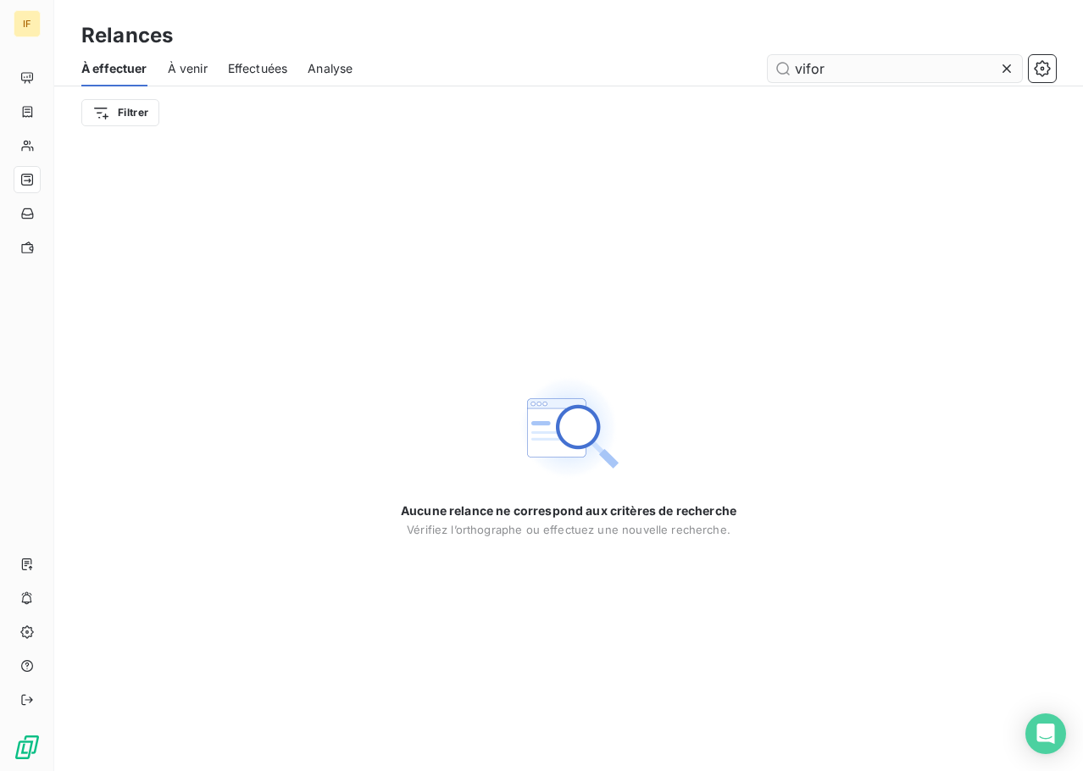
click at [849, 74] on input "vifor" at bounding box center [895, 68] width 254 height 27
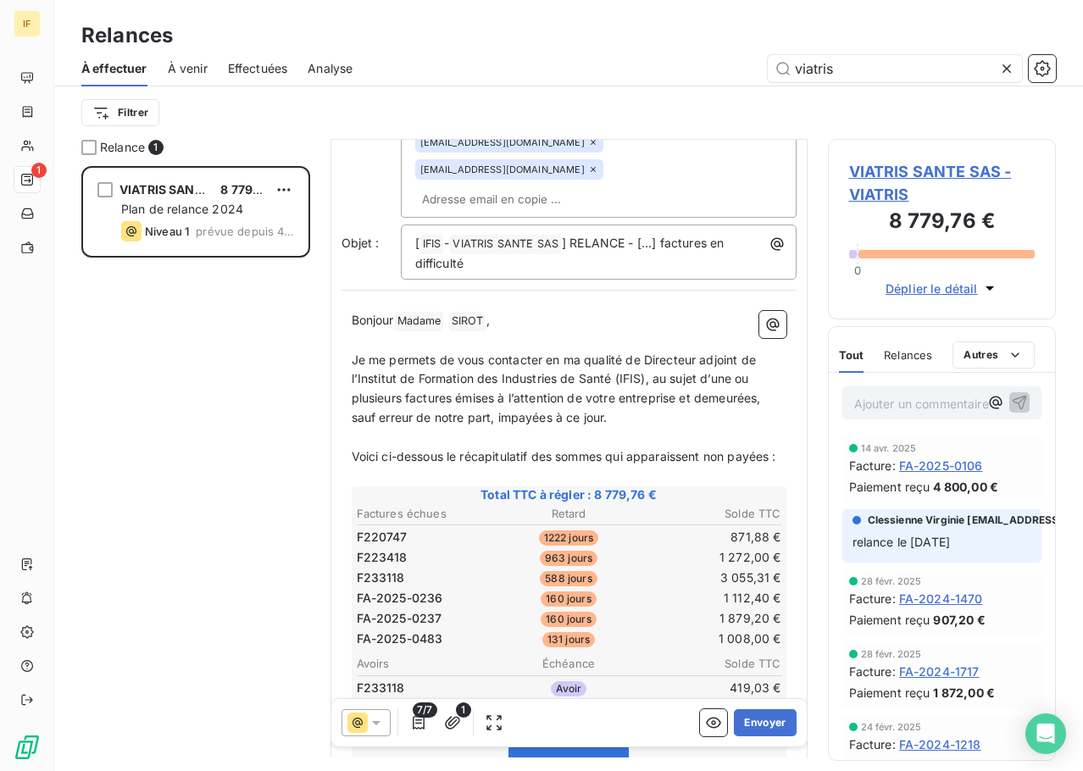
scroll to position [255, 0]
type input "viatris"
click at [427, 727] on button "button" at bounding box center [418, 723] width 27 height 27
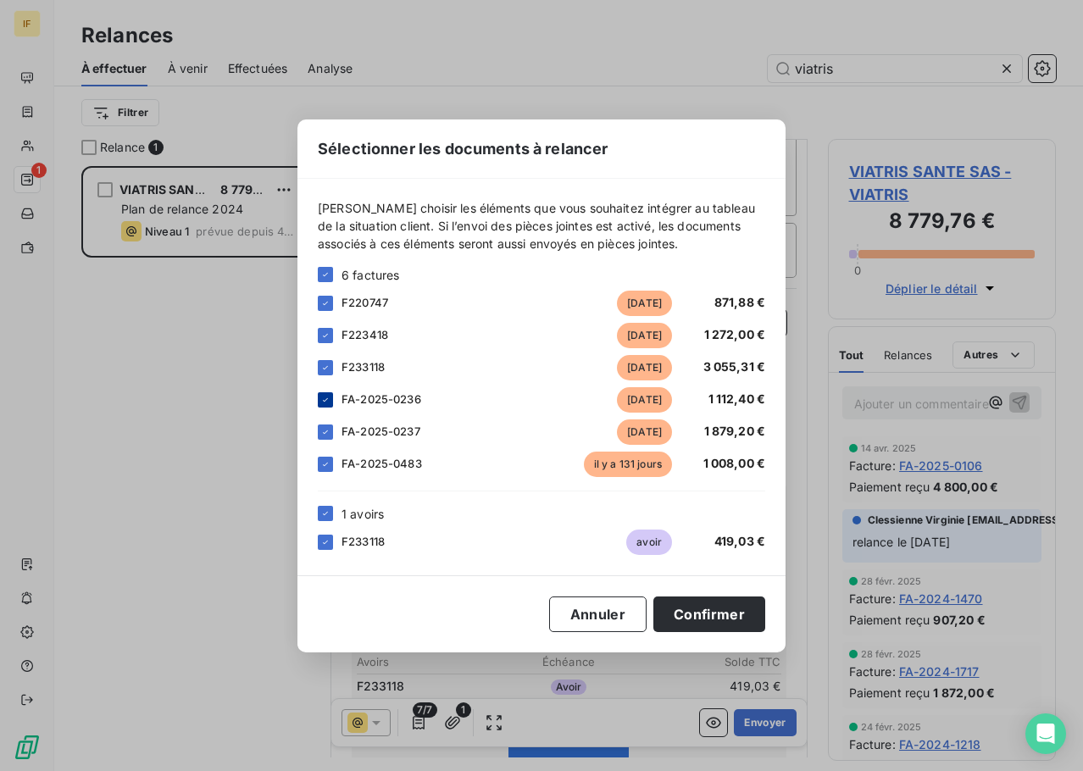
click at [332, 403] on div at bounding box center [325, 399] width 15 height 15
click at [321, 433] on icon at bounding box center [325, 432] width 10 height 10
click at [326, 459] on icon at bounding box center [325, 464] width 10 height 10
click at [682, 617] on button "Confirmer" at bounding box center [710, 615] width 112 height 36
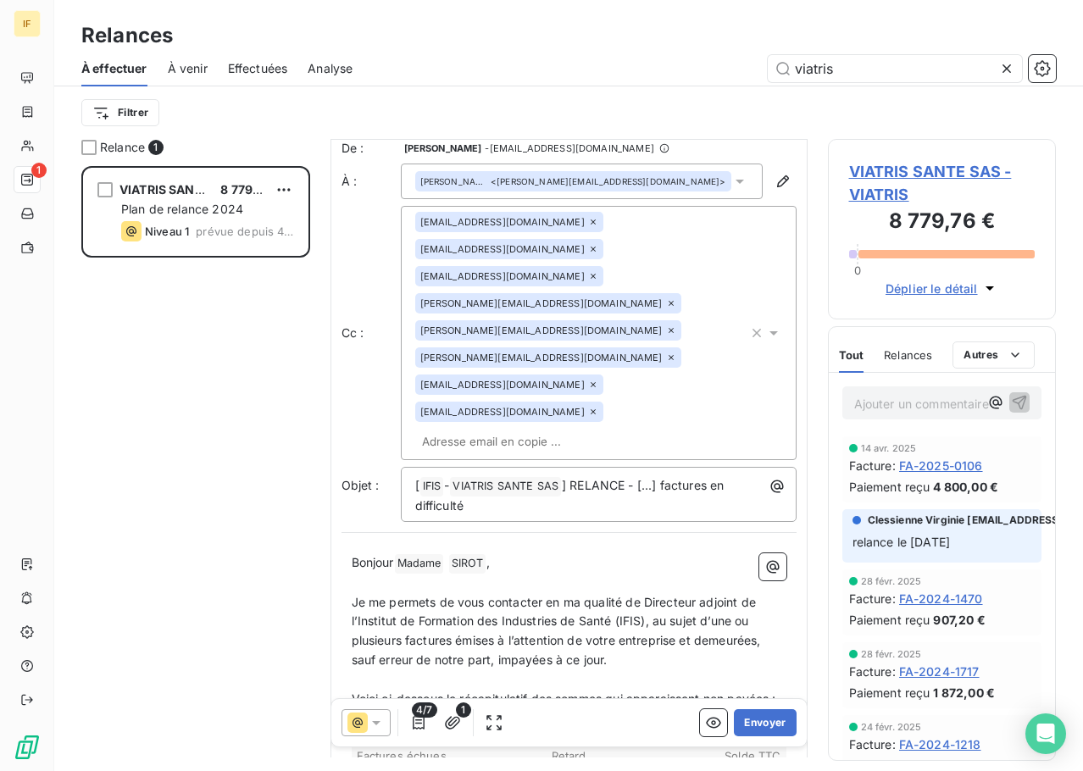
scroll to position [0, 0]
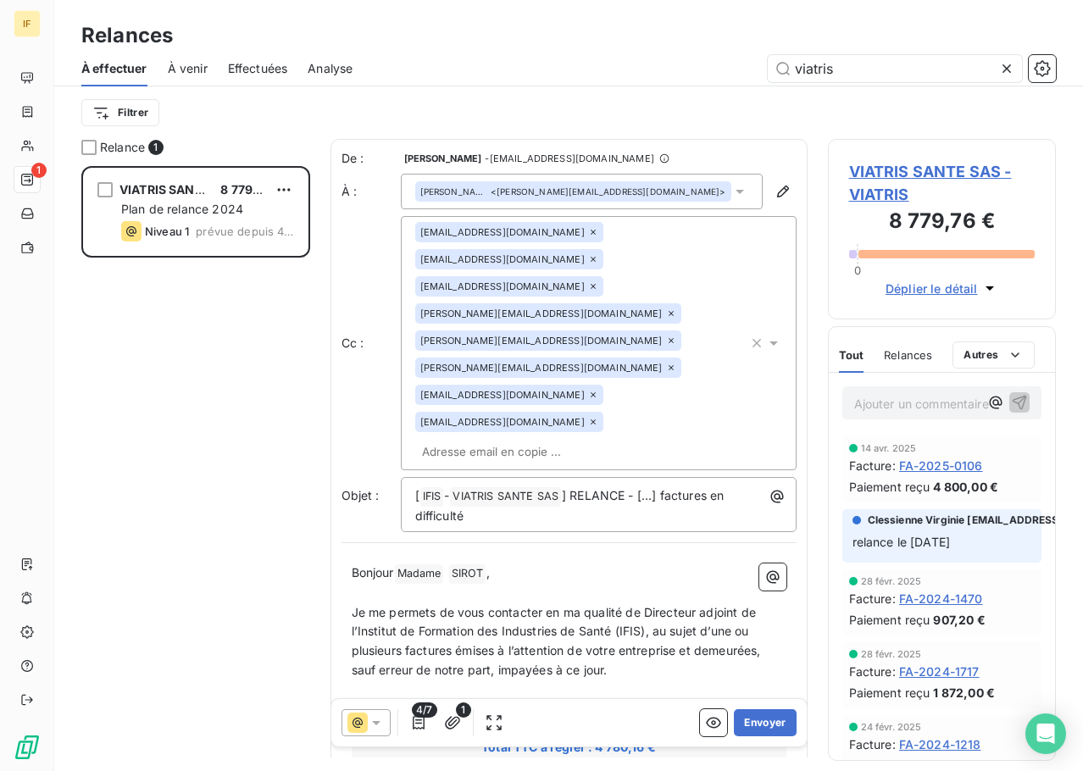
click at [732, 186] on icon at bounding box center [740, 191] width 17 height 17
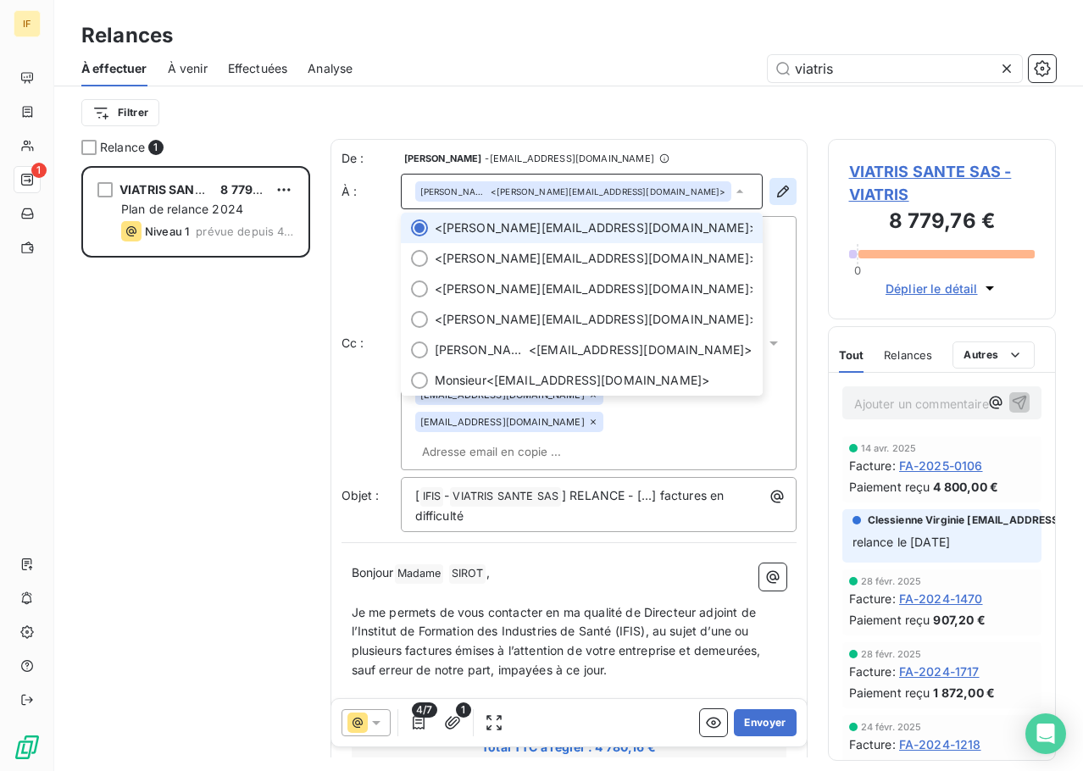
click at [777, 192] on icon "button" at bounding box center [783, 191] width 17 height 17
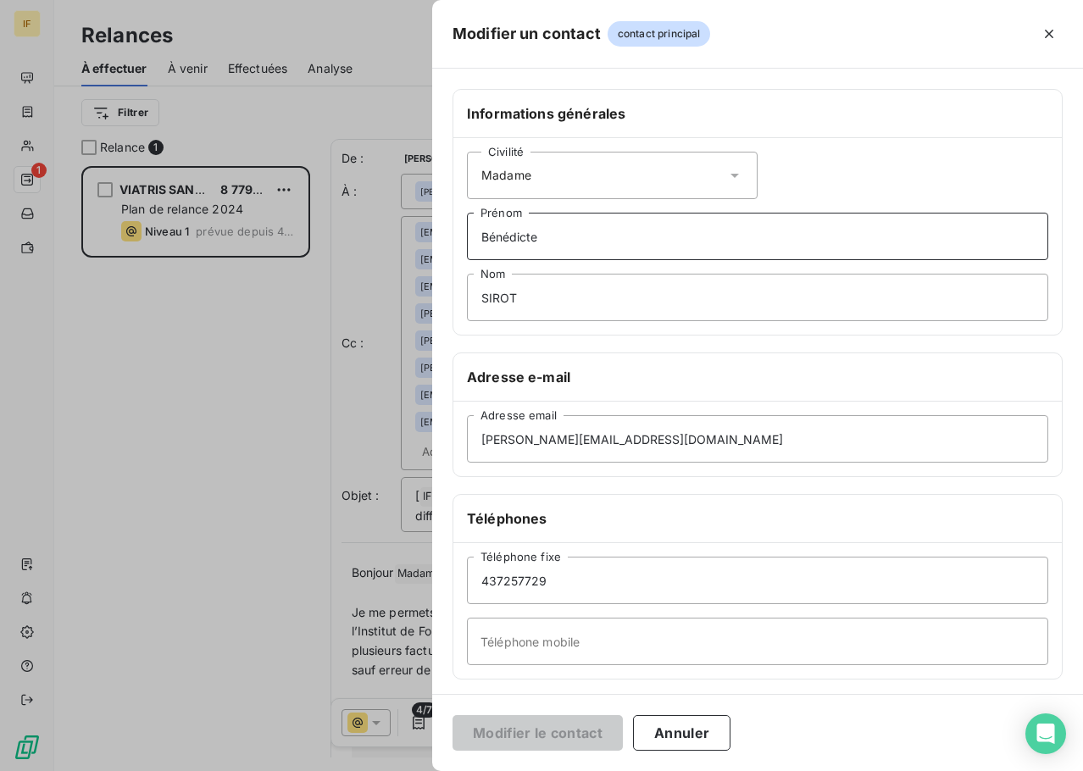
drag, startPoint x: 570, startPoint y: 245, endPoint x: 406, endPoint y: 242, distance: 164.5
click at [406, 771] on div "Modifier un contact contact principal Informations générales Civilité Madame Bé…" at bounding box center [541, 771] width 1083 height 0
type input "TARAVELLIER"
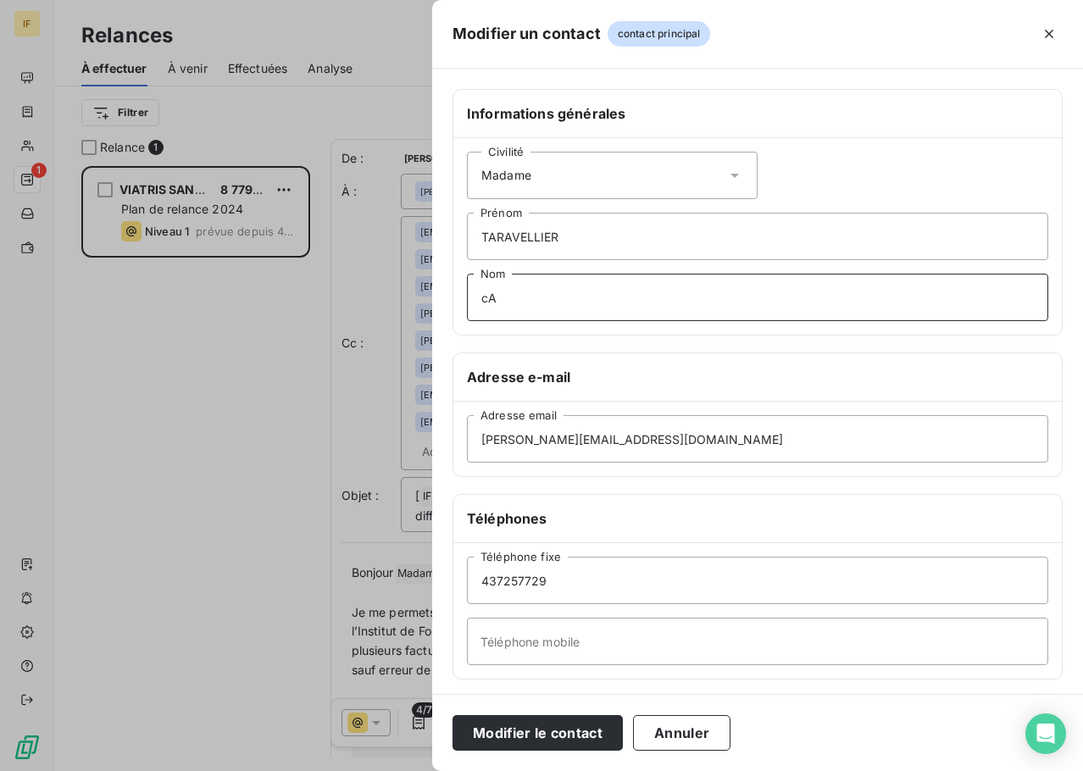
type input "c"
type input "Carole"
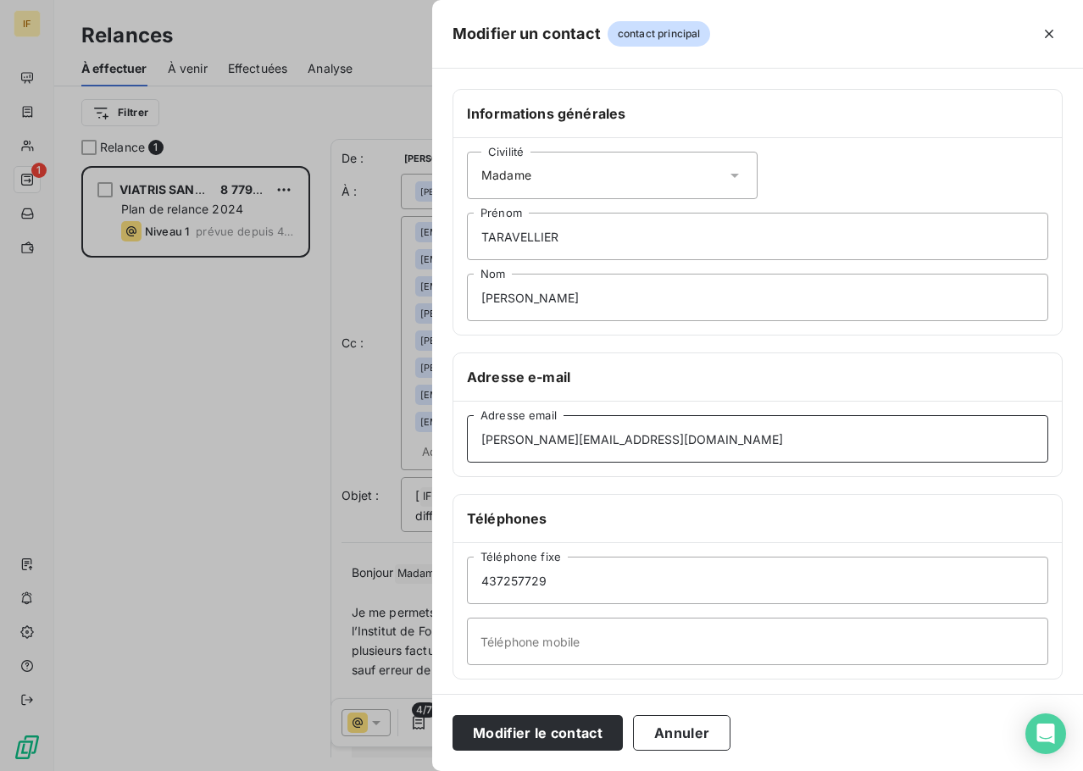
drag, startPoint x: 672, startPoint y: 449, endPoint x: 377, endPoint y: 446, distance: 295.0
click at [377, 771] on div "Modifier un contact contact principal Informations générales Civilité Madame TA…" at bounding box center [541, 771] width 1083 height 0
paste input "carole.taravellier"
type input "carole.taravellier@viatris.com"
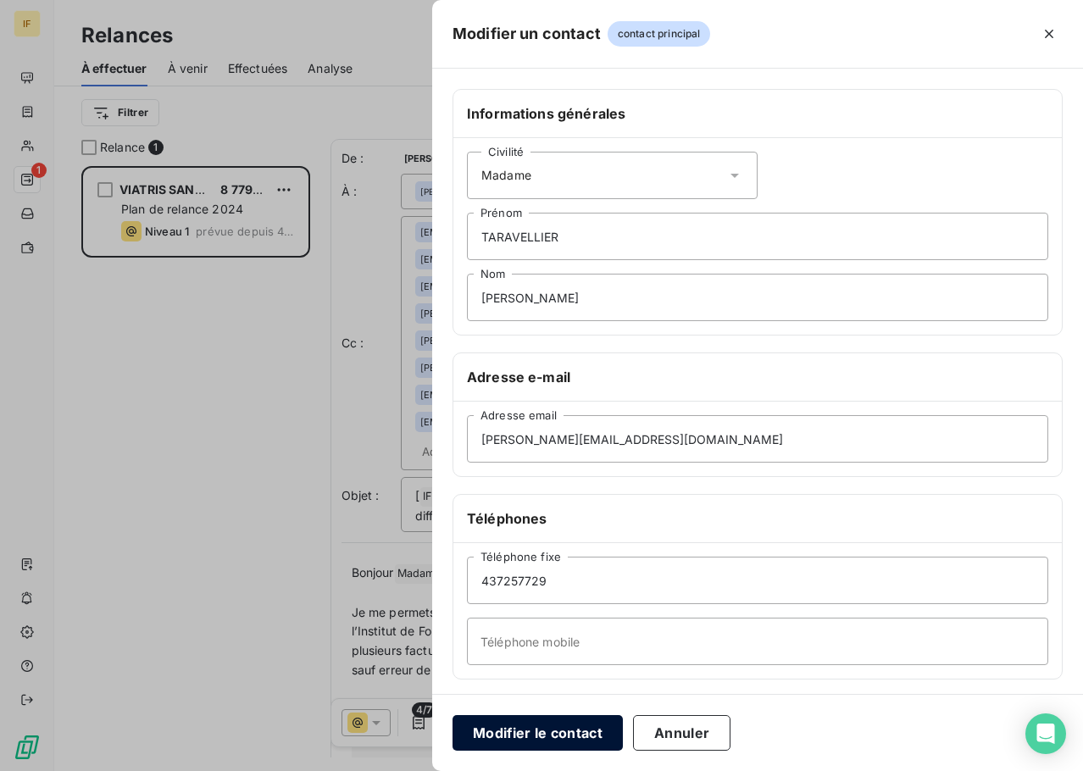
click at [551, 740] on button "Modifier le contact" at bounding box center [538, 733] width 170 height 36
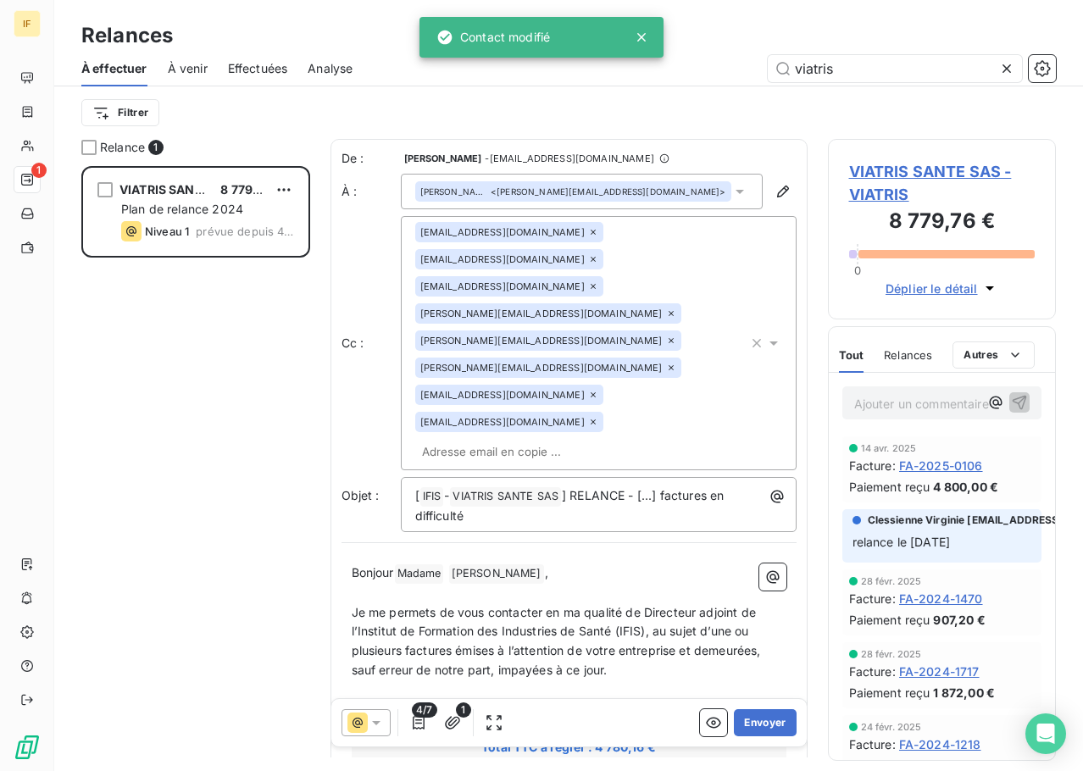
click at [598, 281] on icon at bounding box center [593, 286] width 10 height 10
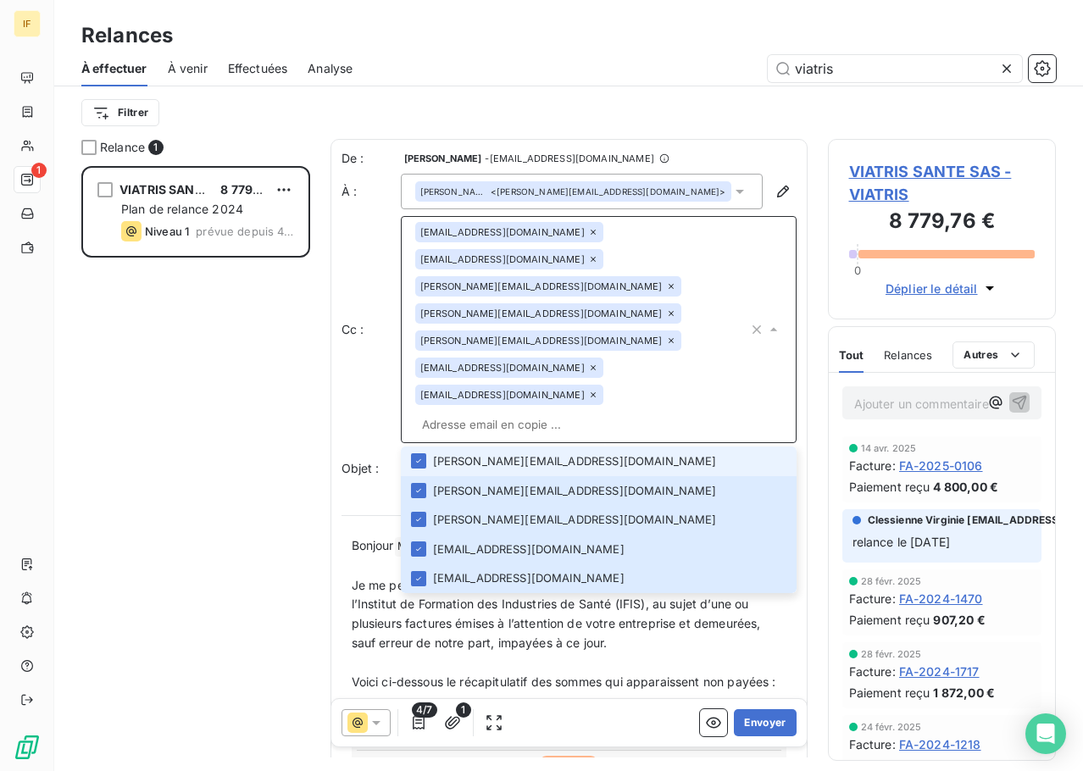
click at [666, 281] on icon at bounding box center [671, 286] width 10 height 10
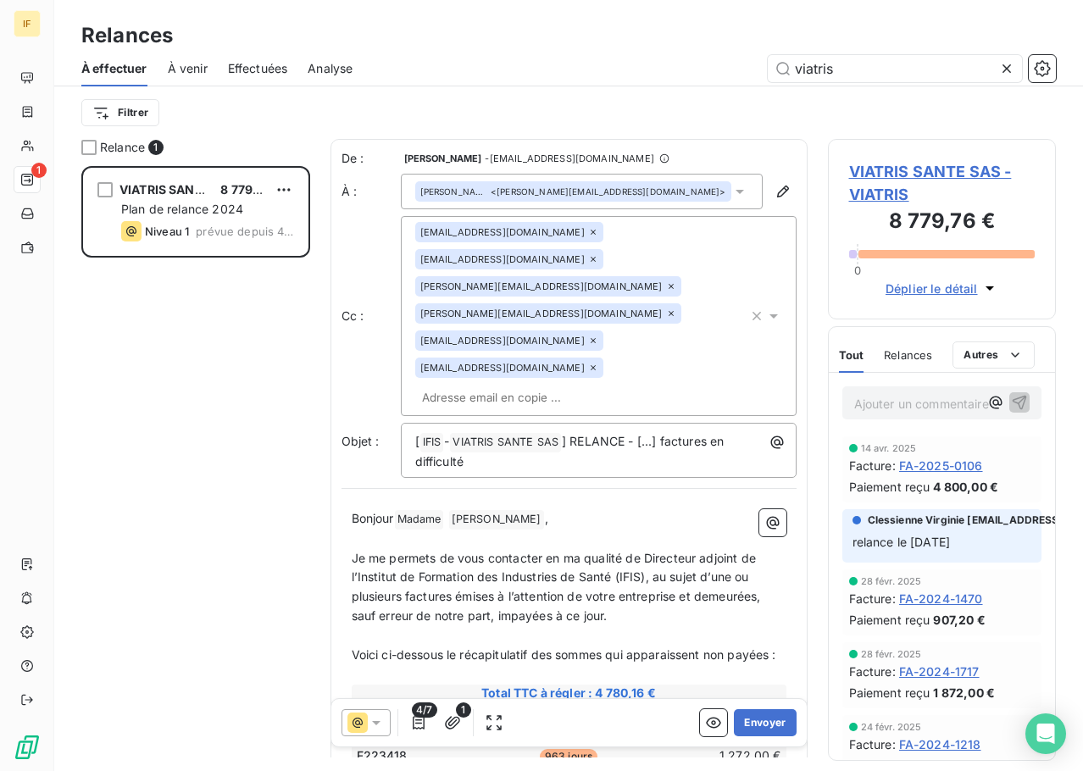
click at [676, 309] on icon at bounding box center [671, 314] width 10 height 10
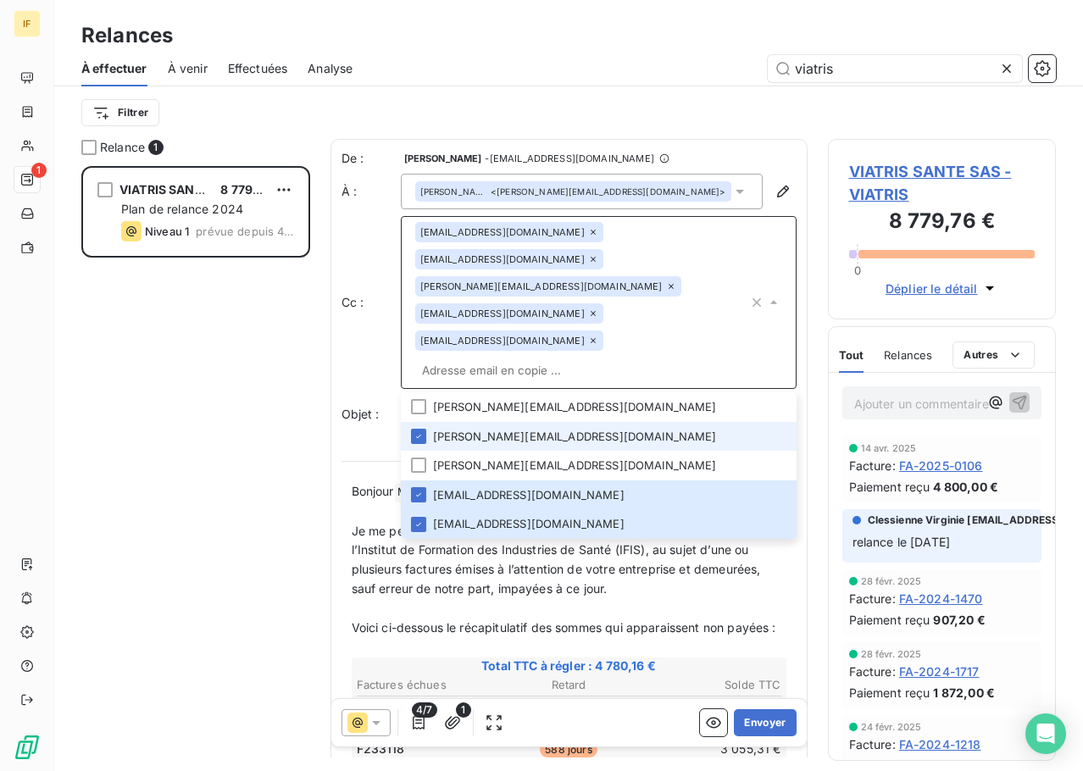
click at [666, 281] on icon at bounding box center [671, 286] width 10 height 10
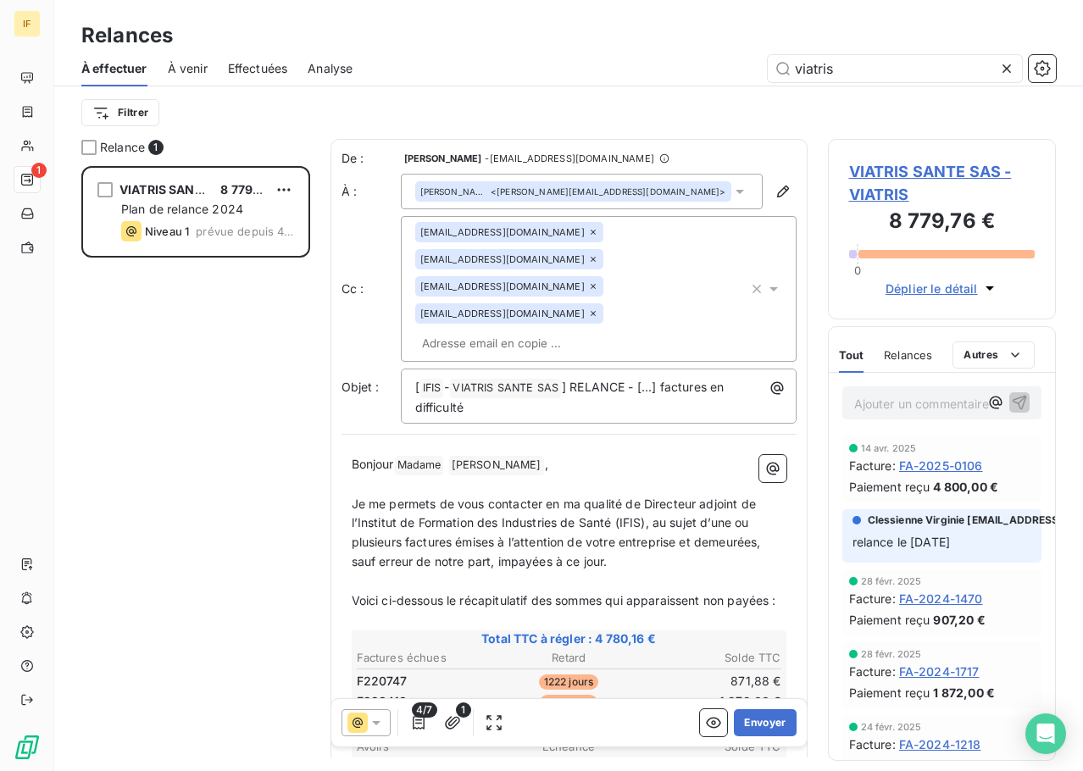
click at [598, 309] on icon at bounding box center [593, 314] width 10 height 10
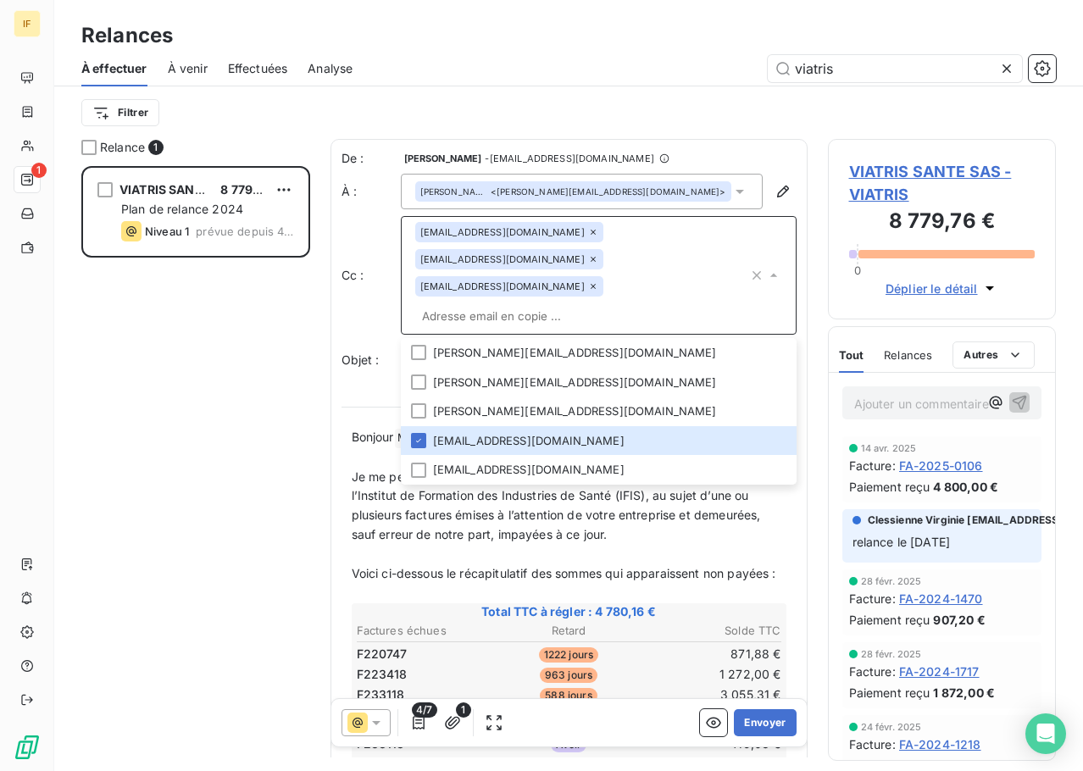
click at [285, 350] on div "VIATRIS SANTE SAS 8 779,76 € Plan de relance 2024 Niveau 1 prévue depuis 412 jo…" at bounding box center [195, 468] width 229 height 605
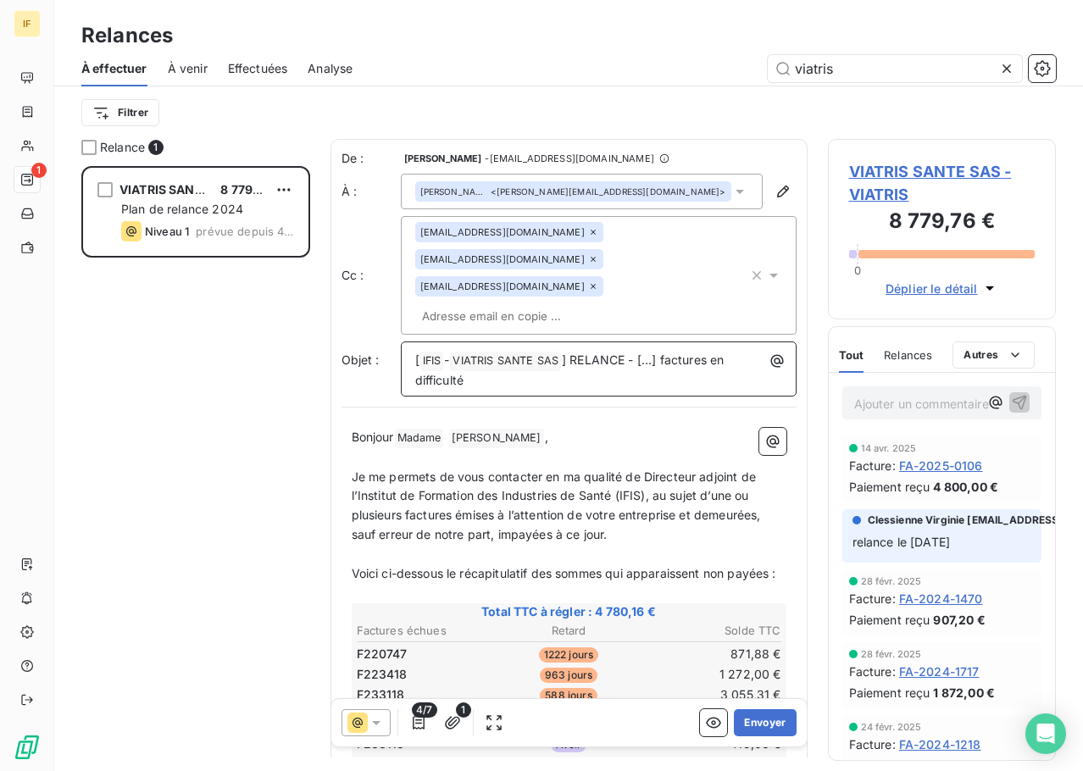
click at [543, 352] on span "VIATRIS SANTE SAS ﻿" at bounding box center [505, 361] width 111 height 19
drag, startPoint x: 647, startPoint y: 337, endPoint x: 664, endPoint y: 337, distance: 17.0
click at [664, 353] on span "] RELANCE - [...] factures en difficulté" at bounding box center [571, 370] width 313 height 35
click at [775, 187] on icon "button" at bounding box center [783, 191] width 17 height 17
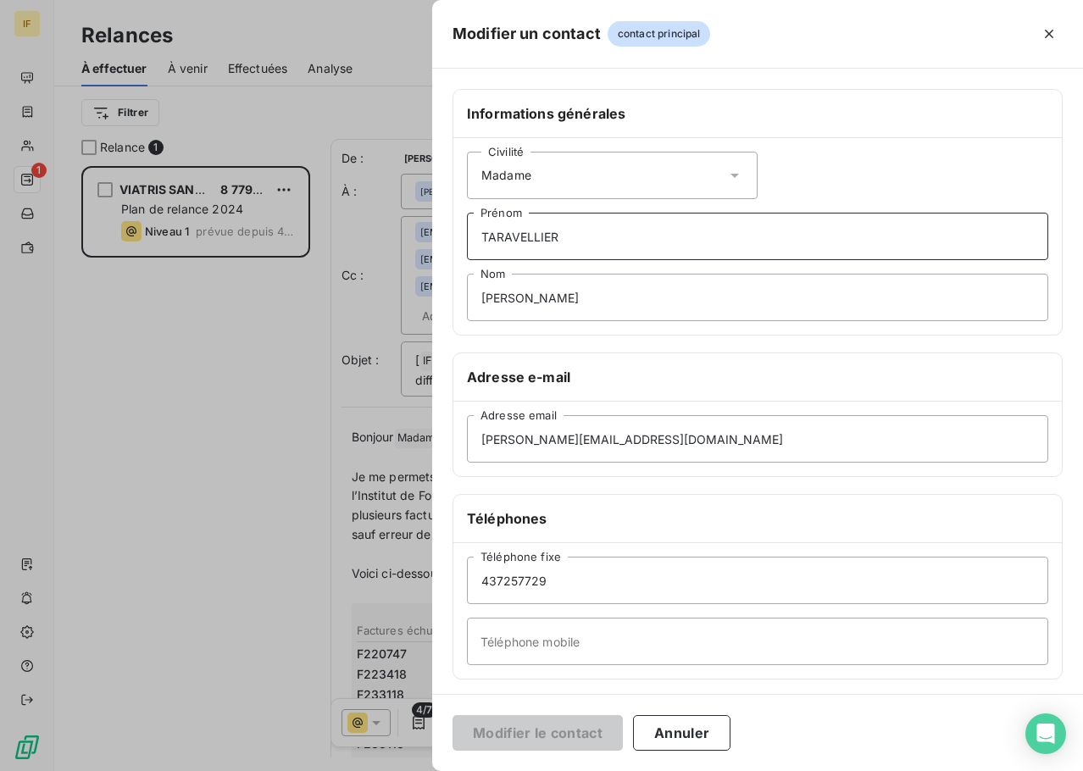
drag, startPoint x: 579, startPoint y: 244, endPoint x: 370, endPoint y: 244, distance: 208.5
click at [371, 771] on div "Modifier un contact contact principal Informations générales Civilité Madame TA…" at bounding box center [541, 771] width 1083 height 0
type input "Carole"
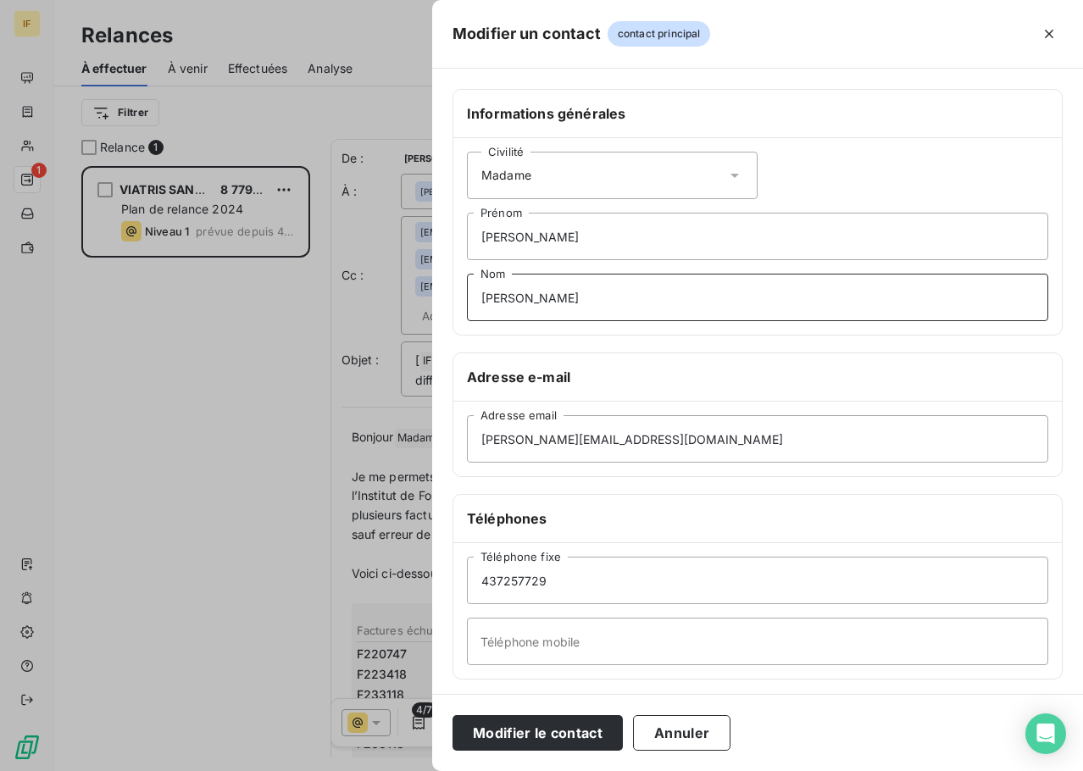
drag, startPoint x: 571, startPoint y: 304, endPoint x: 358, endPoint y: 277, distance: 215.3
click at [358, 771] on div "Modifier un contact contact principal Informations générales Civilité Madame Ca…" at bounding box center [541, 771] width 1083 height 0
paste input "TARAVELLIER"
type input "TARAVELLIER"
click at [637, 344] on div "Informations générales Civilité Madame Carole Prénom TARAVELLIER Nom Adresse e-…" at bounding box center [757, 465] width 651 height 753
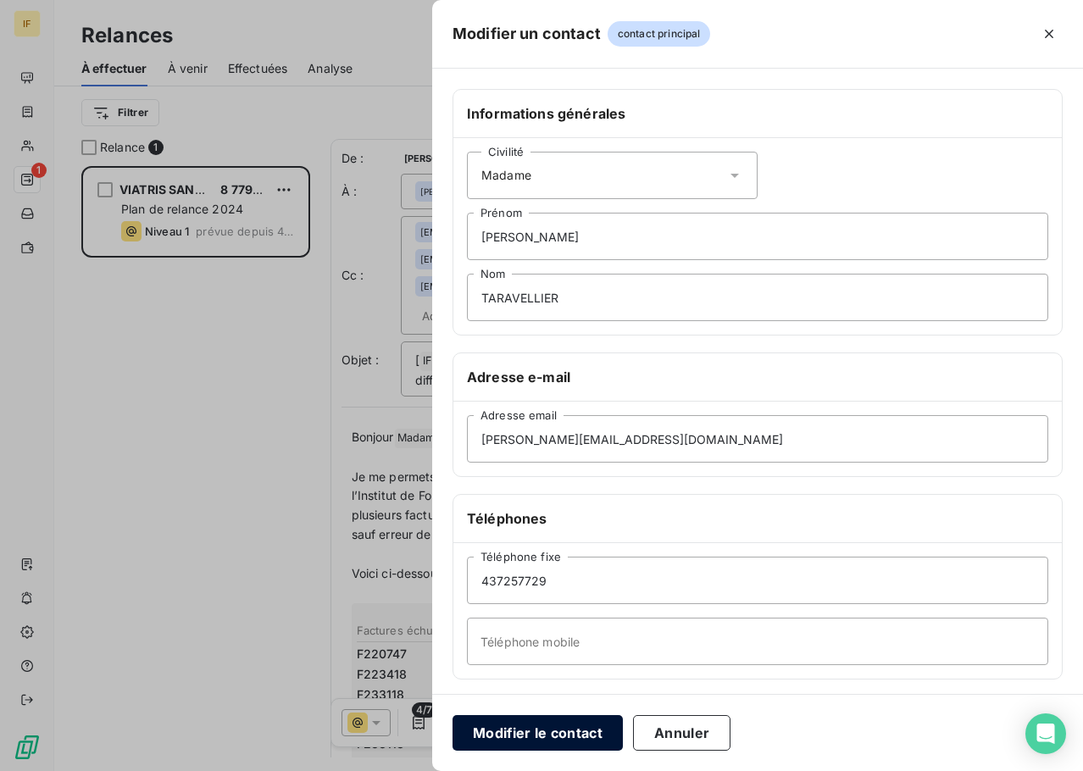
click at [556, 729] on button "Modifier le contact" at bounding box center [538, 733] width 170 height 36
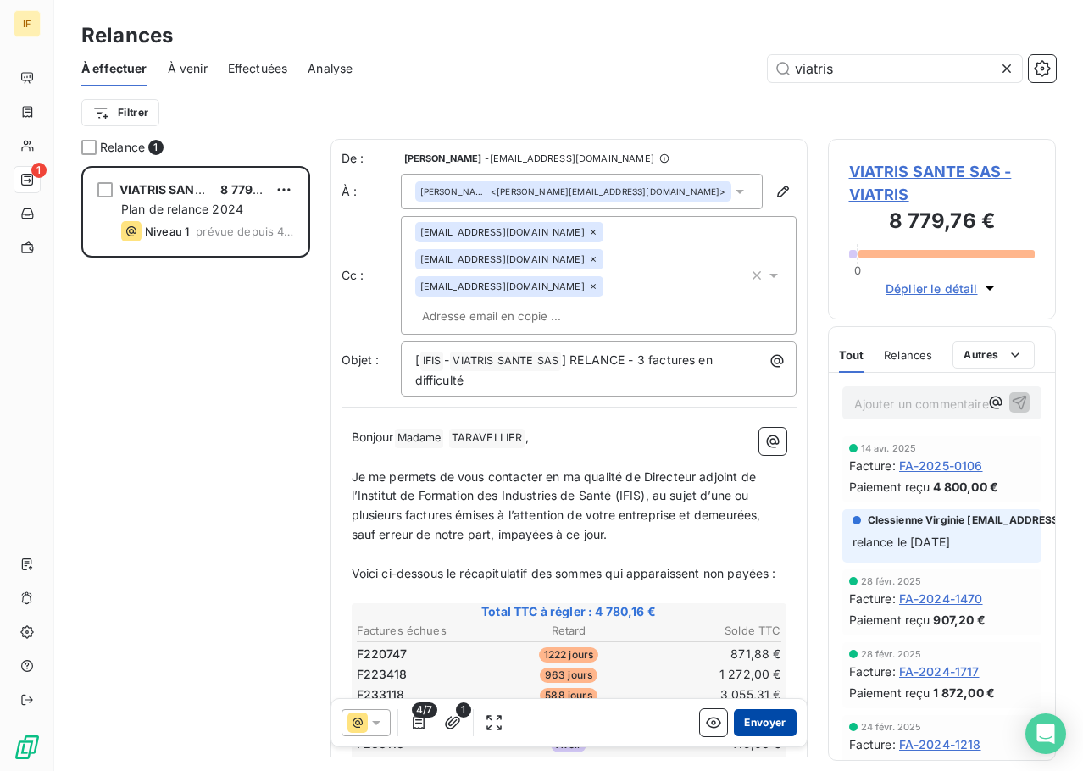
click at [749, 721] on button "Envoyer" at bounding box center [765, 723] width 62 height 27
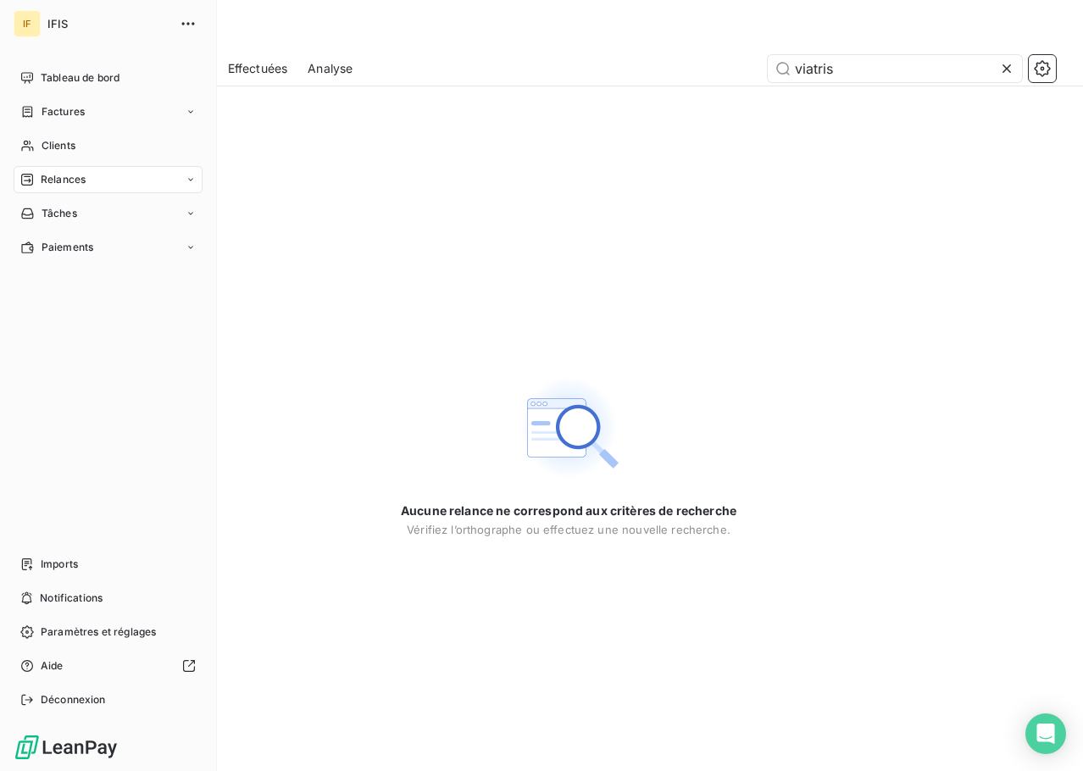
click at [86, 181] on div "Relances" at bounding box center [108, 179] width 189 height 27
click at [93, 215] on span "À effectuer" at bounding box center [68, 213] width 55 height 15
click at [92, 184] on div "Relances" at bounding box center [108, 179] width 189 height 27
click at [71, 262] on nav "À effectuer À venir Effectuées Analyse" at bounding box center [118, 264] width 169 height 129
click at [70, 248] on span "À venir" at bounding box center [58, 247] width 35 height 15
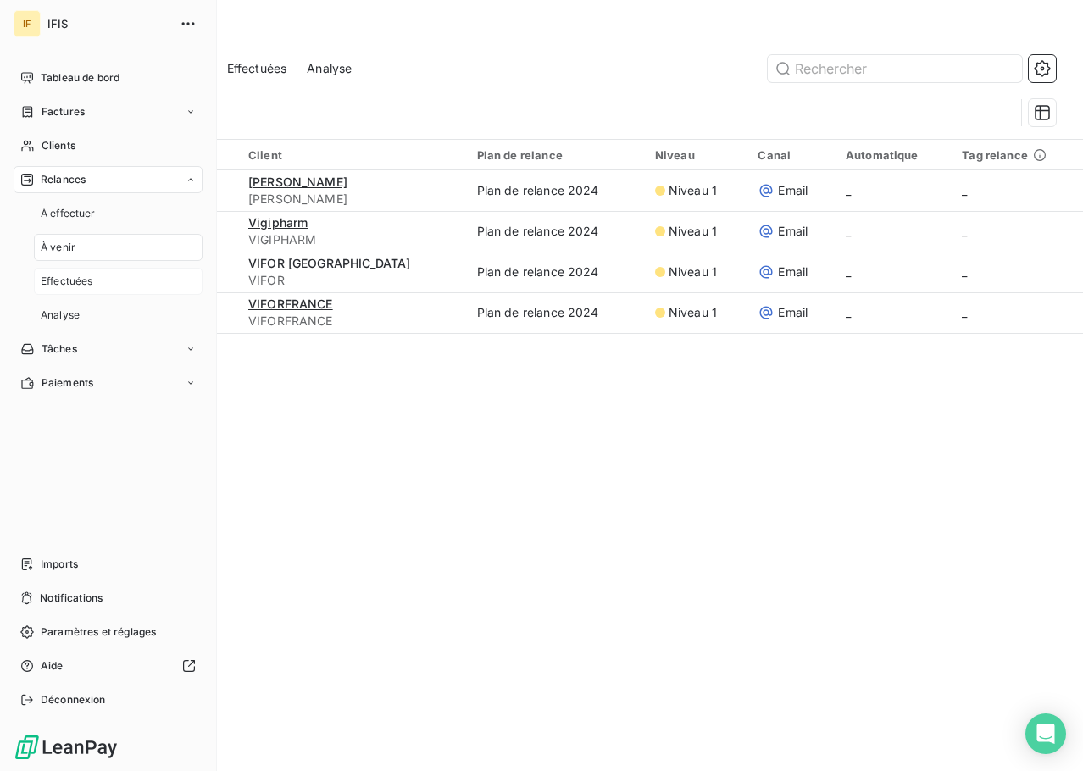
click at [74, 278] on span "Effectuées" at bounding box center [67, 281] width 53 height 15
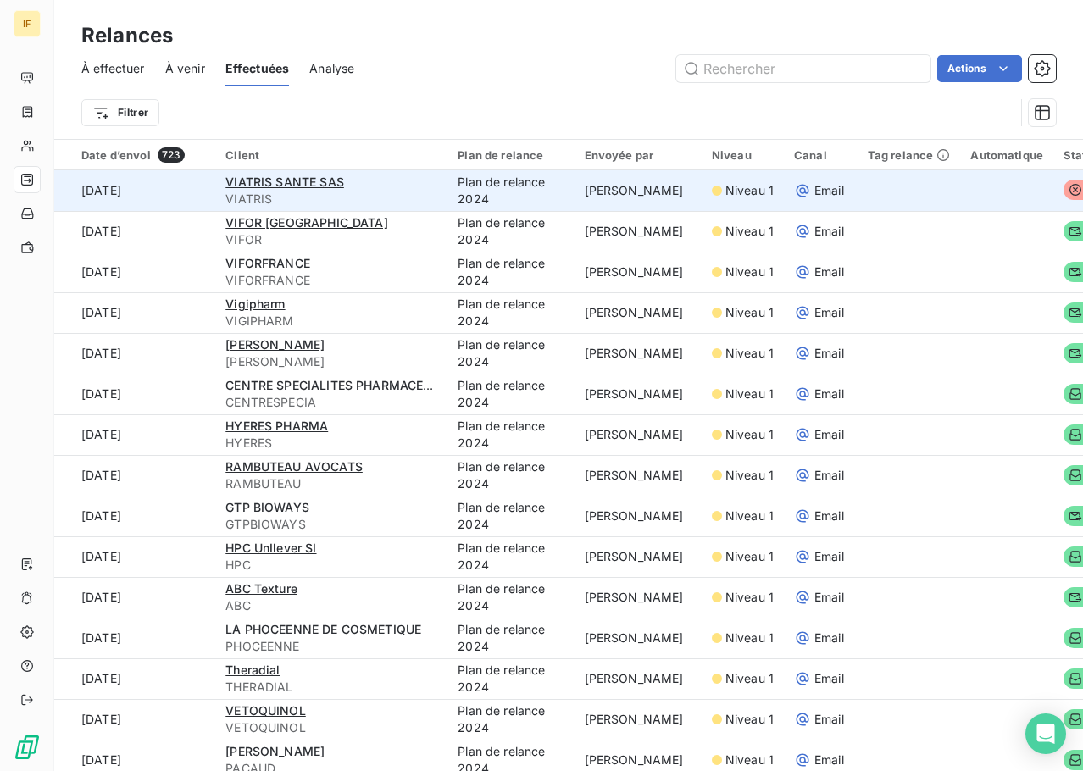
click at [174, 194] on td "10 sept. 2025" at bounding box center [134, 190] width 161 height 41
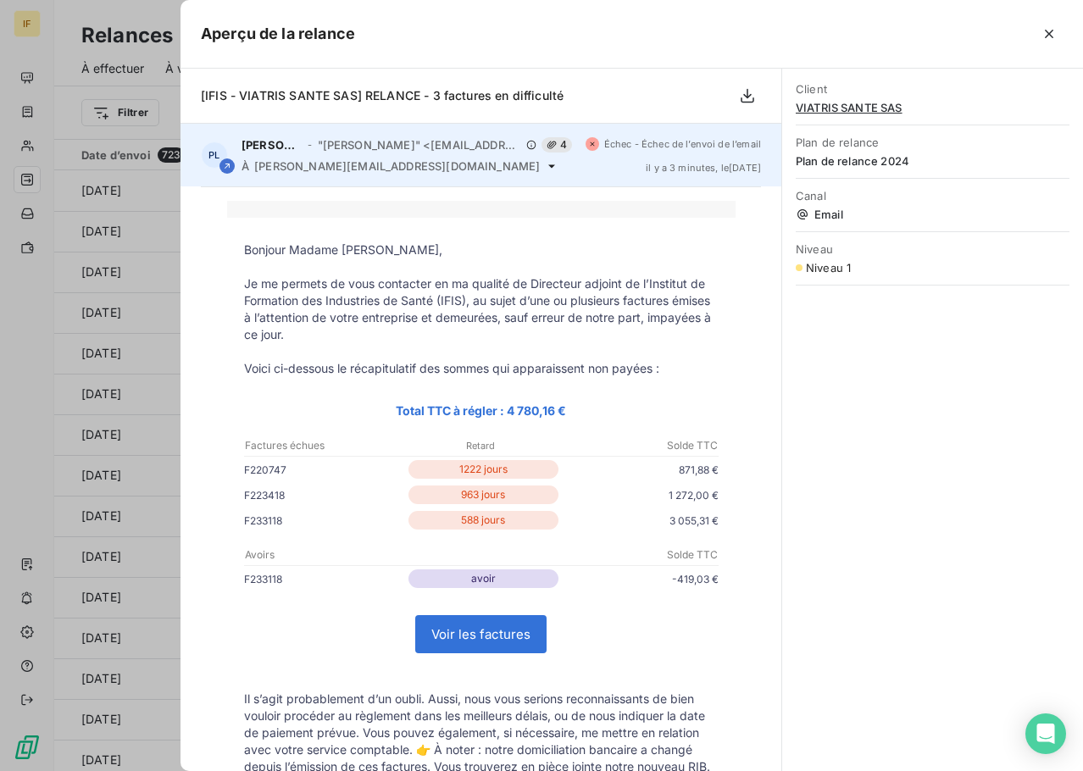
click at [479, 125] on div "PL Pierre LE COZ - "Pierre LE COZ" <rappels@leanpay.io> 4 À carole.taravellier@…" at bounding box center [481, 155] width 601 height 63
click at [489, 153] on div "Pierre LE COZ - "Pierre LE COZ" <rappels@leanpay.io> 4 À carole.taravellier@via…" at bounding box center [407, 155] width 331 height 36
click at [545, 166] on icon at bounding box center [552, 166] width 14 height 14
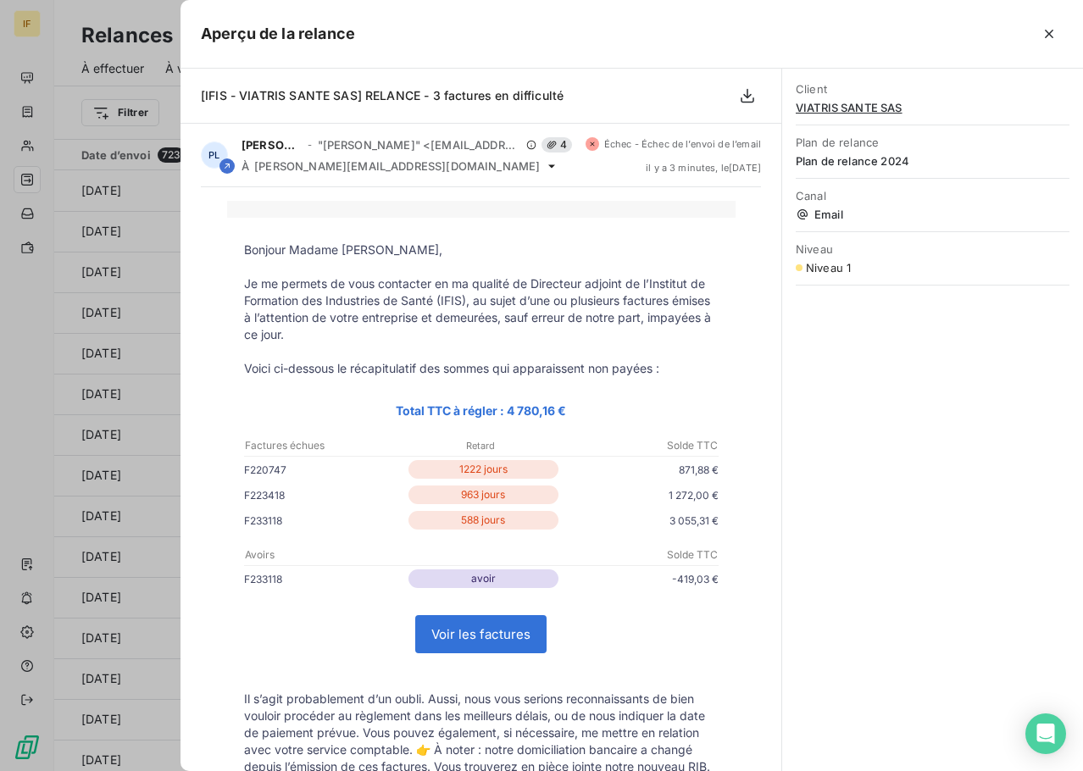
click at [843, 109] on span "VIATRIS SANTE SAS" at bounding box center [933, 108] width 274 height 14
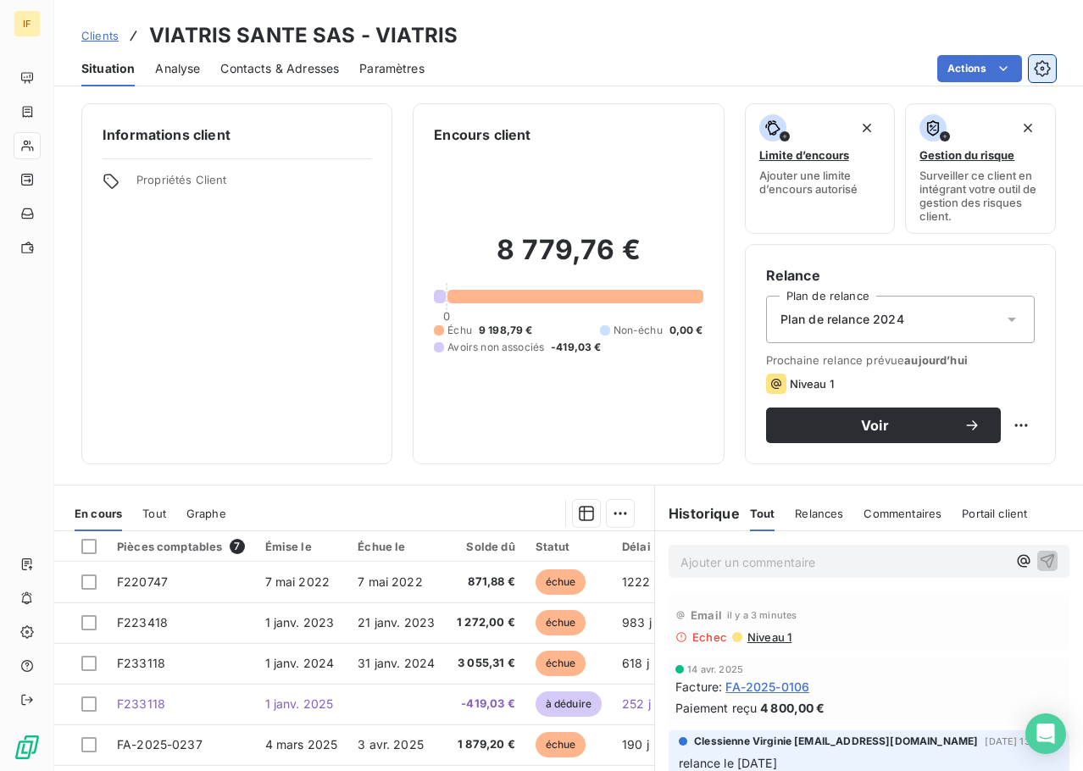
click at [1038, 66] on icon "button" at bounding box center [1042, 68] width 17 height 17
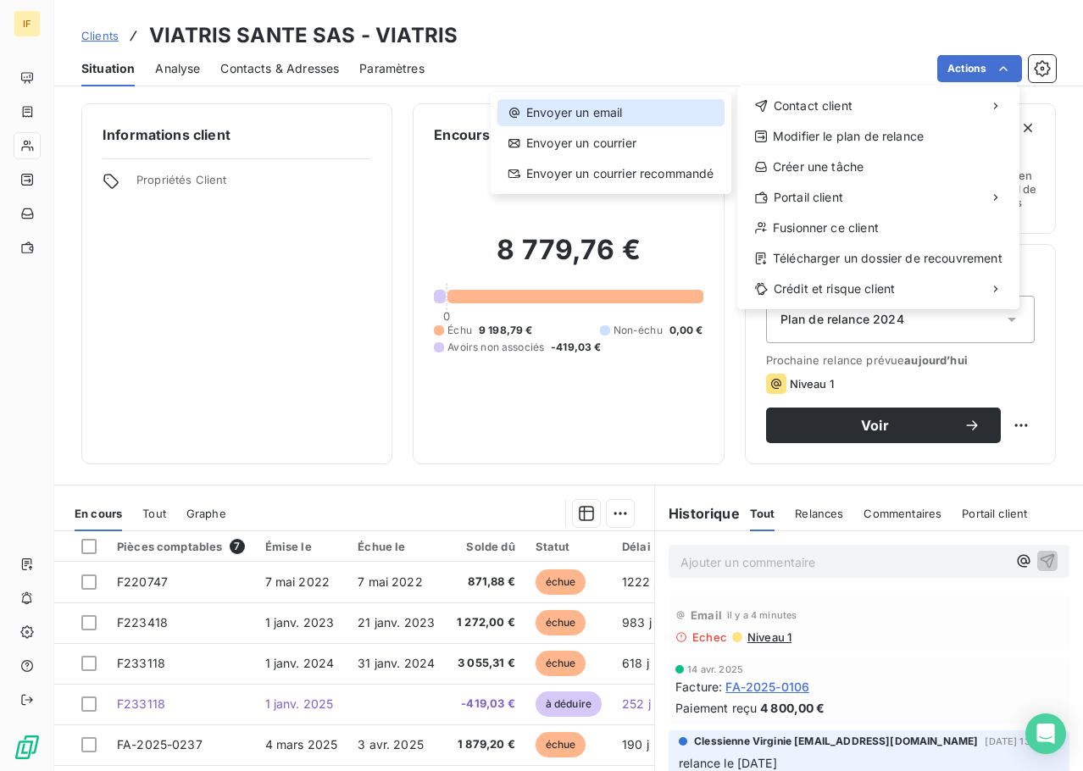
click at [604, 103] on div "Envoyer un email" at bounding box center [611, 112] width 227 height 27
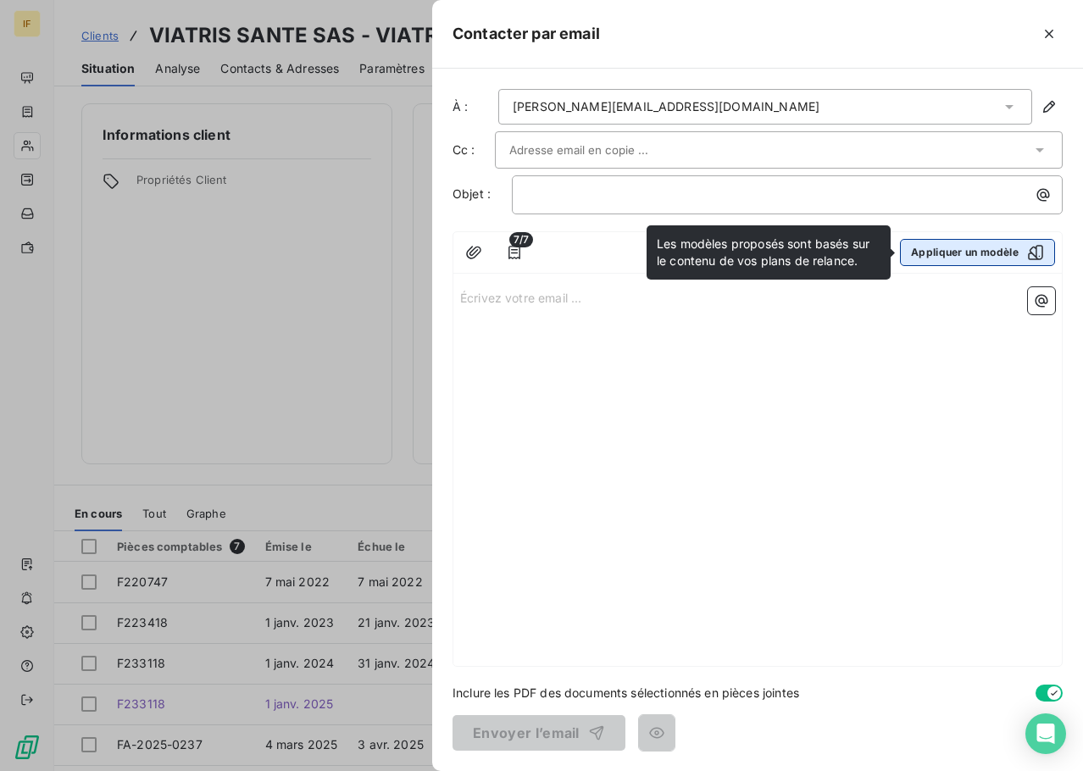
click at [1022, 251] on div "button" at bounding box center [1031, 252] width 25 height 17
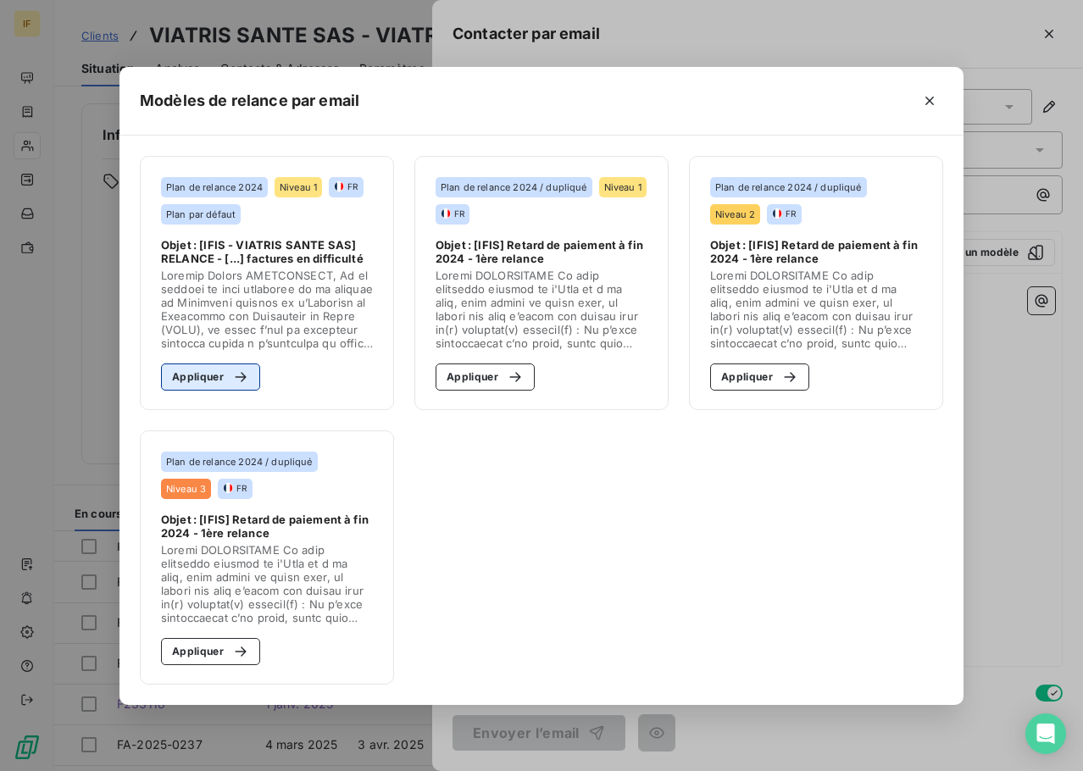
click at [219, 383] on button "Appliquer" at bounding box center [210, 377] width 99 height 27
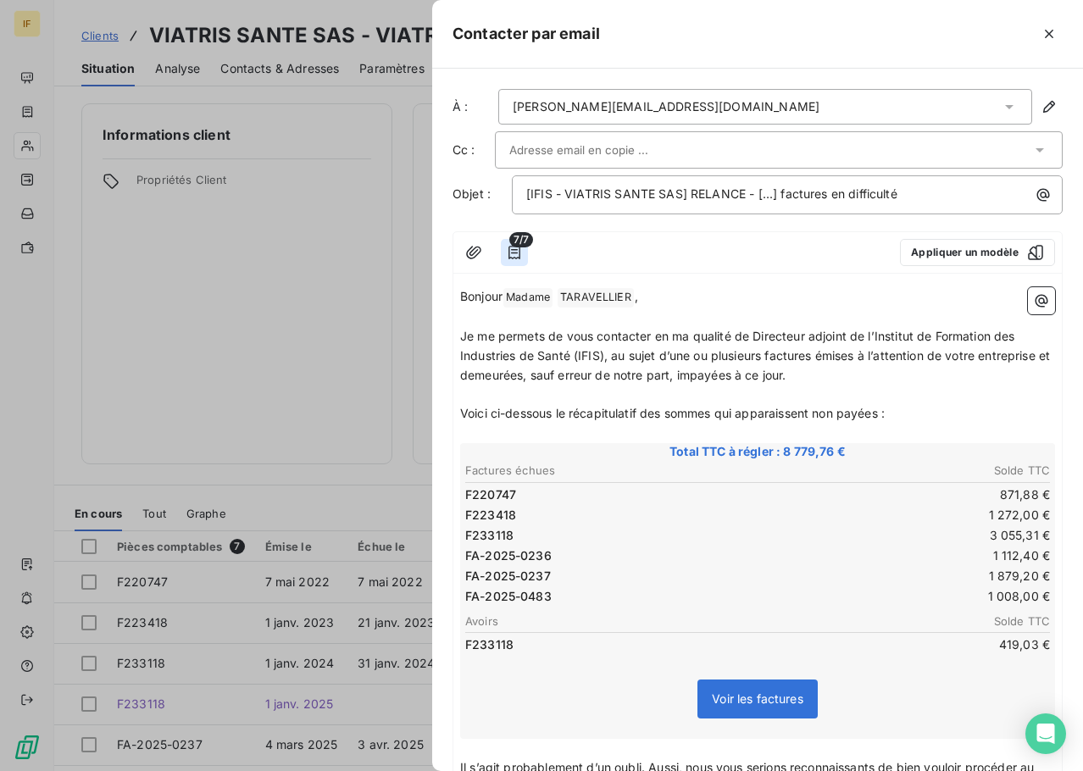
click at [511, 251] on icon "button" at bounding box center [514, 252] width 17 height 17
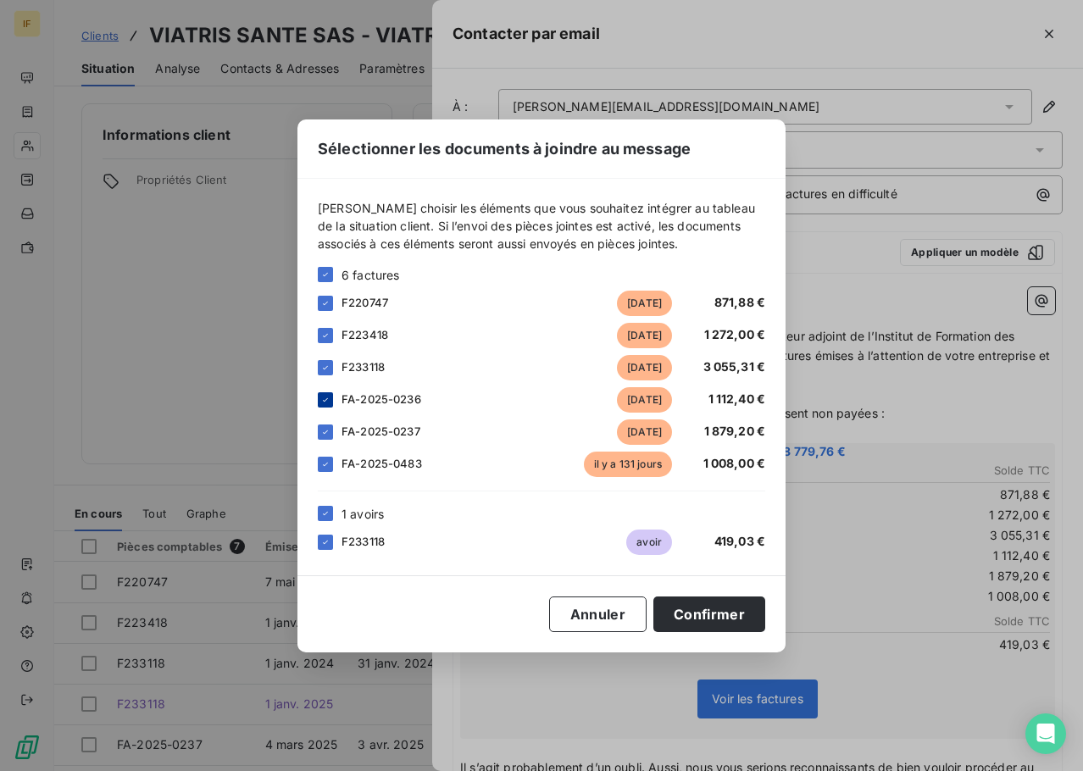
click at [323, 403] on icon at bounding box center [325, 400] width 10 height 10
click at [326, 438] on div at bounding box center [325, 432] width 15 height 15
click at [326, 465] on icon at bounding box center [325, 464] width 10 height 10
click at [741, 609] on button "Confirmer" at bounding box center [710, 615] width 112 height 36
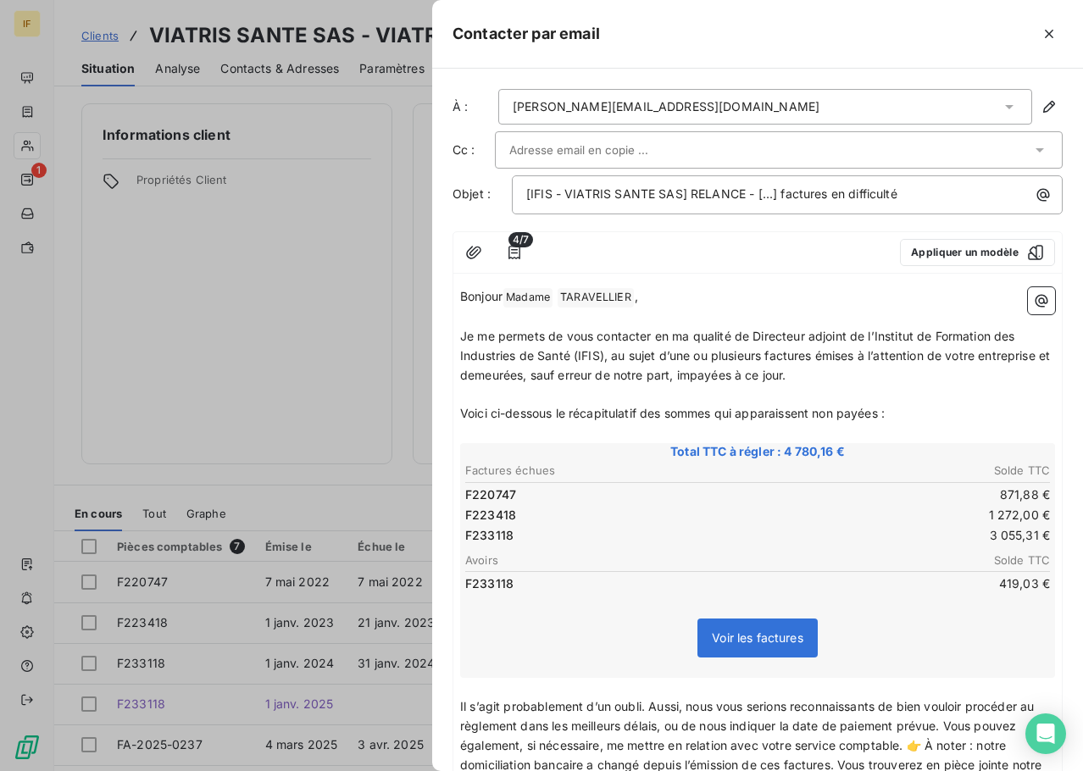
click at [796, 115] on div "carole.taravellier@viatris.com" at bounding box center [765, 107] width 534 height 36
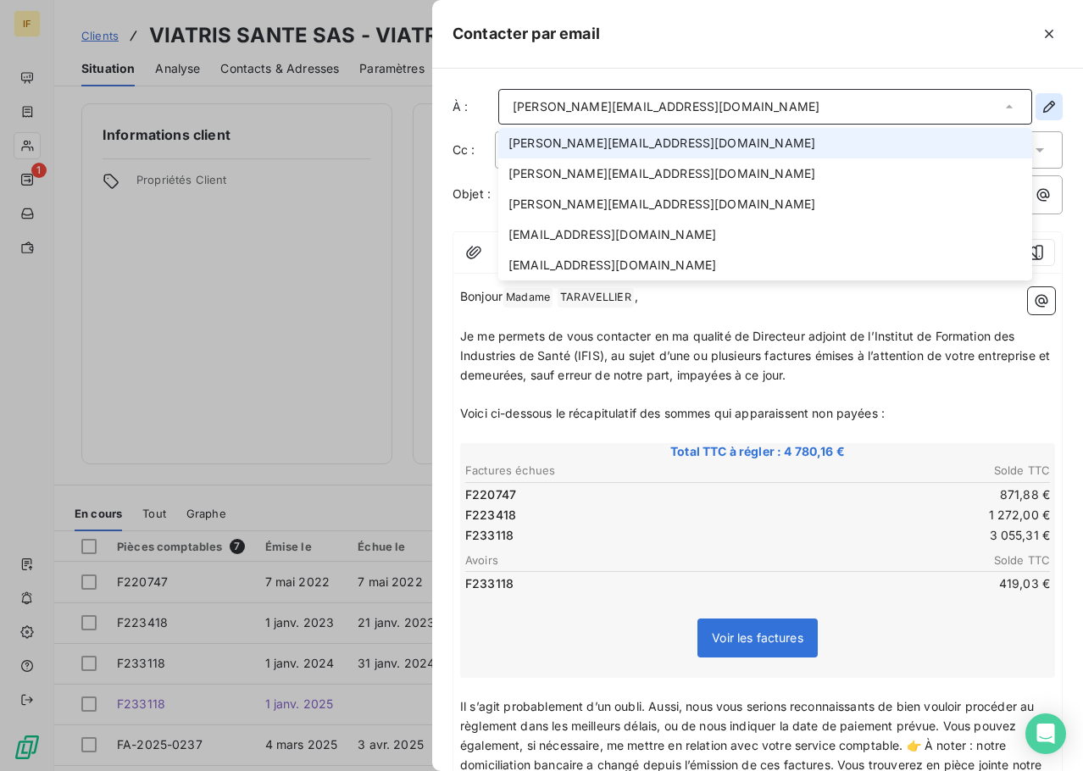
click at [1041, 109] on icon "button" at bounding box center [1049, 106] width 17 height 17
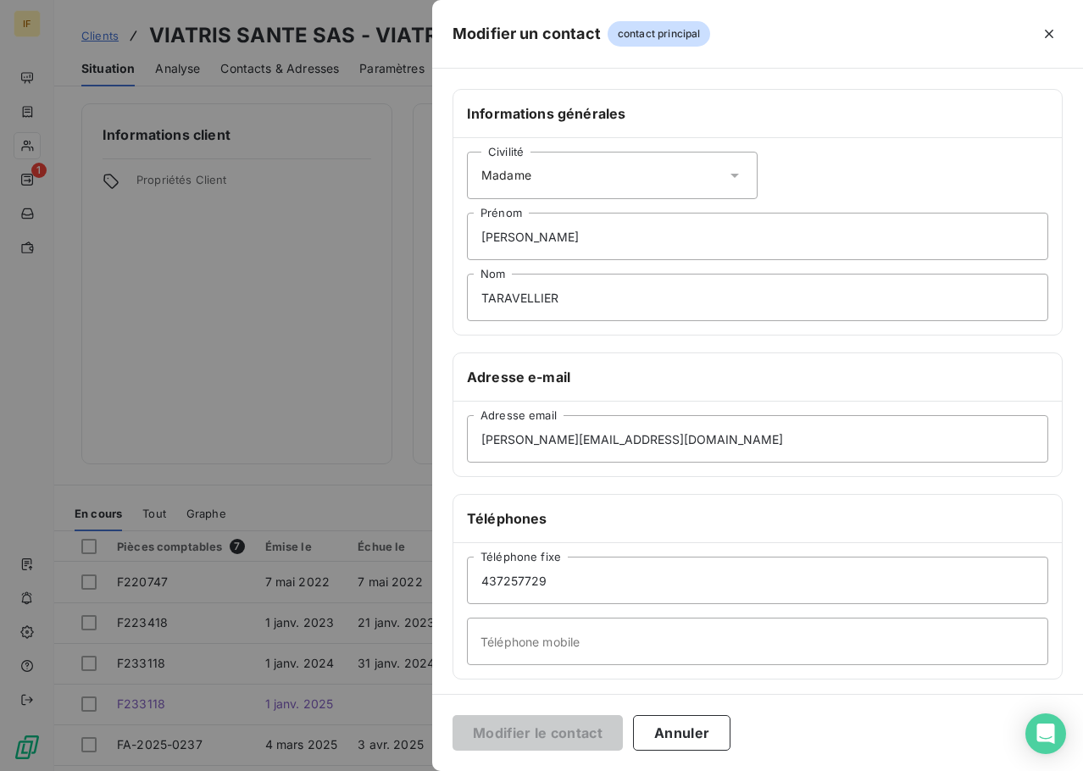
click at [554, 179] on div "Civilité Madame" at bounding box center [612, 175] width 291 height 47
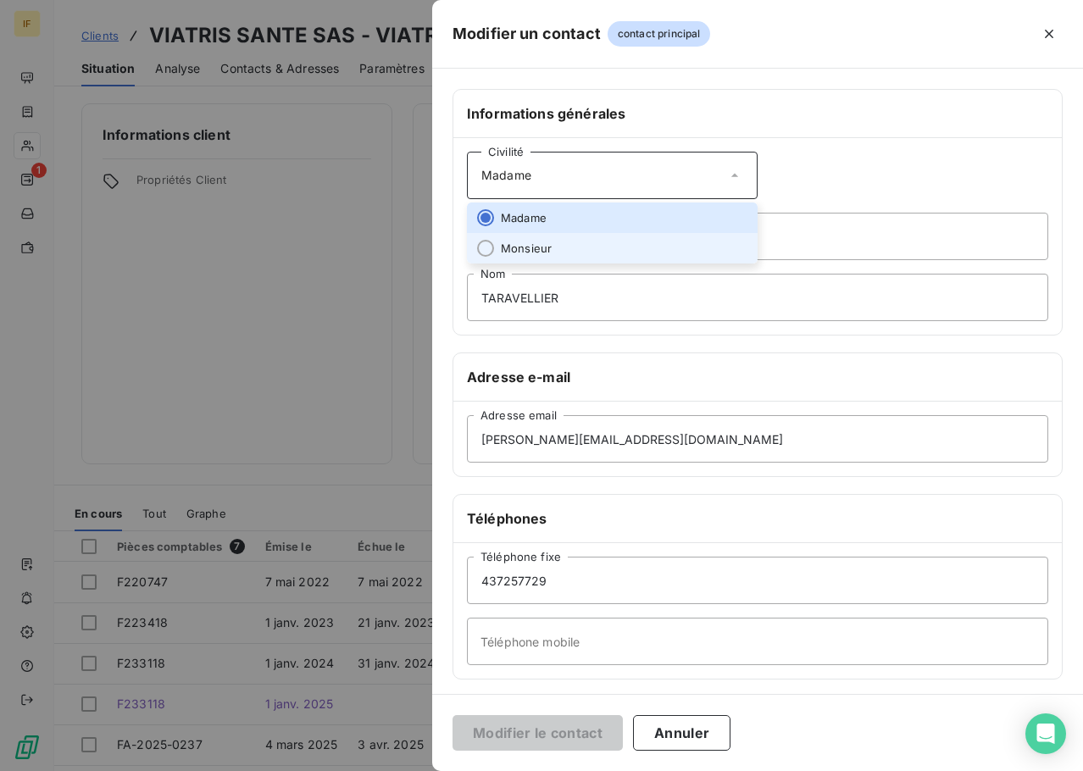
click at [546, 240] on li "Monsieur" at bounding box center [612, 248] width 291 height 31
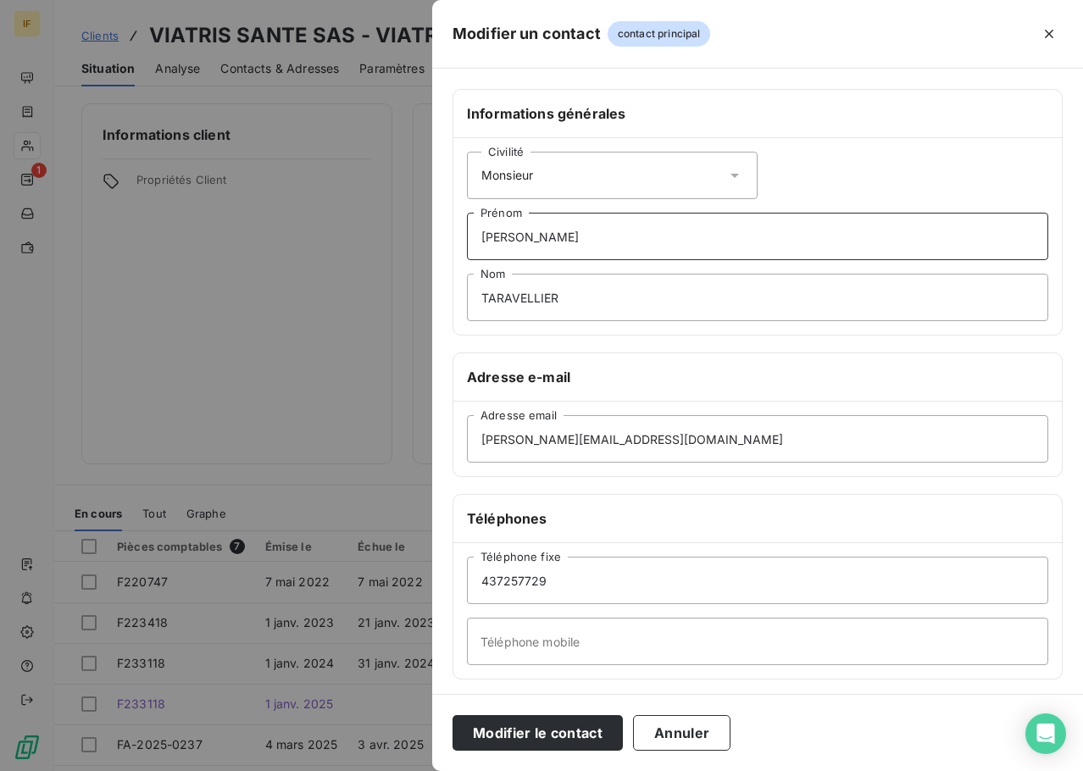
drag, startPoint x: 541, startPoint y: 224, endPoint x: 398, endPoint y: 232, distance: 142.7
click at [414, 771] on div "Modifier un contact contact principal Informations générales Civilité Monsieur …" at bounding box center [541, 771] width 1083 height 0
type input "Maxime"
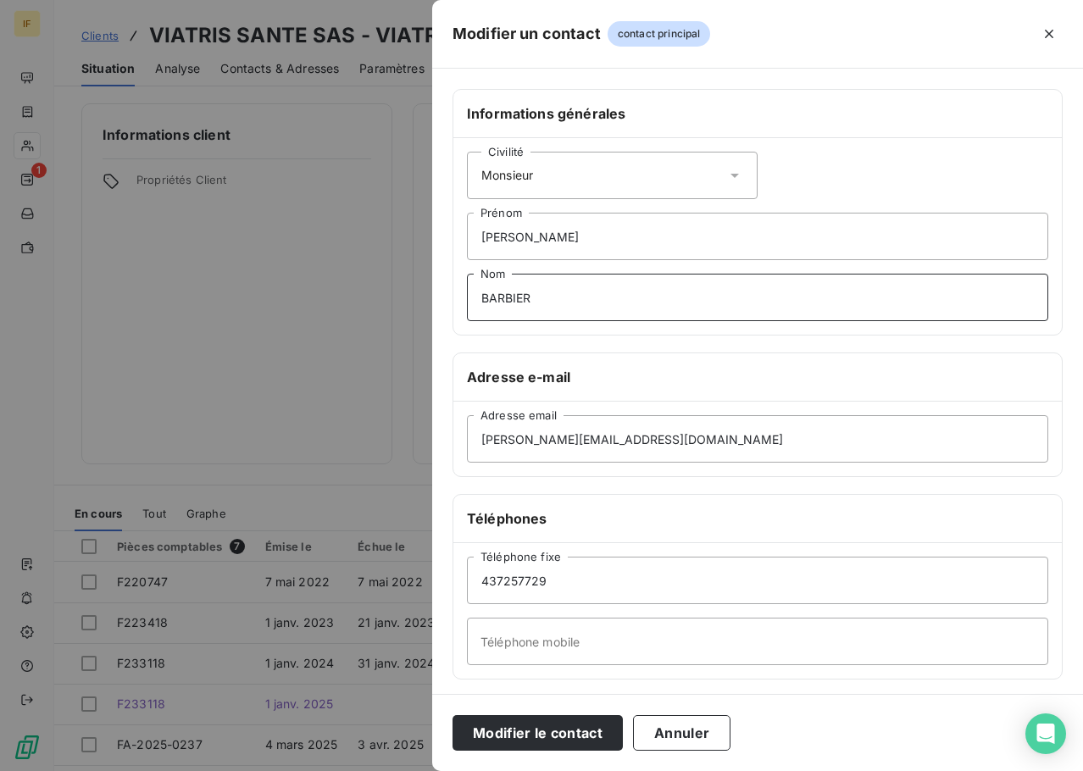
type input "BARBIER"
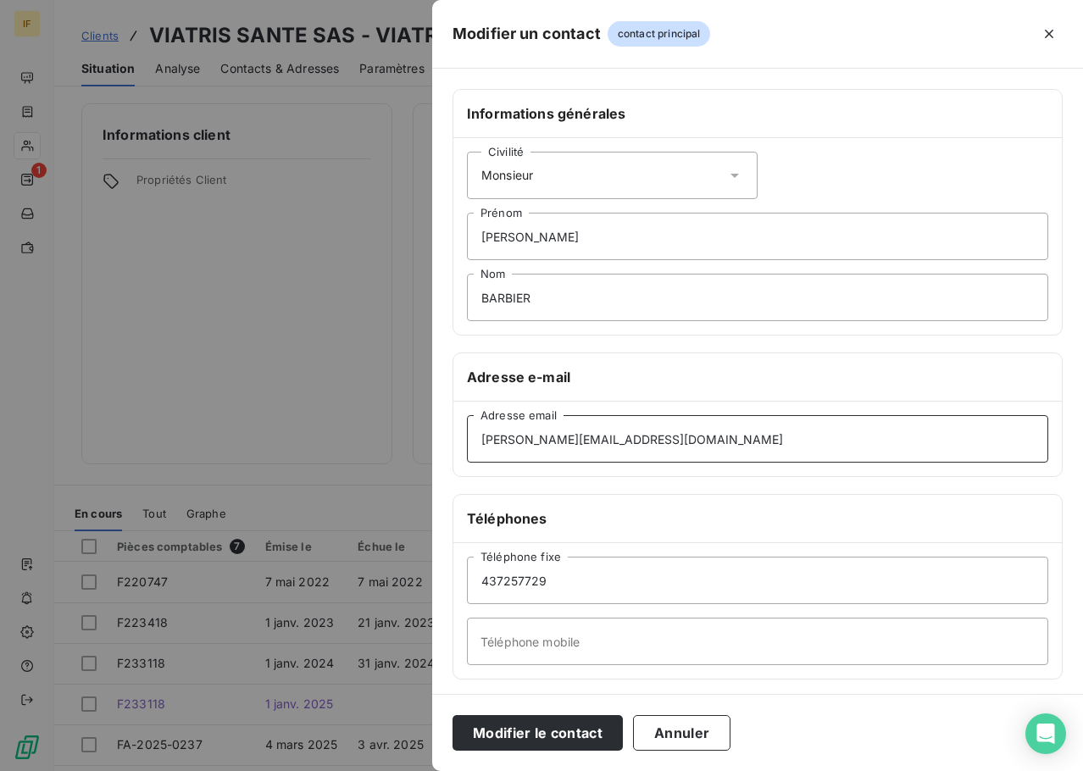
click at [556, 435] on input "carole.taravellier@viatris.com" at bounding box center [758, 438] width 582 height 47
paste input "maxime.barb"
type input "maxime.barbier@viatris.com"
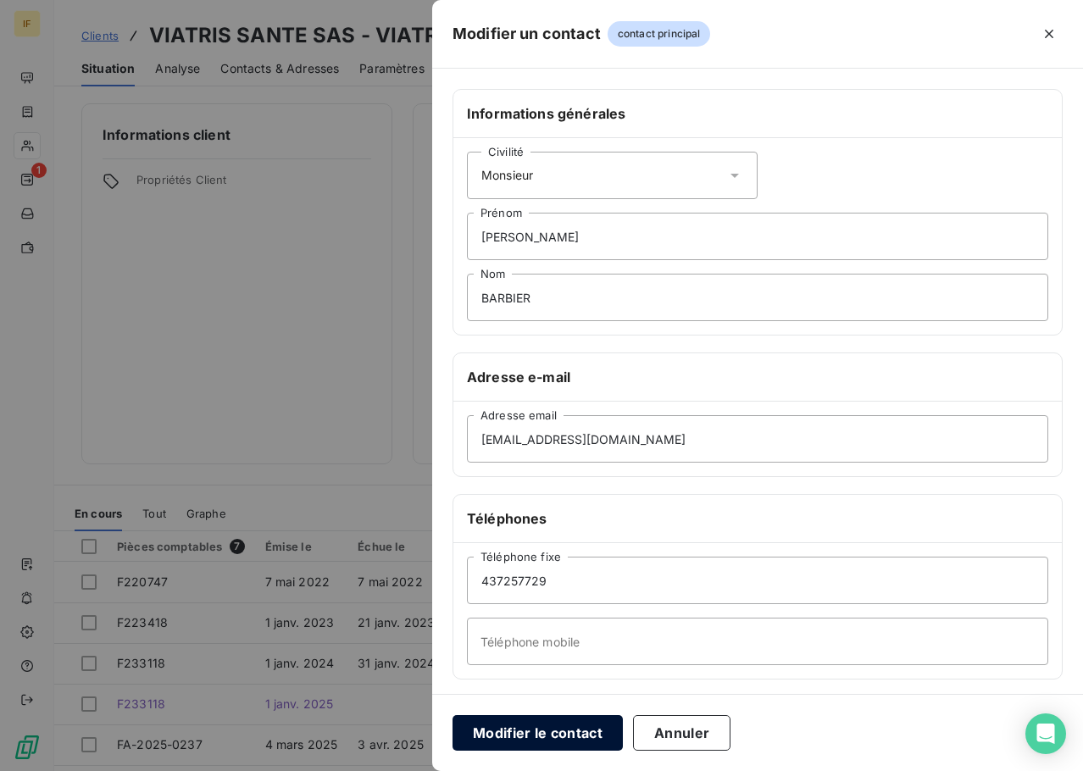
click at [559, 740] on button "Modifier le contact" at bounding box center [538, 733] width 170 height 36
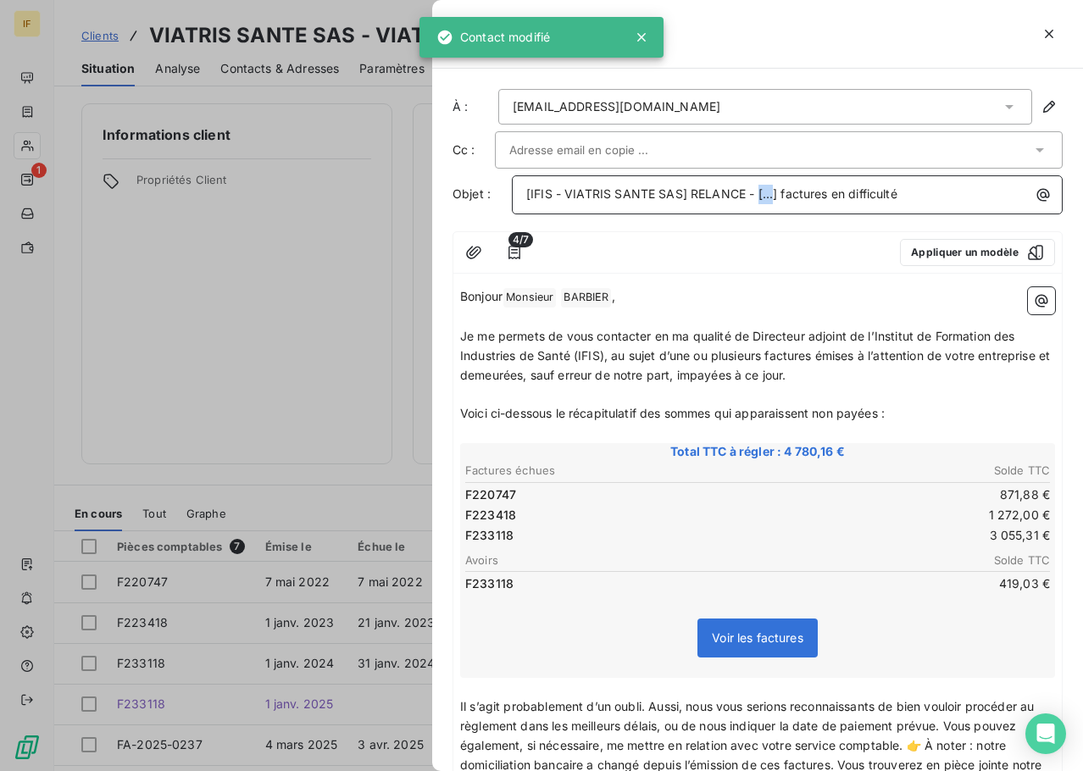
drag, startPoint x: 774, startPoint y: 198, endPoint x: 758, endPoint y: 196, distance: 16.2
click at [758, 196] on span "[IFIS - VIATRIS SANTE SAS] RELANCE - [...] factures en difficulté" at bounding box center [711, 193] width 371 height 14
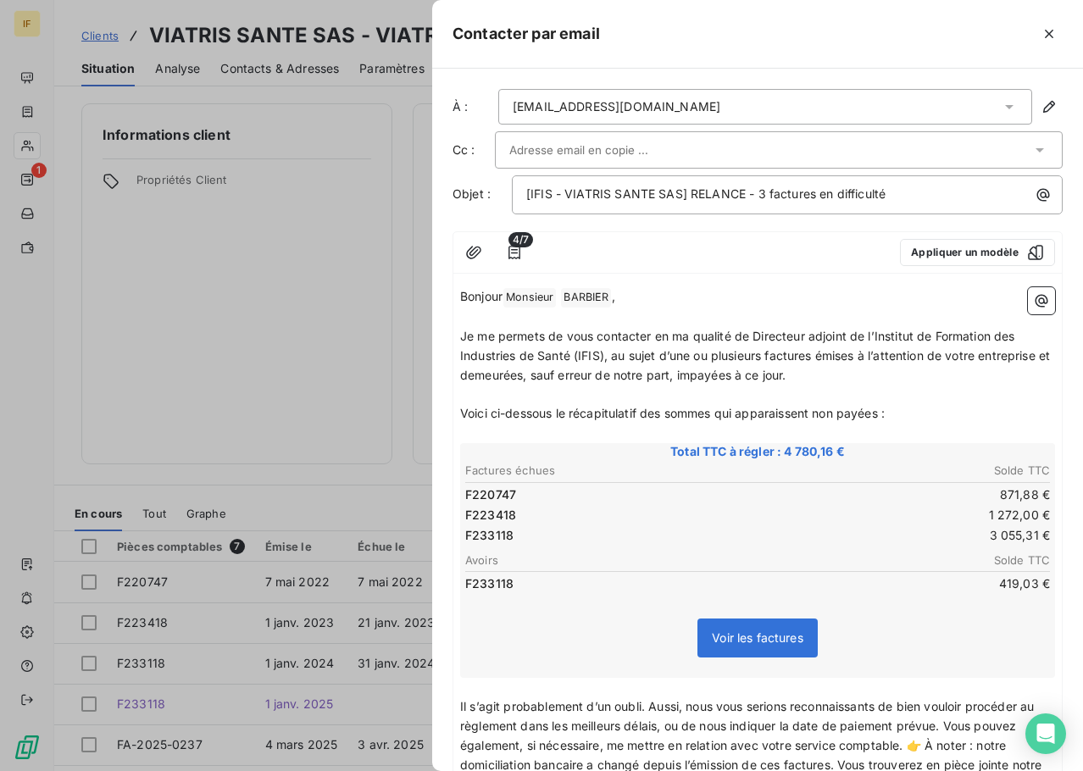
click at [721, 142] on div at bounding box center [770, 149] width 522 height 25
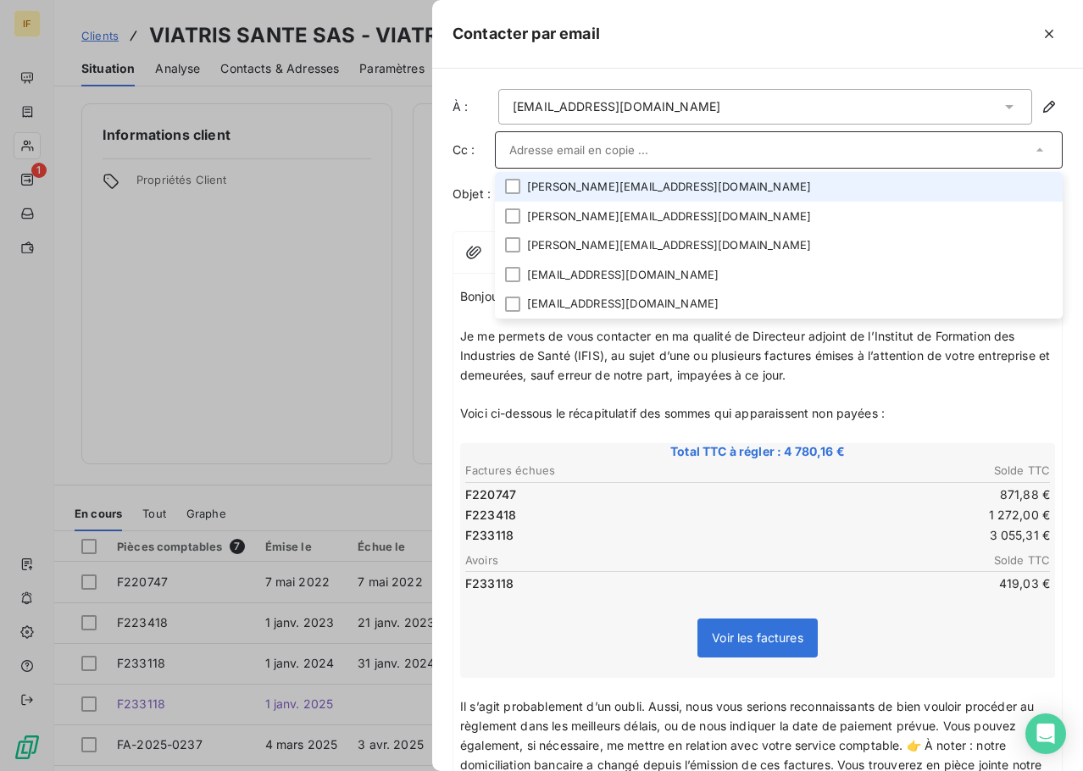
click at [721, 142] on input "text" at bounding box center [770, 149] width 522 height 25
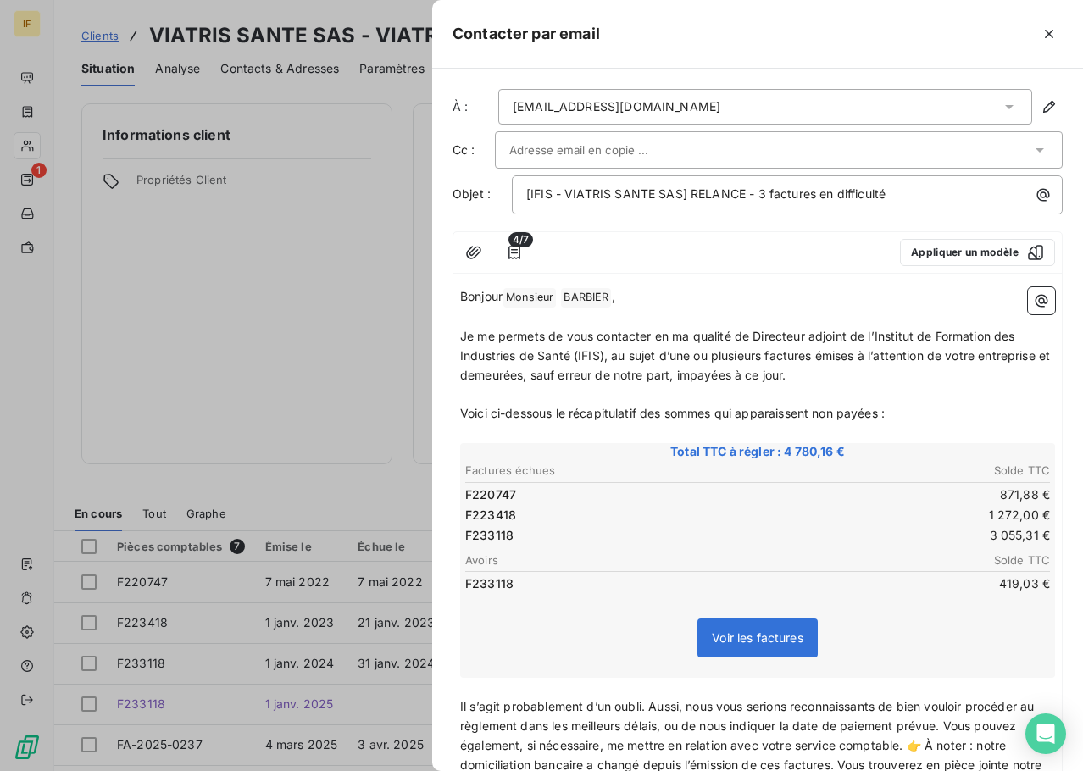
click at [721, 142] on div at bounding box center [770, 149] width 522 height 25
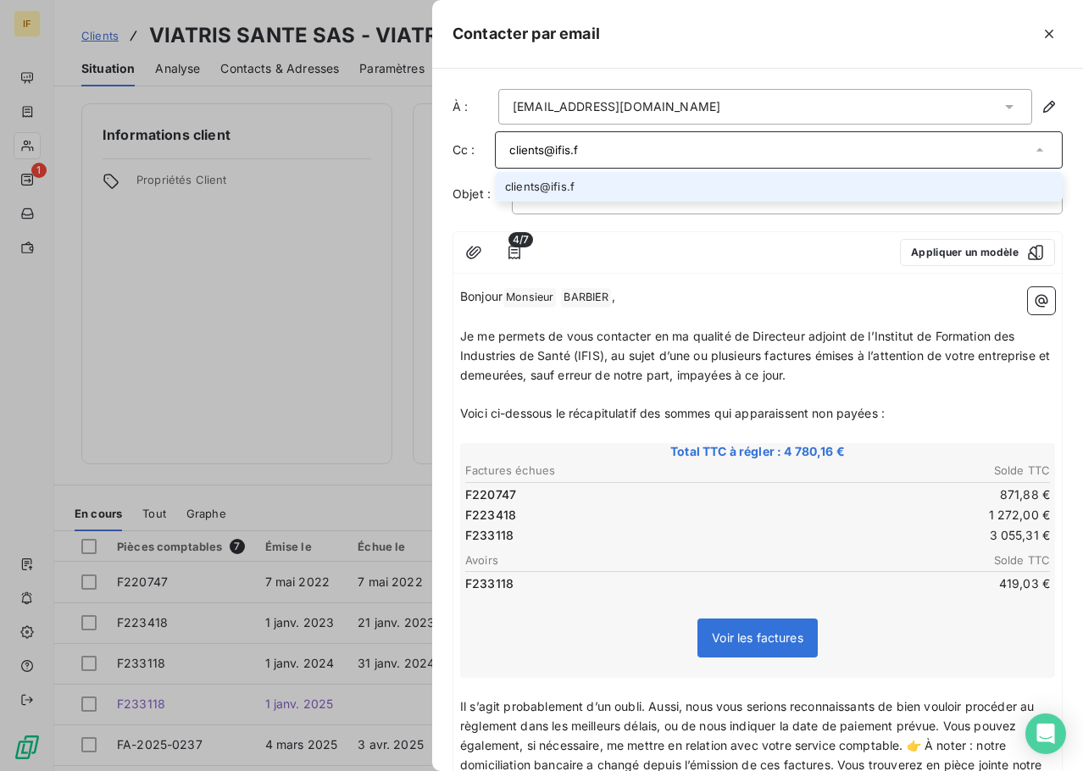
type input "clients@ifis.fr"
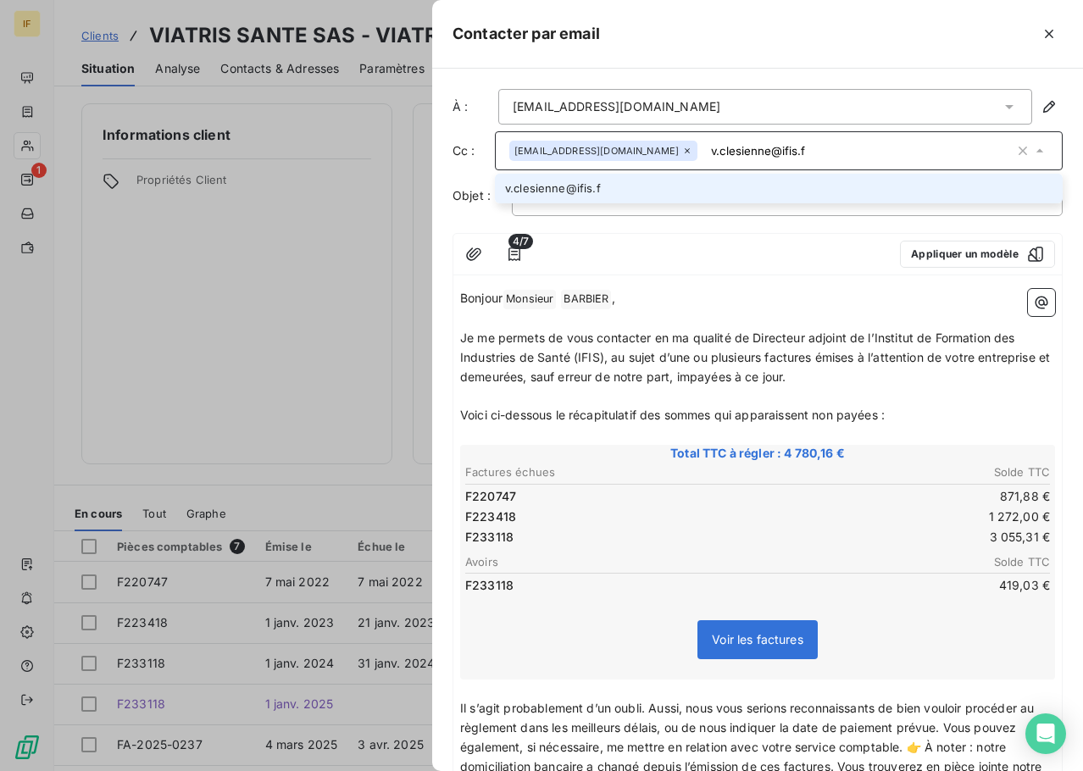
type input "v.clesienne@ifis.fr"
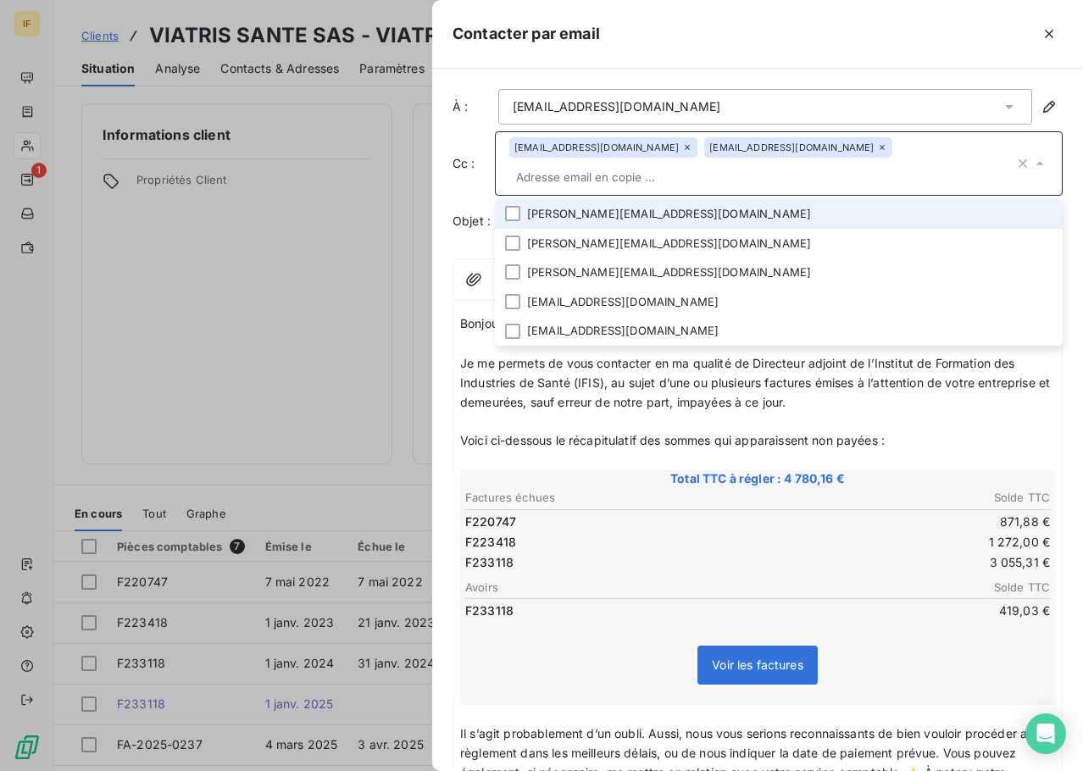
click at [494, 356] on span "Je me permets de vous contacter en ma qualité de Directeur adjoint de l’Institu…" at bounding box center [756, 382] width 593 height 53
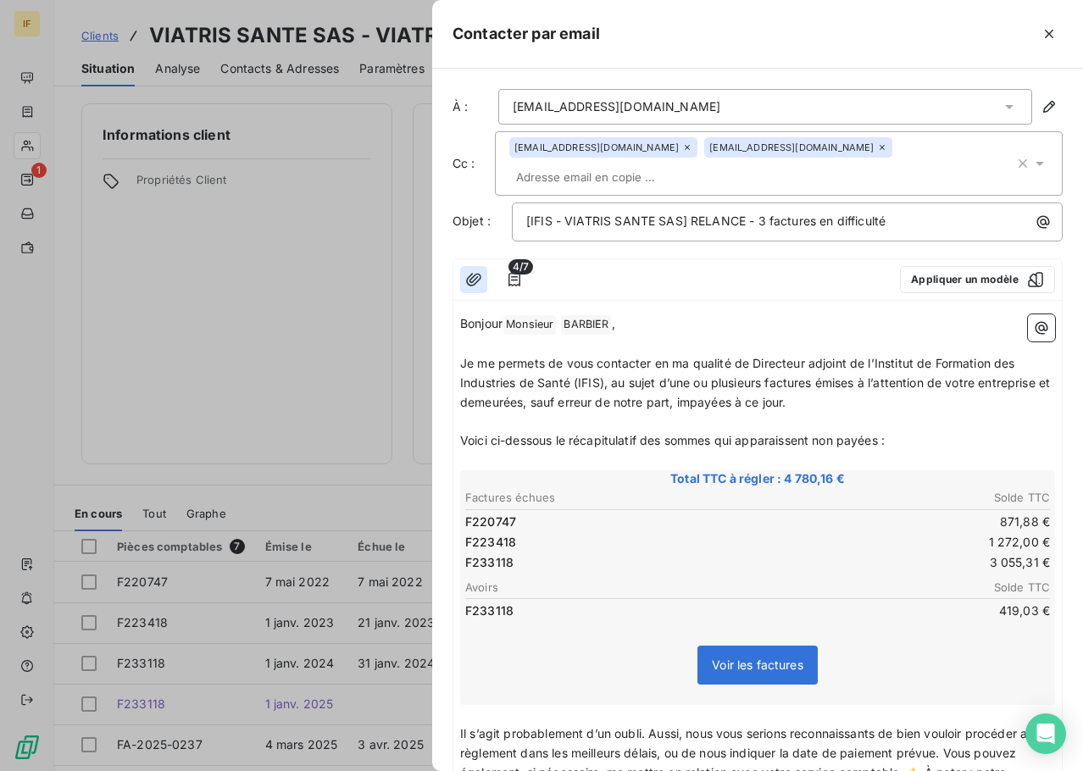
click at [477, 273] on icon "button" at bounding box center [473, 279] width 15 height 13
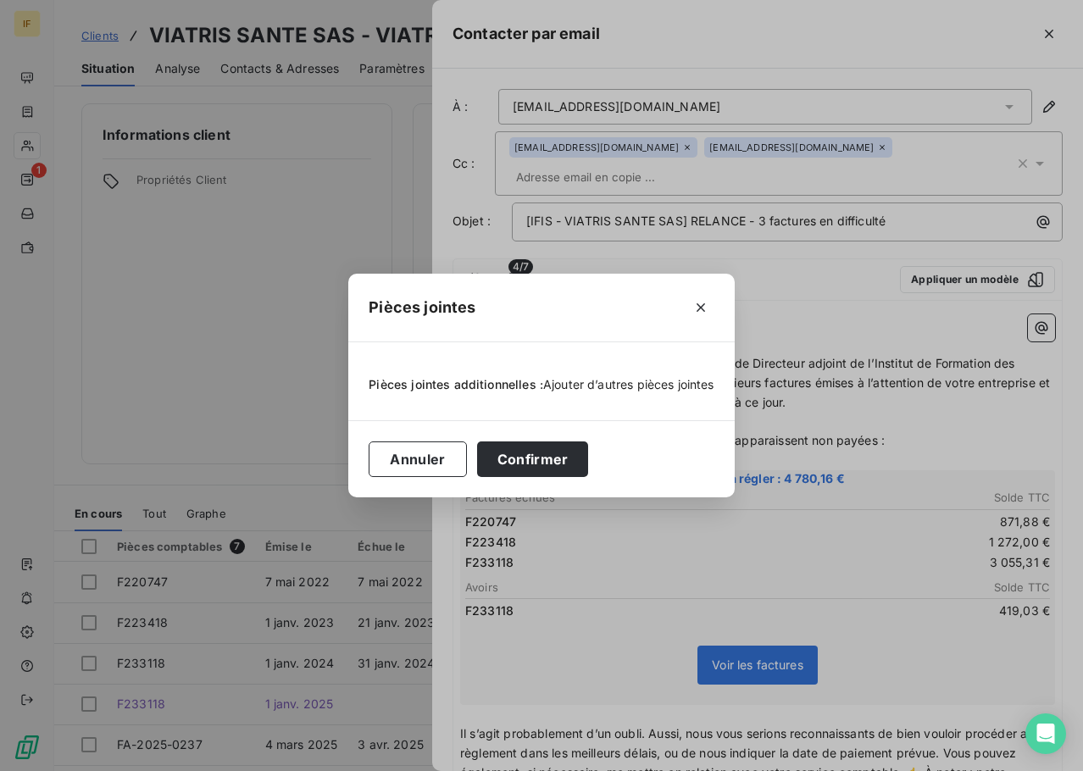
click at [626, 382] on span "Ajouter d’autres pièces jointes" at bounding box center [628, 384] width 171 height 14
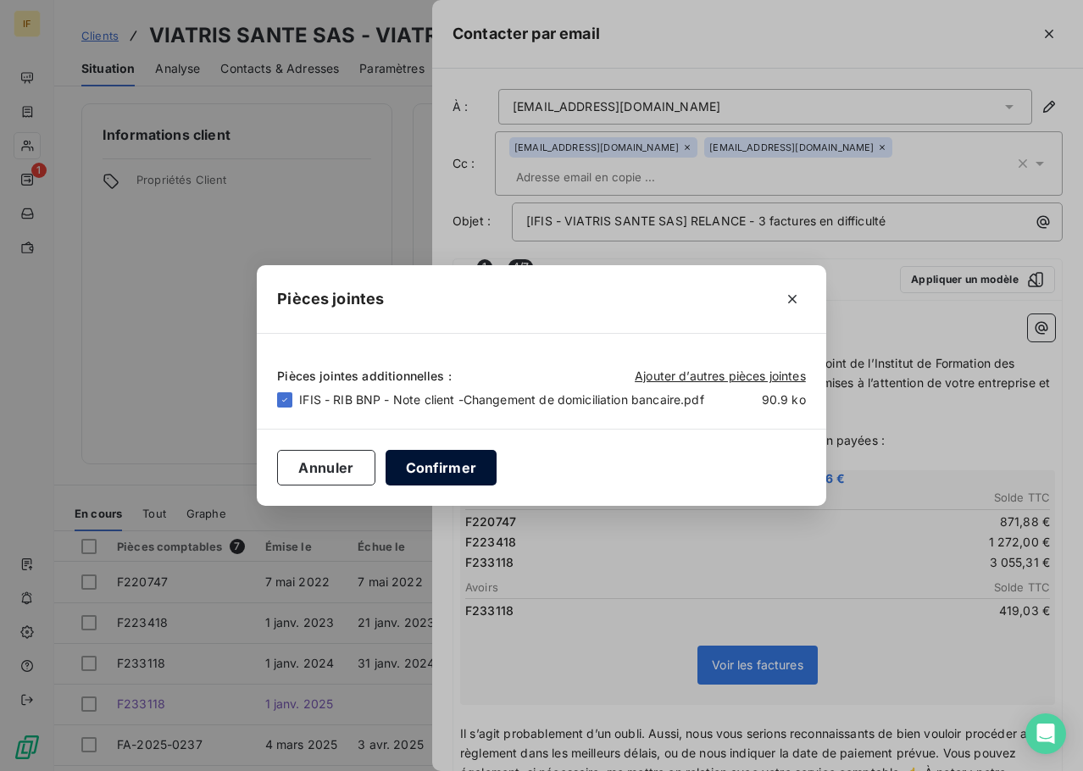
click at [424, 458] on button "Confirmer" at bounding box center [442, 468] width 112 height 36
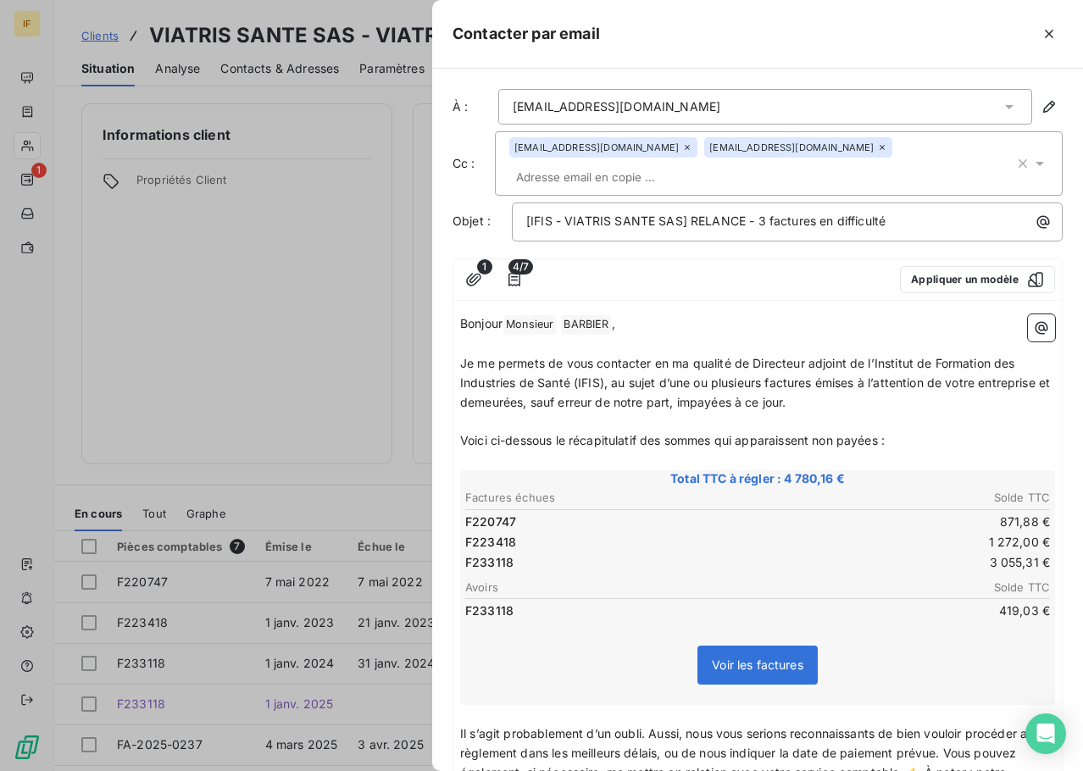
click at [1036, 162] on icon at bounding box center [1040, 164] width 8 height 4
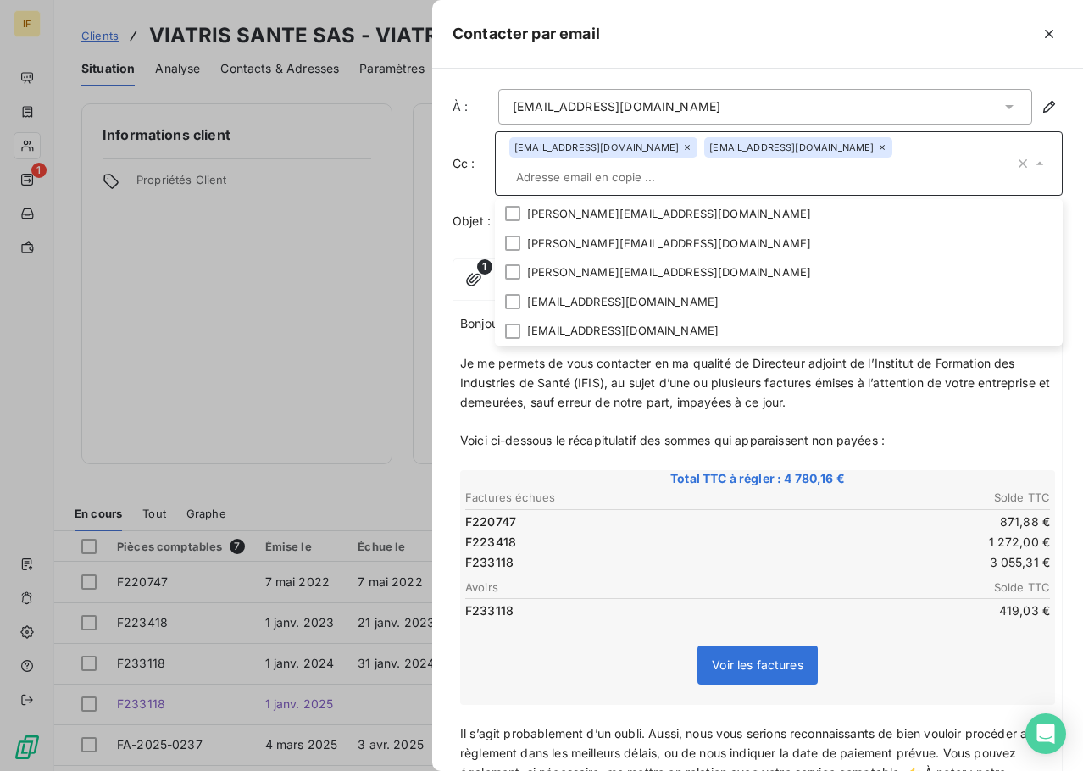
click at [704, 356] on span "Je me permets de vous contacter en ma qualité de Directeur adjoint de l’Institu…" at bounding box center [756, 382] width 593 height 53
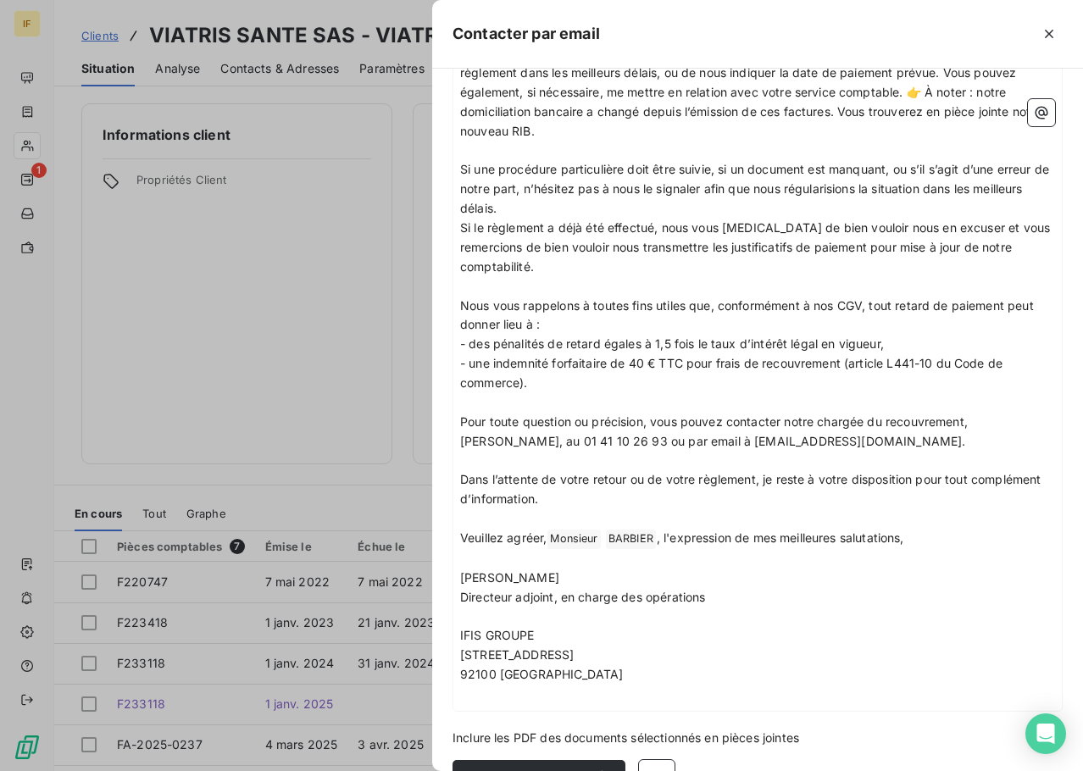
scroll to position [700, 0]
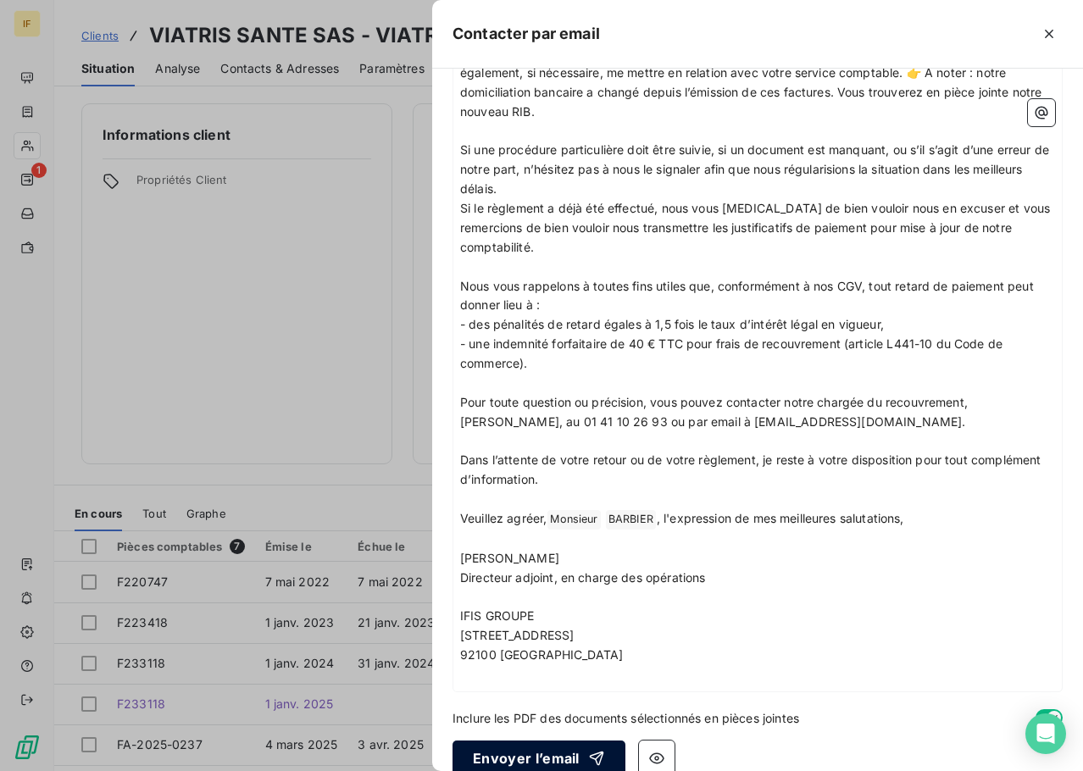
click at [539, 741] on button "Envoyer l’email" at bounding box center [539, 759] width 173 height 36
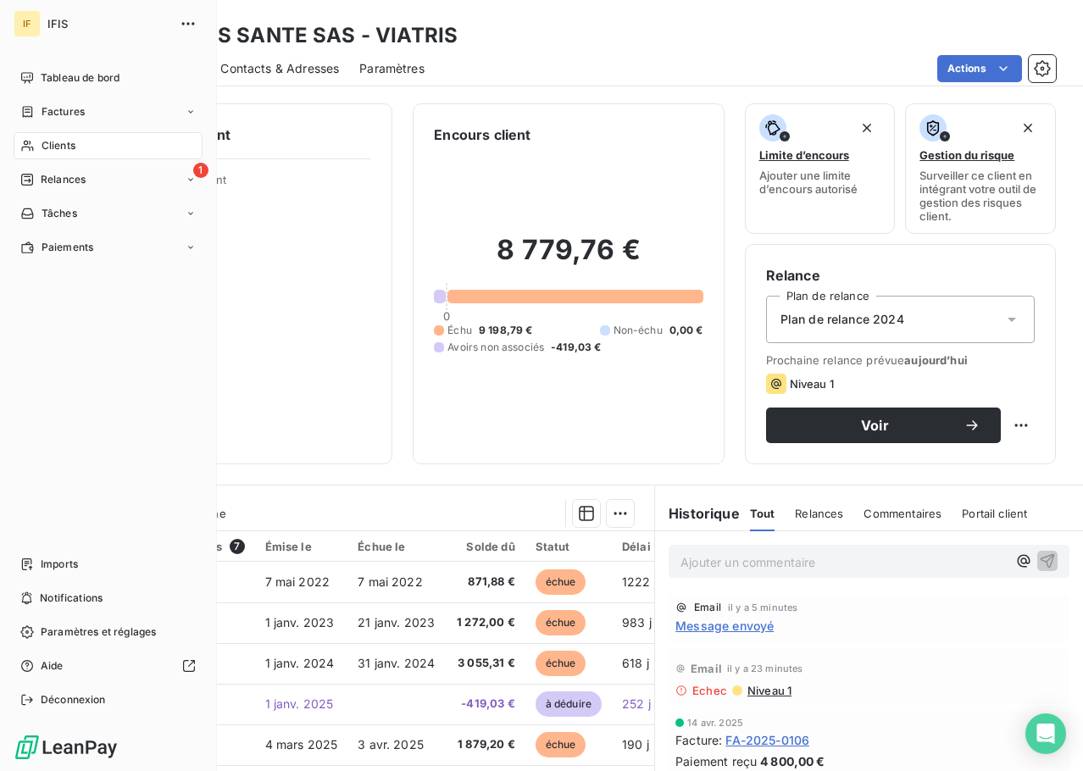
click at [65, 140] on span "Clients" at bounding box center [59, 145] width 34 height 15
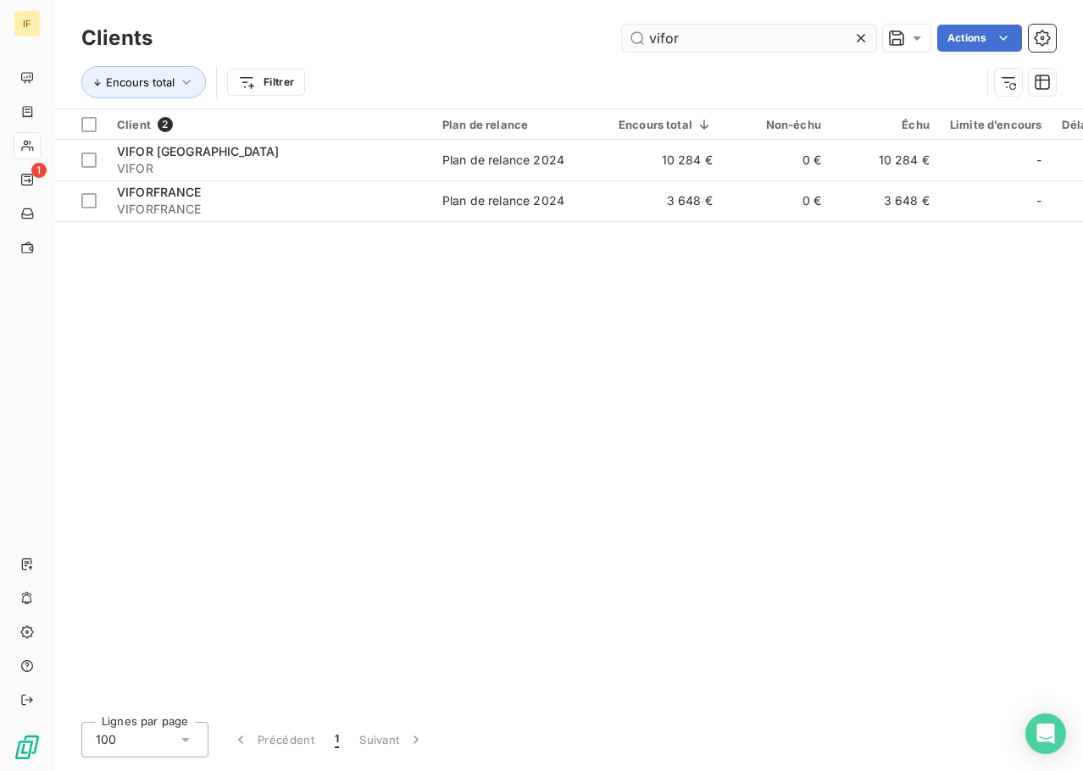
click at [676, 38] on input "vifor" at bounding box center [749, 38] width 254 height 27
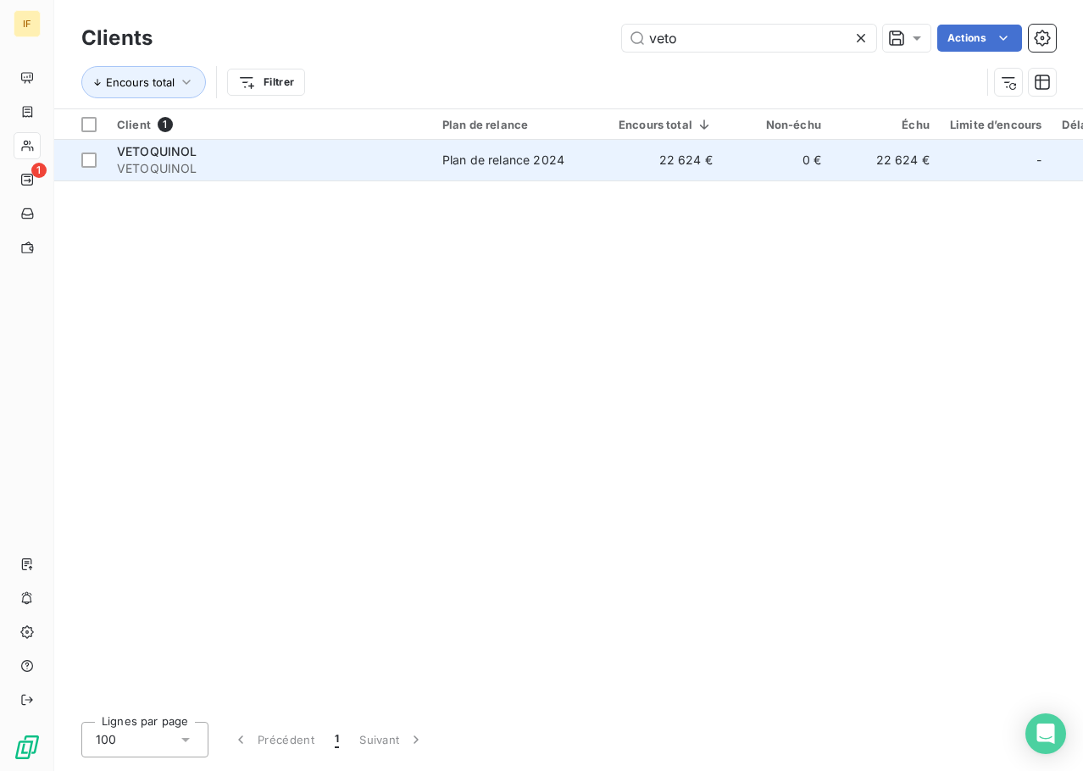
type input "veto"
click at [253, 152] on div "VETOQUINOL" at bounding box center [269, 151] width 305 height 17
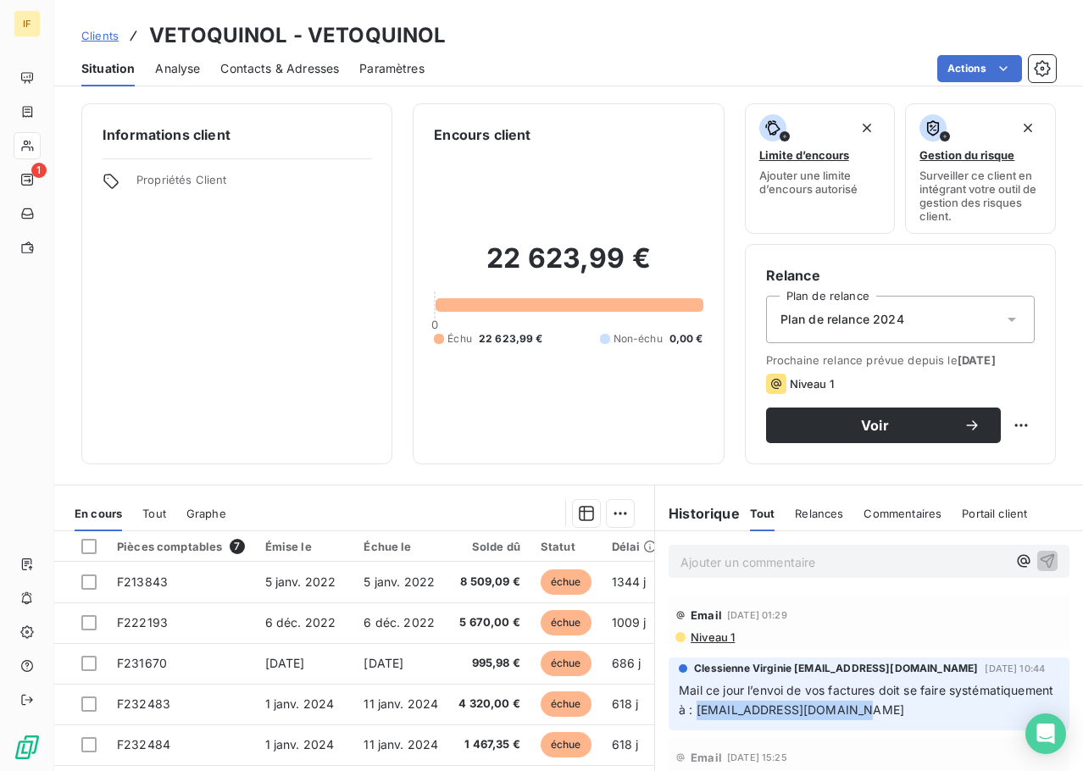
drag, startPoint x: 975, startPoint y: 710, endPoint x: 800, endPoint y: 715, distance: 174.7
click at [800, 715] on p "Mail ce jour l’envoi de vos factures doit se faire systématiquement à : comptav…" at bounding box center [869, 701] width 381 height 39
copy span "comptavsa@vetoquinol.com"
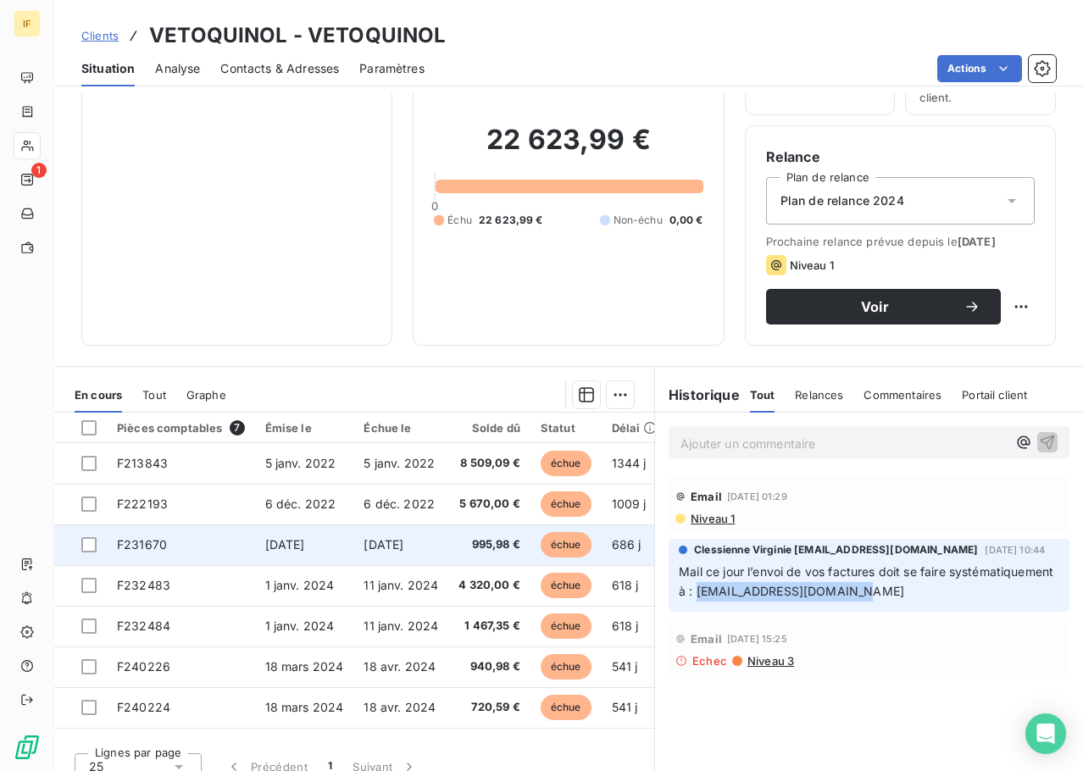
scroll to position [137, 0]
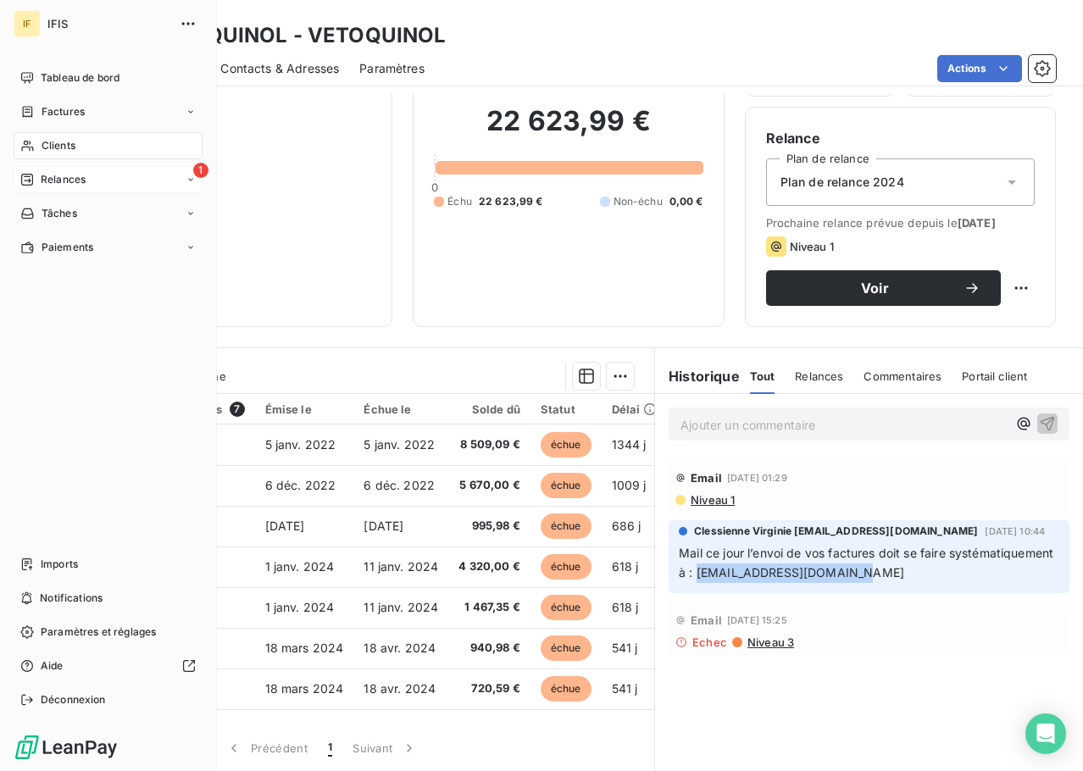
click at [80, 186] on span "Relances" at bounding box center [63, 179] width 45 height 15
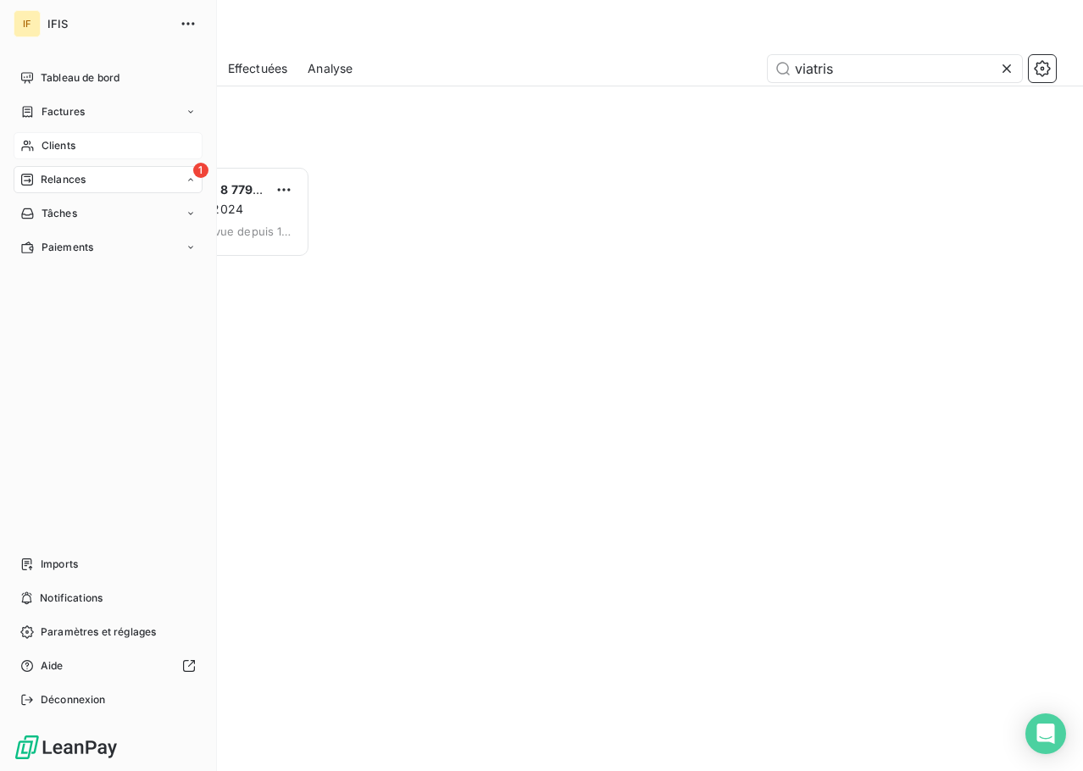
scroll to position [14, 14]
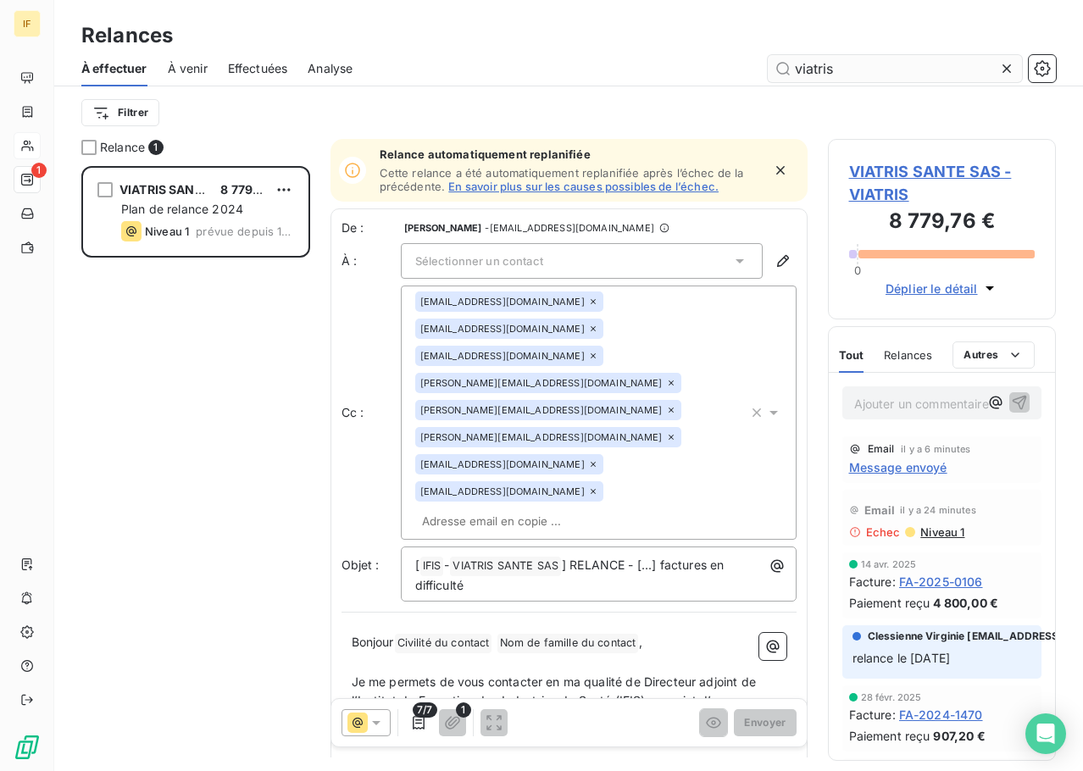
click at [860, 64] on input "viatris" at bounding box center [895, 68] width 254 height 27
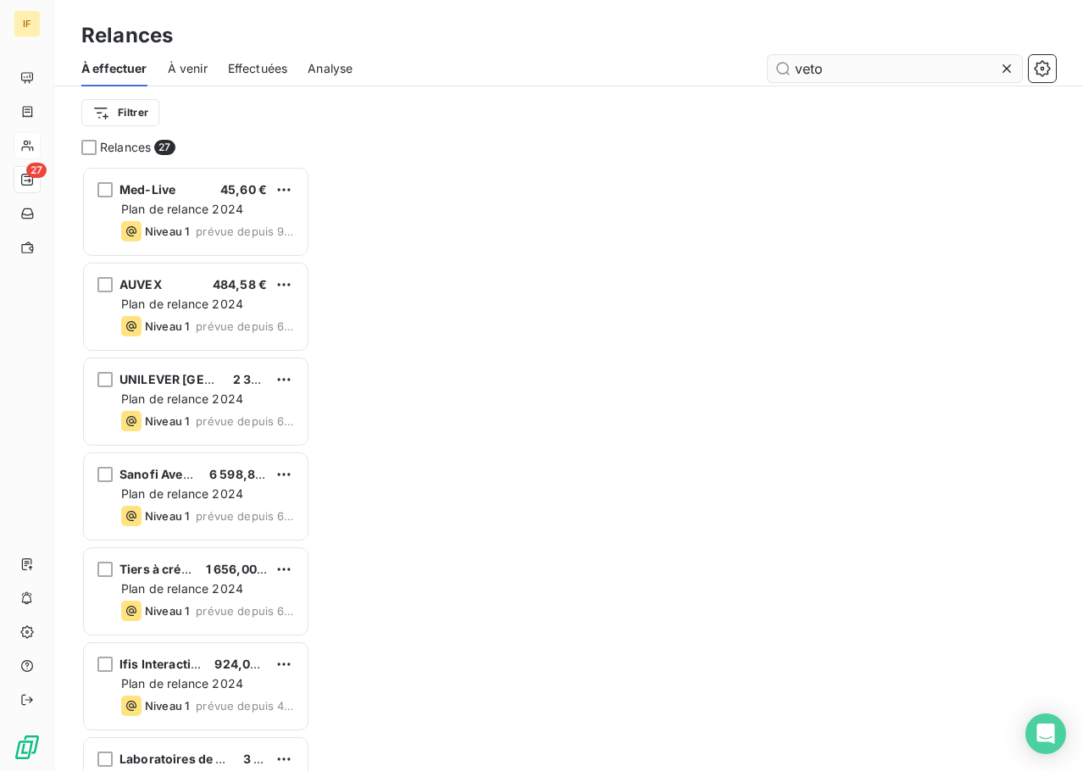
scroll to position [593, 215]
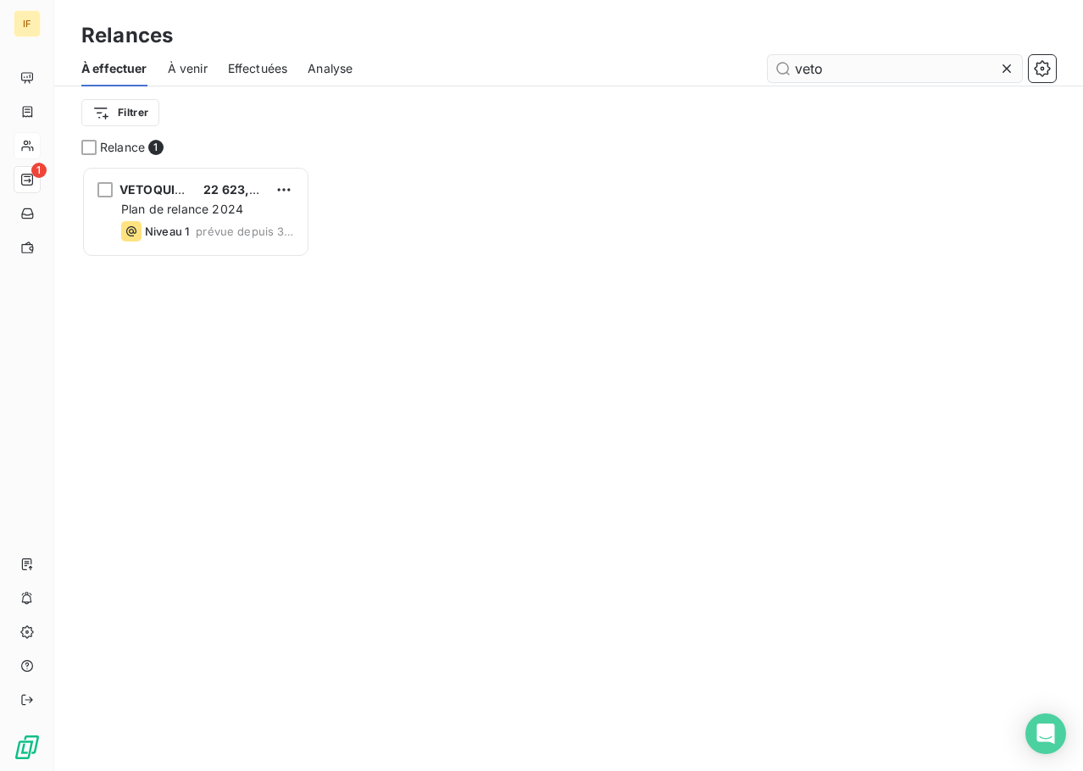
scroll to position [593, 215]
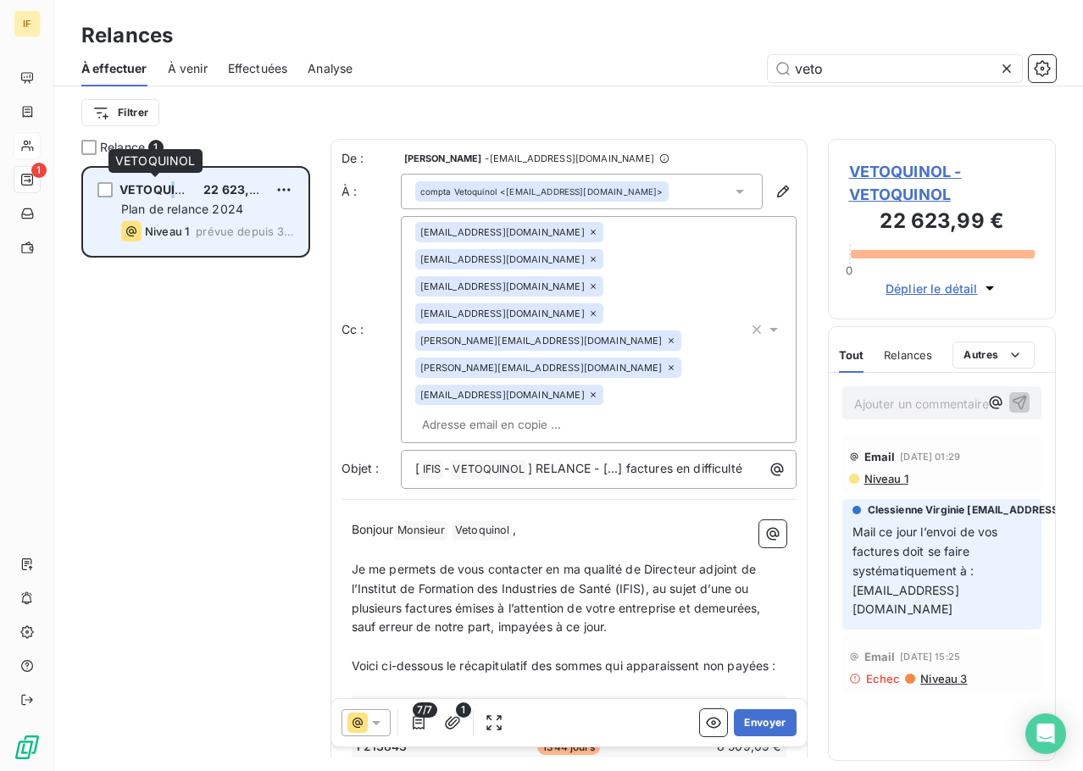
click at [173, 187] on span "VETOQUINOL" at bounding box center [160, 189] width 81 height 14
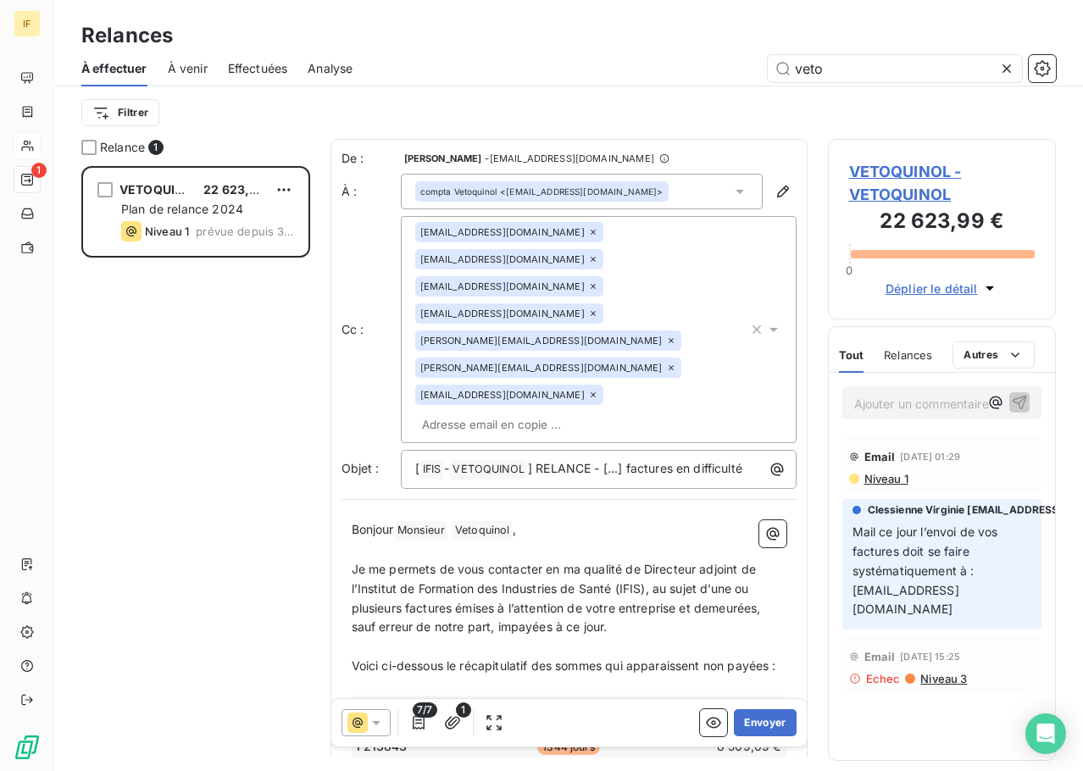
click at [186, 389] on div "VETOQUINOL 22 623,99 € Plan de relance 2024 Niveau 1 prévue depuis 307 jours" at bounding box center [195, 468] width 229 height 605
drag, startPoint x: 855, startPoint y: 72, endPoint x: 718, endPoint y: 63, distance: 137.6
click at [720, 63] on div "veto" at bounding box center [714, 68] width 683 height 27
paste input "F222789"
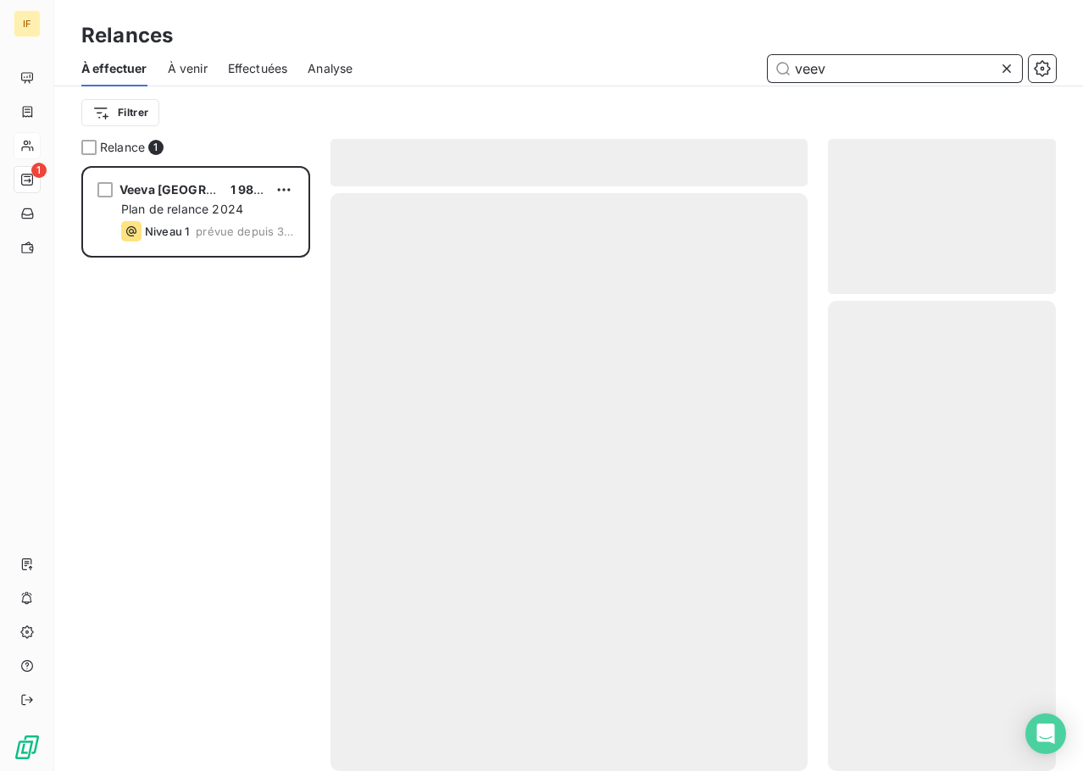
scroll to position [593, 215]
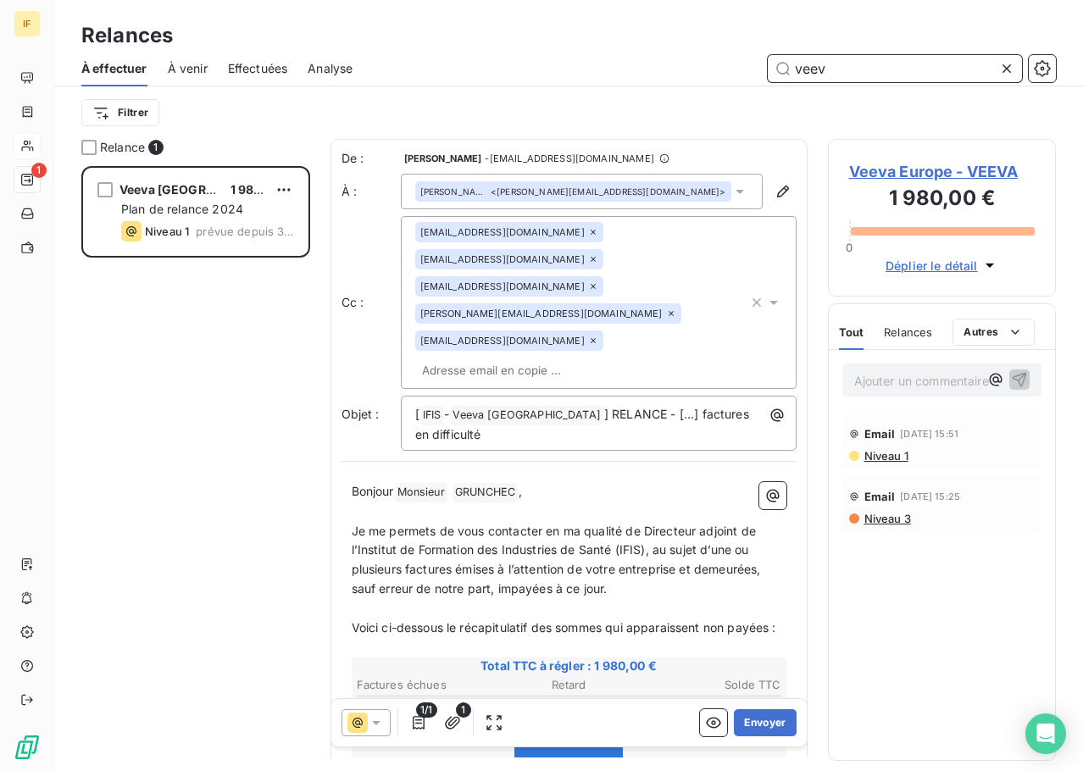
type input "veev"
click at [237, 333] on div "Veeva Europe 1 980,00 € Plan de relance 2024 Niveau 1 prévue depuis 337 jours" at bounding box center [195, 468] width 229 height 605
click at [775, 186] on icon "button" at bounding box center [783, 191] width 17 height 17
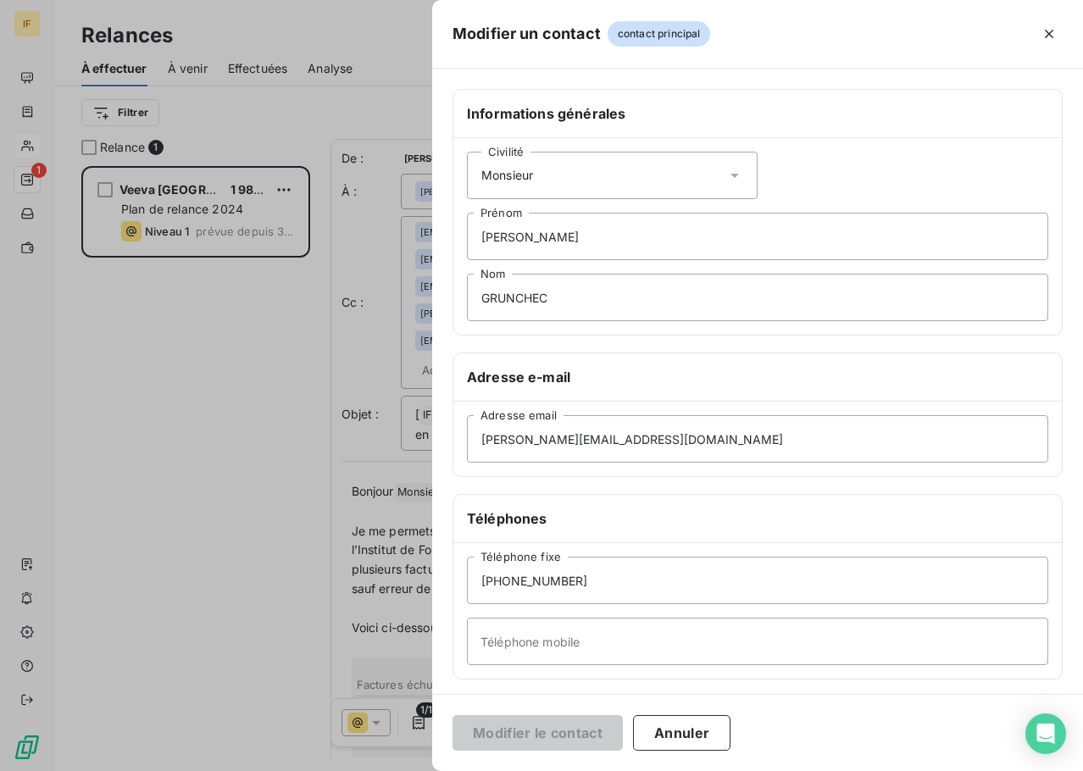
click at [625, 175] on div "Civilité Monsieur" at bounding box center [612, 175] width 291 height 47
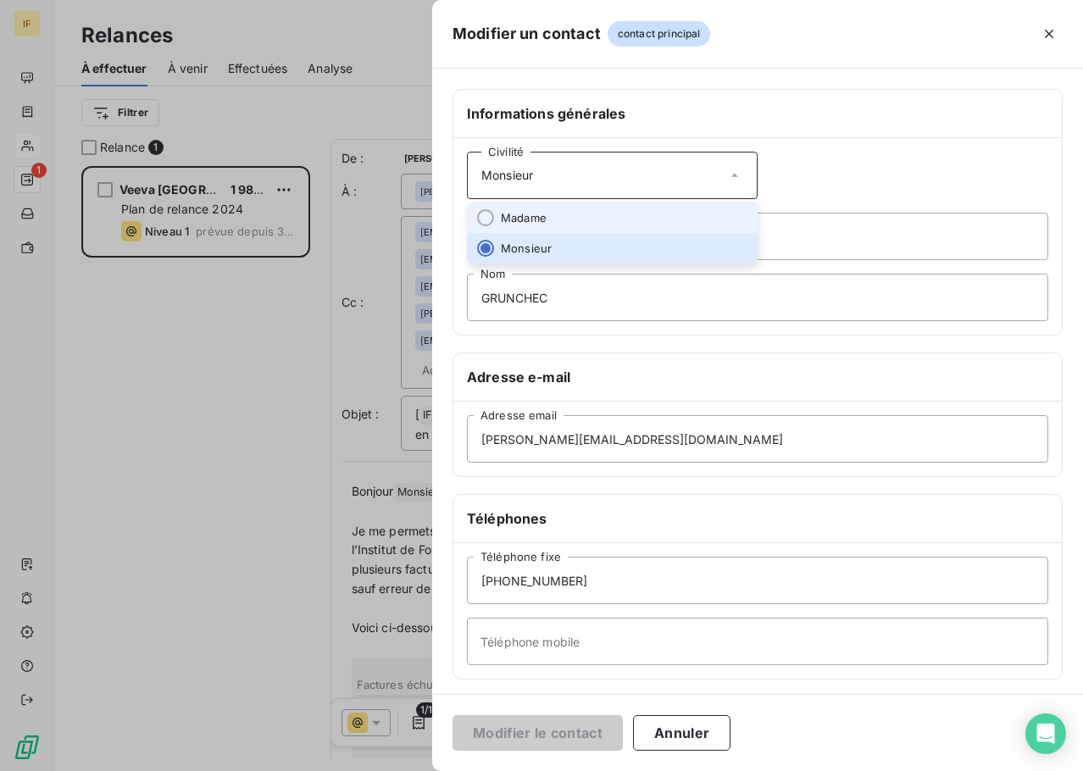
click at [539, 223] on span "Madame" at bounding box center [524, 218] width 46 height 16
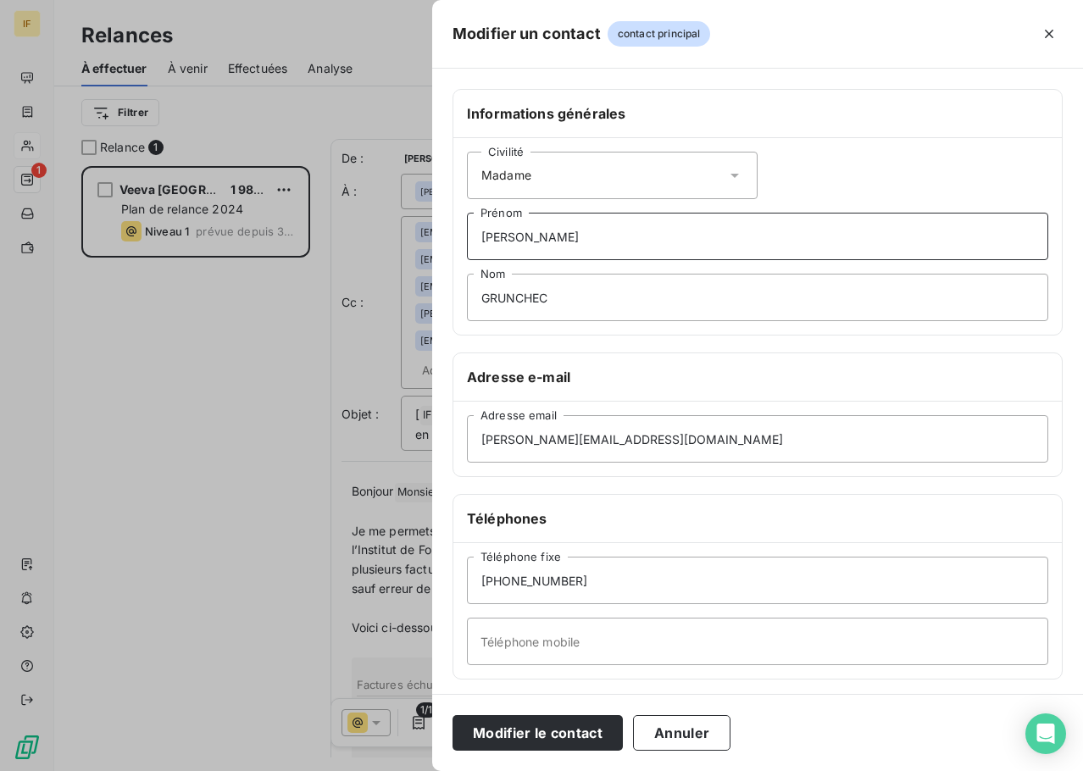
drag, startPoint x: 552, startPoint y: 237, endPoint x: 452, endPoint y: 242, distance: 100.1
click at [452, 242] on div "Informations générales Civilité Madame Raphaël Prénom GRUNCHEC Nom Adresse e-ma…" at bounding box center [757, 465] width 651 height 753
type input "Joanne"
type input "MARSZALEK"
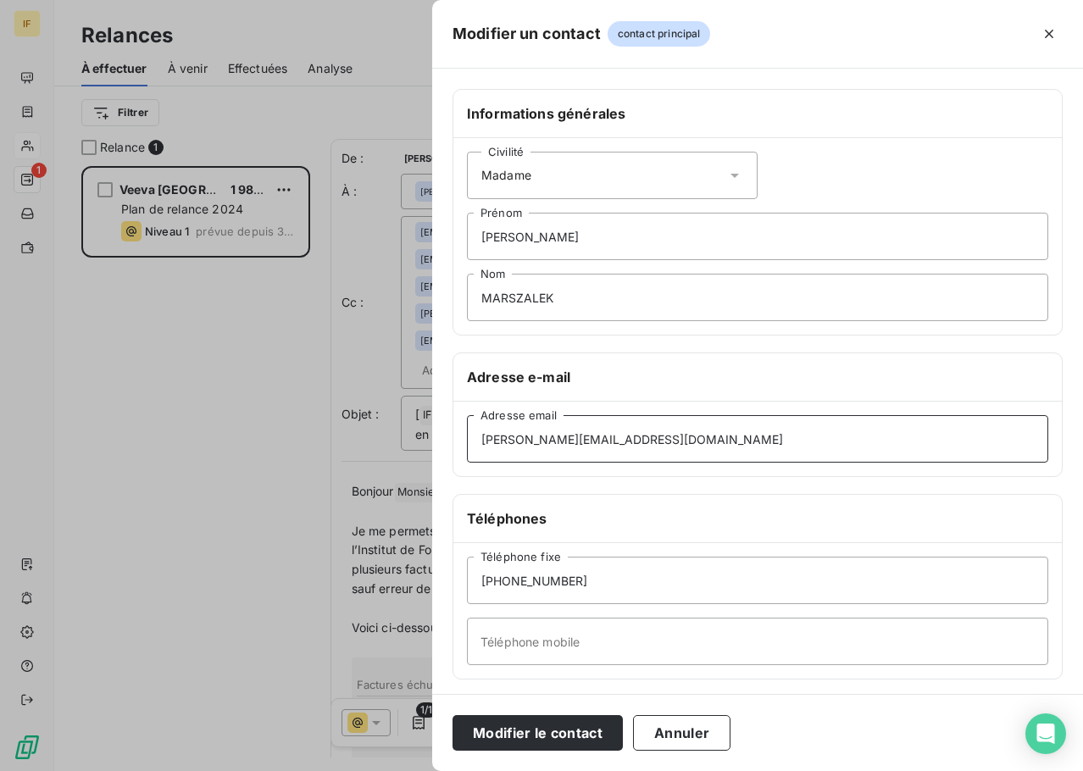
click at [498, 438] on input "raphael.grunchec@veeva.com" at bounding box center [758, 438] width 582 height 47
type input "joanne.marszalek@veeva.com"
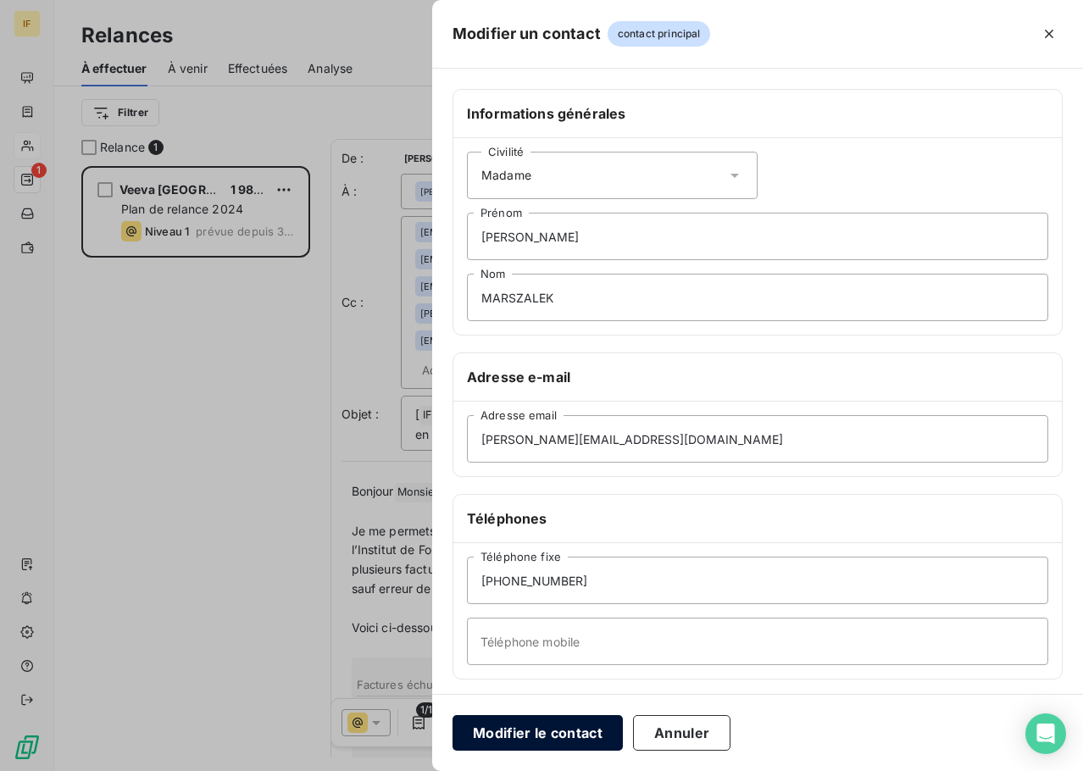
click at [543, 738] on button "Modifier le contact" at bounding box center [538, 733] width 170 height 36
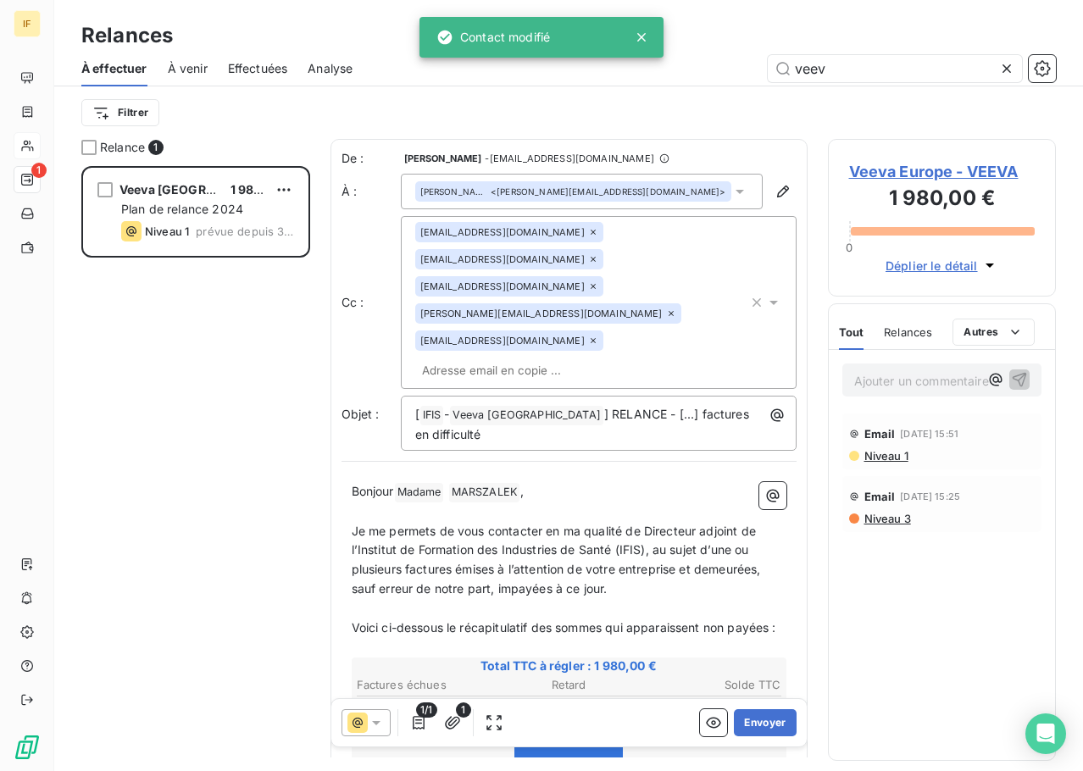
click at [598, 281] on icon at bounding box center [593, 286] width 10 height 10
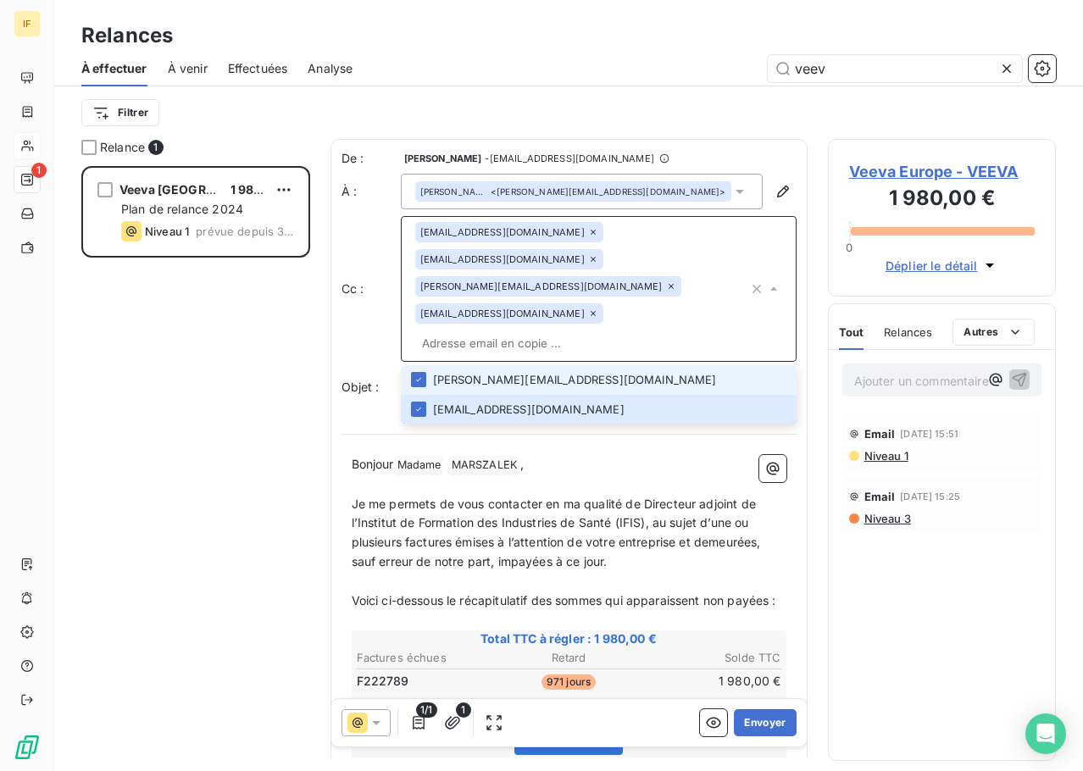
click at [598, 309] on icon at bounding box center [593, 314] width 10 height 10
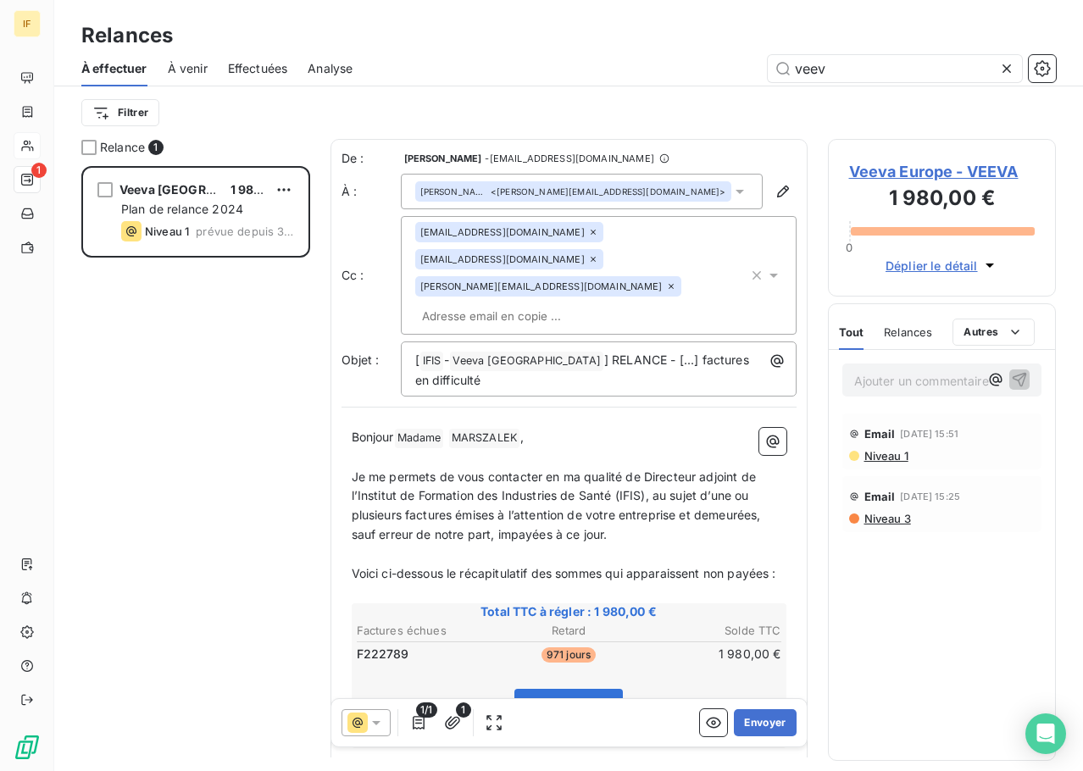
click at [666, 281] on icon at bounding box center [671, 286] width 10 height 10
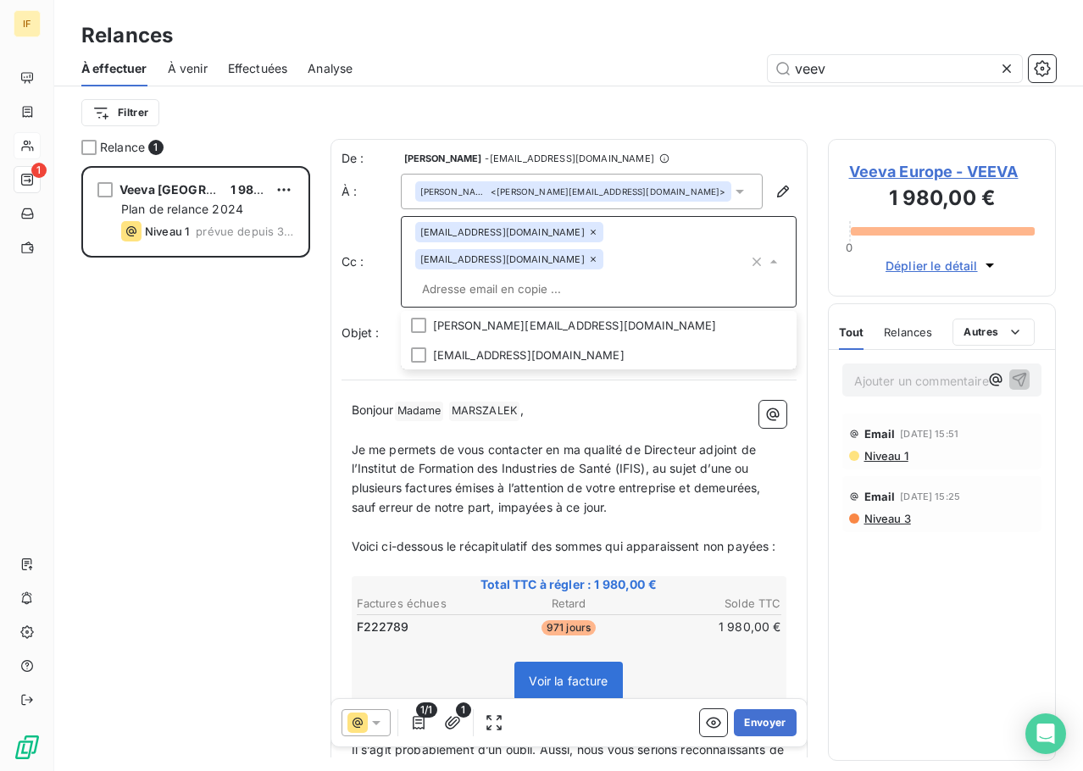
click at [562, 442] on span "Je me permets de vous contacter en ma qualité de Directeur adjoint de l’Institu…" at bounding box center [558, 478] width 413 height 73
click at [559, 326] on span "] RELANCE - [...] factures en difficulté" at bounding box center [583, 343] width 337 height 35
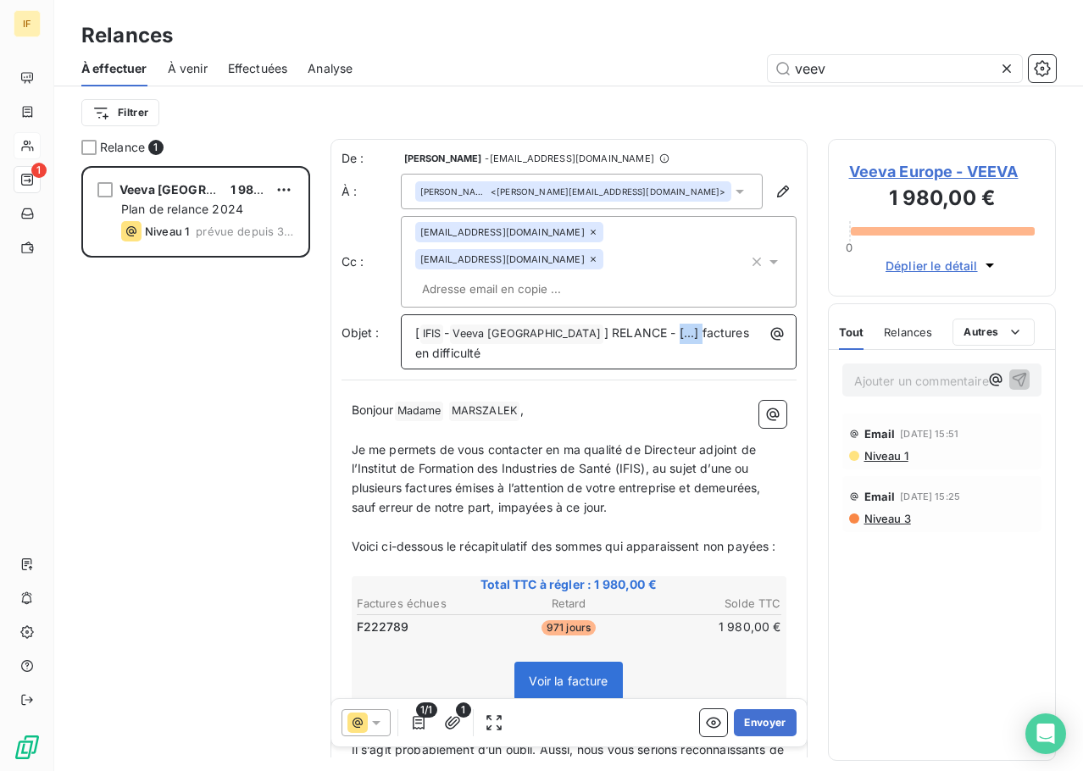
drag, startPoint x: 613, startPoint y: 307, endPoint x: 637, endPoint y: 309, distance: 23.8
click at [637, 326] on span "] RELANCE - [...] factures en difficulté" at bounding box center [583, 343] width 337 height 35
click at [661, 461] on p "Je me permets de vous contacter en ma qualité de Directeur adjoint de l’Institu…" at bounding box center [569, 480] width 435 height 78
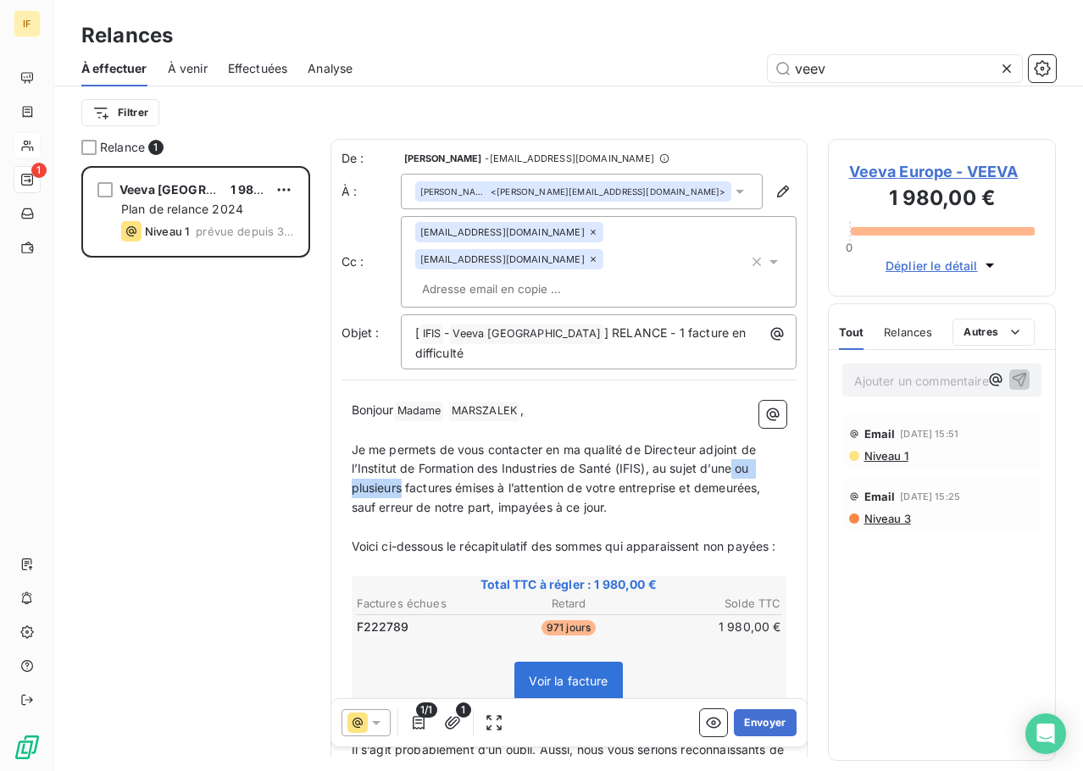
drag, startPoint x: 736, startPoint y: 429, endPoint x: 405, endPoint y: 448, distance: 331.1
click at [405, 448] on span "Je me permets de vous contacter en ma qualité de Directeur adjoint de l’Institu…" at bounding box center [558, 478] width 413 height 73
click at [610, 445] on span "Je me permets de vous contacter en ma qualité de Directeur adjoint de l’Institu…" at bounding box center [566, 478] width 428 height 73
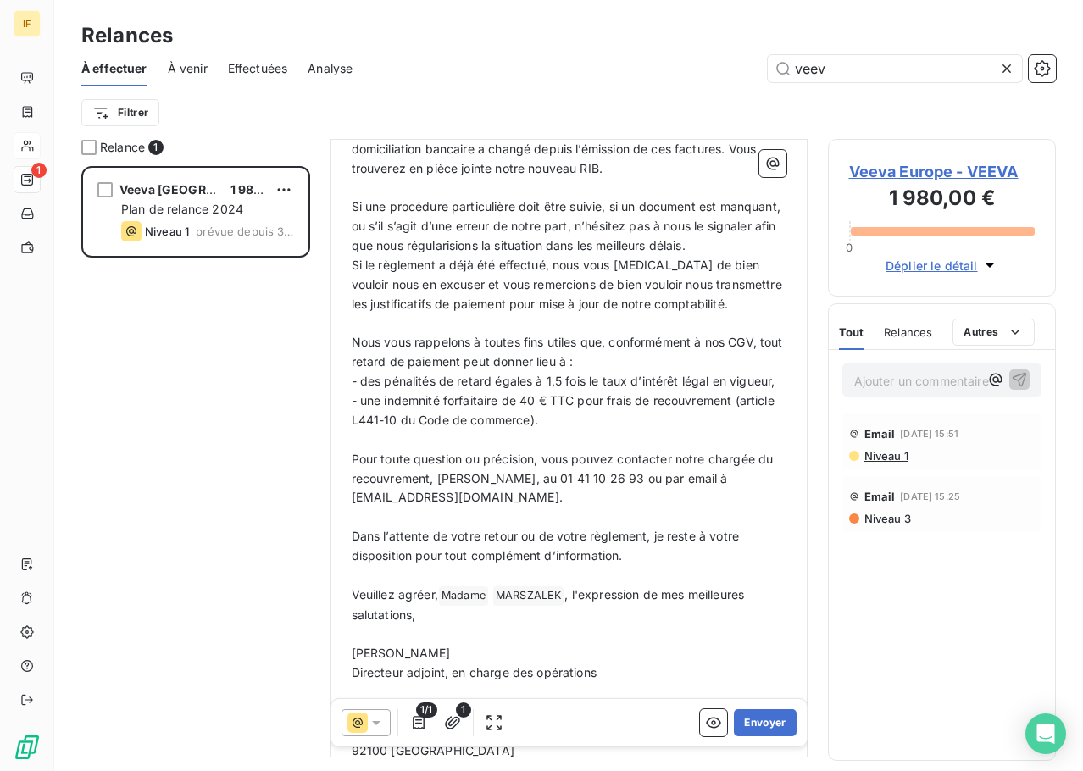
scroll to position [808, 0]
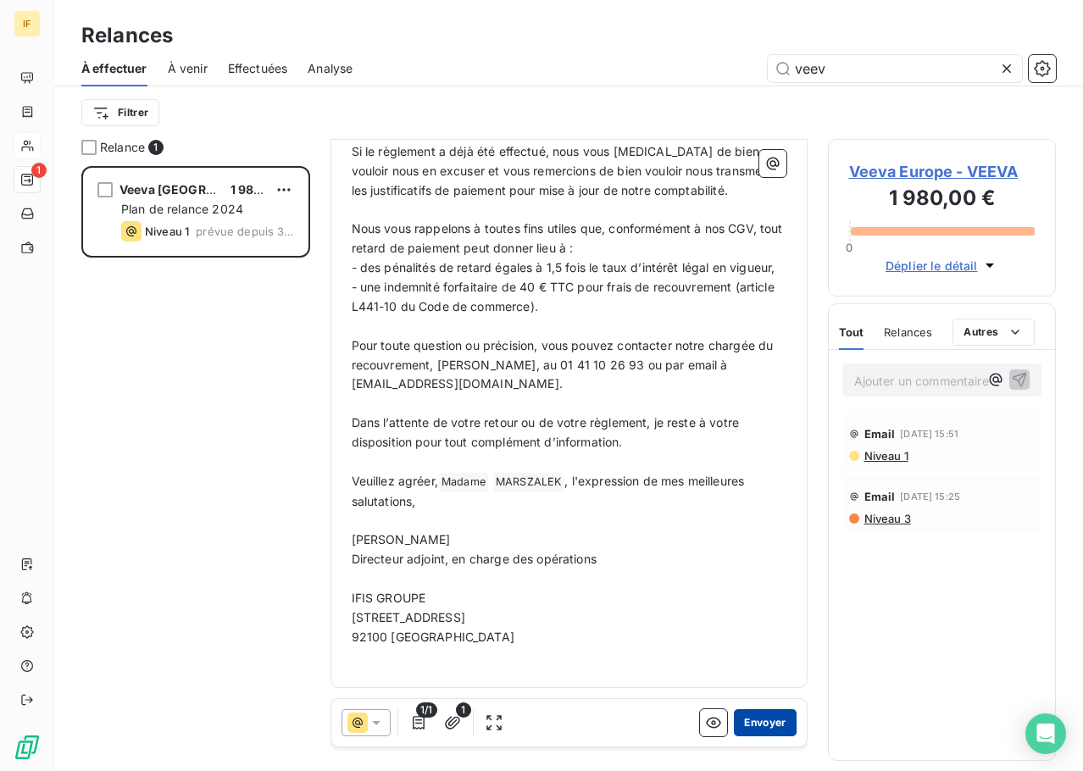
click at [760, 715] on button "Envoyer" at bounding box center [765, 723] width 62 height 27
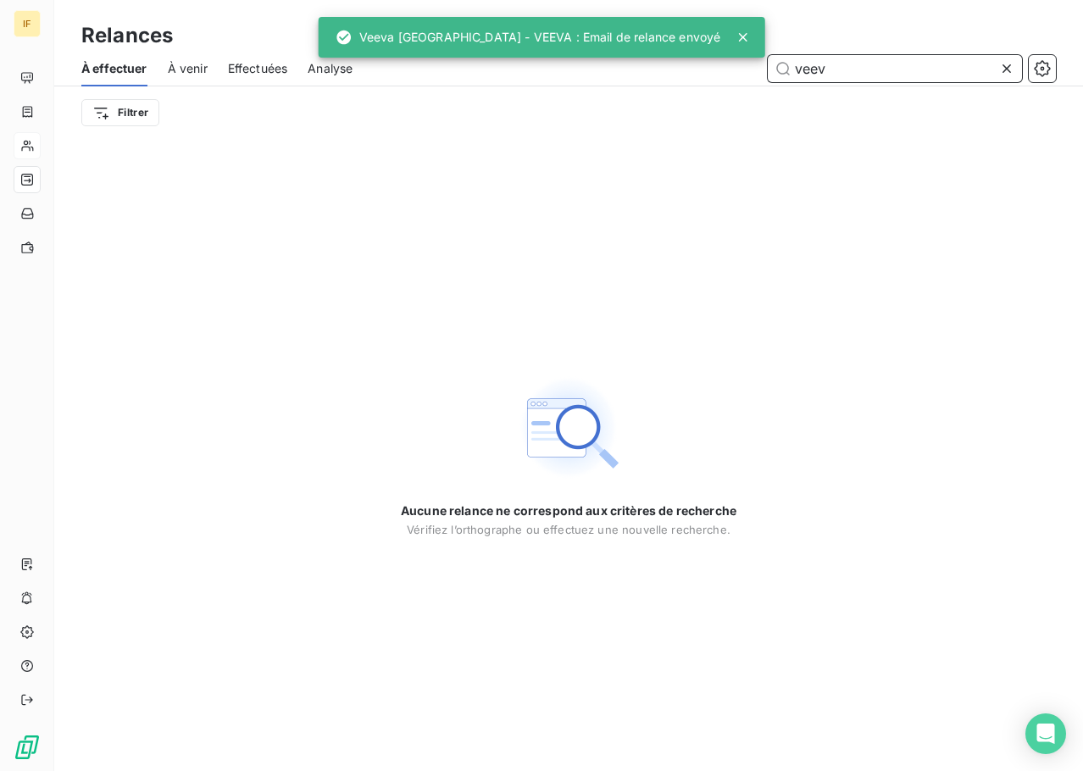
click at [802, 70] on input "veev" at bounding box center [895, 68] width 254 height 27
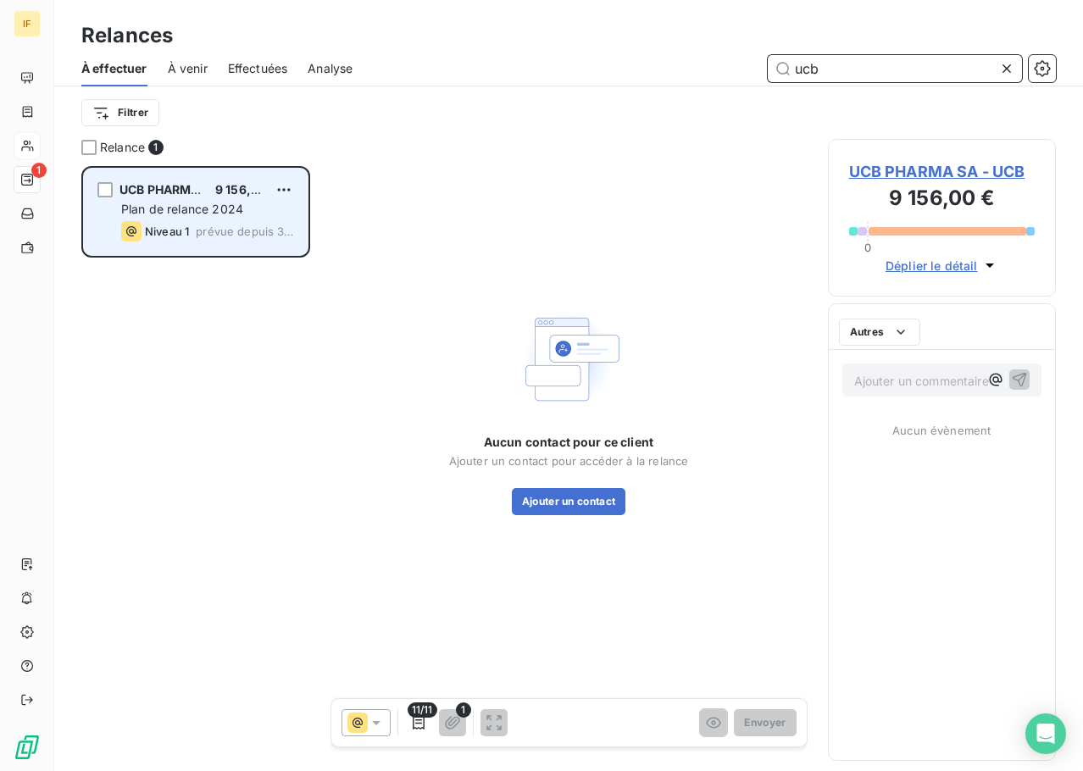
scroll to position [593, 215]
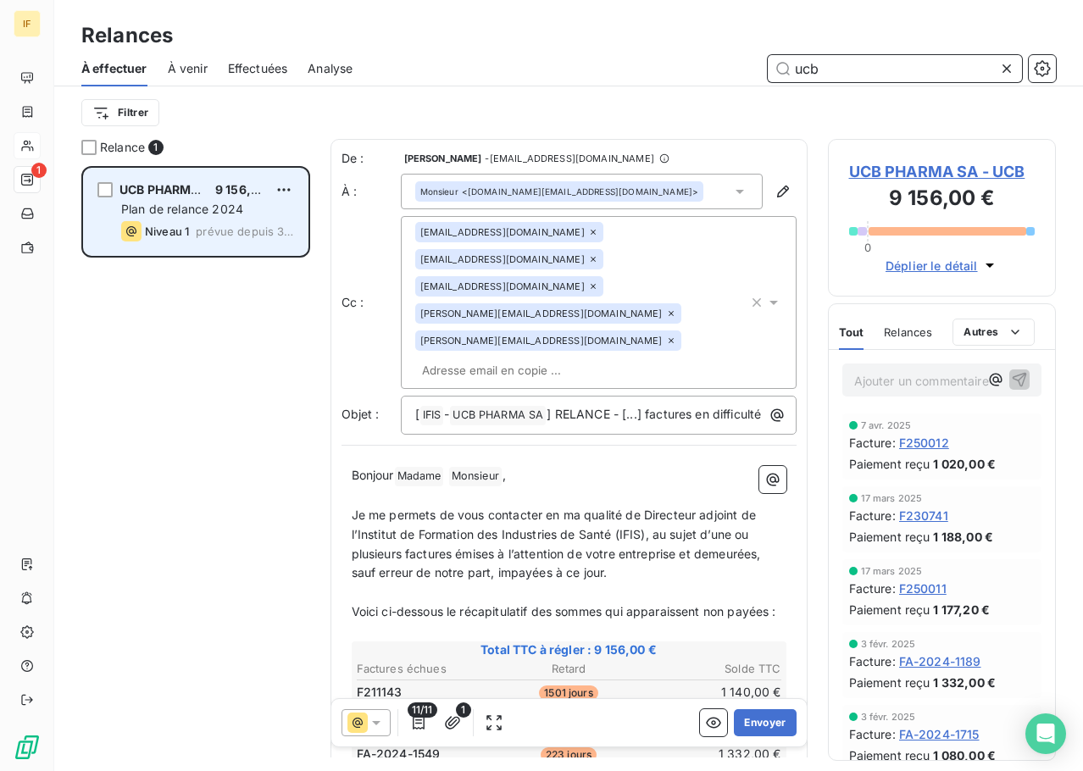
type input "ucb"
click at [209, 192] on div "UCB PHARMA SA 9 156,00 €" at bounding box center [207, 189] width 173 height 15
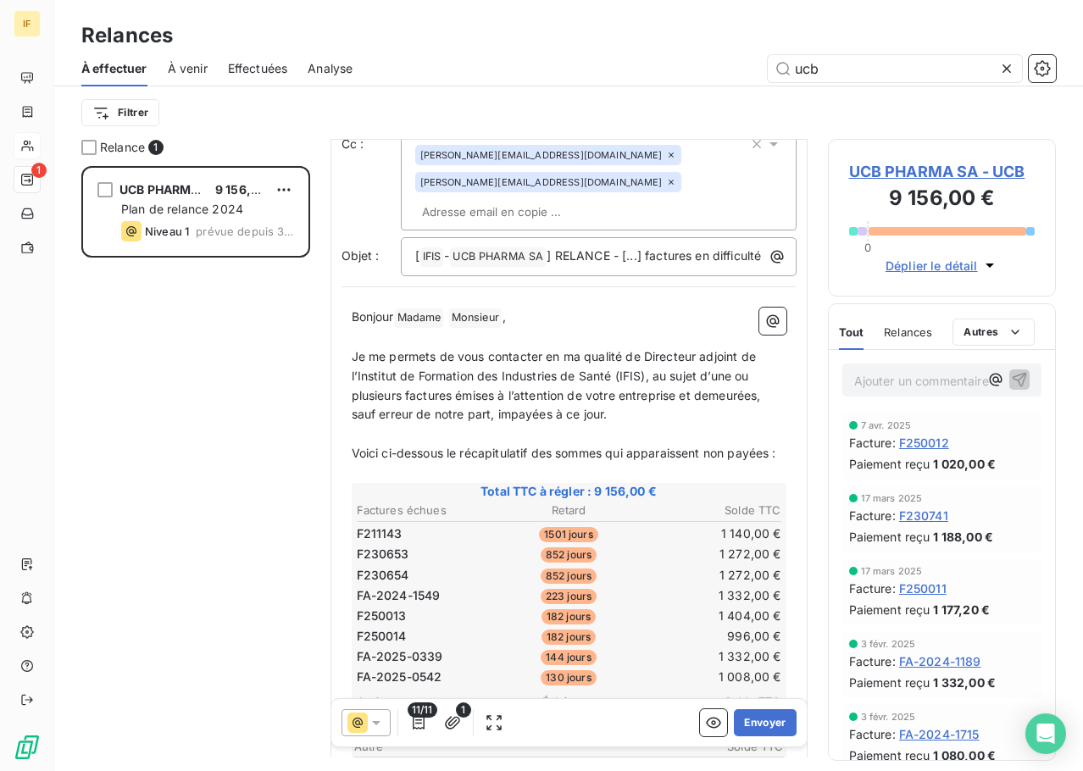
scroll to position [170, 0]
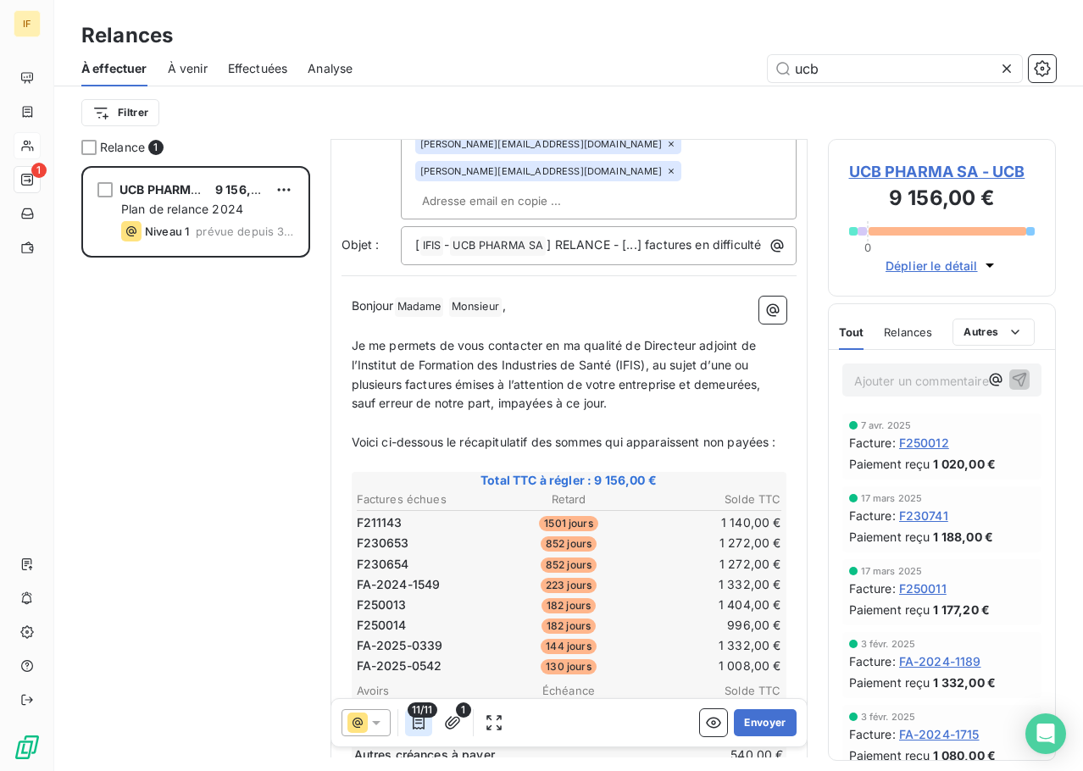
click at [415, 725] on icon "button" at bounding box center [418, 723] width 17 height 17
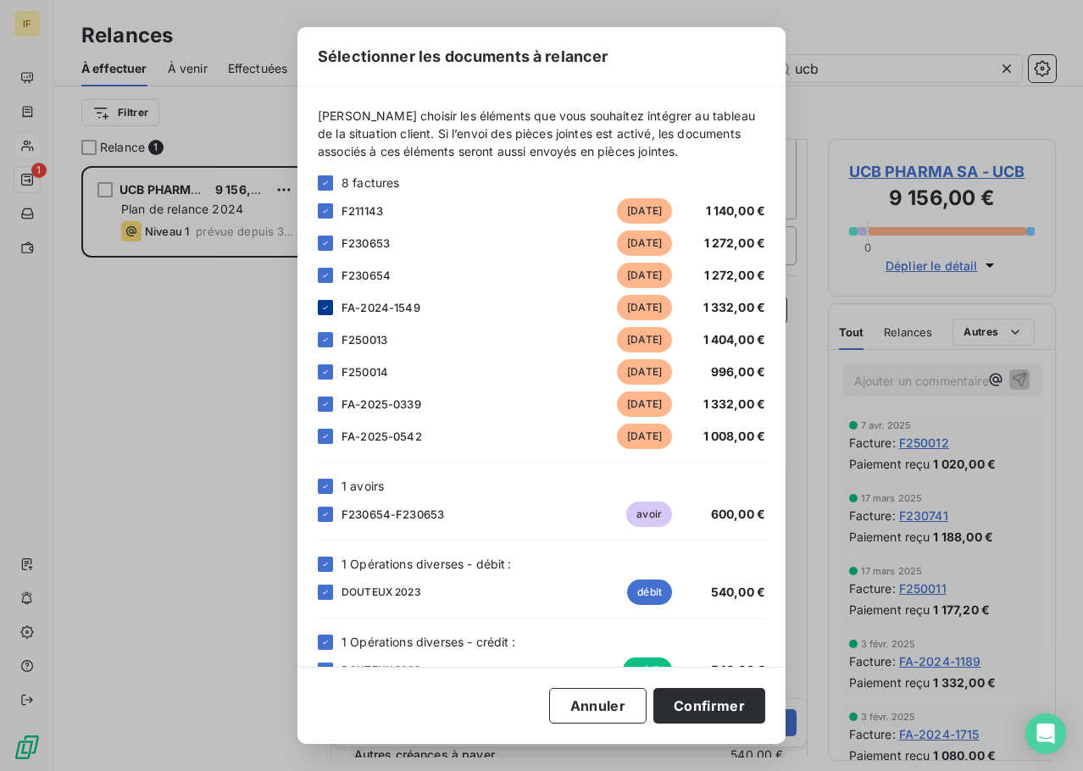
click at [326, 308] on icon at bounding box center [325, 307] width 5 height 3
click at [326, 398] on div at bounding box center [325, 404] width 15 height 15
click at [322, 431] on div at bounding box center [325, 436] width 15 height 15
click at [320, 517] on icon at bounding box center [325, 514] width 10 height 10
click at [326, 566] on icon at bounding box center [325, 564] width 10 height 10
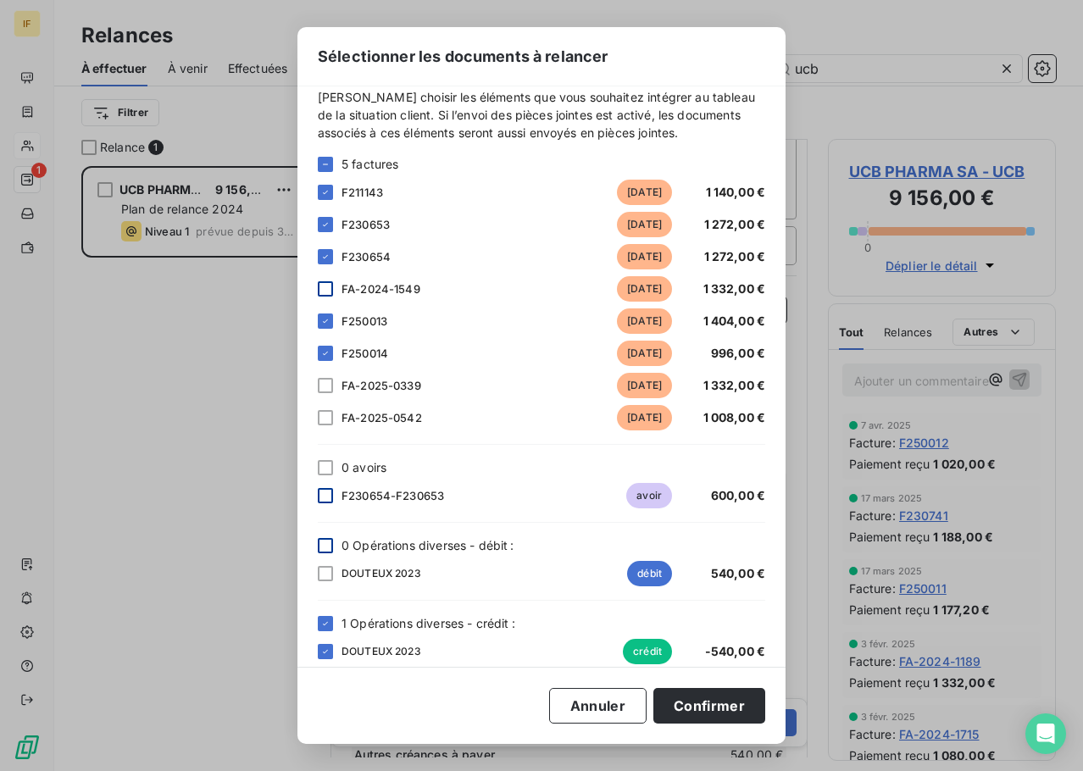
scroll to position [36, 0]
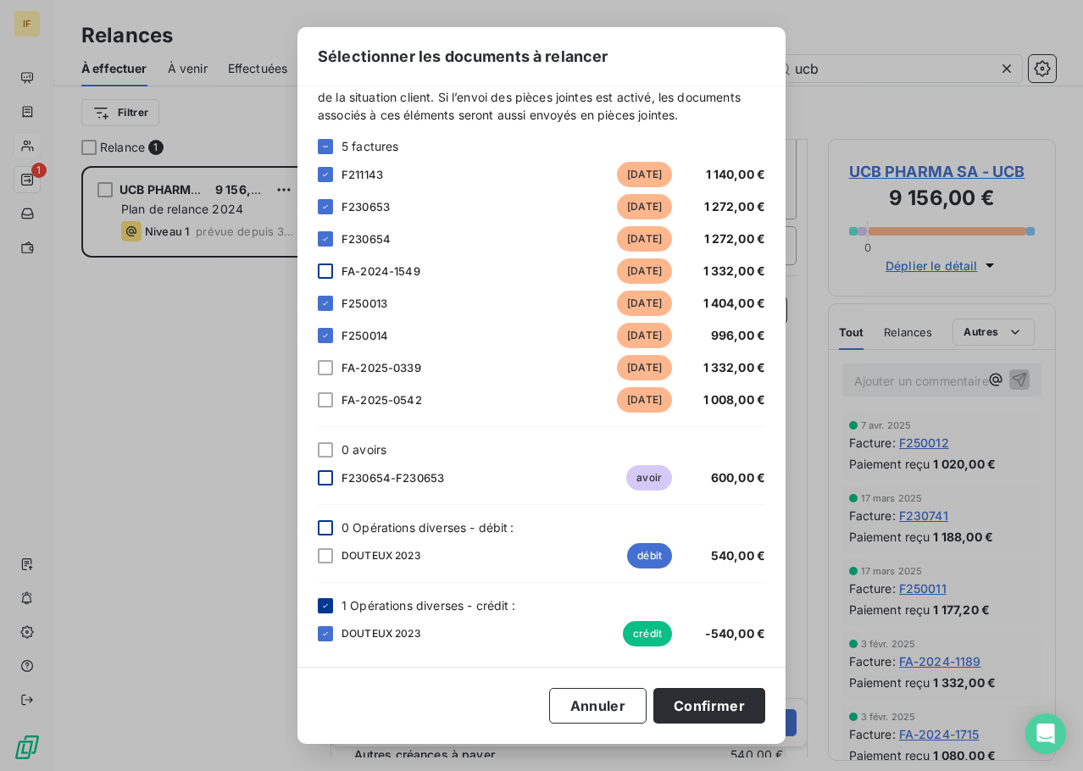
click at [321, 603] on icon at bounding box center [325, 606] width 10 height 10
click at [708, 699] on button "Confirmer" at bounding box center [710, 706] width 112 height 36
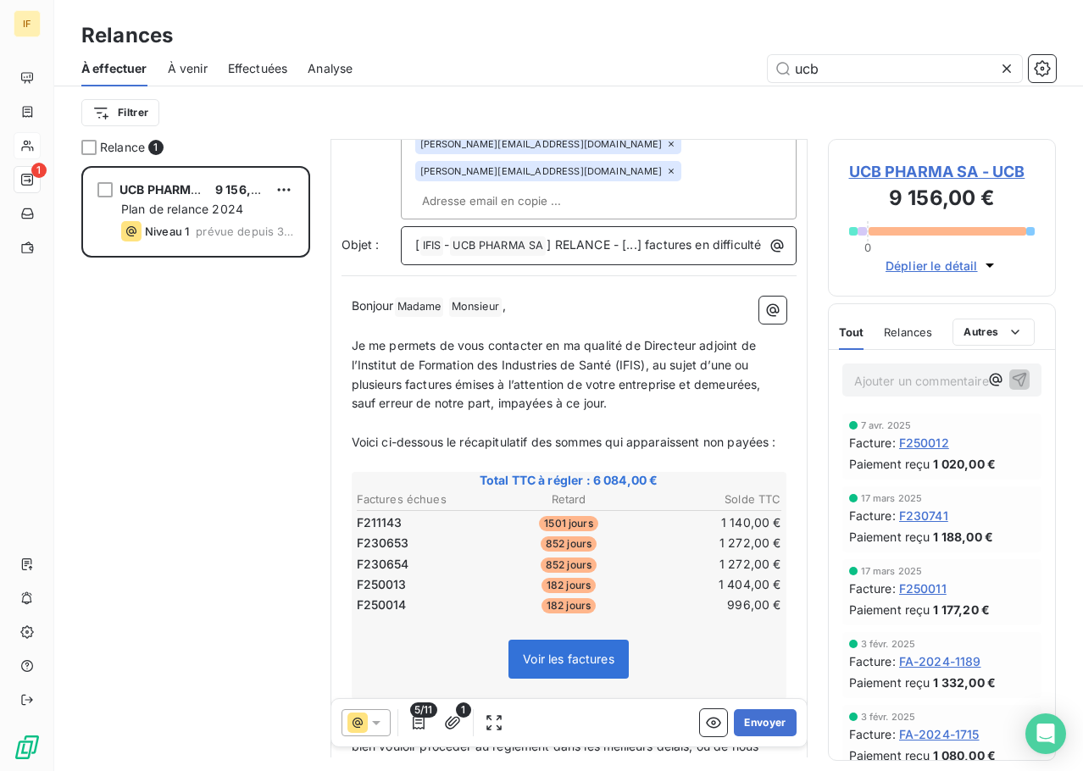
click at [648, 237] on span "] RELANCE - [...] factures en difficulté" at bounding box center [654, 244] width 214 height 14
drag, startPoint x: 653, startPoint y: 164, endPoint x: 632, endPoint y: 163, distance: 21.3
click at [632, 237] on span "] RELANCE - [...] factures en difficulté" at bounding box center [654, 244] width 214 height 14
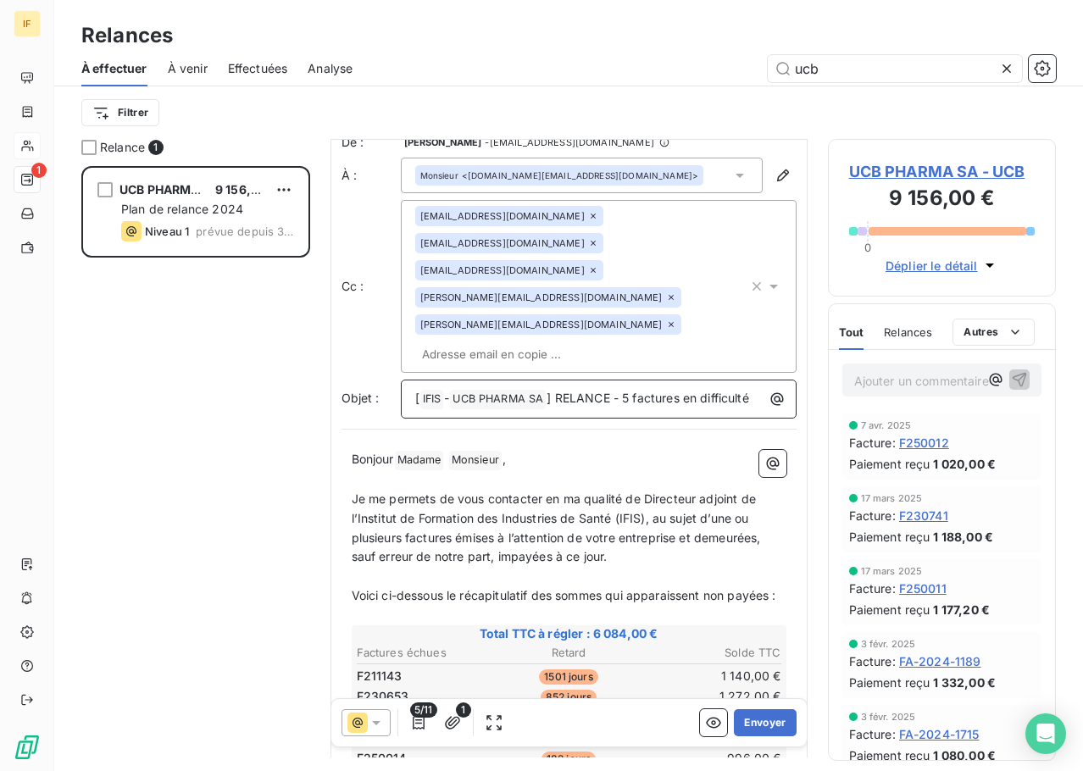
scroll to position [0, 0]
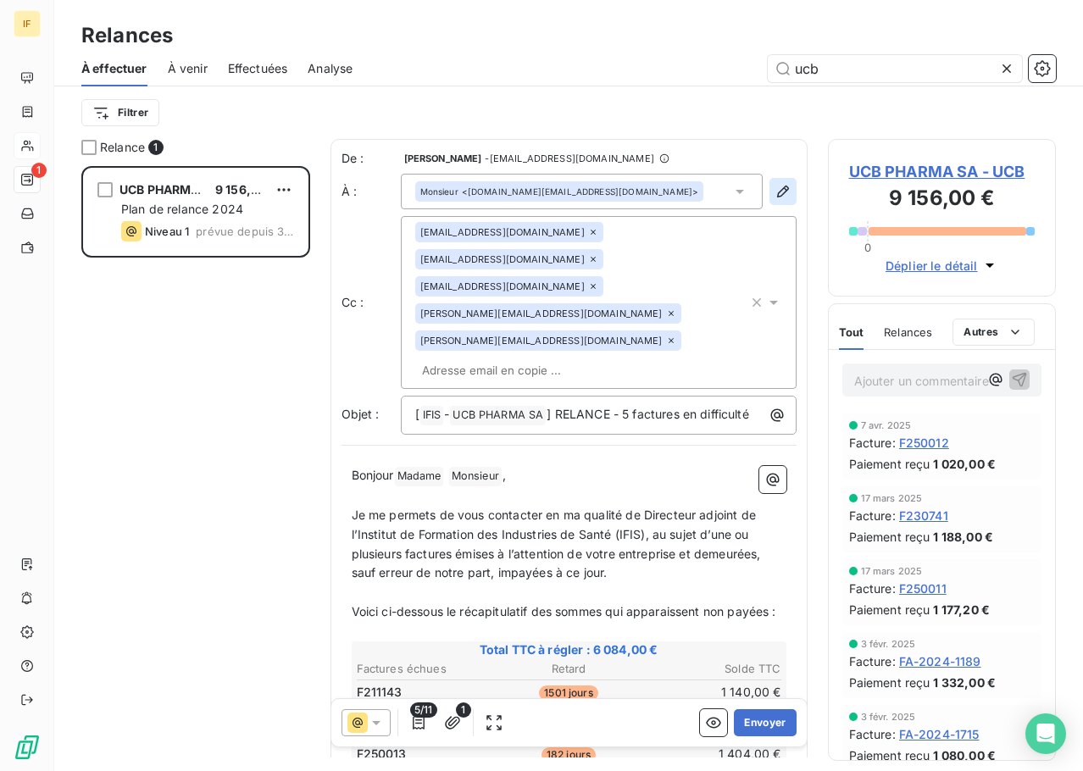
click at [775, 186] on icon "button" at bounding box center [783, 191] width 17 height 17
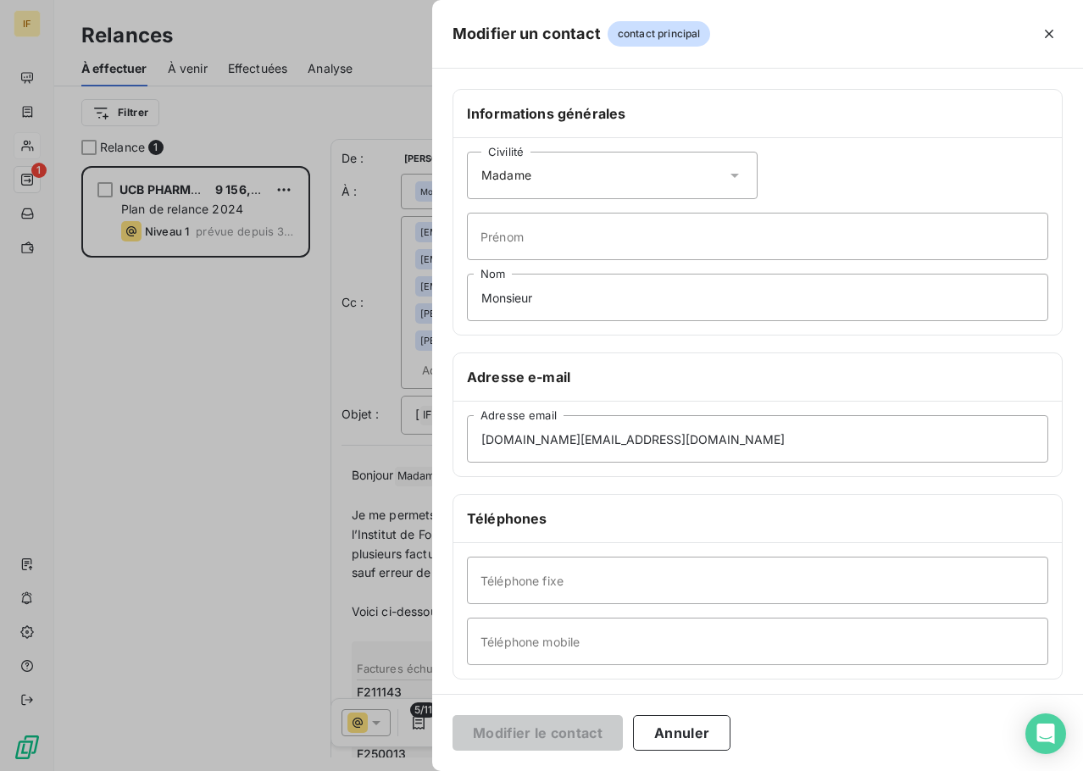
click at [1066, 31] on div "Modifier un contact contact principal" at bounding box center [757, 34] width 651 height 69
click at [1060, 31] on button "button" at bounding box center [1049, 33] width 27 height 27
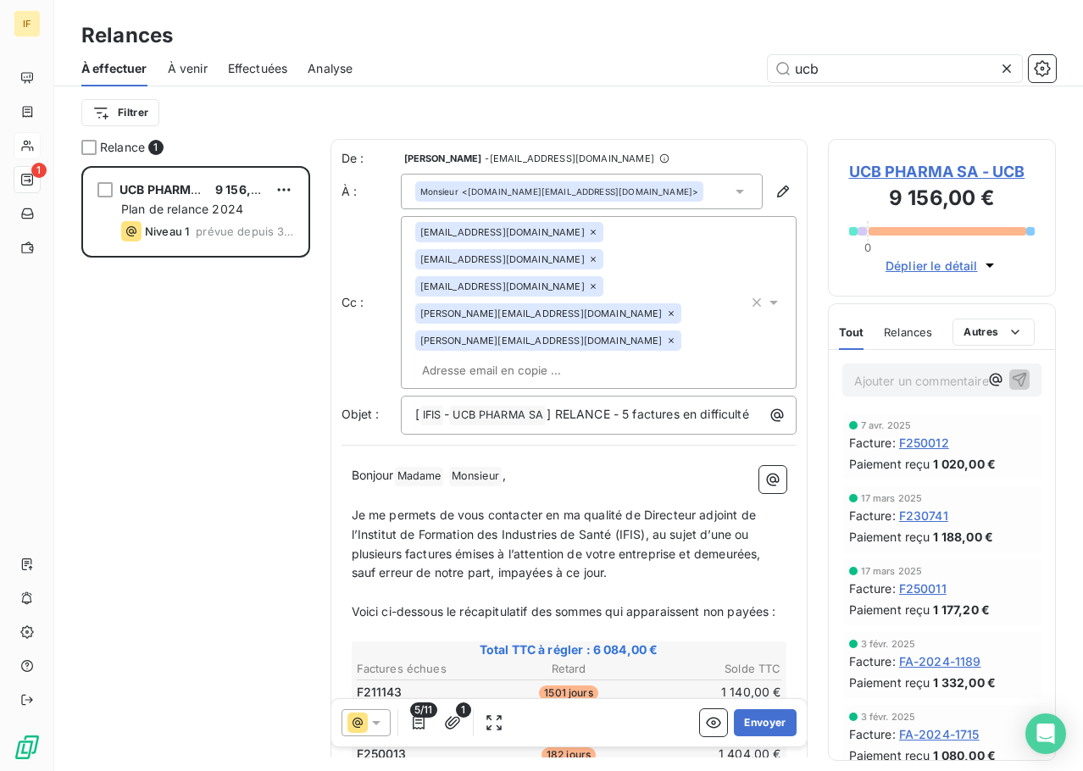
click at [736, 192] on icon at bounding box center [740, 192] width 8 height 4
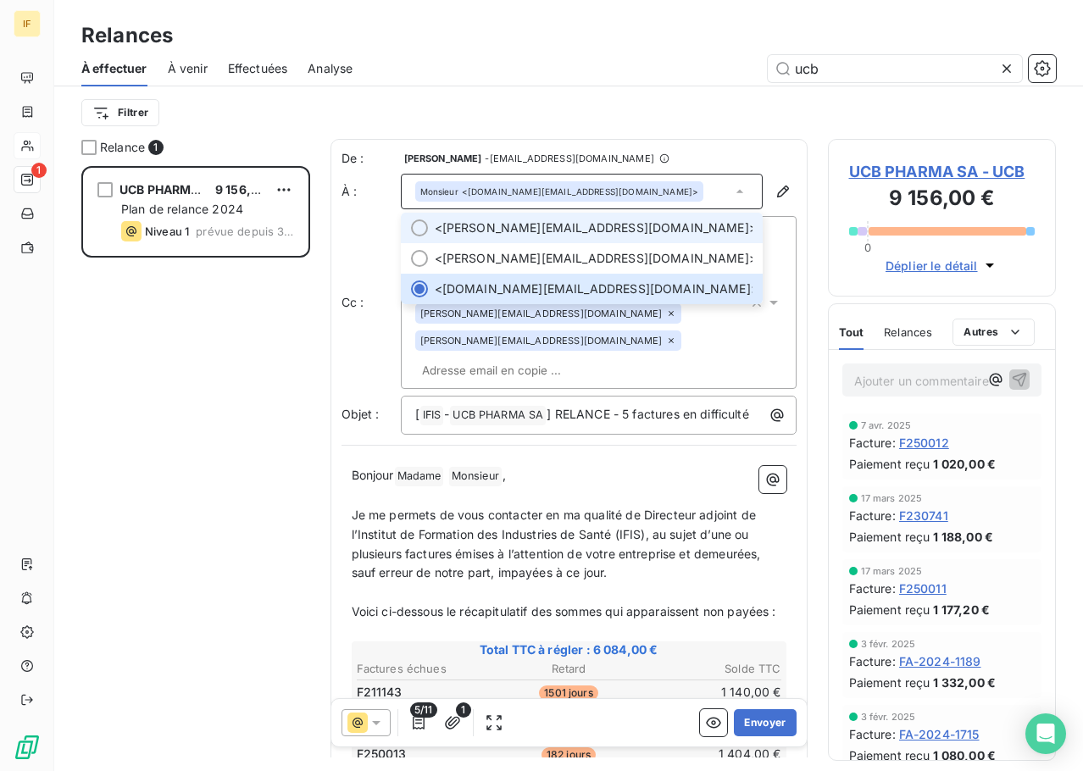
click at [572, 236] on span "Laurence CORDONNIER <laurence.cordonnier@ucb.com>" at bounding box center [594, 228] width 318 height 17
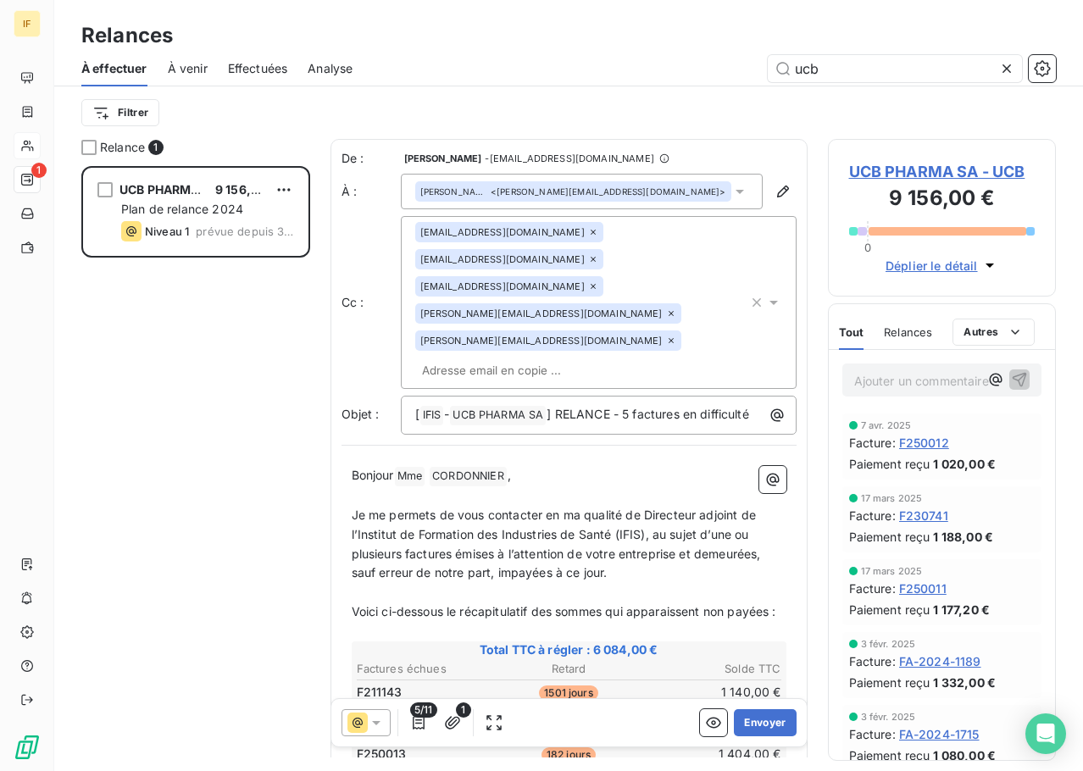
click at [666, 309] on icon at bounding box center [671, 314] width 10 height 10
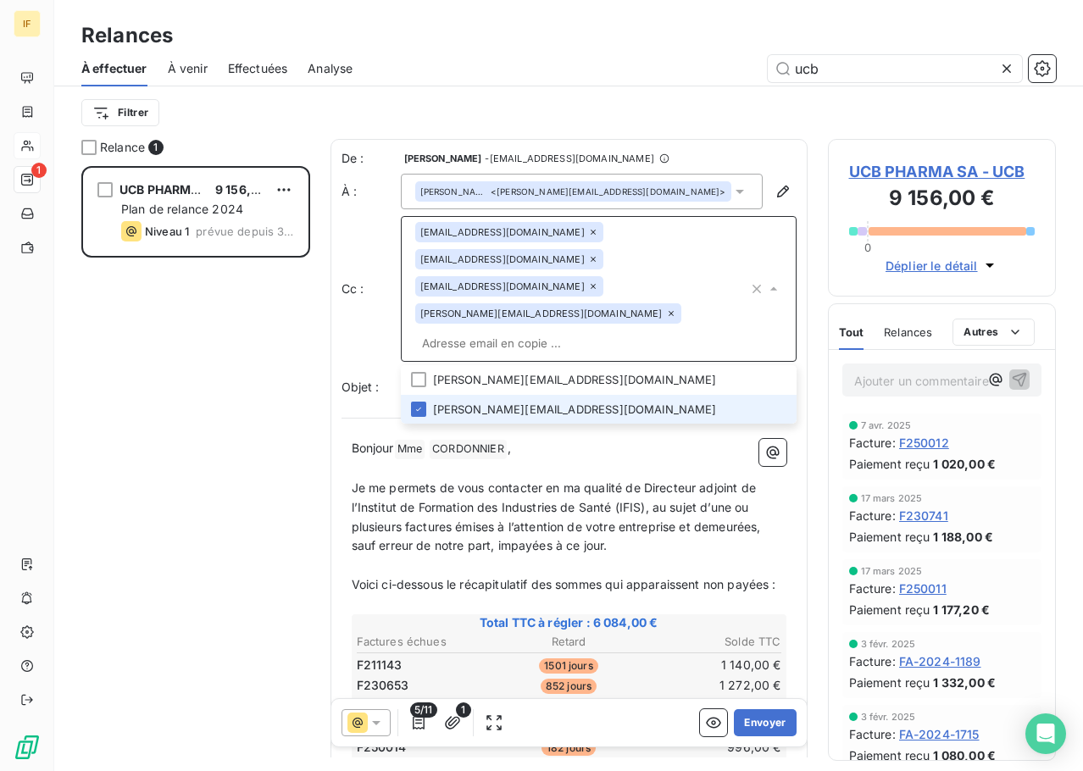
click at [598, 281] on icon at bounding box center [593, 286] width 10 height 10
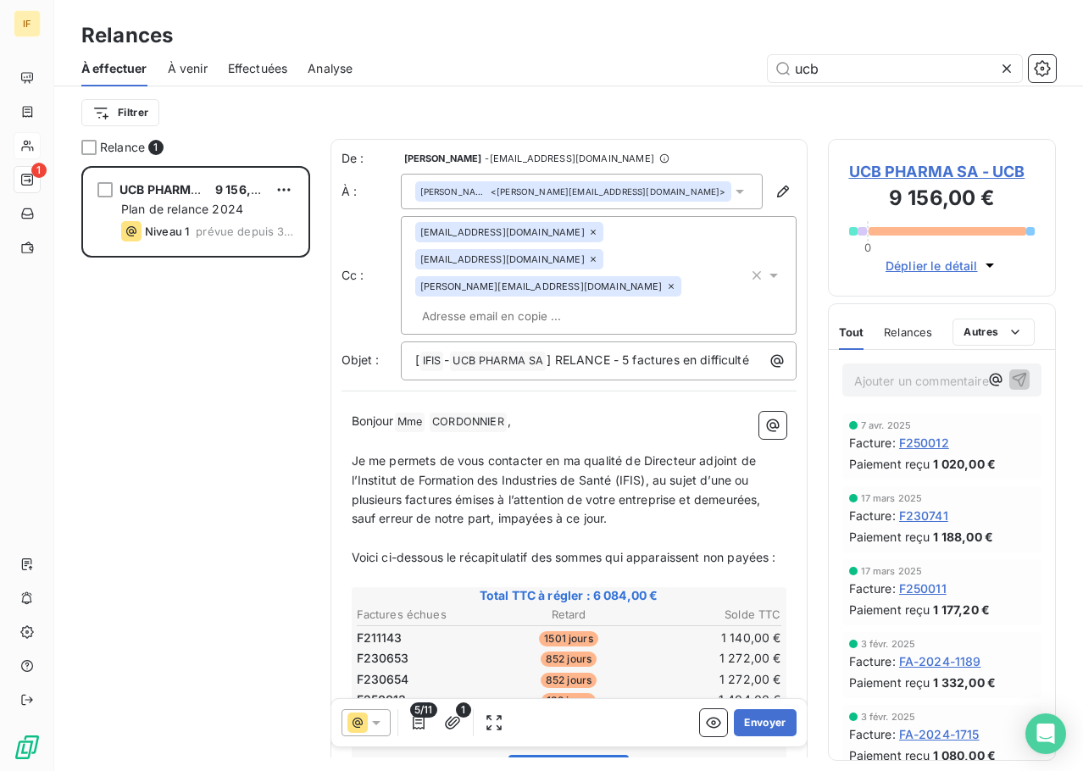
click at [669, 284] on icon at bounding box center [671, 286] width 5 height 5
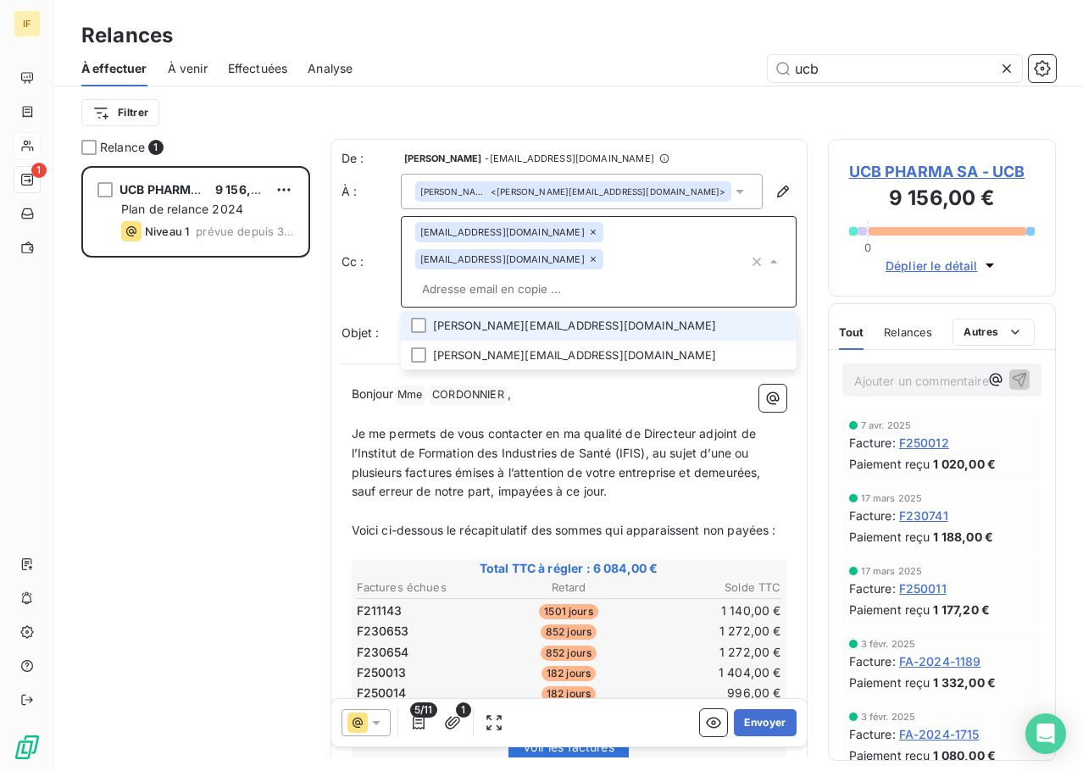
click at [544, 406] on p "﻿" at bounding box center [569, 414] width 435 height 19
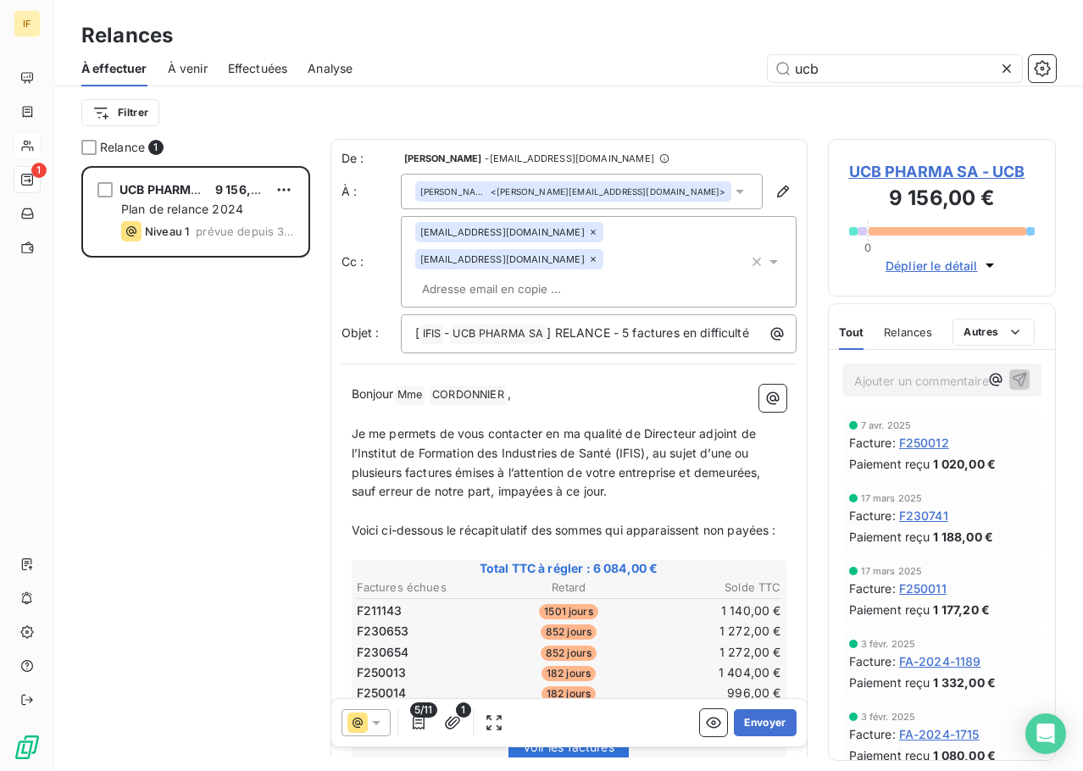
click at [448, 426] on span "Je me permets de vous contacter en ma qualité de Directeur adjoint de l’Institu…" at bounding box center [558, 462] width 413 height 73
drag, startPoint x: 353, startPoint y: 378, endPoint x: 520, endPoint y: 383, distance: 167.1
click at [520, 385] on p "Bonjour Mme ﻿ CORDONNIER ﻿ ," at bounding box center [569, 395] width 435 height 20
click at [526, 426] on span "Je me permets de vous contacter en ma qualité de Directeur adjoint de l’Institu…" at bounding box center [558, 462] width 413 height 73
drag, startPoint x: 704, startPoint y: 443, endPoint x: 772, endPoint y: 445, distance: 67.8
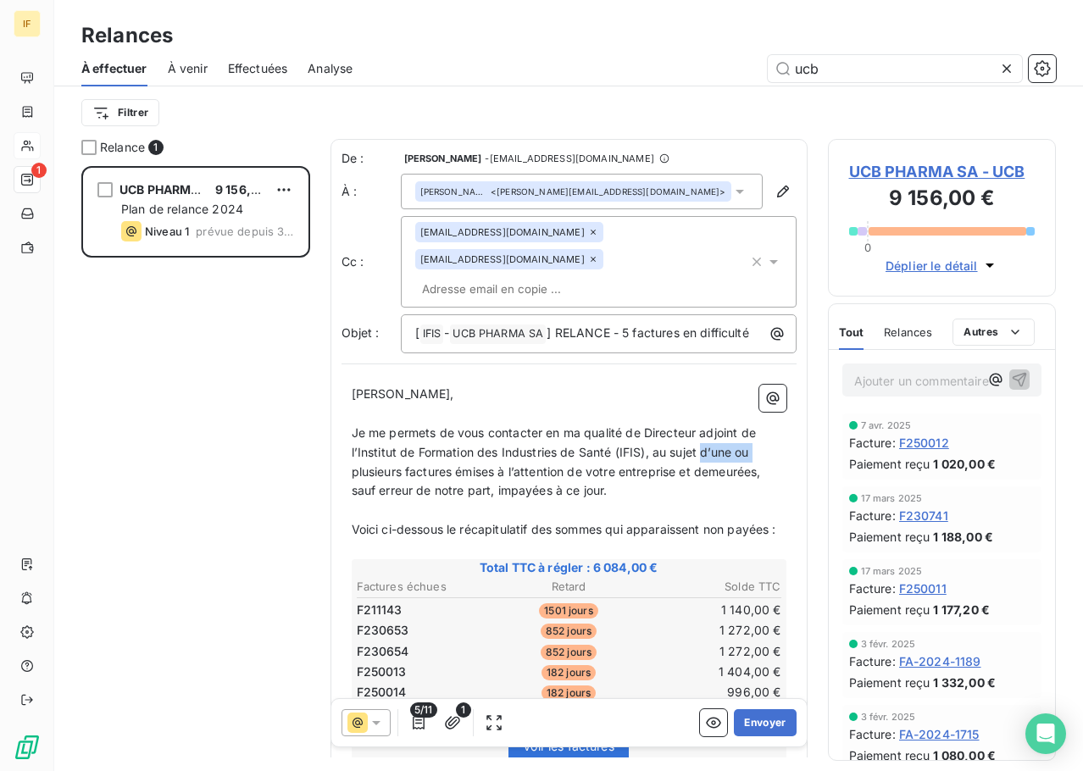
click at [772, 445] on p "Je me permets de vous contacter en ma qualité de Directeur adjoint de l’Institu…" at bounding box center [569, 463] width 435 height 78
click at [399, 459] on span "Je me permets de vous contacter en ma qualité de Directeur adjoint de l’Institu…" at bounding box center [564, 462] width 424 height 73
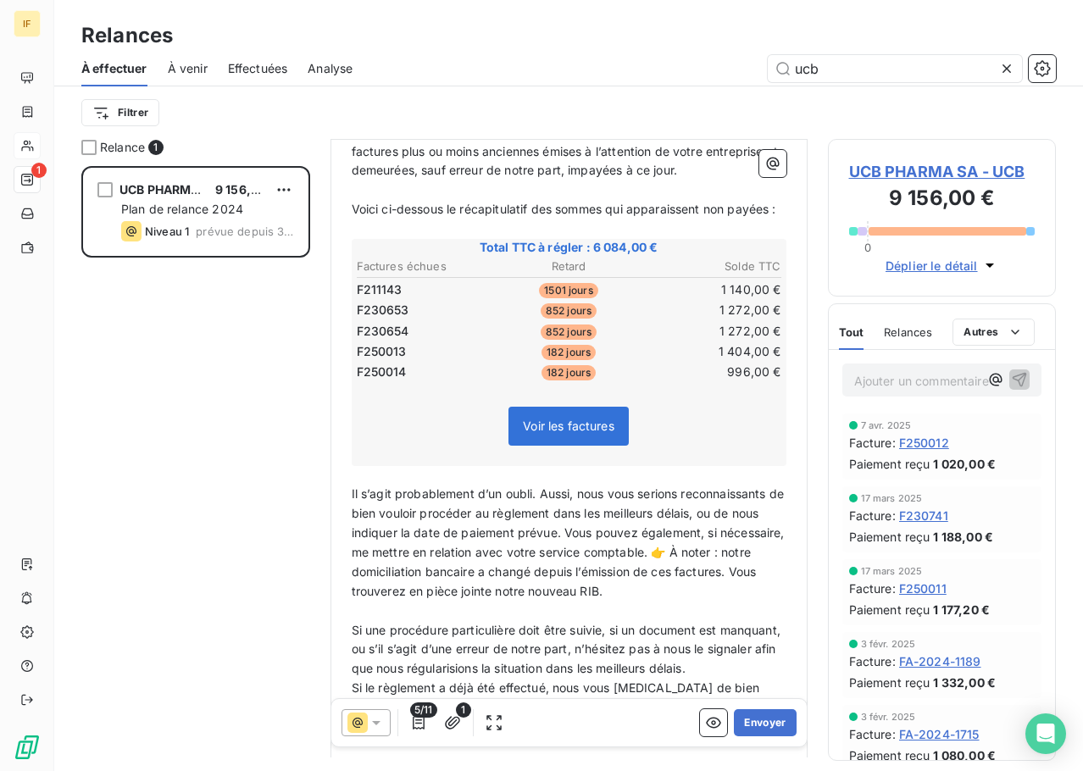
scroll to position [340, 0]
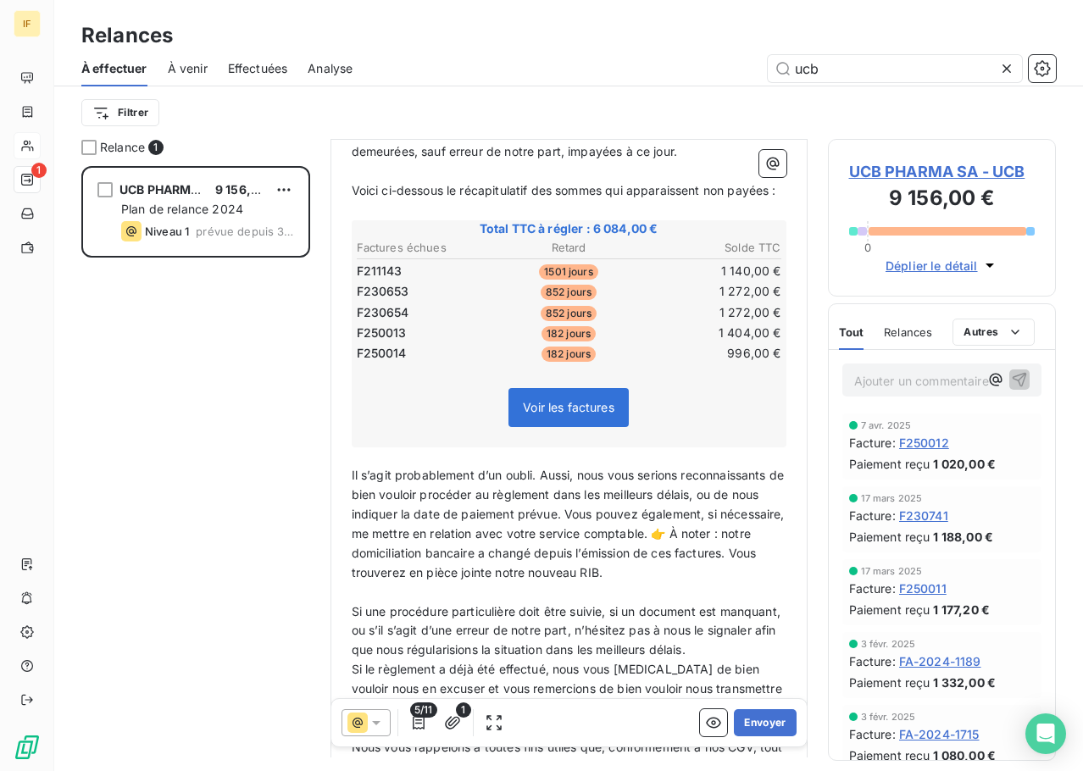
click at [492, 488] on span "Il s’agit probablement d’un oubli. Aussi, nous vous serions reconnaissants de b…" at bounding box center [570, 523] width 437 height 111
click at [532, 485] on span "Il s’agit probablement d’un oubli. Aussi, nous vous serions reconnaissants de b…" at bounding box center [570, 523] width 437 height 111
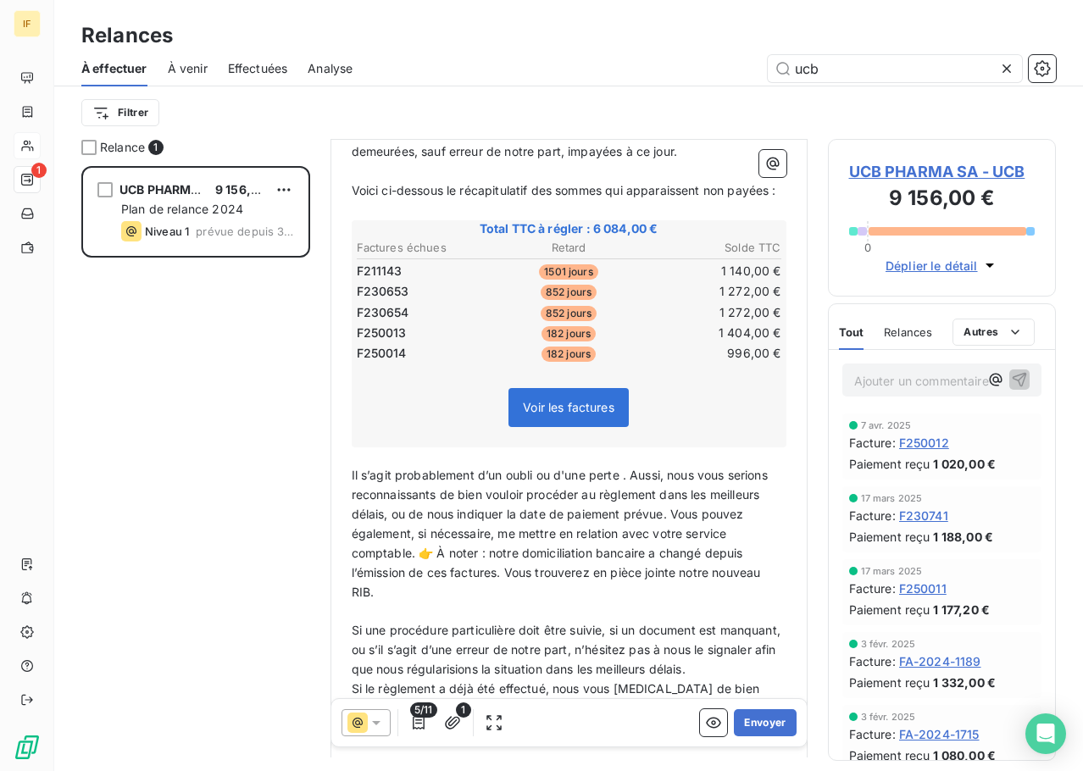
click at [625, 501] on span "Il s’agit probablement d’un oubli ou d'une perte . Aussi, nous vous serions rec…" at bounding box center [562, 533] width 420 height 131
click at [619, 488] on span "Il s’agit probablement d’un oubli ou d'une perte . Aussi, nous vous serions rec…" at bounding box center [562, 533] width 420 height 131
drag, startPoint x: 625, startPoint y: 486, endPoint x: 591, endPoint y: 485, distance: 33.9
click at [591, 485] on span "Il s’agit probablement d’un oubli ou d'une perte . Aussi, nous vous serions rec…" at bounding box center [562, 533] width 420 height 131
click at [603, 526] on span "Il s’agit probablement d’un oubli ou d'une perte . Aussi, nous vous serions rec…" at bounding box center [562, 533] width 420 height 131
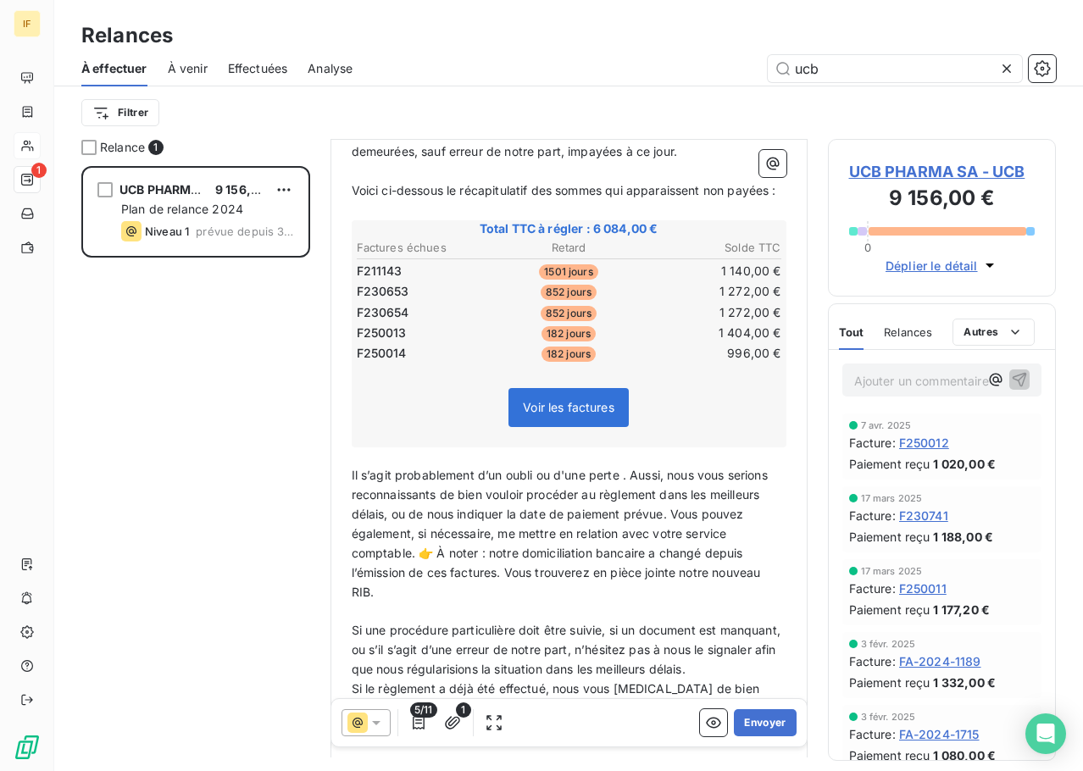
click at [578, 492] on p "Il s’agit probablement d’un oubli ou d'une perte . Aussi, nous vous serions rec…" at bounding box center [569, 534] width 435 height 136
drag, startPoint x: 623, startPoint y: 483, endPoint x: 534, endPoint y: 481, distance: 89.0
click at [534, 481] on span "Il s’agit probablement d’un oubli ou d'une perte . Aussi, nous vous serions rec…" at bounding box center [562, 533] width 420 height 131
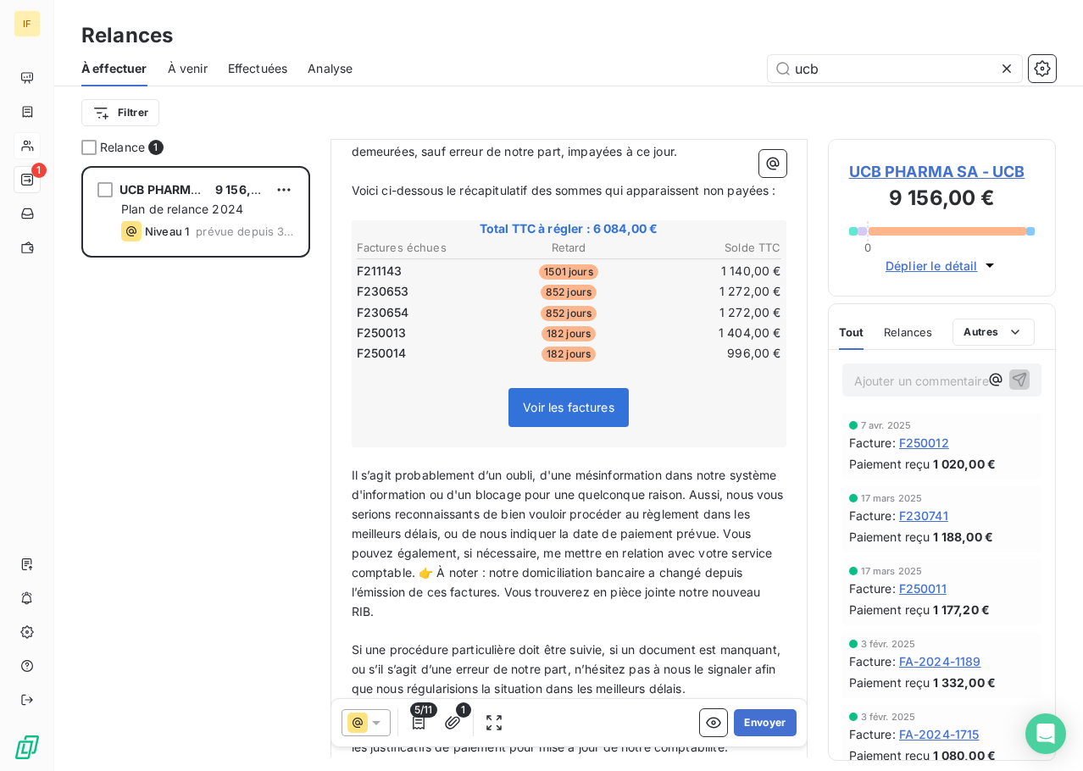
click at [355, 523] on span "Il s’agit probablement d’un oubli, d'une mésinformation dans notre système d'in…" at bounding box center [570, 543] width 436 height 150
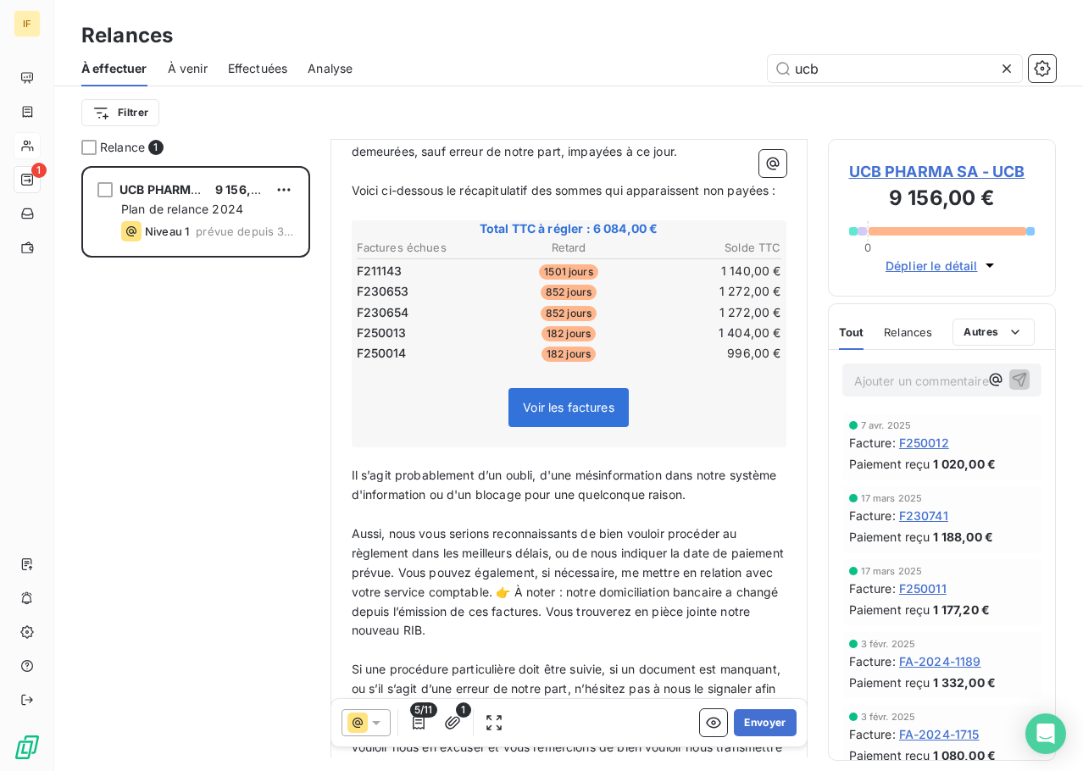
click at [366, 544] on span "Aussi, nous vous serions reconnaissants de bien vouloir procéder au règlement d…" at bounding box center [570, 581] width 437 height 111
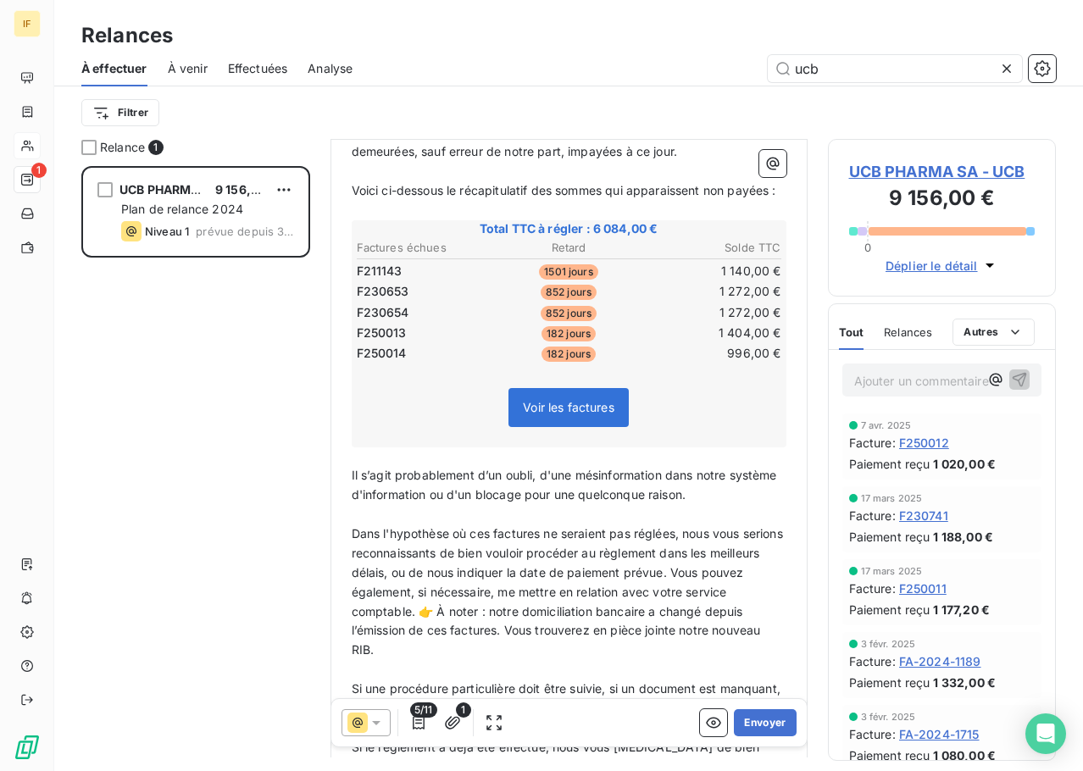
click at [648, 537] on span "Dans l'hypothèse où ces factures ne seraient pas réglées, nous vous serions rec…" at bounding box center [569, 591] width 435 height 131
click at [549, 543] on span "Dans l'hypothèse où ces factures ne seraient pas payées, nous vous serions reco…" at bounding box center [569, 591] width 435 height 131
drag, startPoint x: 549, startPoint y: 540, endPoint x: 632, endPoint y: 544, distance: 83.2
click at [632, 544] on span "Dans l'hypothèse où ces factures ne seraient pas payées, nous vous serions reco…" at bounding box center [569, 591] width 435 height 131
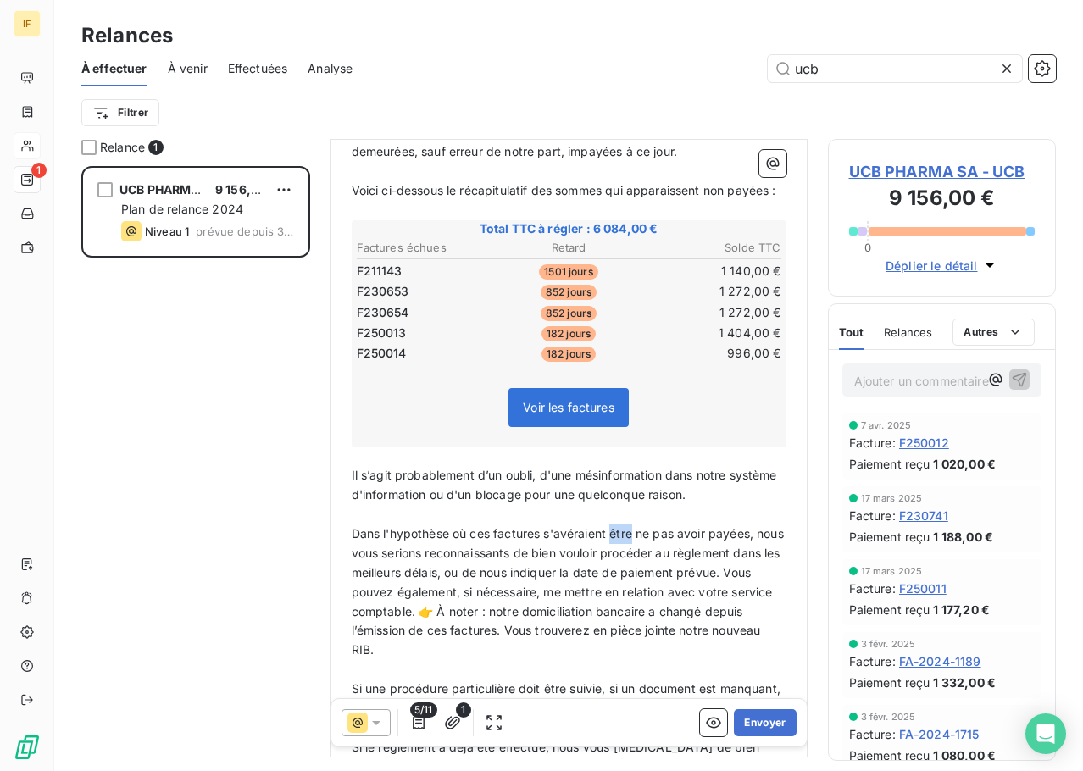
drag, startPoint x: 611, startPoint y: 541, endPoint x: 635, endPoint y: 545, distance: 24.1
click at [635, 545] on span "Dans l'hypothèse où ces factures s'avéraient être ne pas avoir payées, nous vou…" at bounding box center [570, 591] width 436 height 131
click at [576, 502] on span "Il s’agit probablement d’un oubli, d'une mésinformation dans notre système d'in…" at bounding box center [566, 485] width 429 height 34
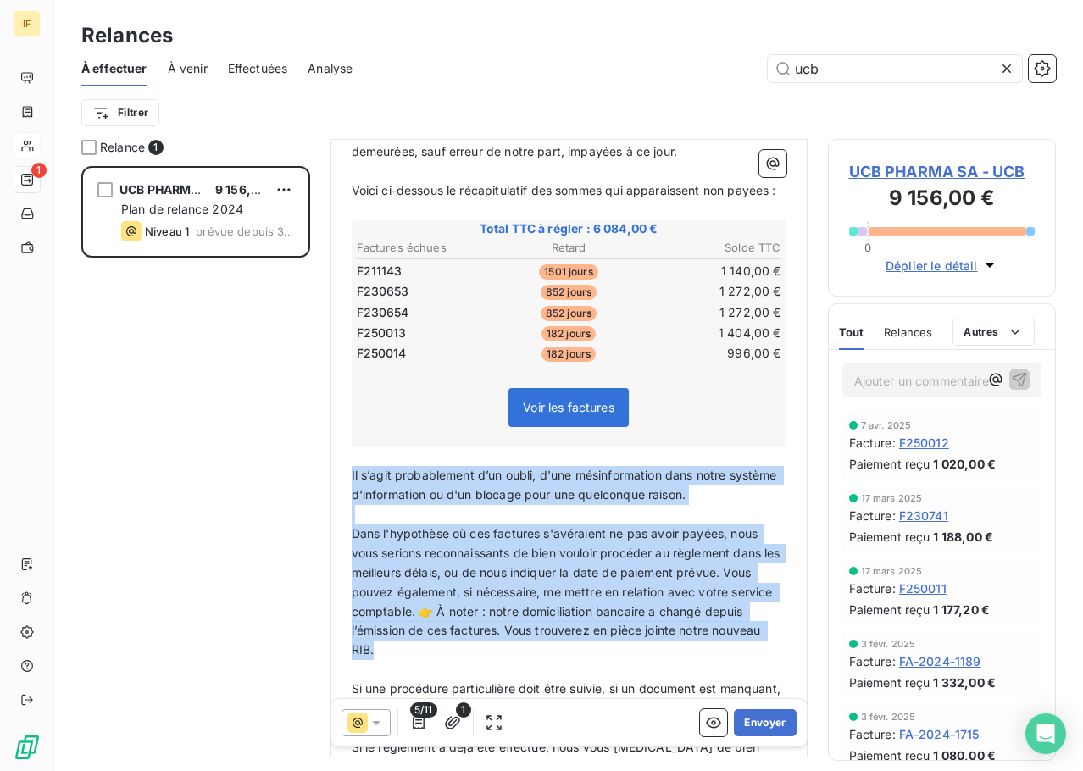
drag, startPoint x: 351, startPoint y: 481, endPoint x: 659, endPoint y: 650, distance: 351.3
click at [659, 650] on div "Chère Laurence, ﻿ Je me permets de vous contacter en ma qualité de Directeur ad…" at bounding box center [569, 654] width 435 height 1216
copy div "Il s’agit probablement d’un oubli, d'une mésinformation dans notre système d'in…"
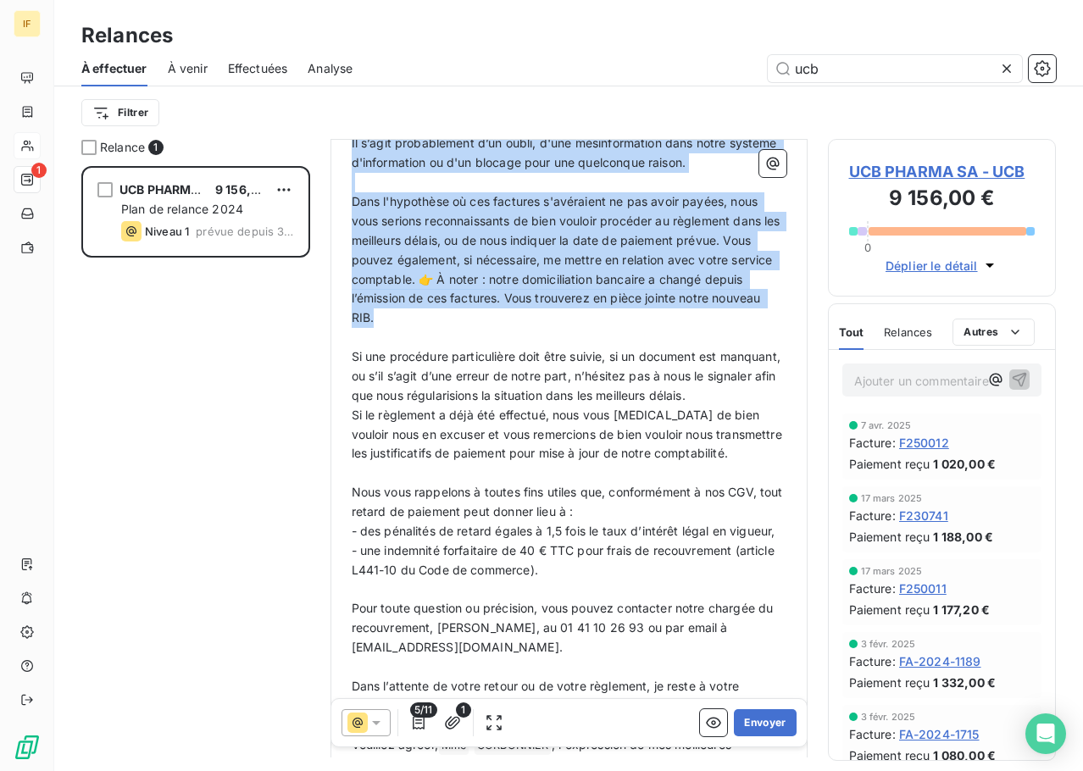
scroll to position [679, 0]
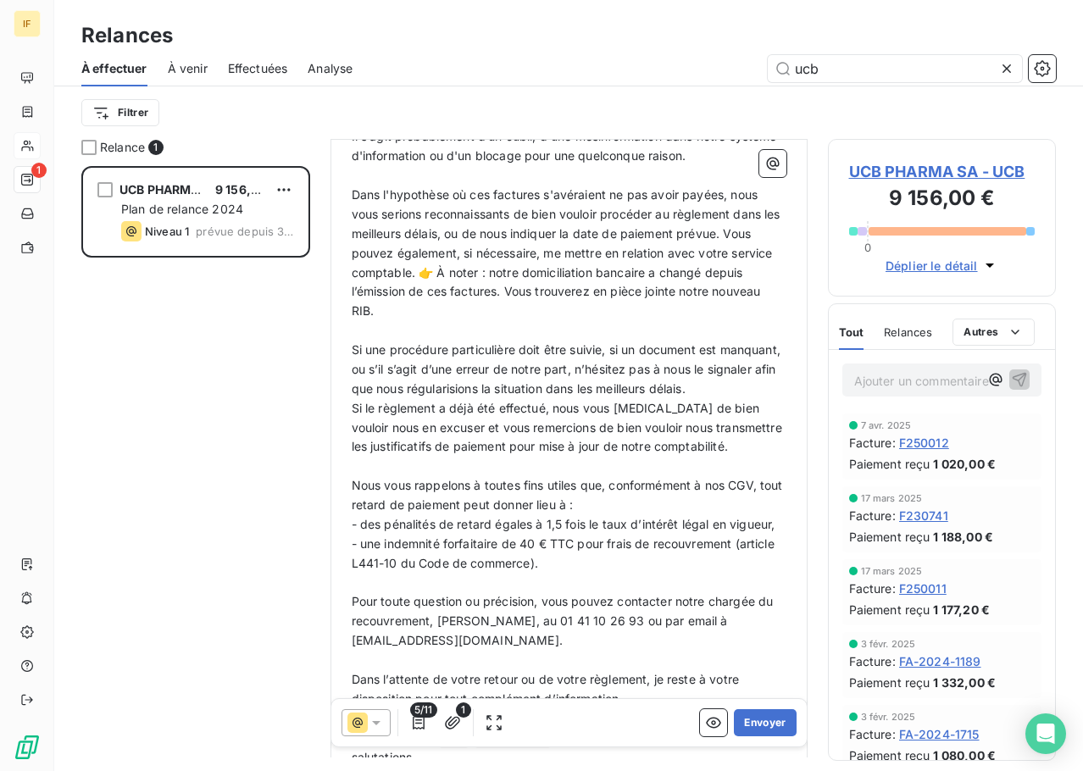
click at [353, 415] on span "Si le règlement a déjà été effectué, nous vous [MEDICAL_DATA] de bien vouloir n…" at bounding box center [569, 427] width 434 height 53
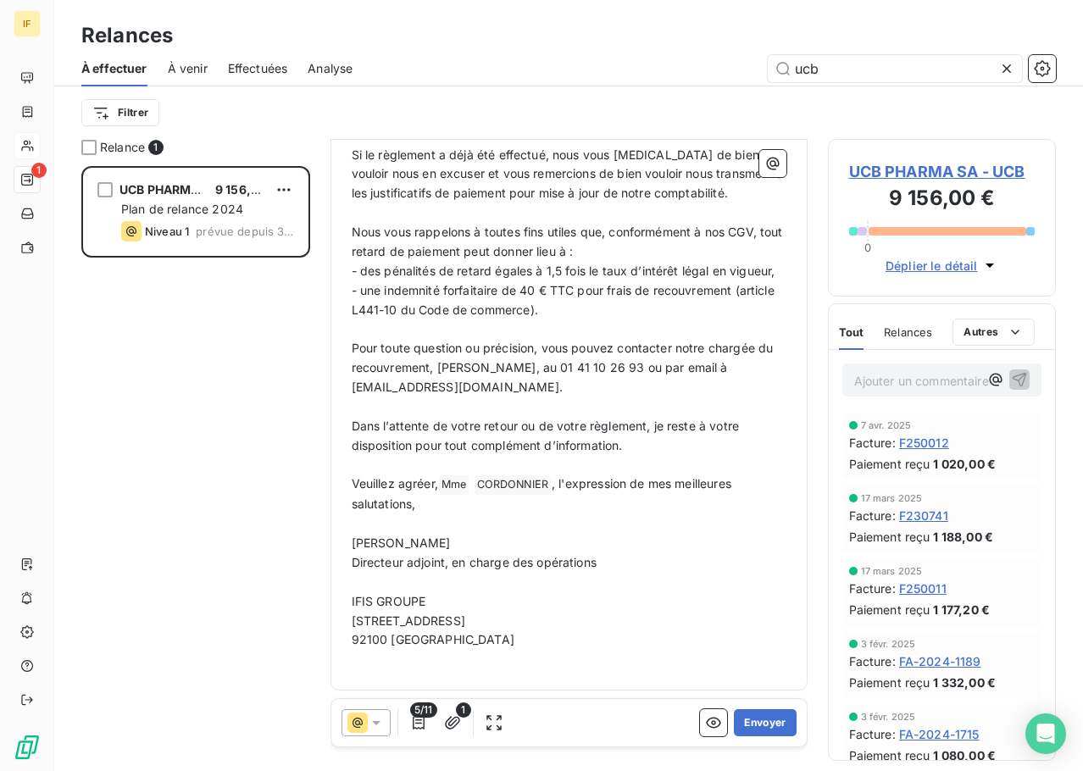
scroll to position [982, 0]
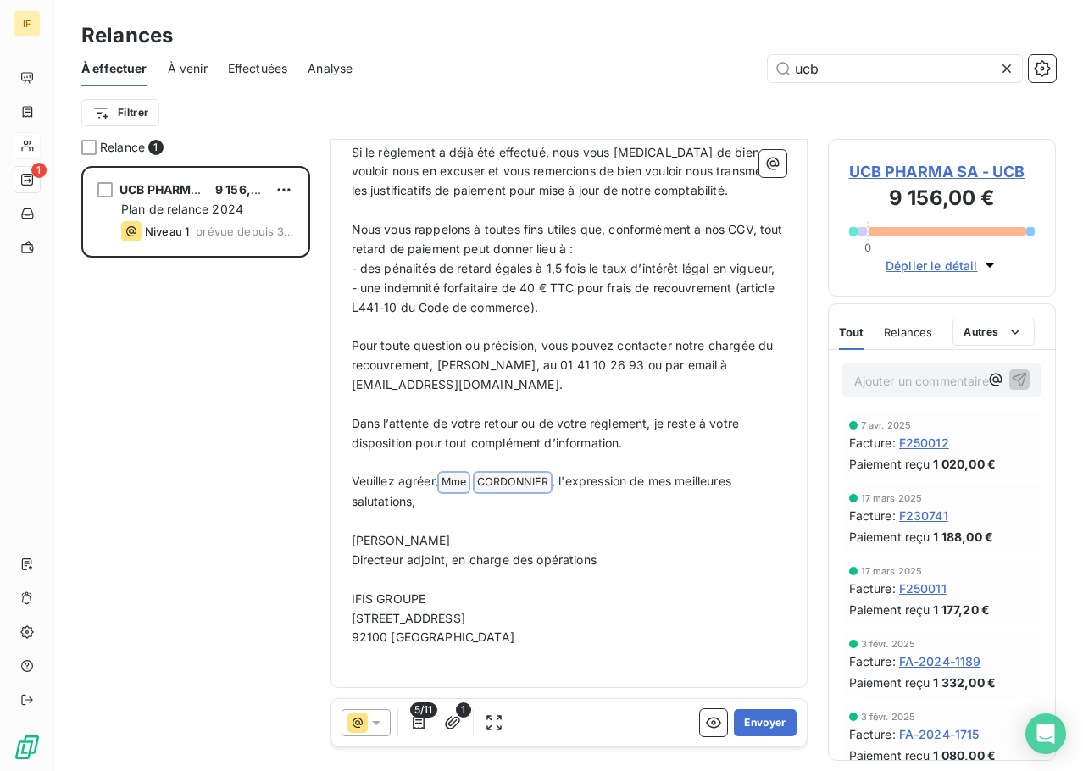
drag, startPoint x: 447, startPoint y: 482, endPoint x: 557, endPoint y: 480, distance: 110.2
click at [557, 480] on p "Veuillez agréer, Mme ﻿ CORDONNIER ﻿ , l'expression de mes meilleures salutation…" at bounding box center [569, 492] width 435 height 40
click at [365, 519] on p "﻿" at bounding box center [569, 521] width 435 height 19
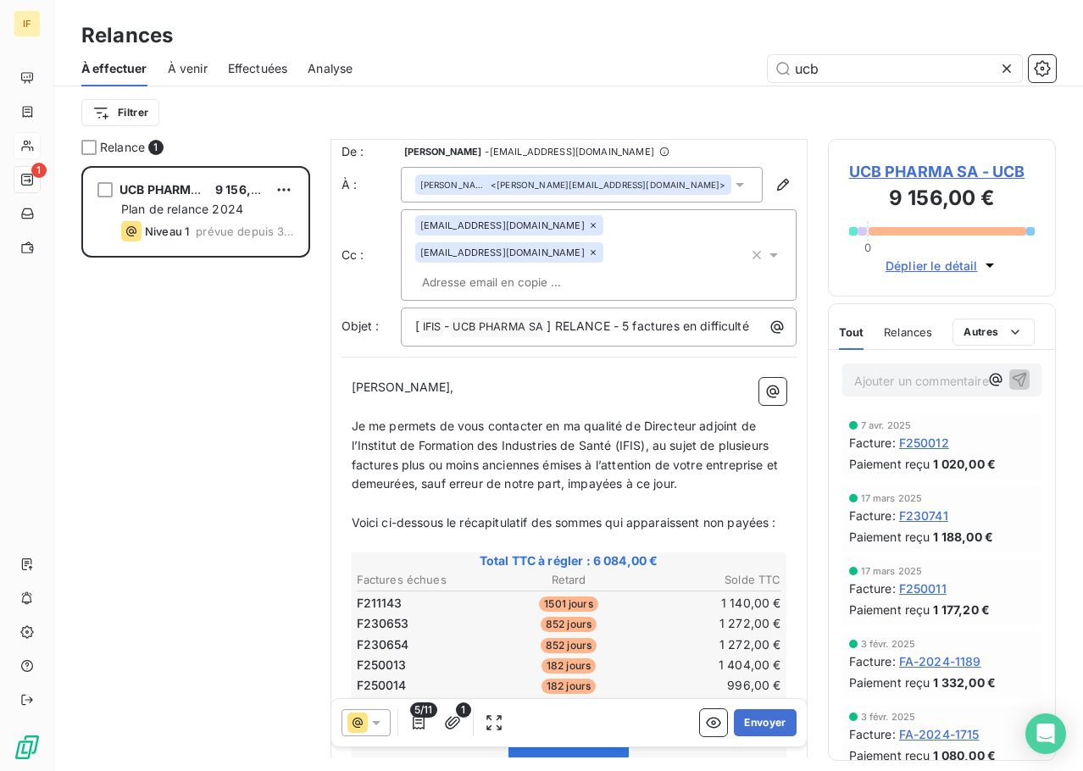
scroll to position [0, 0]
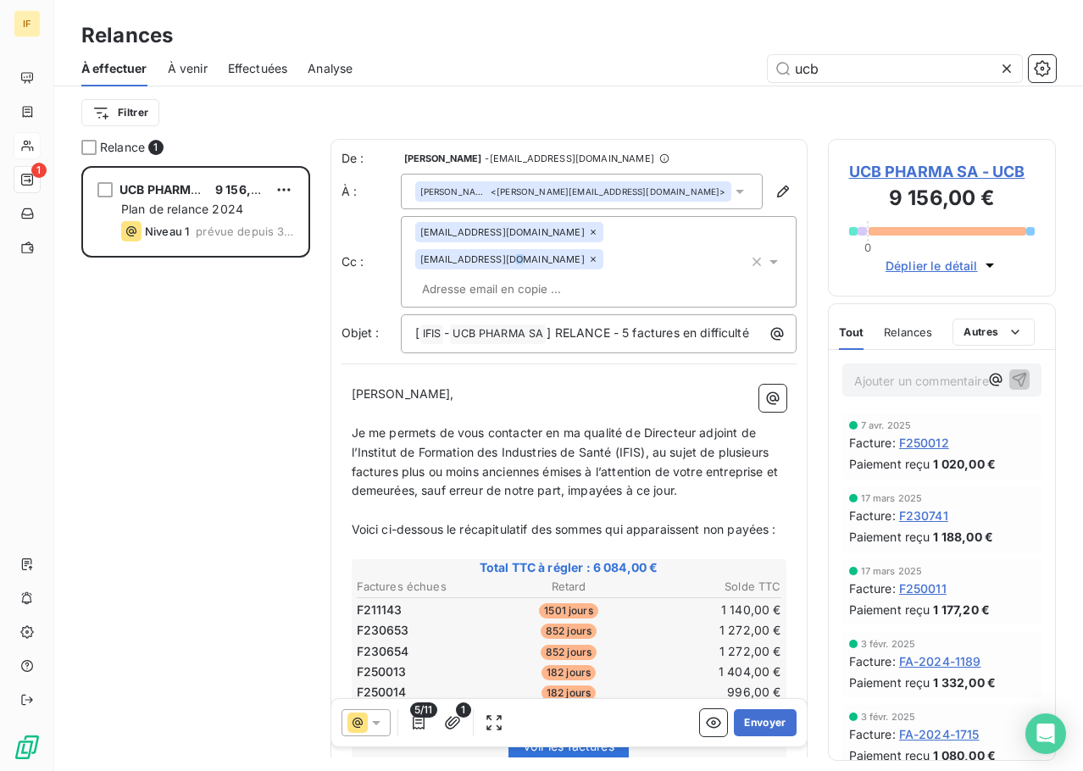
click at [593, 248] on div "clients@ifis.fr v.clessienne@ifis.fr" at bounding box center [581, 262] width 333 height 80
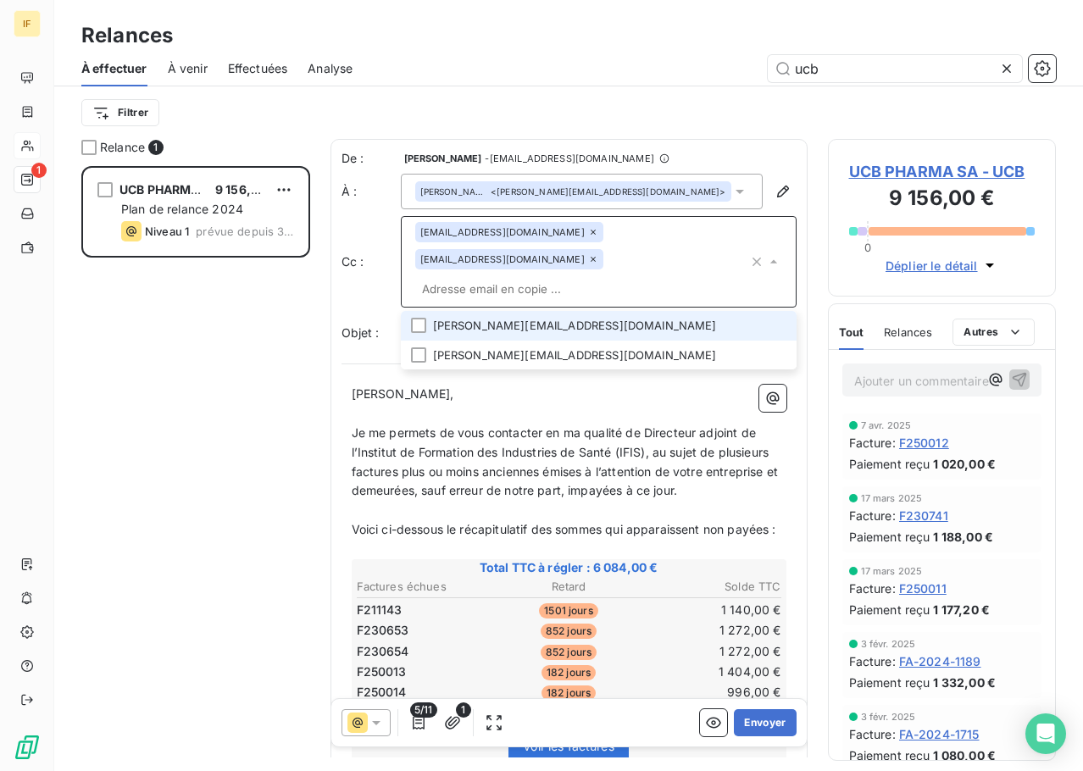
click at [690, 229] on div "clients@ifis.fr v.clessienne@ifis.fr" at bounding box center [581, 262] width 333 height 80
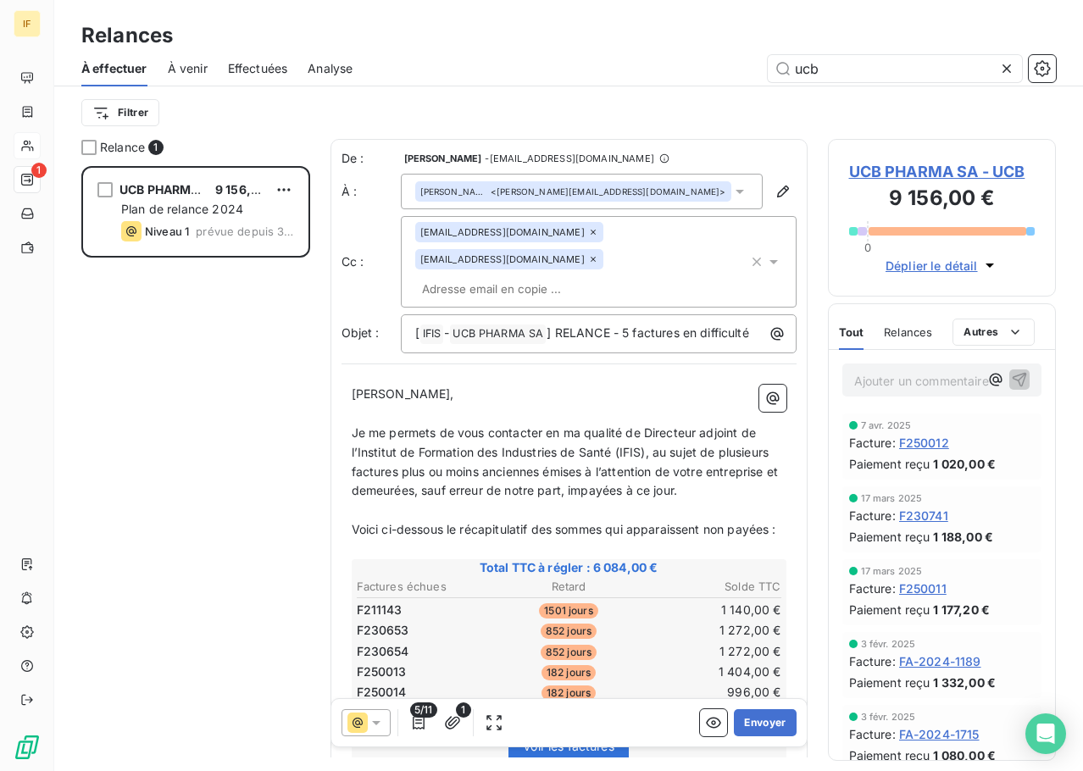
click at [639, 249] on div "clients@ifis.fr v.clessienne@ifis.fr" at bounding box center [581, 262] width 333 height 80
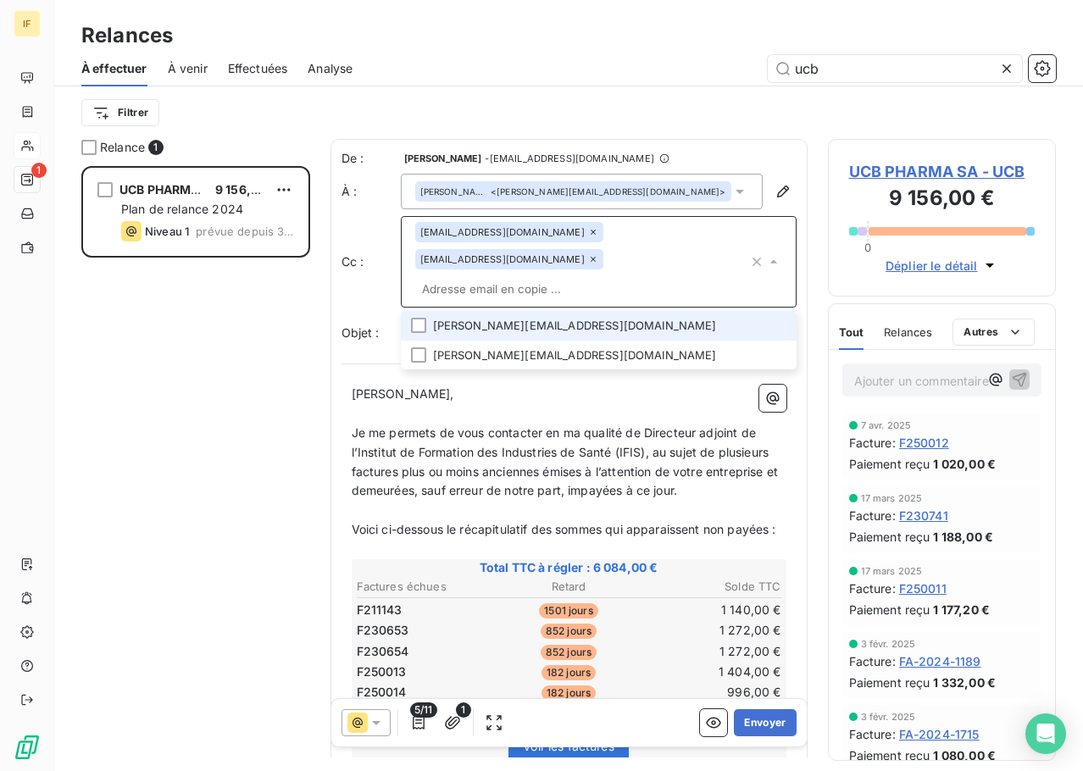
click at [641, 276] on input "text" at bounding box center [581, 288] width 333 height 25
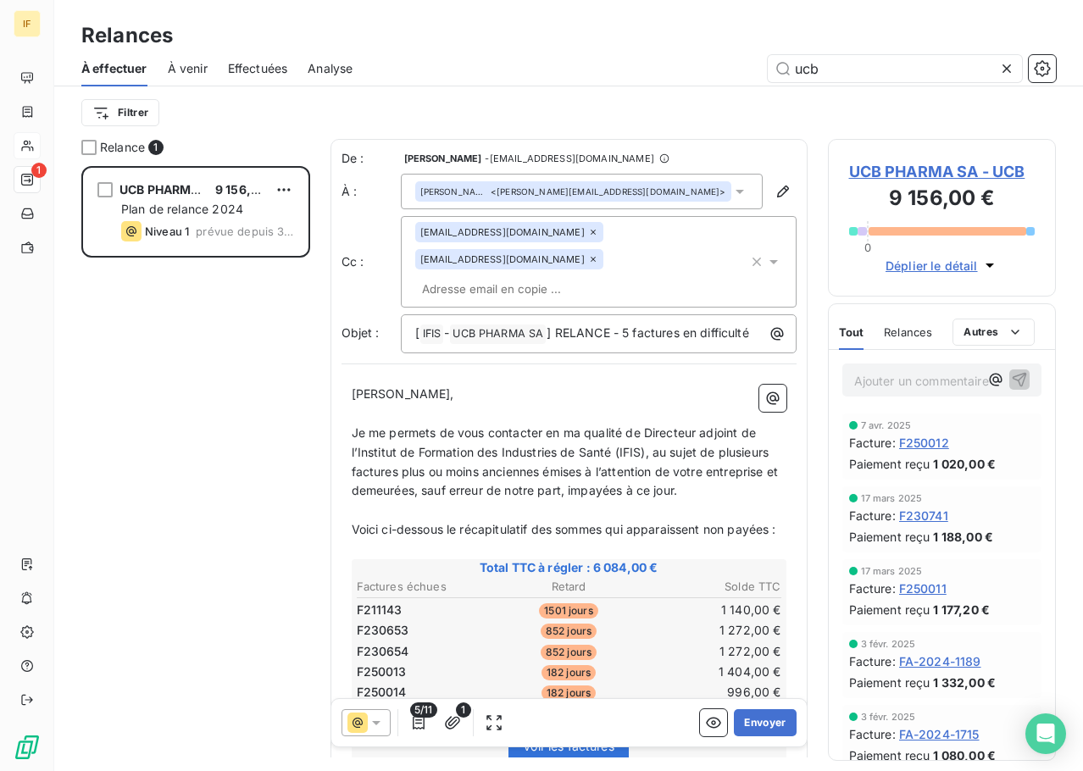
click at [626, 248] on div "clients@ifis.fr v.clessienne@ifis.fr" at bounding box center [581, 262] width 333 height 80
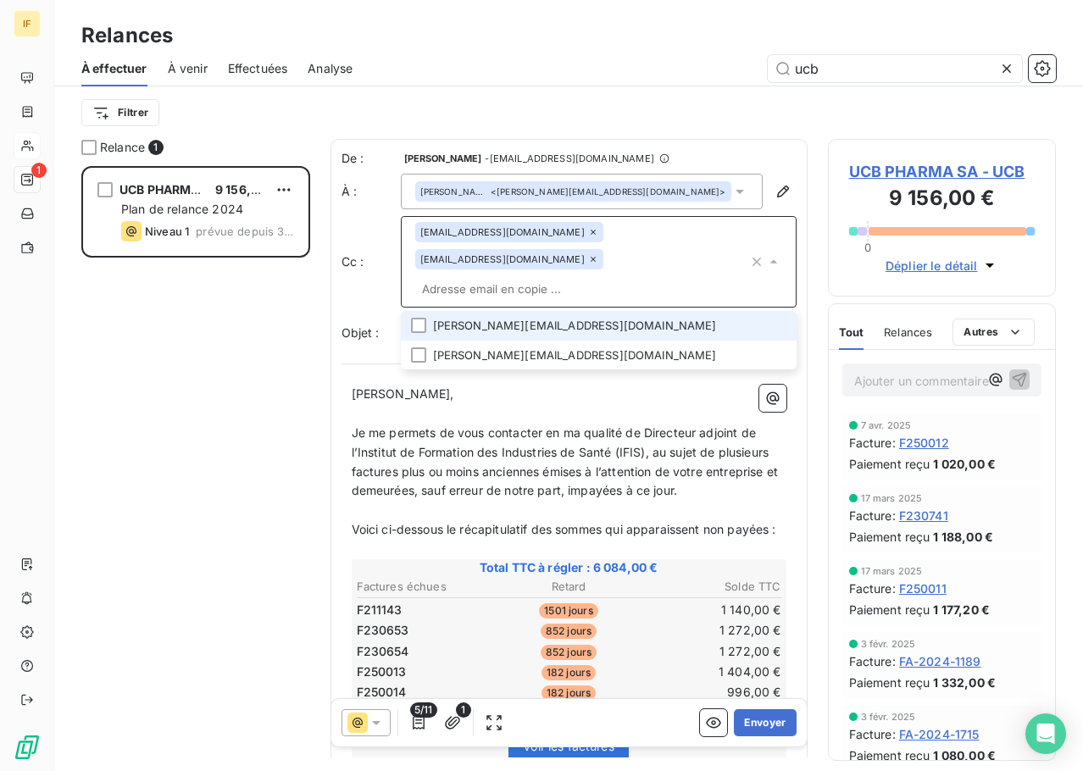
paste input "sophie.rovedo@ucb.com"
type input "sophie.rovedo@ucb.com"
click at [537, 311] on li "sophie.rovedo@ucb.com" at bounding box center [599, 326] width 396 height 30
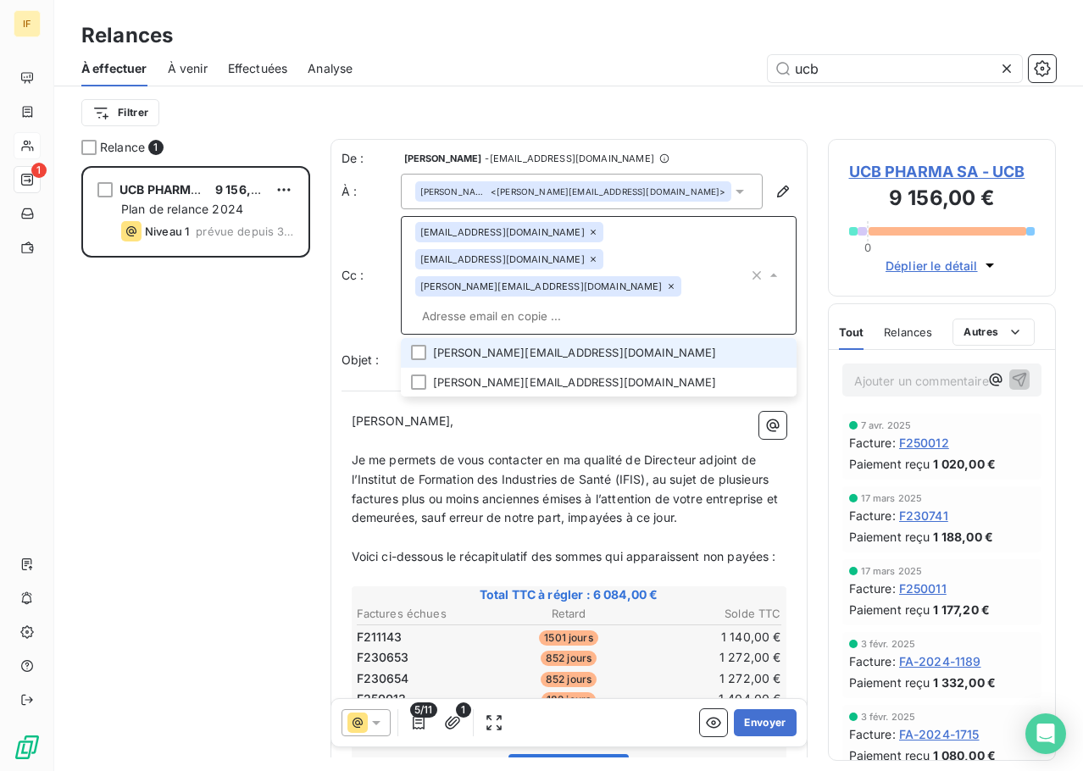
click at [584, 453] on span "Je me permets de vous contacter en ma qualité de Directeur adjoint de l’Institu…" at bounding box center [567, 489] width 431 height 73
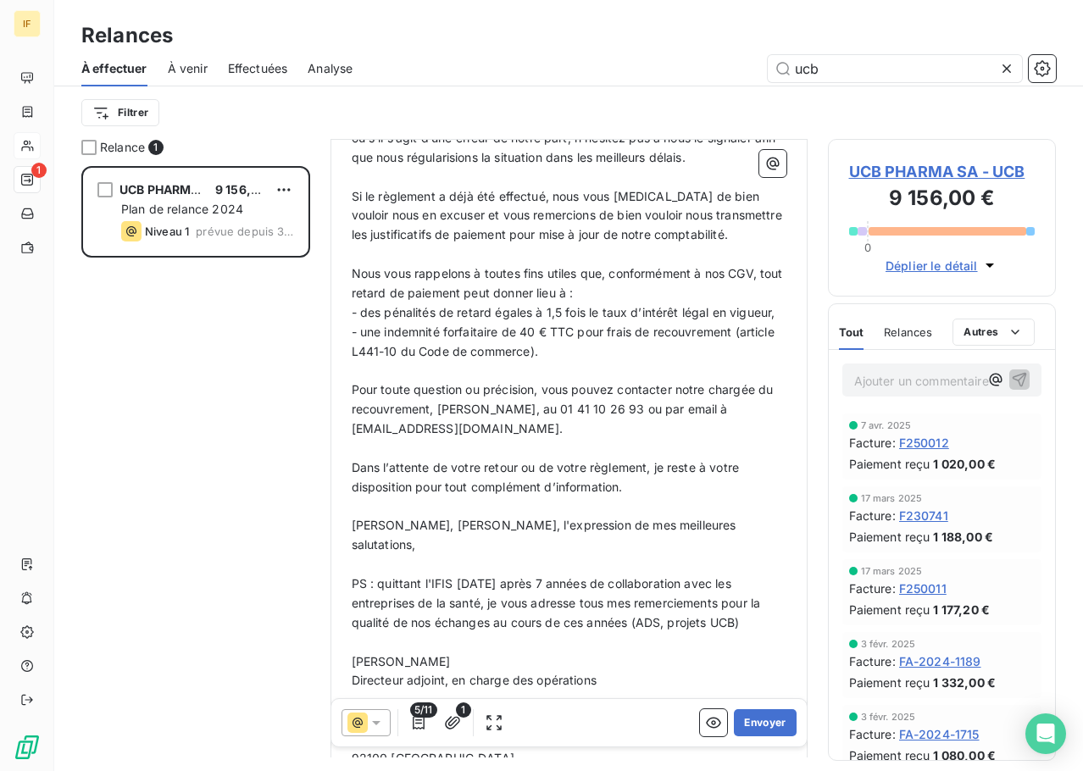
scroll to position [1018, 0]
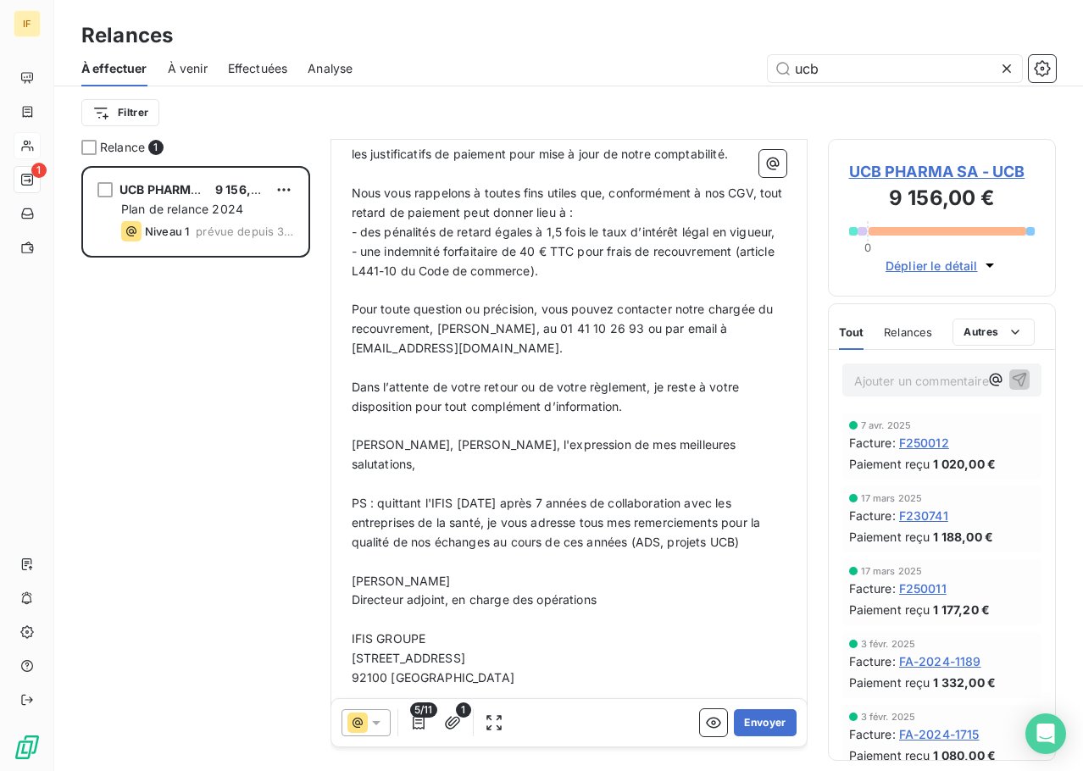
click at [744, 510] on span "PS : quittant l'IFIS lundi prochain après 7 années de collaboration avec les en…" at bounding box center [558, 522] width 413 height 53
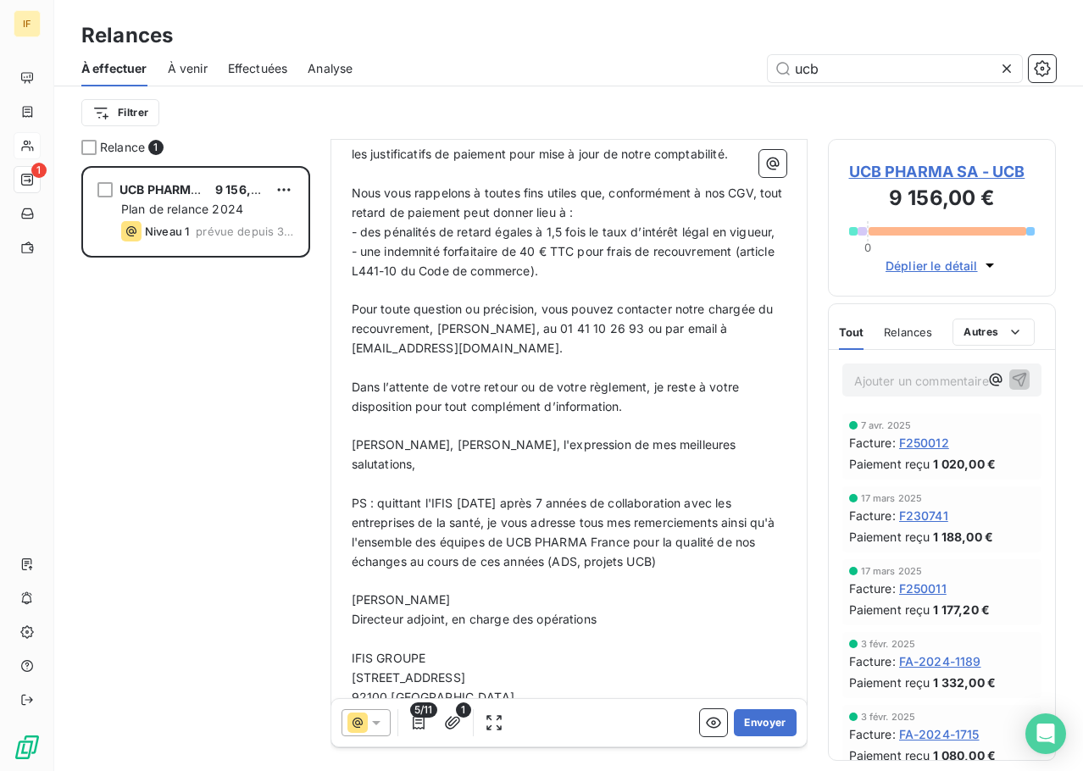
click at [735, 543] on p "PS : quittant l'IFIS lundi prochain après 7 années de collaboration avec les en…" at bounding box center [569, 533] width 435 height 78
click at [548, 520] on span "PS : quittant l'IFIS lundi prochain après 7 années de collaboration avec les en…" at bounding box center [565, 532] width 427 height 73
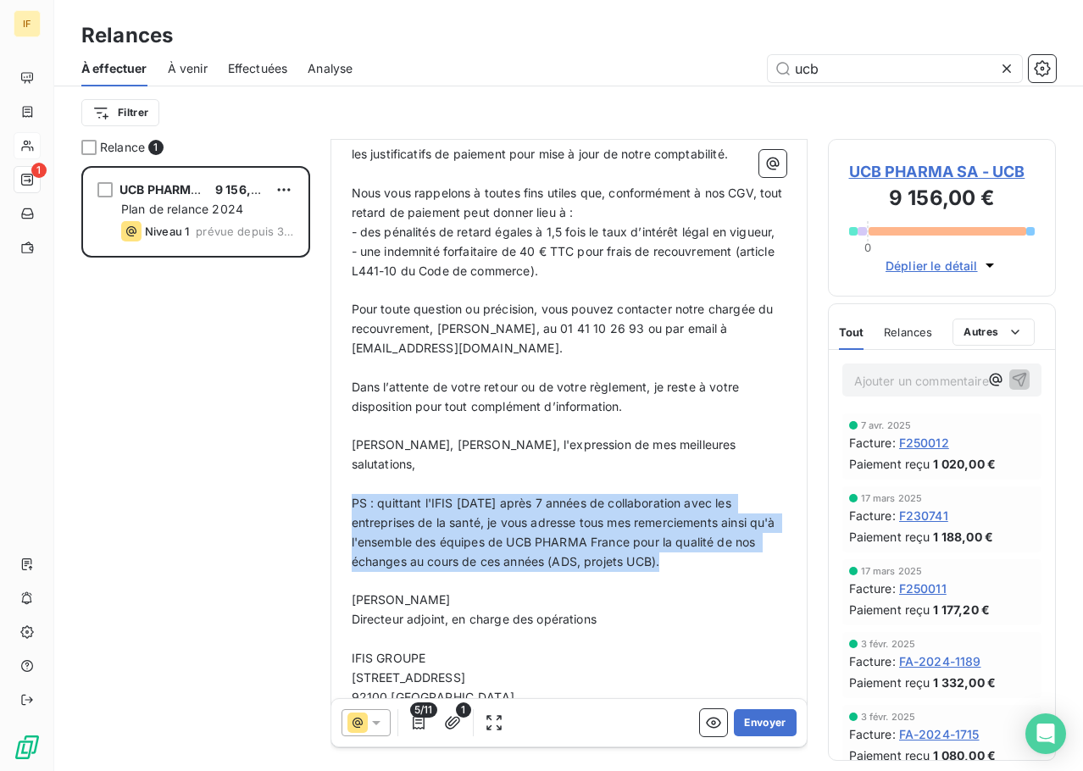
click at [548, 520] on span "PS : quittant l'IFIS lundi prochain après 7 années de collaboration avec les en…" at bounding box center [565, 532] width 427 height 73
copy span "PS : quittant l'IFIS lundi prochain après 7 années de collaboration avec les en…"
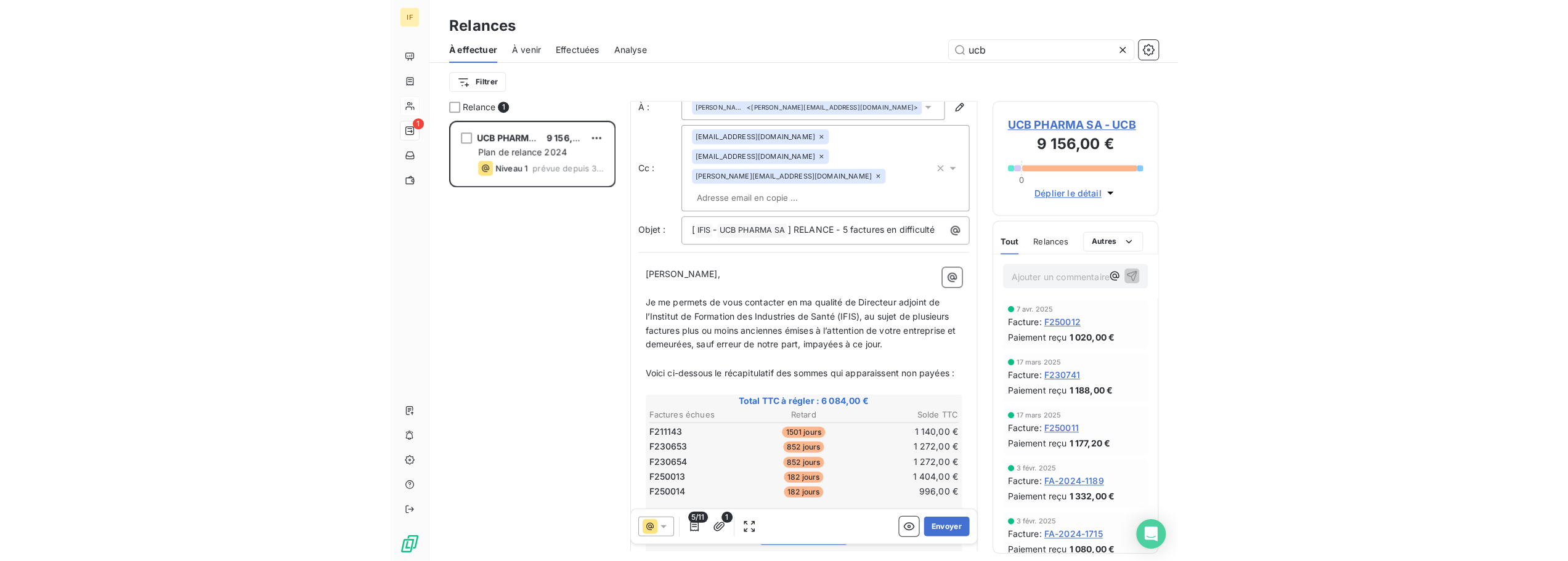
scroll to position [124, 0]
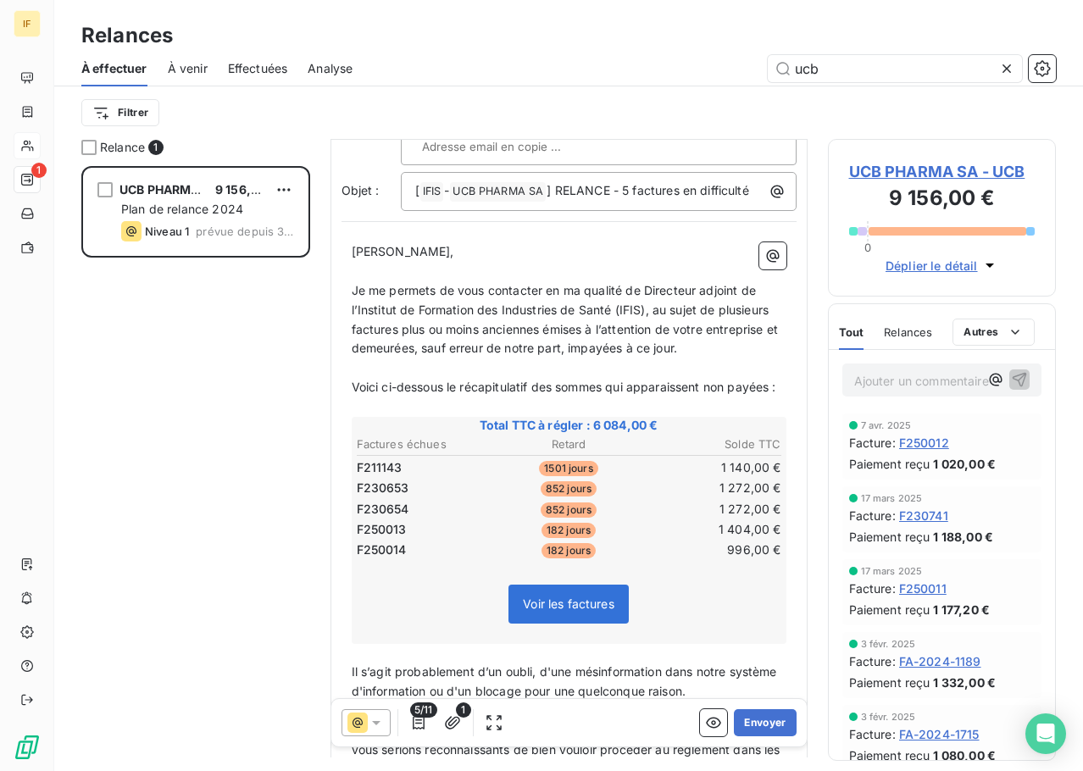
click at [701, 281] on p "Je me permets de vous contacter en ma qualité de Directeur adjoint de l’Institu…" at bounding box center [569, 320] width 435 height 78
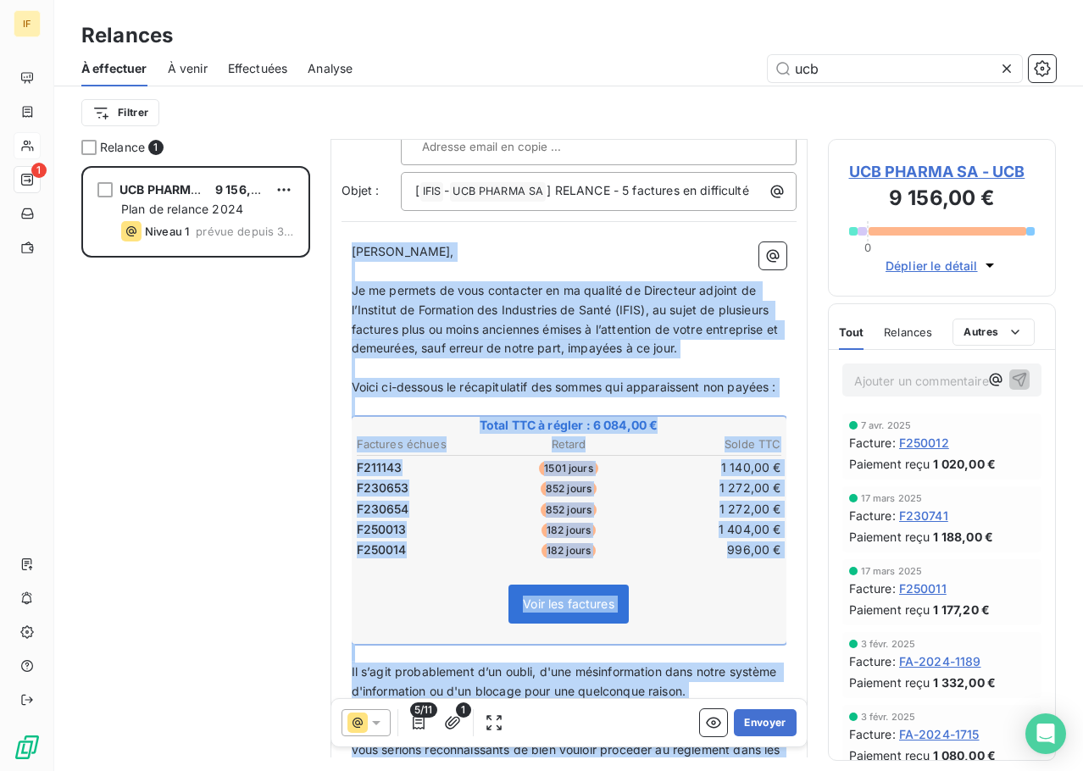
copy div "Chère Laurence, ﻿ Je me permets de vous contacter en ma qualité de Directeur ad…"
click at [760, 726] on button "Envoyer" at bounding box center [765, 723] width 62 height 27
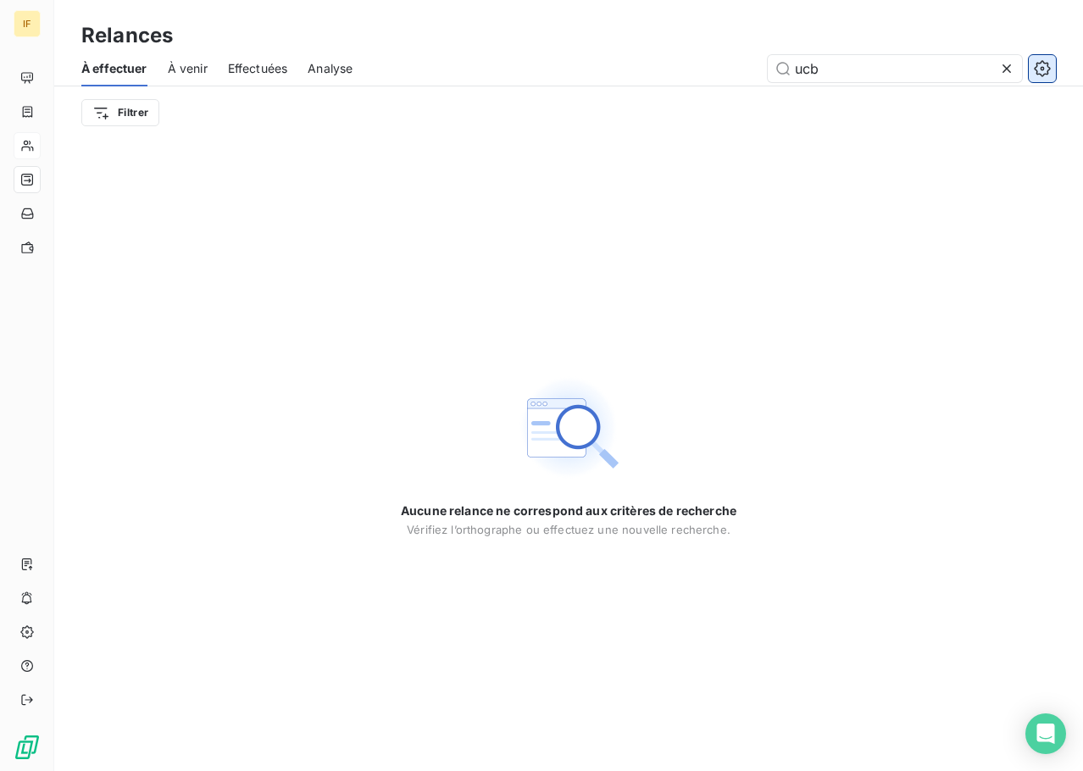
click at [1054, 64] on button "button" at bounding box center [1042, 68] width 27 height 27
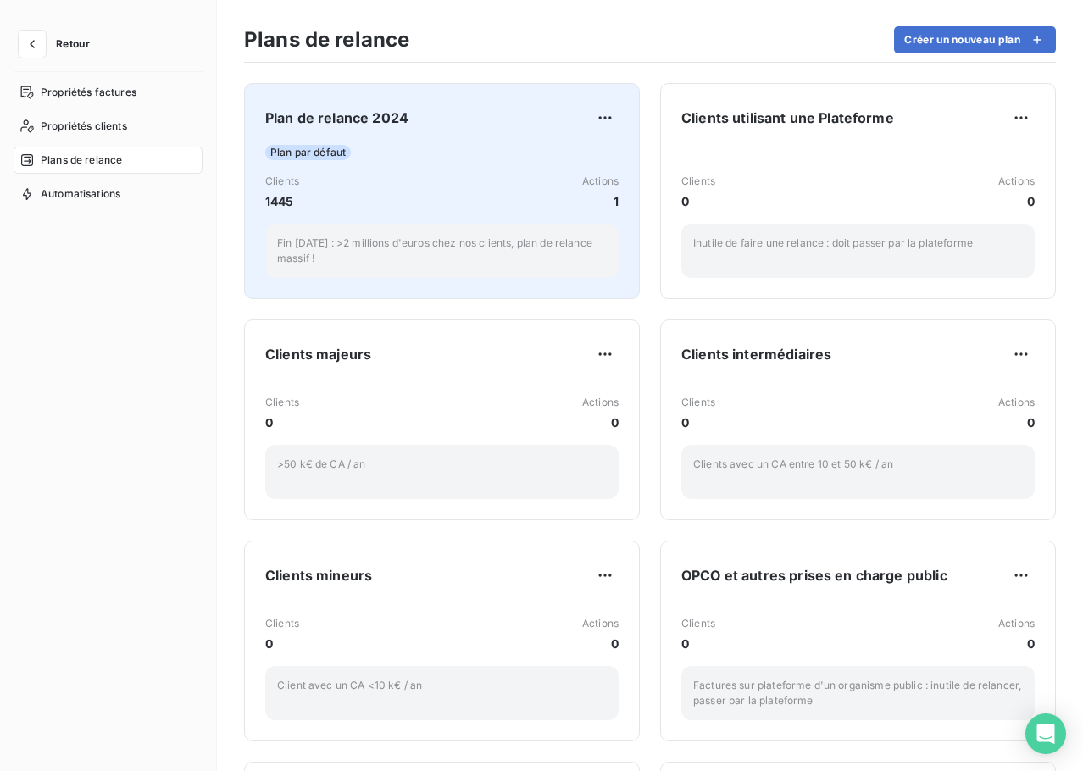
click at [362, 118] on span "Plan de relance 2024" at bounding box center [336, 118] width 143 height 20
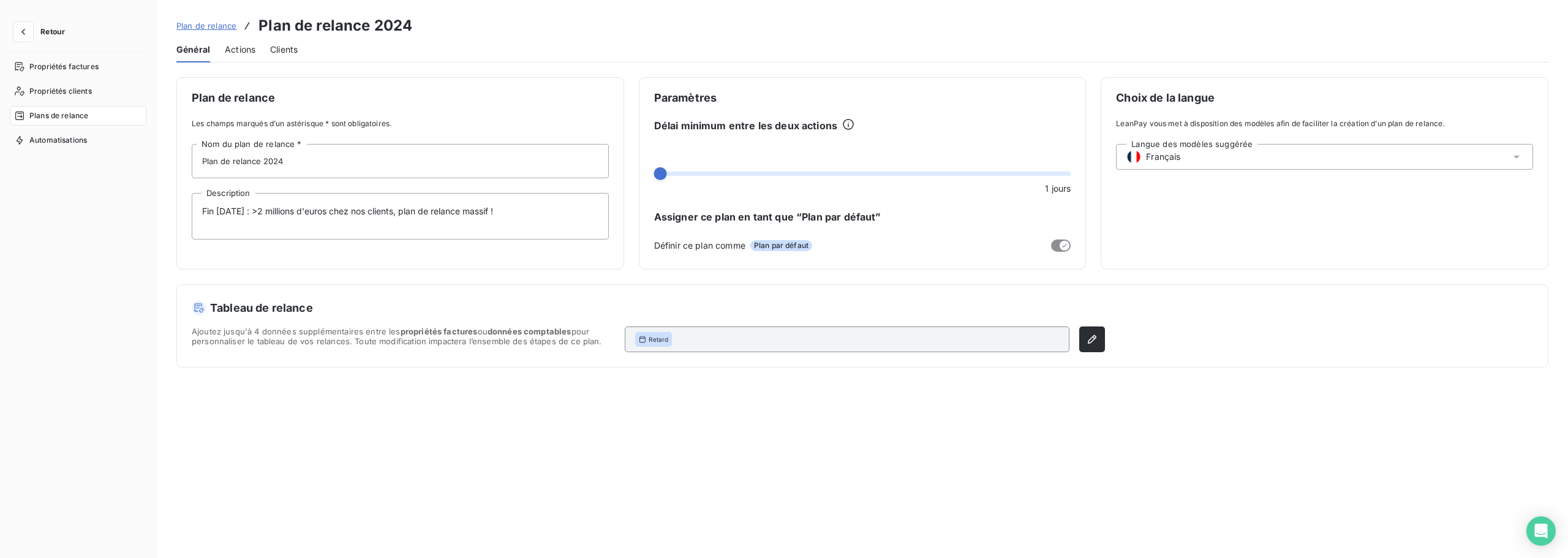
click at [283, 54] on span "Clients" at bounding box center [284, 49] width 27 height 12
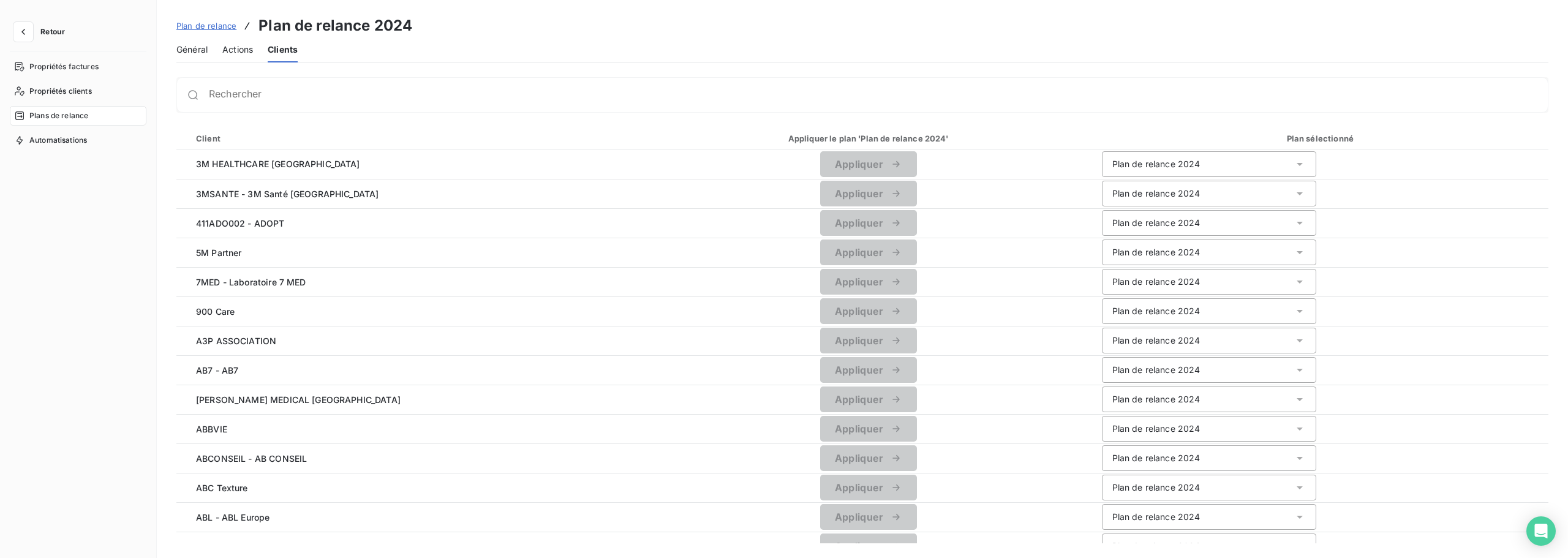
click at [237, 52] on span "Actions" at bounding box center [238, 49] width 30 height 12
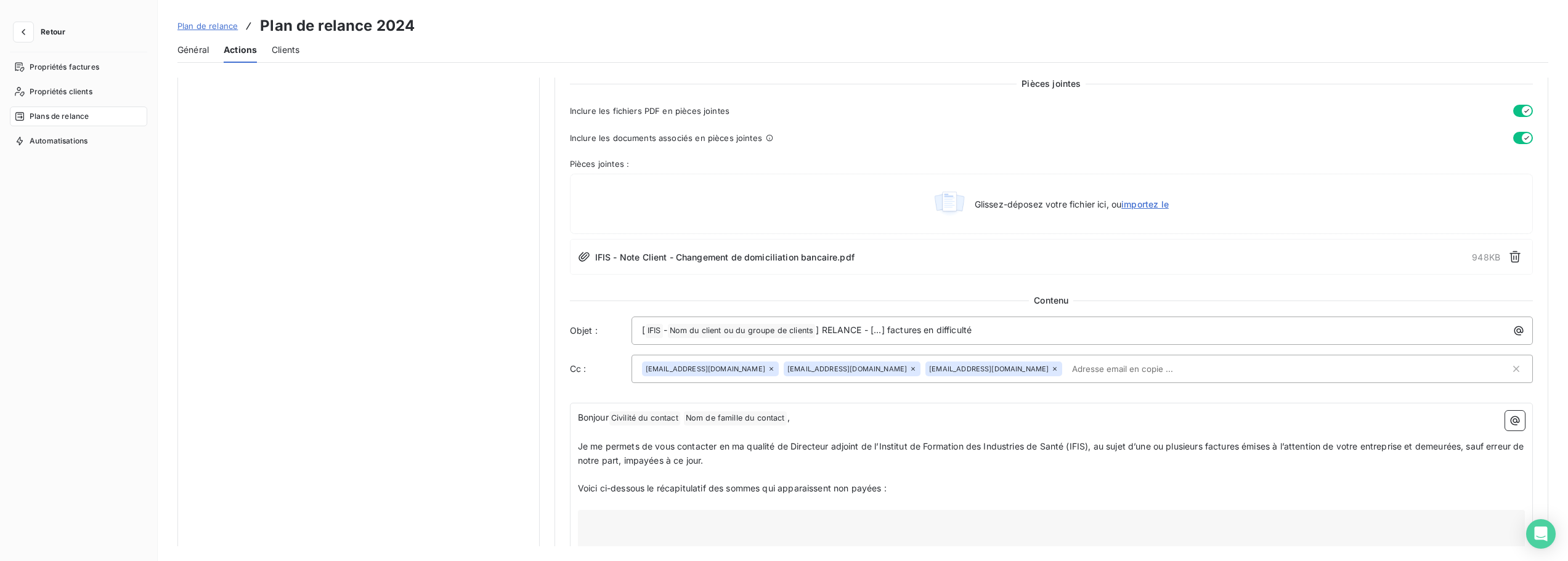
scroll to position [739, 0]
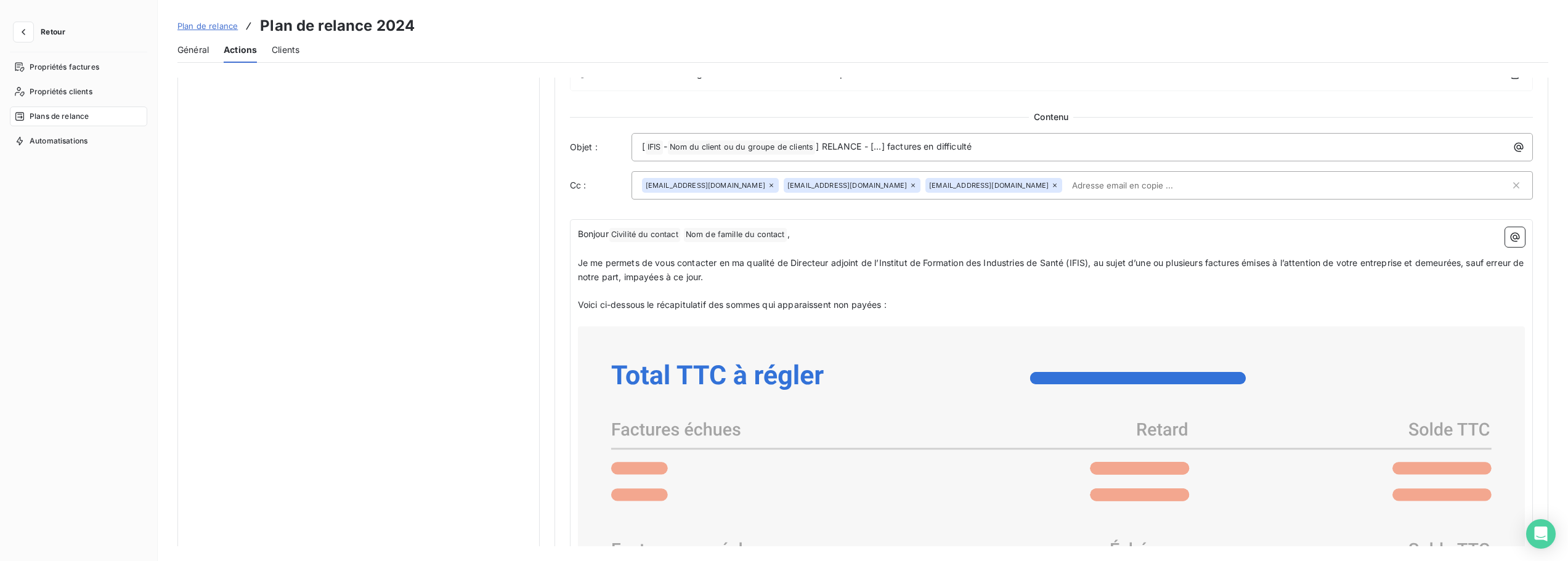
click at [1051, 183] on icon at bounding box center [1055, 185] width 7 height 7
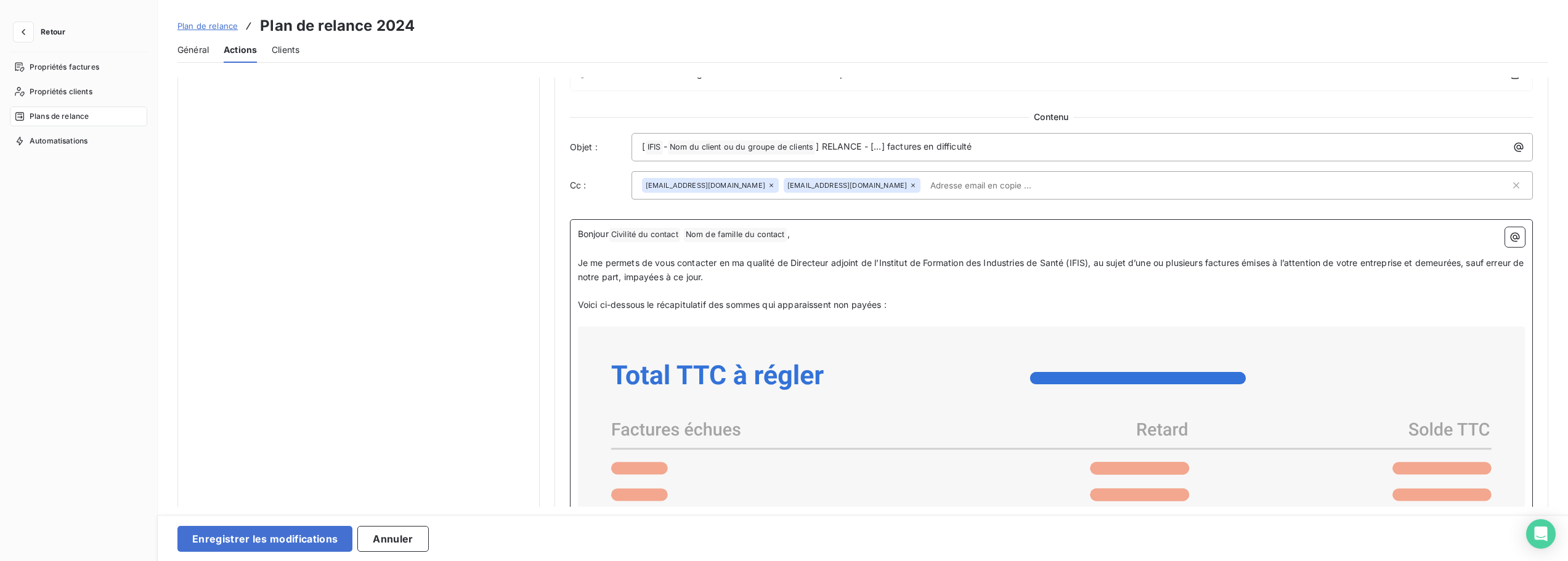
click at [1404, 265] on span "Je me permets de vous contacter en ma qualité de Directeur adjoint de l’Institu…" at bounding box center [1052, 270] width 949 height 25
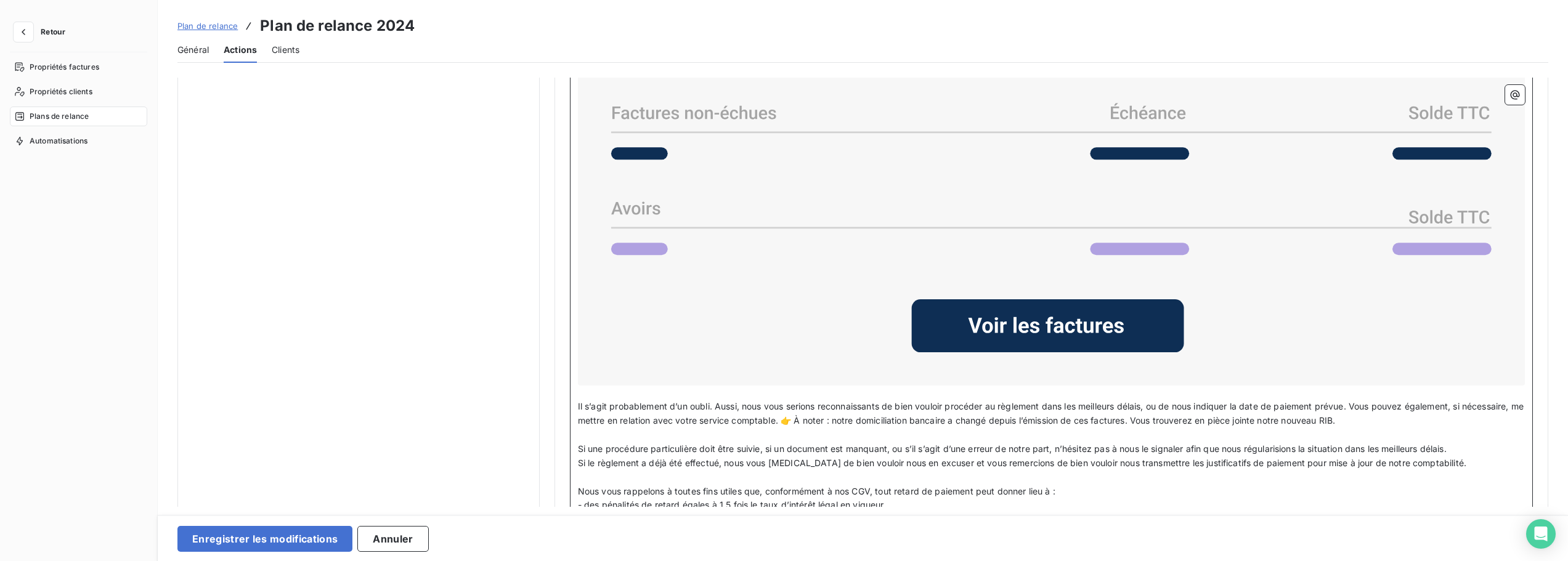
scroll to position [1355, 0]
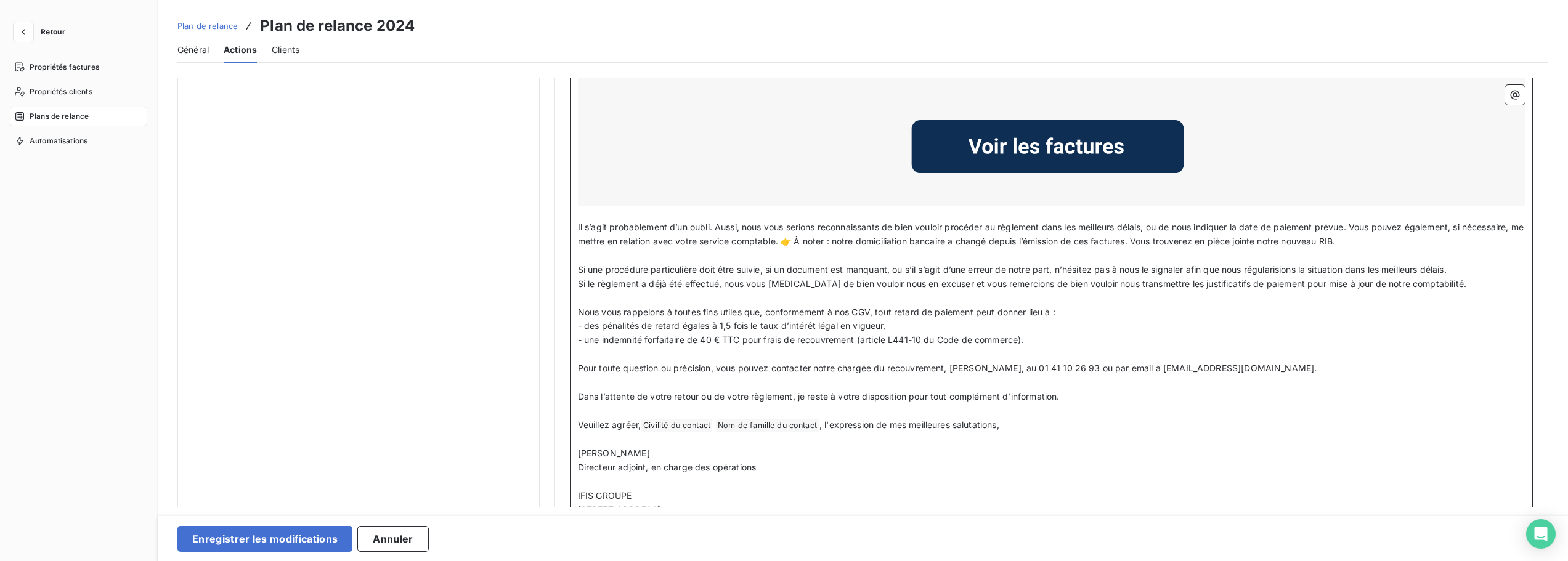
click at [717, 350] on p "﻿" at bounding box center [1051, 354] width 947 height 14
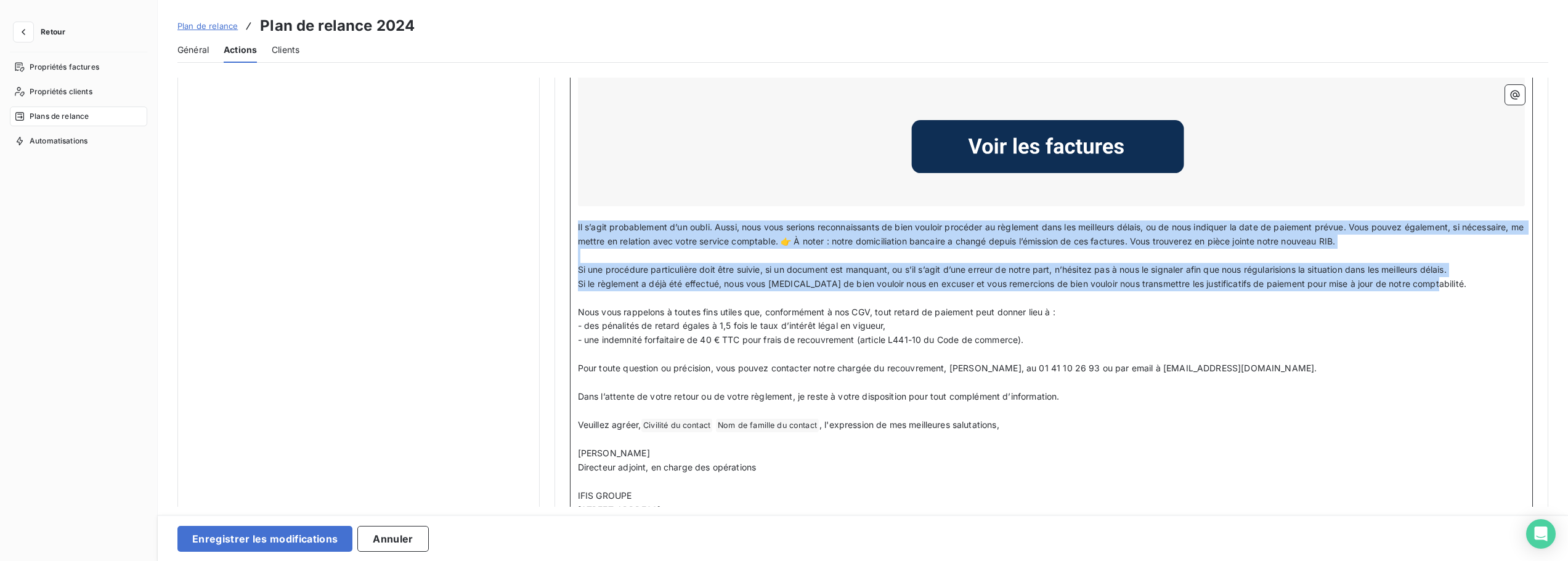
drag, startPoint x: 1438, startPoint y: 279, endPoint x: 571, endPoint y: 228, distance: 868.5
click at [571, 228] on div "Bonjour Civilité du contact ﻿ Nom de famille du contact ﻿ , ﻿ Je me permets de …" at bounding box center [1051, 85] width 963 height 964
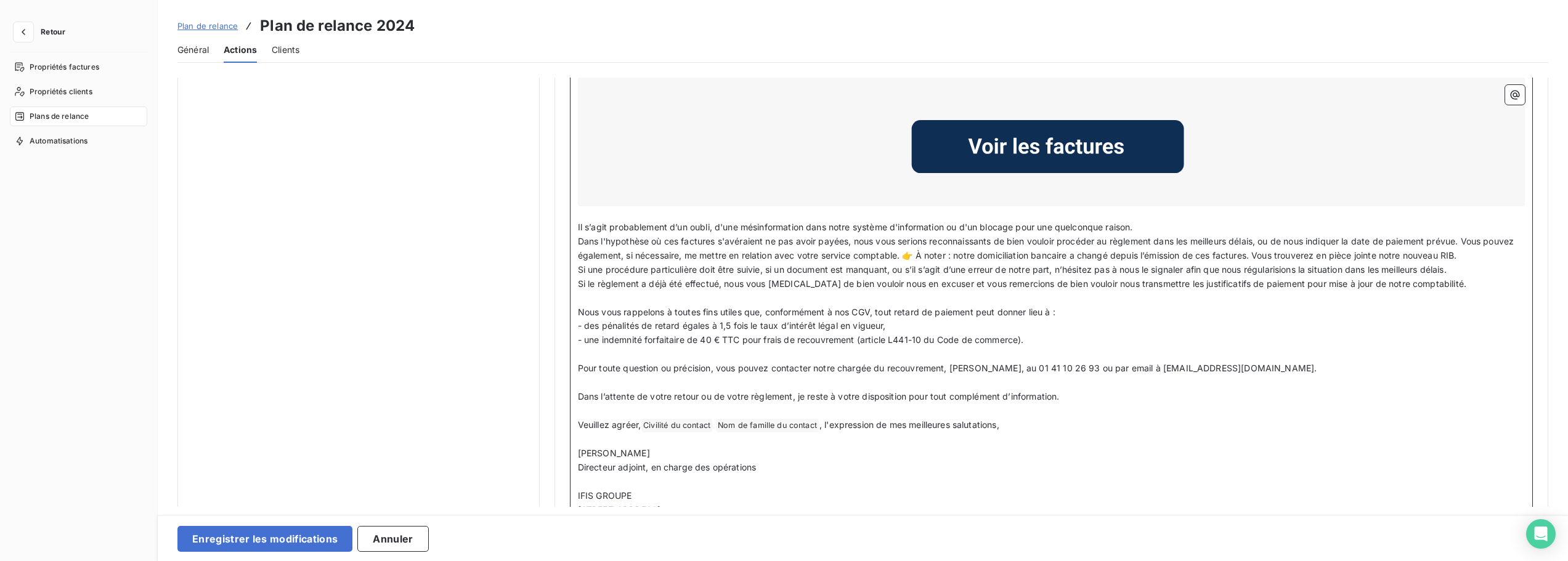
click at [578, 237] on span "Dans l'hypothèse où ces factures s'avéraient ne pas avoir payées, nous vous ser…" at bounding box center [1048, 249] width 939 height 25
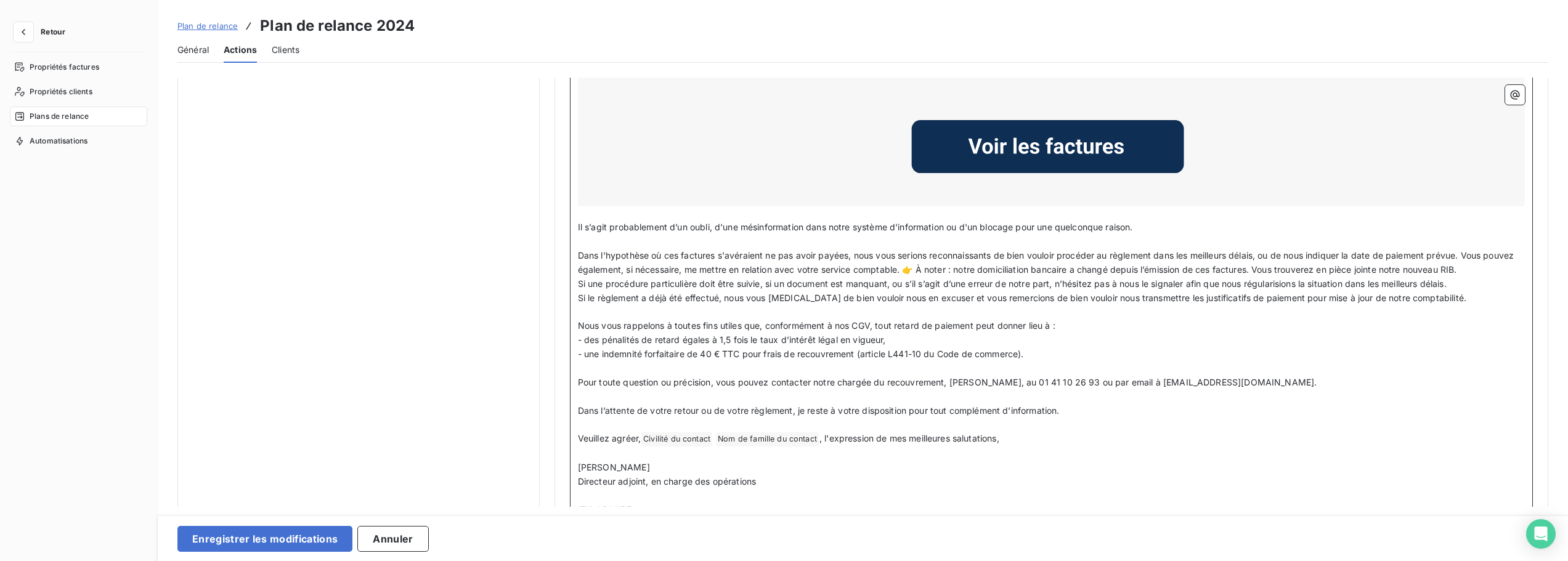
click at [579, 278] on span "Si une procédure particulière doit être suivie, si un document est manquant, ou…" at bounding box center [1012, 283] width 869 height 10
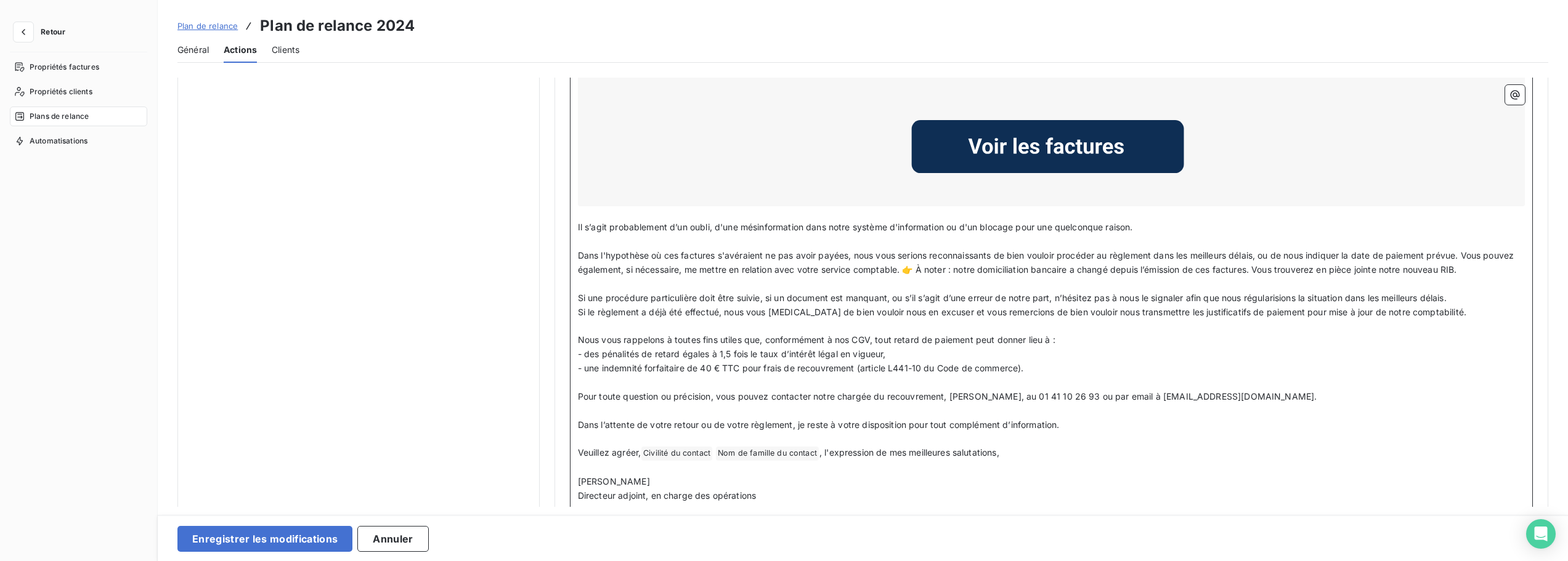
click at [578, 309] on span "Si le règlement a déjà été effectué, nous vous [MEDICAL_DATA] de bien vouloir n…" at bounding box center [1022, 312] width 888 height 10
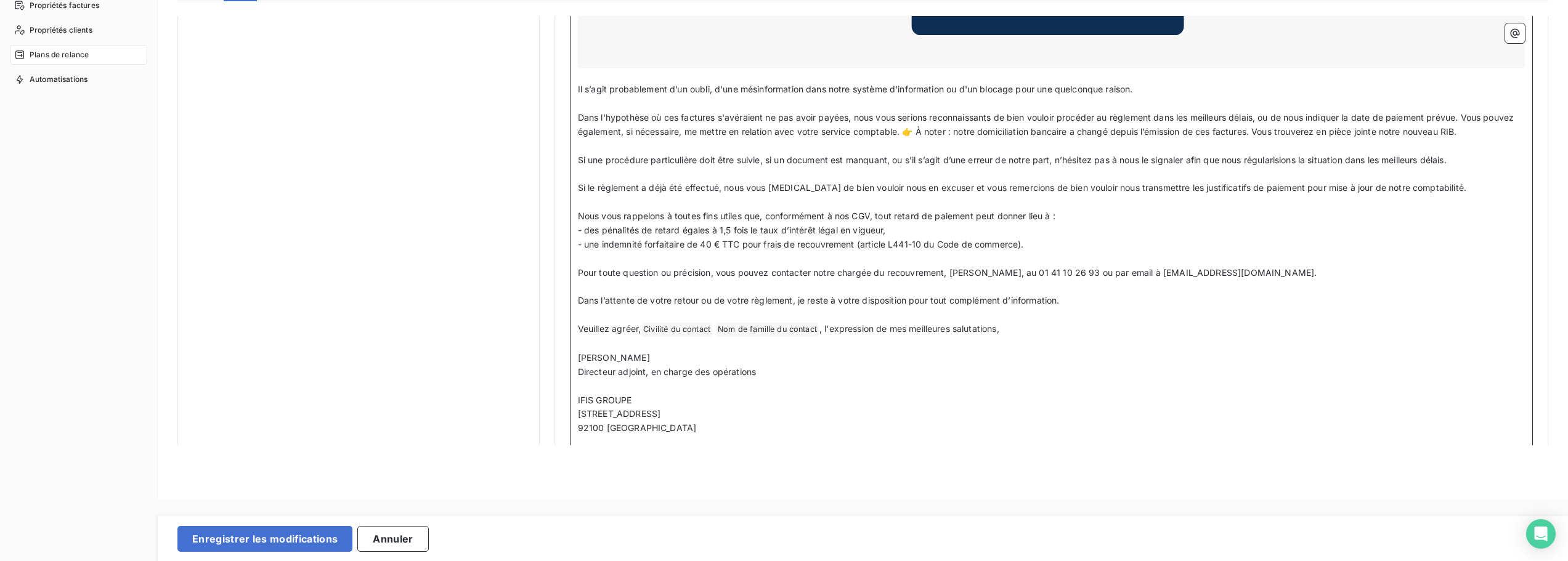
scroll to position [1410, 0]
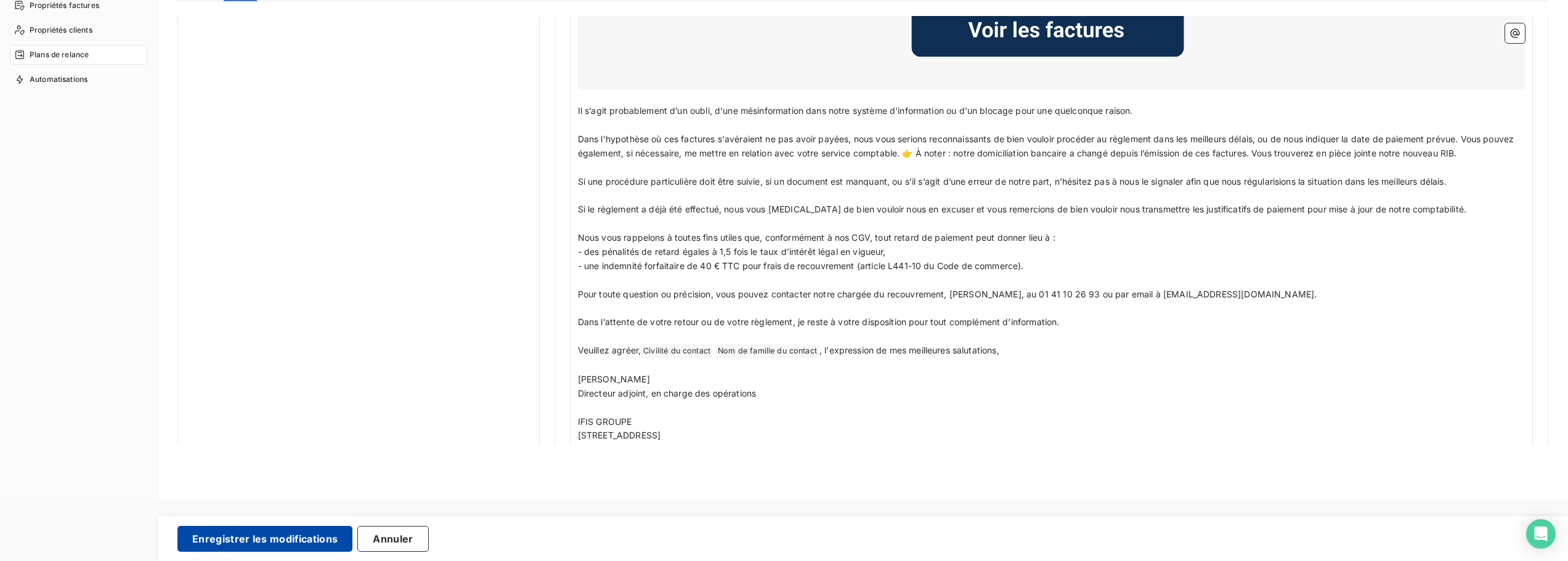
click at [302, 539] on button "Enregistrer les modifications" at bounding box center [265, 539] width 175 height 26
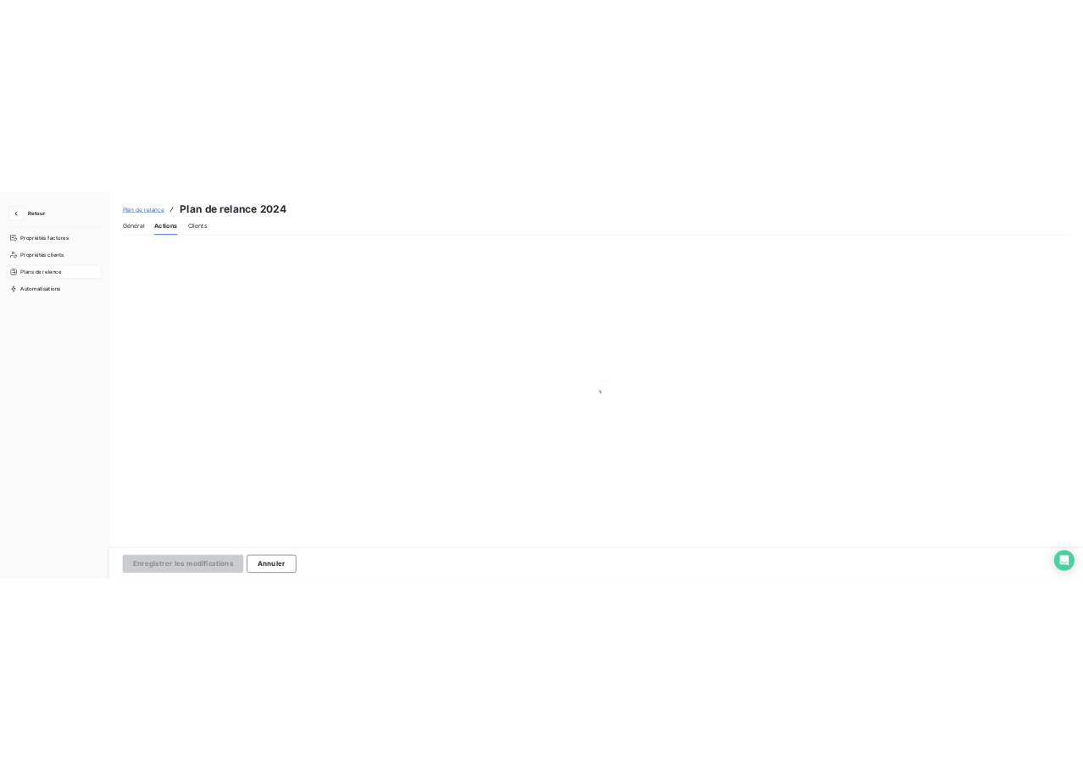
scroll to position [0, 0]
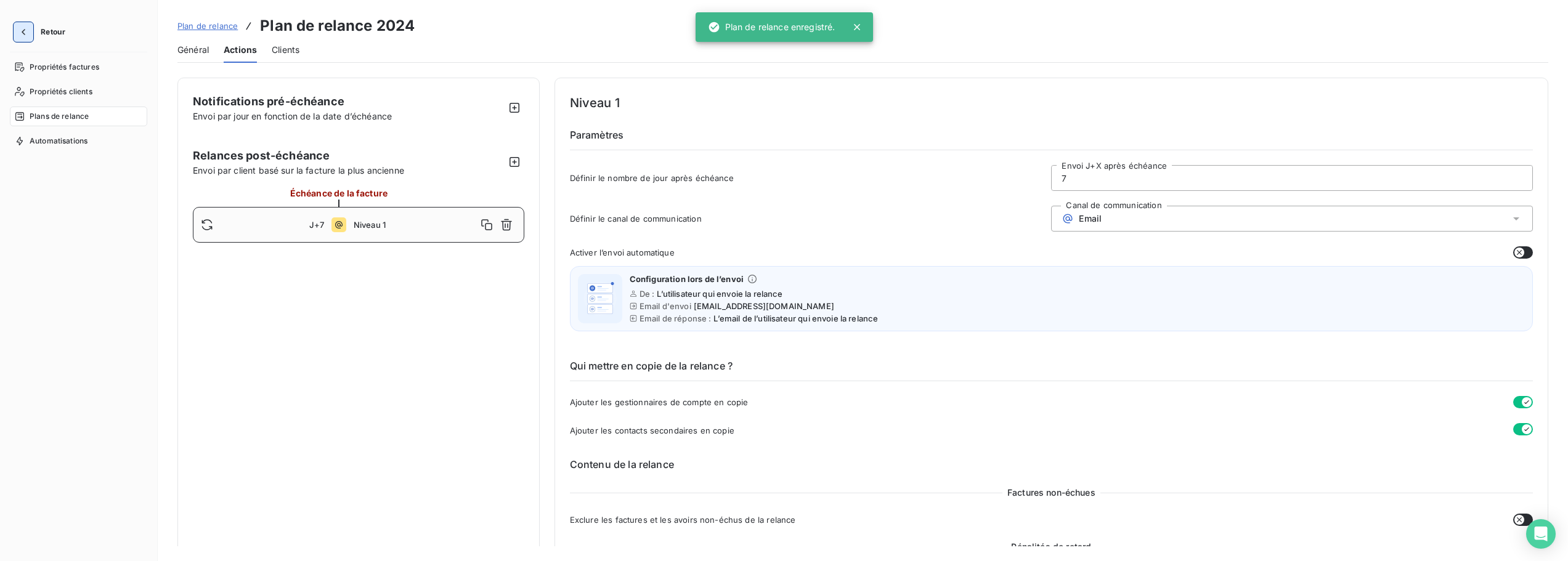
click at [21, 31] on icon "button" at bounding box center [23, 32] width 12 height 12
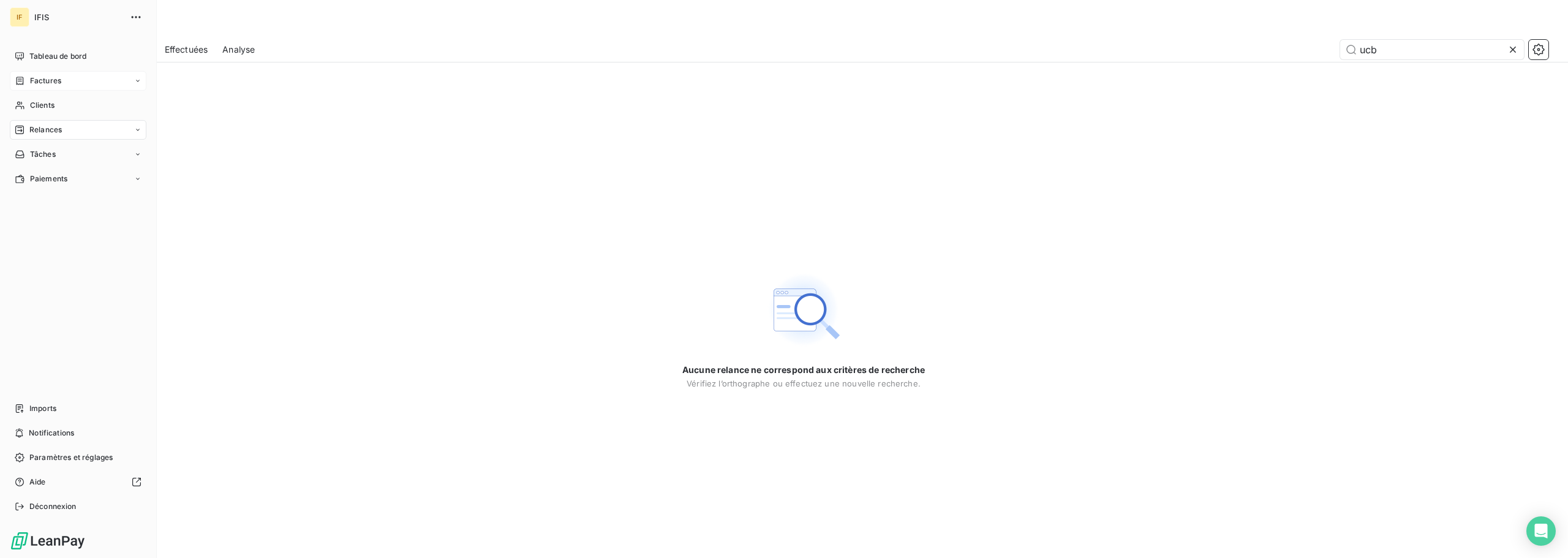
click at [78, 85] on div "Factures" at bounding box center [78, 80] width 137 height 20
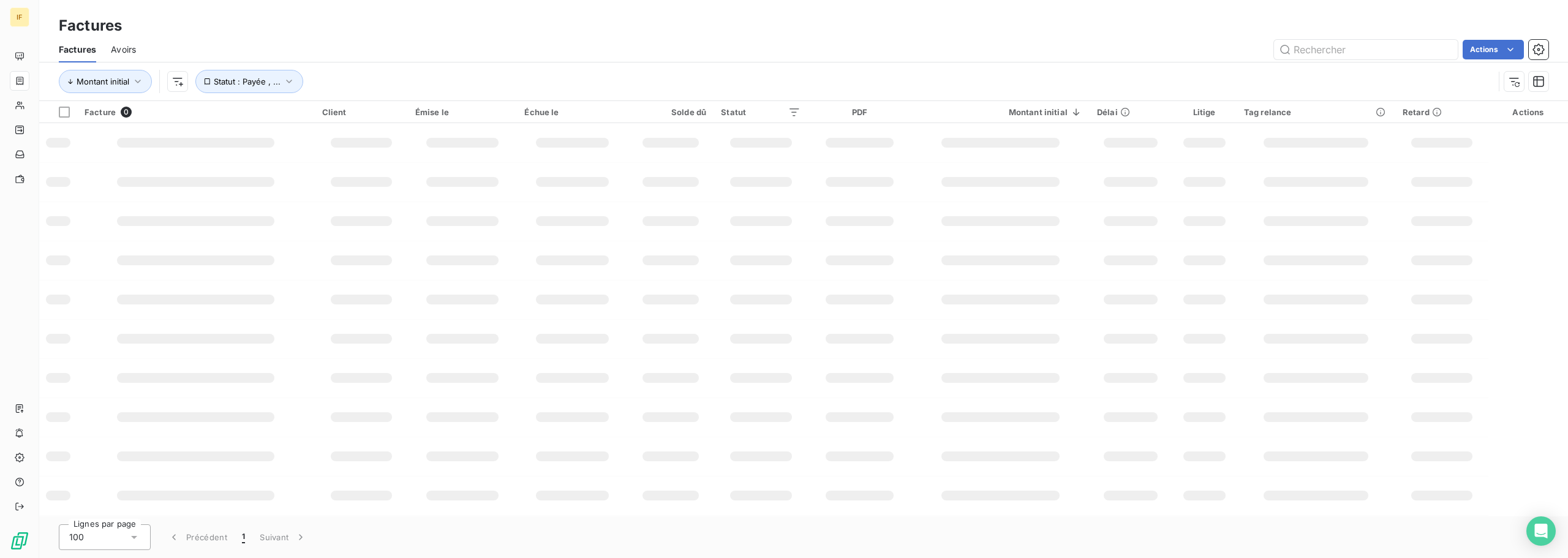
click at [374, 71] on div "Montant initial Statut : Payée , ..." at bounding box center [776, 82] width 1435 height 23
click at [1345, 62] on div "Factures Avoirs Actions" at bounding box center [804, 50] width 1529 height 26
click at [1342, 58] on input "text" at bounding box center [1366, 49] width 184 height 20
paste input "F233109"
type input "F233109"
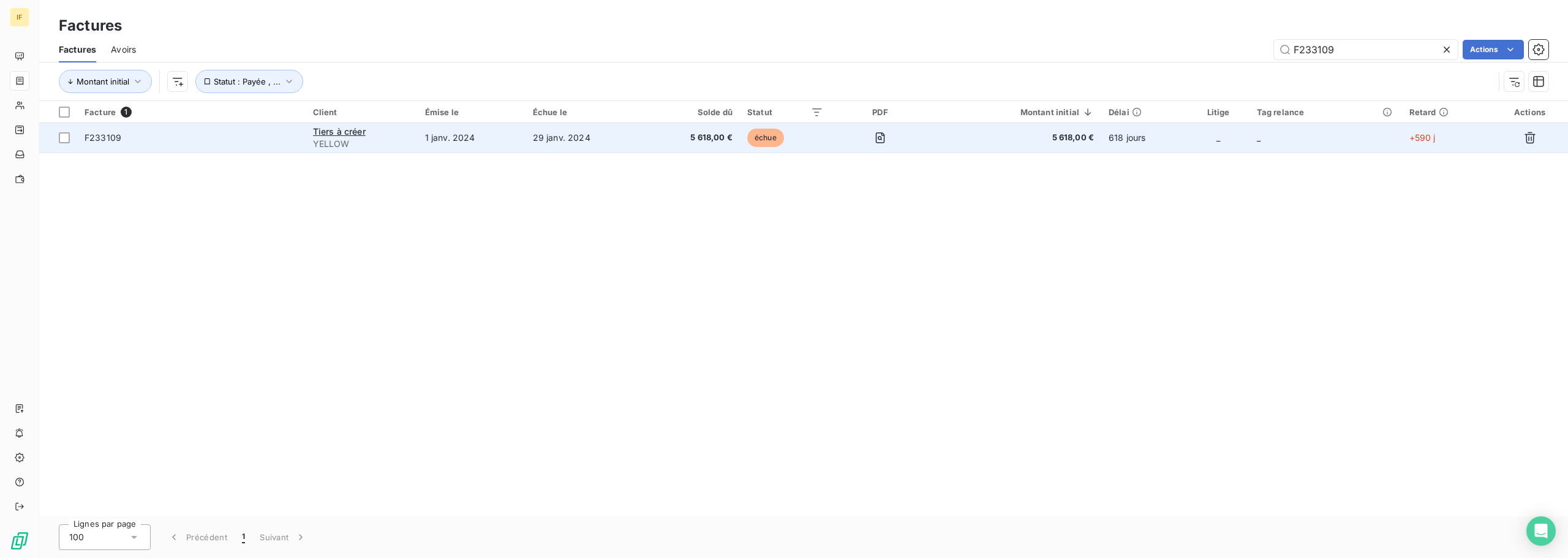
click at [86, 134] on span "F233109" at bounding box center [103, 137] width 37 height 10
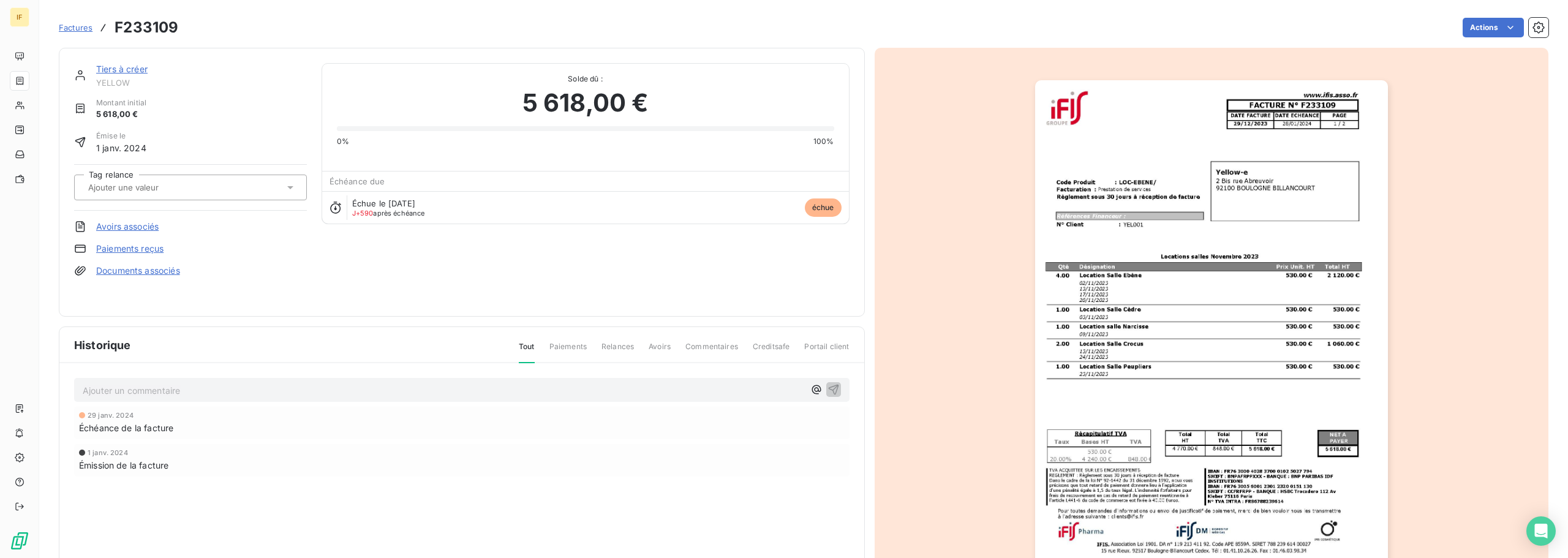
click at [79, 25] on span "Factures" at bounding box center [75, 27] width 34 height 10
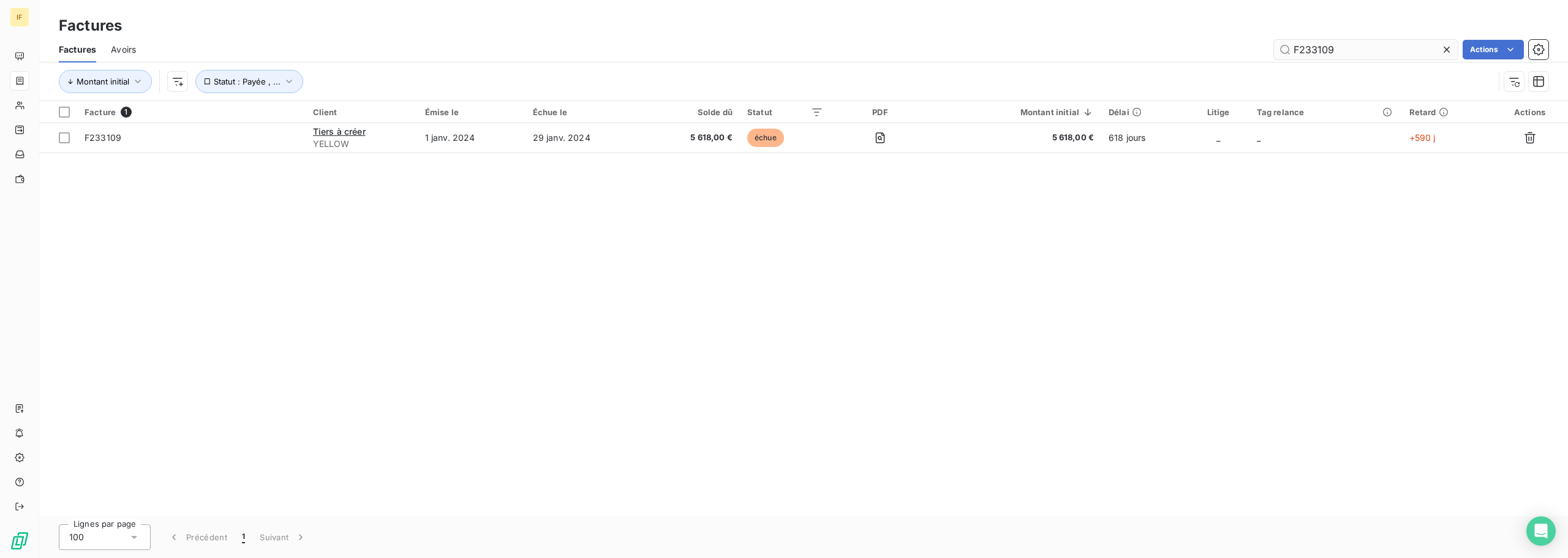
click at [1353, 47] on input "F233109" at bounding box center [1366, 49] width 184 height 20
type input "F233082"
click at [1335, 245] on div "Facture 1 Client Émise le Échue le Solde dû Statut PDF Montant initial Délai Li…" at bounding box center [804, 309] width 1529 height 416
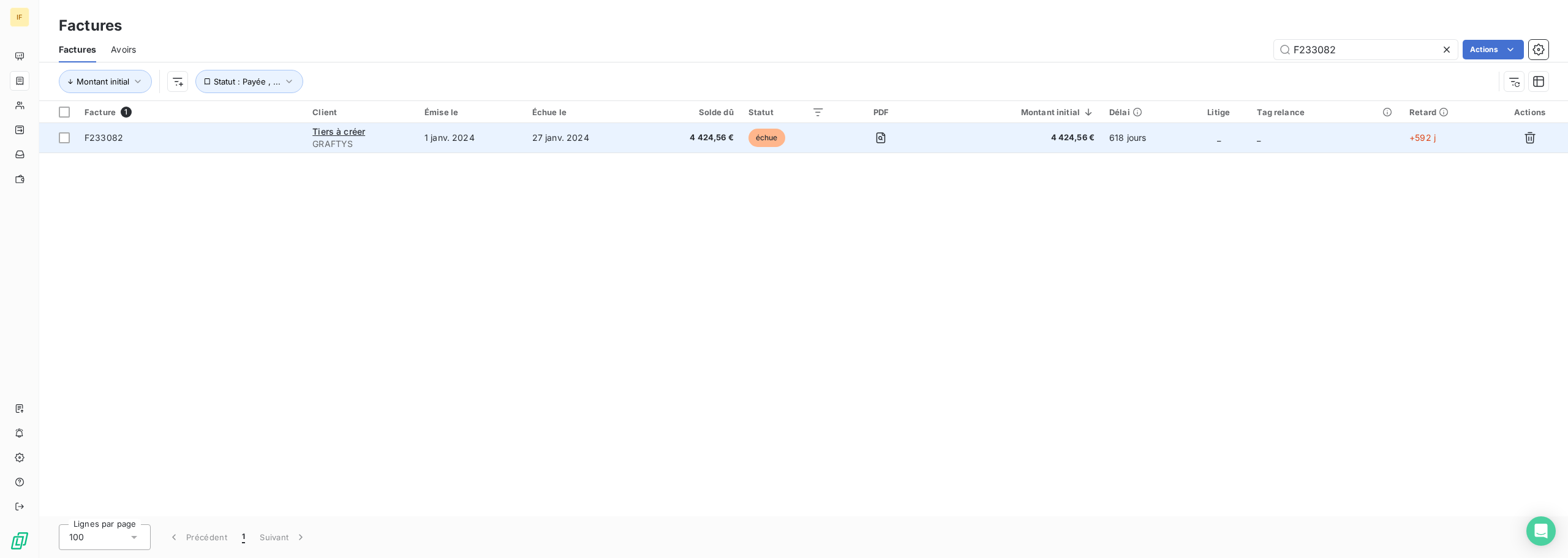
click at [167, 132] on span "F233082" at bounding box center [191, 137] width 213 height 12
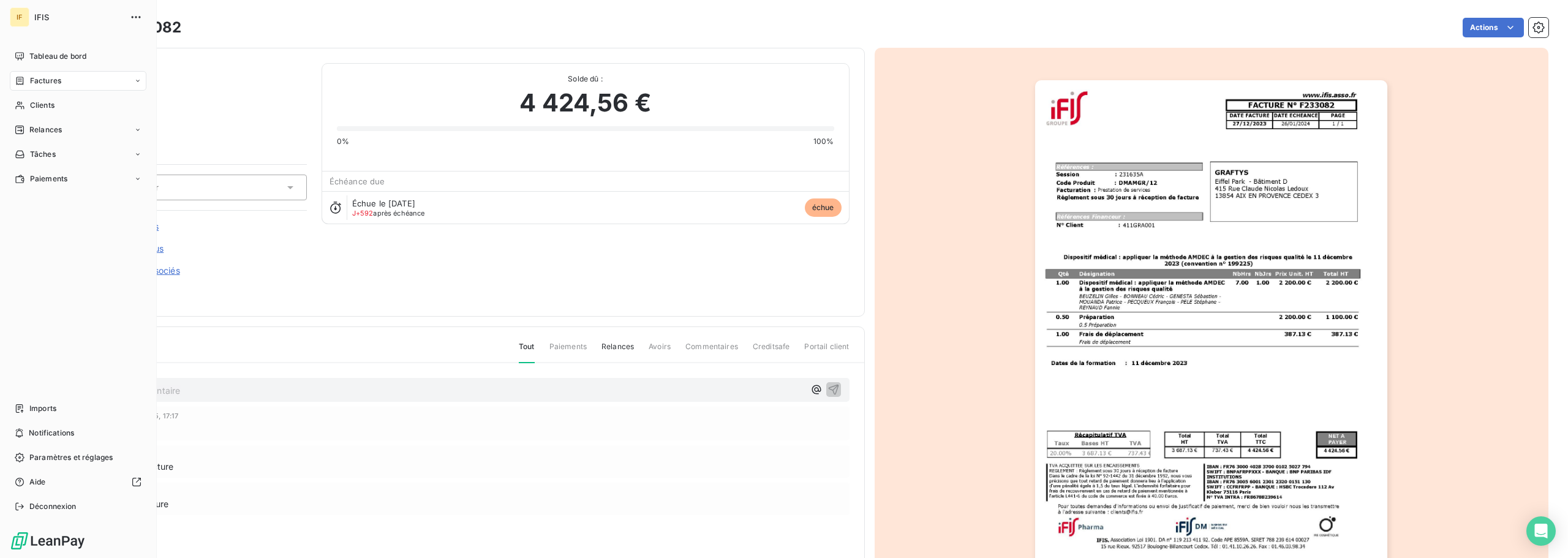
click at [74, 28] on div "IF IFIS Tableau de bord Factures Clients Relances Tâches Paiements Imports Noti…" at bounding box center [78, 279] width 157 height 558
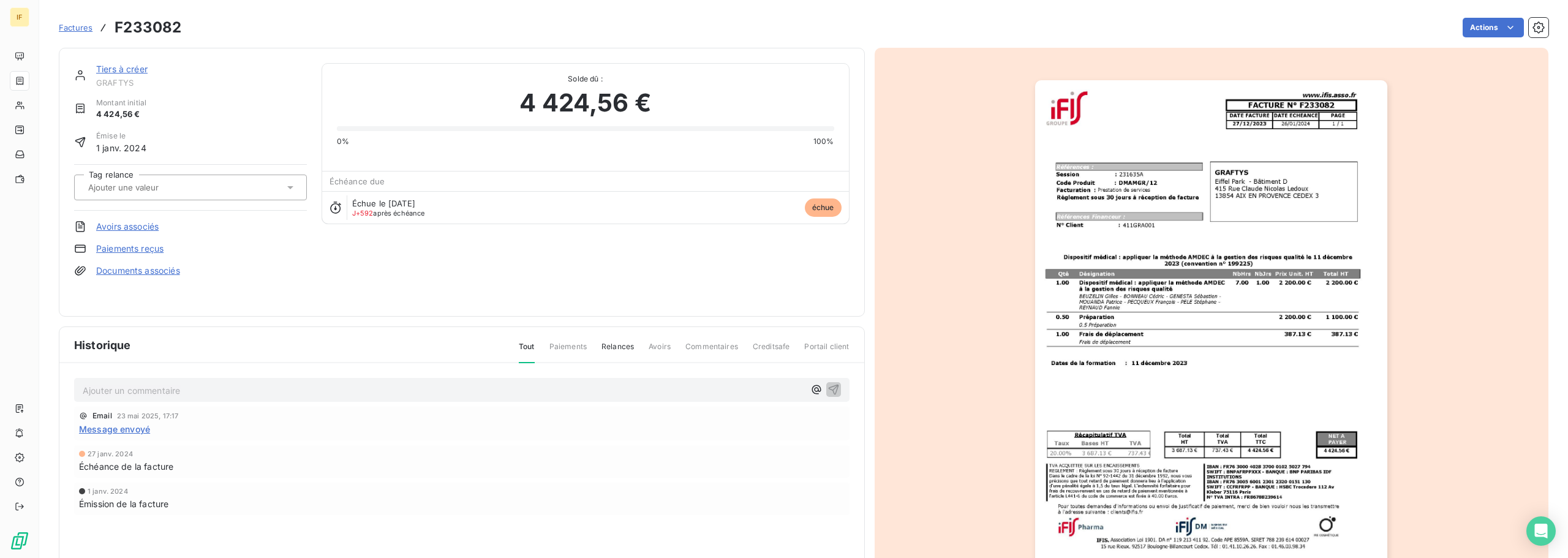
click at [288, 57] on div "Tiers à créer GRAFTYS Montant initial 4 424,56 € Émise le 1 janv. 2024 Tag rela…" at bounding box center [462, 182] width 806 height 269
click at [60, 30] on span "Factures" at bounding box center [75, 27] width 34 height 10
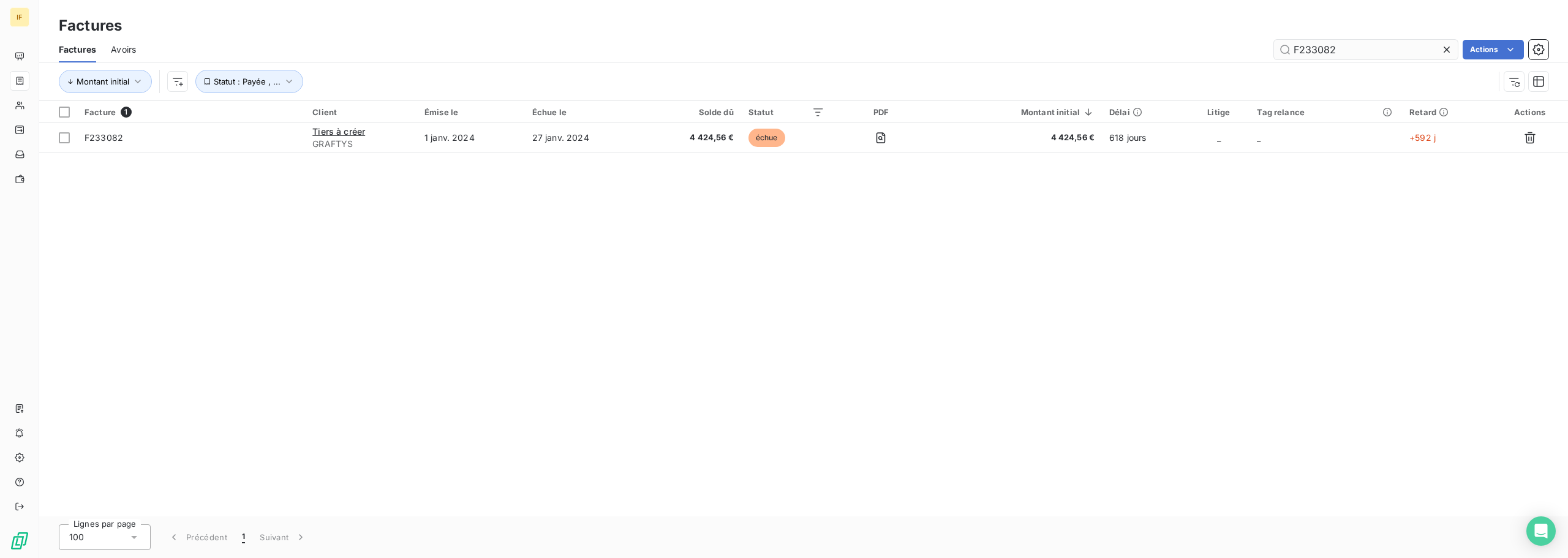
click at [1316, 53] on input "F233082" at bounding box center [1366, 49] width 184 height 20
click at [1314, 53] on input "F233082" at bounding box center [1366, 49] width 184 height 20
type input "F232020"
click at [1297, 221] on div "Facture 1 Client Émise le Échue le Solde dû Statut PDF Montant initial Délai Li…" at bounding box center [804, 309] width 1529 height 416
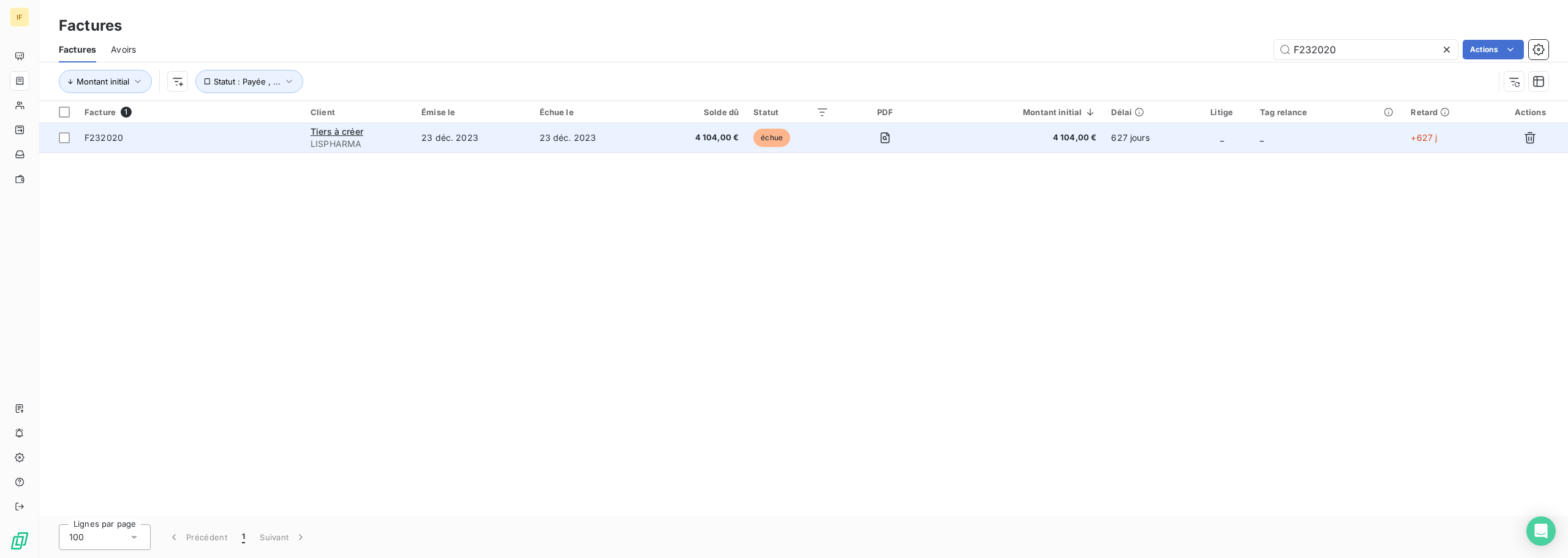
click at [337, 138] on span "LISPHARMA" at bounding box center [358, 144] width 96 height 12
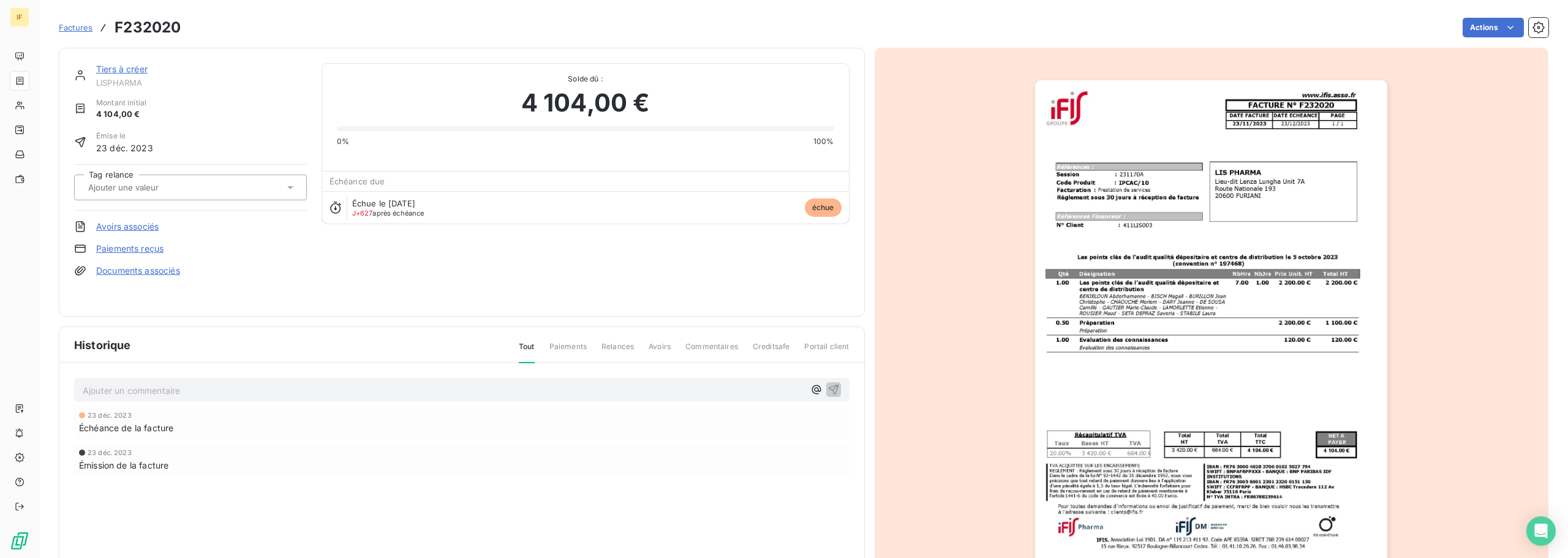
click at [72, 30] on span "Factures" at bounding box center [75, 27] width 34 height 10
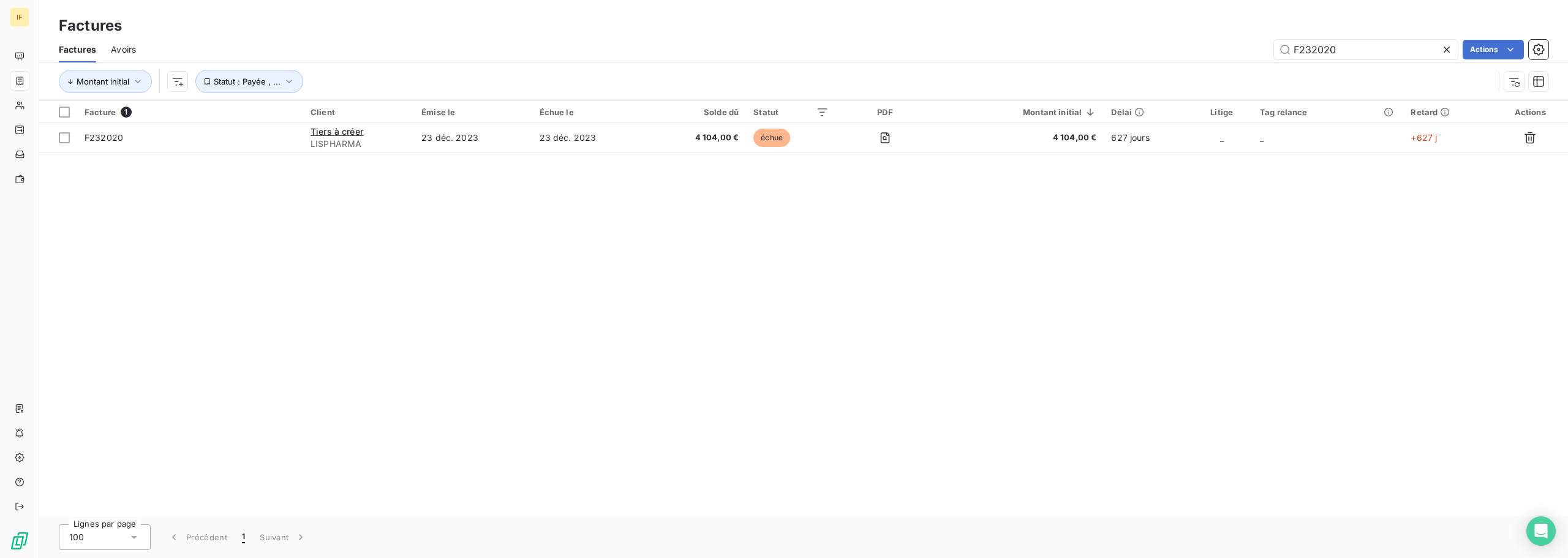
drag, startPoint x: 1353, startPoint y: 42, endPoint x: 1176, endPoint y: 42, distance: 177.0
click at [1177, 42] on div "F232020 Actions" at bounding box center [850, 49] width 1397 height 20
type input "F240079"
click at [1171, 43] on div "F240079 Actions" at bounding box center [850, 49] width 1397 height 20
click at [366, 192] on div "Facture 1 Client Émise le Échue le Solde dû Statut PDF Montant initial Délai Li…" at bounding box center [804, 309] width 1529 height 416
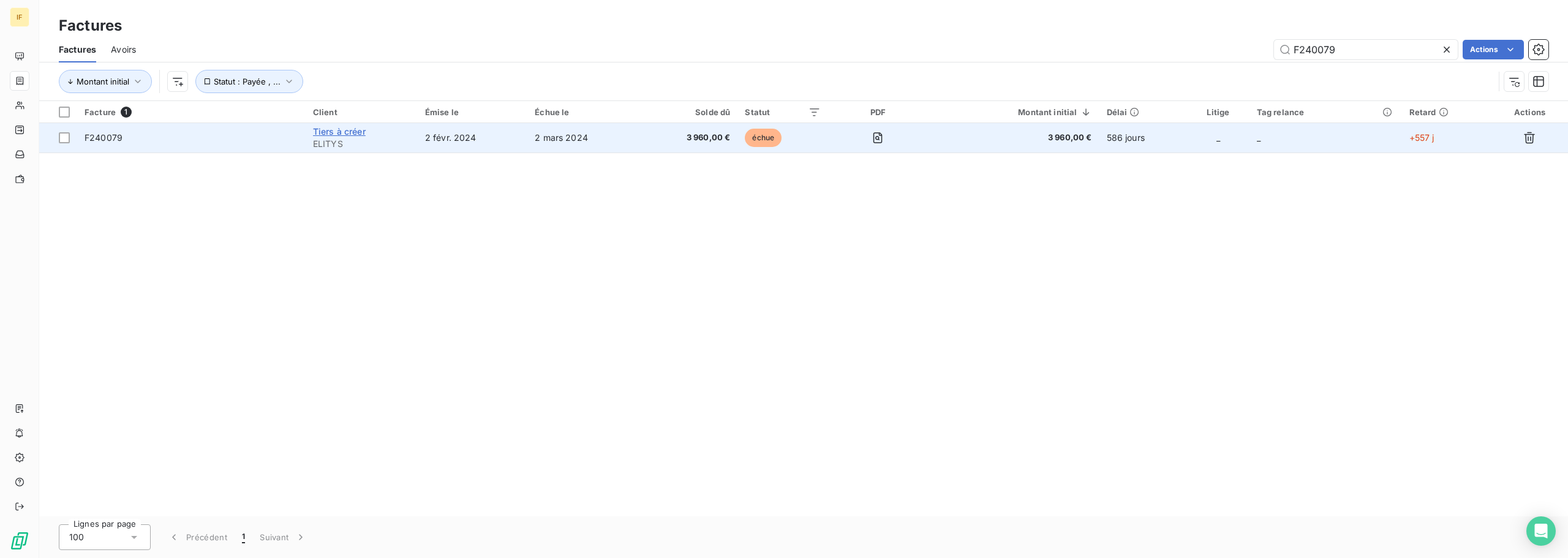
click at [348, 131] on span "Tiers à créer" at bounding box center [339, 132] width 53 height 10
click at [168, 130] on td "F240079" at bounding box center [191, 137] width 228 height 30
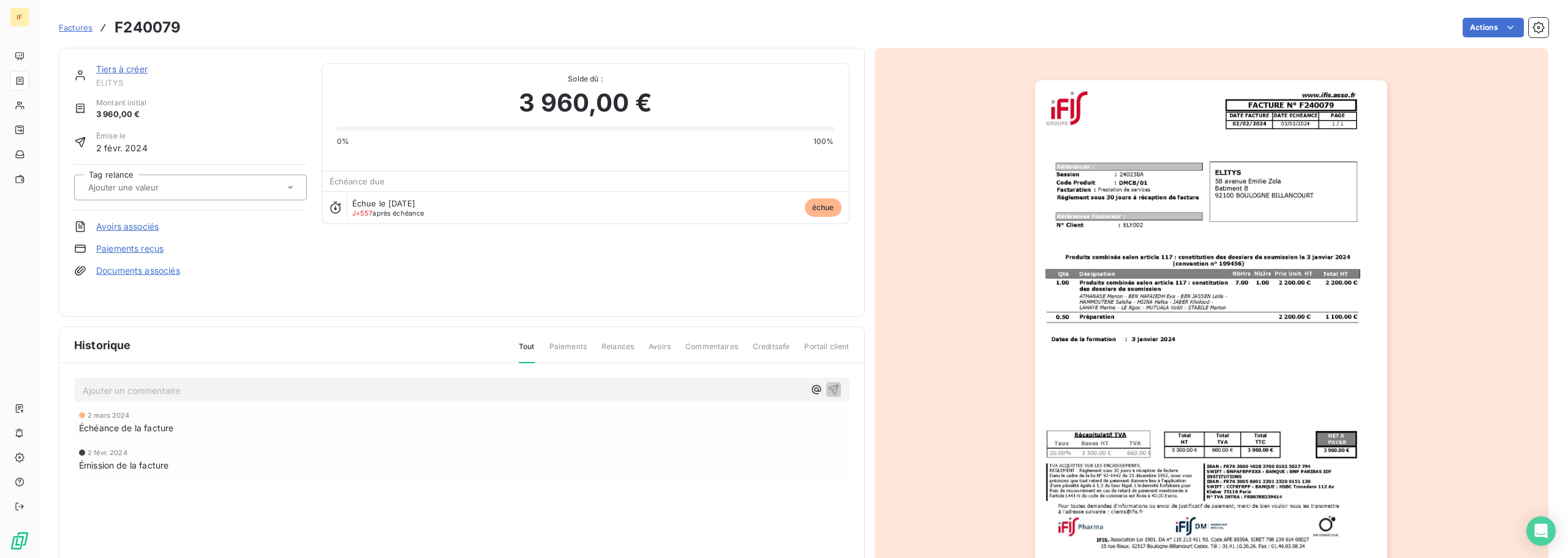
click at [73, 22] on link "Factures" at bounding box center [75, 27] width 34 height 12
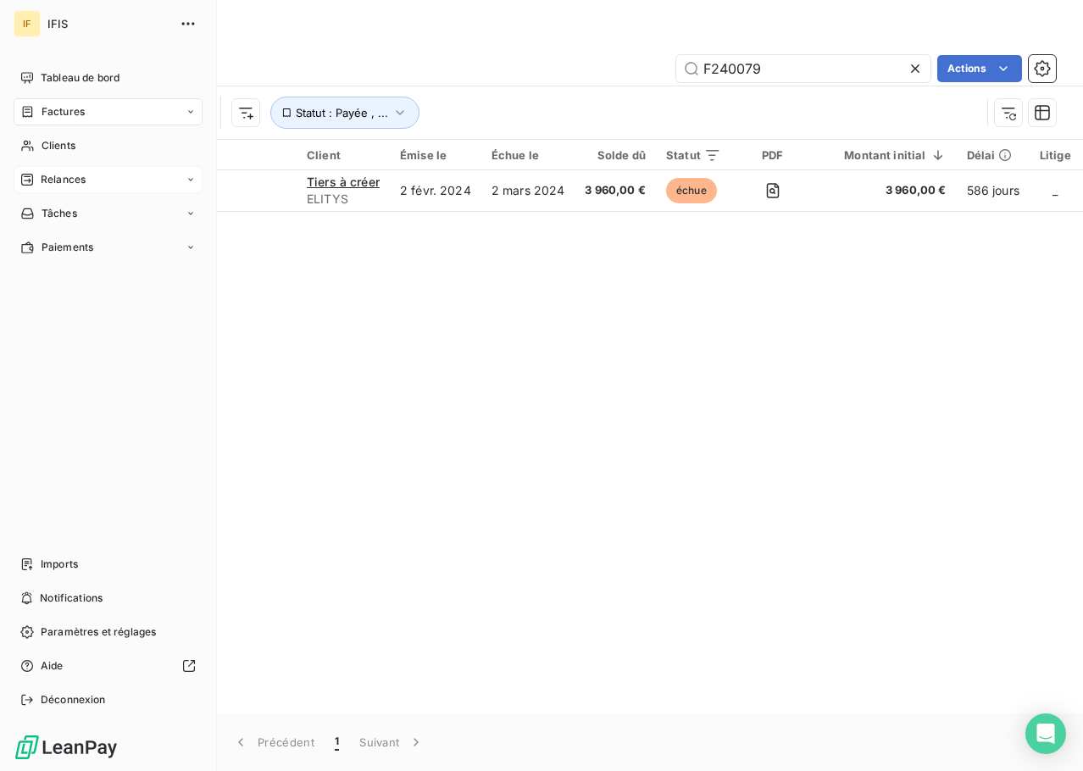
click at [84, 183] on span "Relances" at bounding box center [63, 179] width 45 height 15
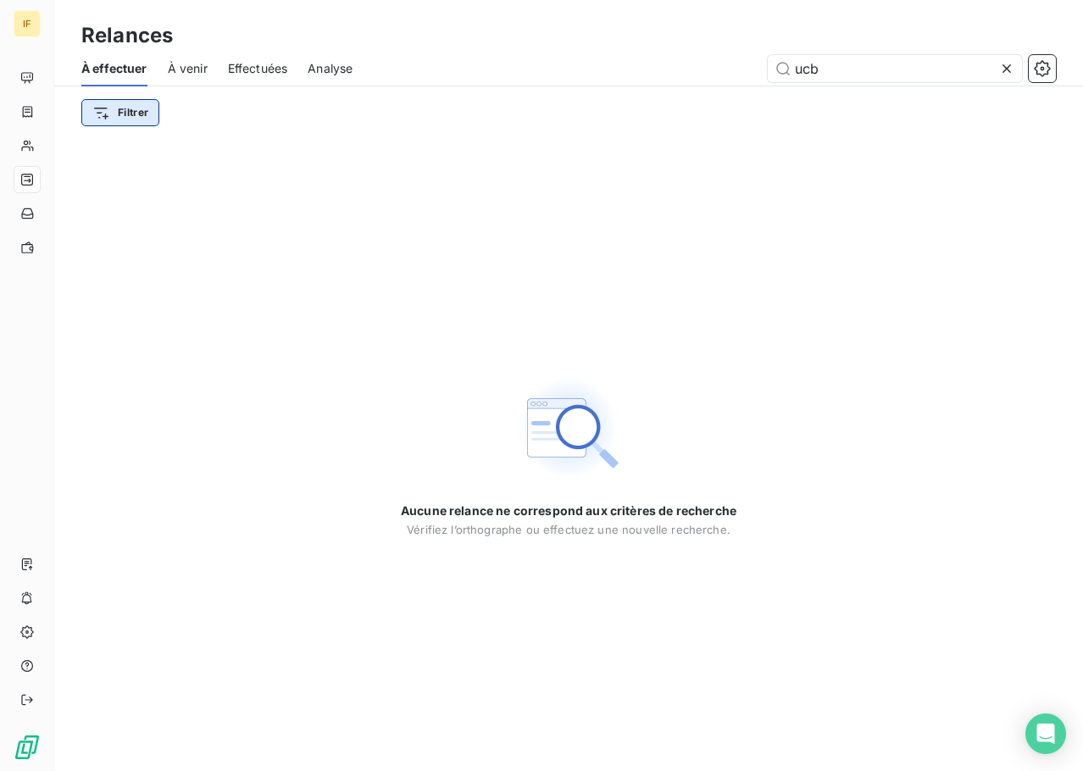
click at [106, 116] on html "IF Relances À effectuer À venir Effectuées Analyse ucb Filtrer Aucune relance n…" at bounding box center [541, 385] width 1083 height 771
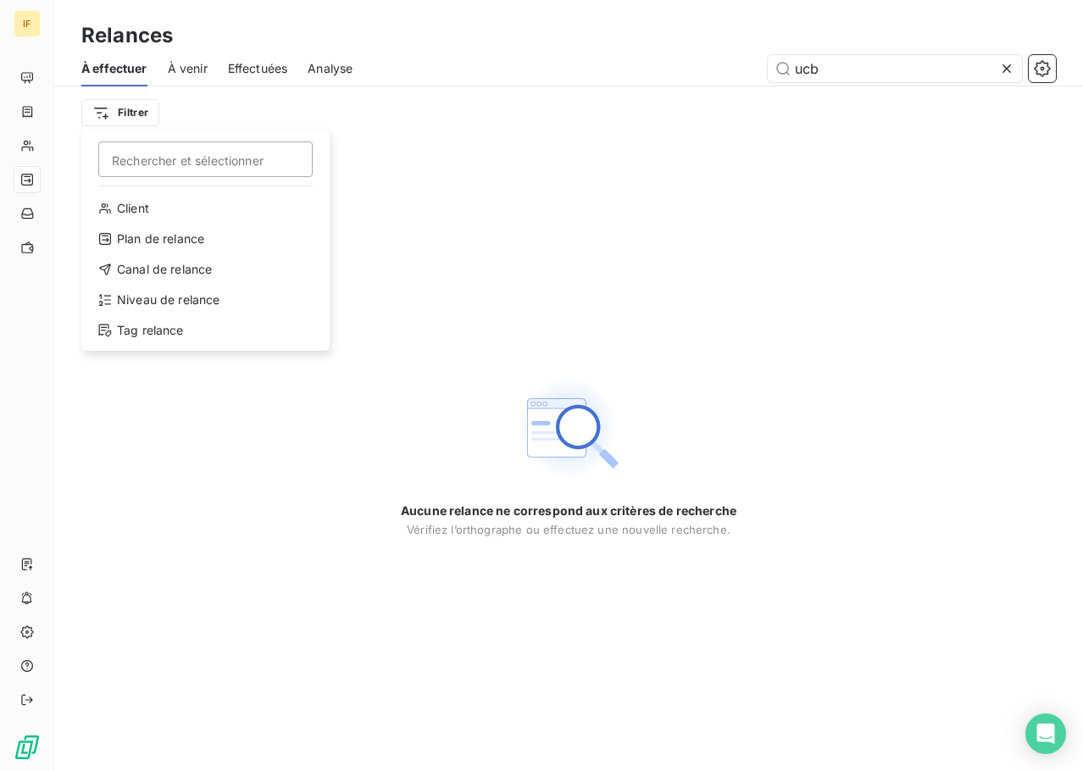
click at [727, 190] on html "IF Relances À effectuer À venir Effectuées Analyse ucb Filtrer Rechercher et sé…" at bounding box center [541, 385] width 1083 height 771
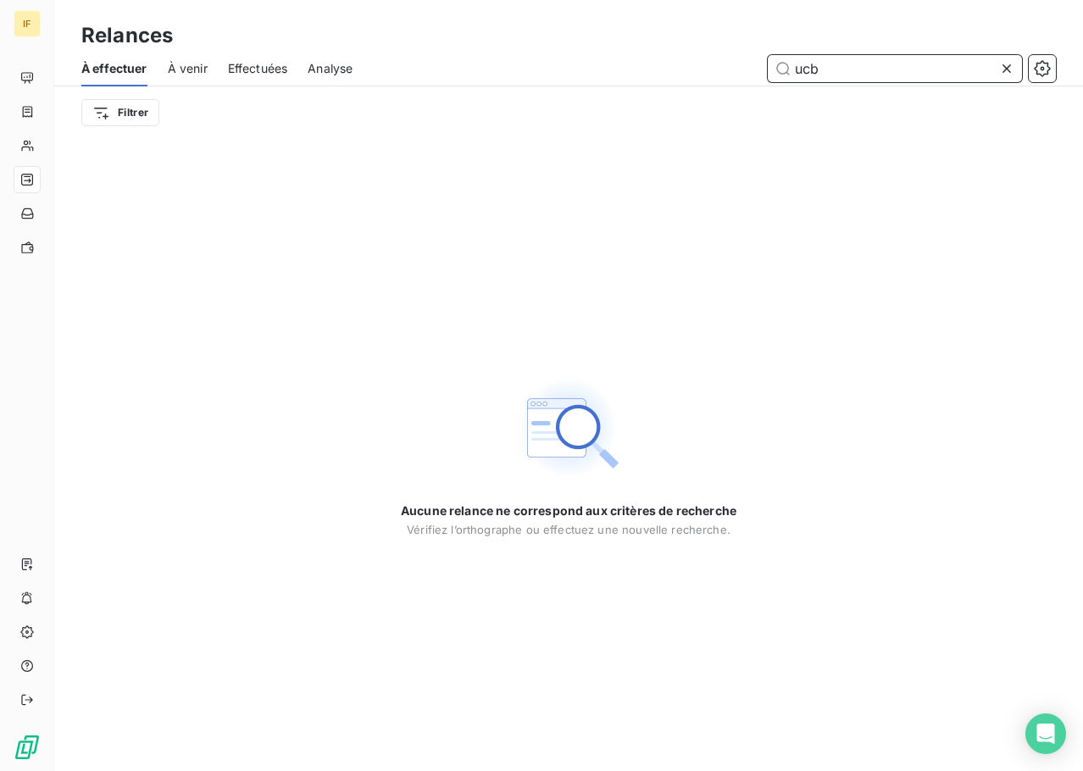
click at [821, 66] on input "ucb" at bounding box center [895, 68] width 254 height 27
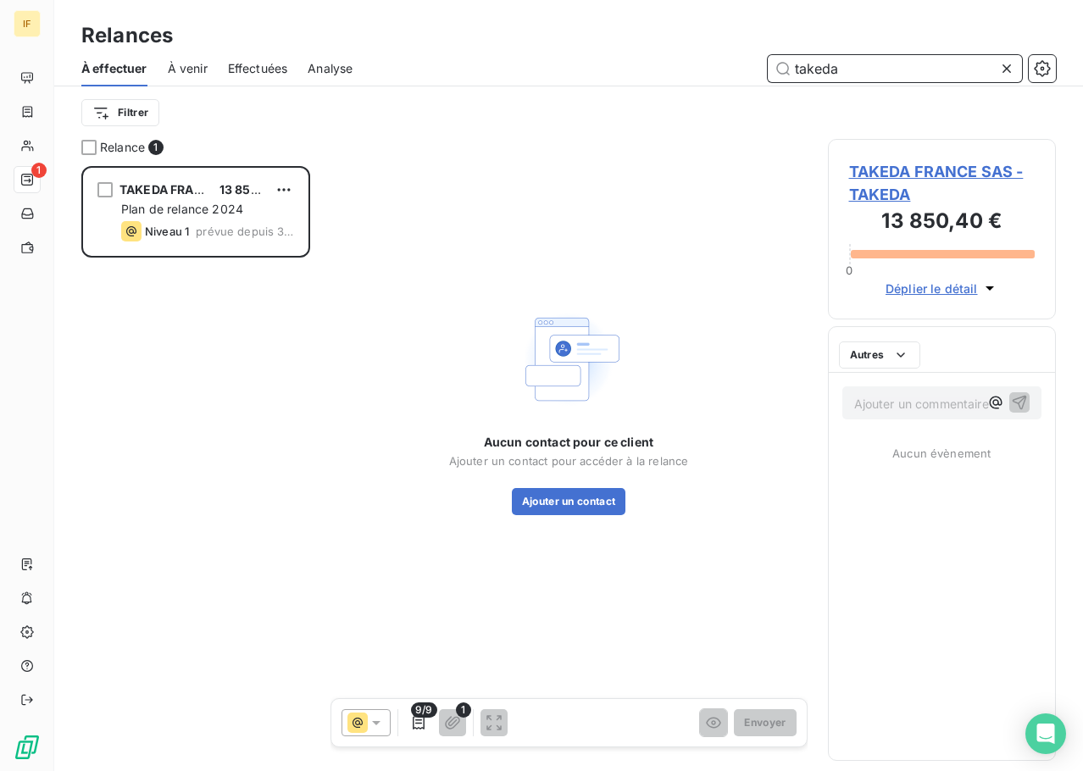
scroll to position [593, 215]
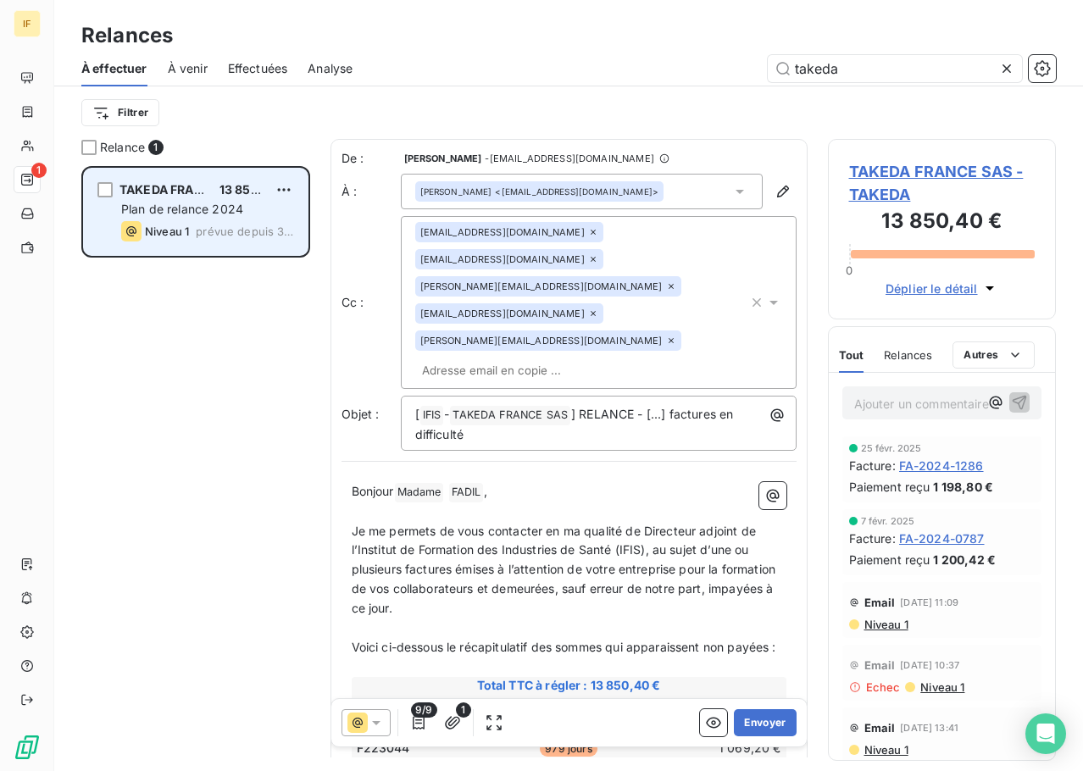
click at [185, 201] on div "Plan de relance 2024" at bounding box center [207, 209] width 173 height 17
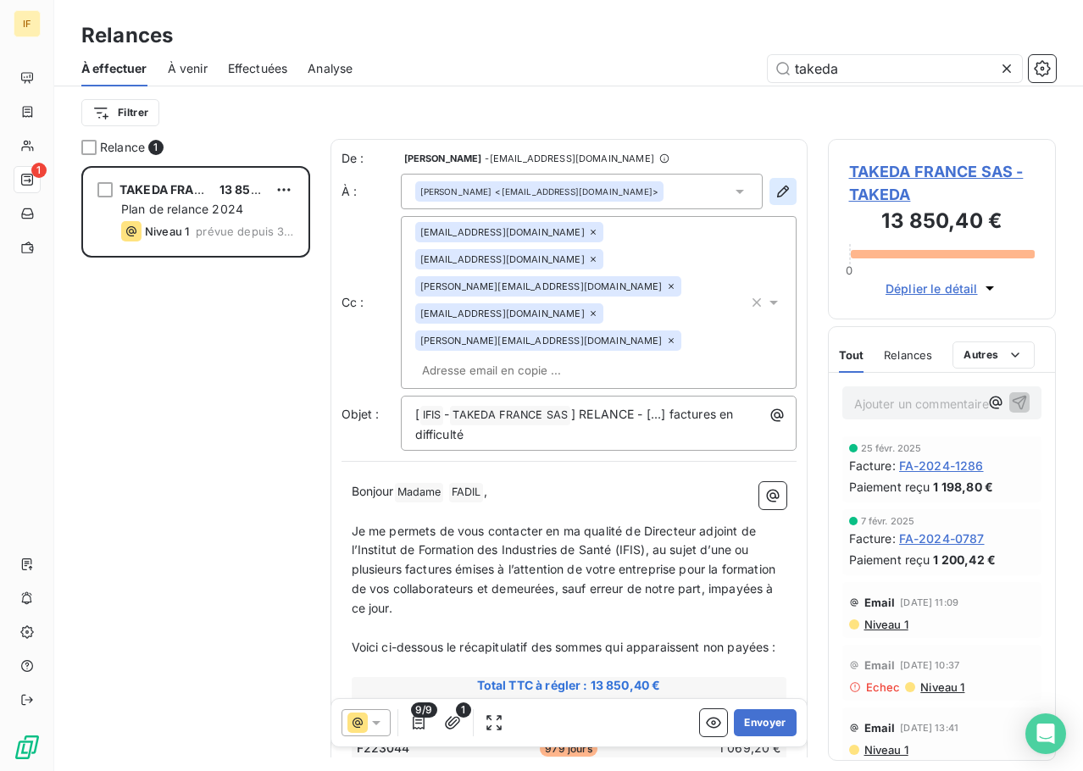
click at [775, 186] on icon "button" at bounding box center [783, 191] width 17 height 17
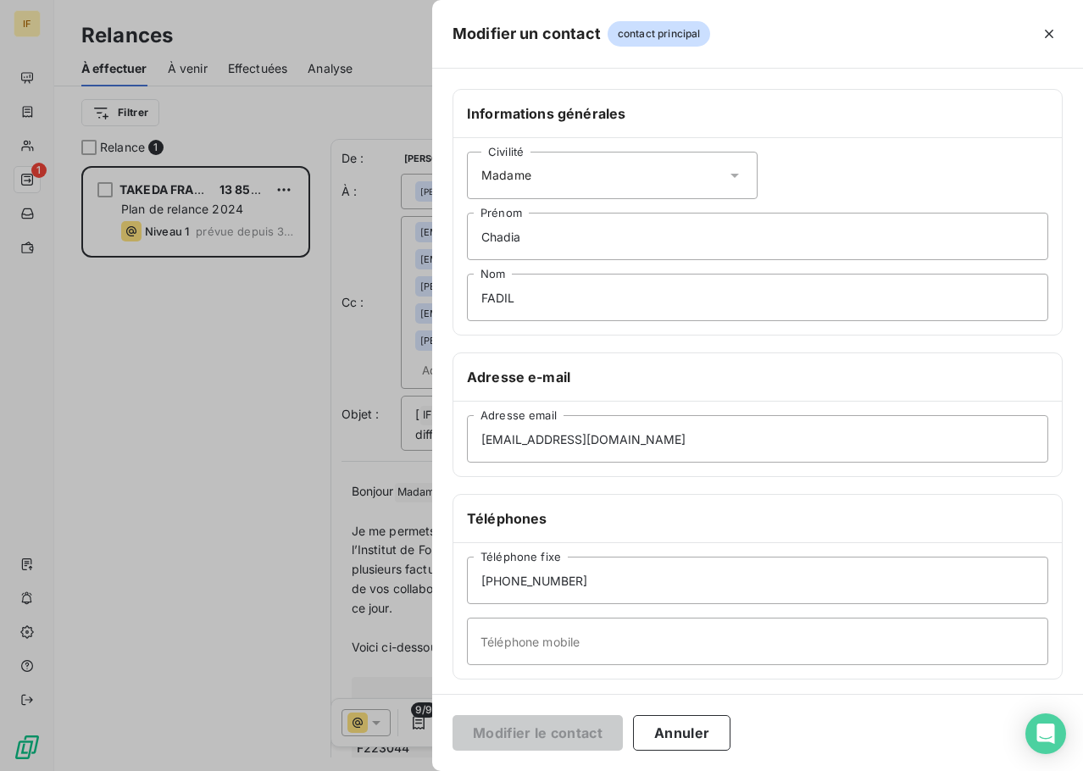
click at [727, 170] on icon at bounding box center [734, 175] width 17 height 17
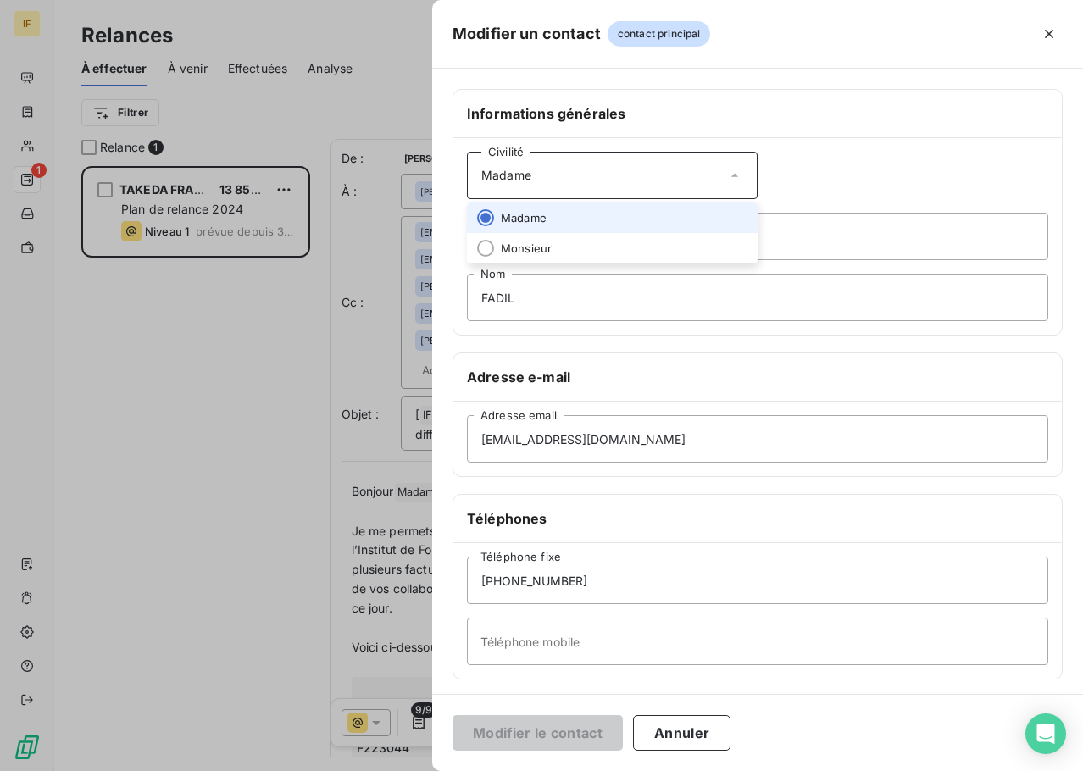
click at [727, 170] on icon at bounding box center [734, 175] width 17 height 17
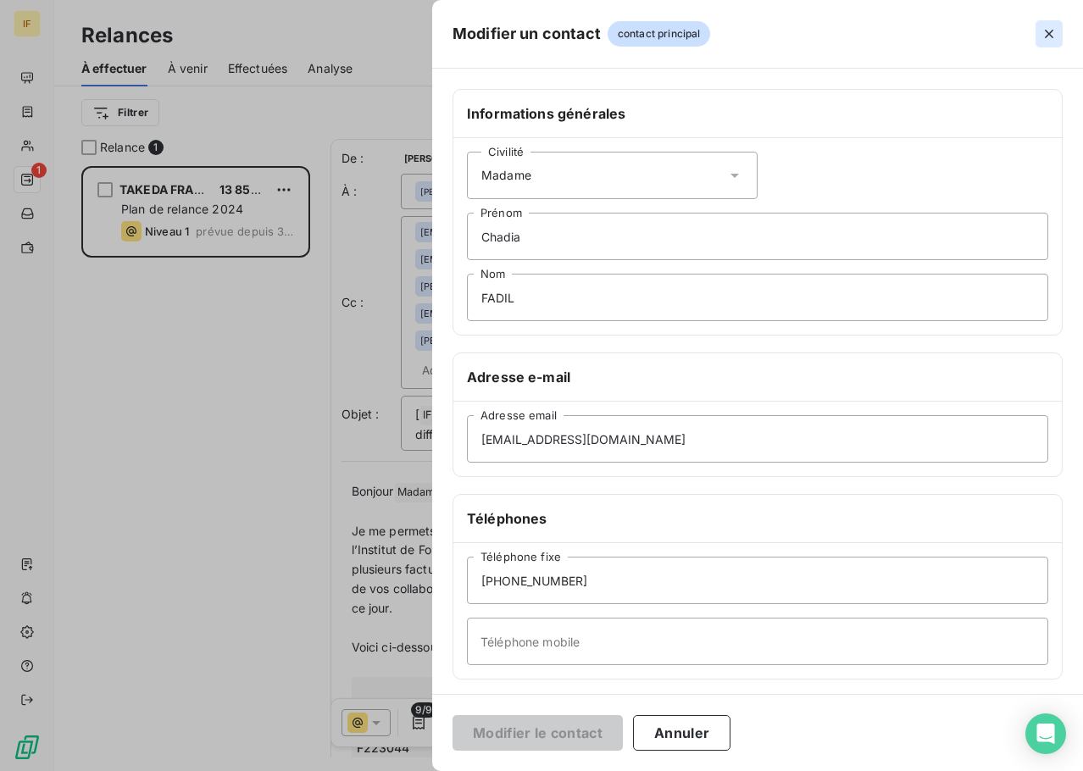
click at [1050, 31] on icon "button" at bounding box center [1049, 33] width 17 height 17
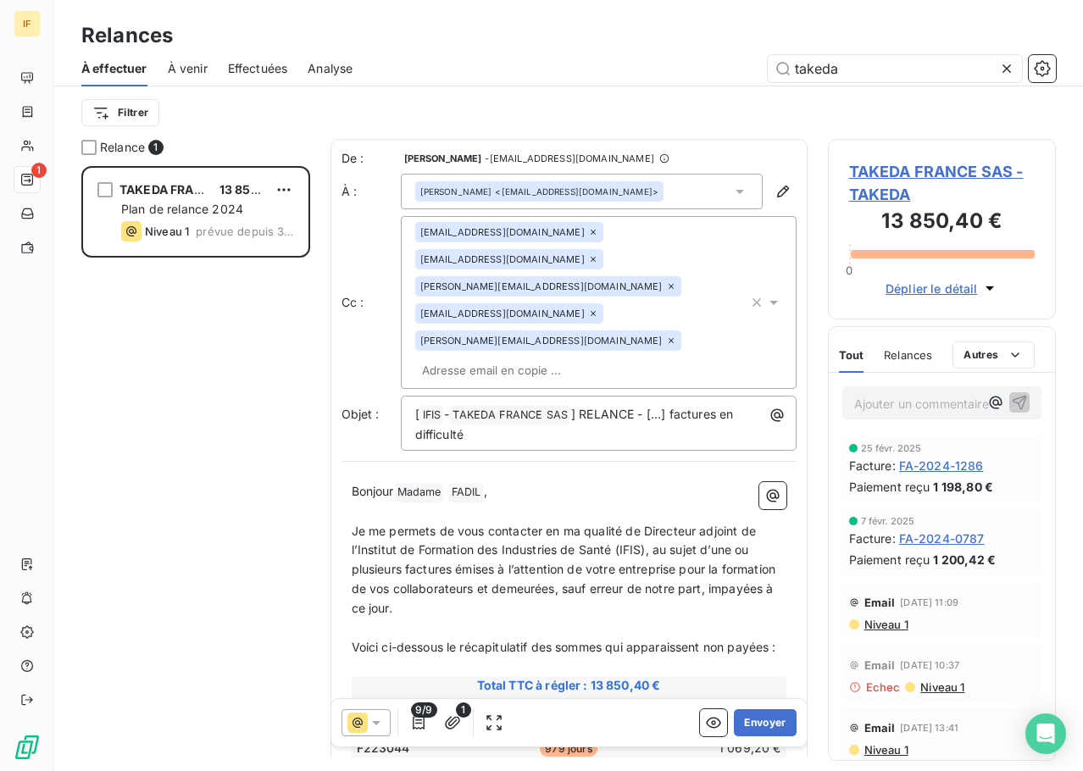
click at [734, 192] on icon at bounding box center [740, 191] width 17 height 17
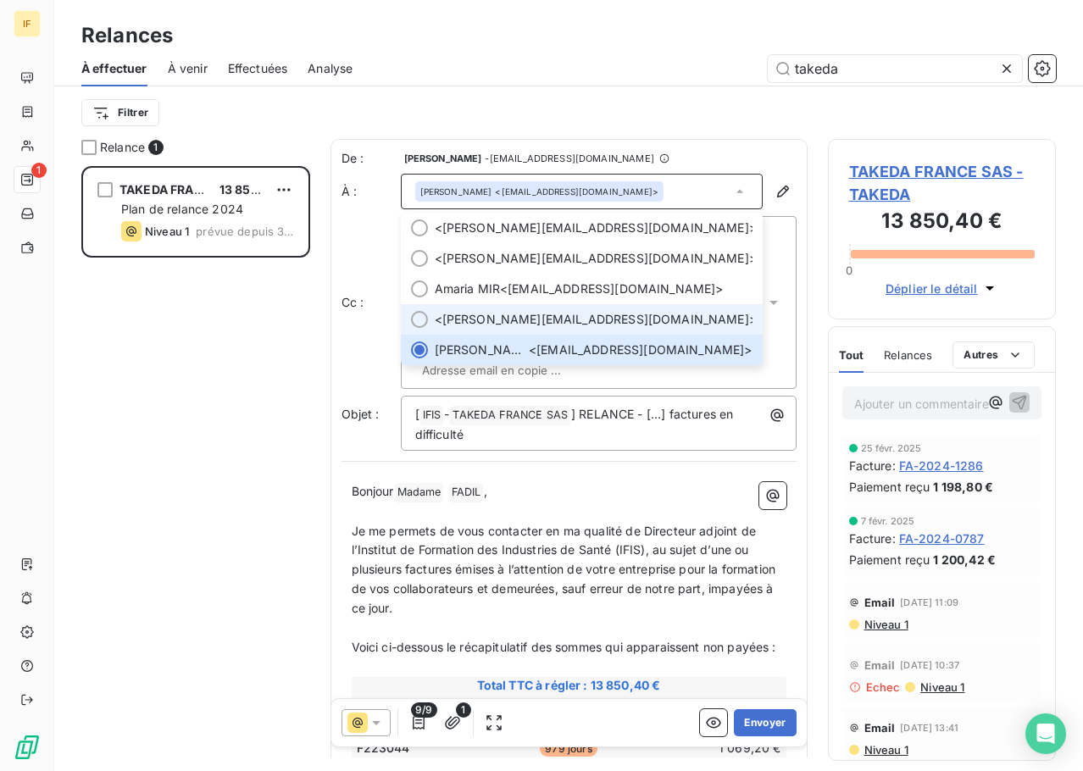
click at [435, 321] on span "Aurélie SUCHAUD" at bounding box center [435, 319] width 0 height 17
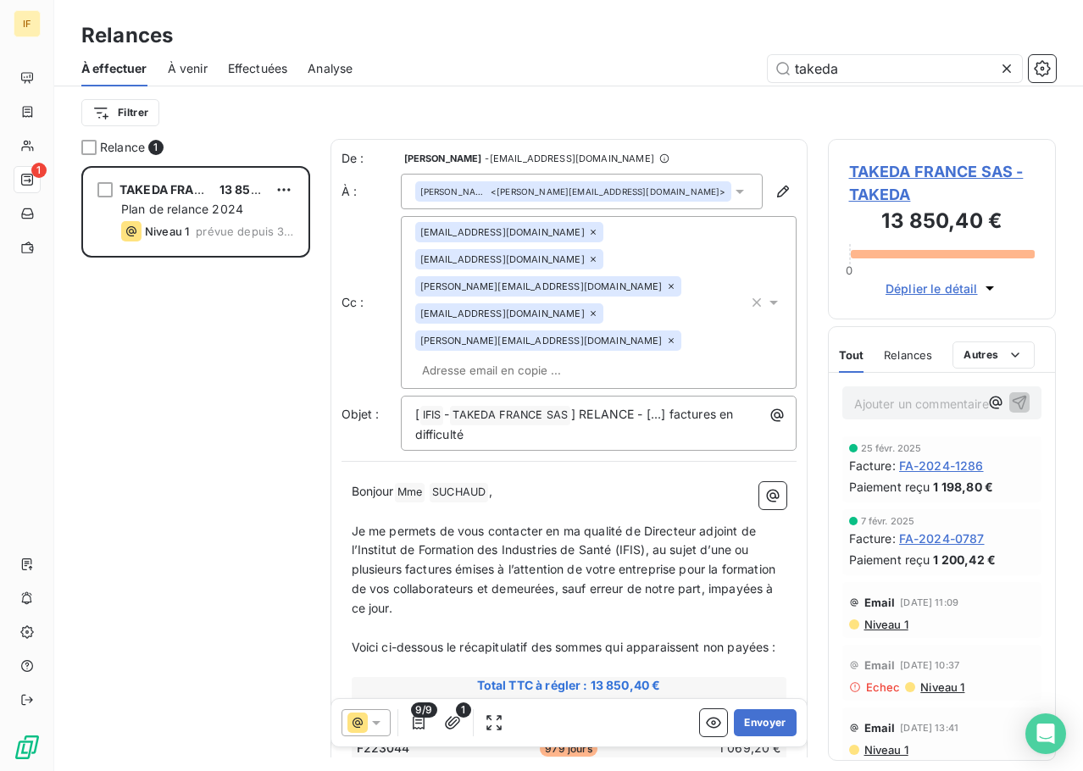
click at [598, 309] on icon at bounding box center [593, 314] width 10 height 10
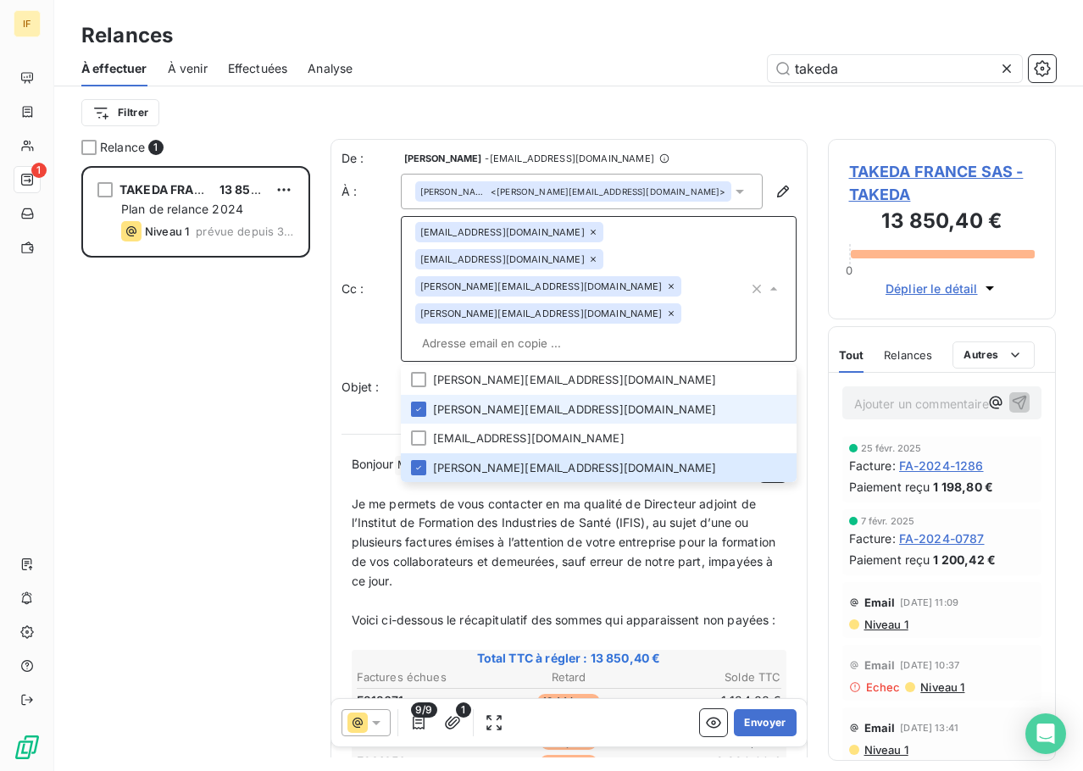
click at [676, 309] on icon at bounding box center [671, 314] width 10 height 10
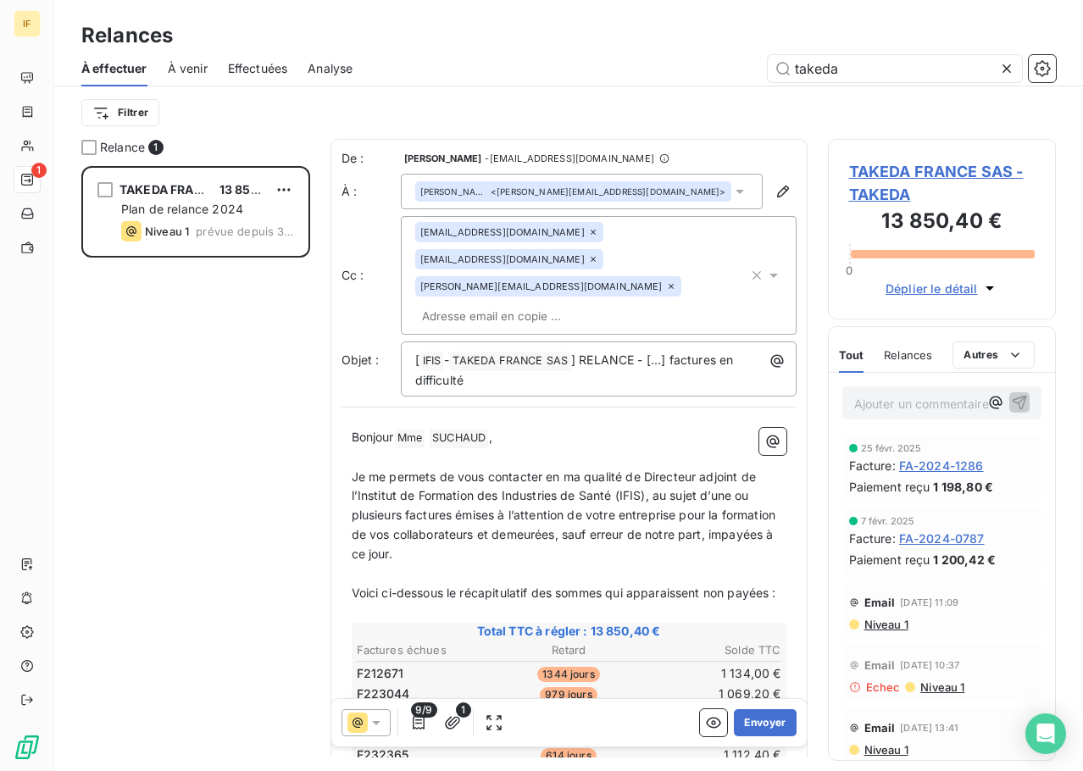
click at [666, 281] on icon at bounding box center [671, 286] width 10 height 10
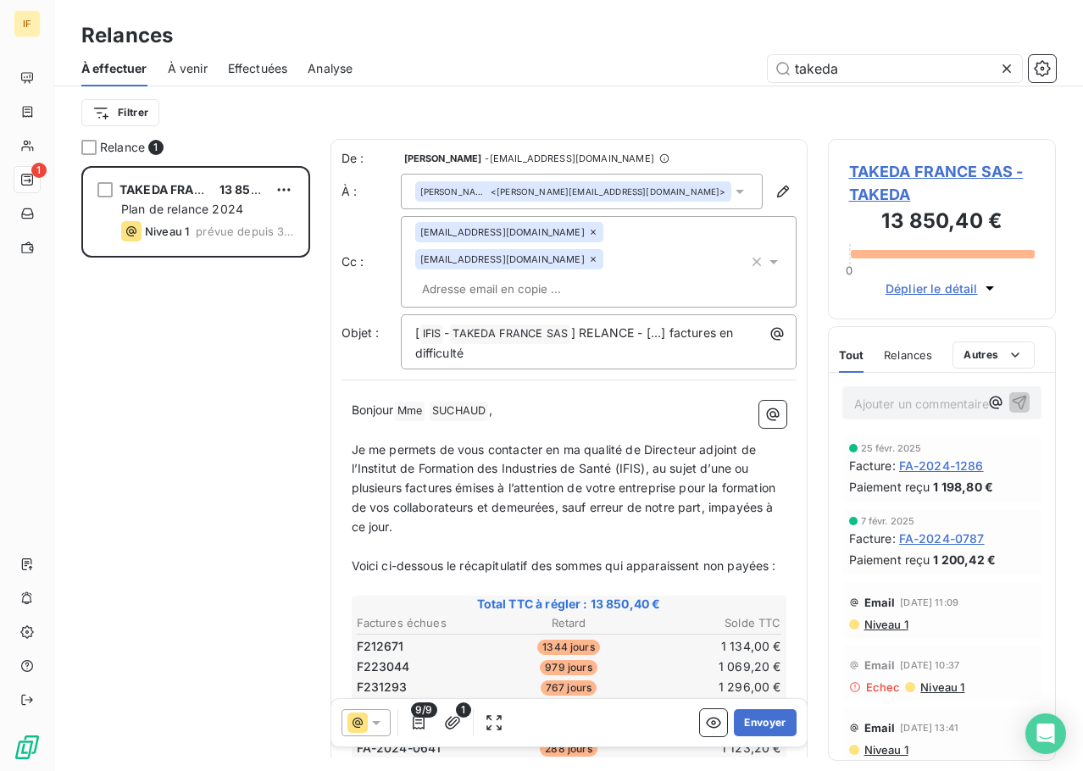
click at [315, 310] on div "Relance 1 TAKEDA FRANCE SAS 13 850,40 € Plan de relance 2024 Niveau 1 prévue de…" at bounding box center [568, 455] width 1029 height 632
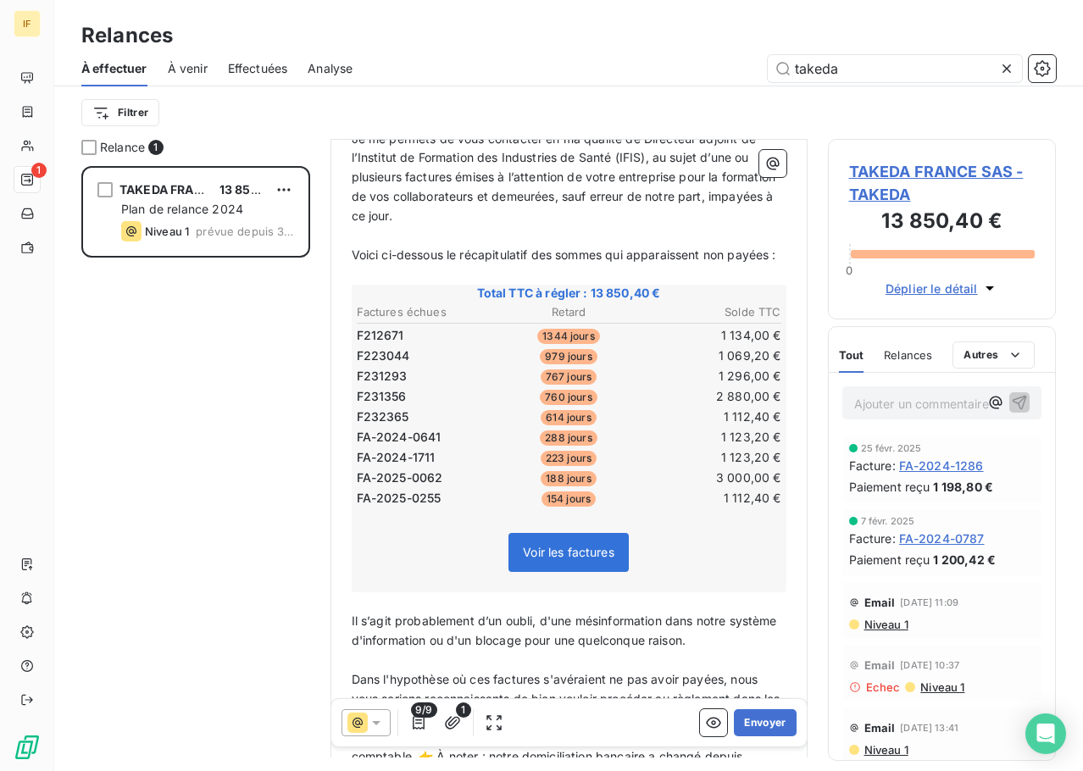
scroll to position [340, 0]
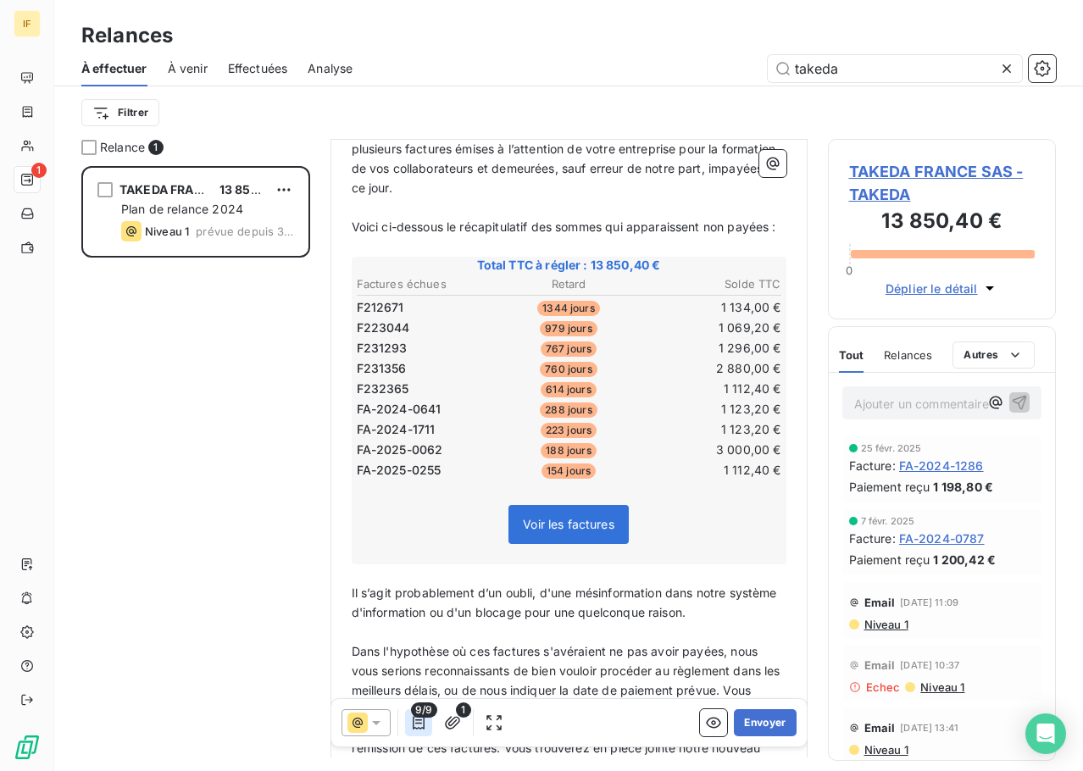
click at [412, 718] on icon "button" at bounding box center [418, 723] width 17 height 17
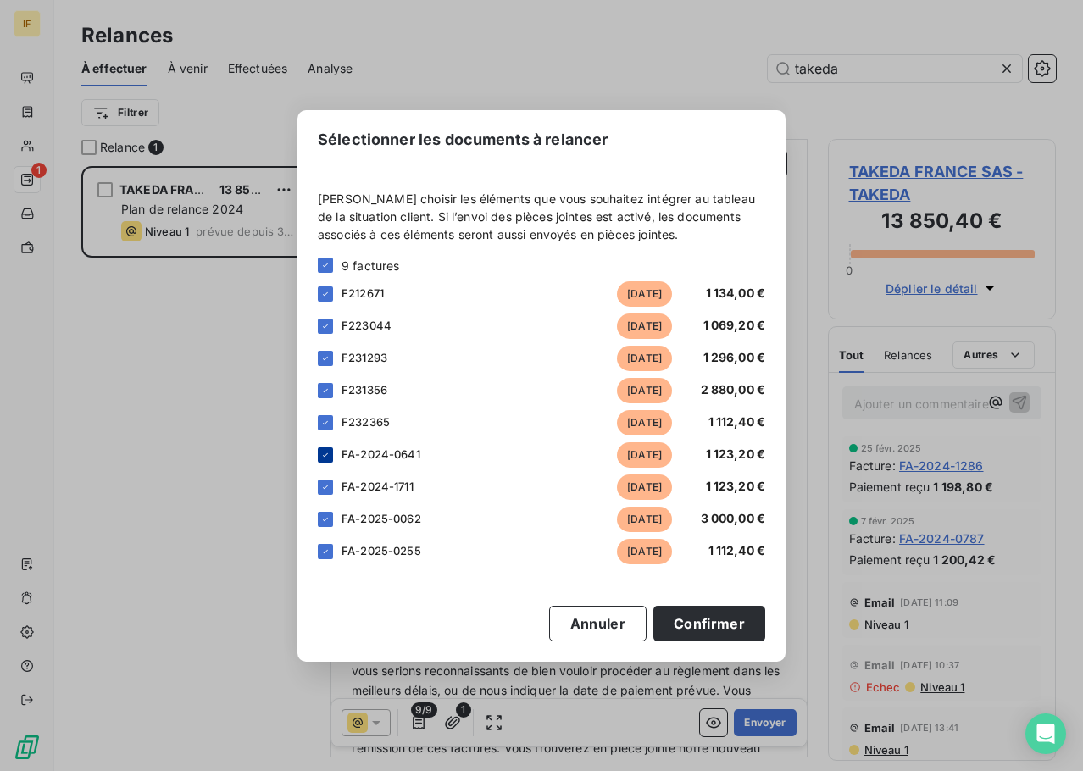
click at [330, 454] on icon at bounding box center [325, 455] width 10 height 10
click at [328, 482] on icon at bounding box center [325, 487] width 10 height 10
click at [326, 520] on icon at bounding box center [325, 520] width 10 height 10
click at [322, 550] on icon at bounding box center [325, 552] width 10 height 10
click at [706, 627] on button "Confirmer" at bounding box center [710, 624] width 112 height 36
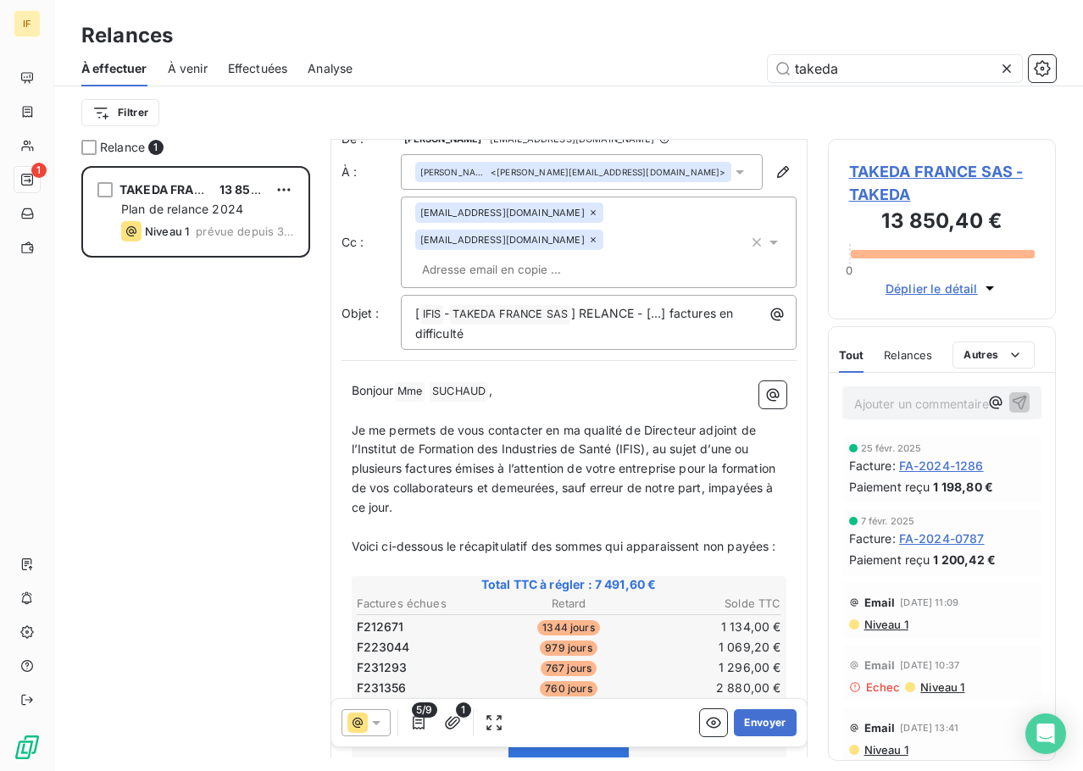
scroll to position [1, 0]
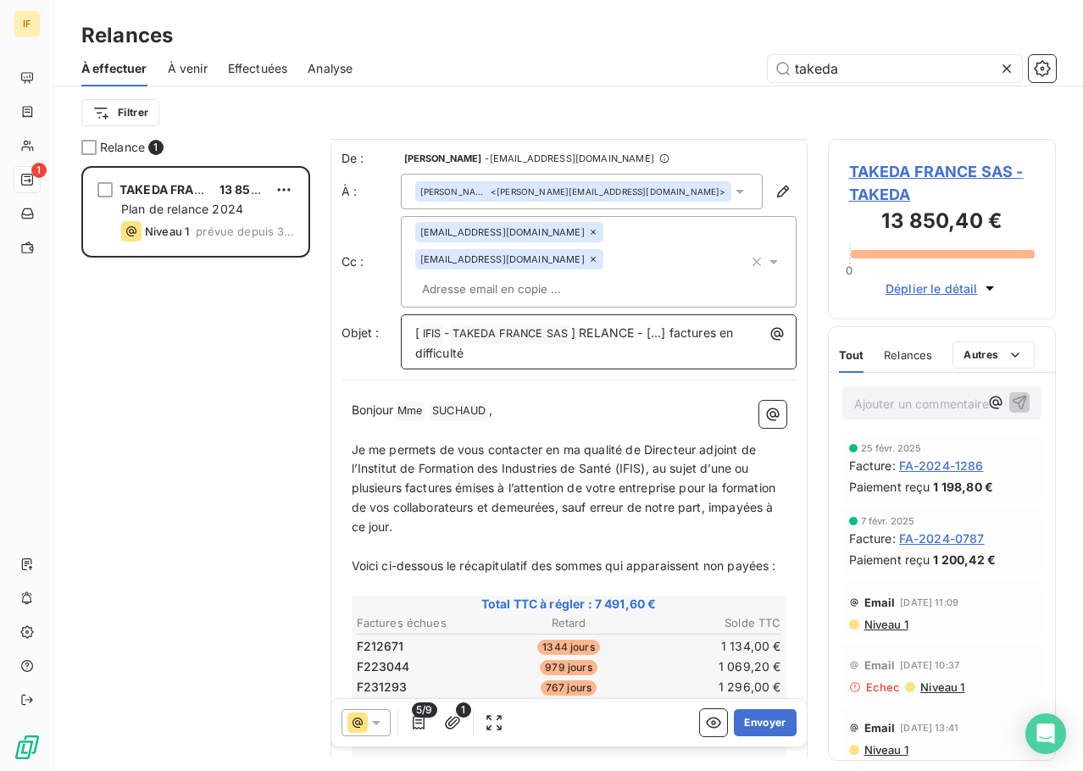
click at [666, 326] on span "] RELANCE - [...] factures en difficulté" at bounding box center [576, 343] width 322 height 35
drag, startPoint x: 674, startPoint y: 308, endPoint x: 656, endPoint y: 307, distance: 17.8
click at [656, 326] on span "] RELANCE - [...] factures en difficulté" at bounding box center [576, 343] width 322 height 35
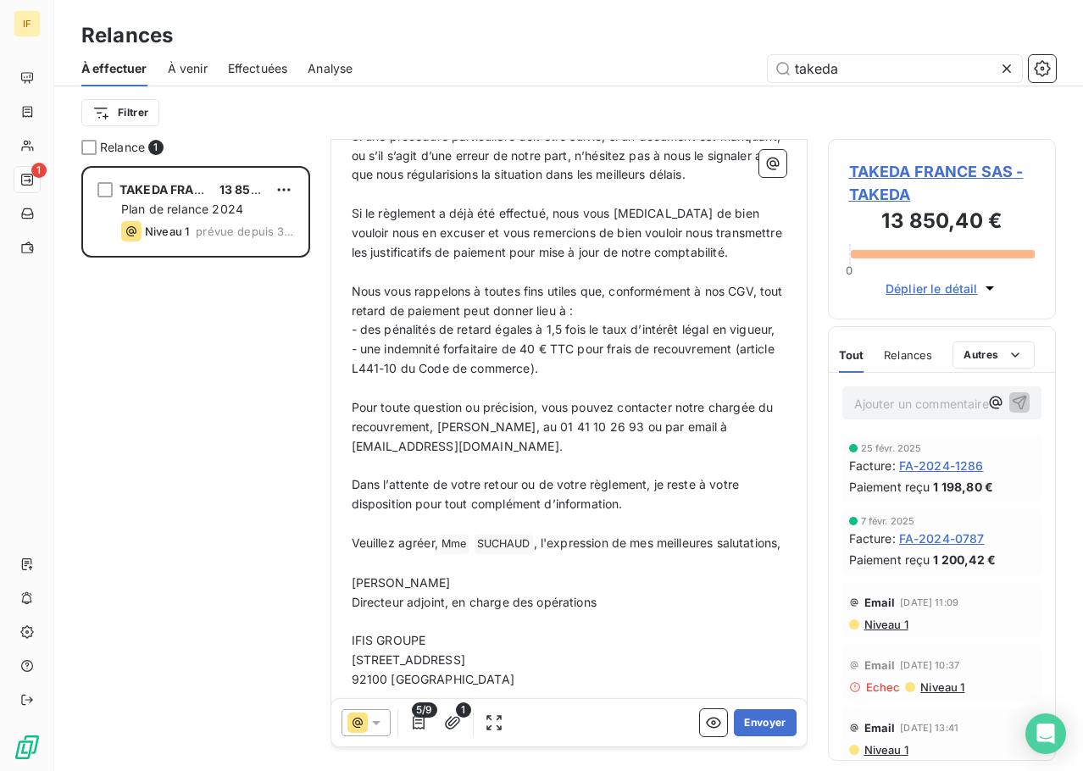
scroll to position [1003, 0]
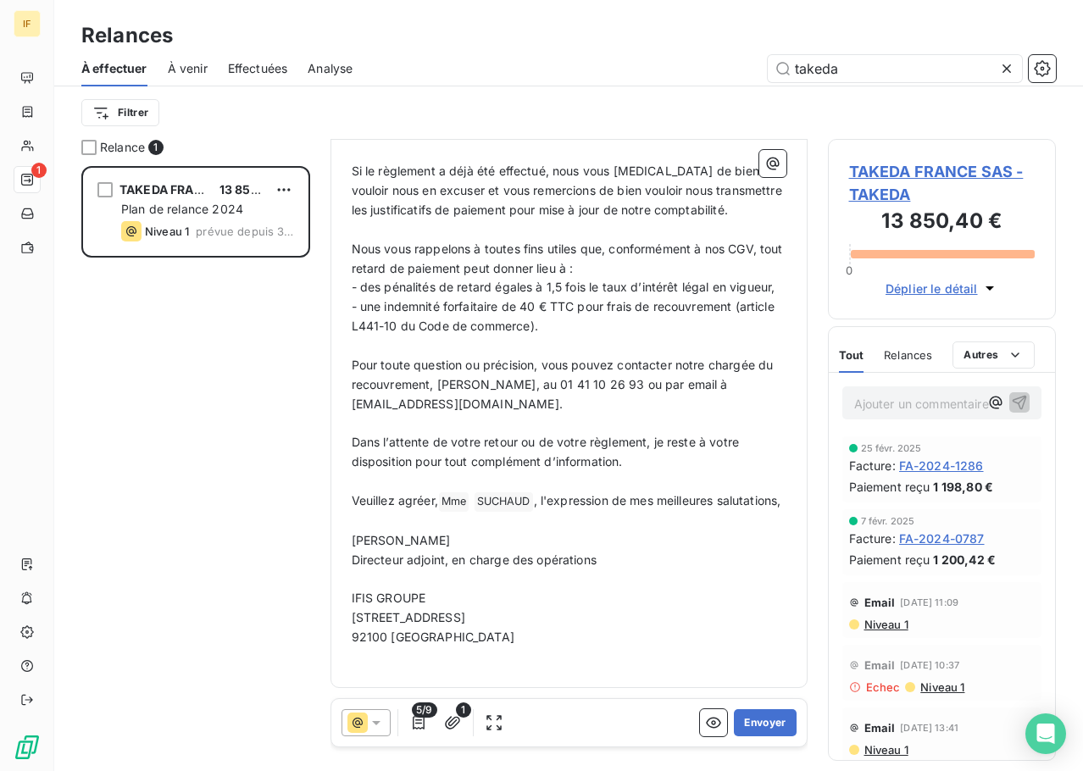
click at [421, 521] on p "﻿" at bounding box center [569, 521] width 435 height 19
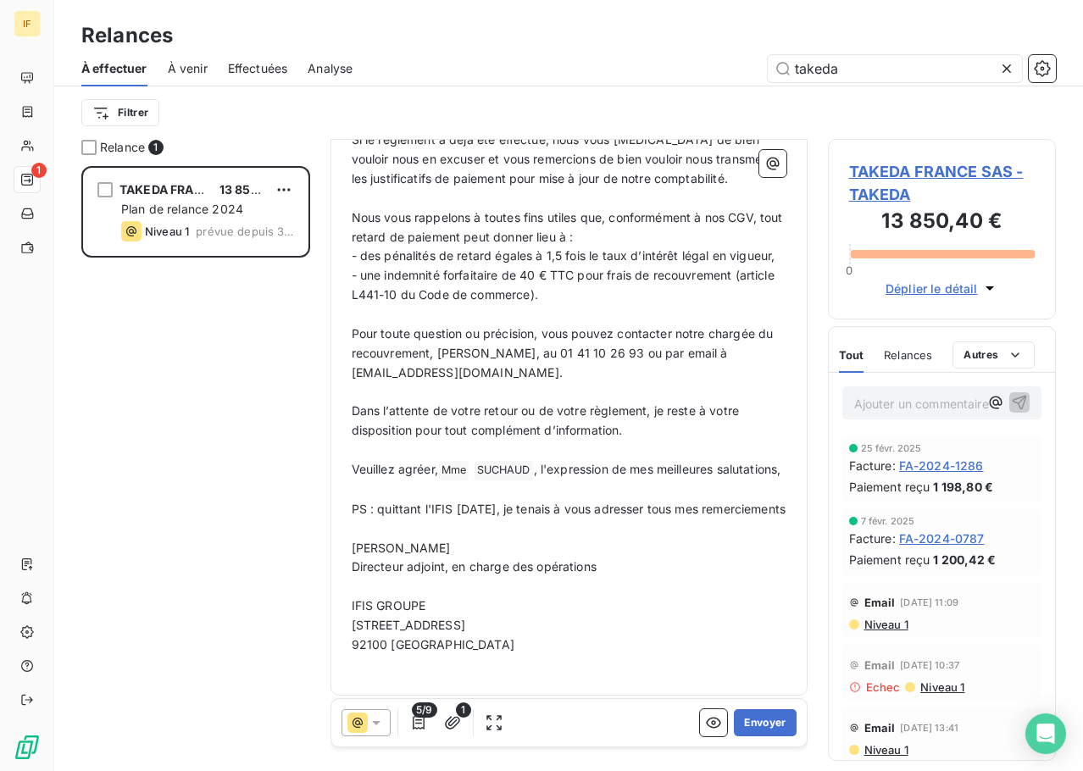
click at [537, 516] on span "PS : quittant l'IFIS lundi prochain, je tenais à vous adresser tous mes remerci…" at bounding box center [569, 509] width 435 height 14
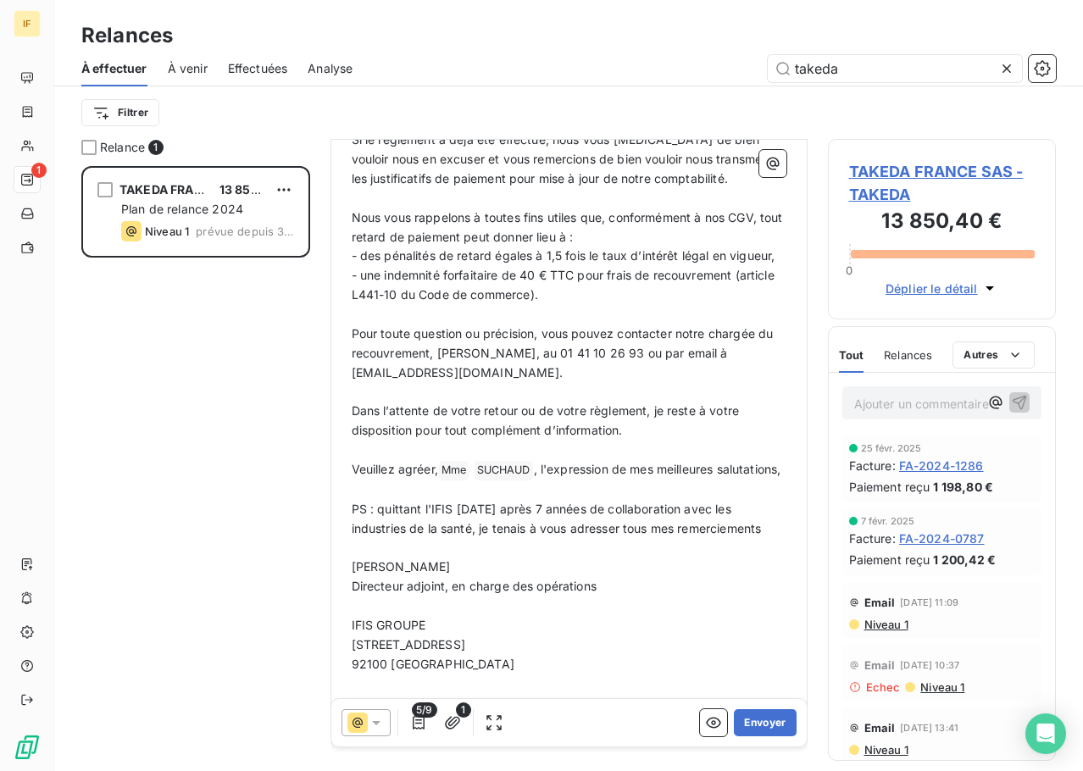
click at [448, 539] on p "PS : quittant l'IFIS lundi prochain après 7 années de collaboration avec les in…" at bounding box center [569, 519] width 435 height 39
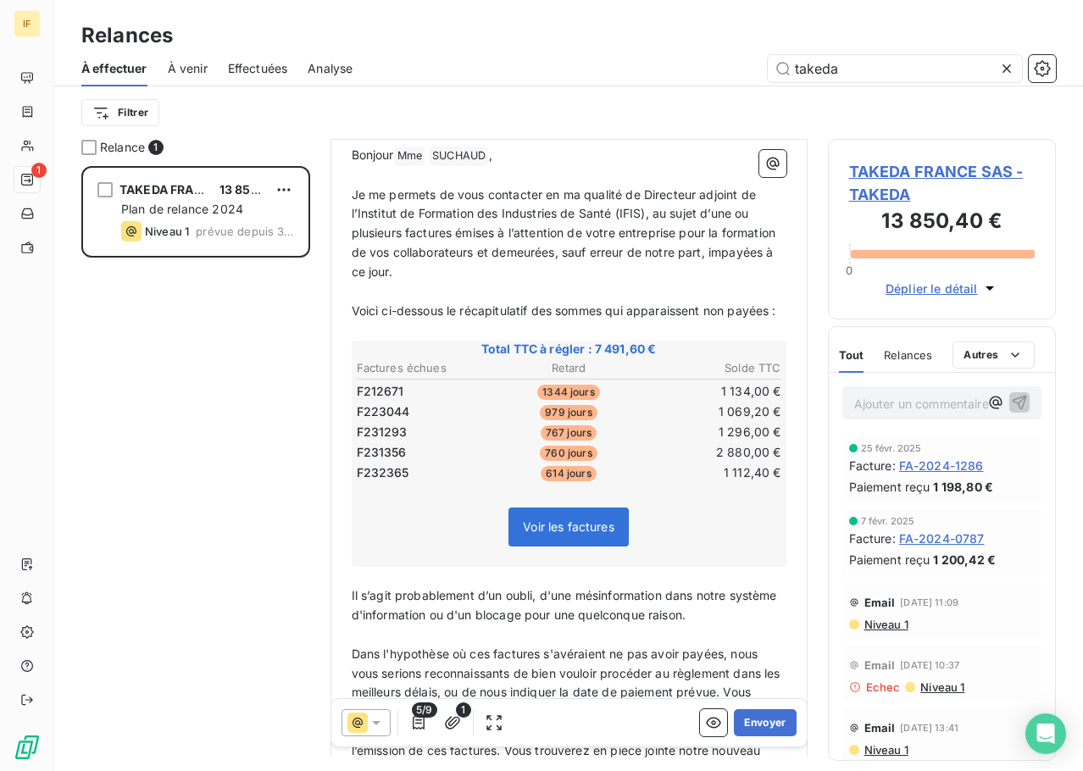
scroll to position [255, 0]
click at [706, 188] on span "Je me permets de vous contacter en ma qualité de Directeur adjoint de l’Institu…" at bounding box center [566, 234] width 428 height 92
drag, startPoint x: 699, startPoint y: 186, endPoint x: 754, endPoint y: 196, distance: 55.0
click at [756, 192] on p "Je me permets de vous contacter en ma qualité de Directeur adjoint de l’Institu…" at bounding box center [569, 234] width 435 height 97
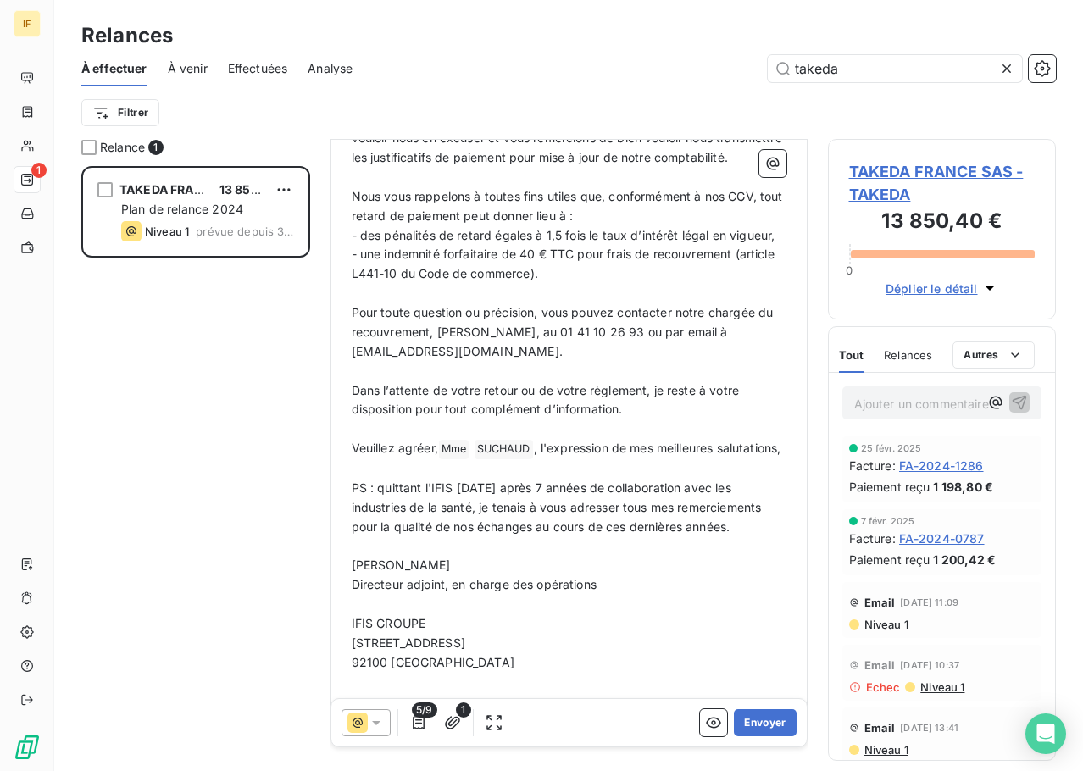
scroll to position [1099, 0]
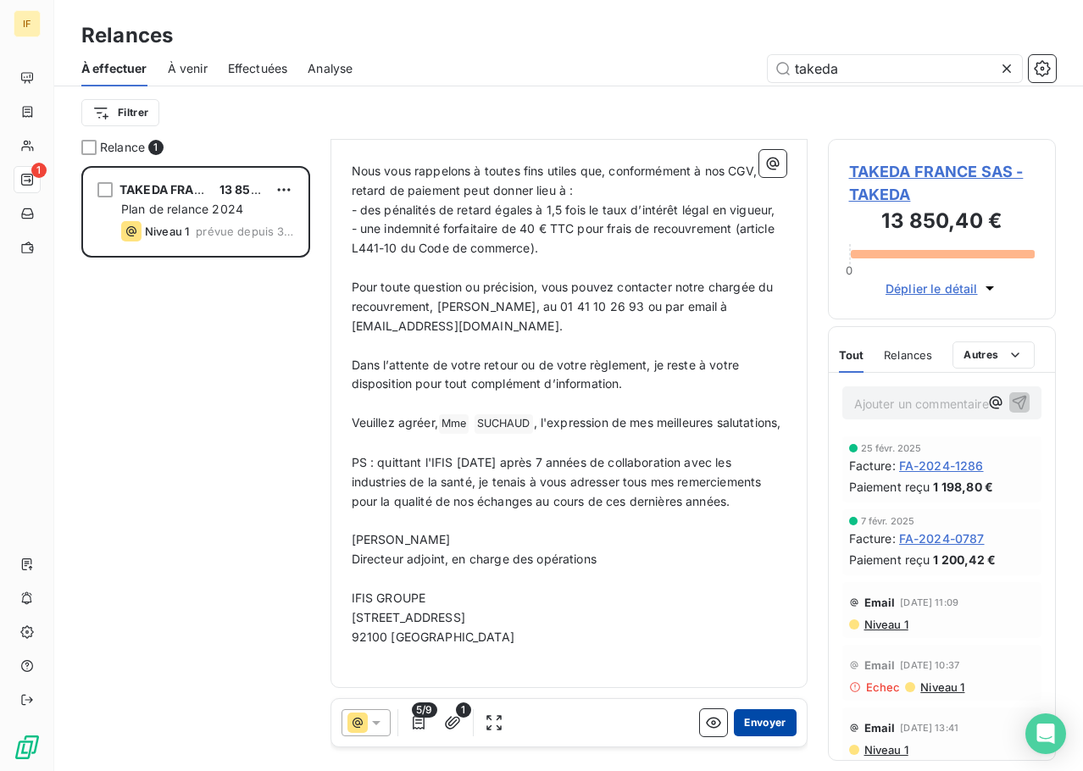
click at [743, 720] on button "Envoyer" at bounding box center [765, 723] width 62 height 27
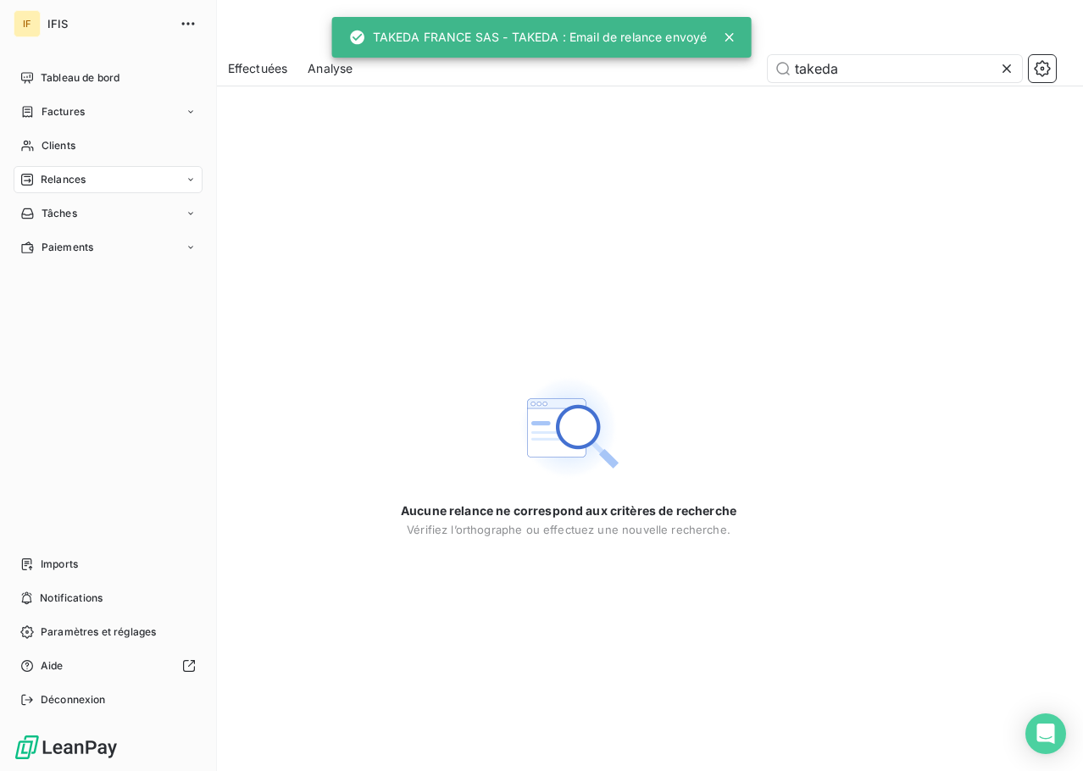
drag, startPoint x: 41, startPoint y: 170, endPoint x: 56, endPoint y: 175, distance: 16.4
click at [56, 175] on span "Relances" at bounding box center [63, 179] width 45 height 15
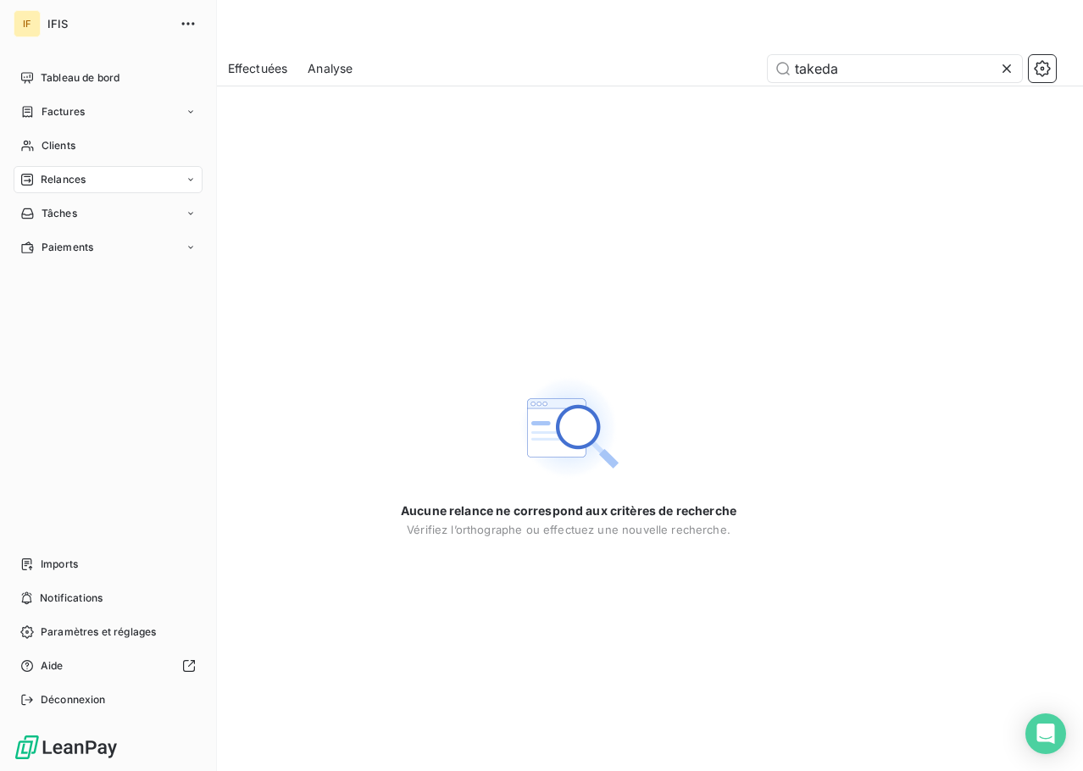
click at [86, 176] on div "Relances" at bounding box center [108, 179] width 189 height 27
click at [82, 211] on span "À effectuer" at bounding box center [68, 213] width 55 height 15
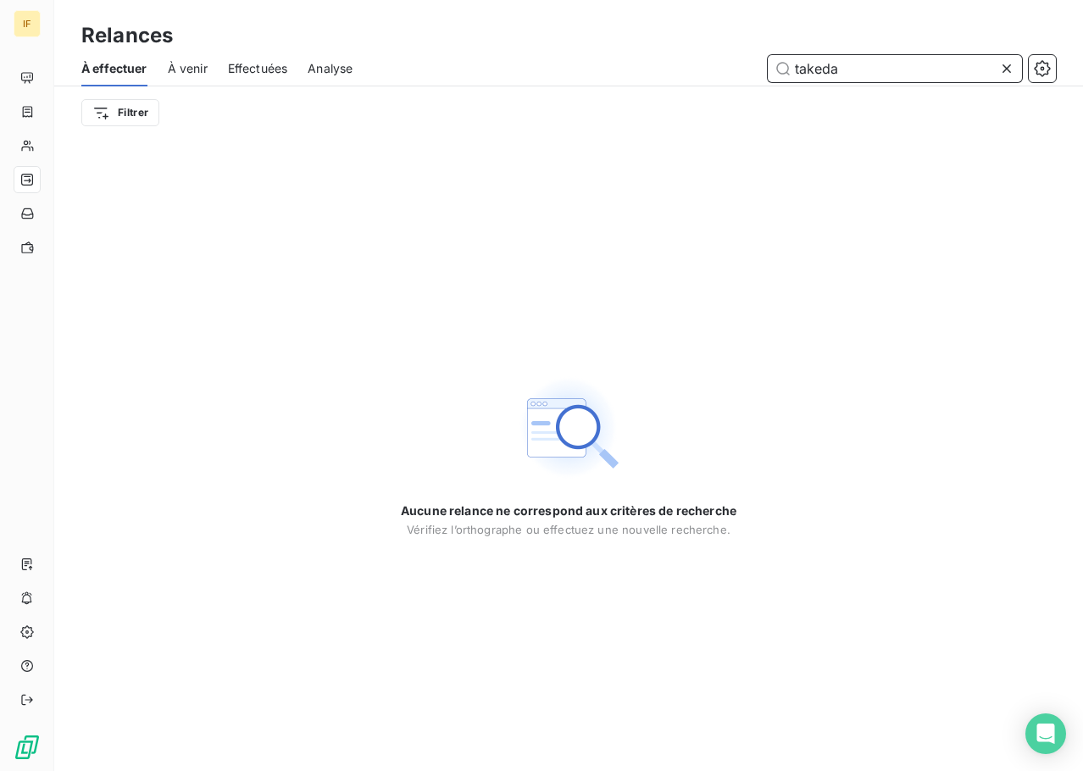
drag, startPoint x: 858, startPoint y: 66, endPoint x: 672, endPoint y: 59, distance: 185.8
click at [673, 59] on div "takeda" at bounding box center [714, 68] width 683 height 27
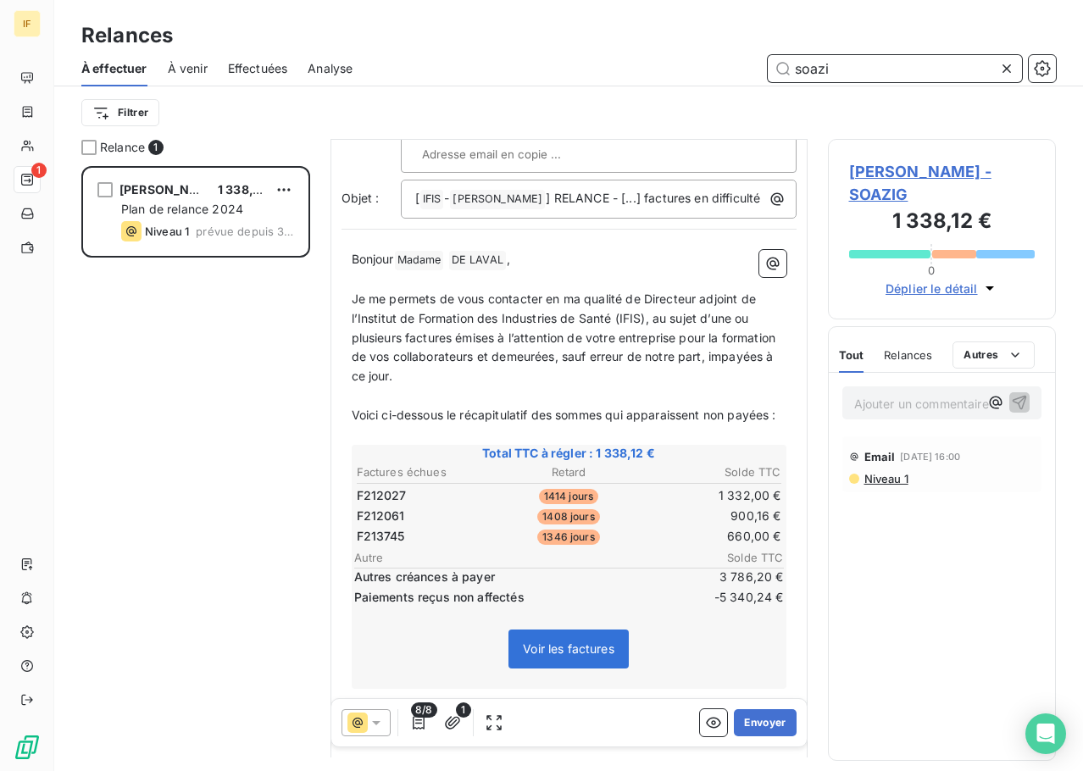
scroll to position [170, 0]
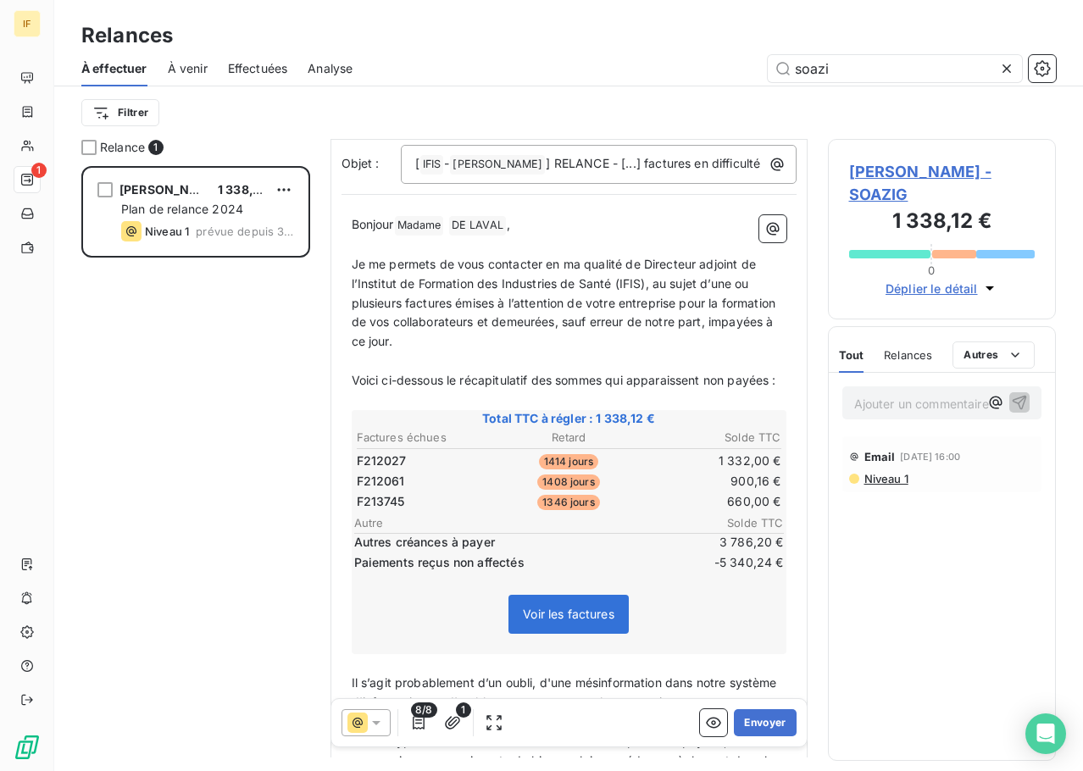
click at [569, 314] on span "Je me permets de vous contacter en ma qualité de Directeur adjoint de l’Institu…" at bounding box center [566, 303] width 428 height 92
click at [700, 273] on span "Je me permets de vous contacter en ma qualité de Directeur adjoint de l’Institu…" at bounding box center [566, 303] width 428 height 92
drag, startPoint x: 739, startPoint y: 274, endPoint x: 403, endPoint y: 289, distance: 336.0
click at [403, 289] on span "Je me permets de vous contacter en ma qualité de Directeur adjoint de l’Institu…" at bounding box center [566, 303] width 428 height 92
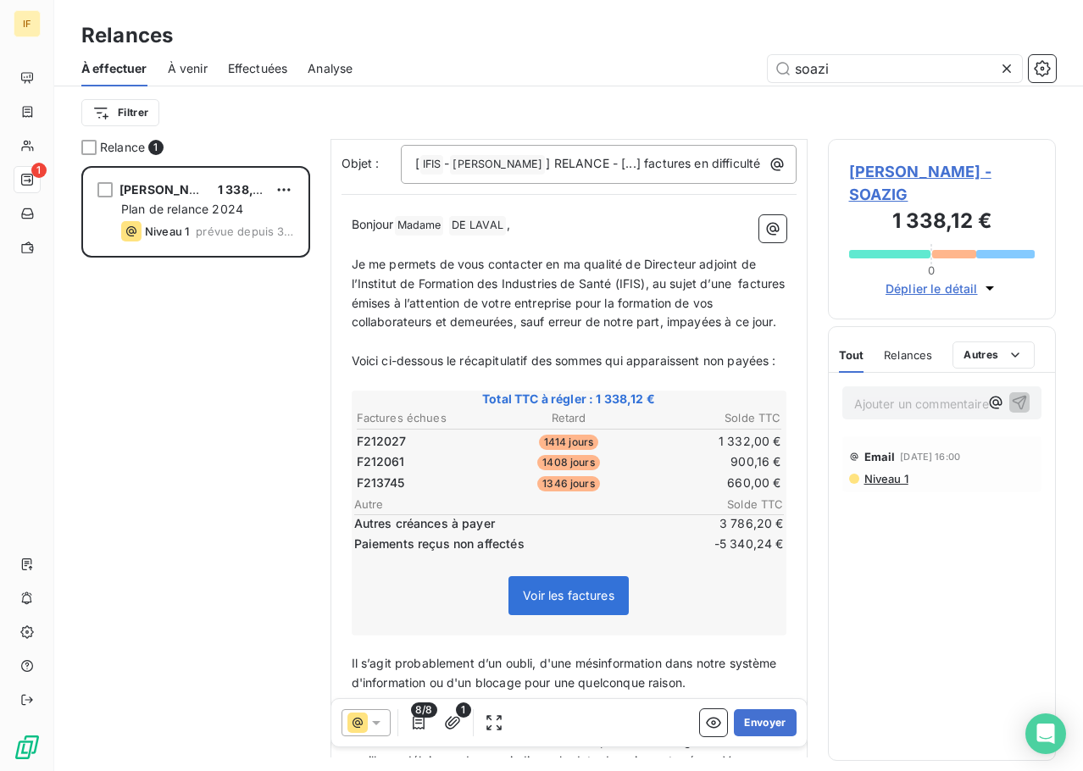
click at [388, 292] on span "Je me permets de vous contacter en ma qualité de Directeur adjoint de l’Institu…" at bounding box center [570, 293] width 437 height 73
click at [431, 293] on span "Je me permets de vous contacter en ma qualité de Directeur adjoint de l’Institu…" at bounding box center [567, 293] width 431 height 73
drag, startPoint x: 615, startPoint y: 292, endPoint x: 426, endPoint y: 312, distance: 190.0
click at [426, 312] on span "Je me permets de vous contacter en ma qualité de Directeur adjoint de l’Institu…" at bounding box center [567, 293] width 431 height 73
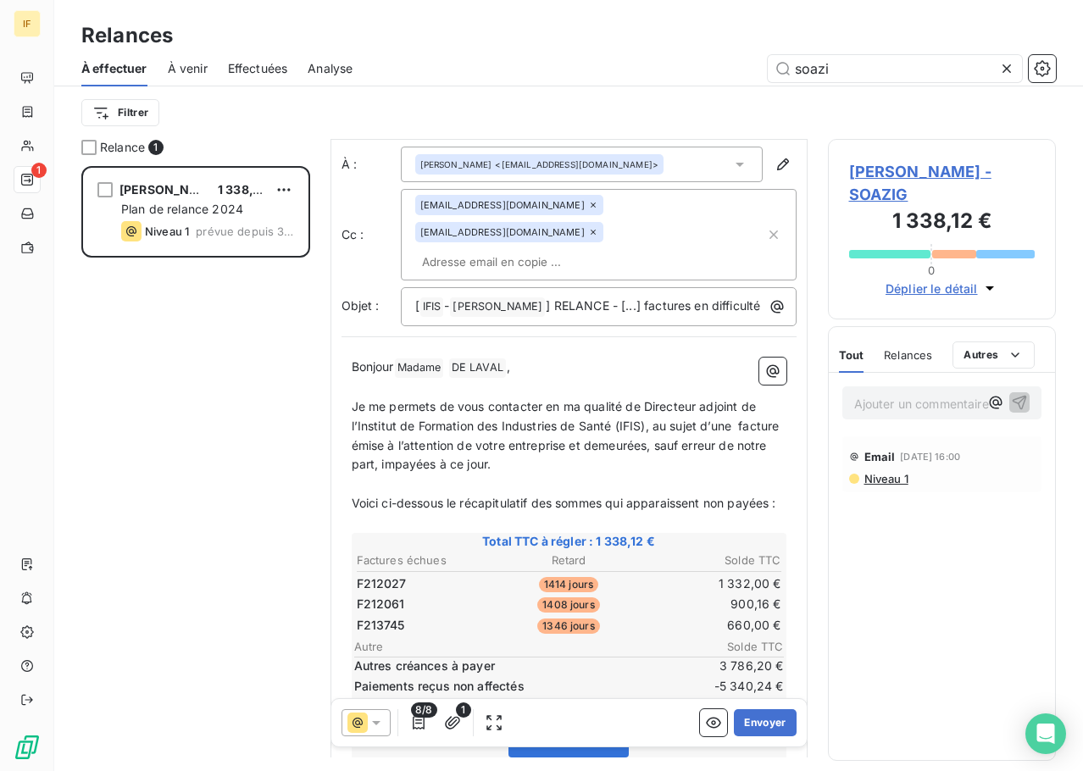
scroll to position [0, 0]
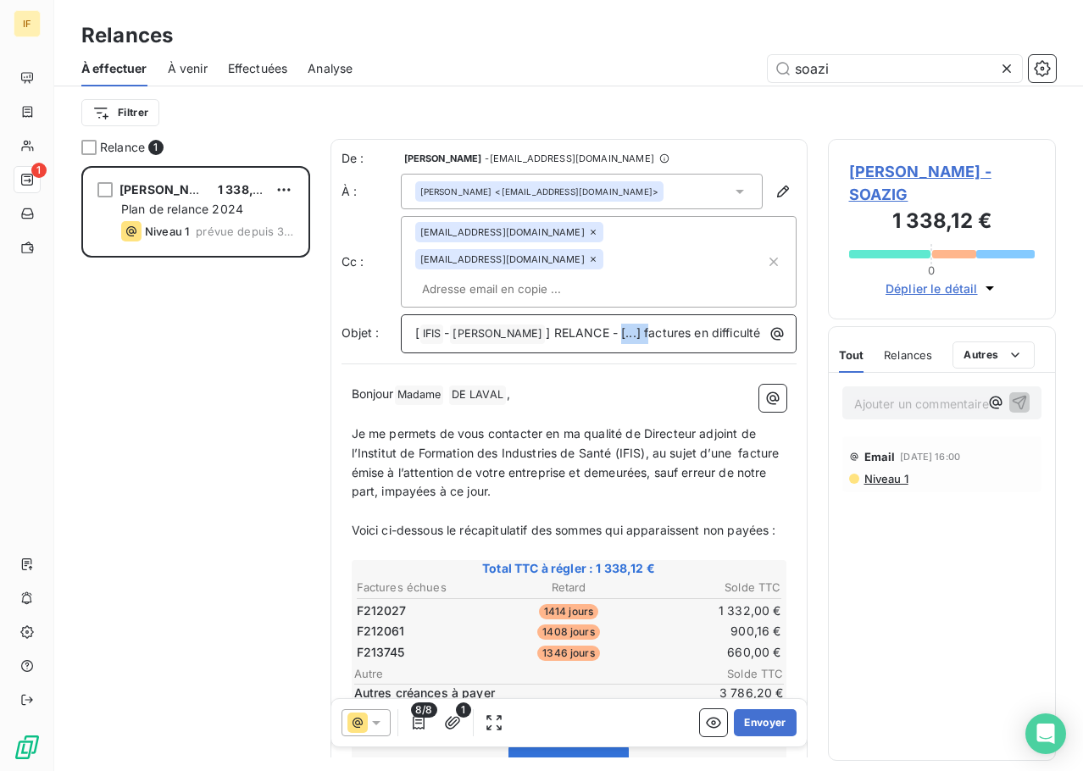
drag, startPoint x: 634, startPoint y: 309, endPoint x: 661, endPoint y: 306, distance: 27.2
click at [661, 326] on span "] RELANCE - [...] factures en difficulté" at bounding box center [653, 333] width 214 height 14
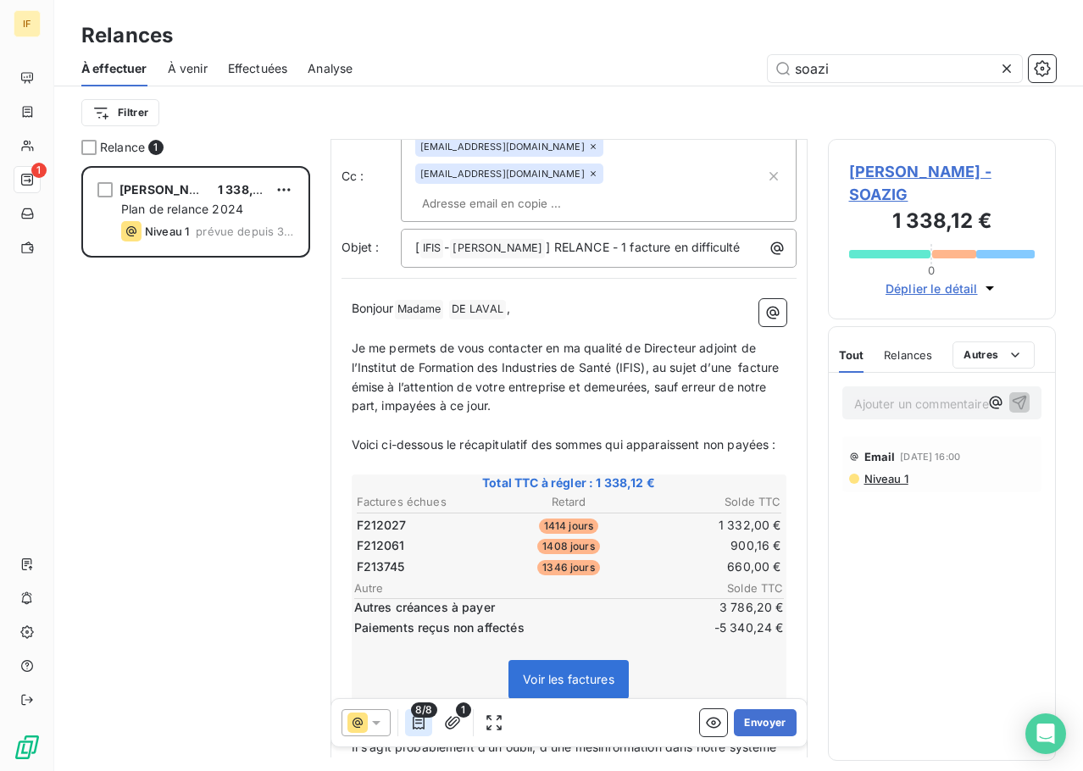
click at [424, 725] on icon "button" at bounding box center [419, 723] width 12 height 14
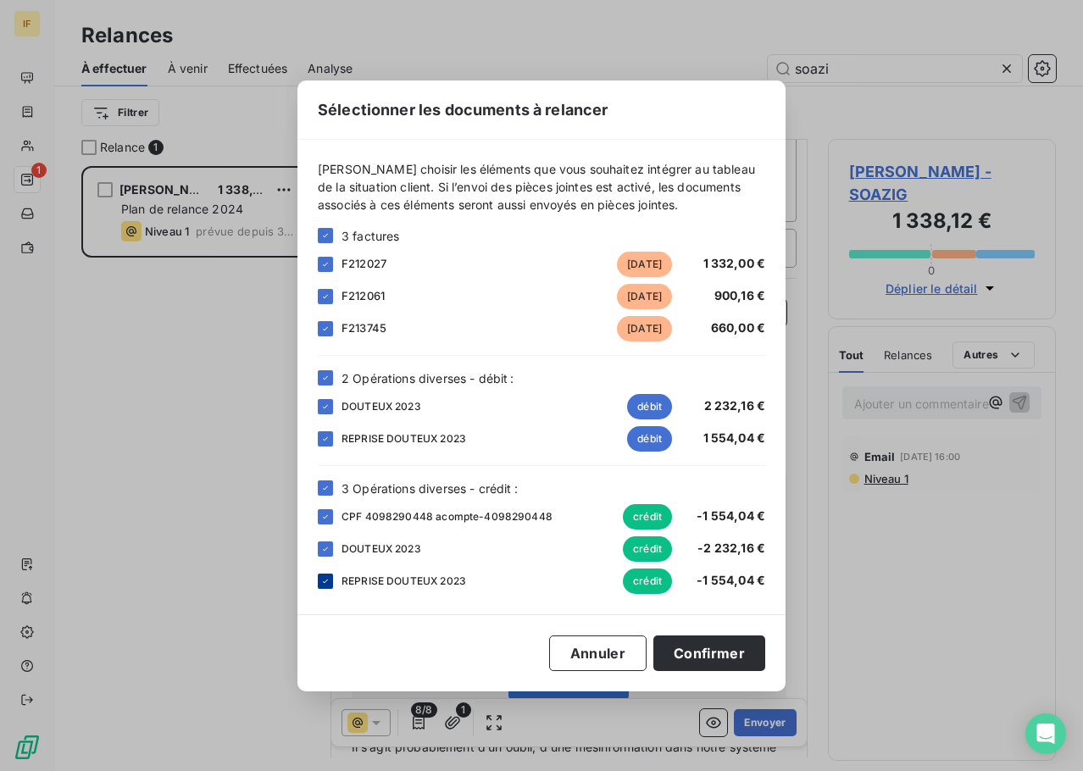
click at [329, 583] on icon at bounding box center [325, 581] width 10 height 10
click at [320, 544] on div at bounding box center [325, 549] width 15 height 15
click at [328, 502] on div "1 Opérations diverses - crédit : CPF 4098290448 acompte-4098290448 crédit -1 55…" at bounding box center [542, 537] width 448 height 114
click at [322, 514] on icon at bounding box center [325, 517] width 10 height 10
click at [326, 434] on icon at bounding box center [325, 439] width 10 height 10
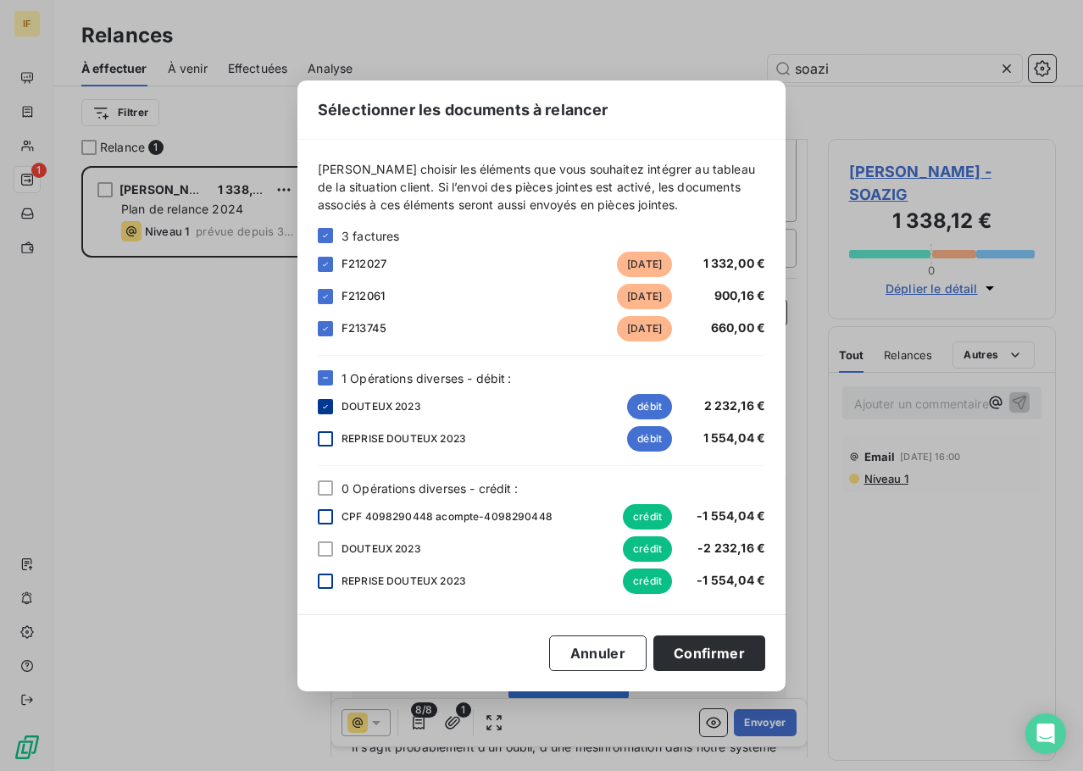
click at [322, 406] on icon at bounding box center [325, 407] width 10 height 10
click at [326, 301] on icon at bounding box center [325, 297] width 10 height 10
click at [326, 264] on icon at bounding box center [325, 264] width 10 height 10
click at [719, 659] on button "Confirmer" at bounding box center [710, 654] width 112 height 36
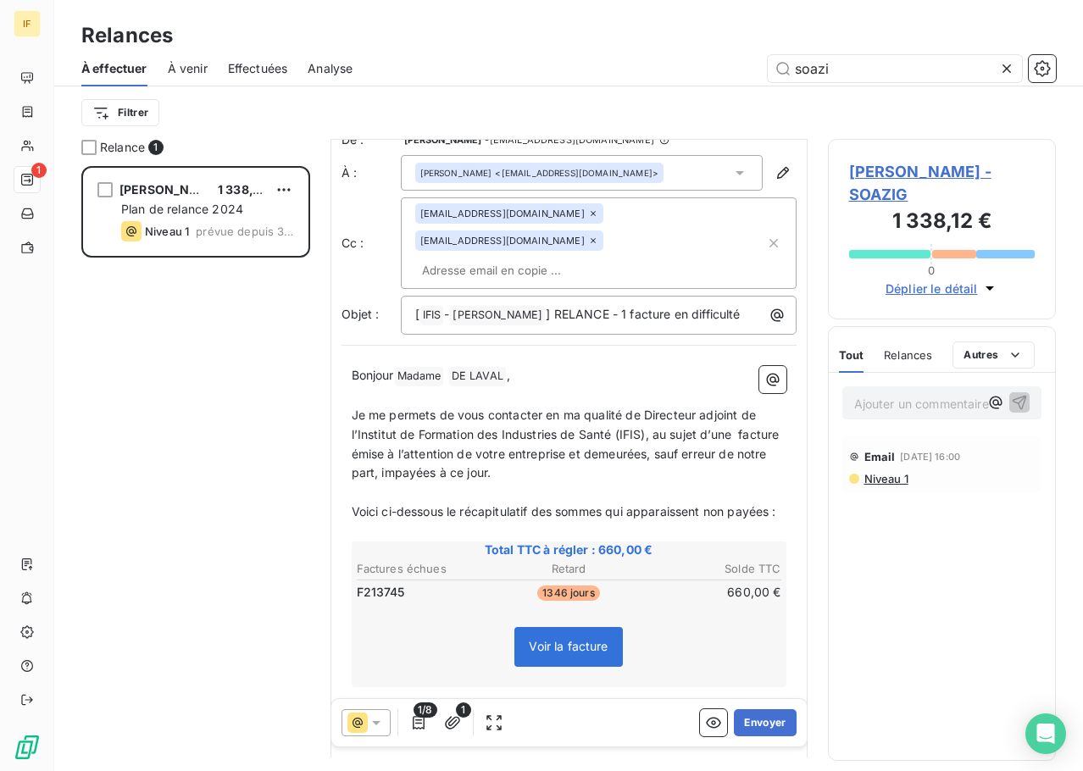
scroll to position [0, 0]
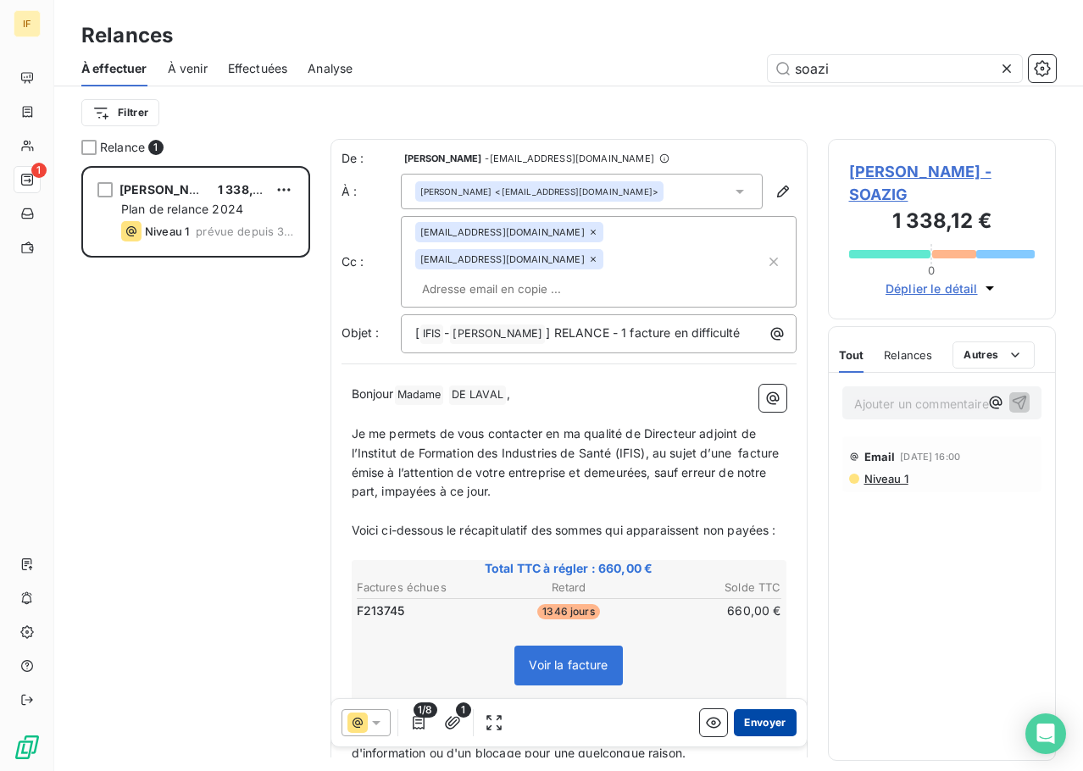
click at [734, 721] on button "Envoyer" at bounding box center [765, 723] width 62 height 27
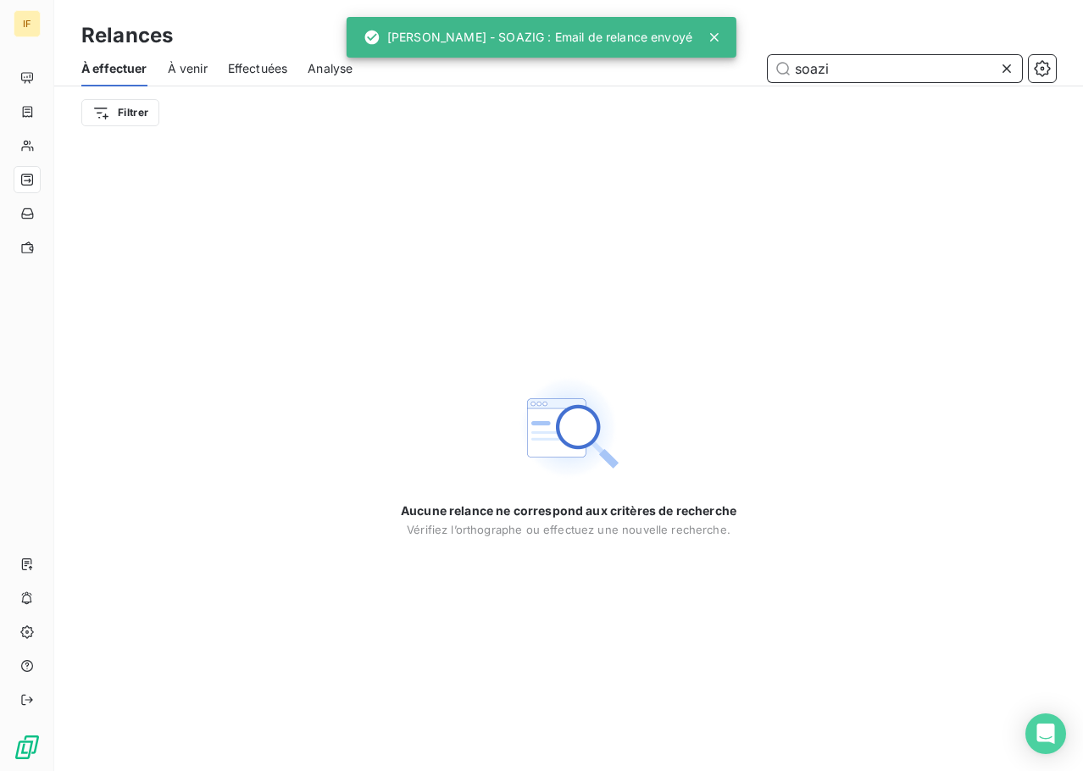
drag, startPoint x: 857, startPoint y: 75, endPoint x: 663, endPoint y: 40, distance: 197.2
click at [663, 40] on div "IF Relances À effectuer À venir Effectuées Analyse soazi Filtrer Aucune relance…" at bounding box center [541, 385] width 1083 height 771
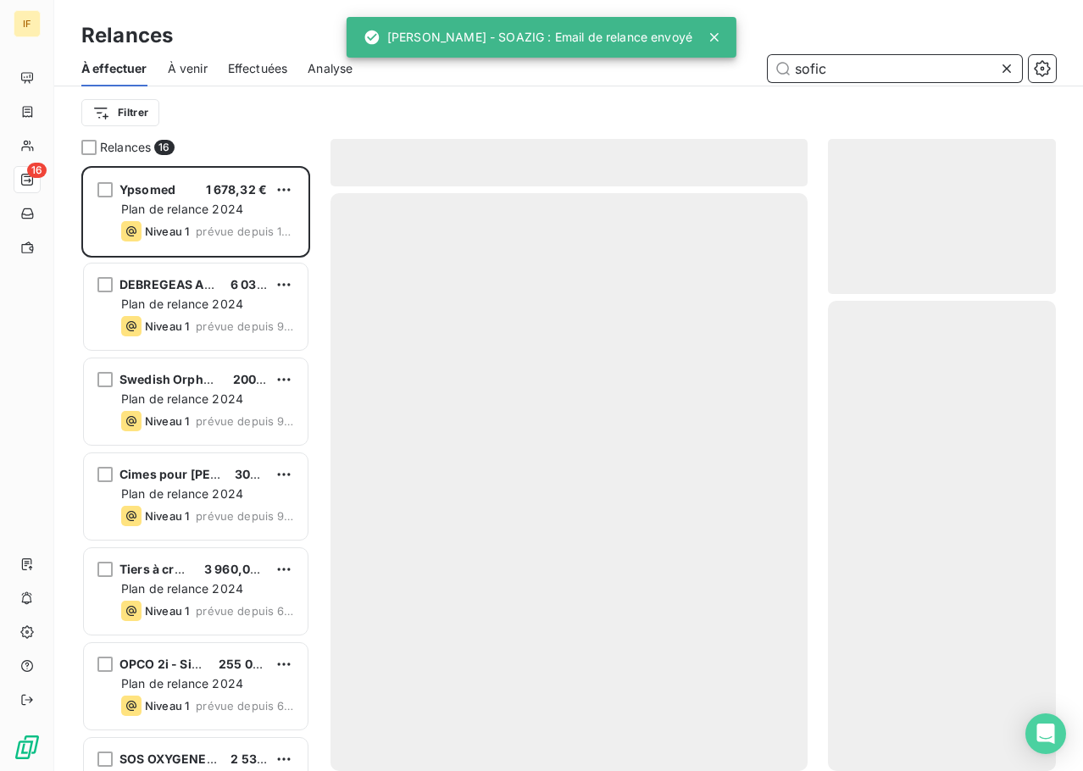
scroll to position [593, 215]
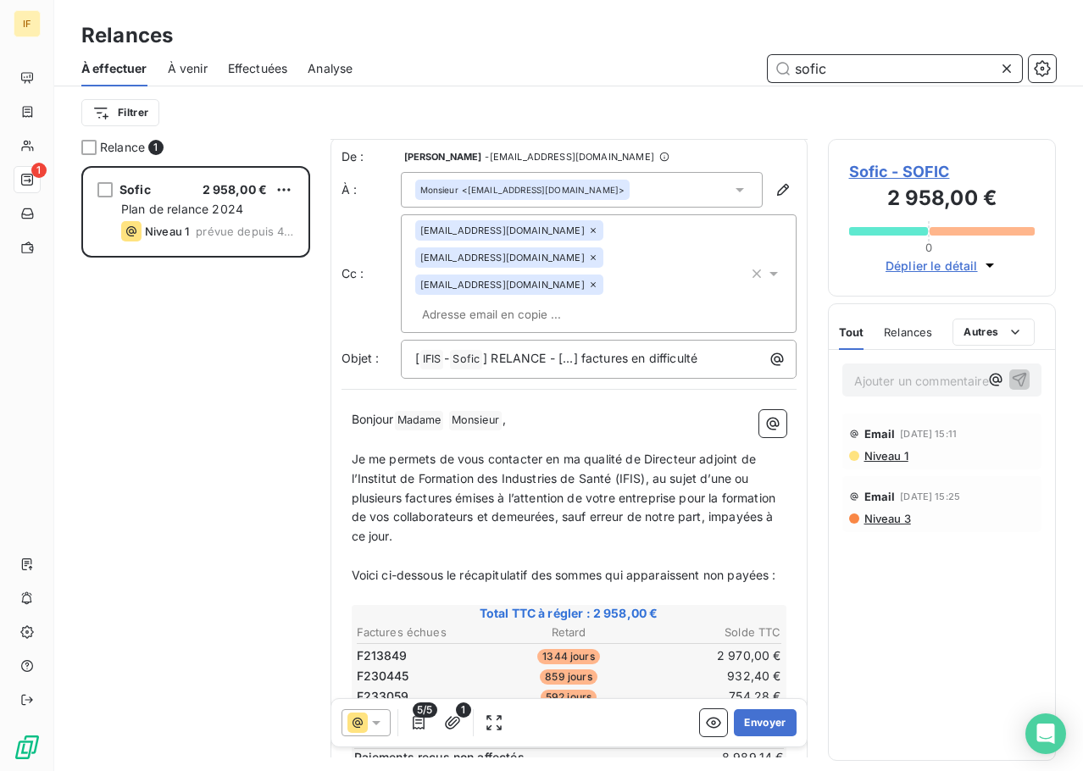
scroll to position [1, 0]
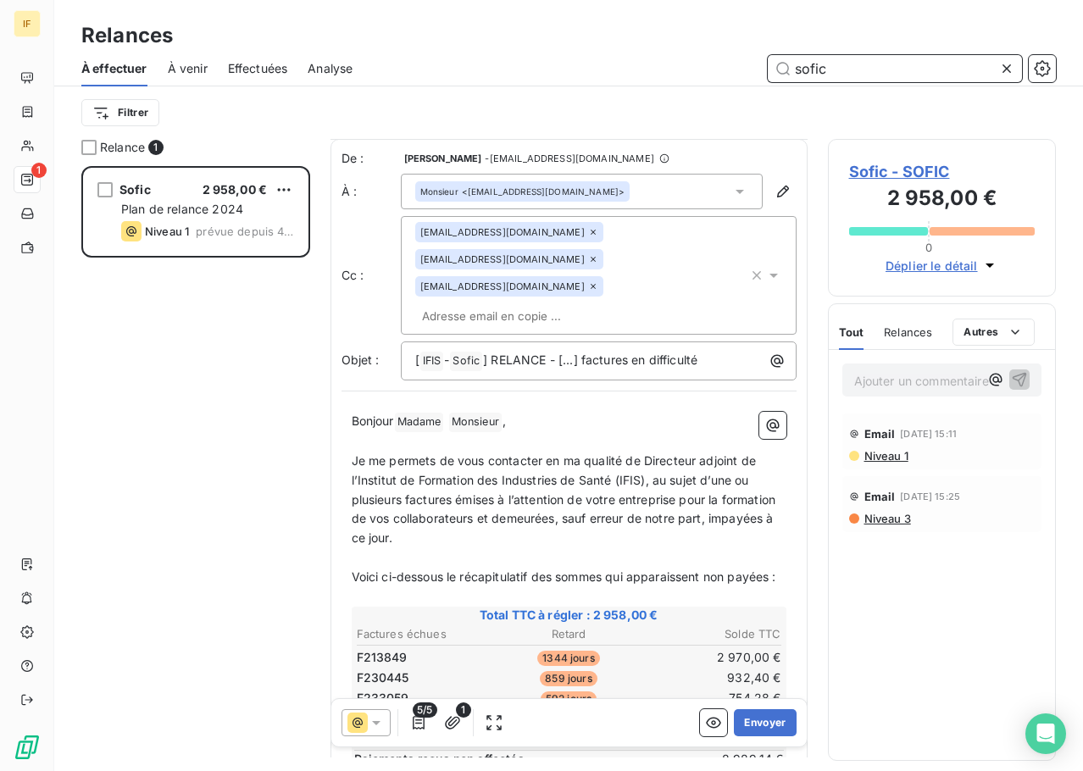
type input "sofic"
click at [618, 454] on span "Je me permets de vous contacter en ma qualité de Directeur adjoint de l’Institu…" at bounding box center [566, 500] width 428 height 92
click at [588, 281] on icon at bounding box center [593, 286] width 10 height 10
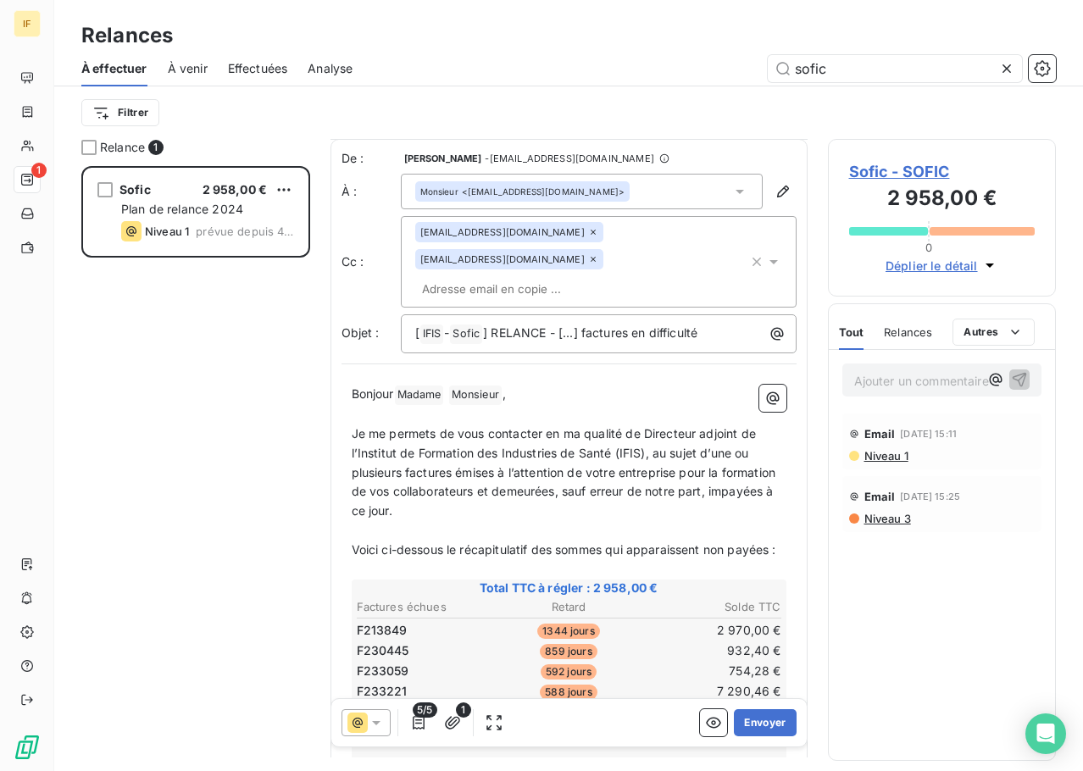
click at [608, 189] on div "Monsieur <sfrederic@sofic.com>" at bounding box center [582, 192] width 362 height 36
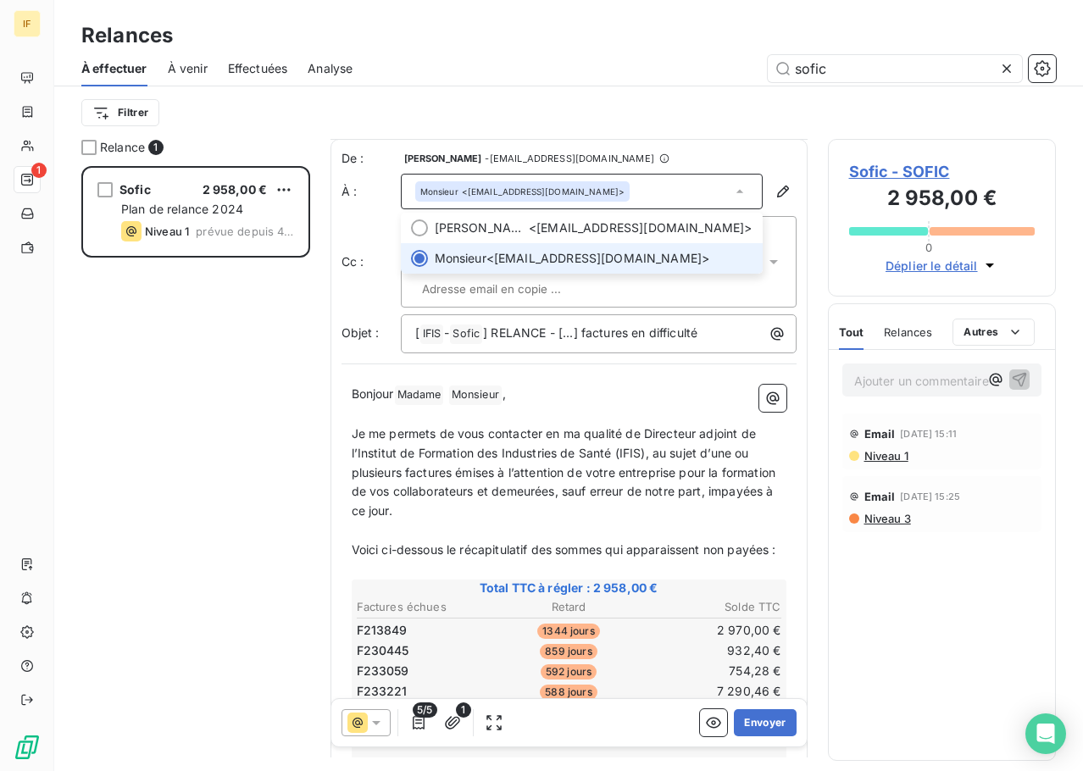
click at [621, 188] on div "Monsieur <sfrederic@sofic.com>" at bounding box center [582, 192] width 362 height 36
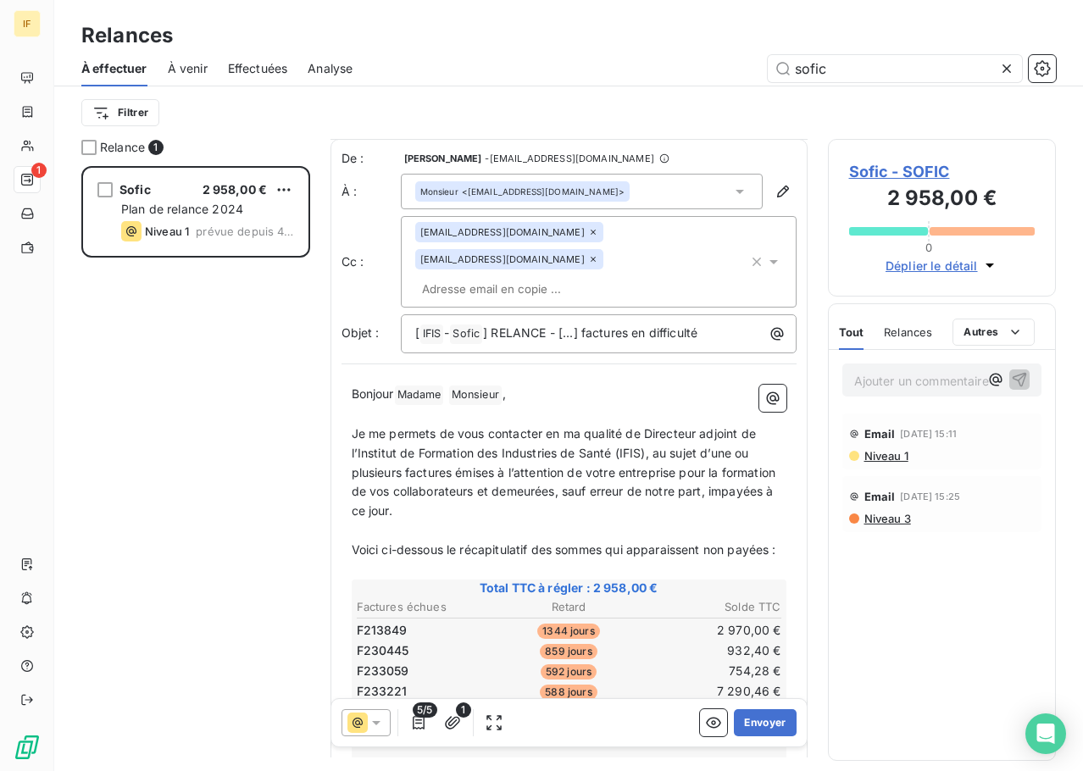
click at [770, 260] on icon at bounding box center [774, 262] width 8 height 4
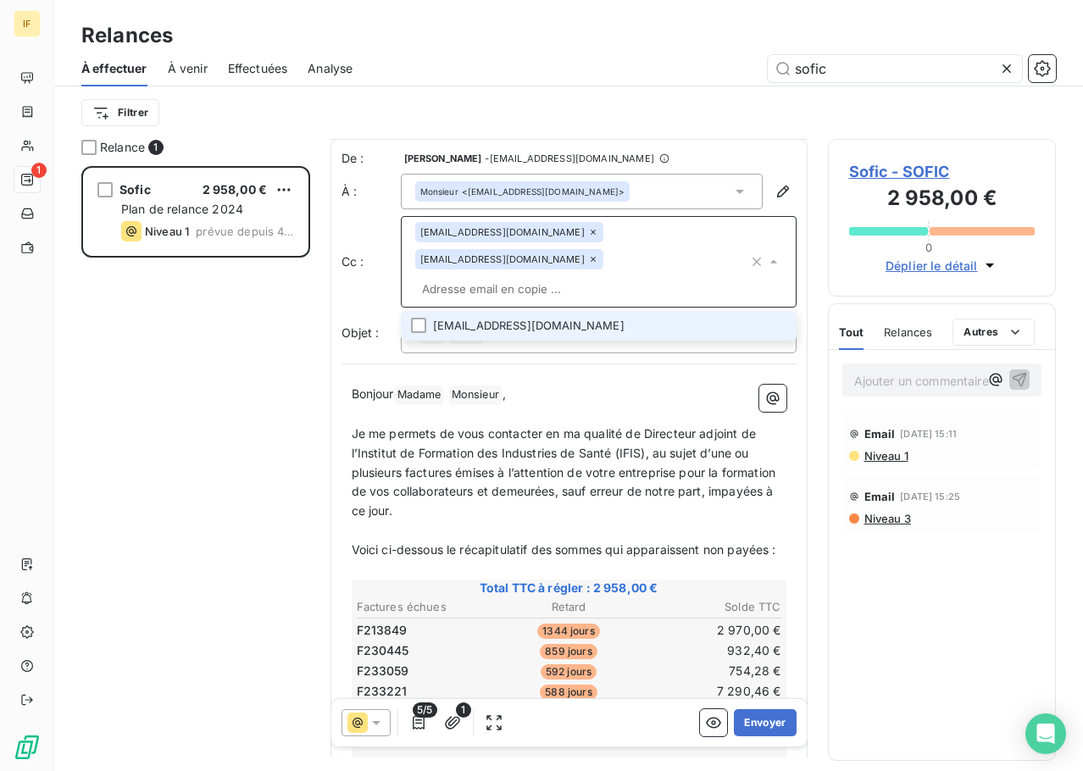
click at [485, 311] on li "cturmel@septodont.com" at bounding box center [599, 326] width 396 height 30
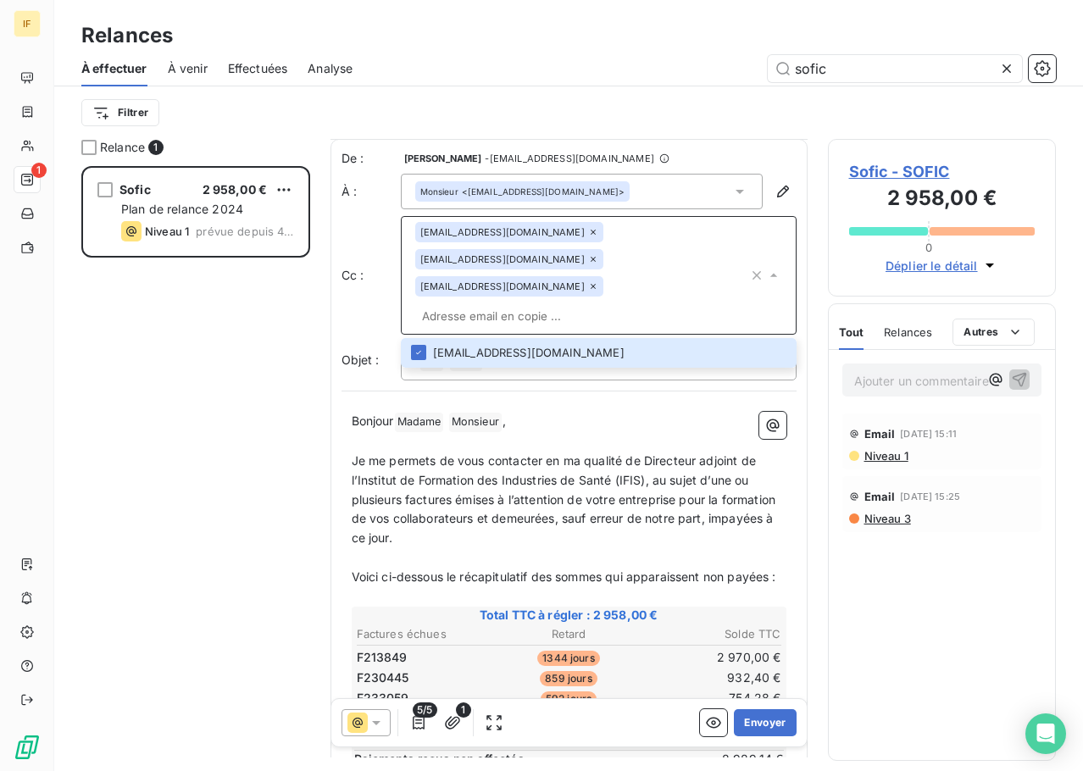
click at [610, 185] on div "Monsieur <sfrederic@sofic.com>" at bounding box center [582, 192] width 362 height 36
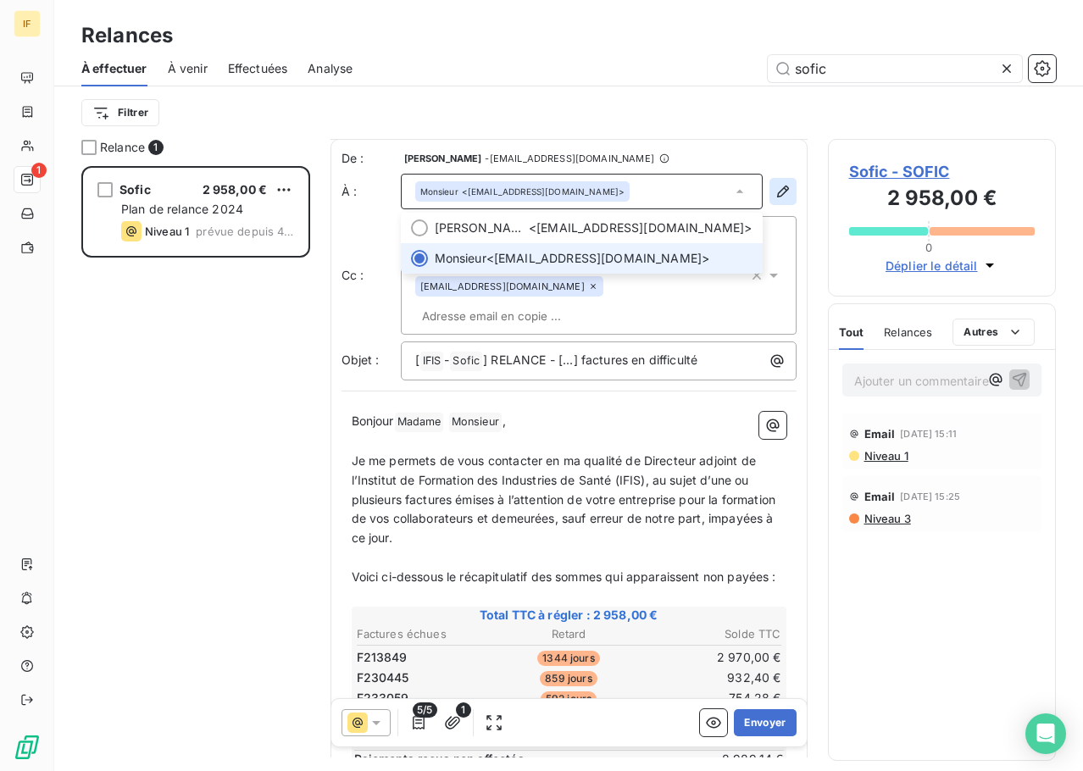
click at [770, 186] on button "button" at bounding box center [783, 191] width 27 height 27
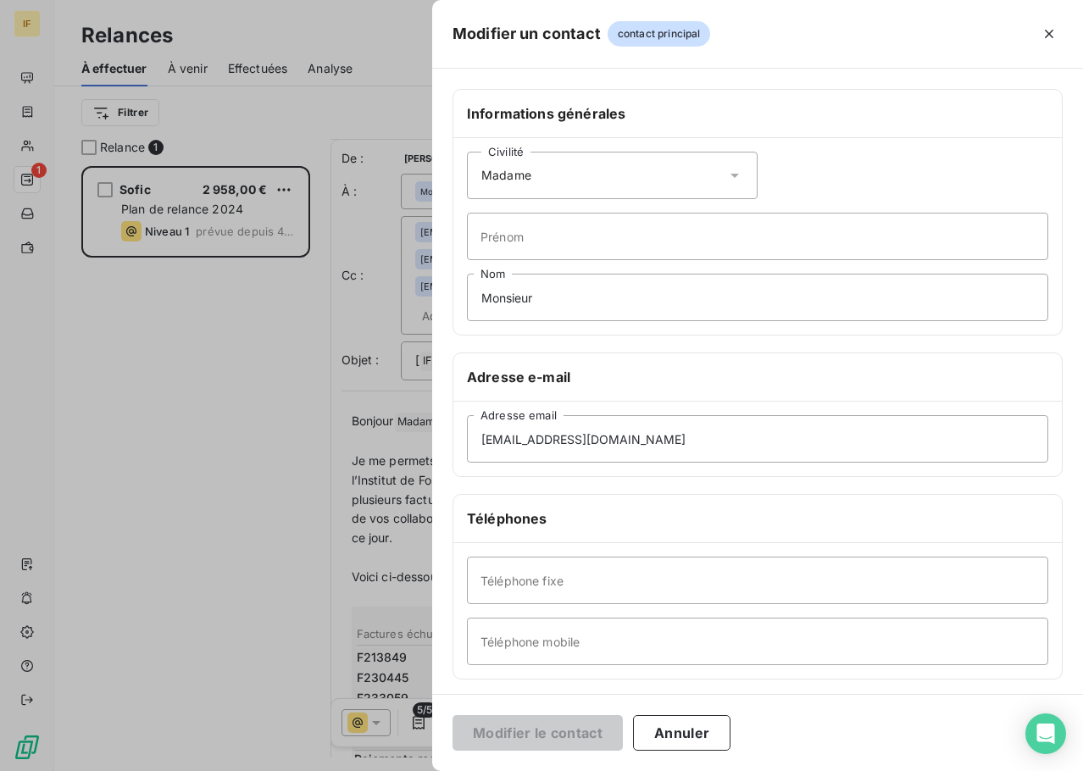
click at [638, 170] on div "Civilité Madame" at bounding box center [612, 175] width 291 height 47
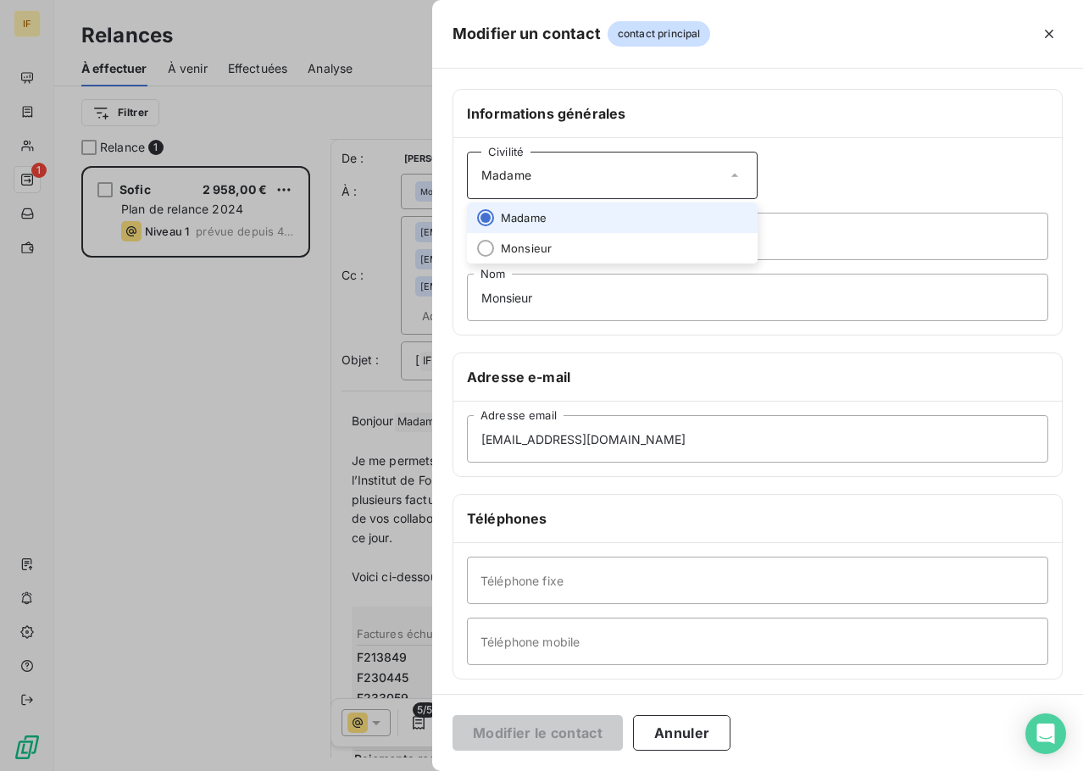
click at [554, 214] on li "Madame" at bounding box center [612, 218] width 291 height 31
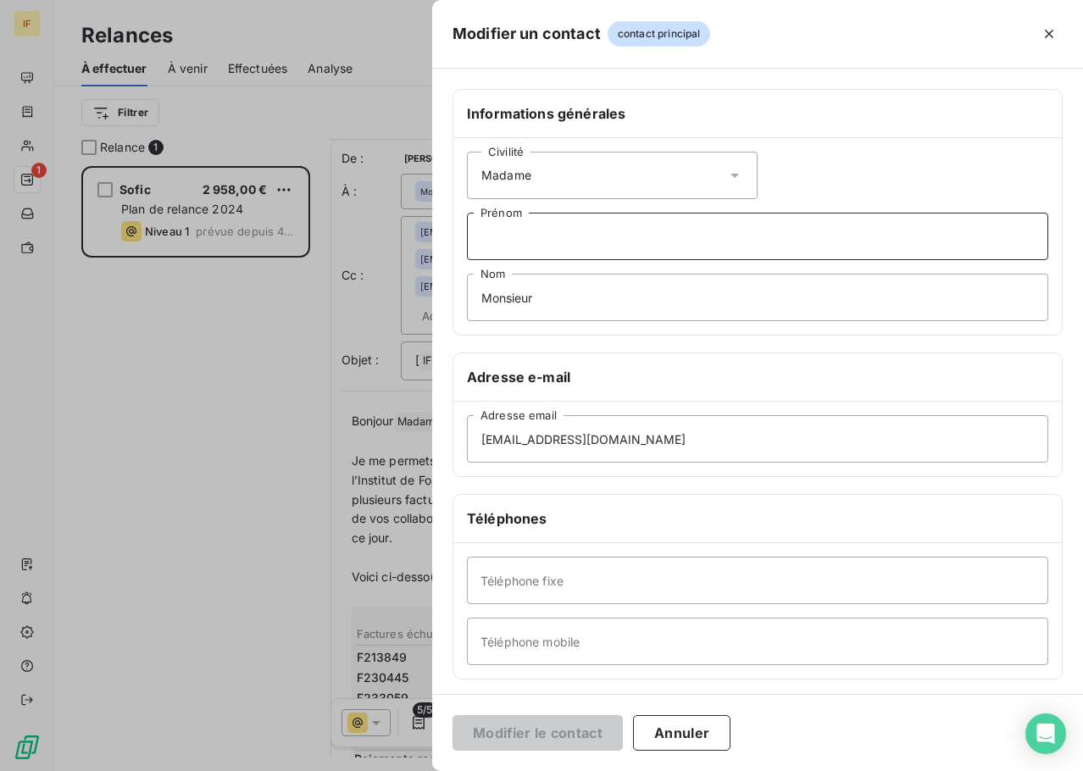
click at [542, 237] on input "Prénom" at bounding box center [758, 236] width 582 height 47
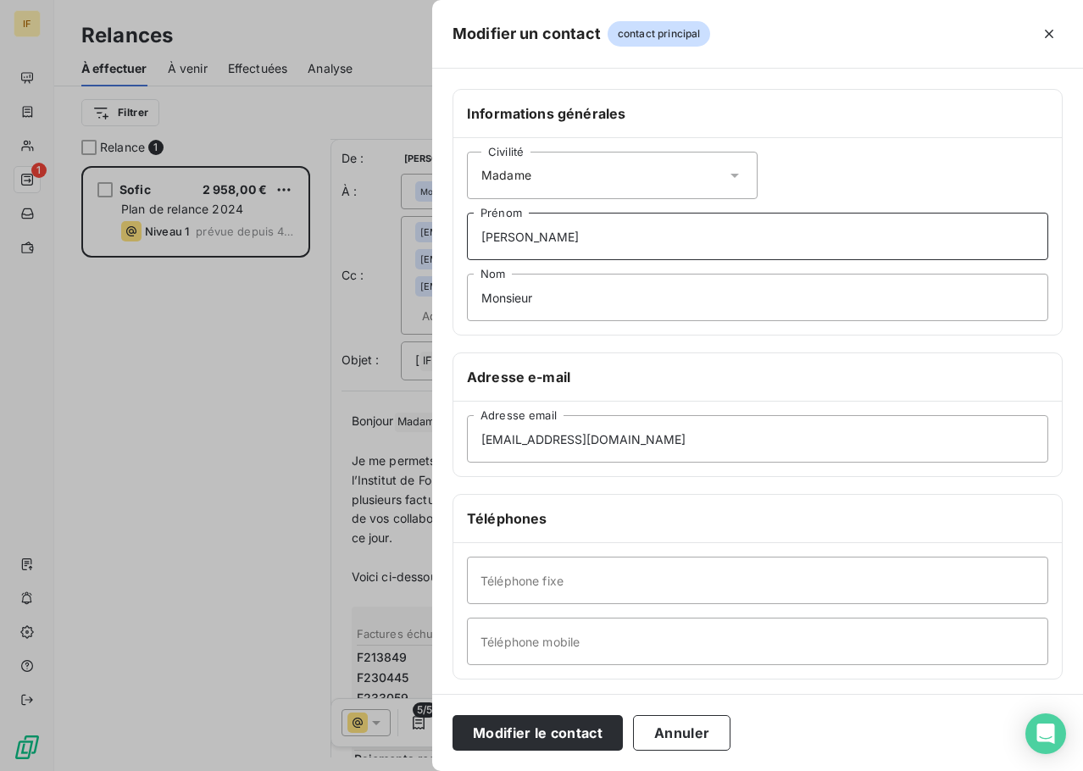
type input "Astrid"
drag, startPoint x: 574, startPoint y: 298, endPoint x: 398, endPoint y: 292, distance: 176.4
click at [399, 771] on div "Modifier un contact contact principal Informations générales Civilité Madame As…" at bounding box center [541, 771] width 1083 height 0
type input "AMIAUX"
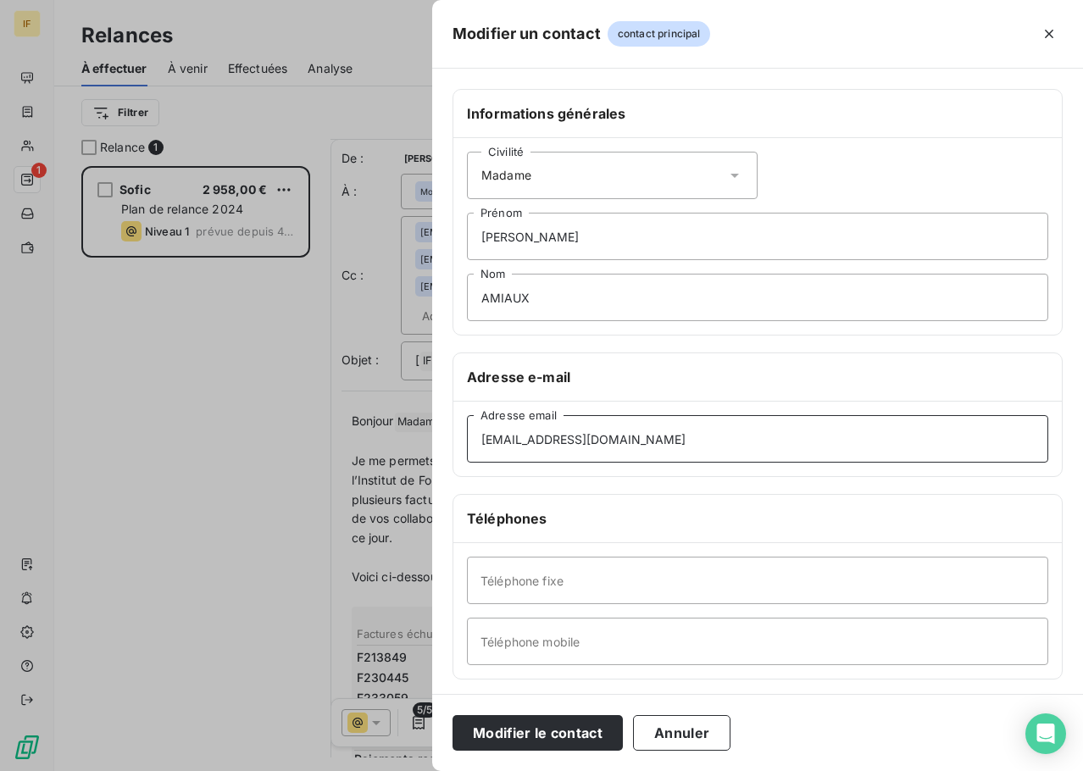
click at [543, 445] on input "sfrederic@sofic.com" at bounding box center [758, 438] width 582 height 47
paste input "aamiaux@septodont"
type input "aamiaux@septodont.com"
click at [693, 484] on div "Informations générales Civilité Madame Astrid Prénom AMIAUX Nom Adresse e-mail …" at bounding box center [757, 465] width 651 height 753
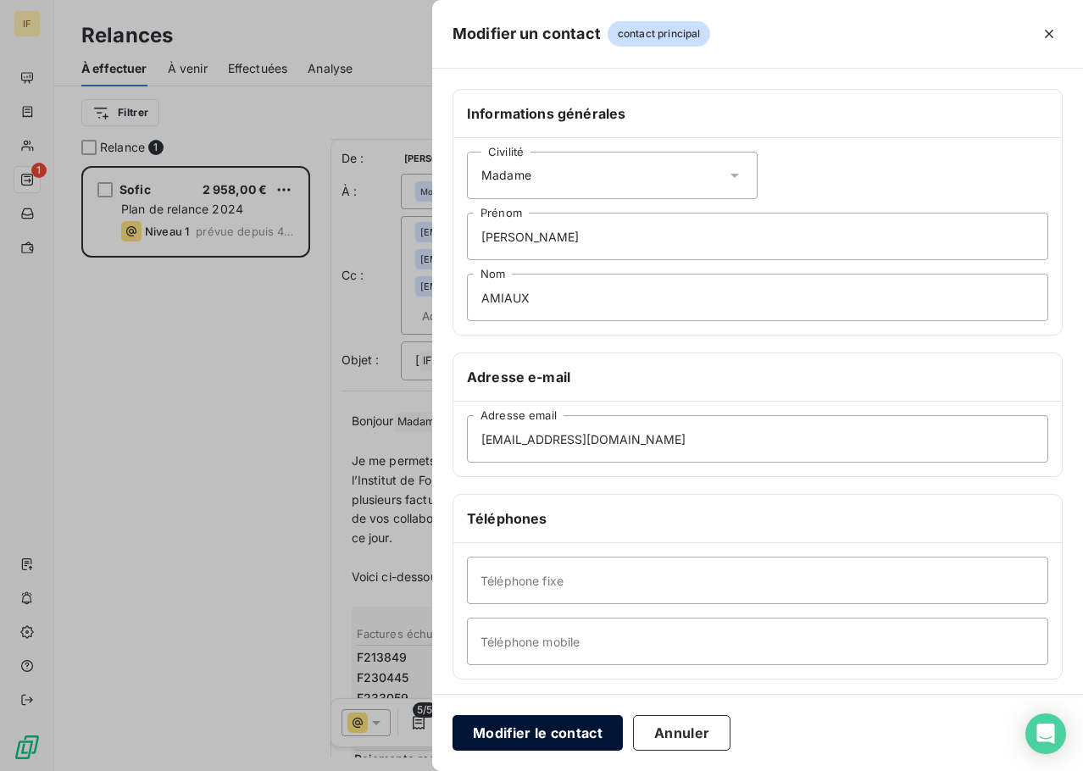
click at [571, 735] on button "Modifier le contact" at bounding box center [538, 733] width 170 height 36
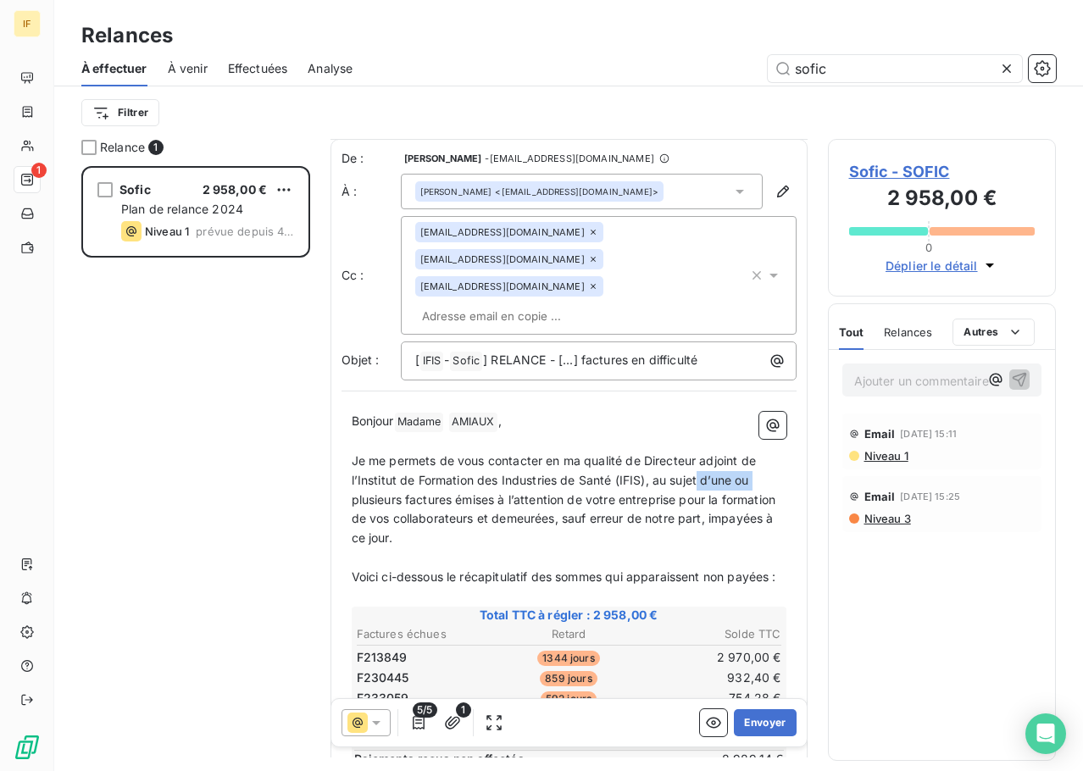
drag, startPoint x: 701, startPoint y: 429, endPoint x: 759, endPoint y: 431, distance: 57.7
click at [759, 452] on p "Je me permets de vous contacter en ma qualité de Directeur adjoint de l’Institu…" at bounding box center [569, 500] width 435 height 97
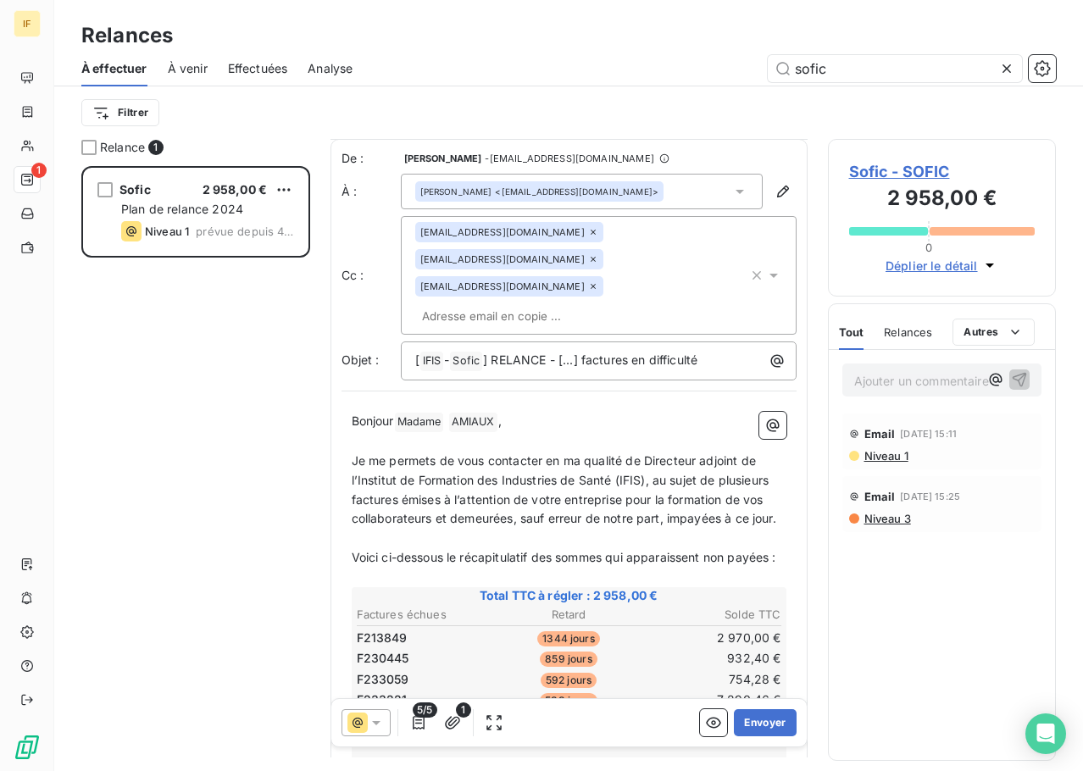
click at [431, 465] on span "Je me permets de vous contacter en ma qualité de Directeur adjoint de l’Institu…" at bounding box center [564, 490] width 425 height 73
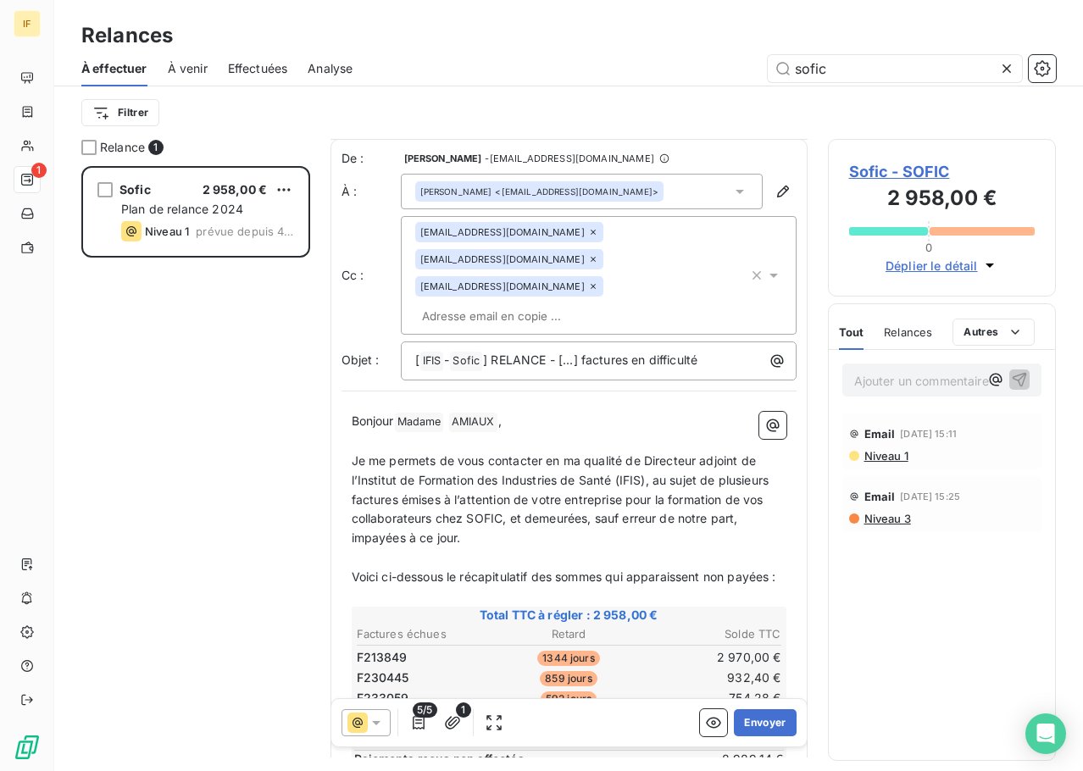
click at [590, 476] on p "Je me permets de vous contacter en ma qualité de Directeur adjoint de l’Institu…" at bounding box center [569, 500] width 435 height 97
drag, startPoint x: 570, startPoint y: 478, endPoint x: 527, endPoint y: 459, distance: 46.3
click at [527, 459] on p "Je me permets de vous contacter en ma qualité de Directeur adjoint de l’Institu…" at bounding box center [569, 500] width 435 height 97
click at [396, 570] on span "Voici ci-dessous le récapitulatif des sommes qui apparaissent non payées :" at bounding box center [564, 577] width 425 height 14
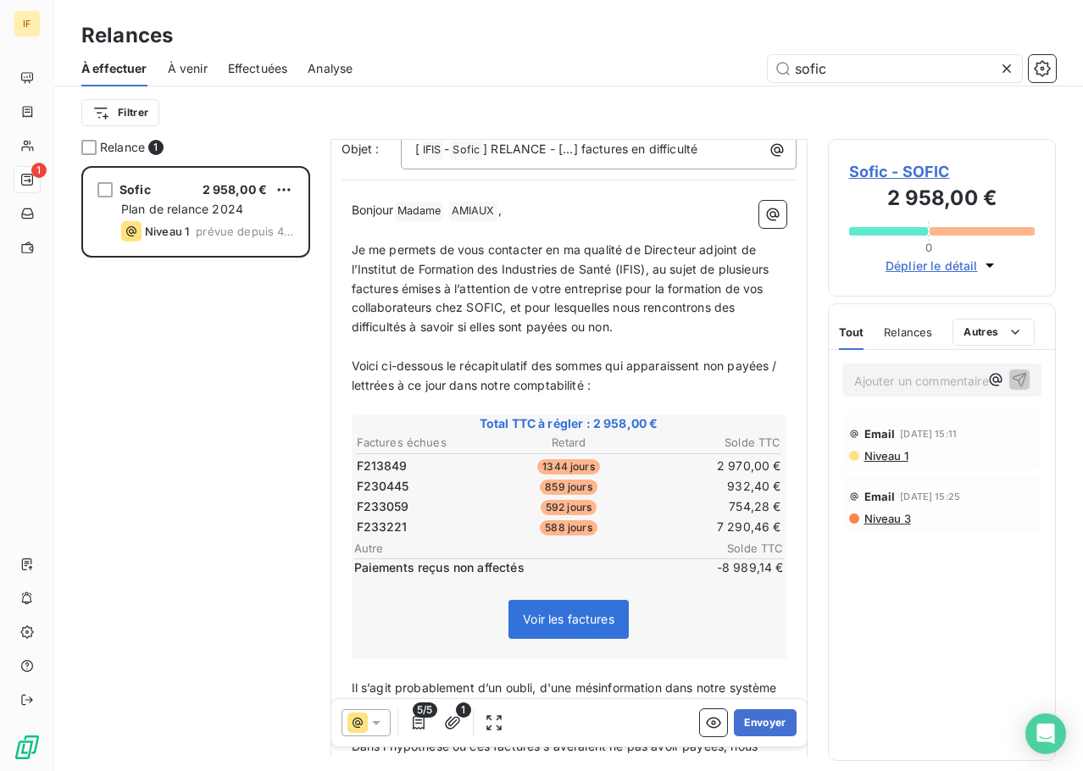
scroll to position [425, 0]
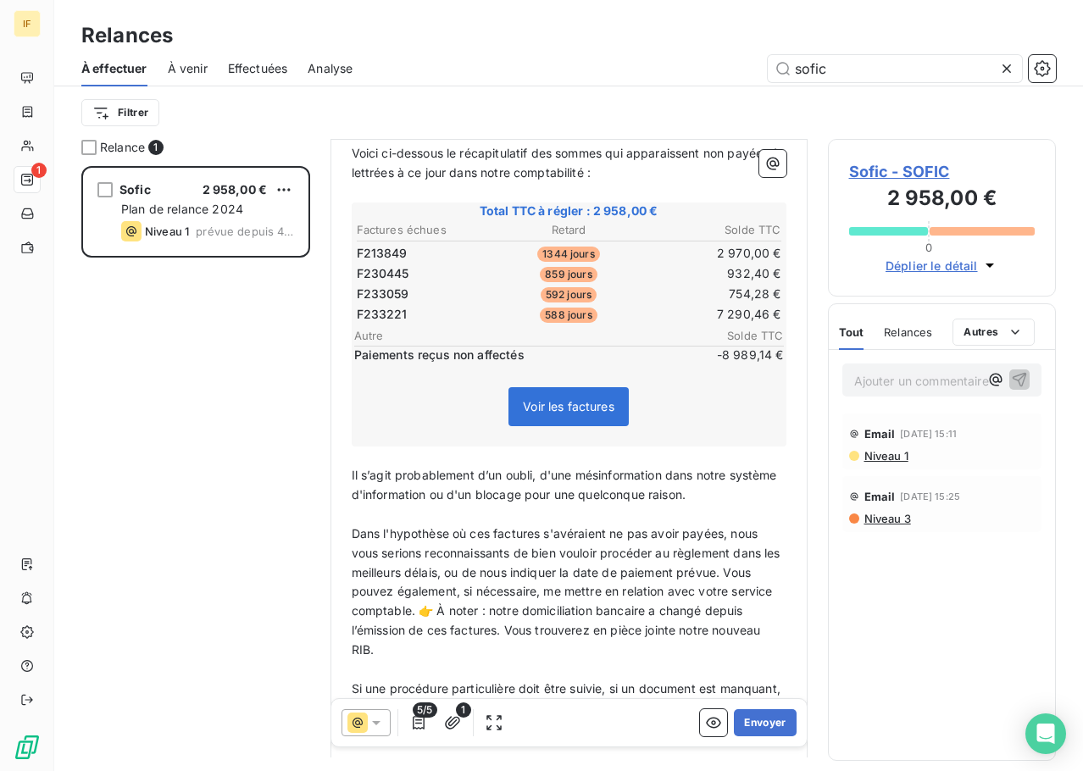
click at [352, 468] on span "Il s’agit probablement d’un oubli, d'une mésinformation dans notre système d'in…" at bounding box center [566, 485] width 429 height 34
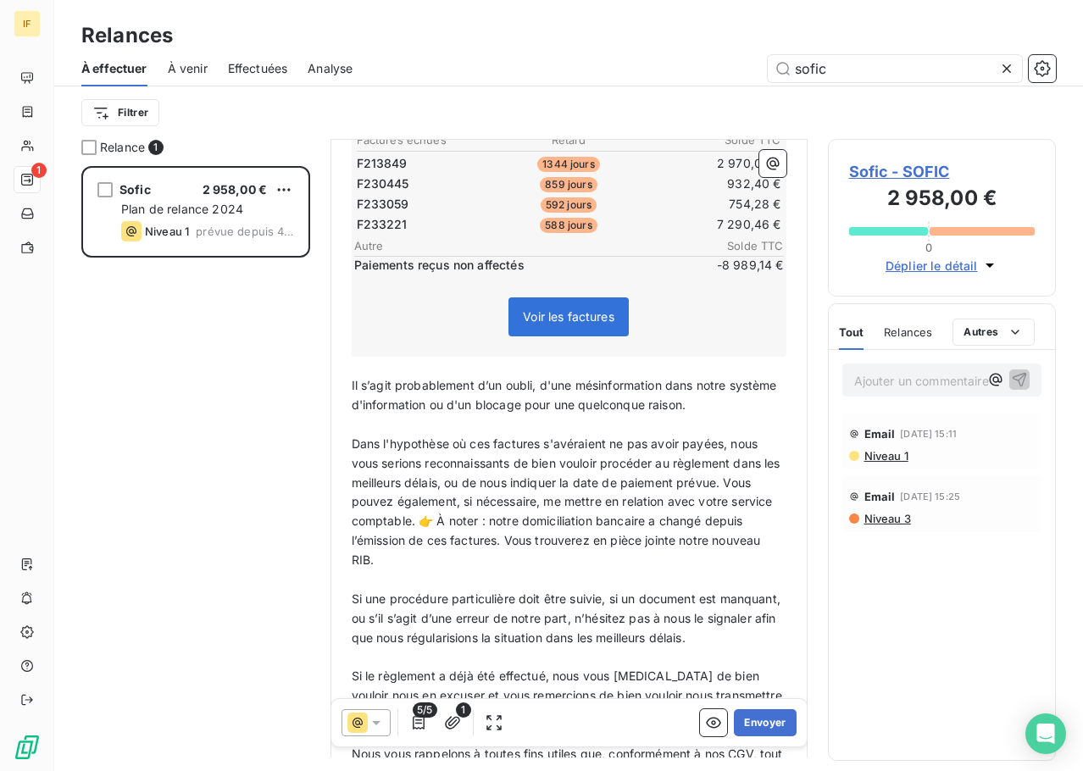
scroll to position [509, 0]
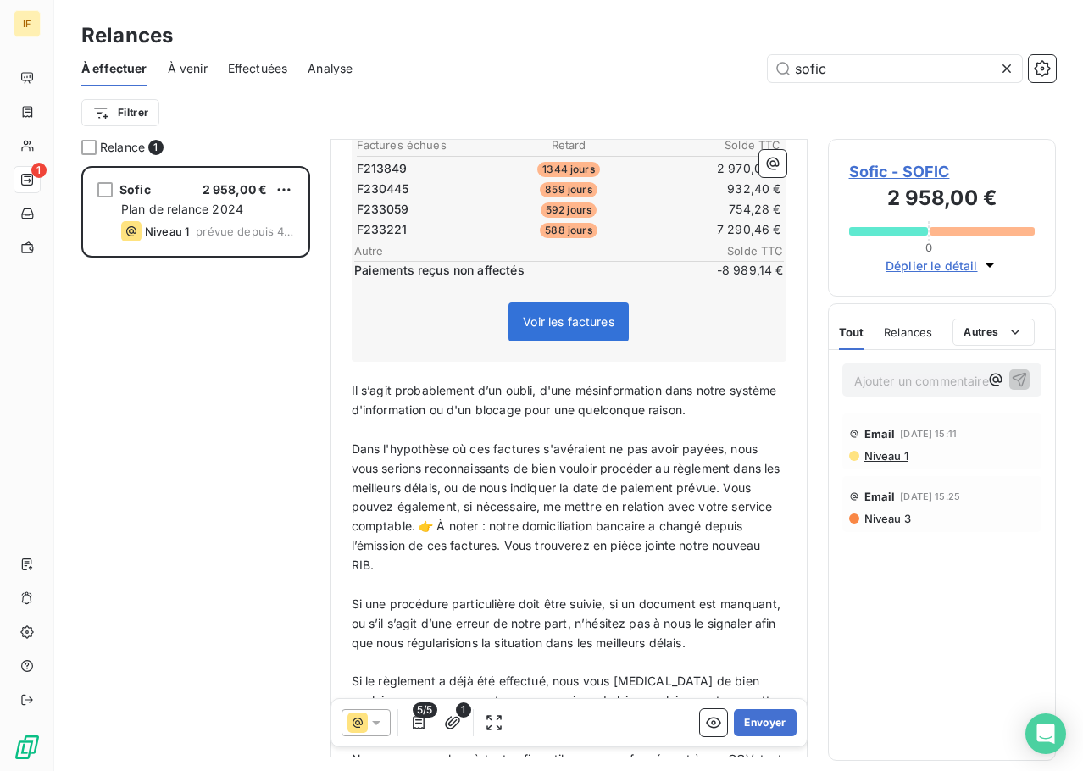
click at [480, 442] on span "Dans l'hypothèse où ces factures s'avéraient ne pas avoir payées, nous vous ser…" at bounding box center [568, 507] width 432 height 131
